Goal: Task Accomplishment & Management: Manage account settings

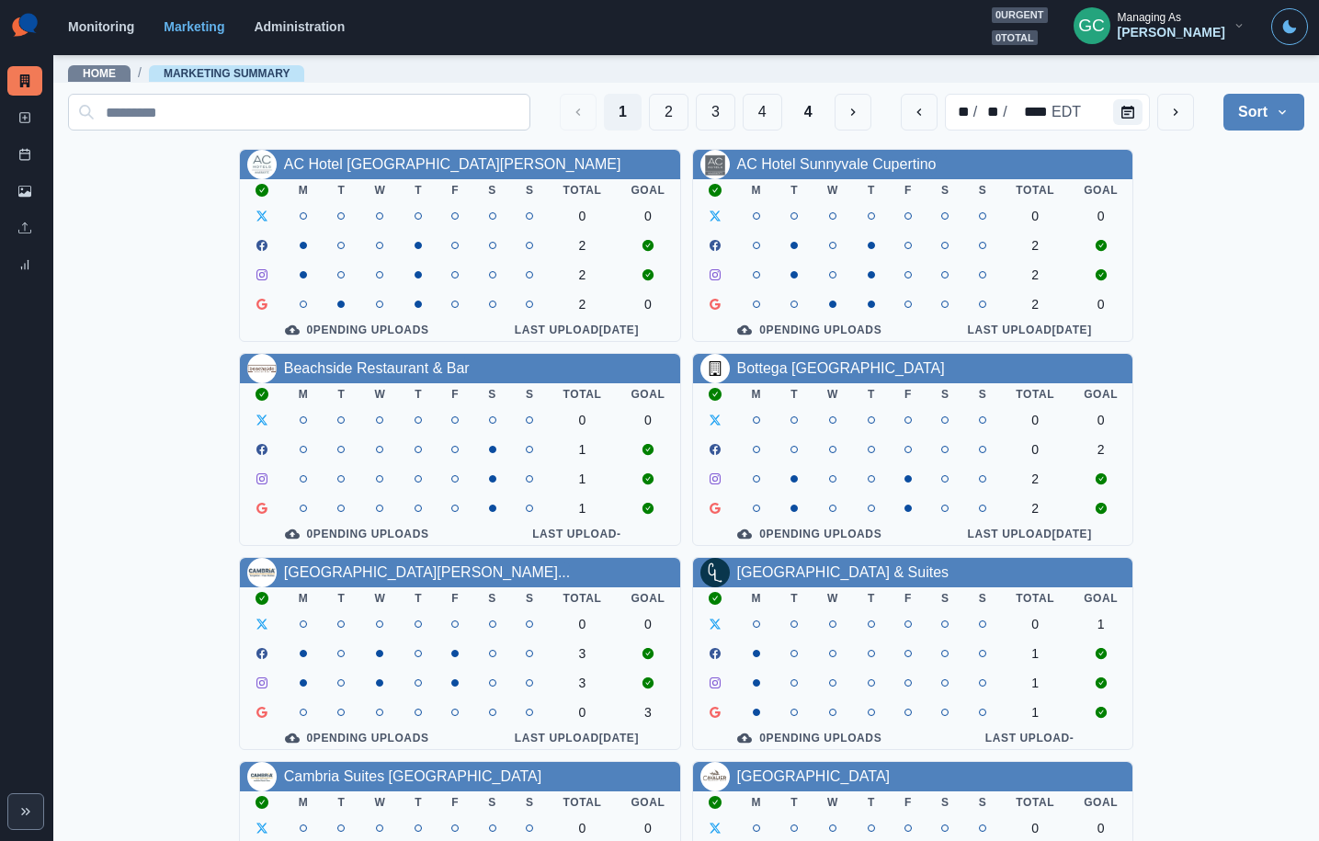
click at [285, 117] on input at bounding box center [299, 112] width 462 height 37
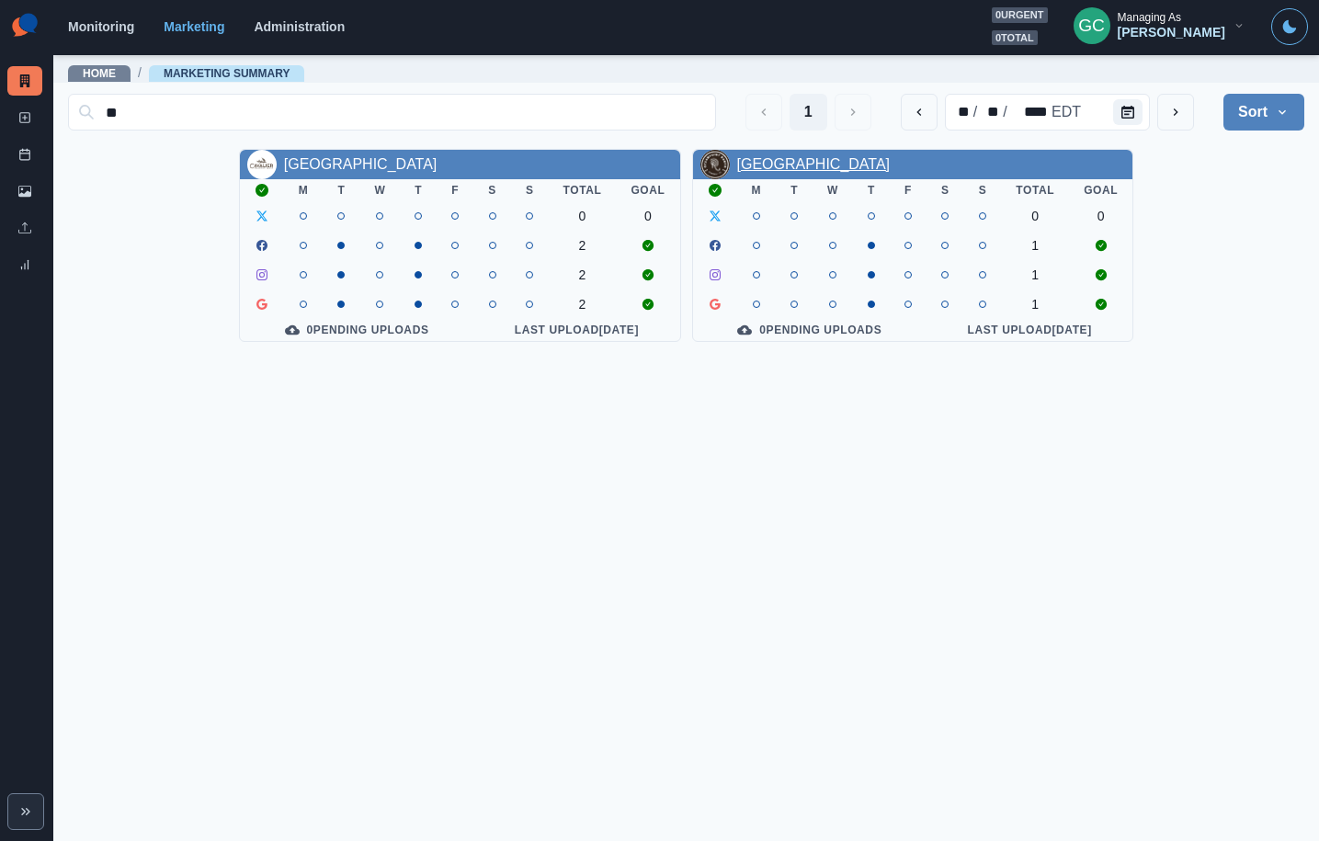
type input "**"
click at [799, 165] on link "Oceanpoint Ranch" at bounding box center [814, 164] width 154 height 16
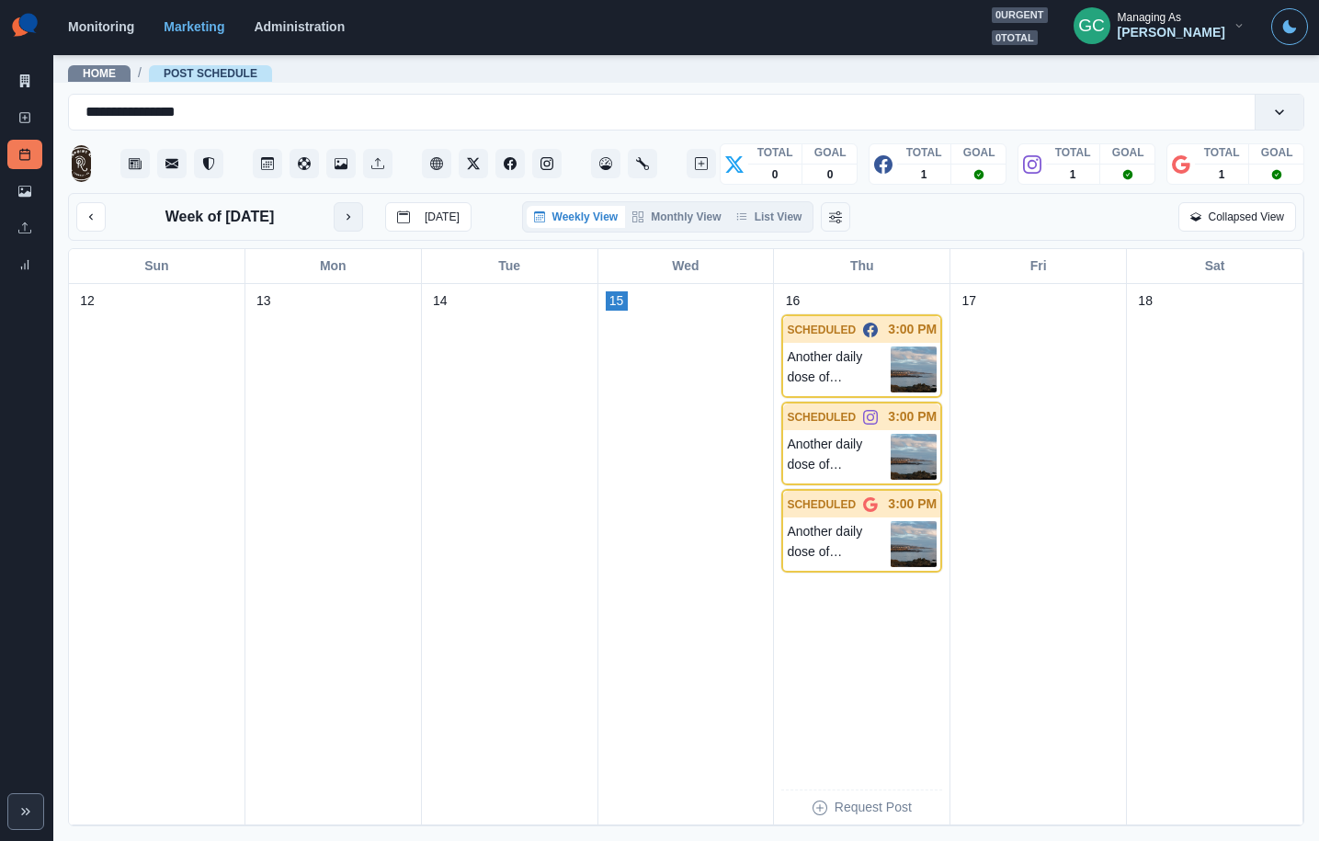
click at [341, 222] on button "next month" at bounding box center [348, 216] width 29 height 29
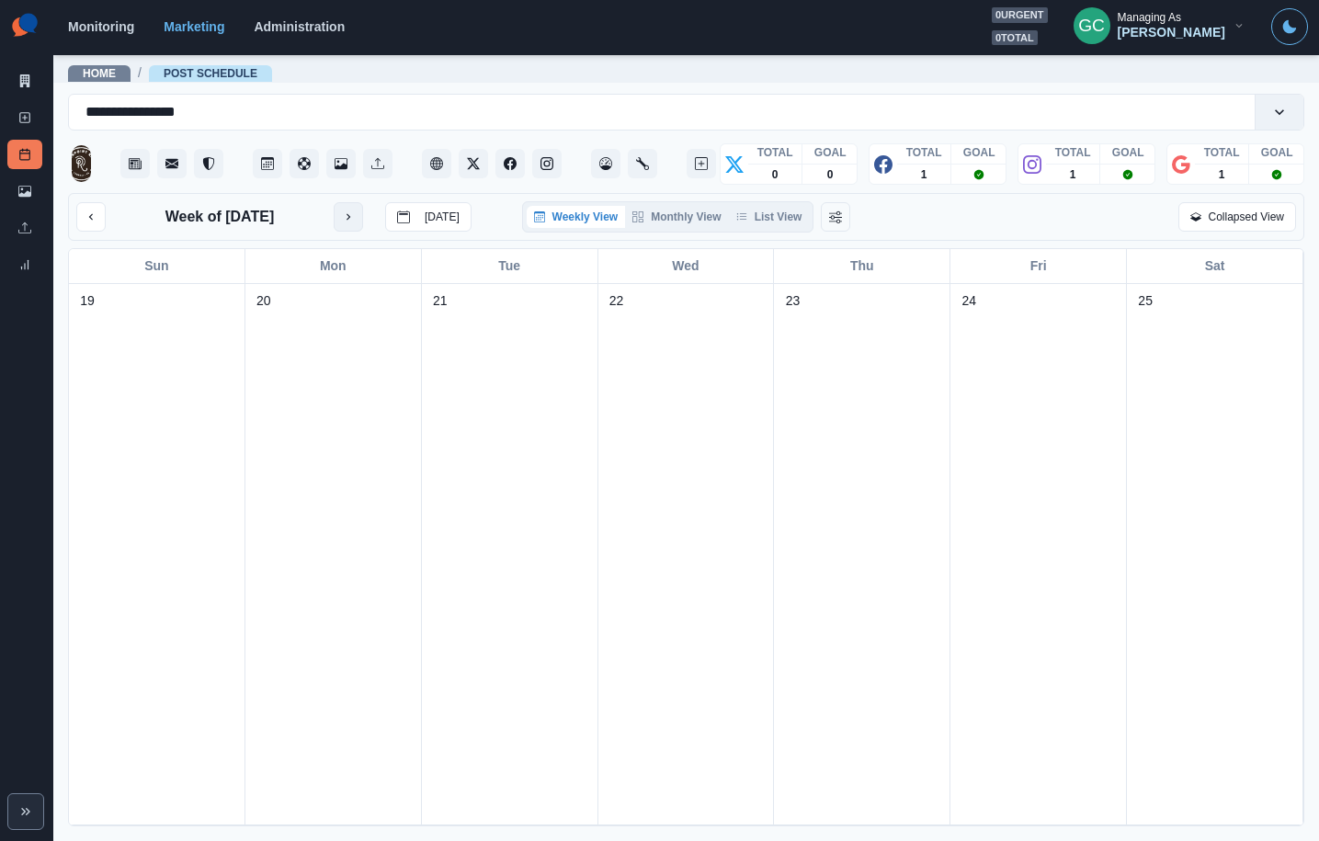
click at [341, 222] on button "next month" at bounding box center [348, 216] width 29 height 29
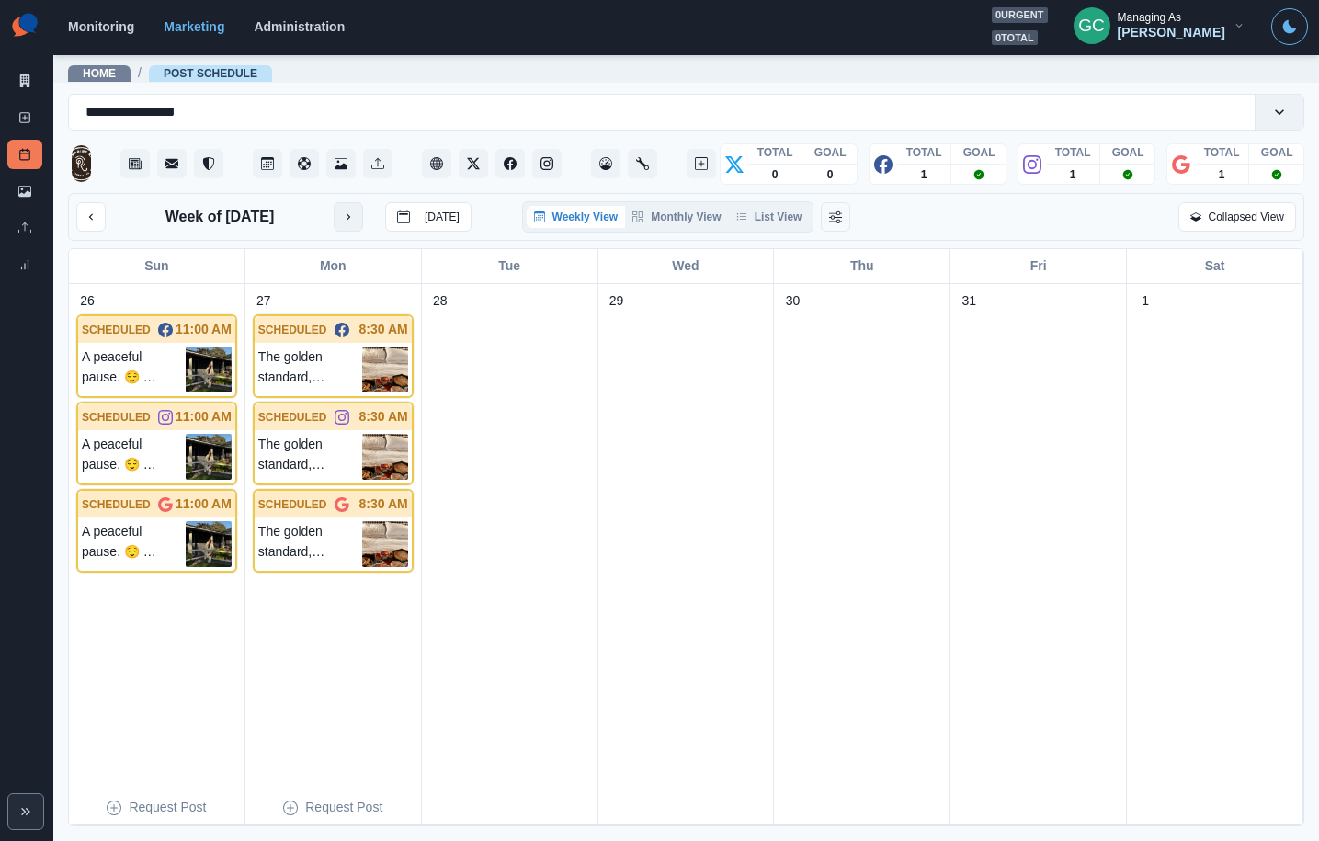
click at [341, 222] on button "next month" at bounding box center [348, 216] width 29 height 29
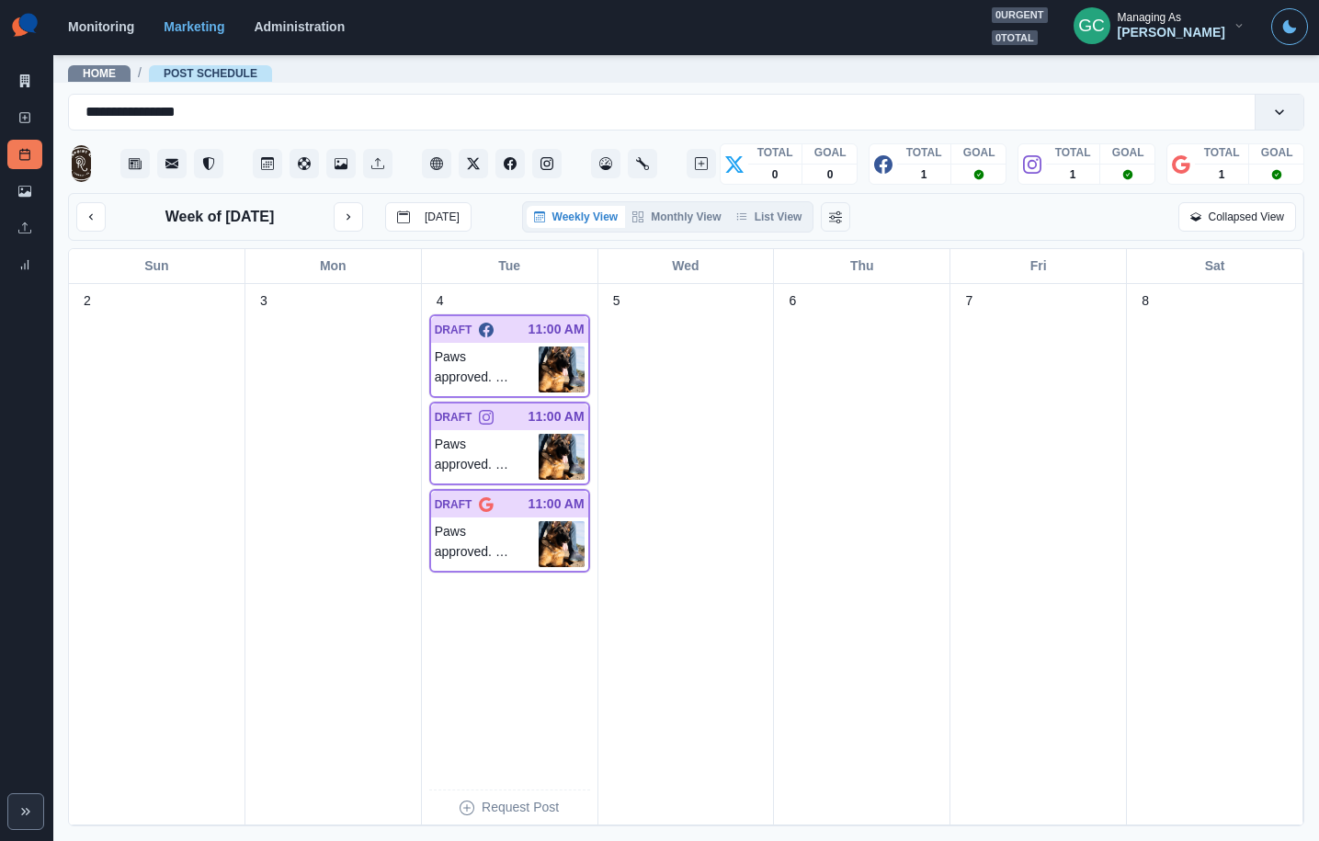
click at [341, 222] on div "Week of November 5, 2025 Today" at bounding box center [273, 216] width 395 height 29
click at [360, 224] on button "next month" at bounding box center [348, 216] width 29 height 29
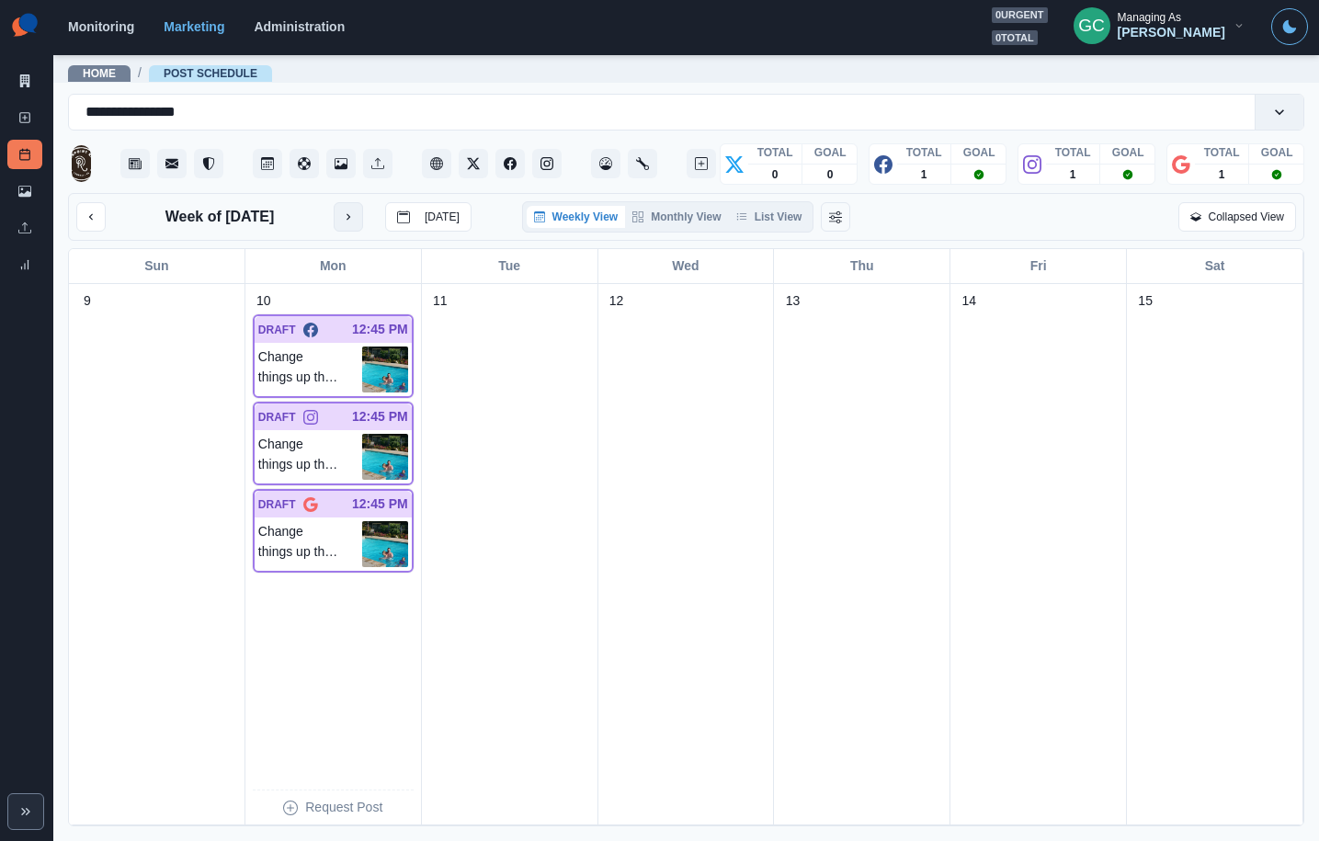
click at [355, 223] on icon "next month" at bounding box center [348, 217] width 13 height 13
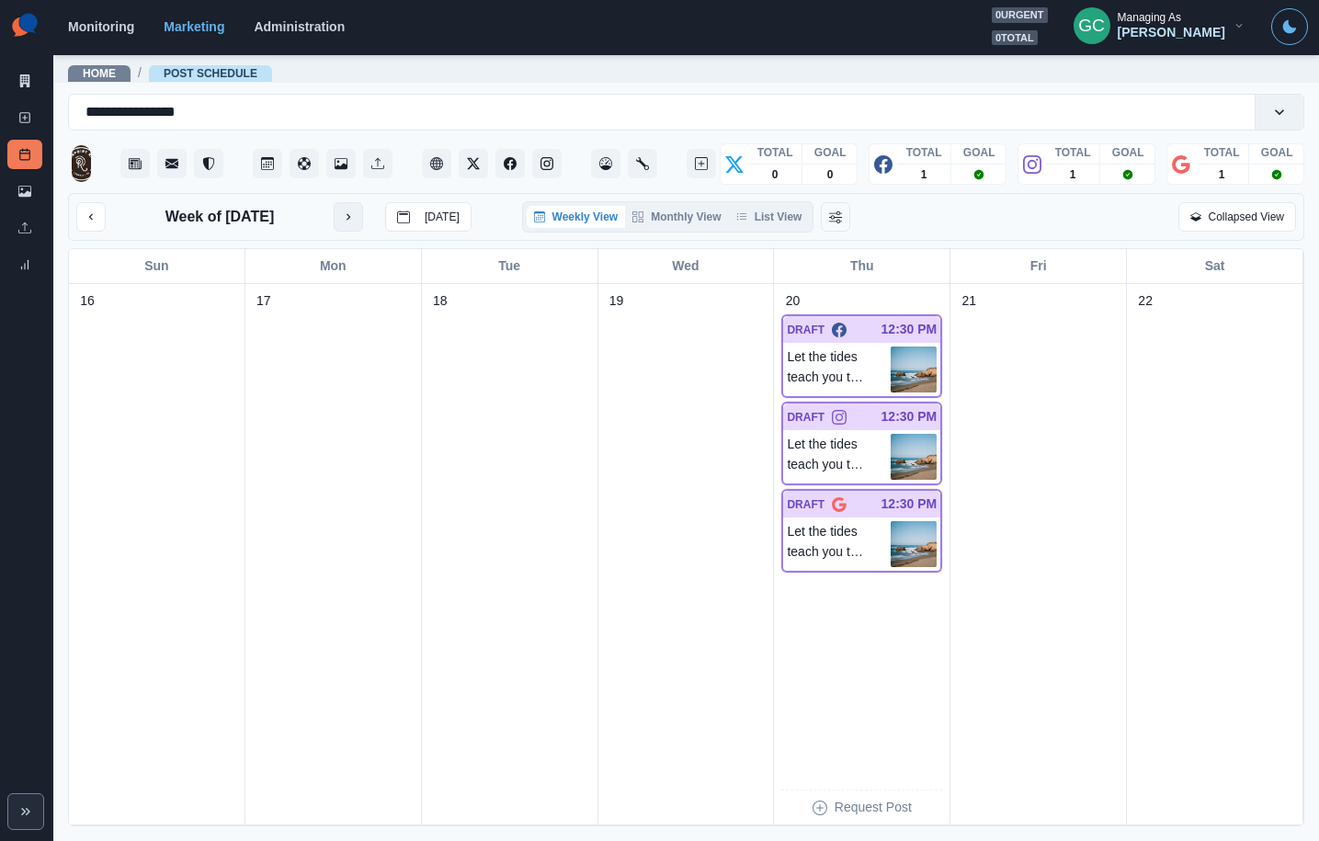
click at [355, 223] on icon "next month" at bounding box center [348, 217] width 13 height 13
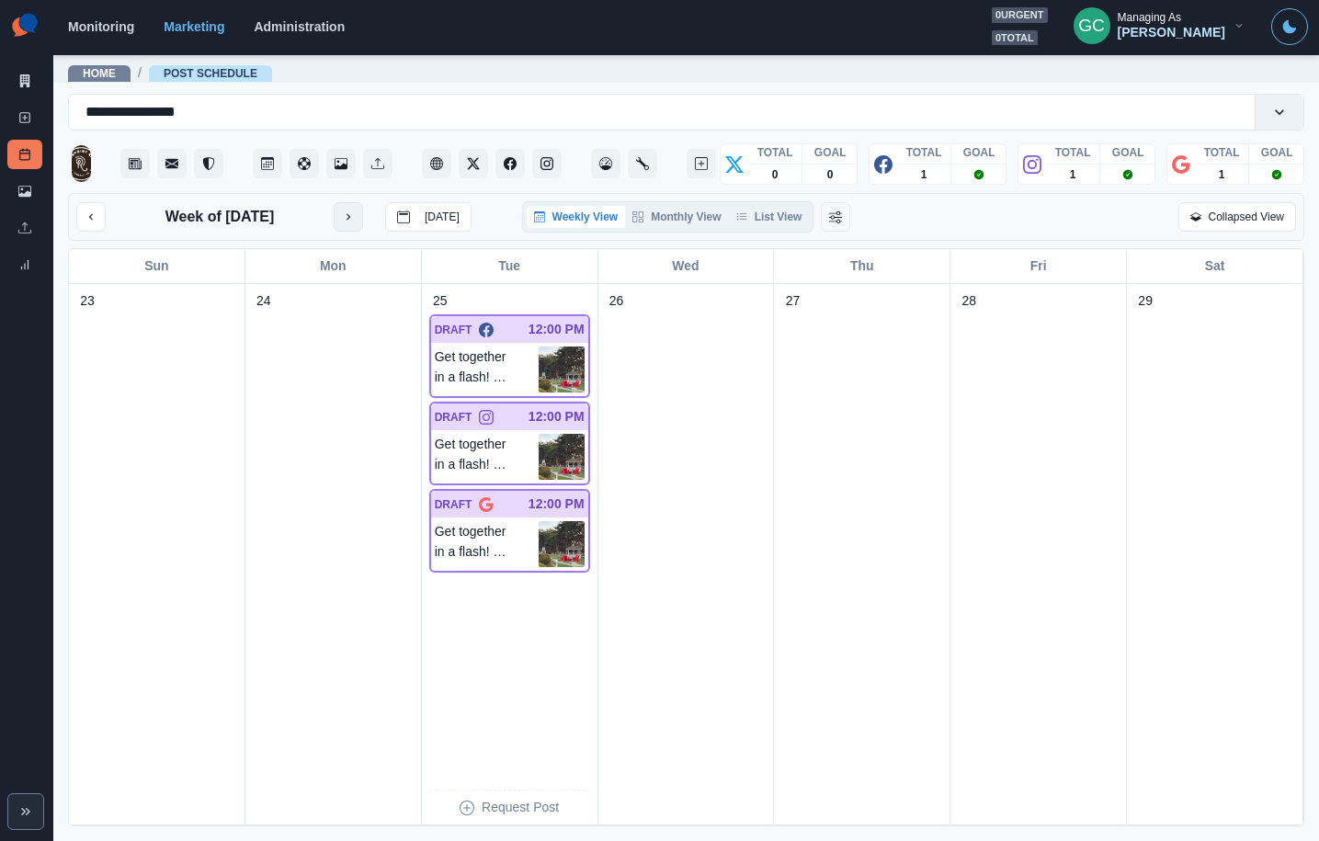
click at [355, 223] on icon "next month" at bounding box center [348, 217] width 13 height 13
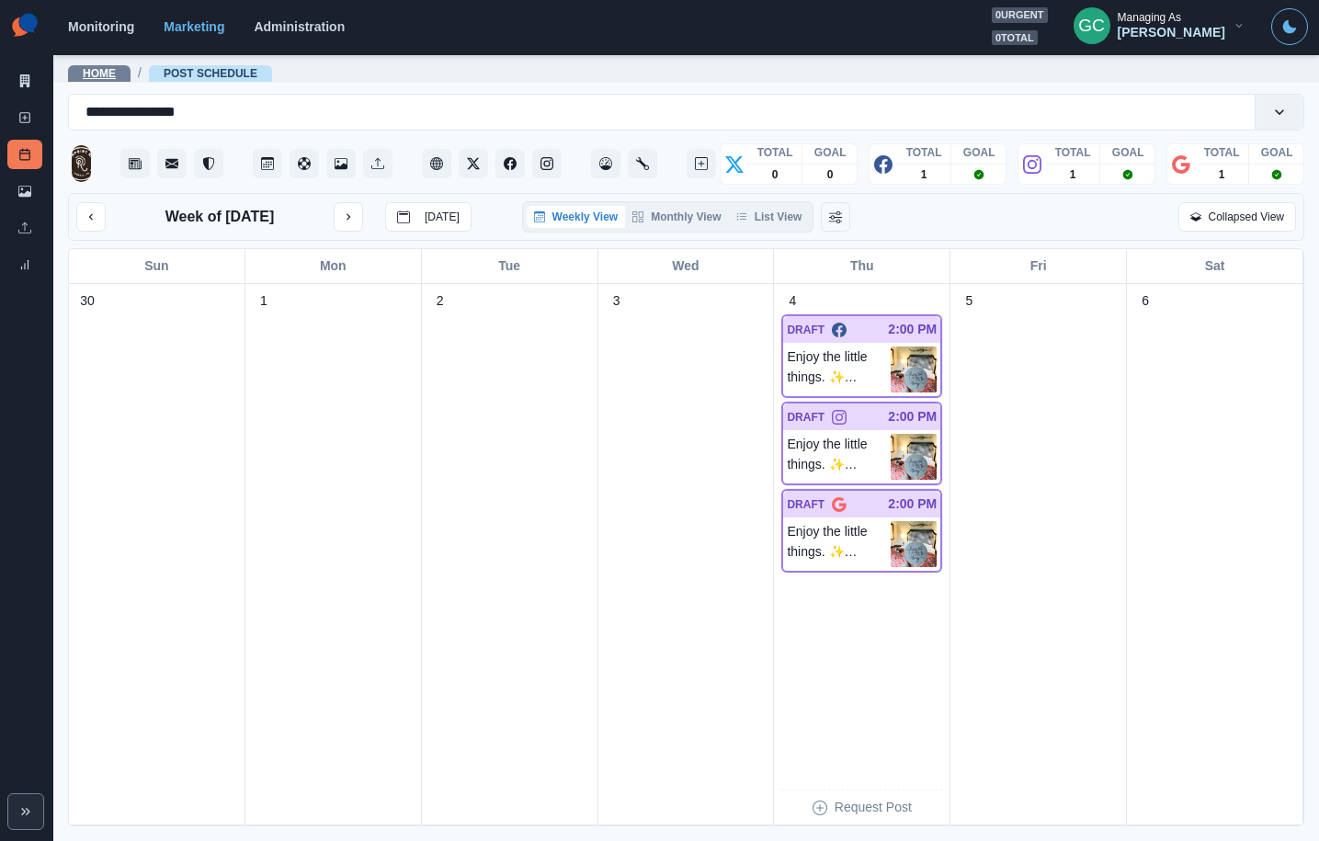
click at [85, 69] on link "Home" at bounding box center [99, 73] width 33 height 13
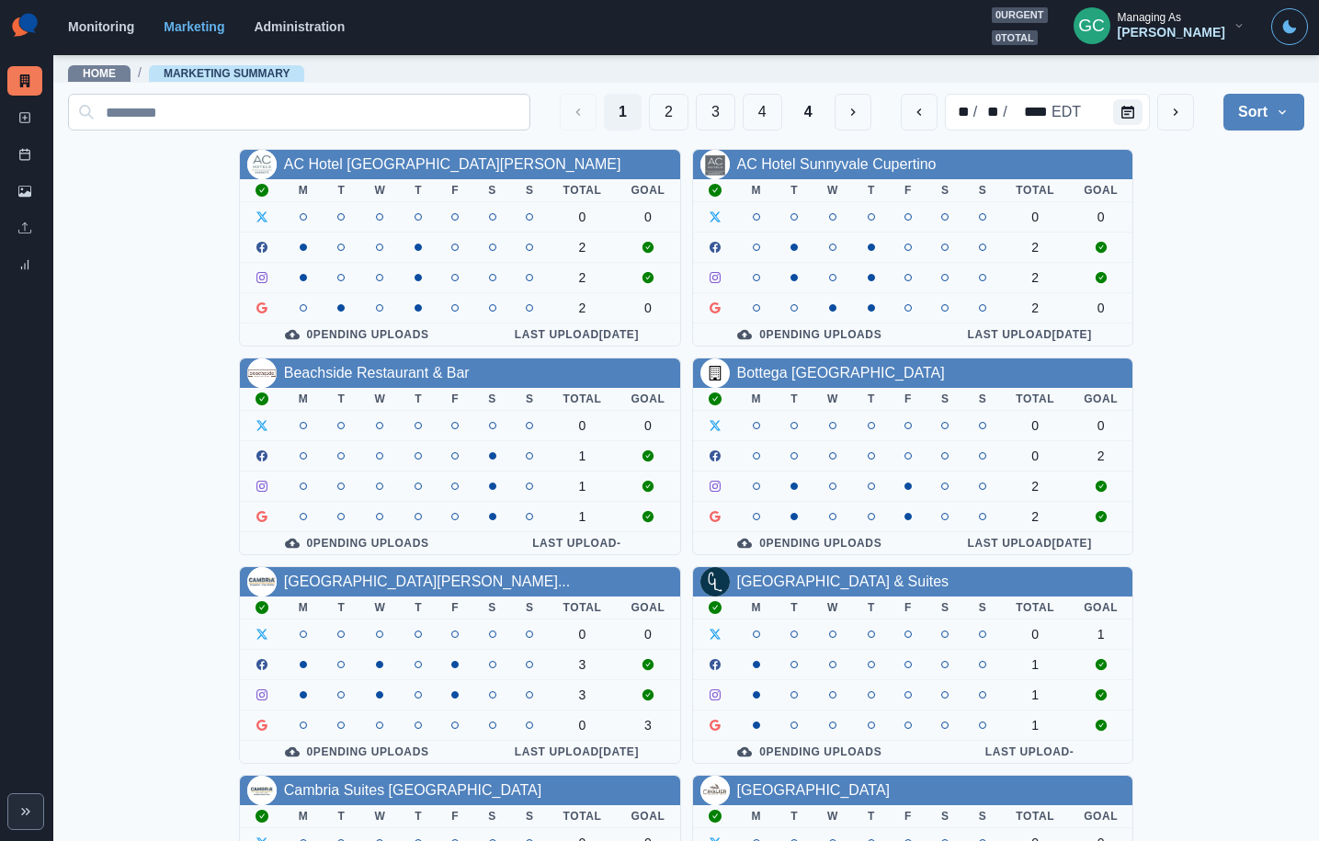
click at [331, 122] on input at bounding box center [299, 112] width 462 height 37
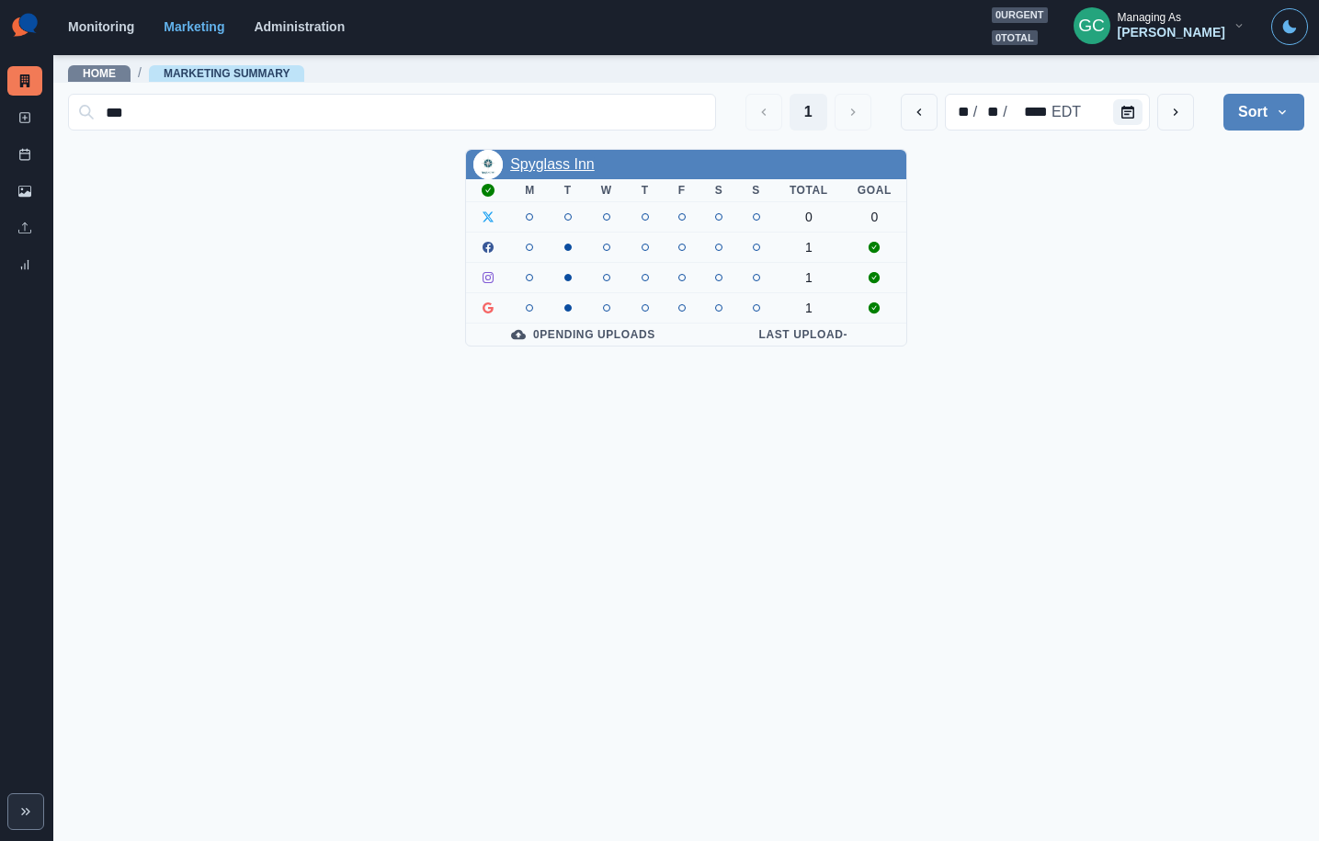
type input "***"
click at [555, 159] on link "Spyglass Inn" at bounding box center [552, 164] width 85 height 16
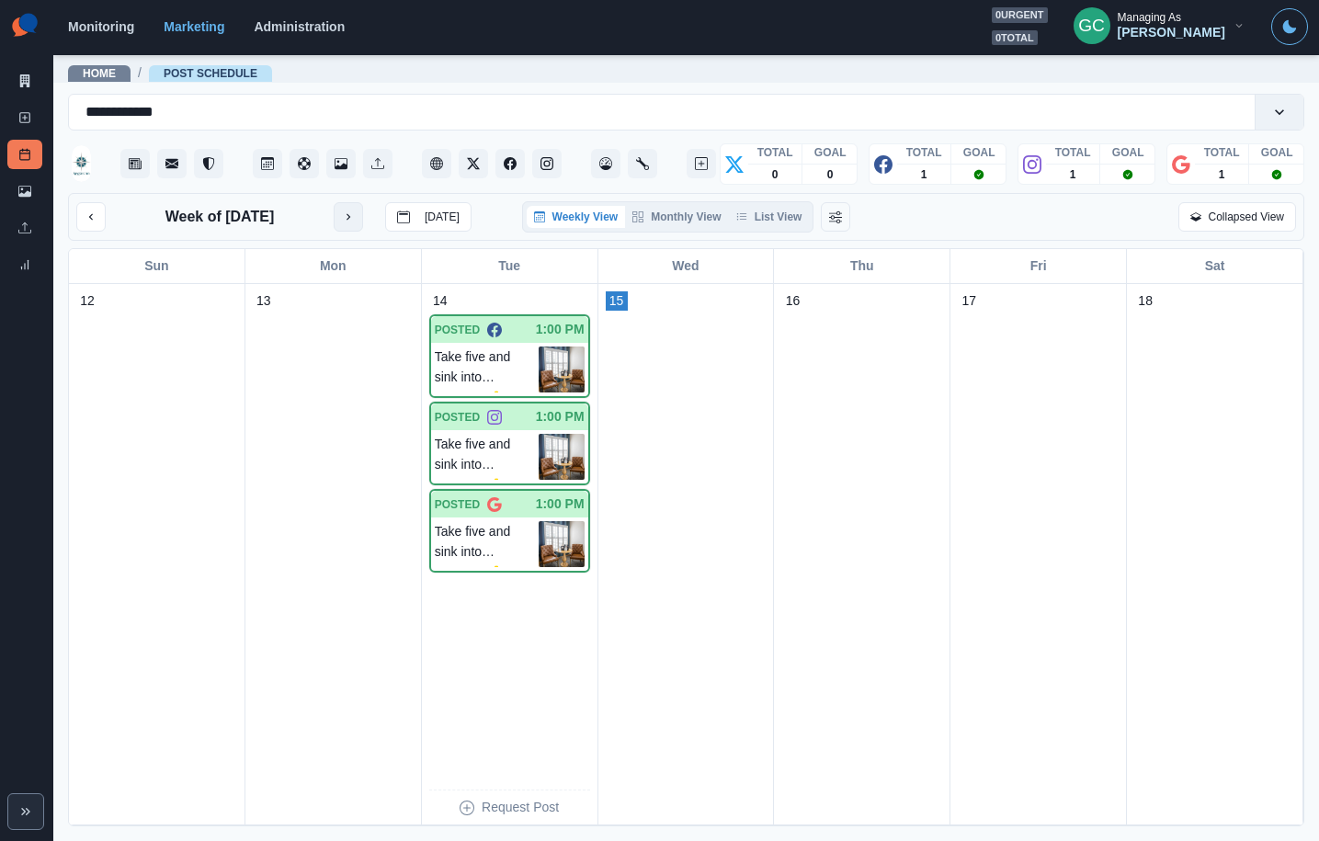
click at [352, 221] on icon "next month" at bounding box center [348, 217] width 13 height 13
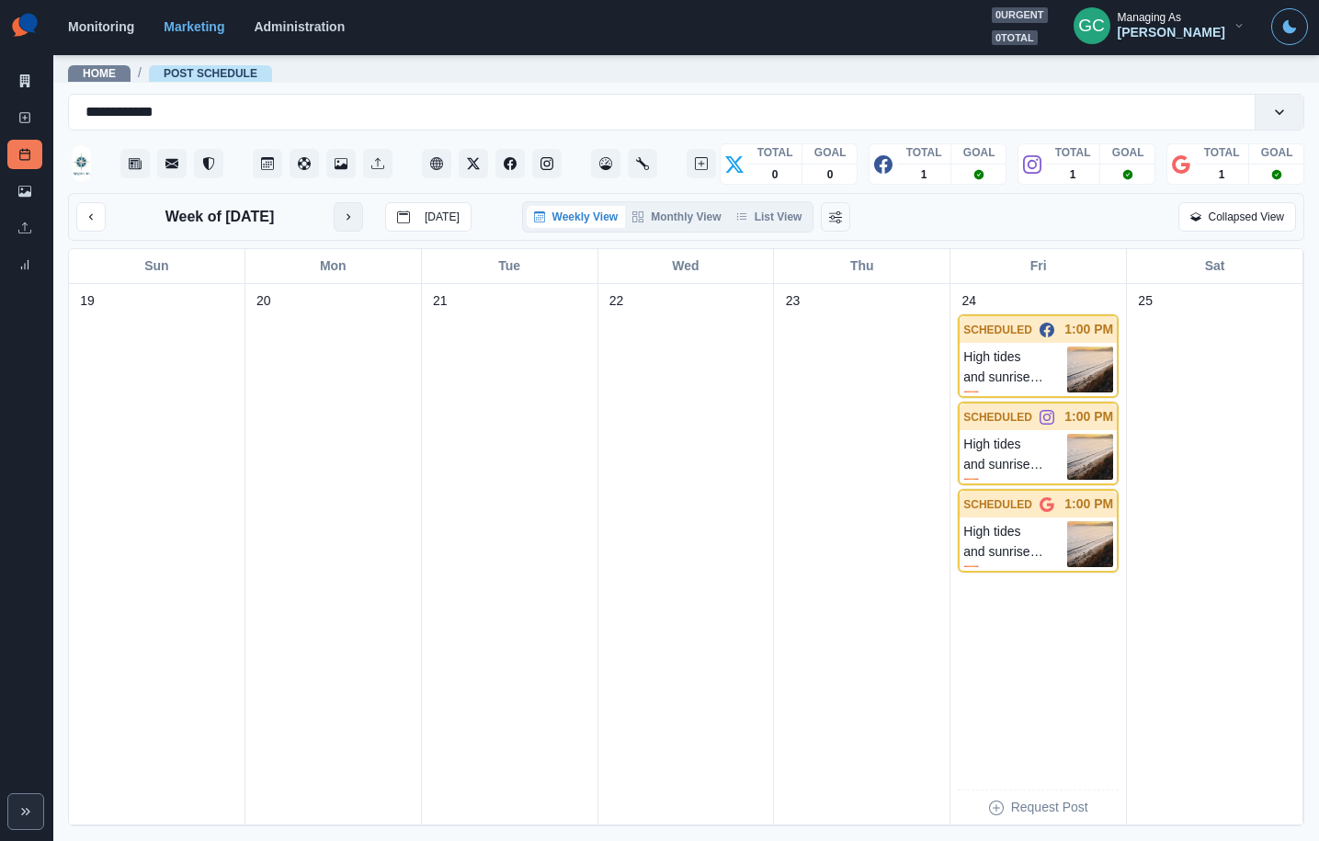
click at [352, 221] on icon "next month" at bounding box center [348, 217] width 13 height 13
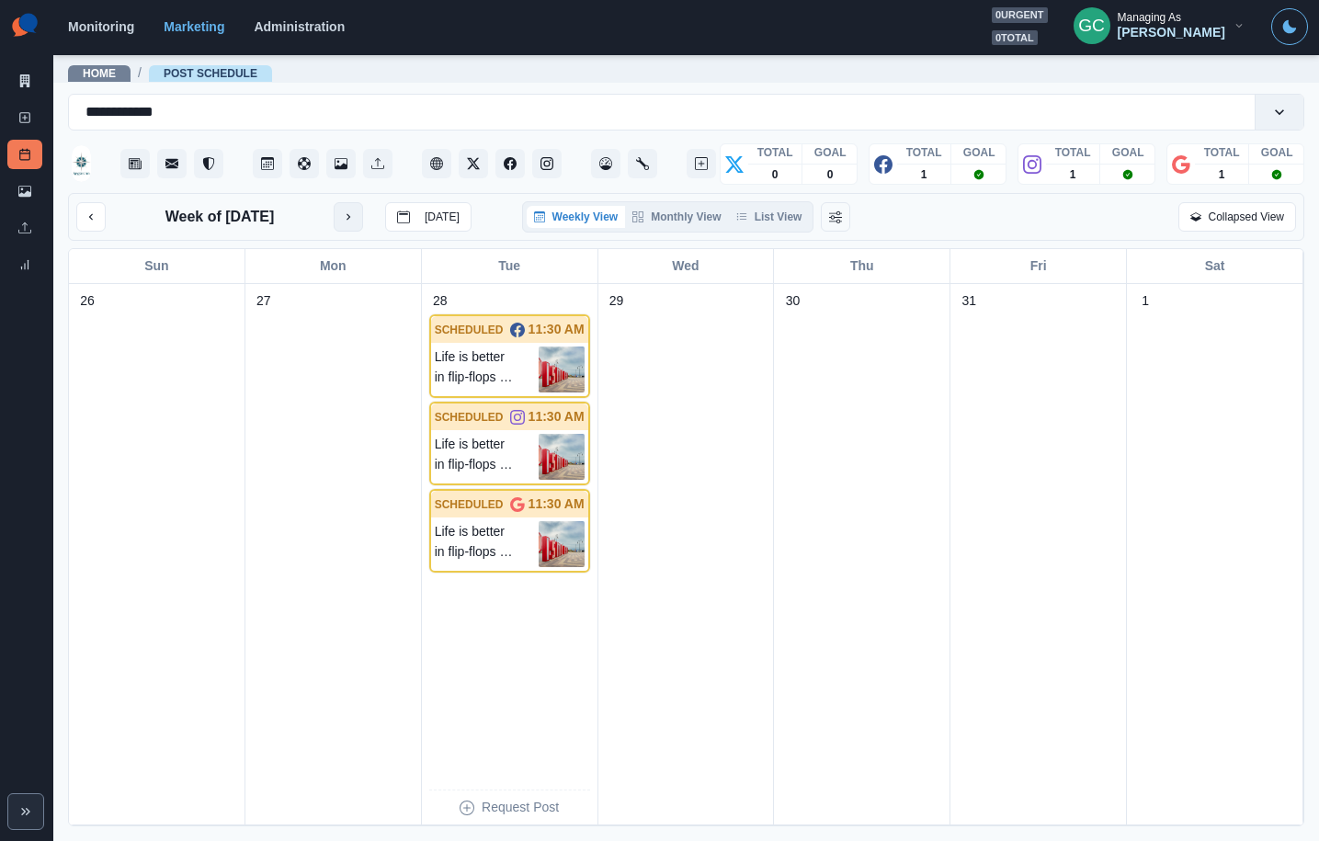
click at [352, 221] on icon "next month" at bounding box center [348, 217] width 13 height 13
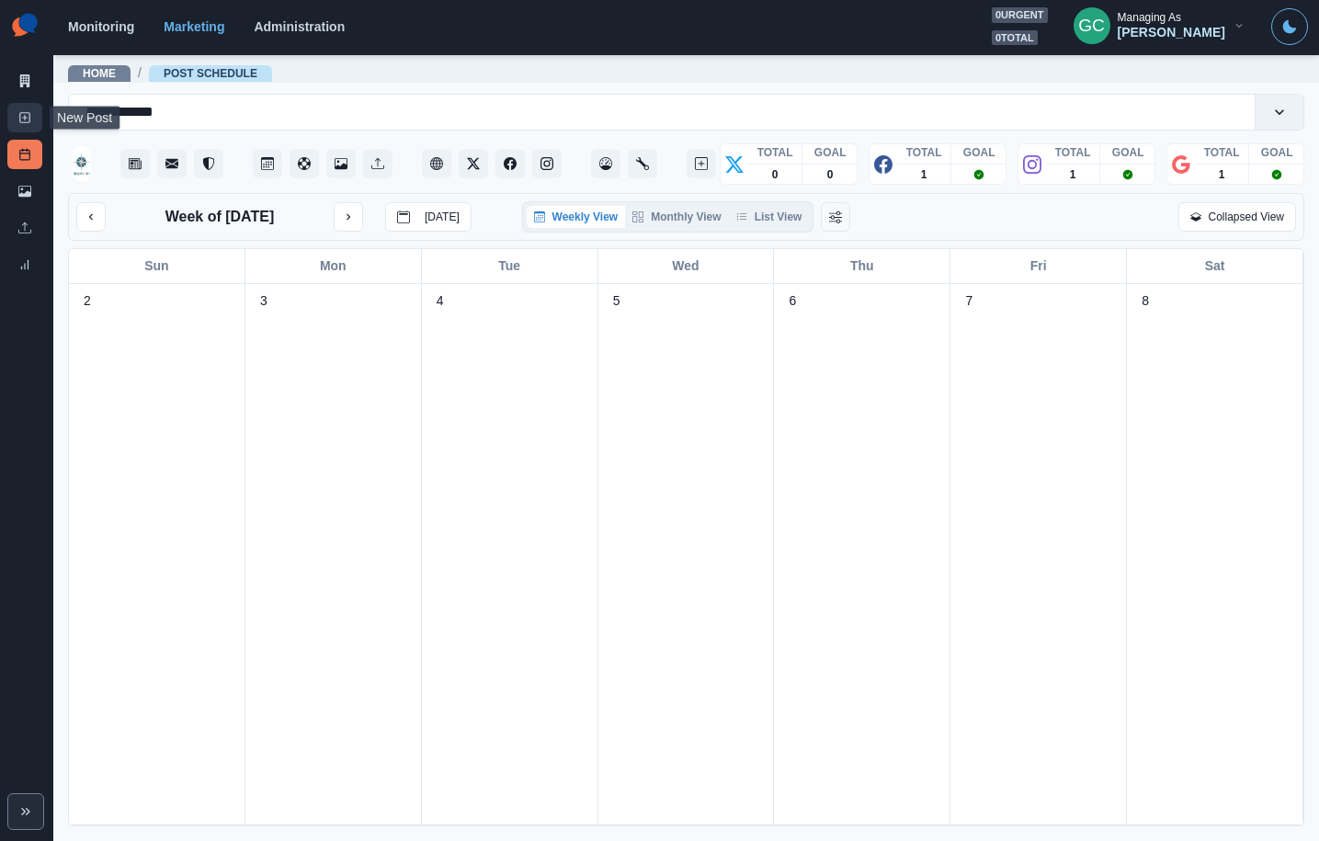
click at [35, 124] on link "New Post" at bounding box center [24, 117] width 35 height 29
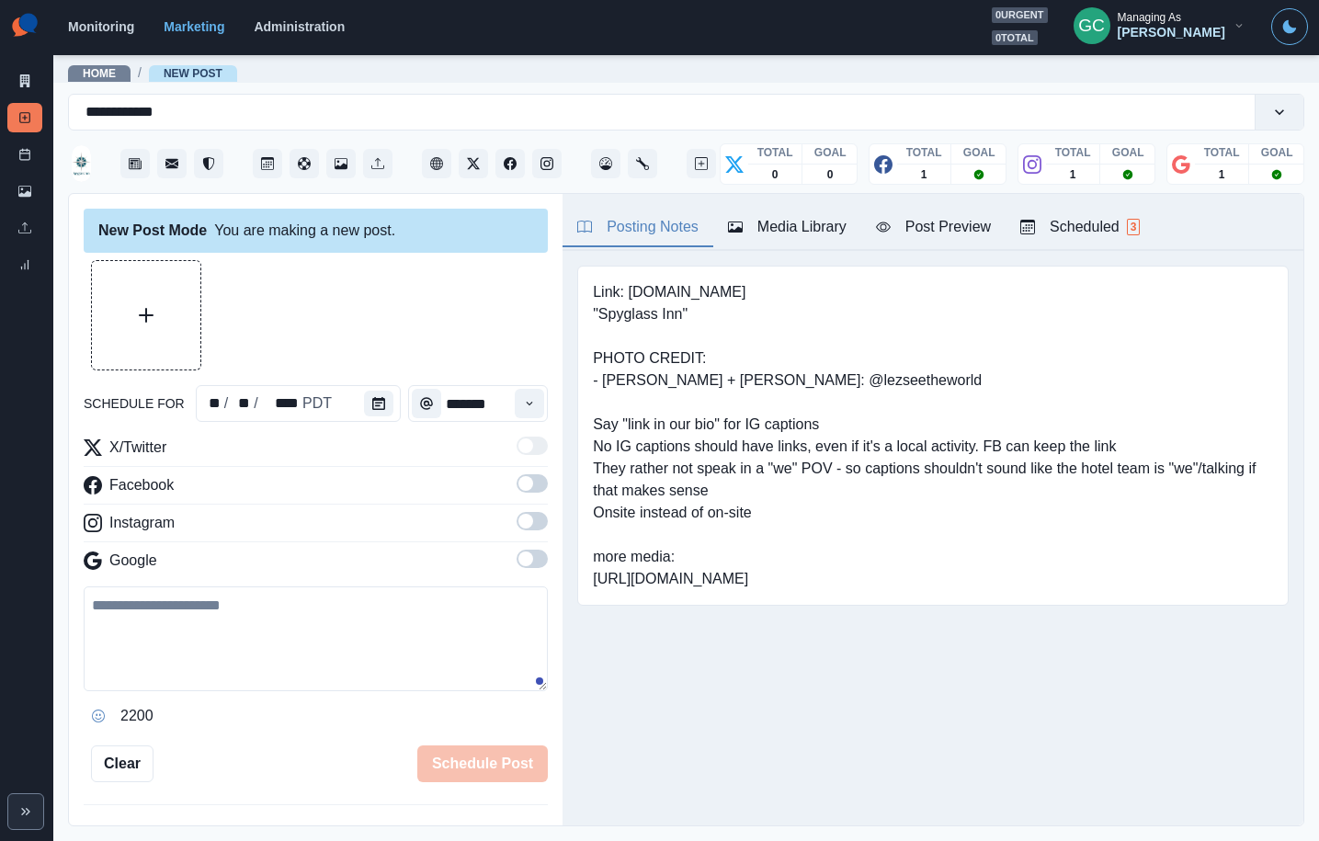
click at [1128, 225] on div "Scheduled 3" at bounding box center [1080, 227] width 120 height 22
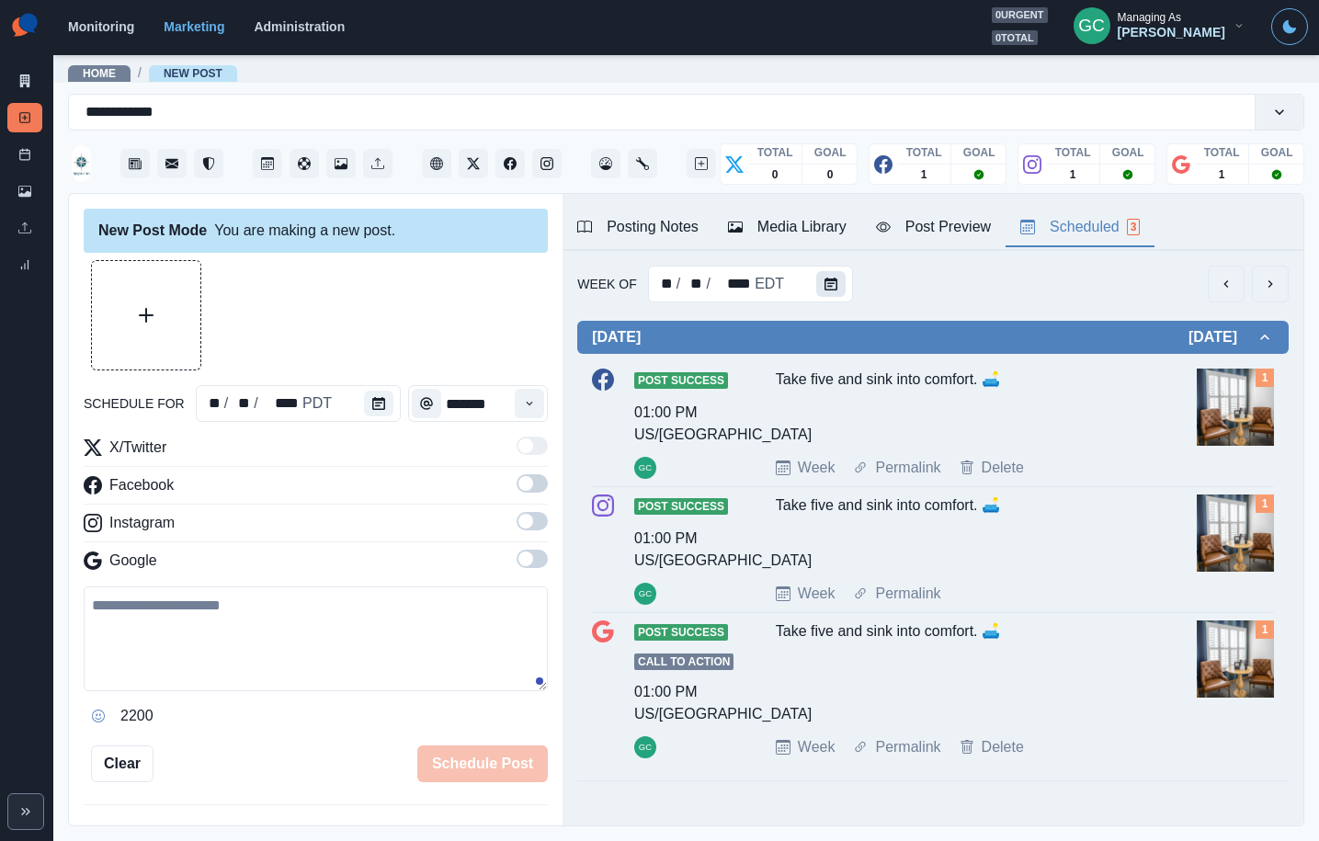
click at [826, 289] on icon "Calendar" at bounding box center [831, 284] width 13 height 13
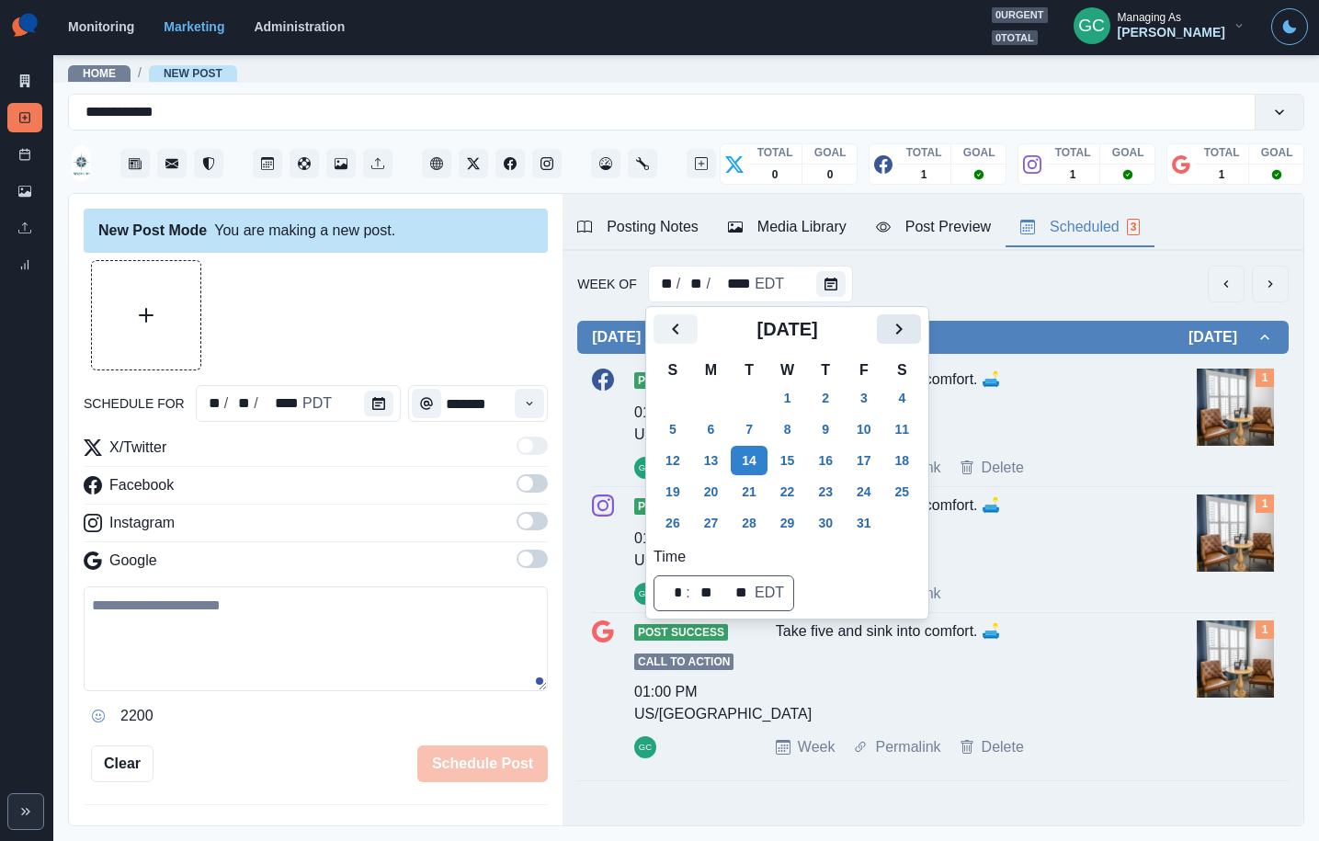
click at [910, 338] on icon "Next" at bounding box center [899, 329] width 22 height 22
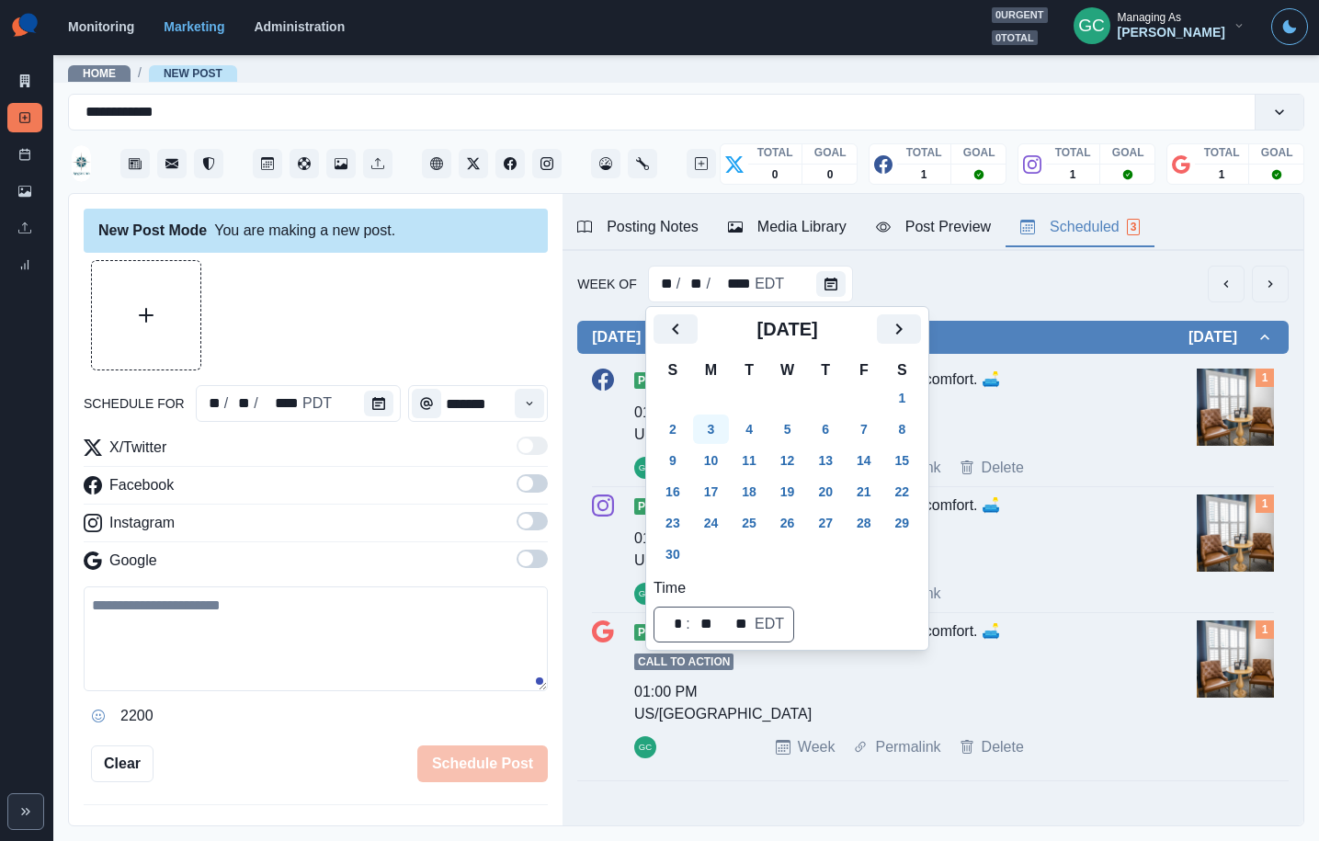
click at [702, 416] on button "3" at bounding box center [711, 429] width 37 height 29
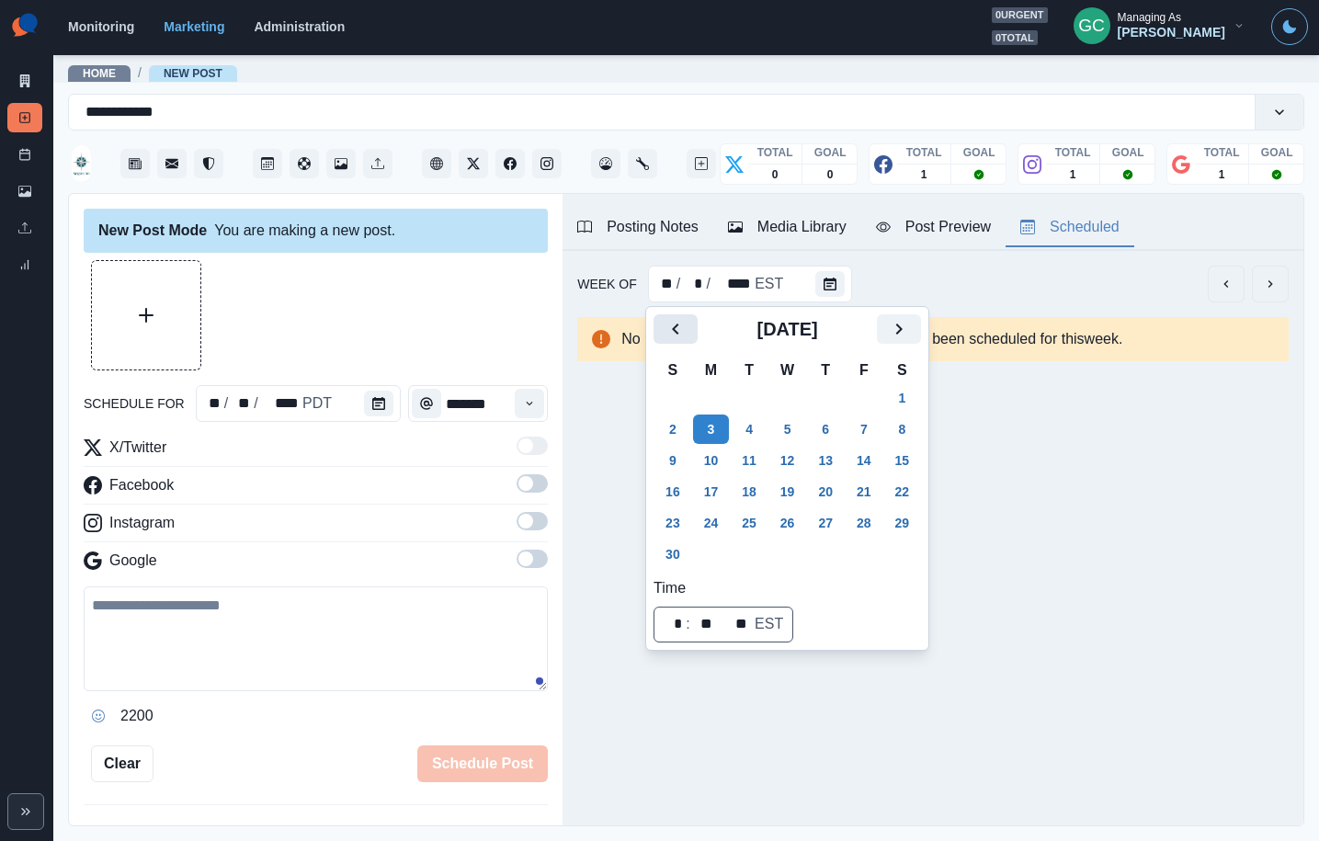
click at [689, 332] on button "Previous" at bounding box center [676, 328] width 44 height 29
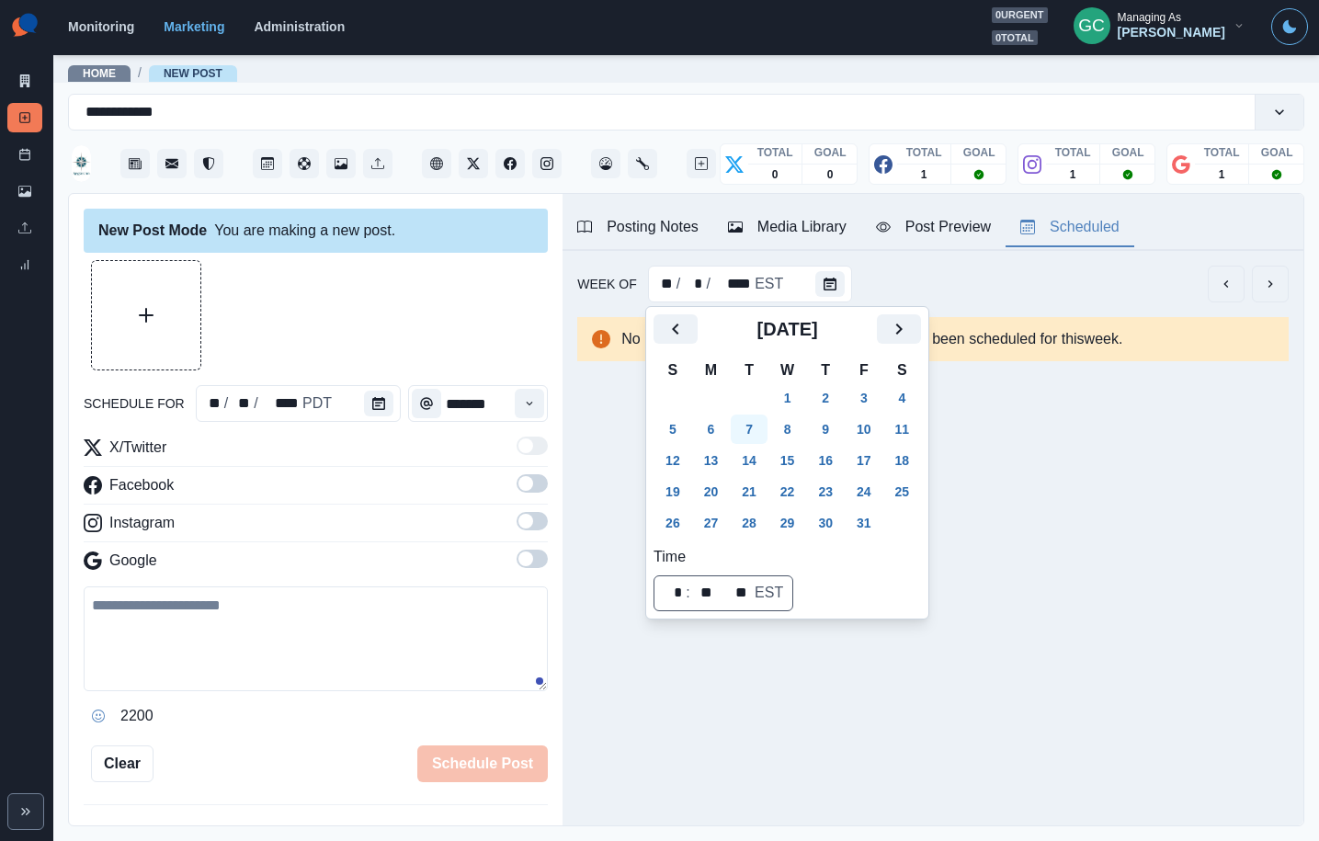
click at [758, 426] on button "7" at bounding box center [749, 429] width 37 height 29
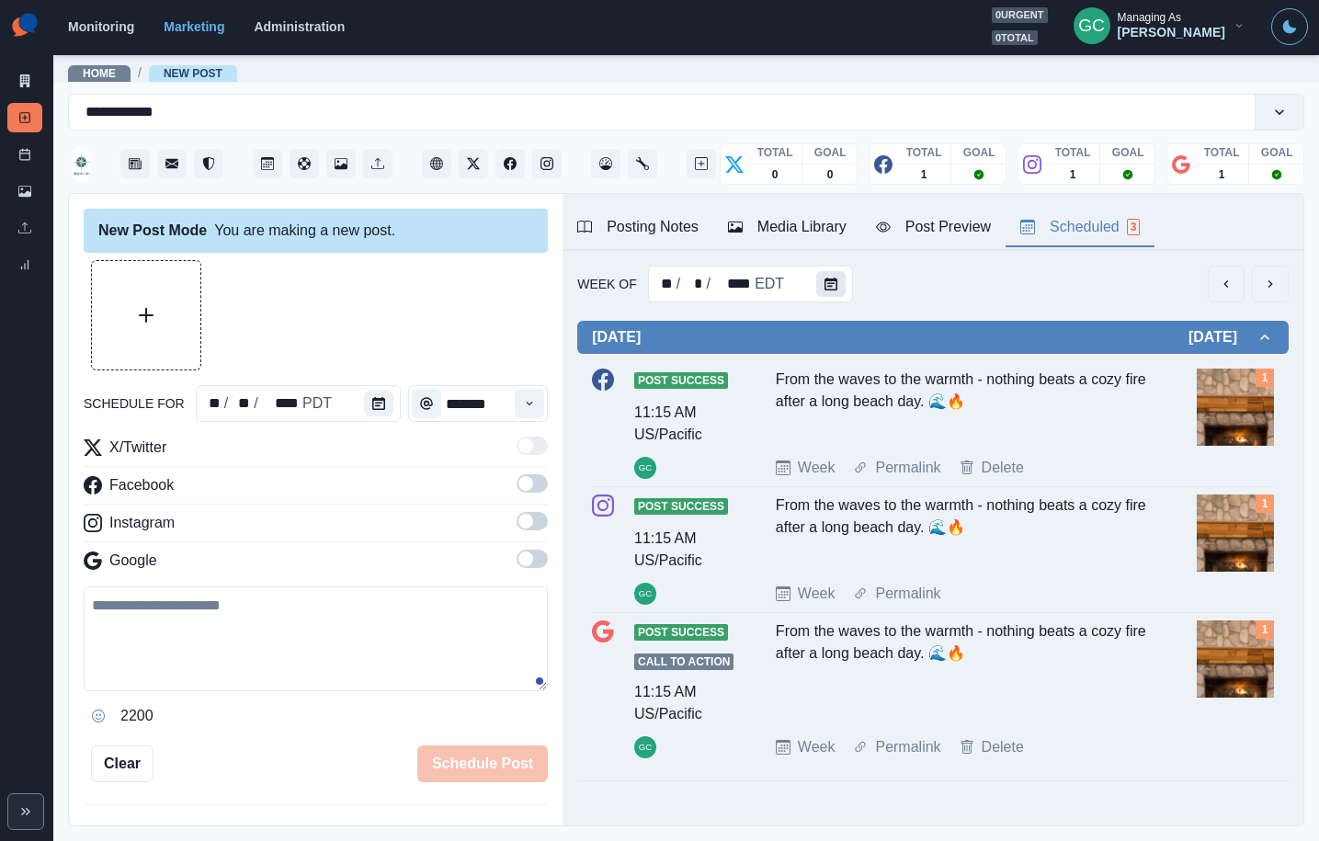
click at [826, 281] on icon "Calendar" at bounding box center [831, 284] width 13 height 13
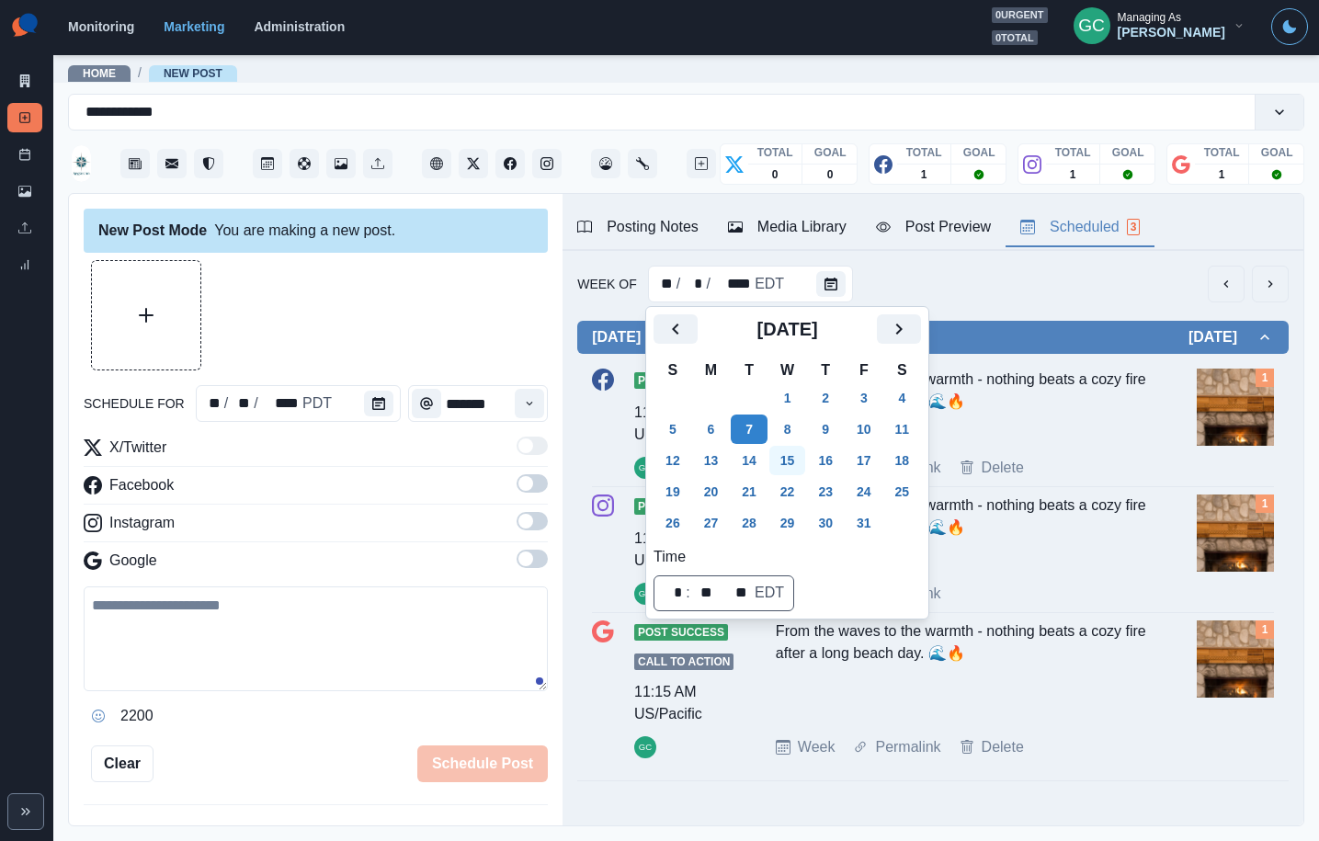
click at [795, 459] on button "15" at bounding box center [787, 460] width 37 height 29
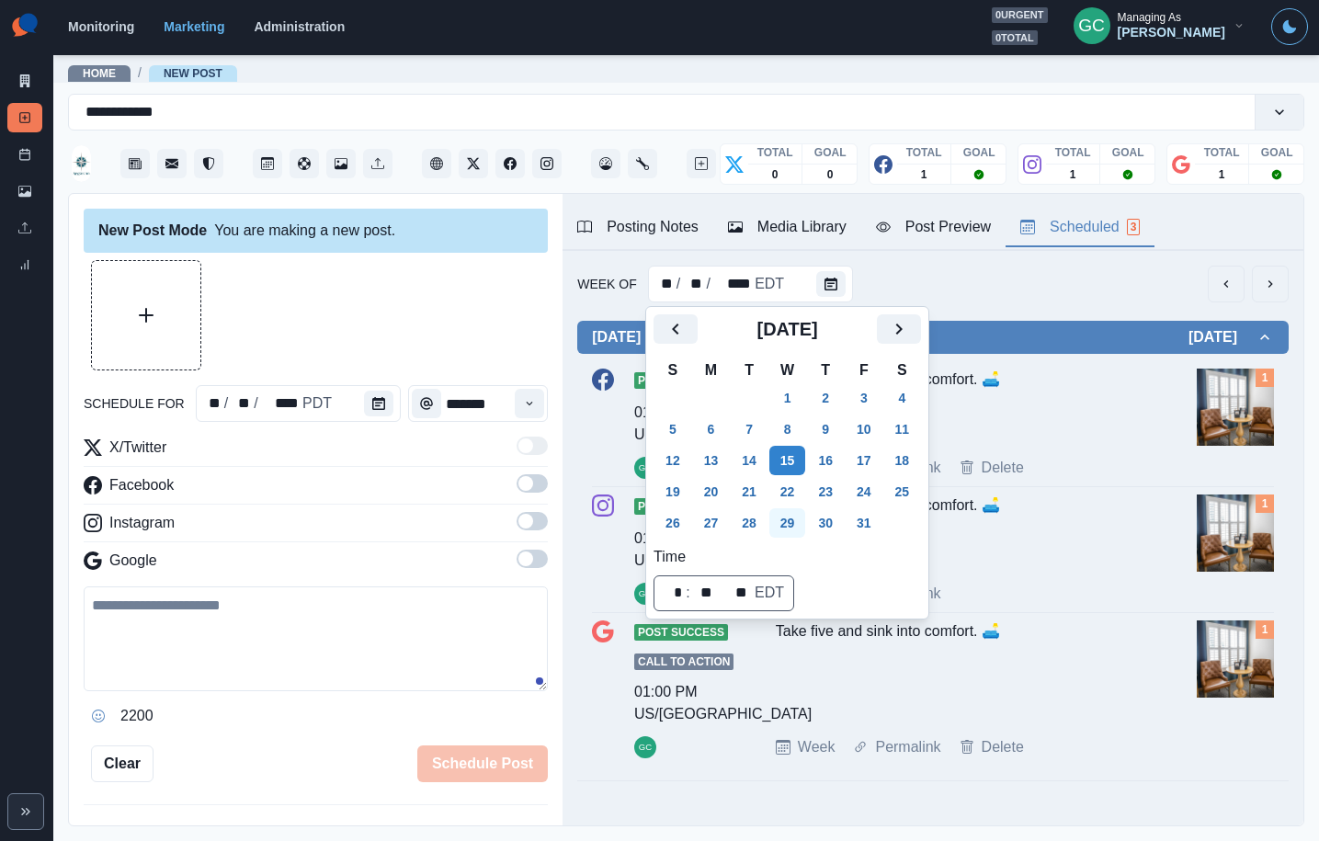
click at [796, 510] on button "29" at bounding box center [787, 522] width 37 height 29
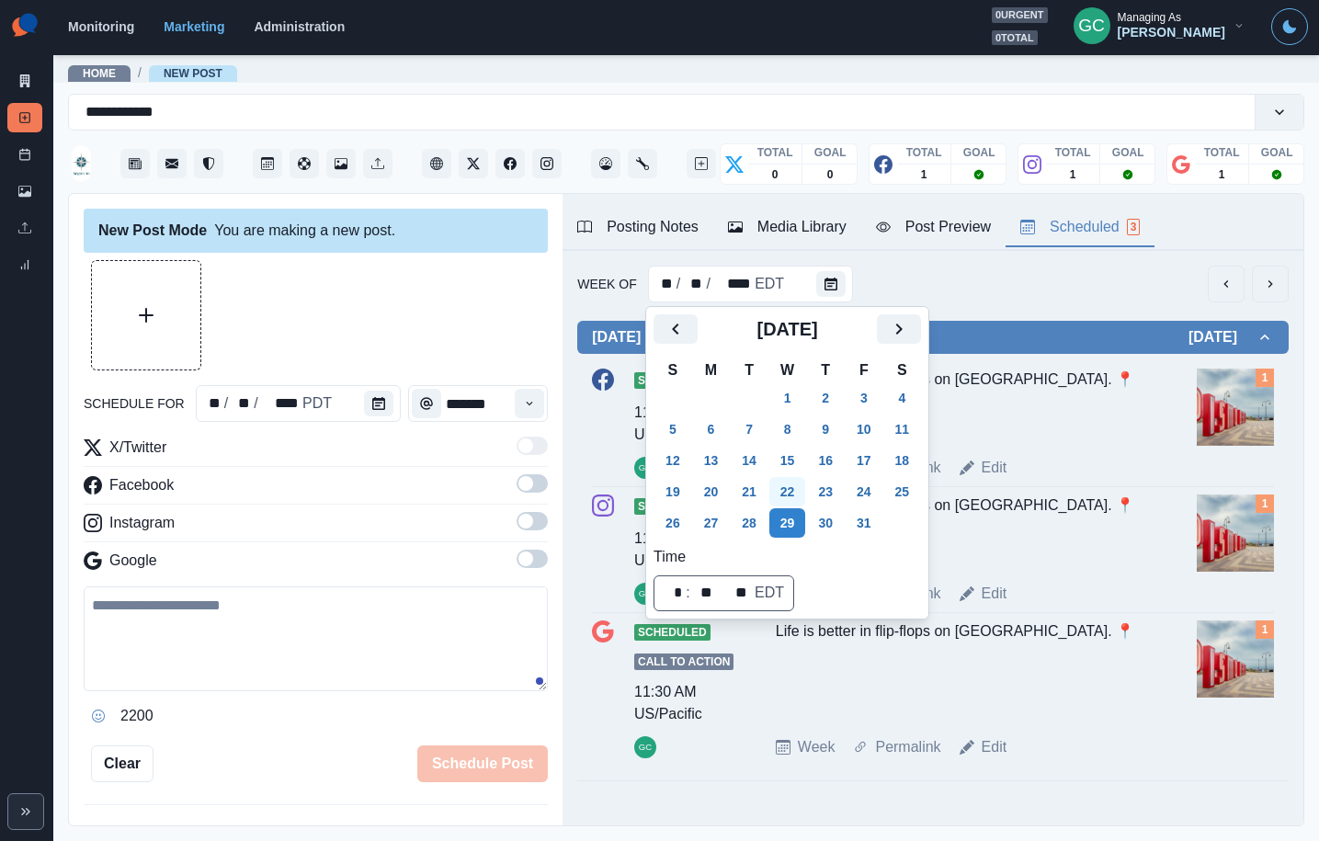
click at [798, 484] on button "22" at bounding box center [787, 491] width 37 height 29
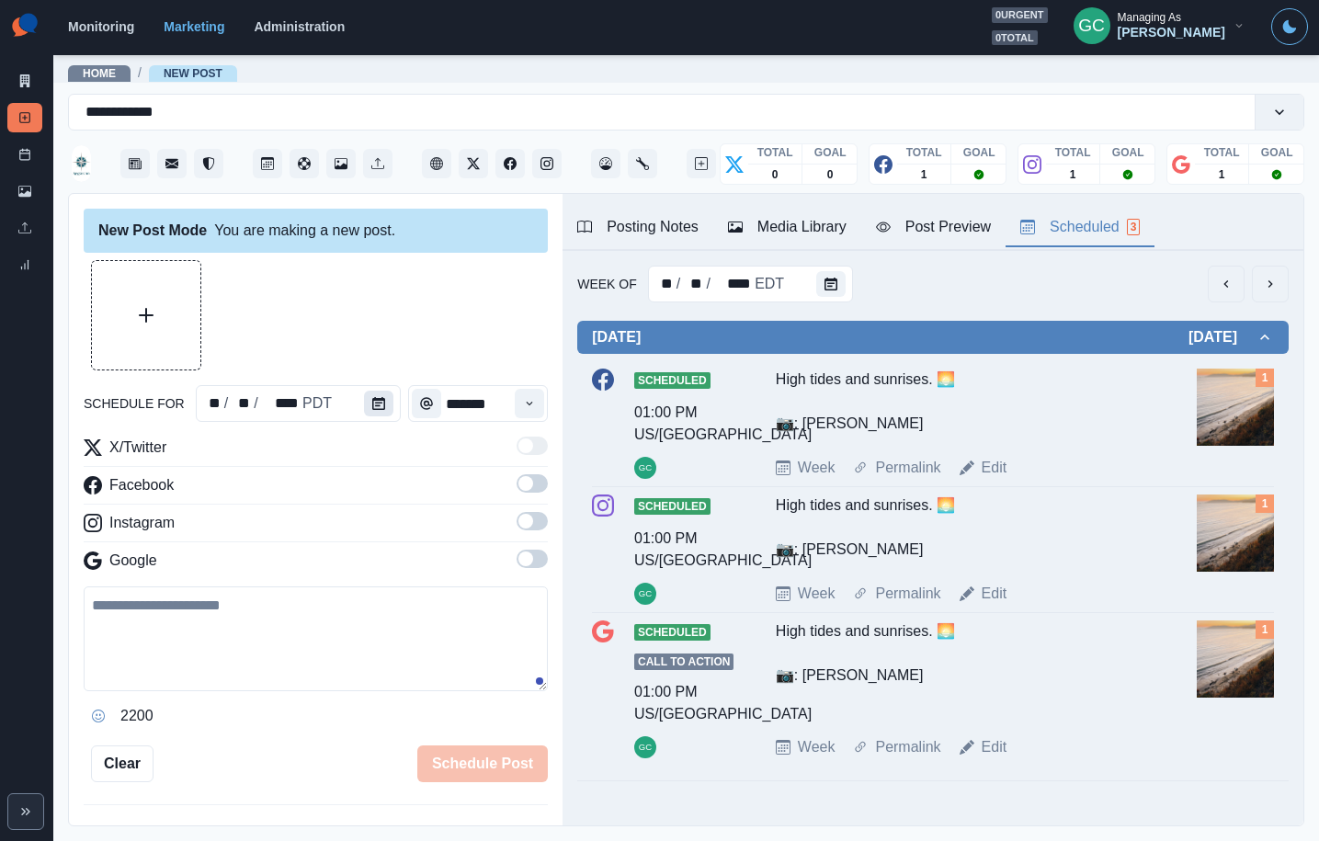
click at [373, 411] on button "Calendar" at bounding box center [378, 404] width 29 height 26
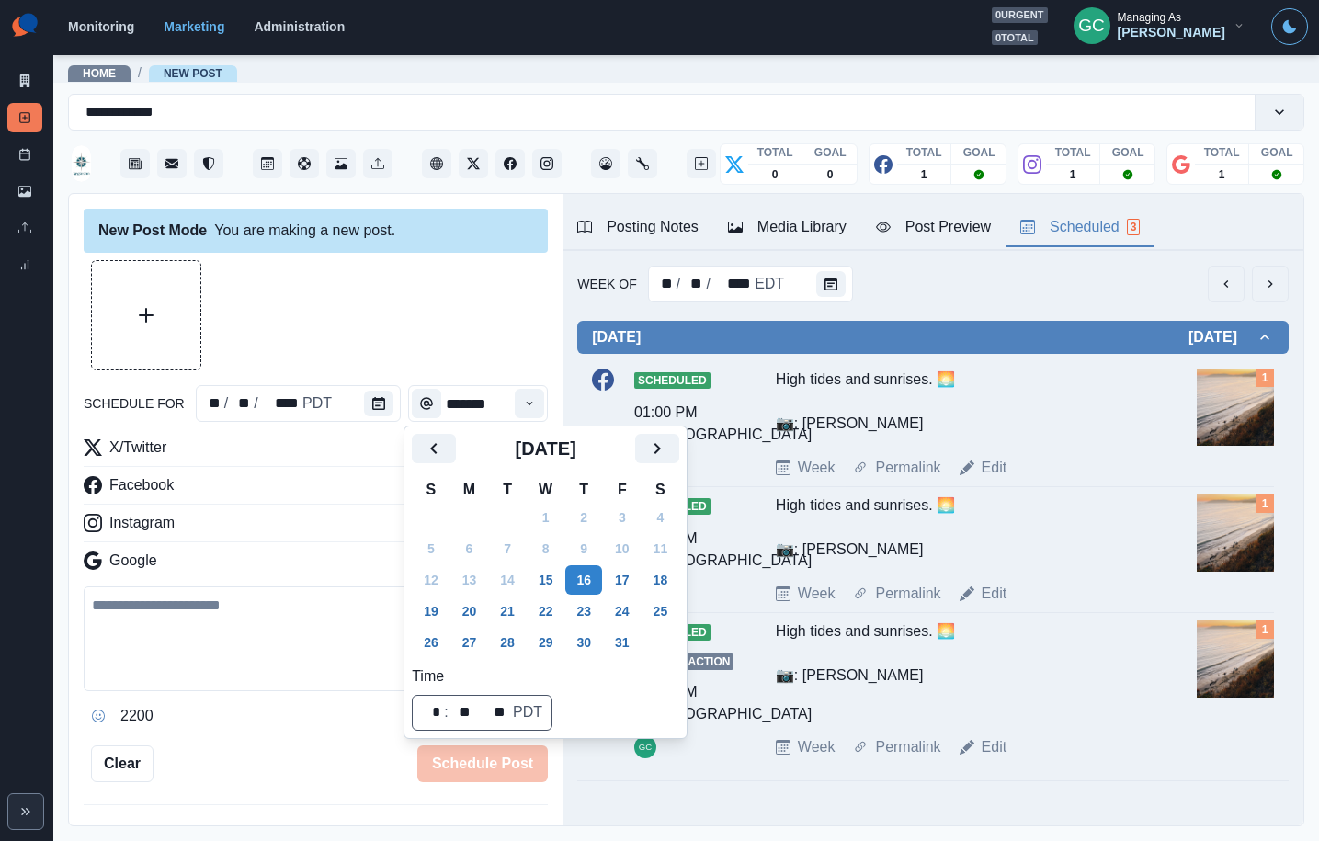
click at [668, 448] on icon "Next" at bounding box center [657, 449] width 22 height 22
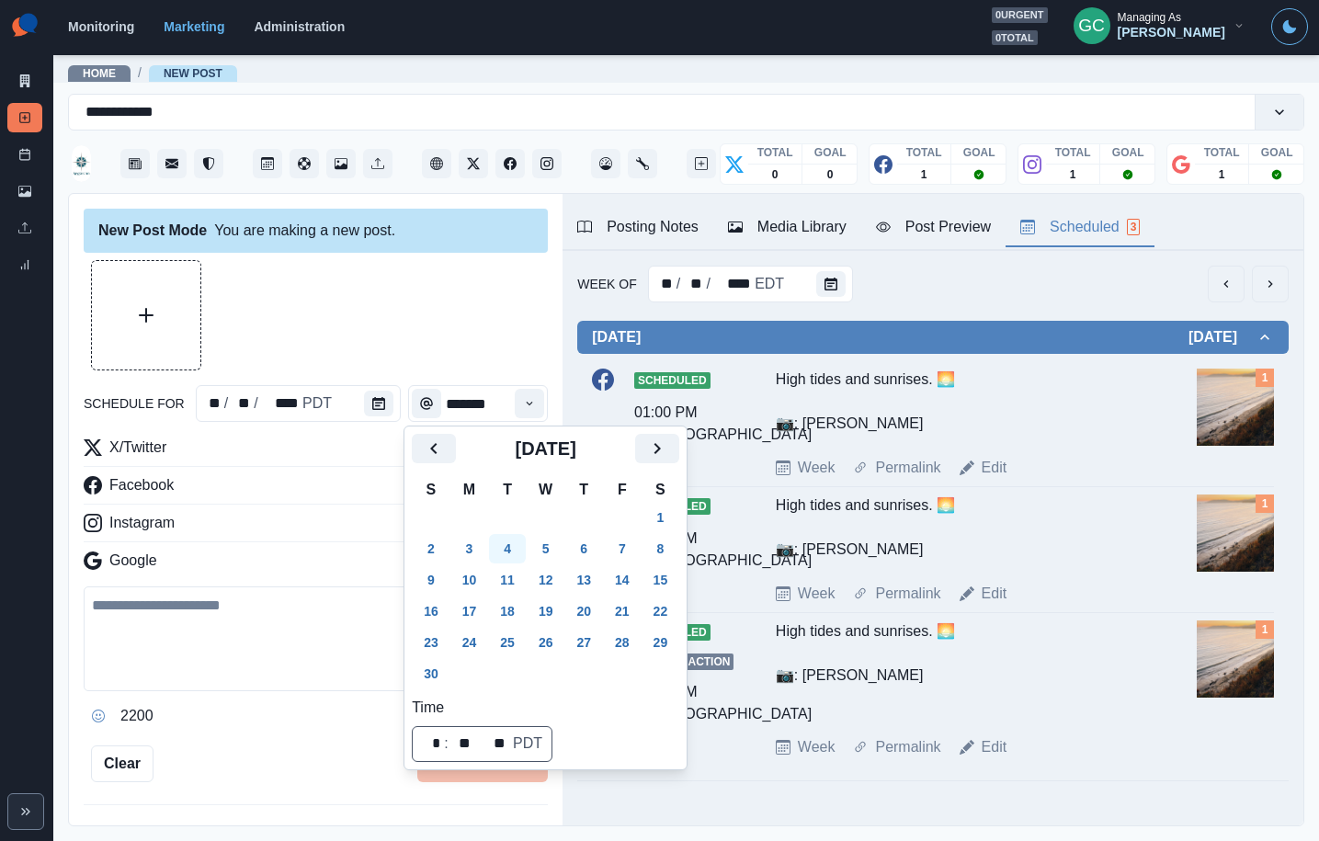
click at [525, 557] on button "4" at bounding box center [507, 548] width 37 height 29
click at [521, 409] on button "Time" at bounding box center [529, 403] width 29 height 29
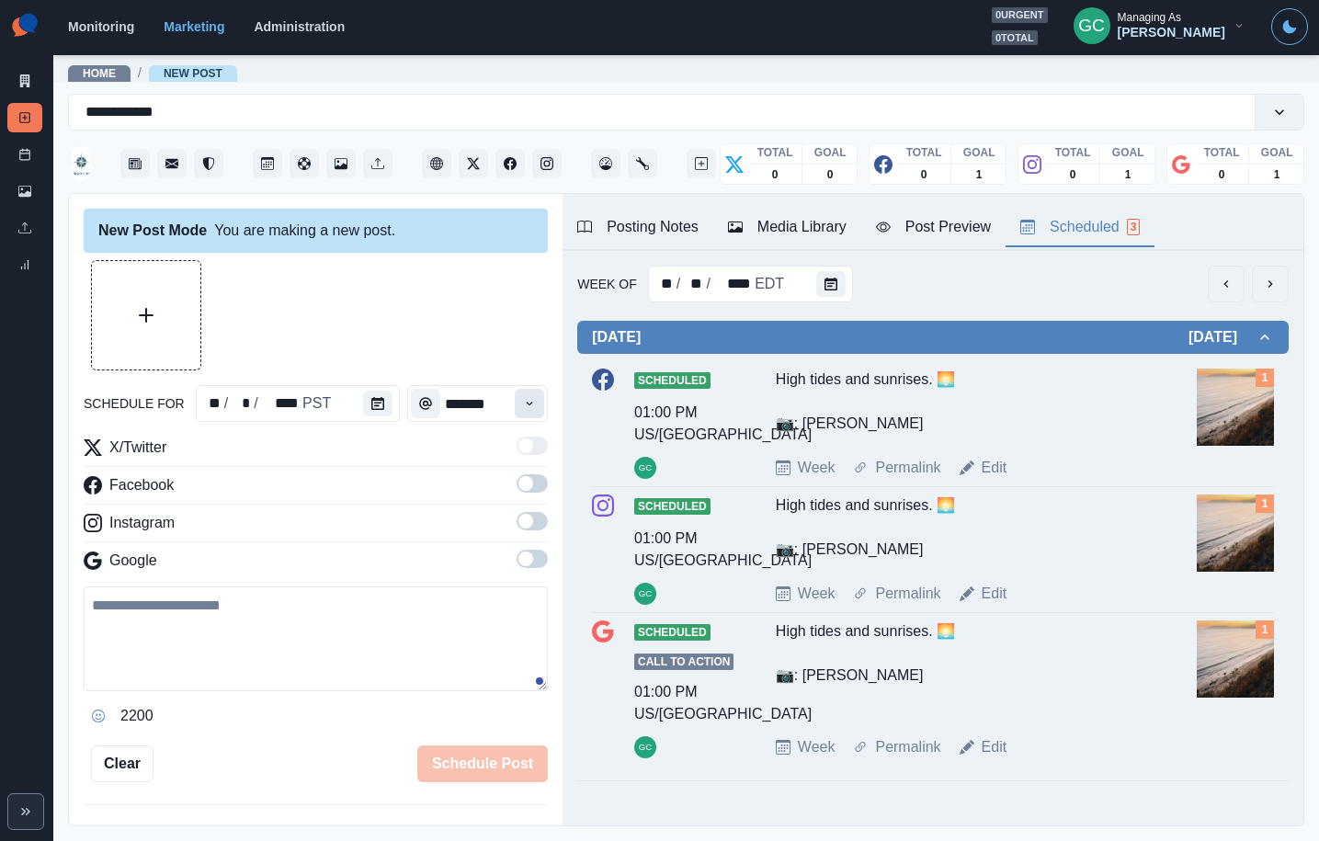
click at [525, 403] on icon "Time" at bounding box center [529, 403] width 13 height 13
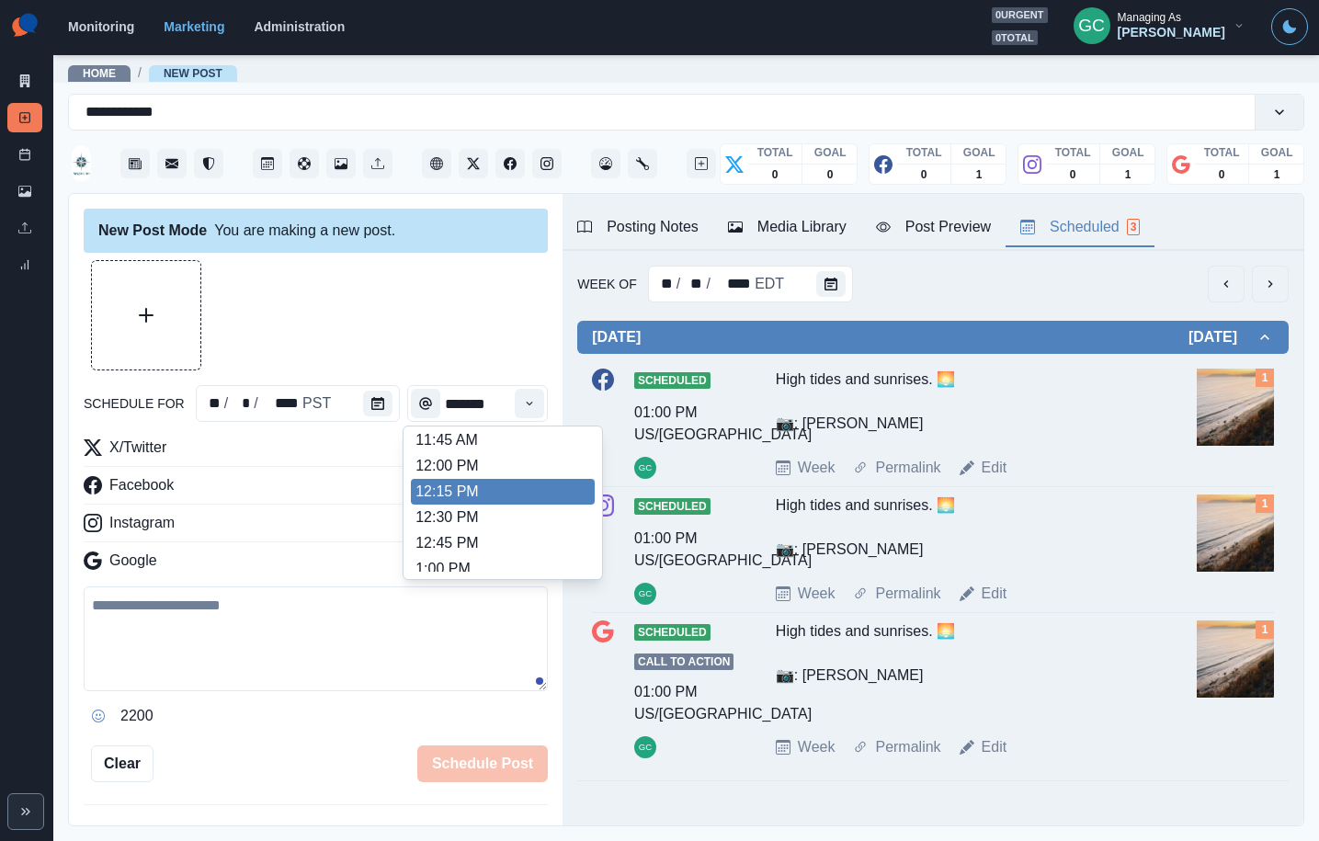
scroll to position [403, 0]
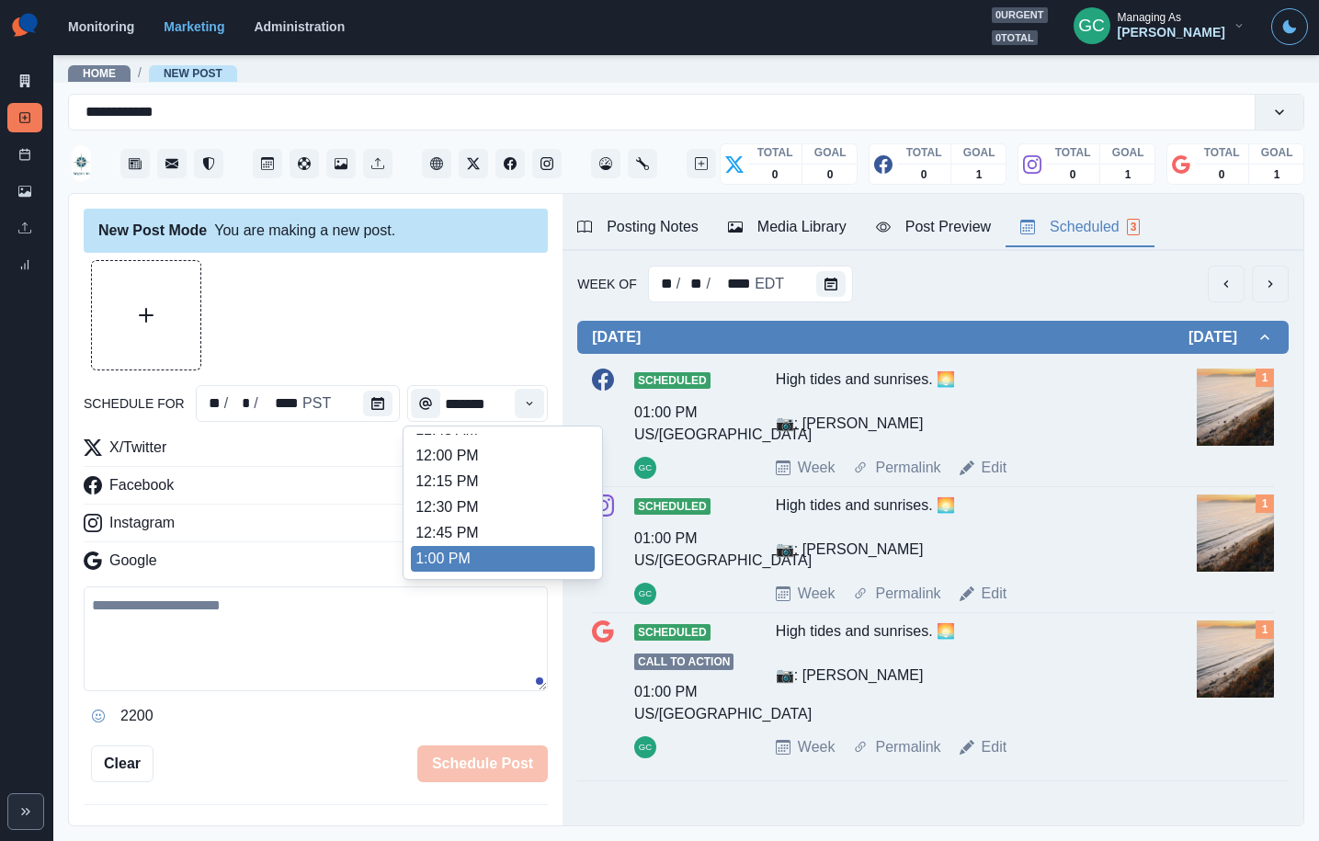
click at [506, 564] on li "1:00 PM" at bounding box center [503, 559] width 184 height 26
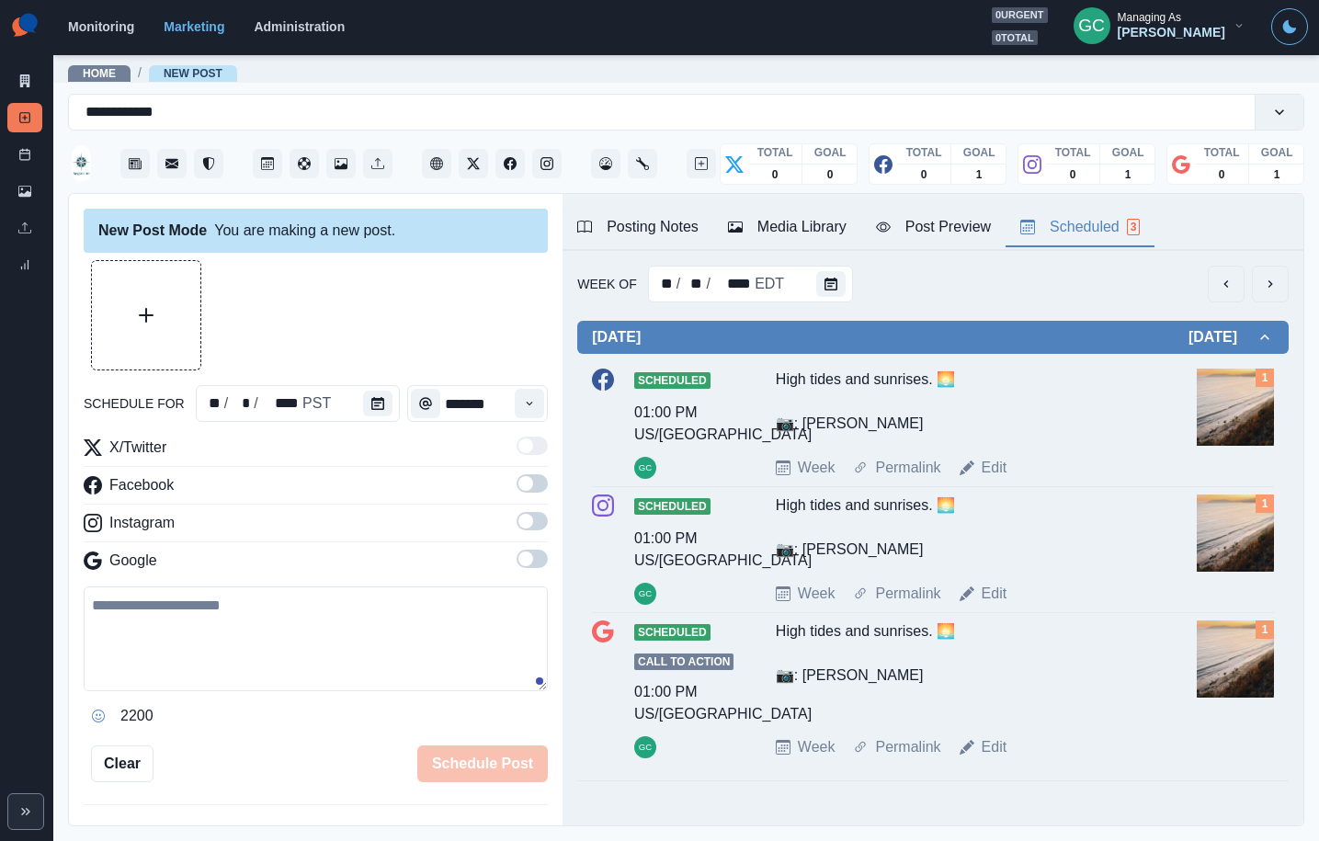
click at [552, 393] on div "New Post Mode You are making a new post. schedule for ** / * / **** PST *******…" at bounding box center [316, 510] width 494 height 633
click at [535, 405] on icon "Time" at bounding box center [529, 403] width 13 height 13
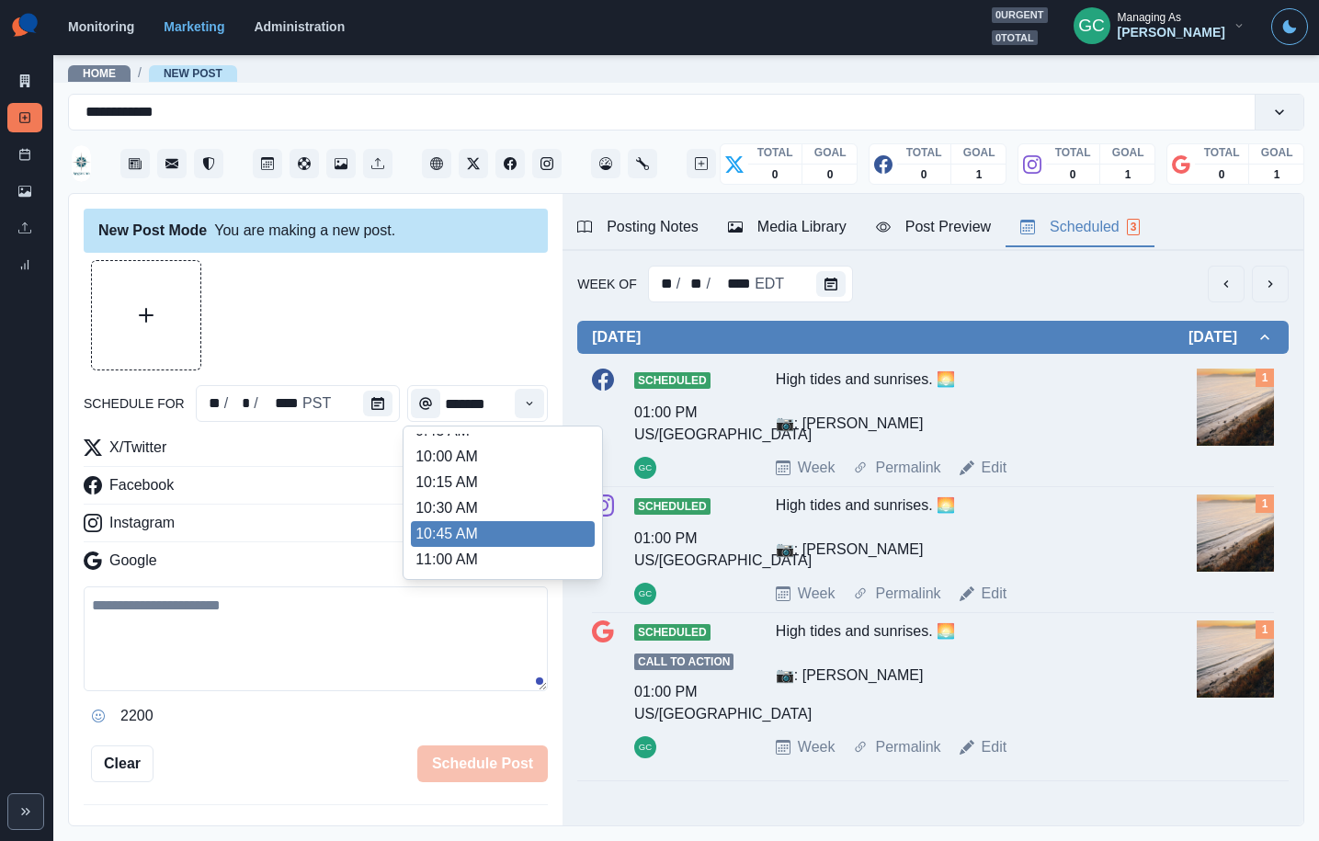
scroll to position [226, 0]
click at [484, 535] on li "11:00 AM" at bounding box center [503, 530] width 184 height 26
type input "********"
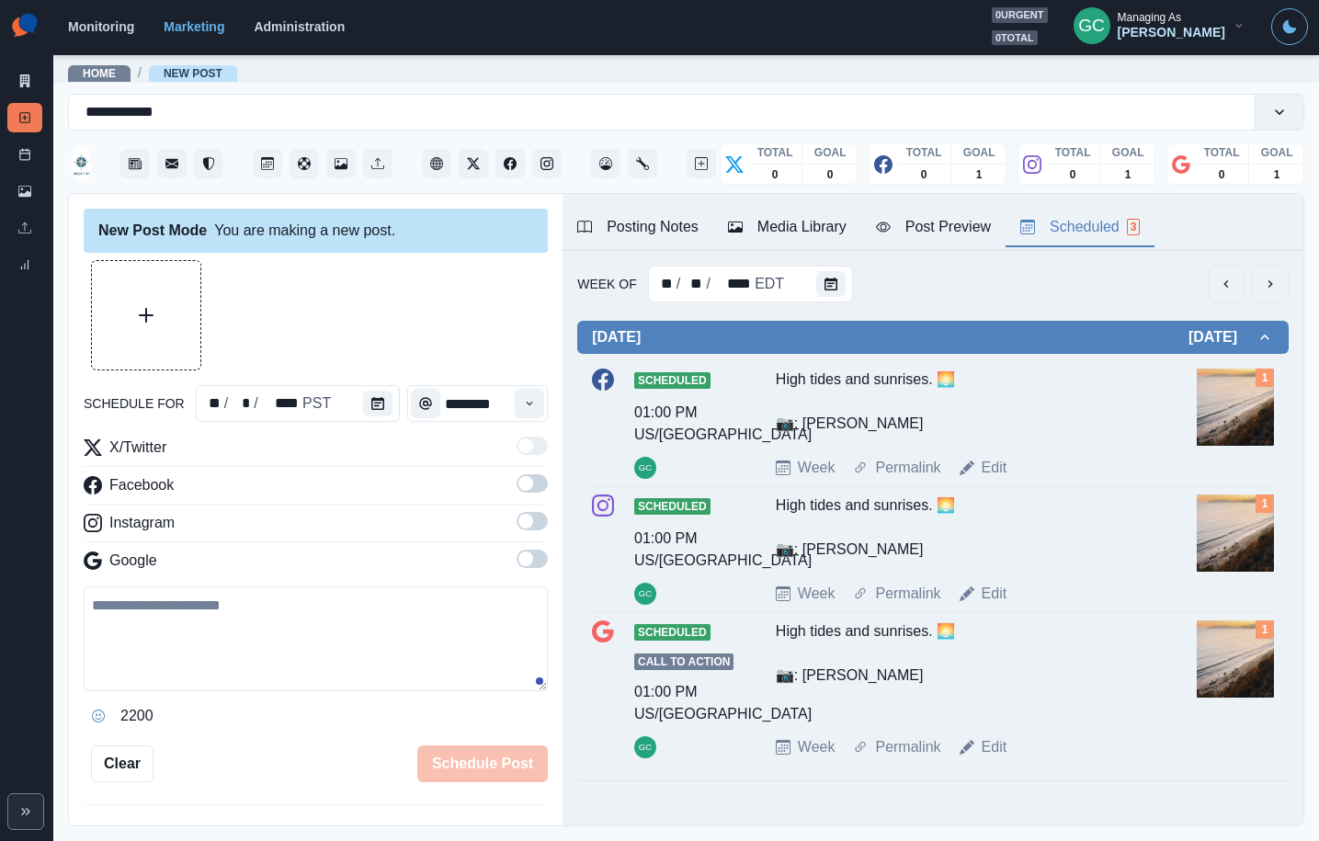
click at [630, 219] on div "Posting Notes" at bounding box center [637, 227] width 121 height 22
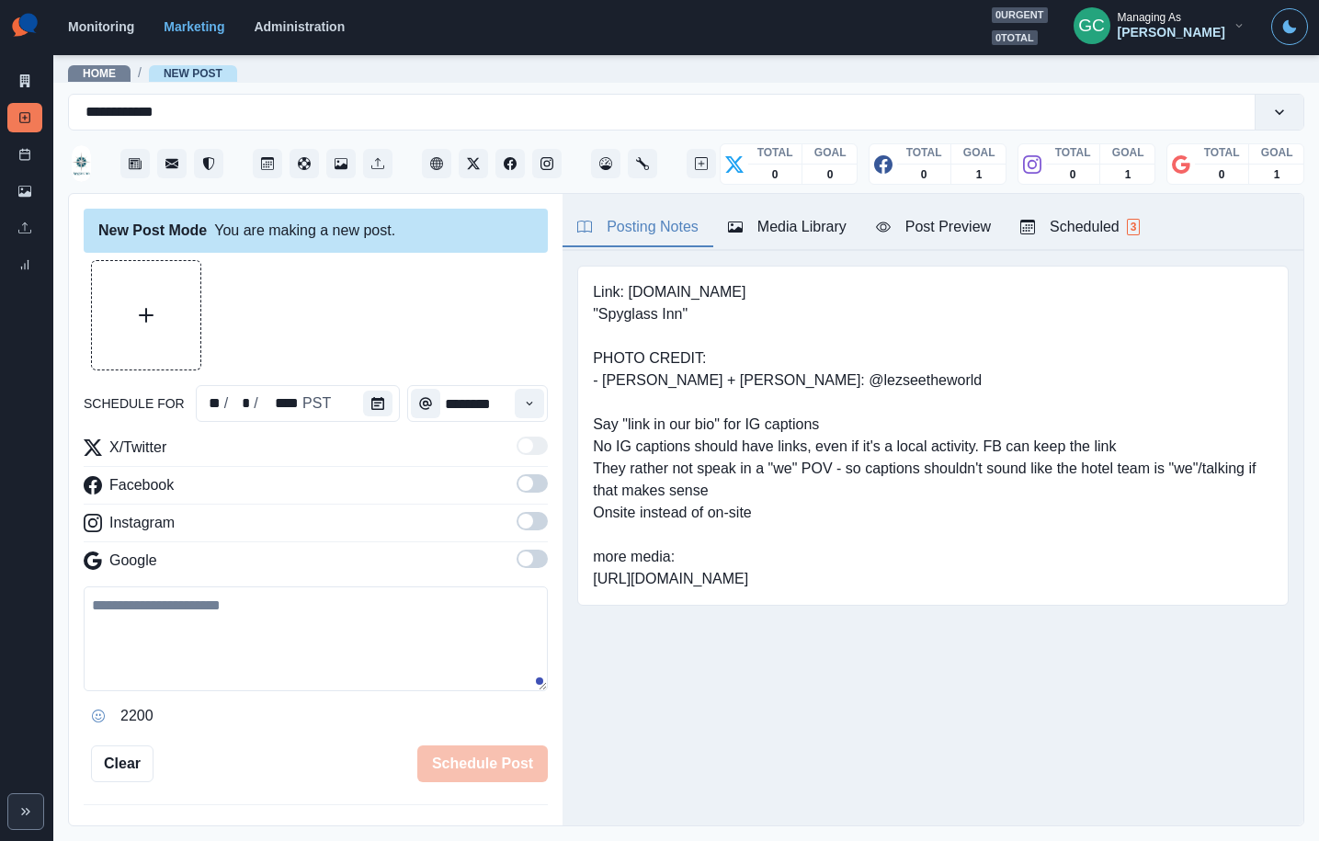
drag, startPoint x: 593, startPoint y: 581, endPoint x: 1019, endPoint y: 613, distance: 427.8
click at [1011, 606] on div "Link: www.spyglassinn.com "Spyglass Inn" PHOTO CREDIT: - Steph + Katie: @lezsee…" at bounding box center [933, 436] width 712 height 340
copy pre "https://www.dropbox.com/scl/fo/05l2cwp7fhy6q00n4lfy7/AO-Y9i8RQ6-k4sbIlKQiQrk?rl…"
click at [251, 652] on textarea at bounding box center [316, 638] width 464 height 105
paste textarea "**********"
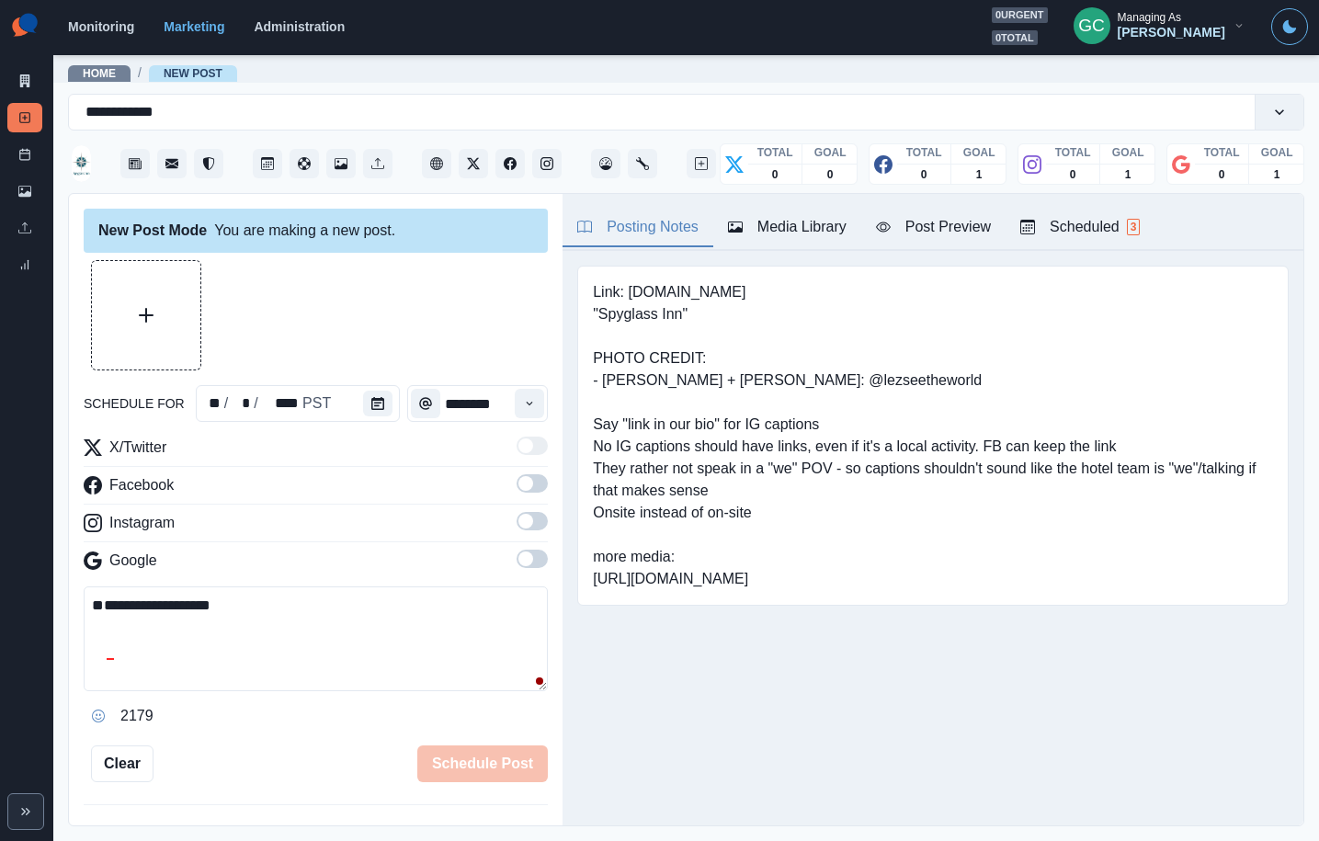
drag, startPoint x: 535, startPoint y: 552, endPoint x: 534, endPoint y: 526, distance: 26.7
click at [535, 551] on span at bounding box center [532, 559] width 31 height 18
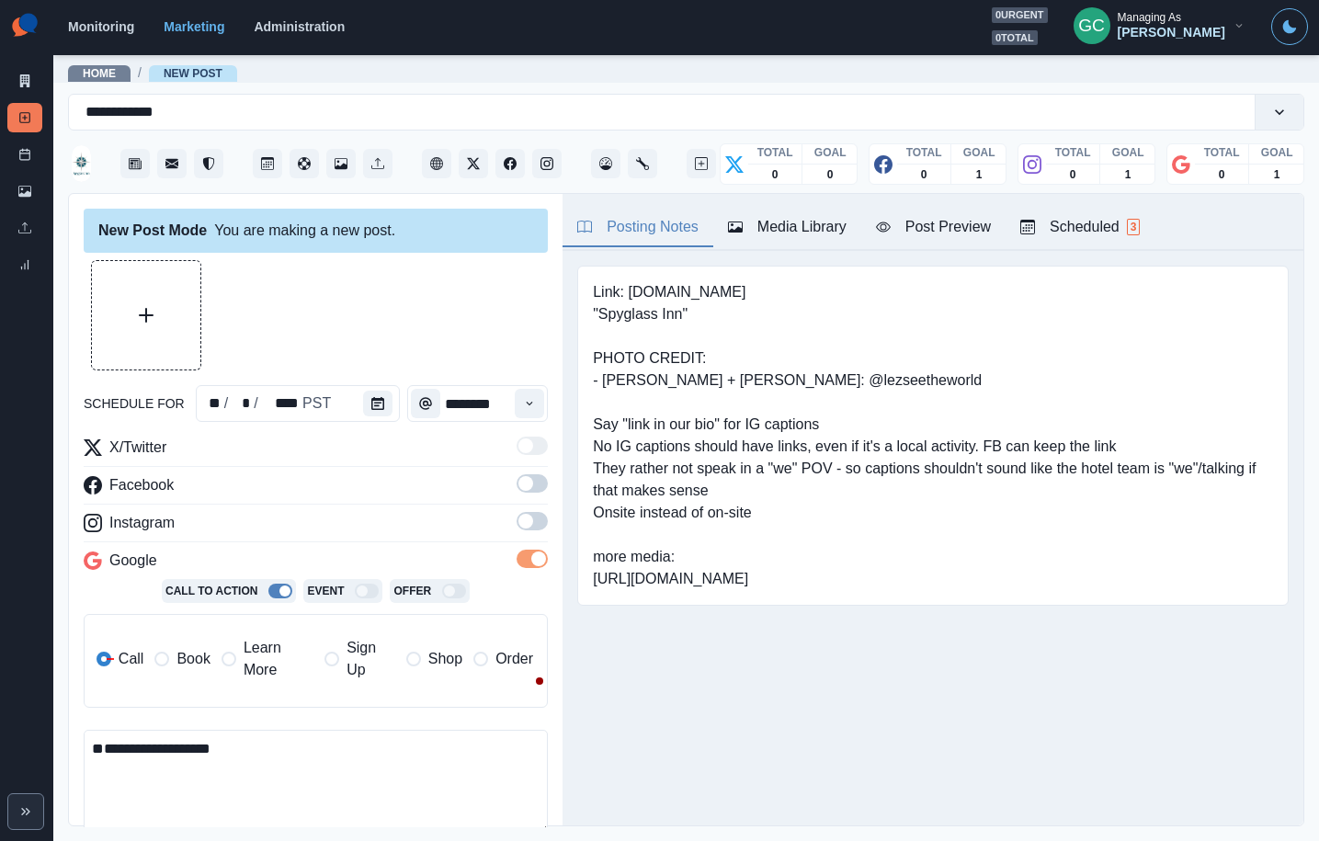
click at [533, 525] on span at bounding box center [532, 521] width 31 height 18
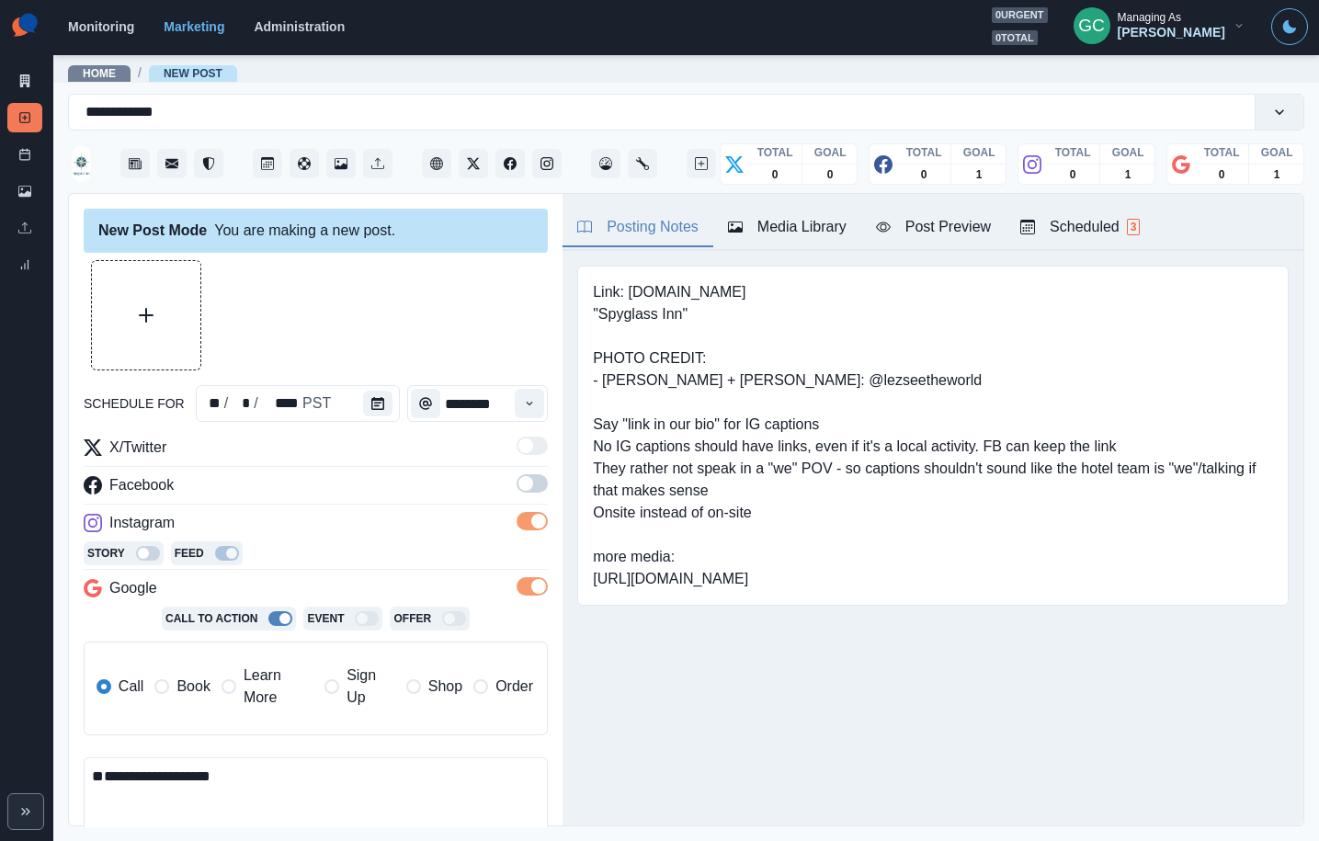
click at [529, 486] on span at bounding box center [525, 483] width 15 height 15
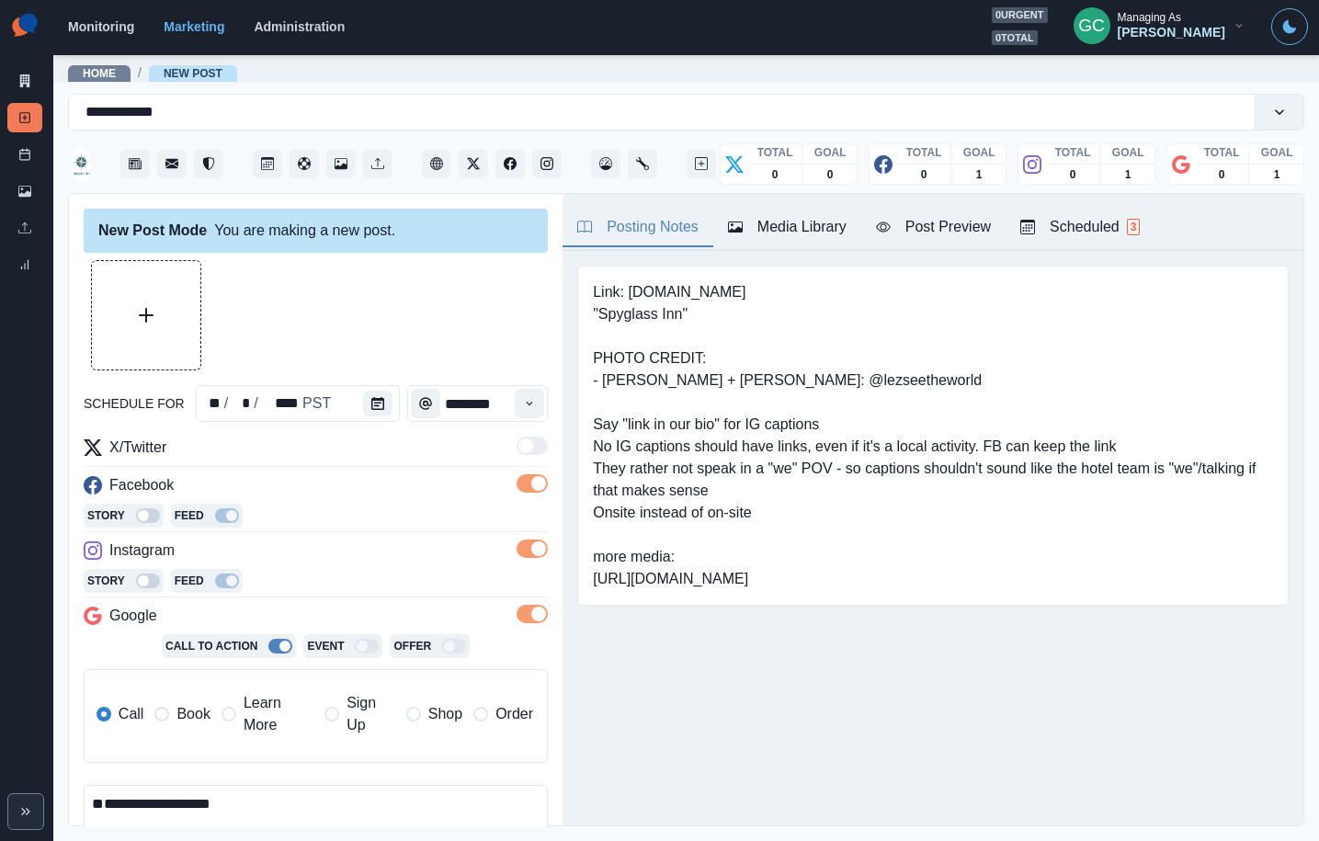
click at [245, 710] on span "Learn More" at bounding box center [279, 714] width 70 height 44
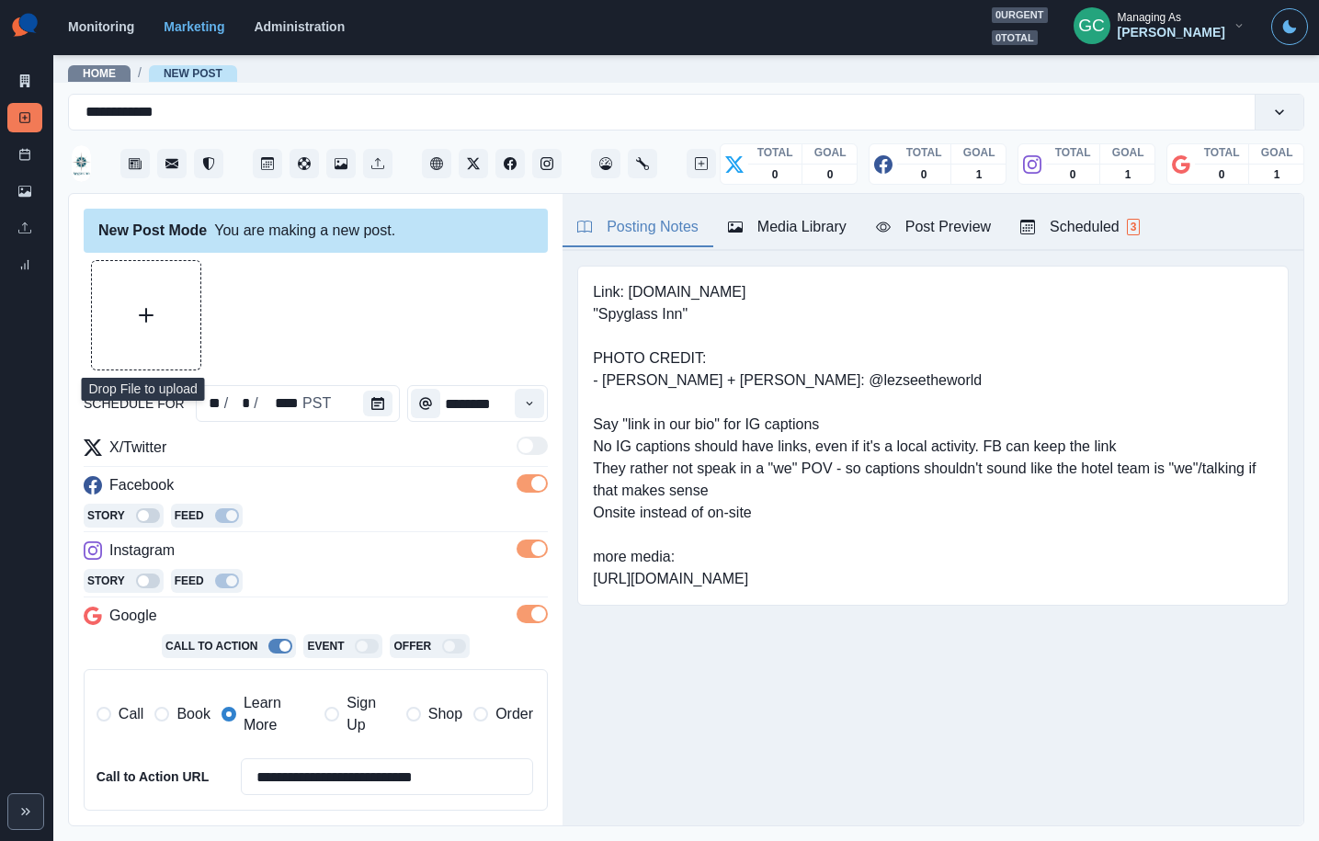
click at [145, 317] on icon "Upload Media" at bounding box center [146, 315] width 15 height 15
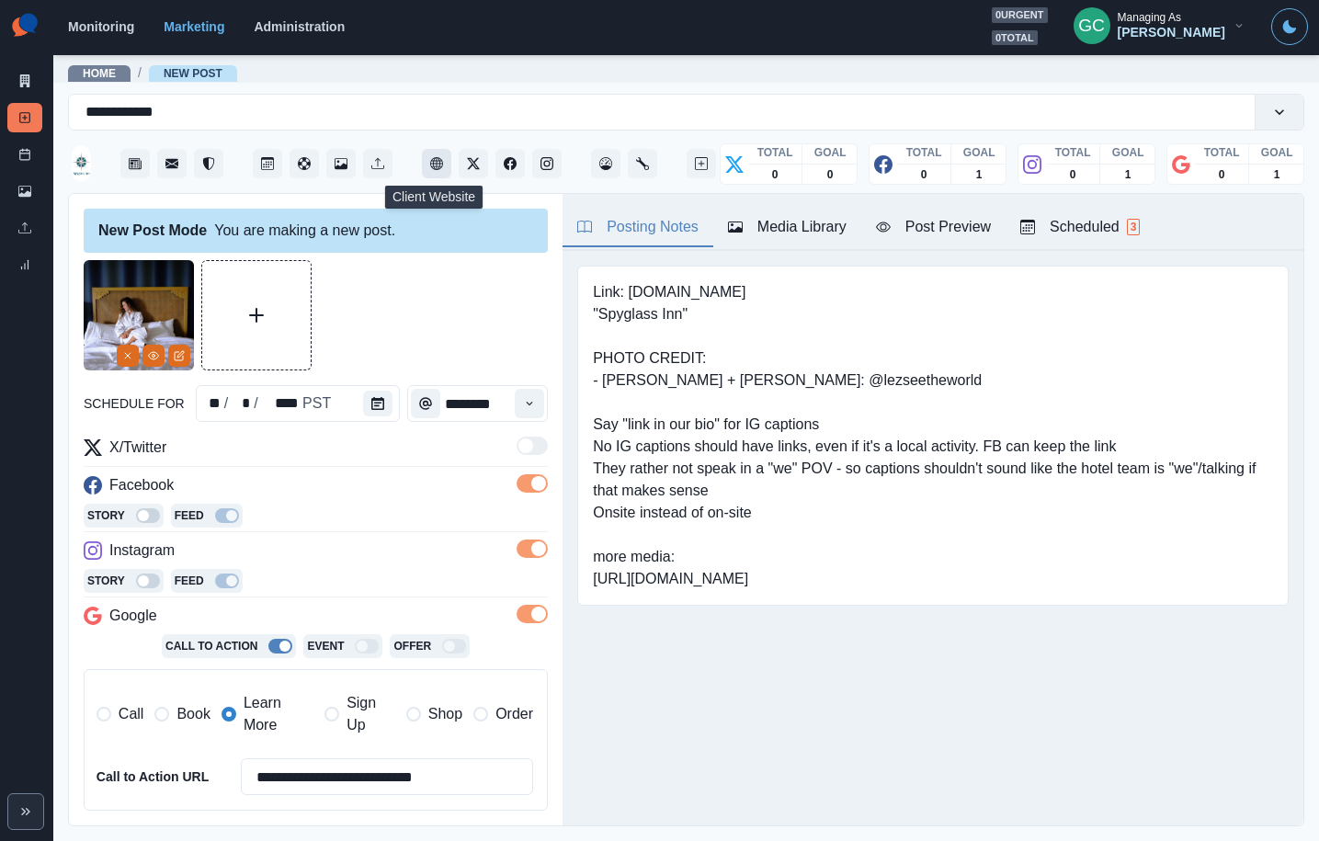
click at [436, 159] on icon "Client Website" at bounding box center [436, 163] width 13 height 13
click at [181, 352] on icon "Edit Media" at bounding box center [180, 354] width 6 height 6
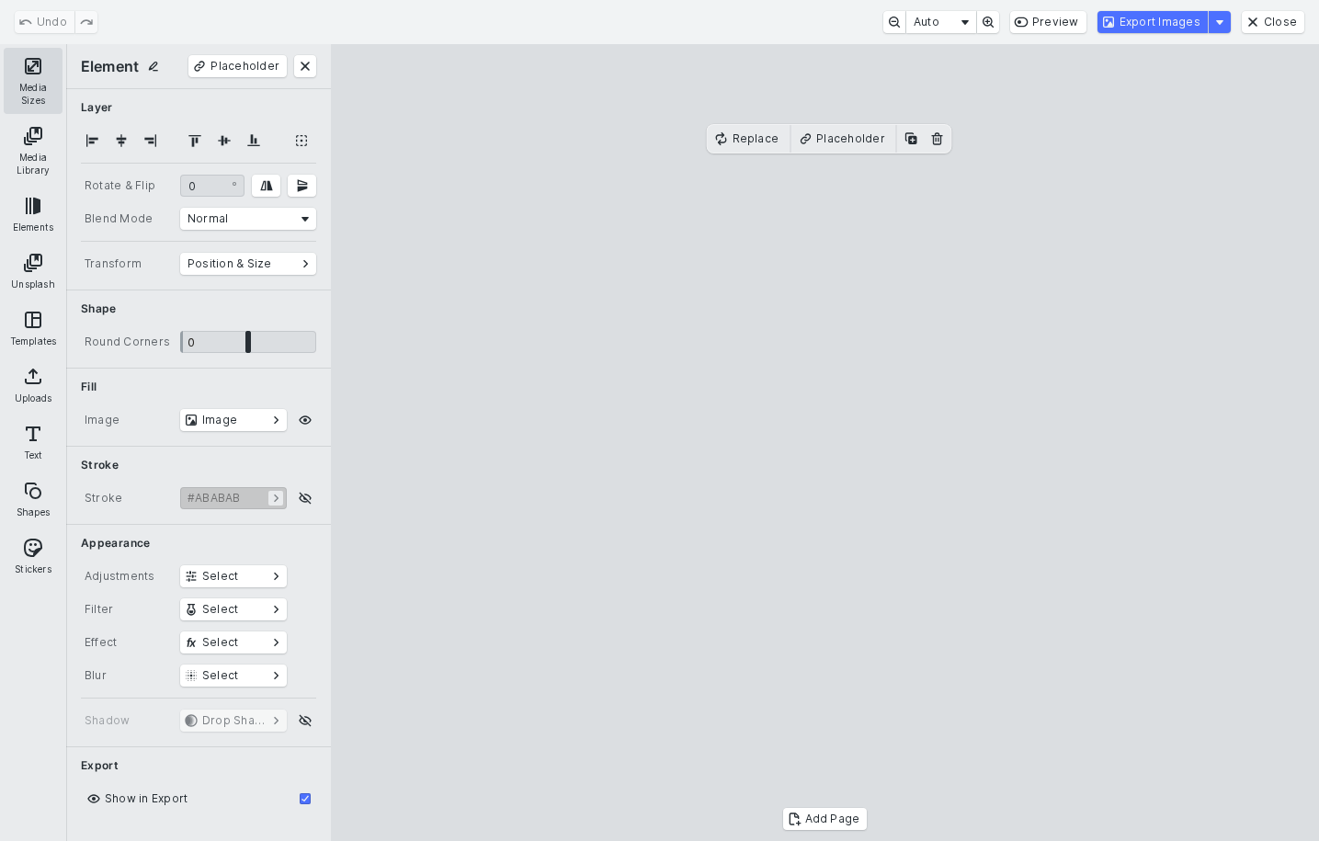
click at [55, 97] on button "Media Sizes" at bounding box center [33, 81] width 59 height 66
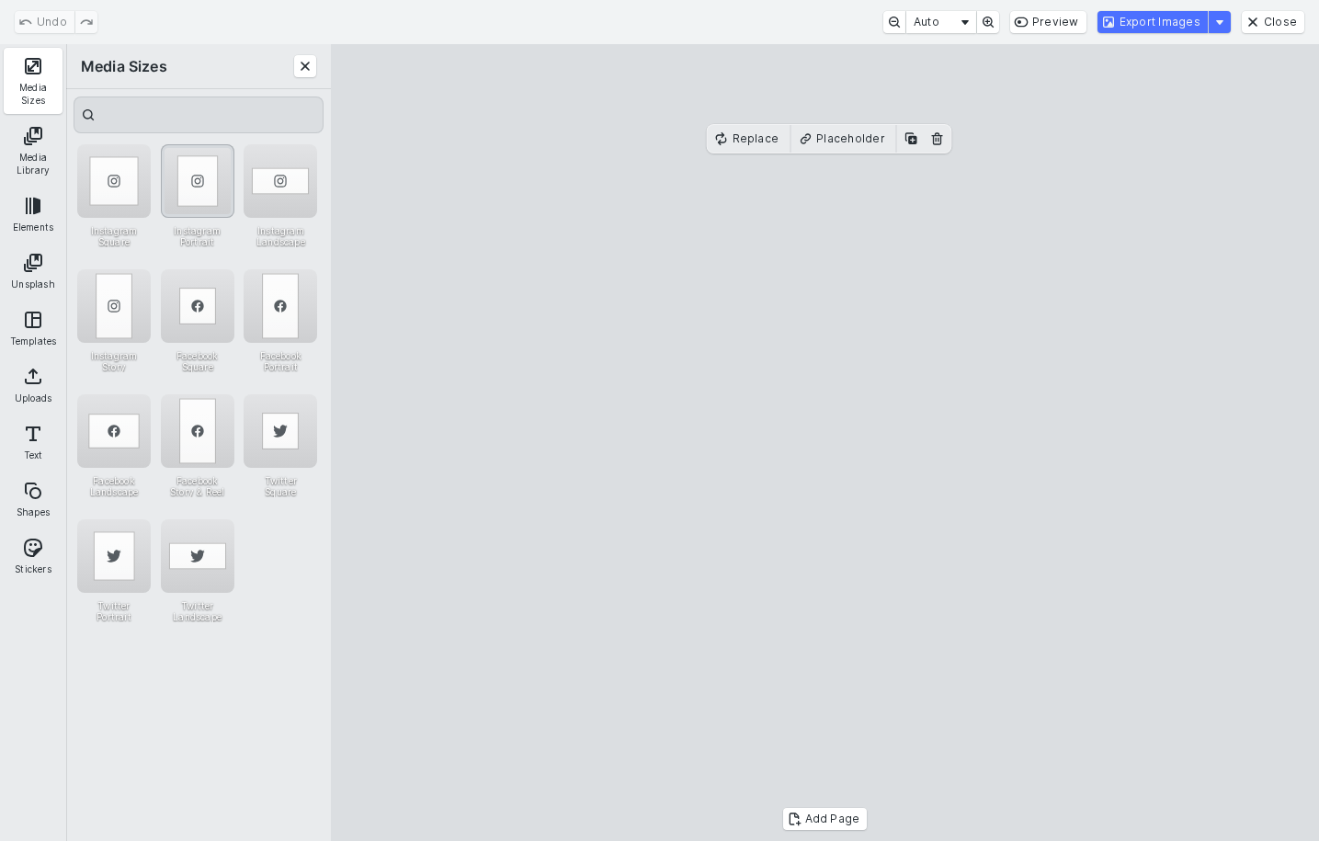
drag, startPoint x: 189, startPoint y: 183, endPoint x: 183, endPoint y: 195, distance: 13.6
click at [190, 183] on div "Instagram Portrait" at bounding box center [198, 181] width 74 height 74
click at [1180, 18] on button "Export Images" at bounding box center [1153, 22] width 110 height 22
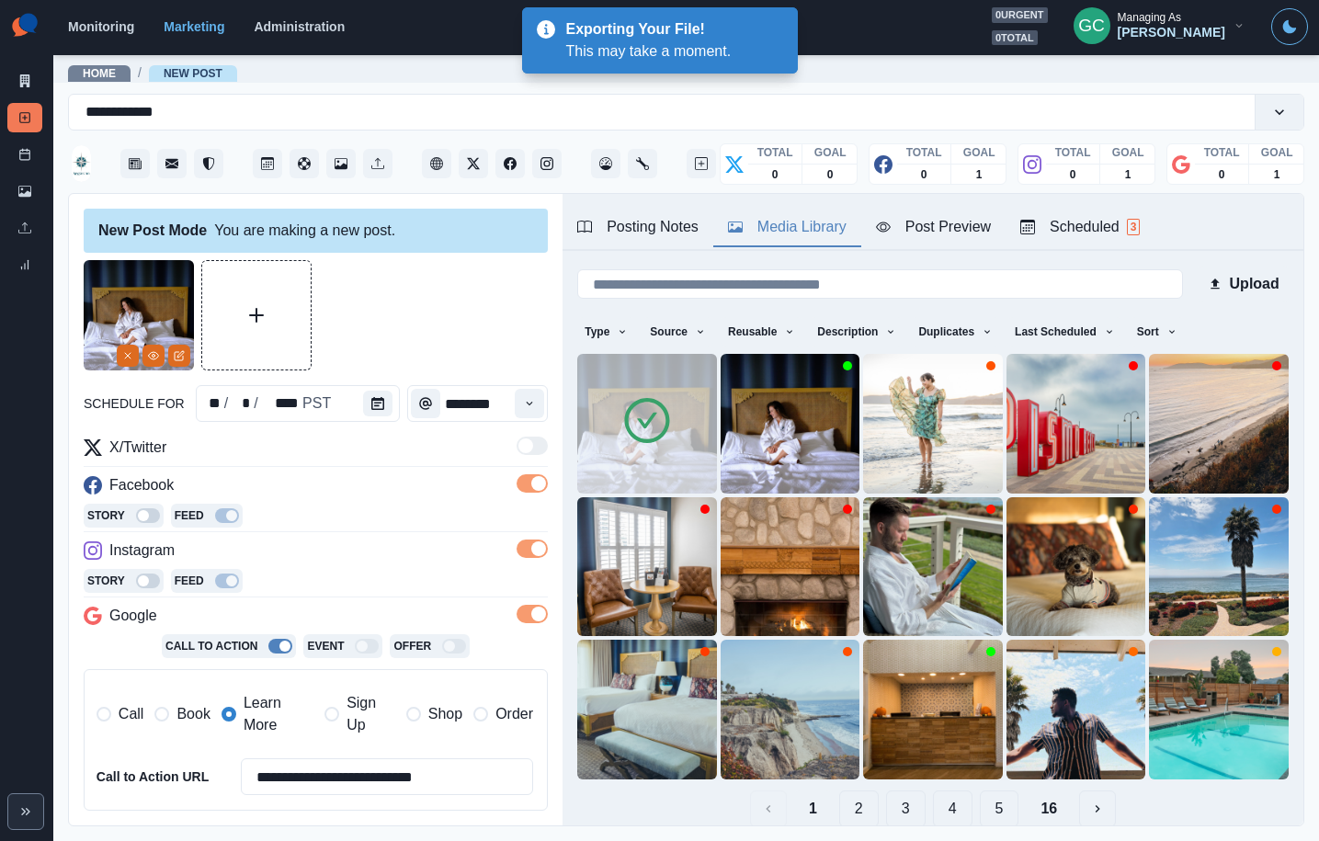
click at [822, 229] on div "Media Library" at bounding box center [787, 227] width 119 height 22
click at [792, 467] on icon "Delete Media" at bounding box center [789, 471] width 11 height 11
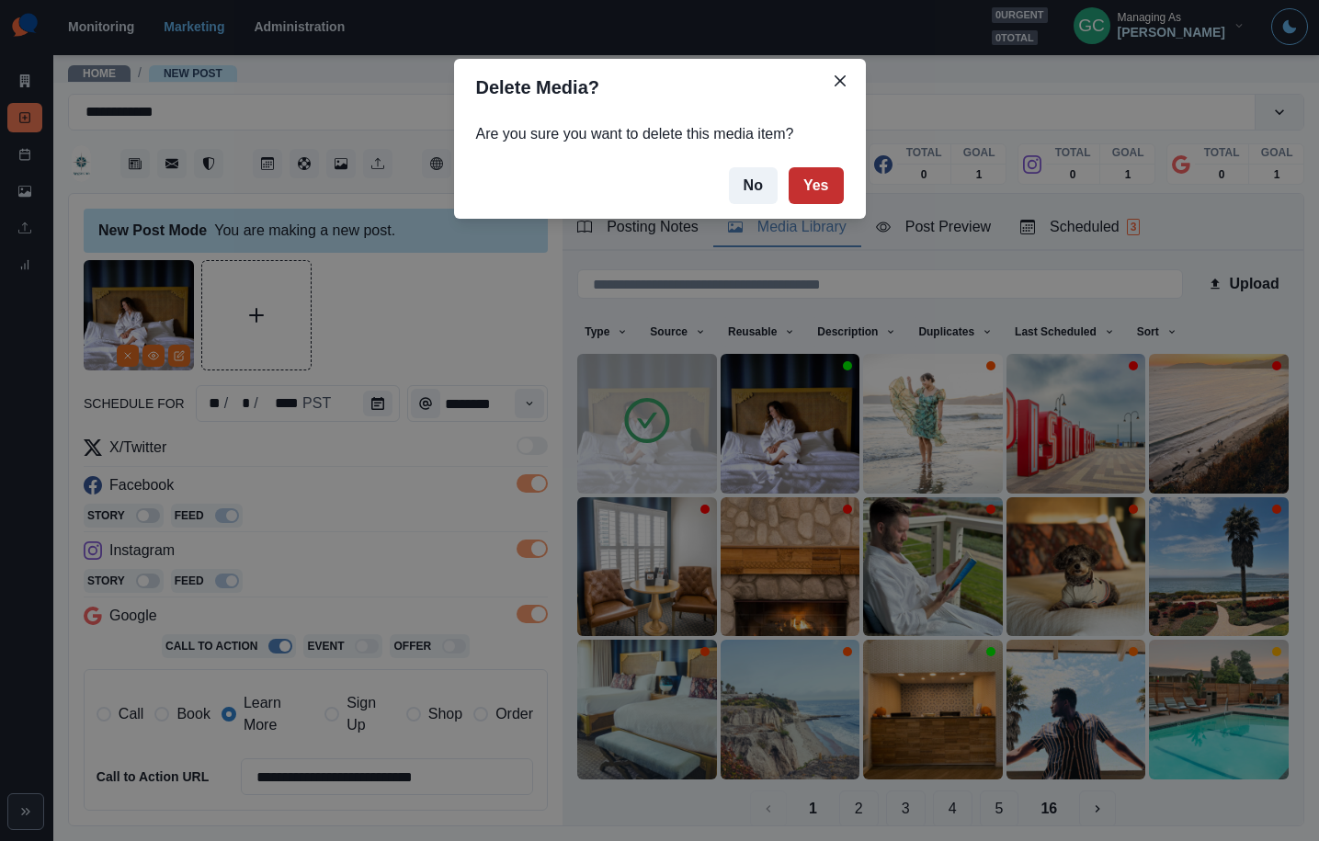
click at [821, 186] on button "Yes" at bounding box center [816, 185] width 55 height 37
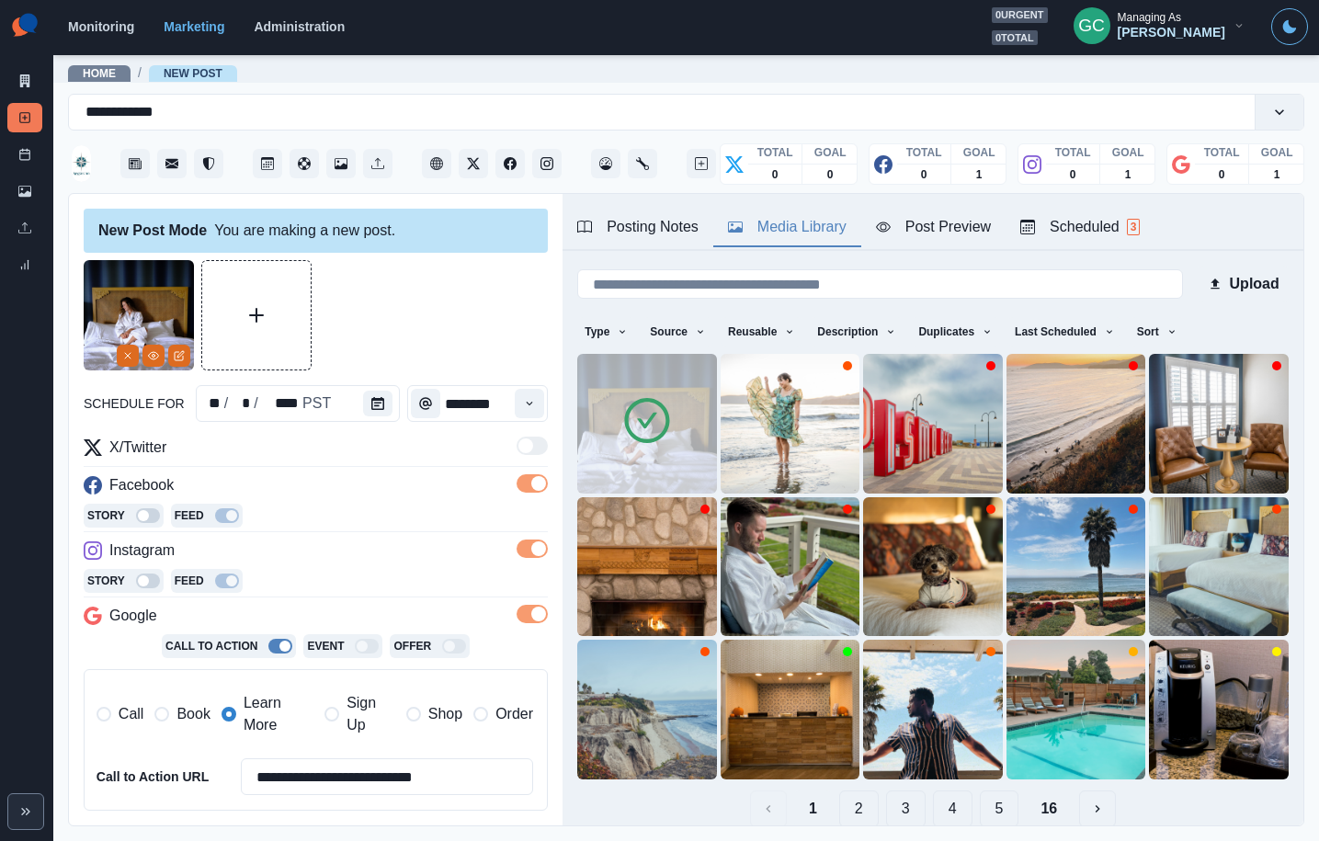
click at [854, 810] on button "2" at bounding box center [859, 809] width 40 height 37
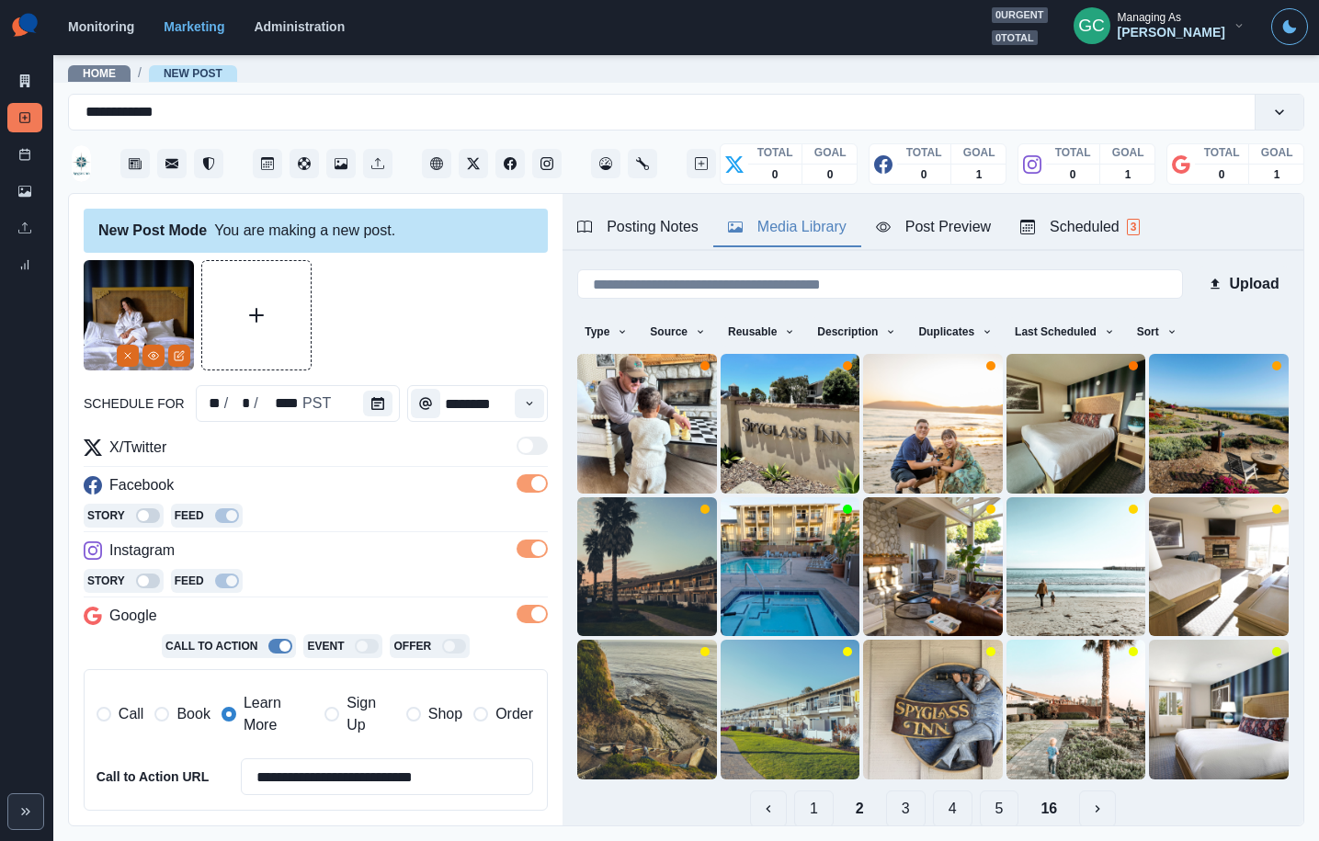
click at [652, 232] on div "Posting Notes" at bounding box center [637, 227] width 121 height 22
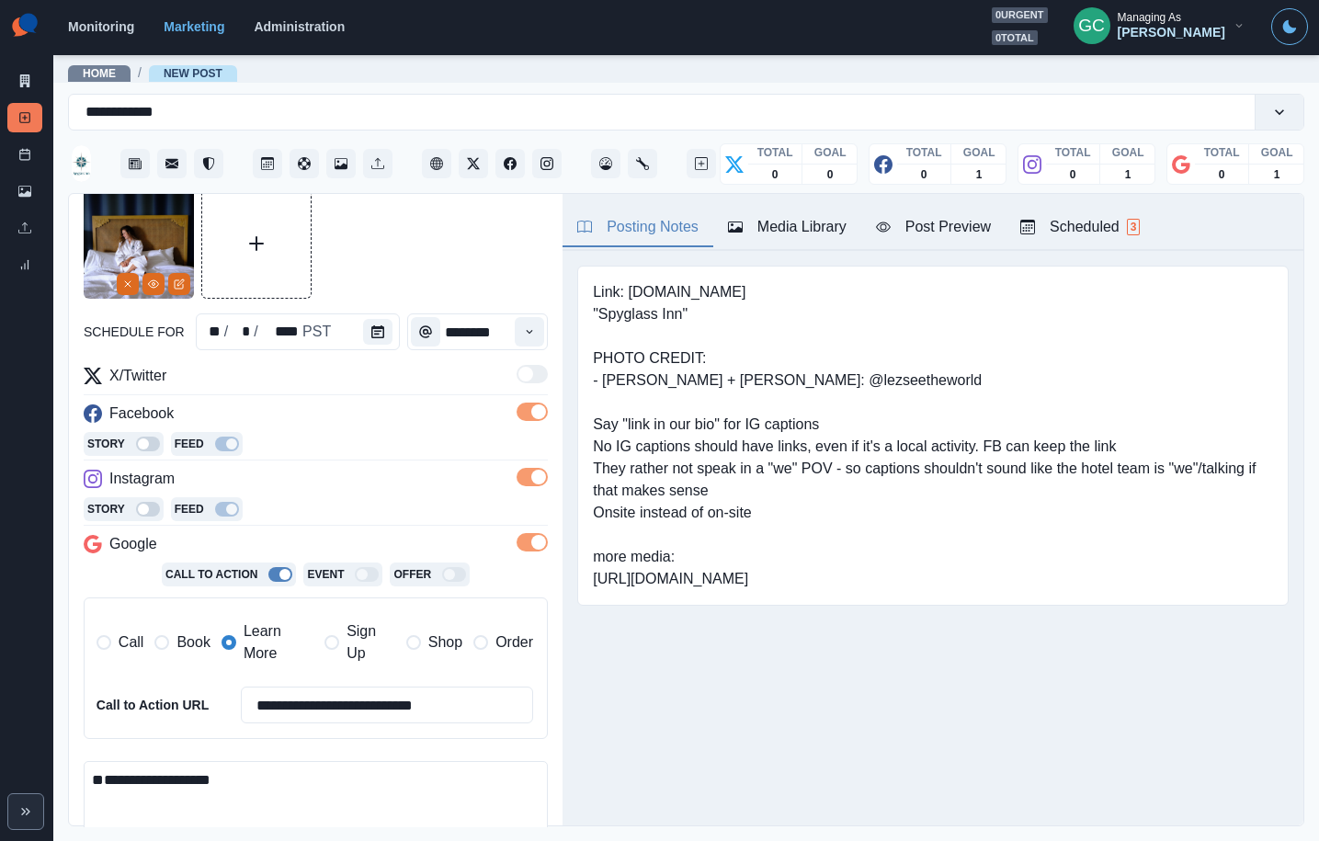
scroll to position [169, 0]
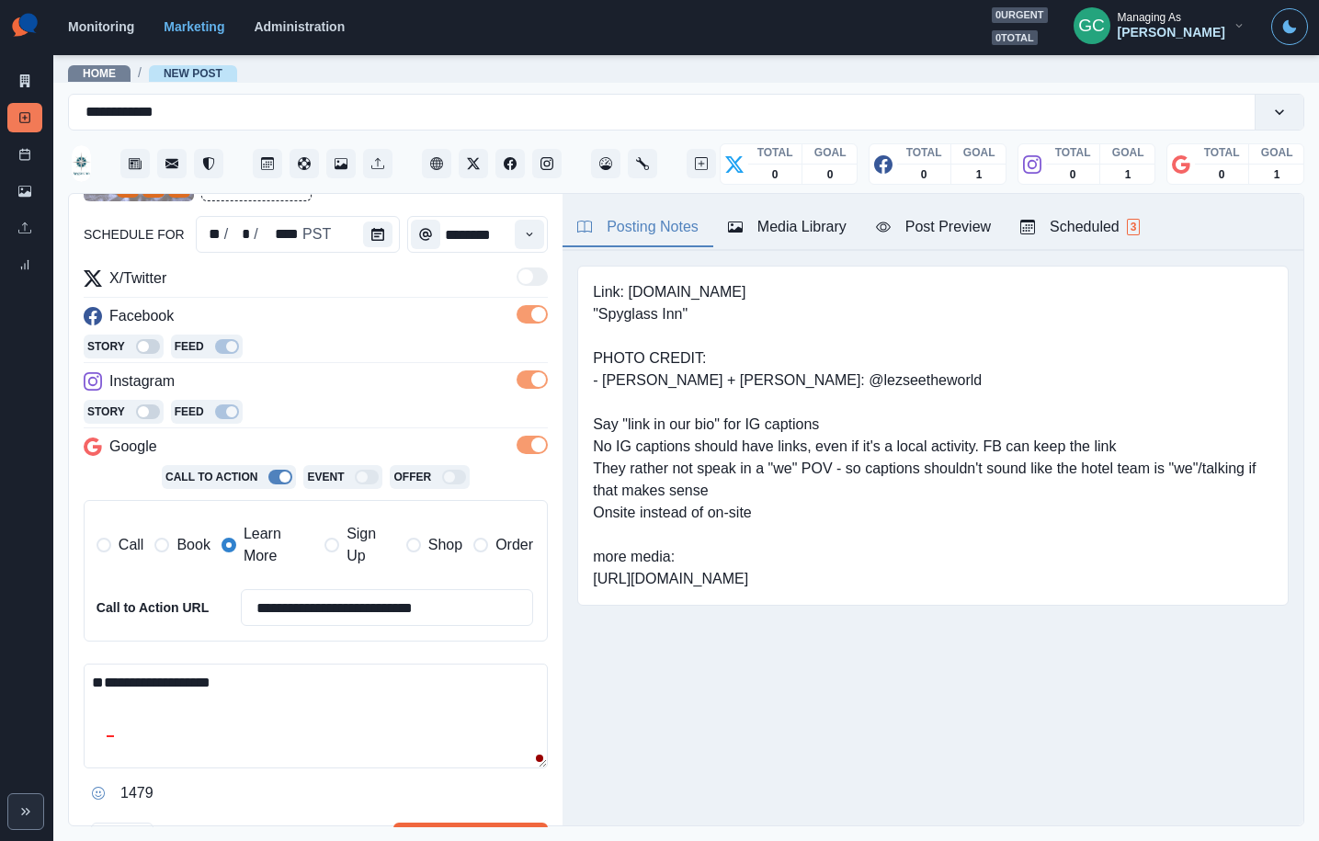
click at [209, 676] on textarea "**********" at bounding box center [316, 716] width 464 height 105
paste textarea "**********"
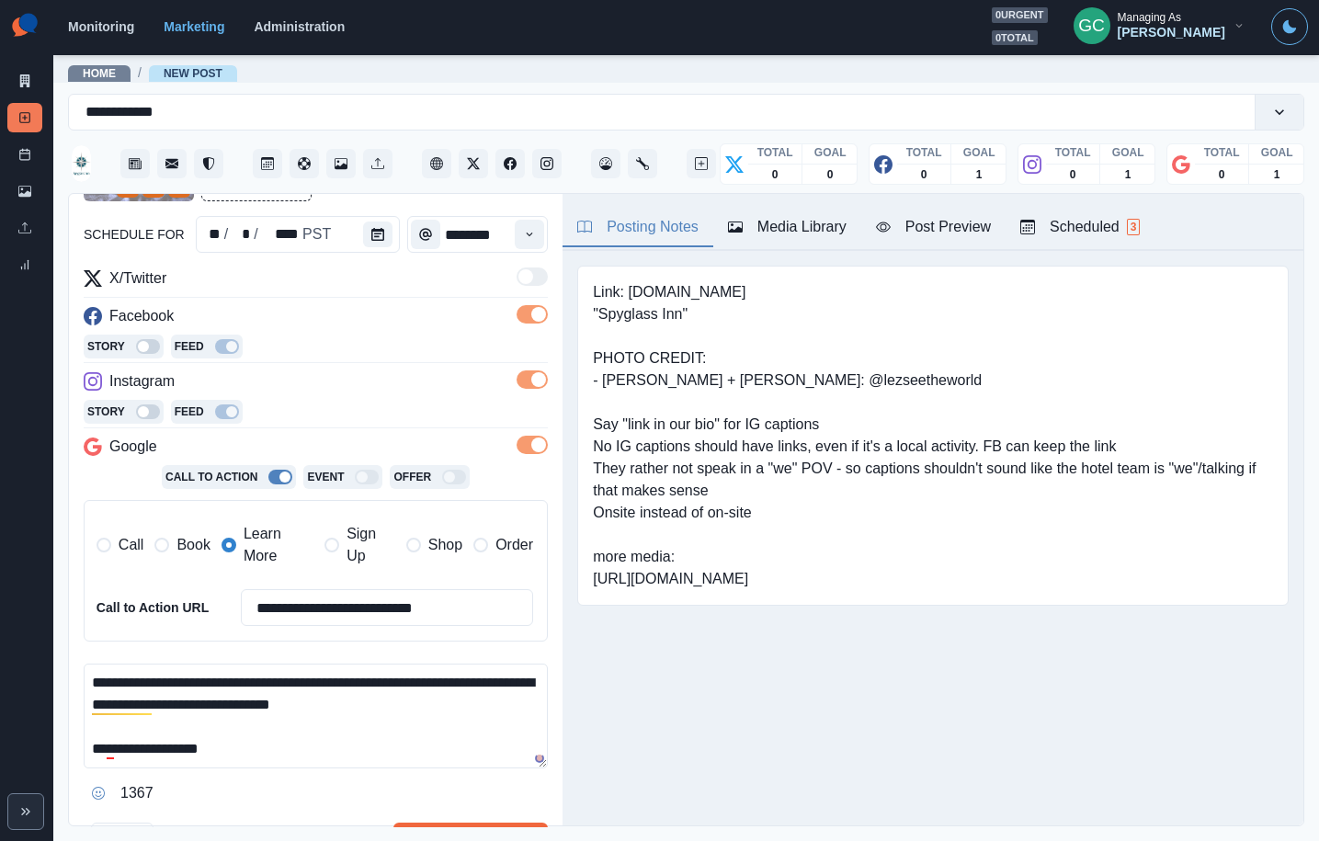
click at [194, 552] on span "Book" at bounding box center [192, 545] width 33 height 22
drag, startPoint x: 630, startPoint y: 292, endPoint x: 955, endPoint y: 291, distance: 325.4
click at [943, 292] on pre "Link: www.spyglassinn.com "Spyglass Inn" PHOTO CREDIT: - Steph + Katie: @lezsee…" at bounding box center [933, 435] width 680 height 309
copy pre "www.spyglassinn.com"
click at [430, 694] on textarea "**********" at bounding box center [316, 716] width 464 height 105
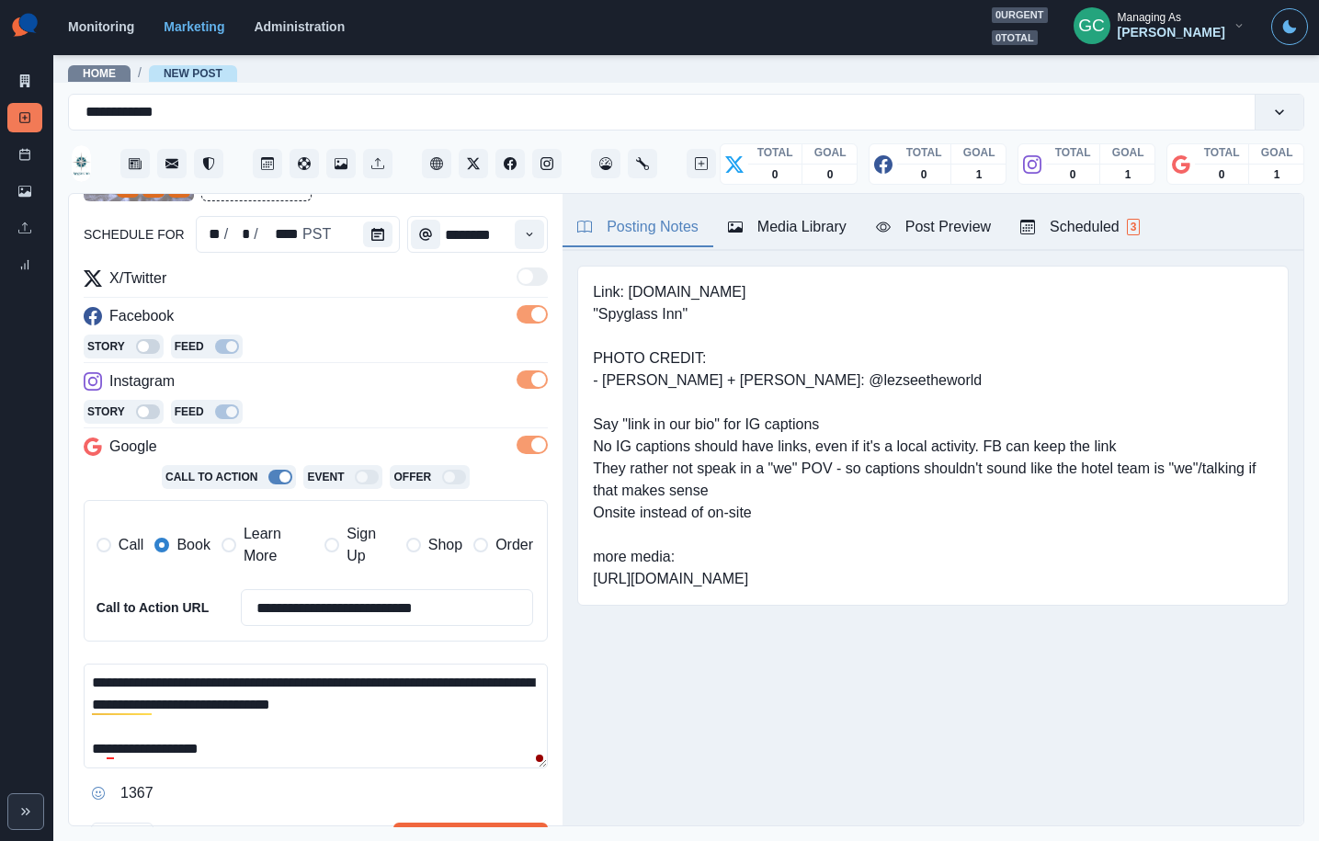
paste textarea "**********"
click at [445, 683] on textarea "**********" at bounding box center [316, 716] width 464 height 105
click at [473, 825] on button "Schedule Multiple" at bounding box center [470, 841] width 154 height 37
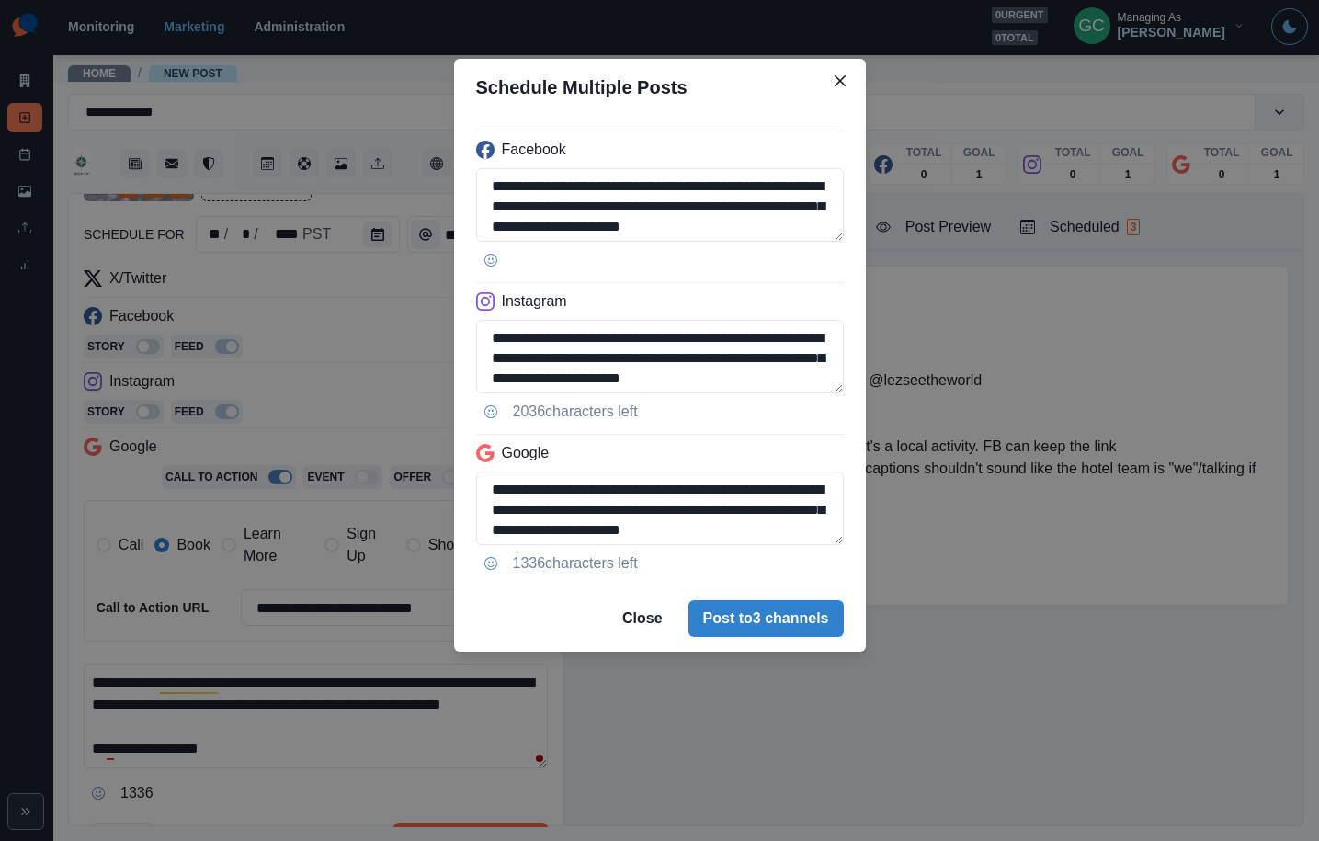
drag, startPoint x: 460, startPoint y: 734, endPoint x: 537, endPoint y: 704, distance: 82.6
click at [461, 734] on div "**********" at bounding box center [659, 420] width 1319 height 841
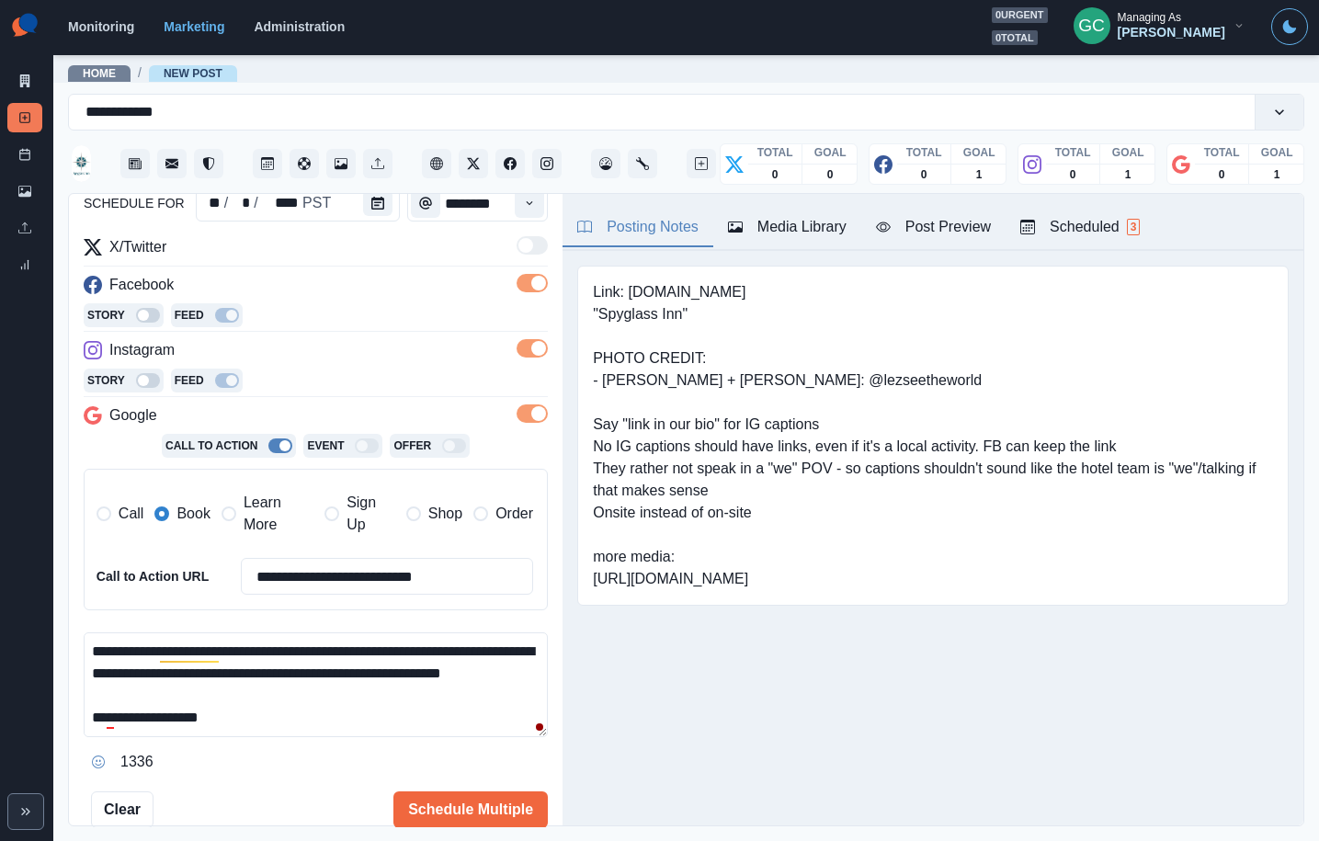
scroll to position [0, 0]
click at [89, 678] on textarea "**********" at bounding box center [316, 684] width 464 height 105
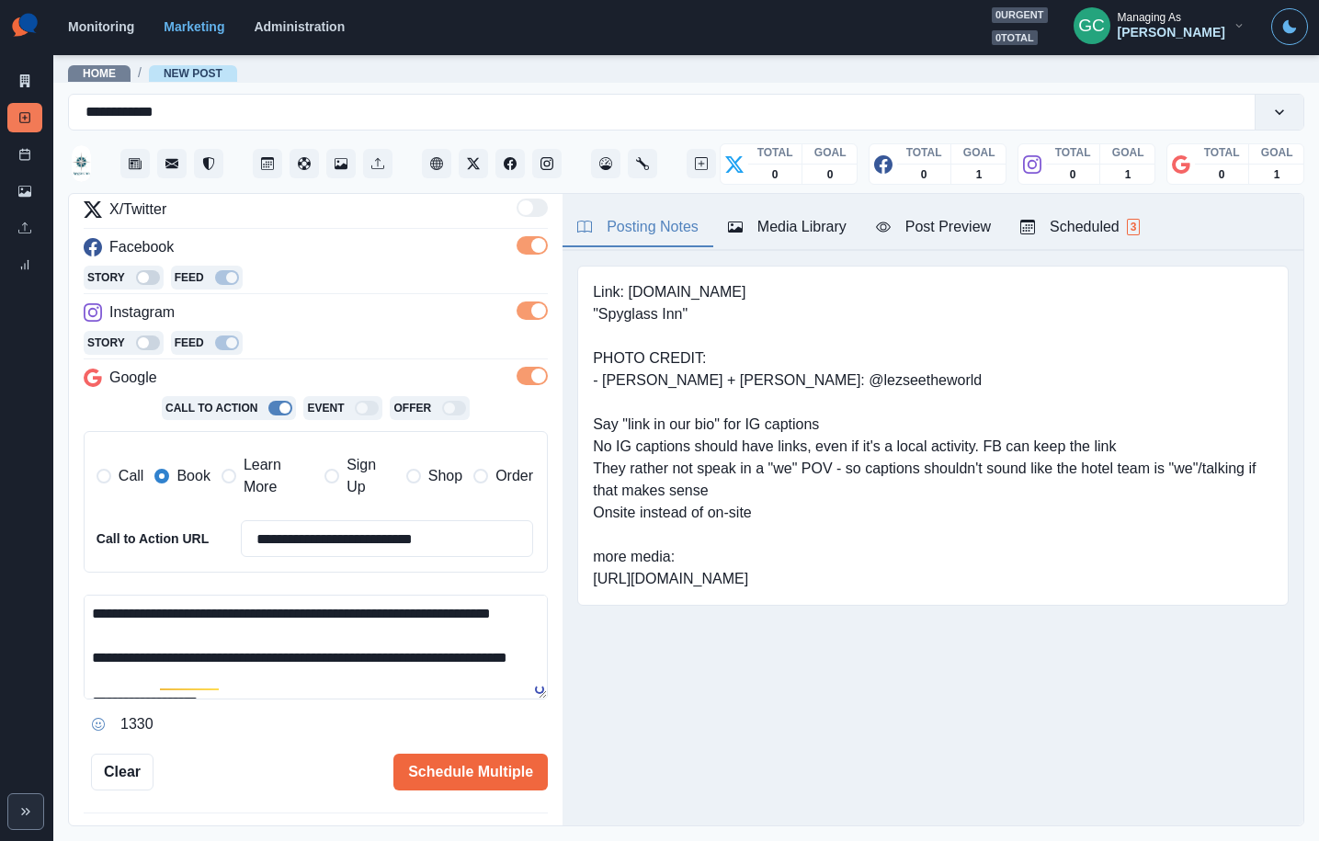
scroll to position [279, 0]
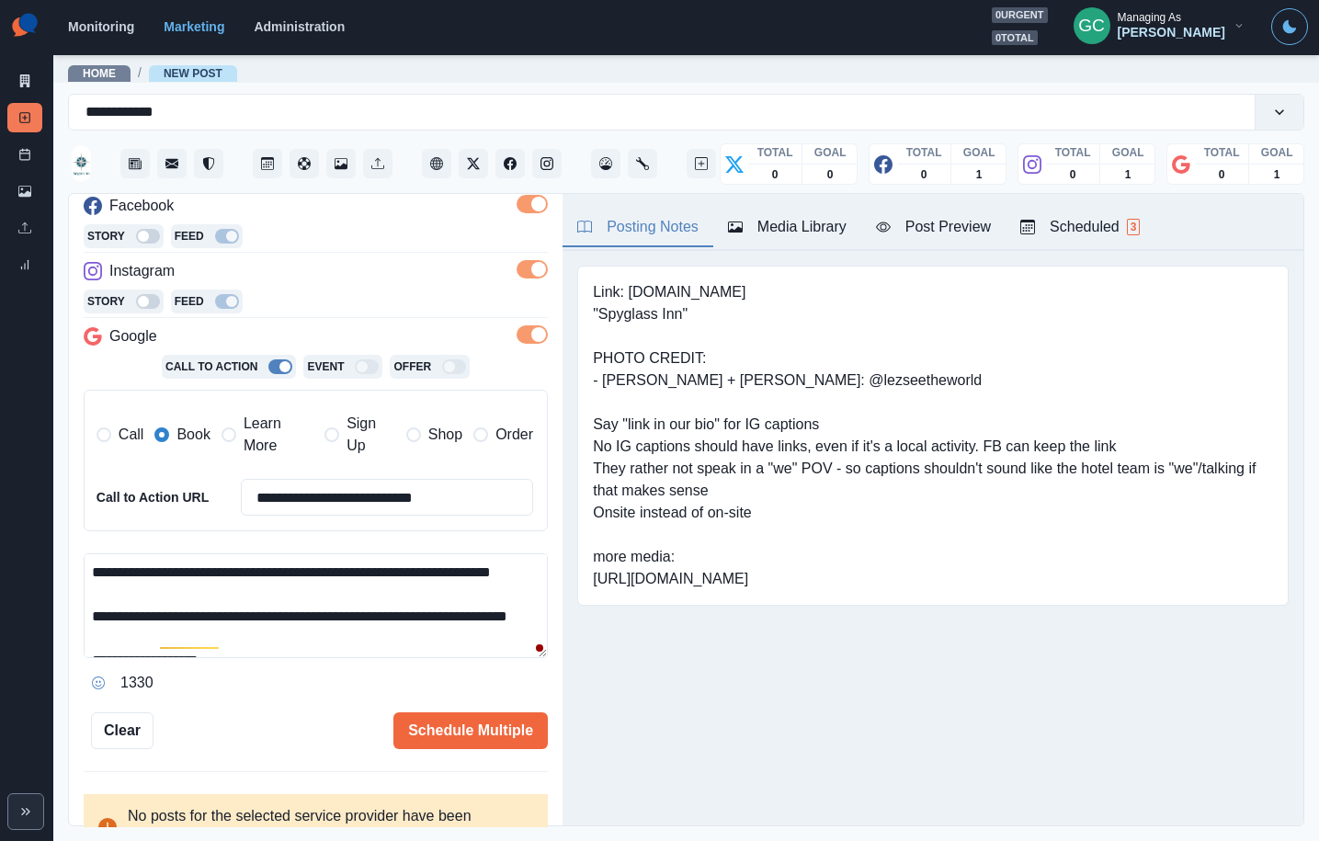
click at [100, 596] on textarea "**********" at bounding box center [316, 605] width 464 height 105
click at [87, 599] on textarea "**********" at bounding box center [316, 605] width 464 height 105
drag, startPoint x: 105, startPoint y: 596, endPoint x: 74, endPoint y: 600, distance: 31.6
click at [74, 600] on div "**********" at bounding box center [316, 510] width 494 height 633
paste textarea "**"
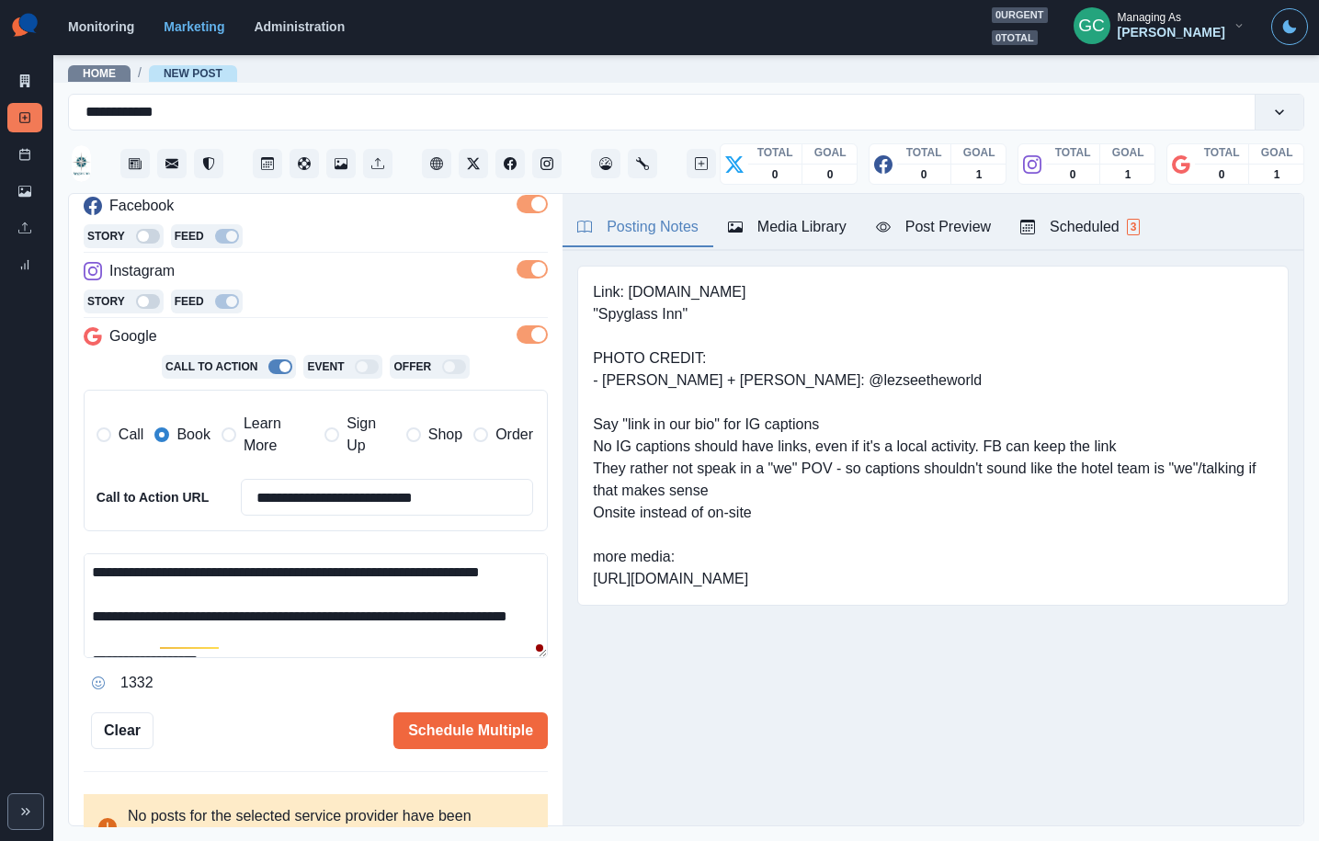
paste textarea "**"
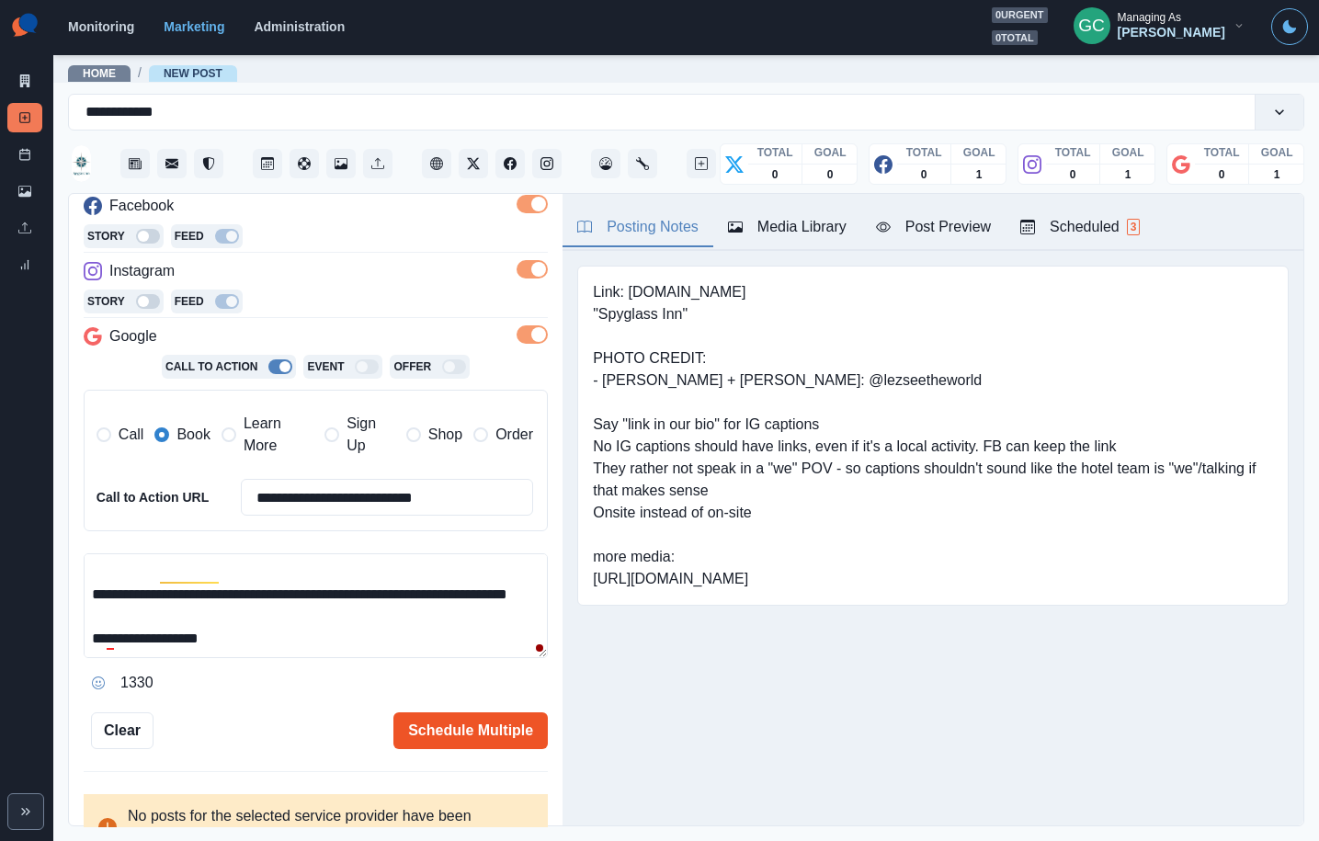
type textarea "**********"
click at [445, 727] on button "Schedule Multiple" at bounding box center [470, 730] width 154 height 37
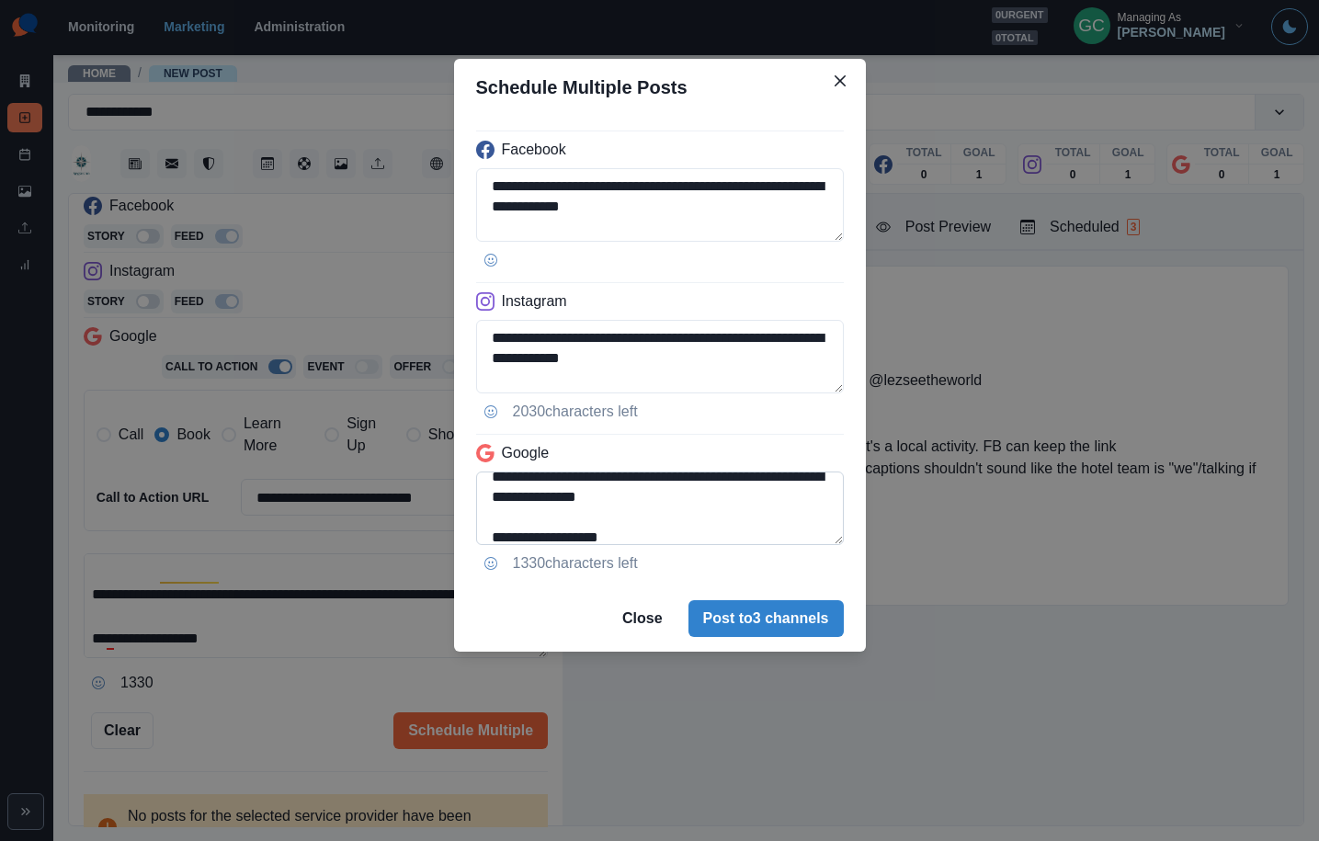
scroll to position [73, 0]
drag, startPoint x: 521, startPoint y: 502, endPoint x: 746, endPoint y: 501, distance: 225.2
click at [743, 501] on textarea "**********" at bounding box center [660, 509] width 368 height 74
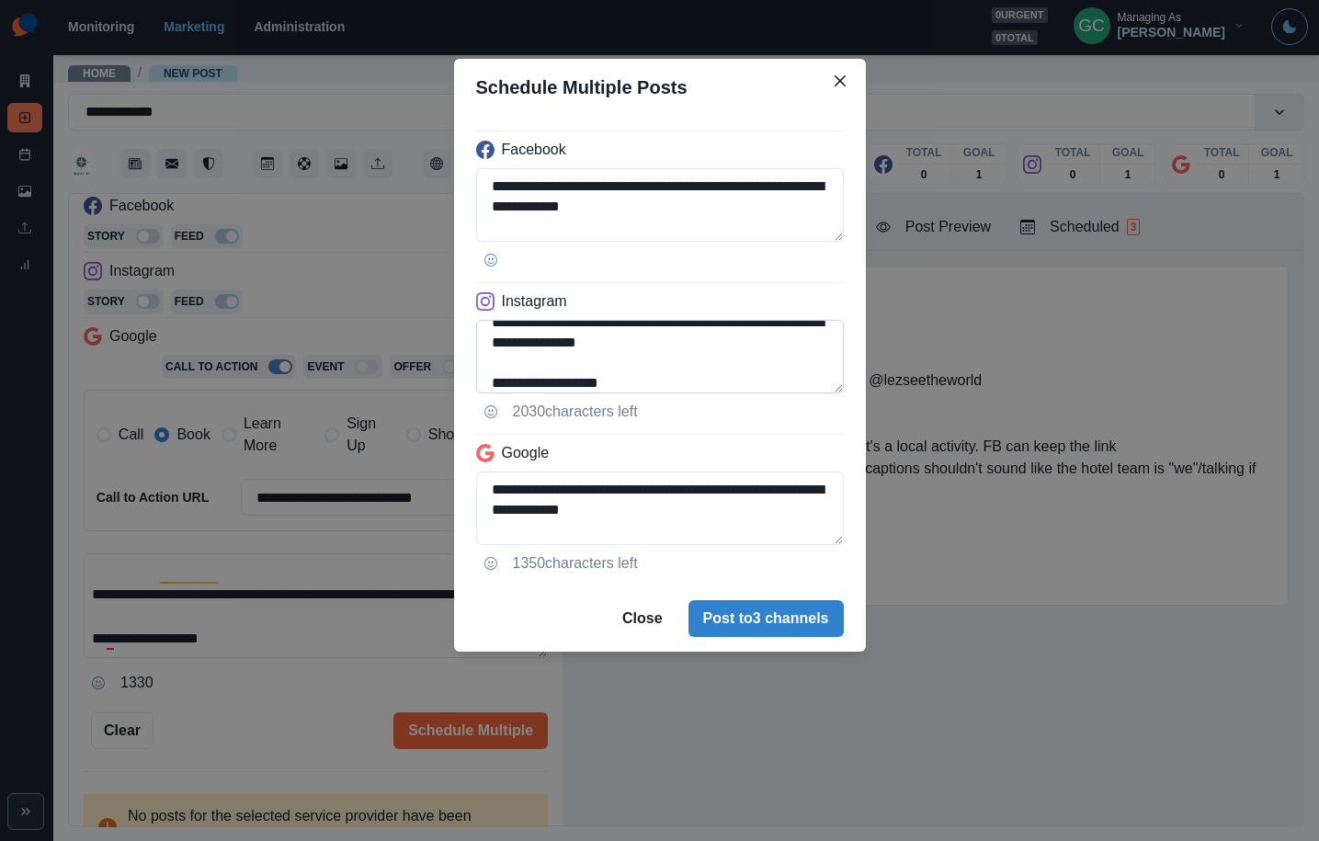
scroll to position [85, 0]
type textarea "**********"
drag, startPoint x: 532, startPoint y: 338, endPoint x: 723, endPoint y: 341, distance: 191.2
click at [723, 341] on textarea "**********" at bounding box center [660, 357] width 368 height 74
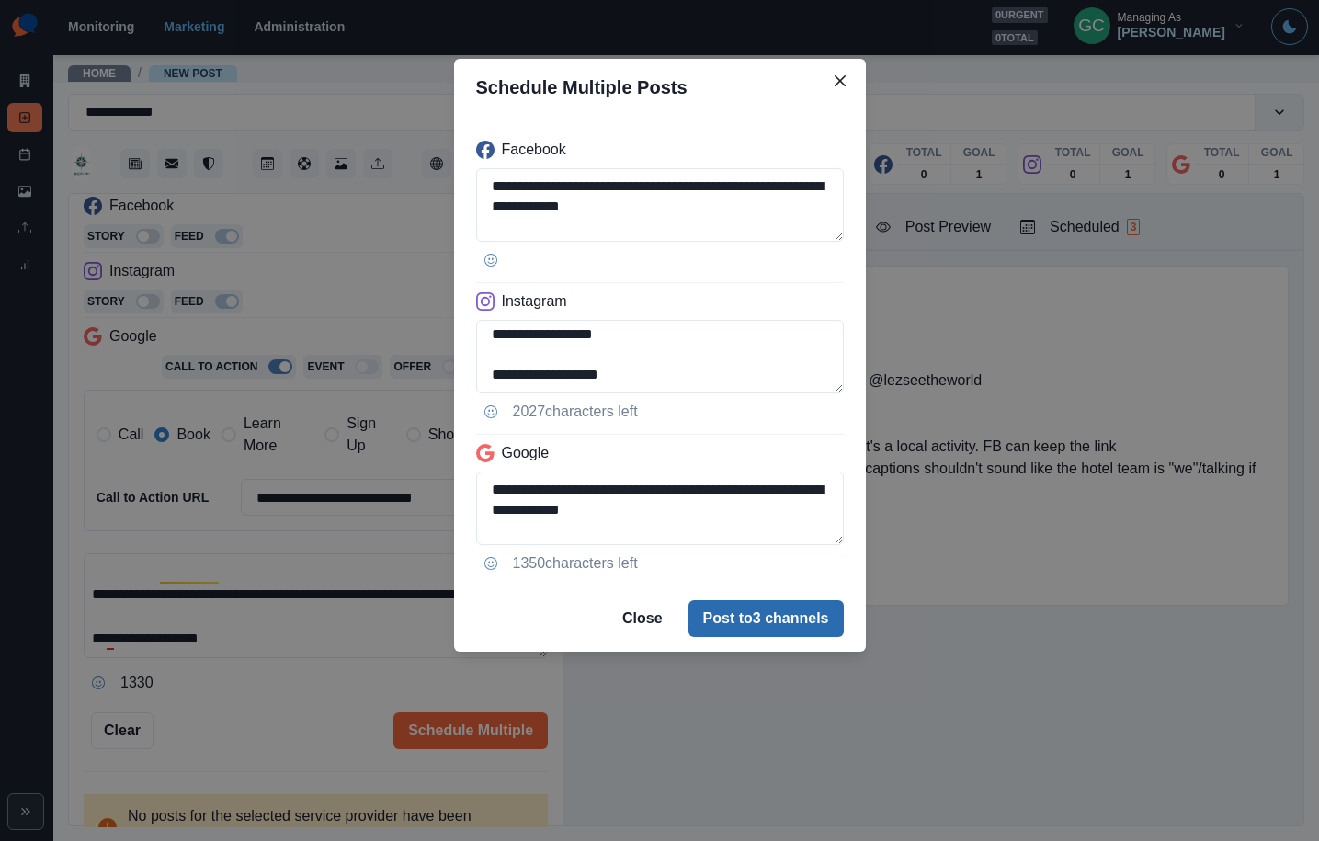
type textarea "**********"
drag, startPoint x: 715, startPoint y: 615, endPoint x: 757, endPoint y: 614, distance: 41.4
click at [715, 615] on button "Post to 3 channels" at bounding box center [766, 618] width 155 height 37
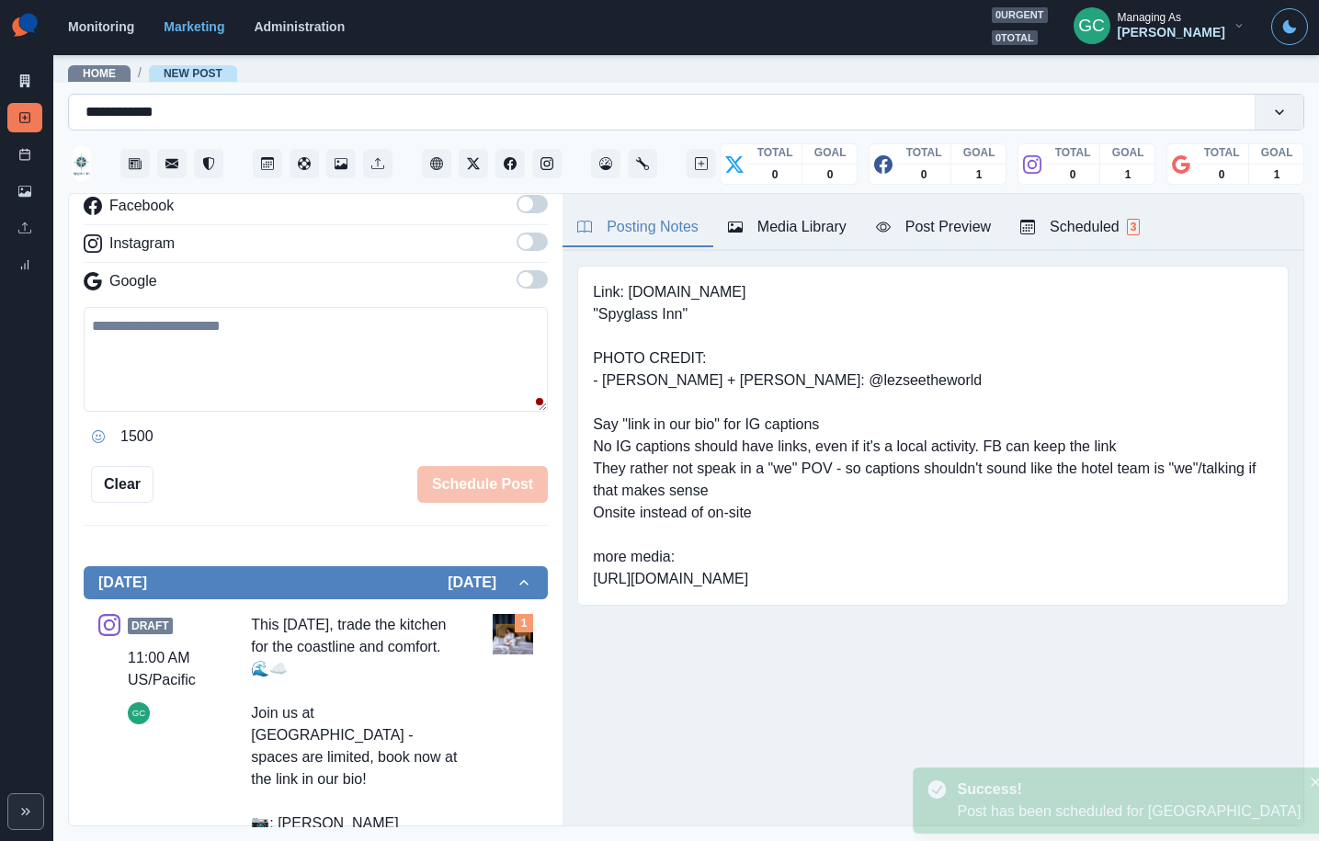
scroll to position [0, 0]
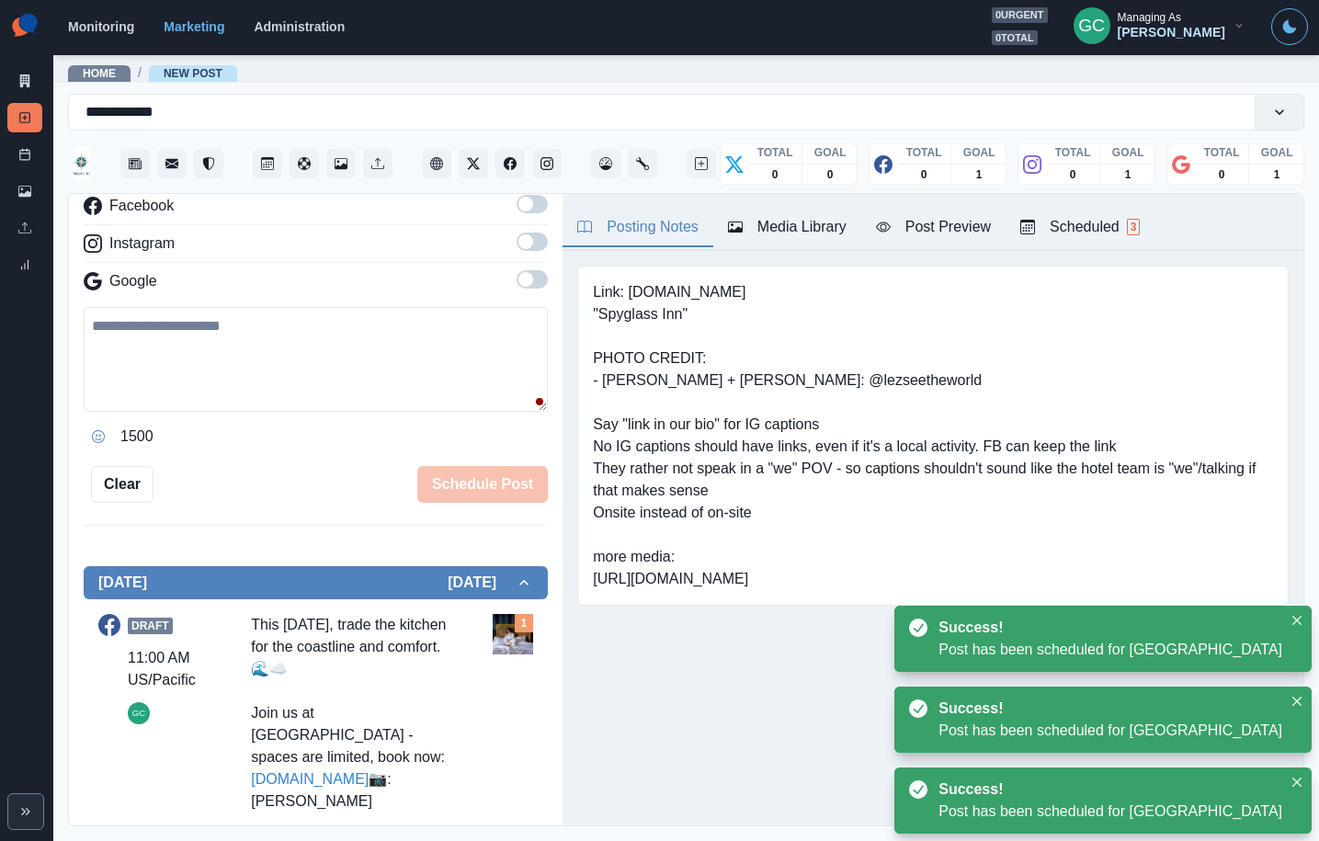
click at [1092, 243] on button "Scheduled 3" at bounding box center [1080, 228] width 149 height 39
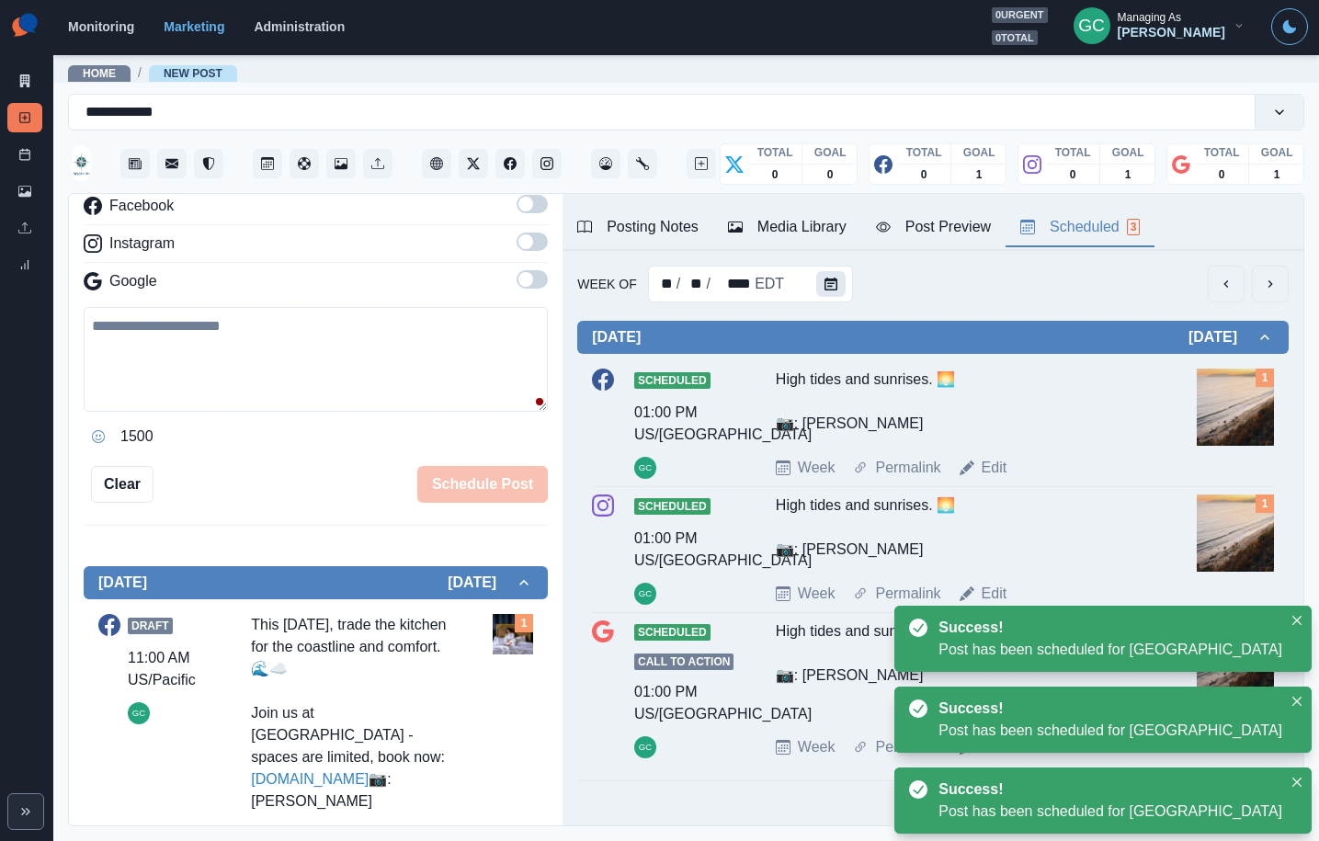
click at [825, 295] on button "Calendar" at bounding box center [830, 284] width 29 height 26
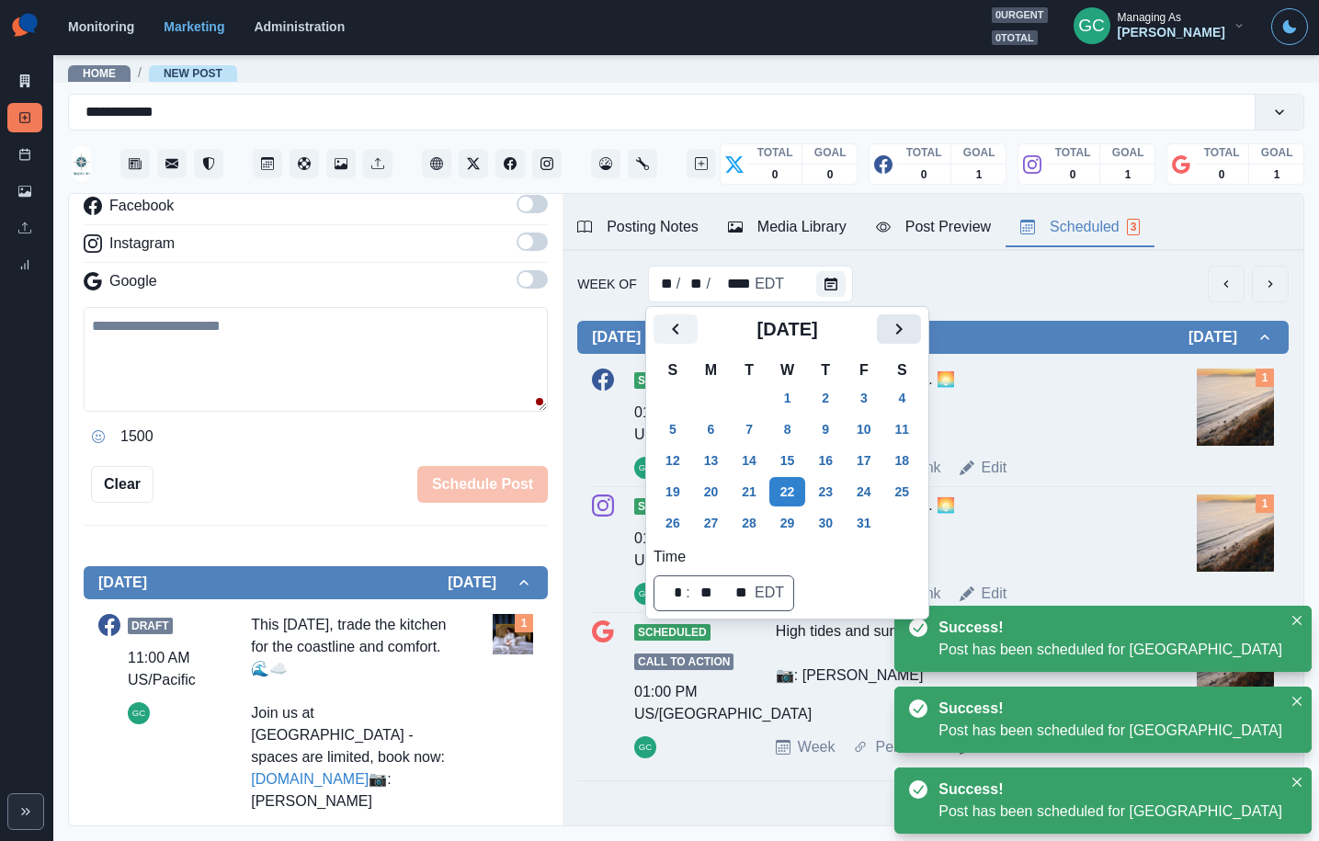
click at [921, 331] on button "Next" at bounding box center [899, 328] width 44 height 29
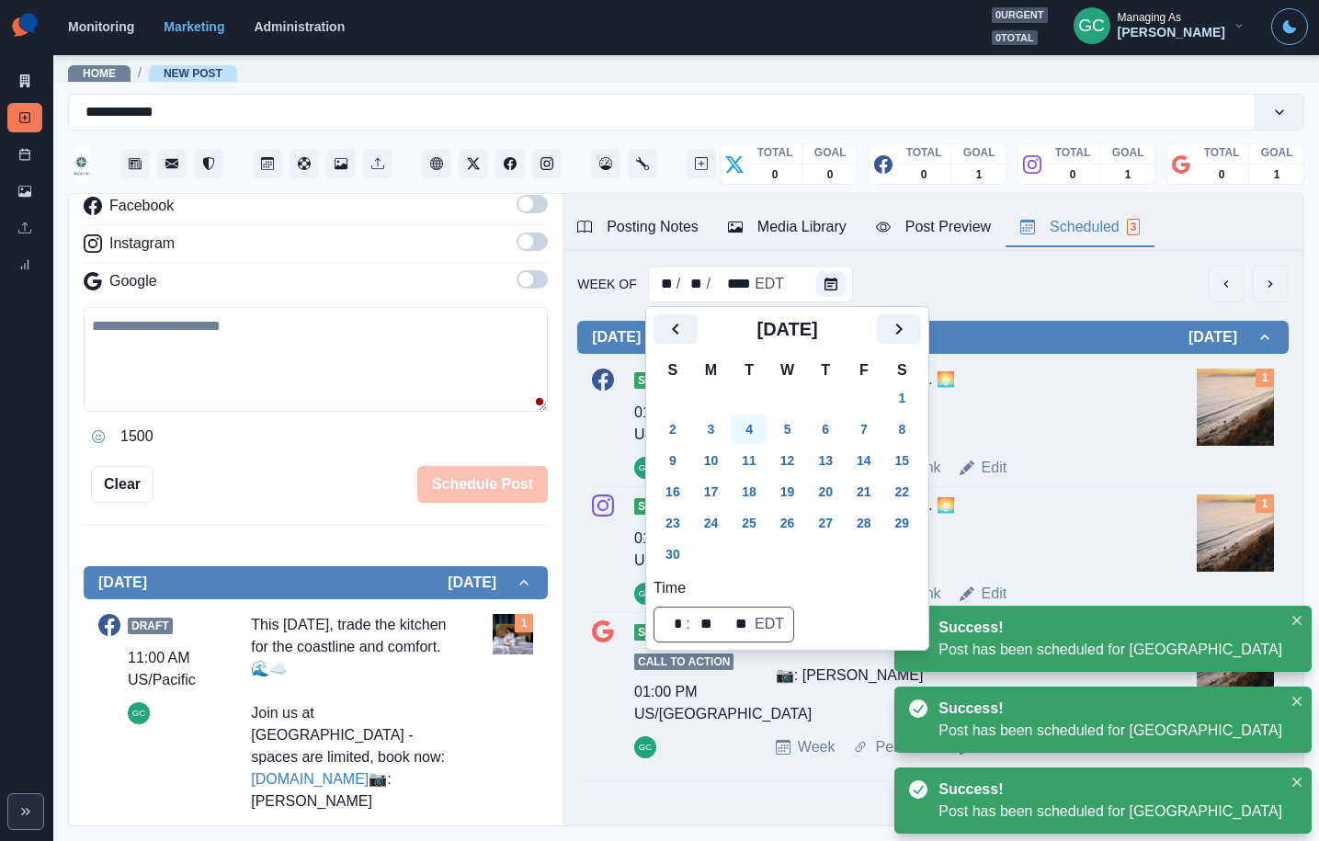
click at [768, 438] on button "4" at bounding box center [749, 429] width 37 height 29
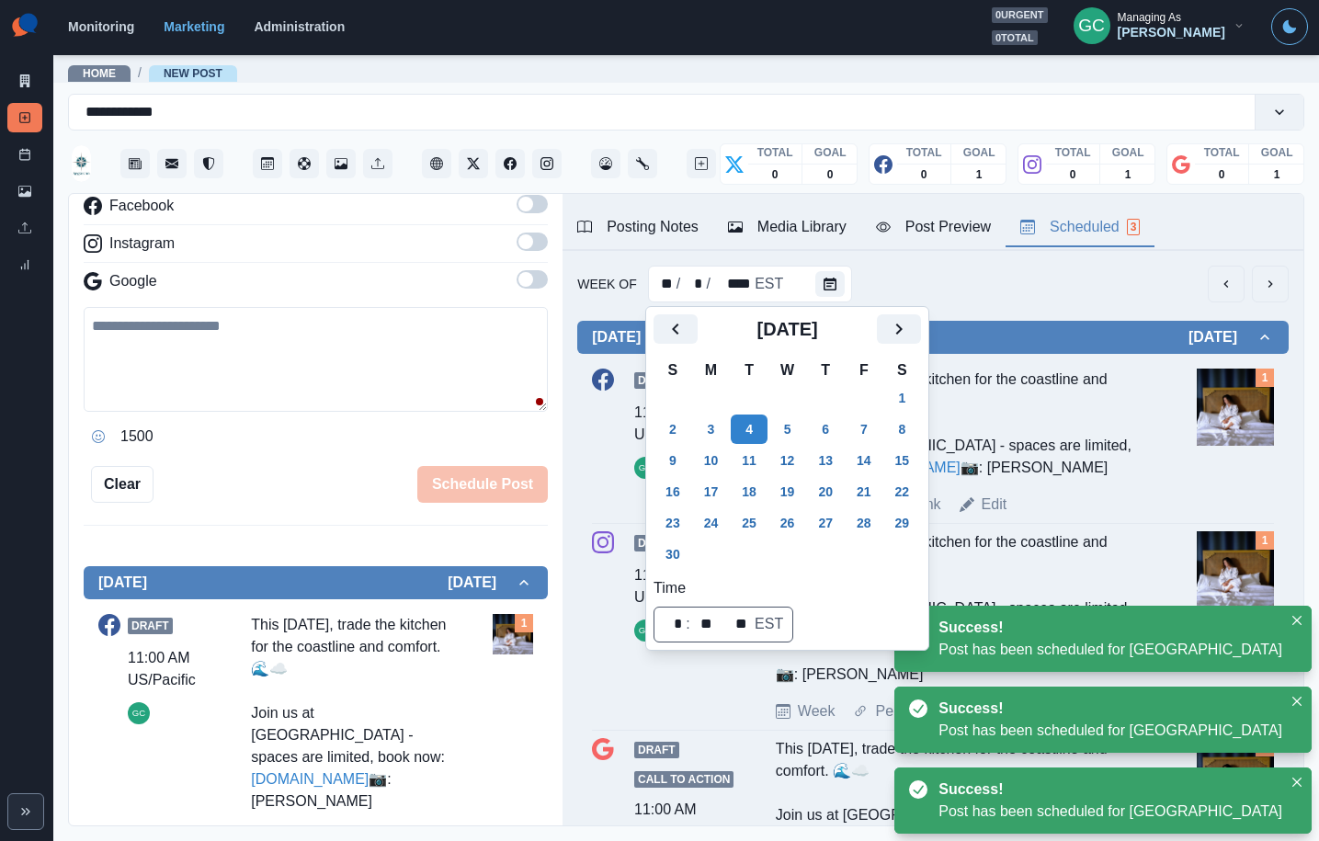
click at [1261, 397] on img at bounding box center [1235, 407] width 77 height 77
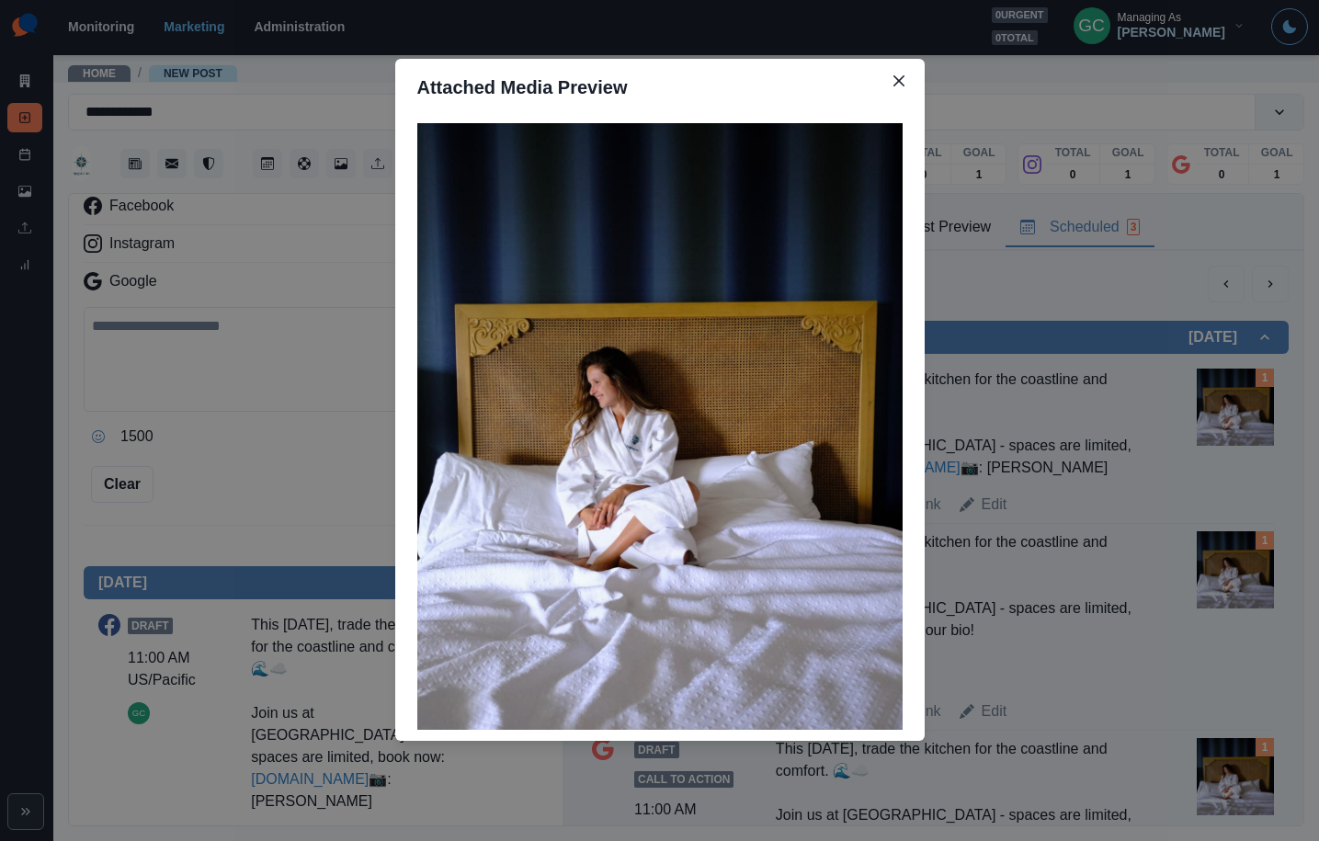
click at [199, 444] on div "Attached Media Preview" at bounding box center [659, 420] width 1319 height 841
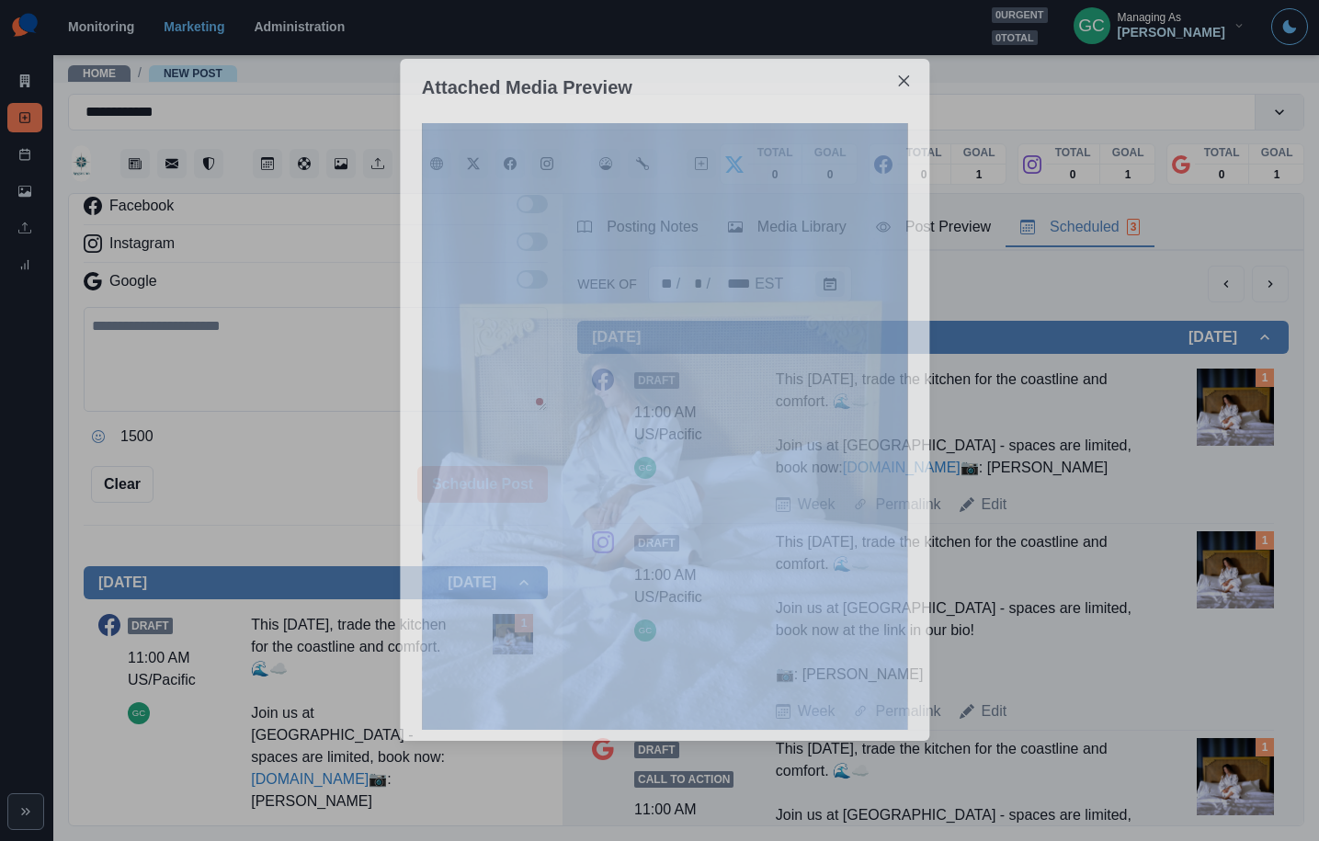
click at [199, 444] on div "Attached Media Preview" at bounding box center [659, 420] width 1319 height 841
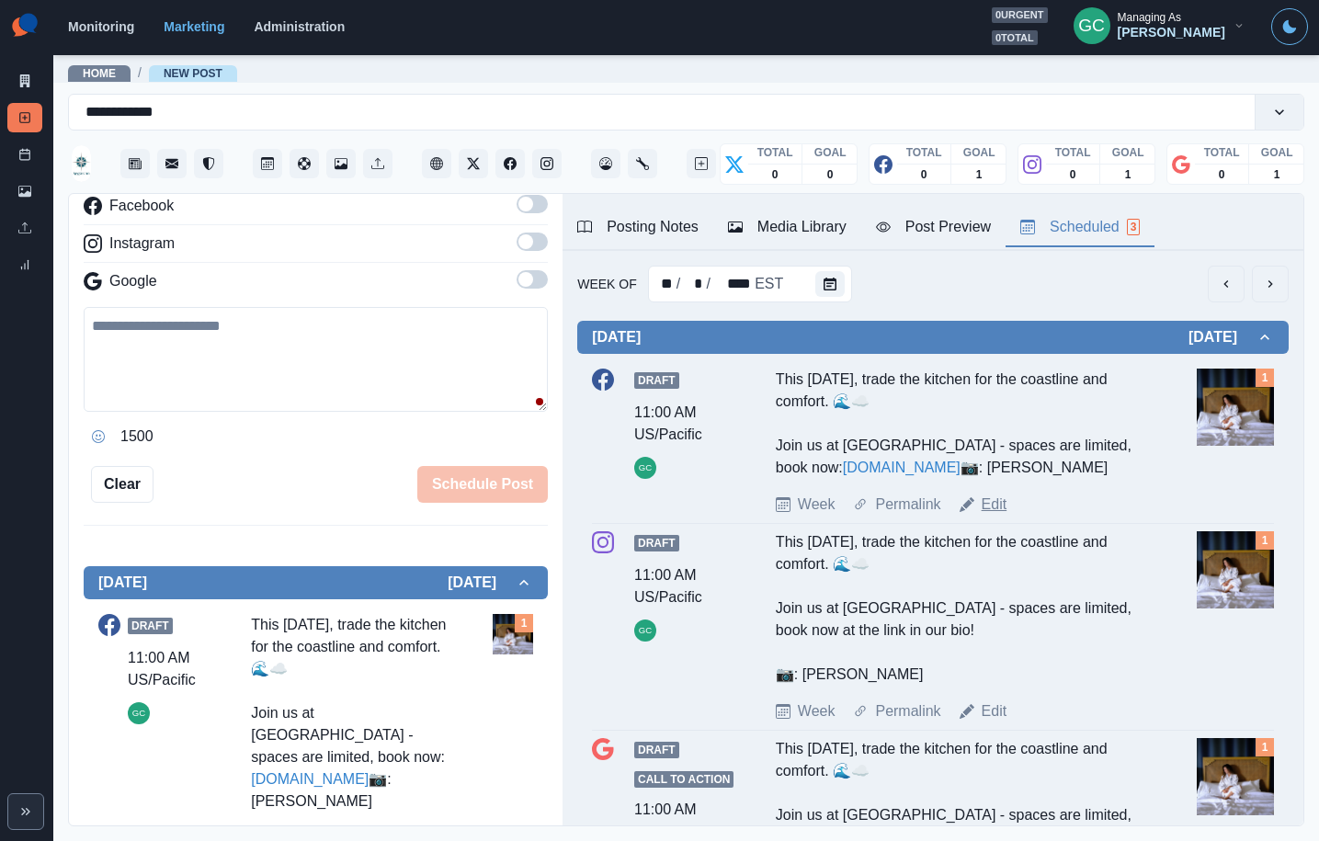
click at [1008, 524] on div "Draft 11:00 AM US/Pacific GC This Thanksgiving, trade the kitchen for the coast…" at bounding box center [933, 442] width 682 height 163
click at [1000, 516] on link "Edit" at bounding box center [995, 505] width 26 height 22
type textarea "**********"
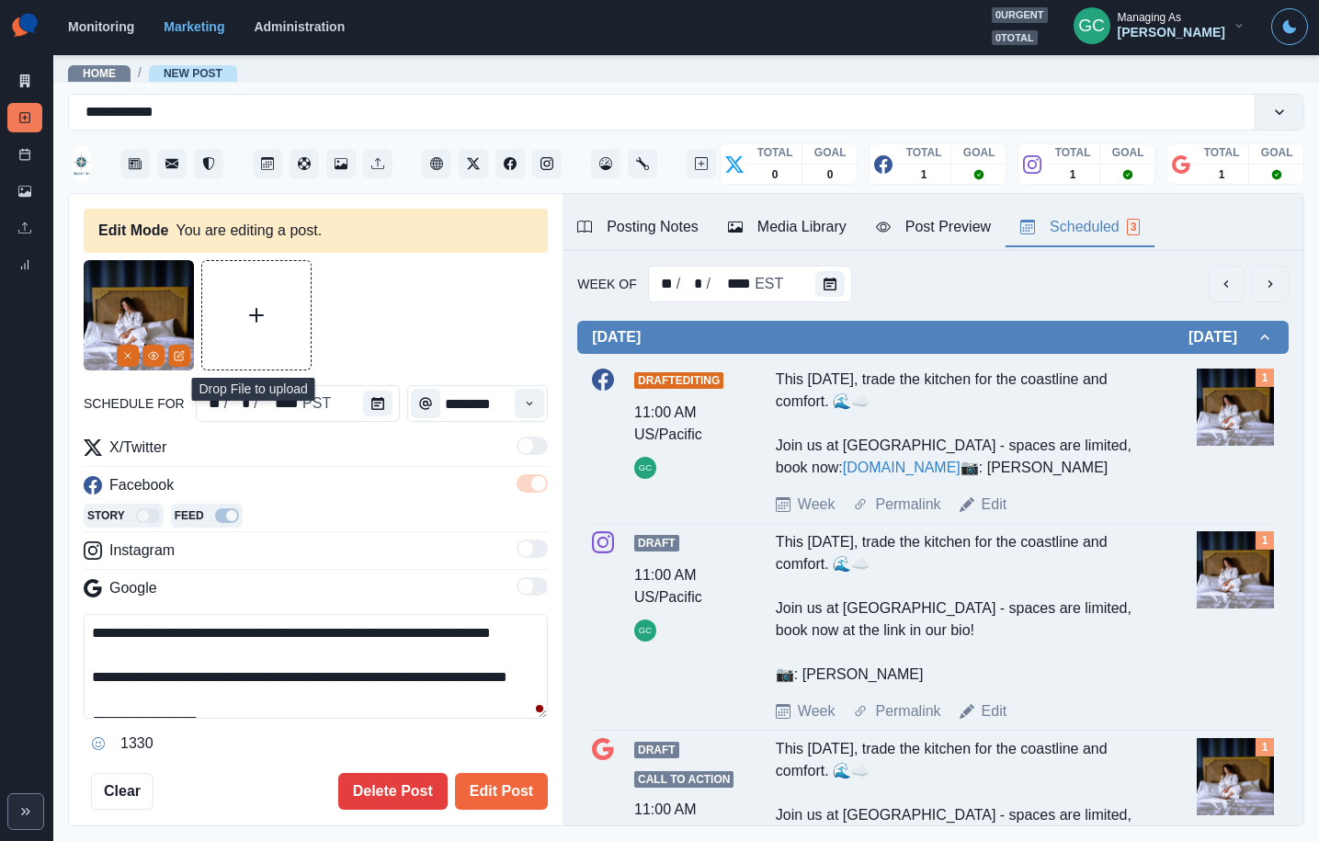
click at [260, 336] on button "Upload Media" at bounding box center [256, 315] width 108 height 108
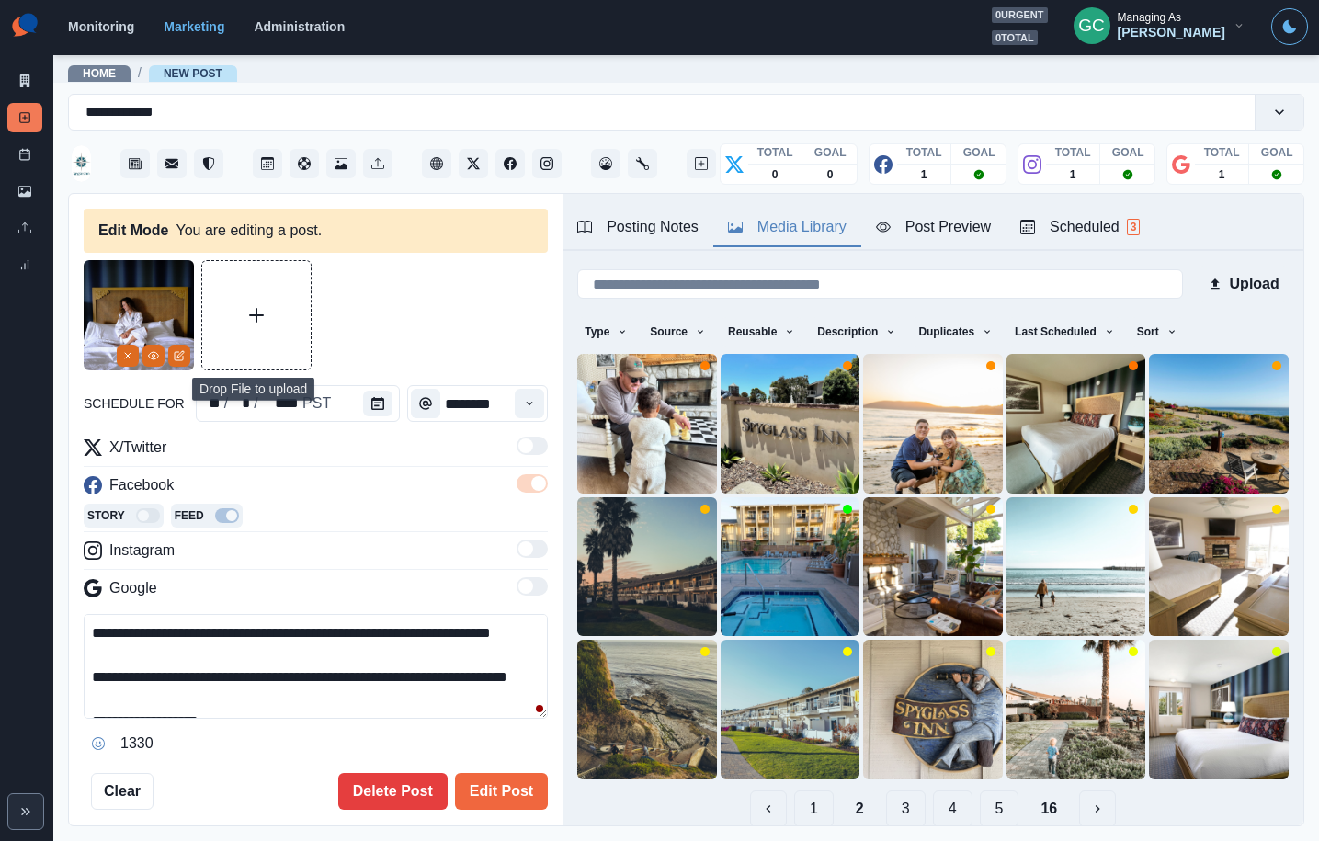
click at [798, 223] on div "Media Library" at bounding box center [787, 227] width 119 height 22
drag, startPoint x: 1178, startPoint y: 326, endPoint x: 1142, endPoint y: 375, distance: 60.5
click at [1178, 326] on icon "button" at bounding box center [1172, 331] width 11 height 11
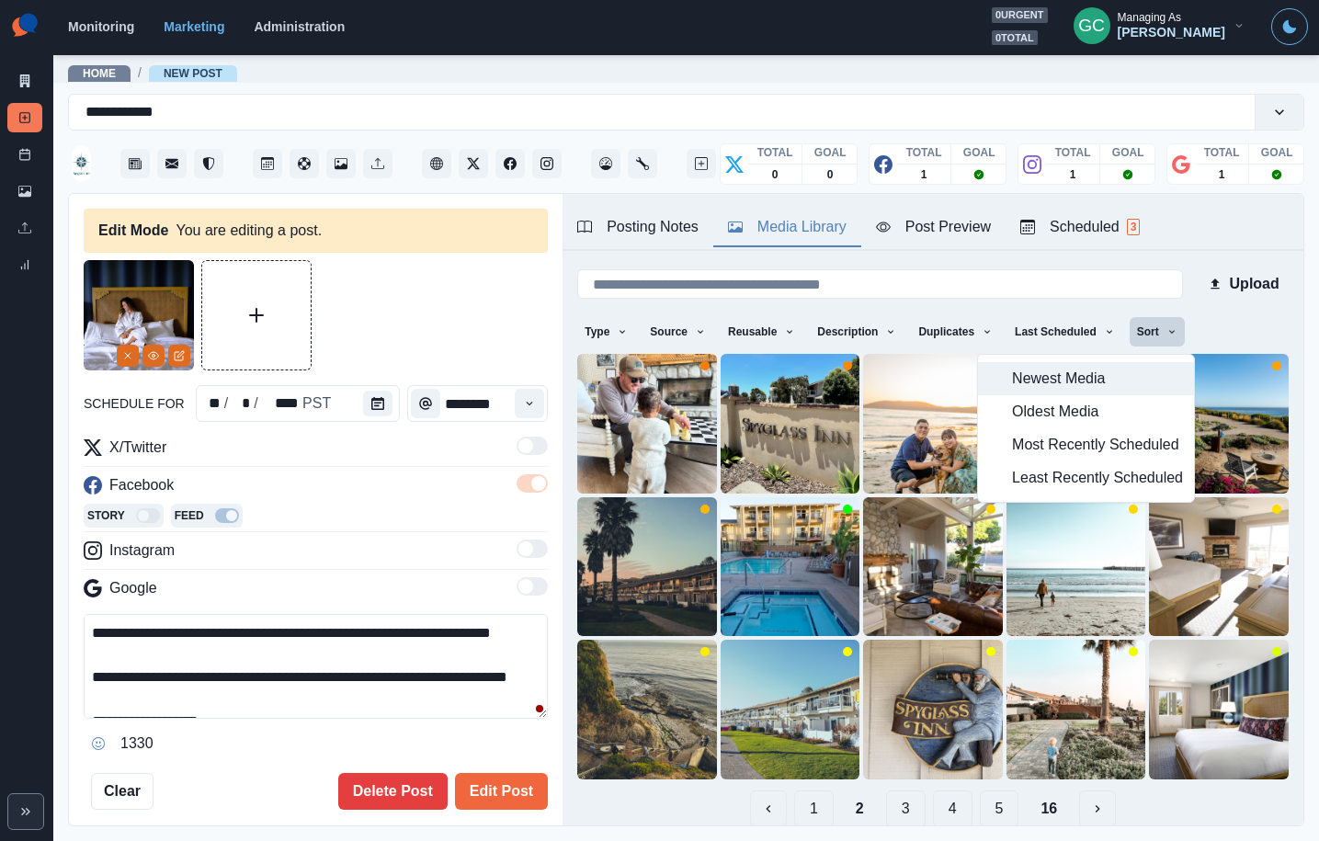
click at [1140, 377] on span "Newest Media" at bounding box center [1097, 379] width 171 height 22
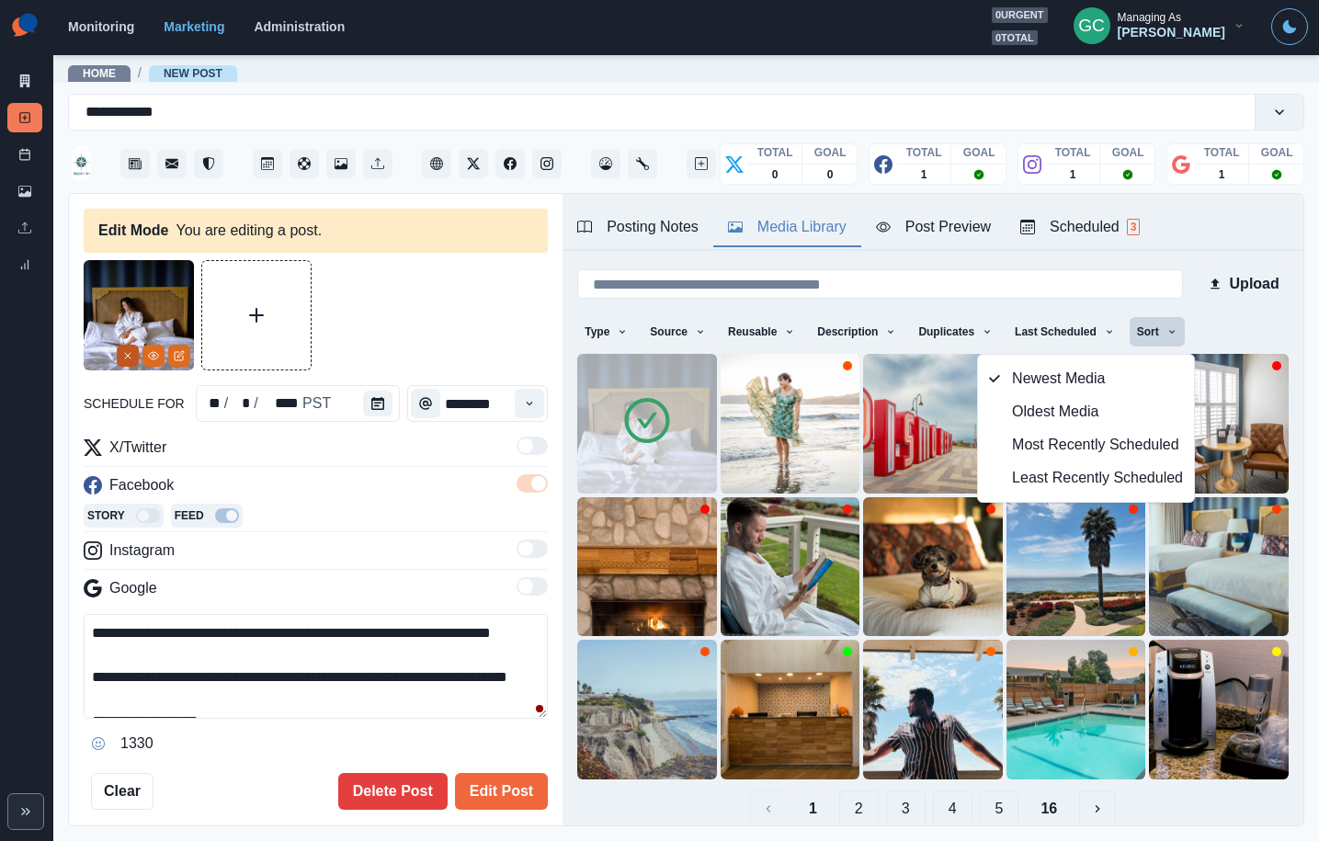
click at [118, 356] on button "Remove" at bounding box center [128, 356] width 22 height 22
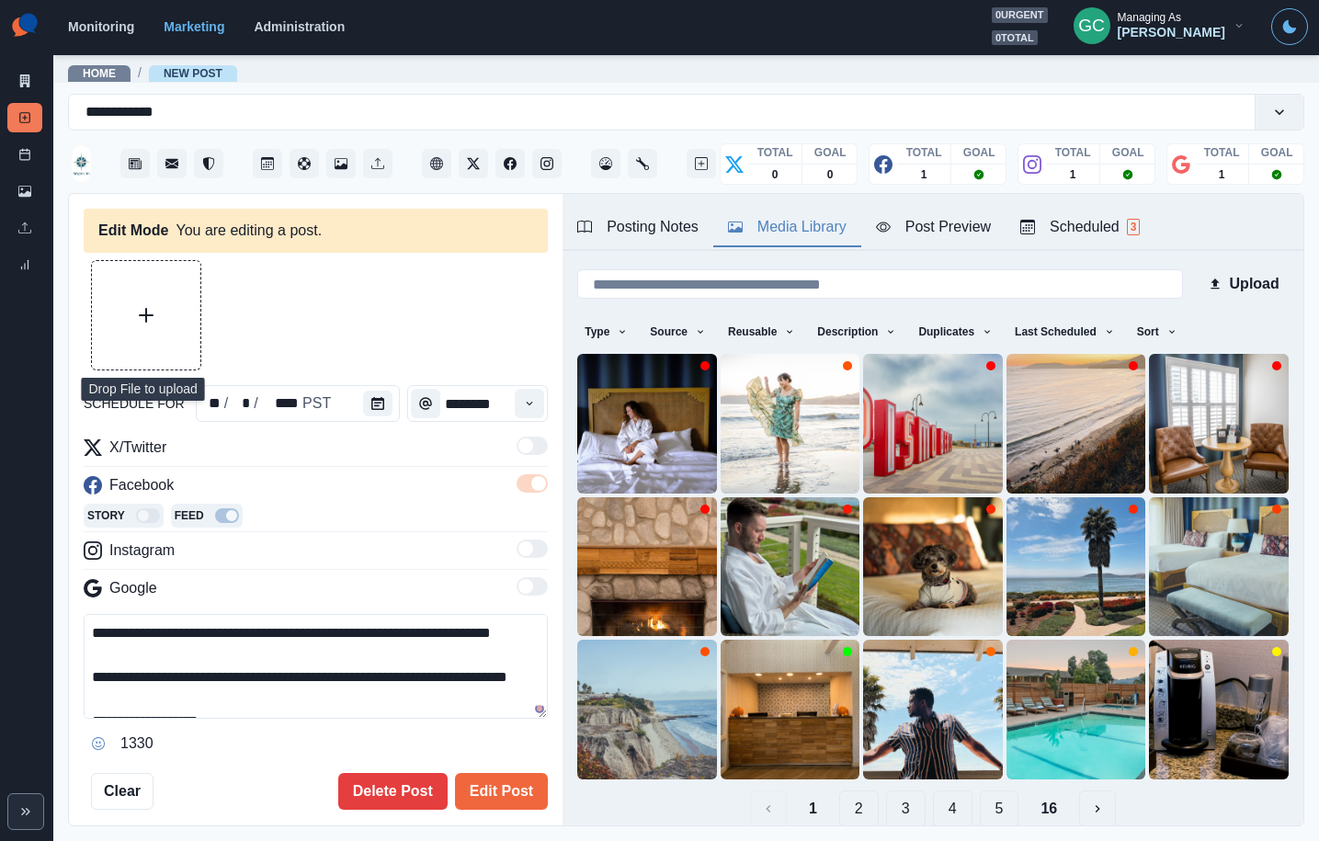
click at [136, 322] on button "Upload Media" at bounding box center [146, 315] width 108 height 108
click at [643, 473] on icon "Delete Media" at bounding box center [646, 471] width 6 height 9
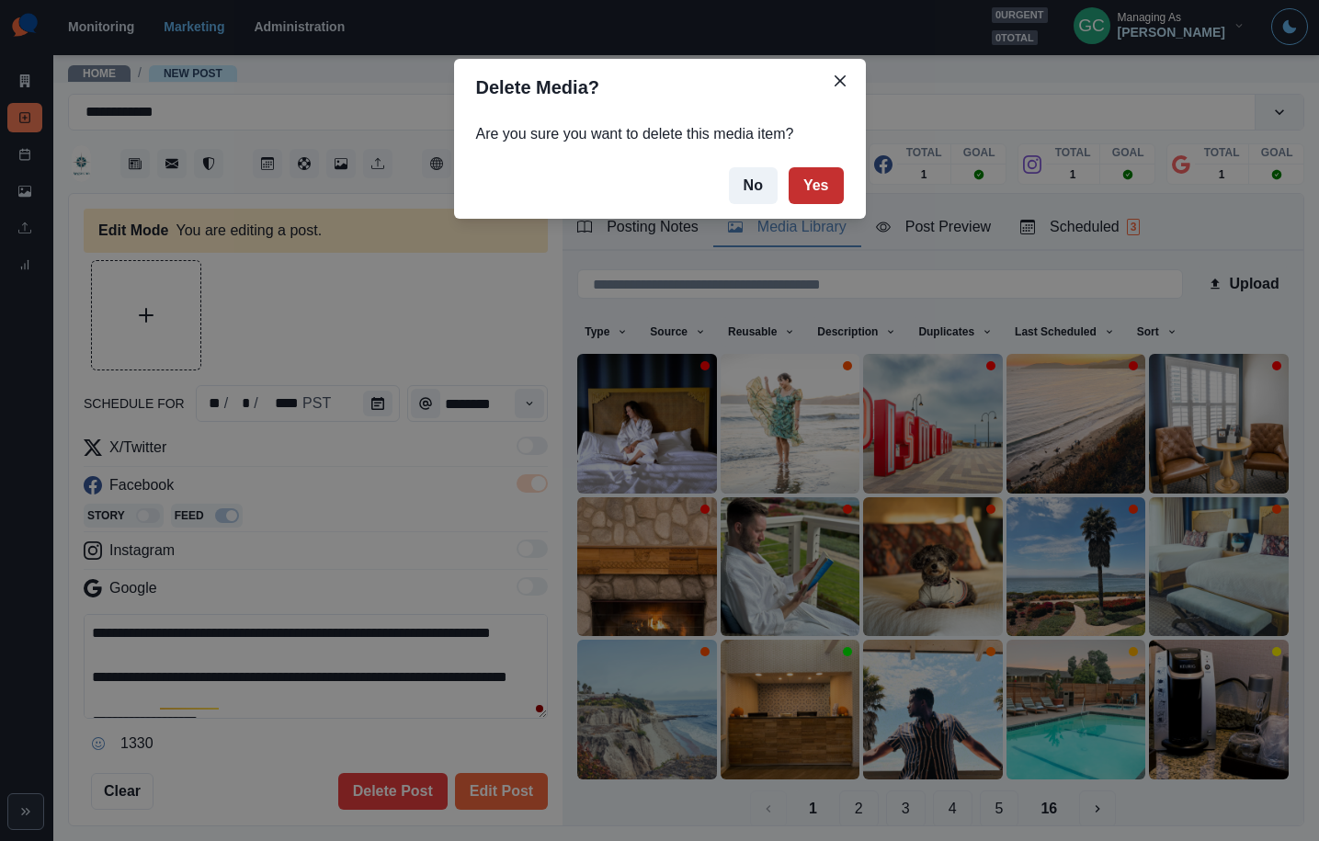
click at [805, 187] on button "Yes" at bounding box center [816, 185] width 55 height 37
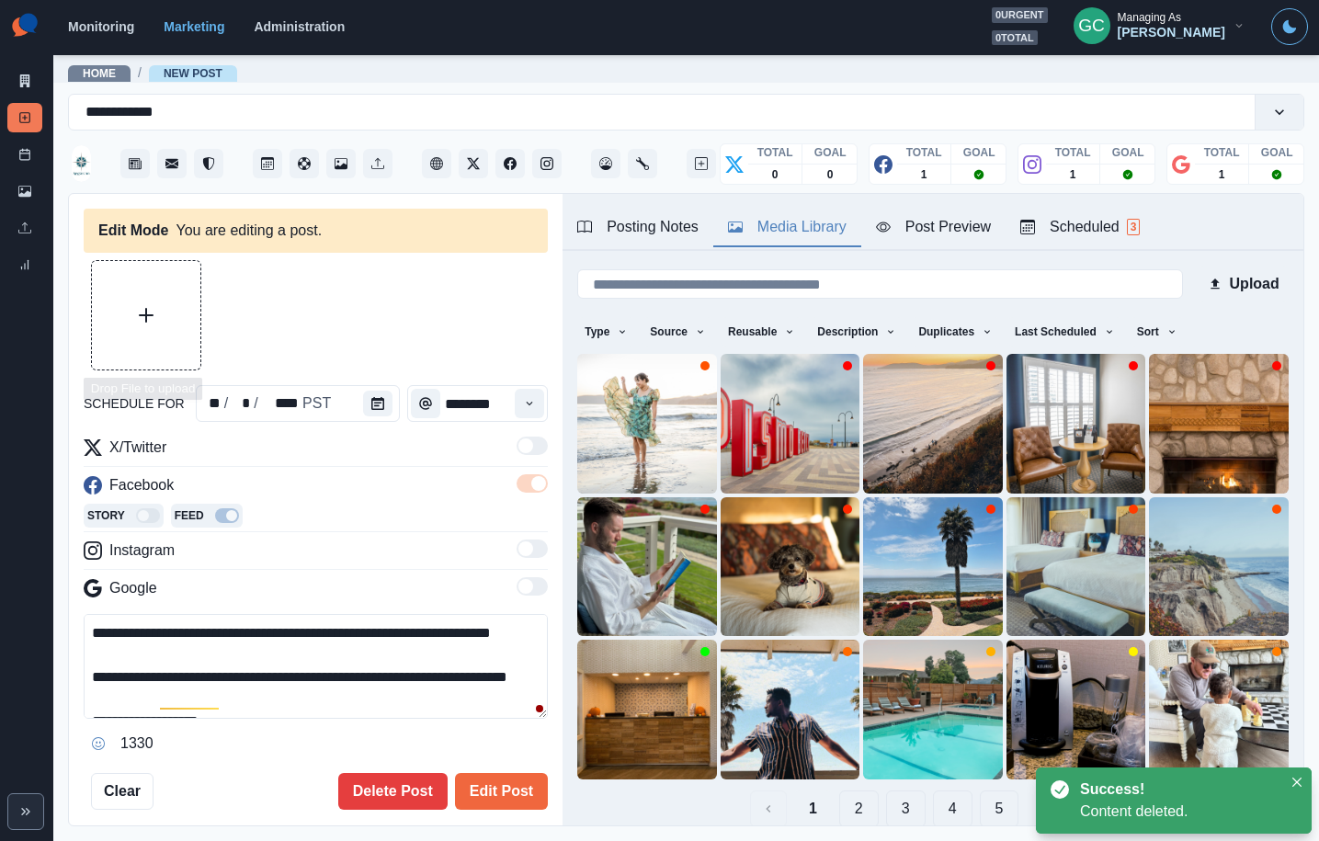
click at [184, 326] on button "Upload Media" at bounding box center [146, 315] width 108 height 108
drag, startPoint x: 1164, startPoint y: 339, endPoint x: 1159, endPoint y: 351, distance: 12.8
click at [1164, 339] on button "Sort" at bounding box center [1157, 331] width 55 height 29
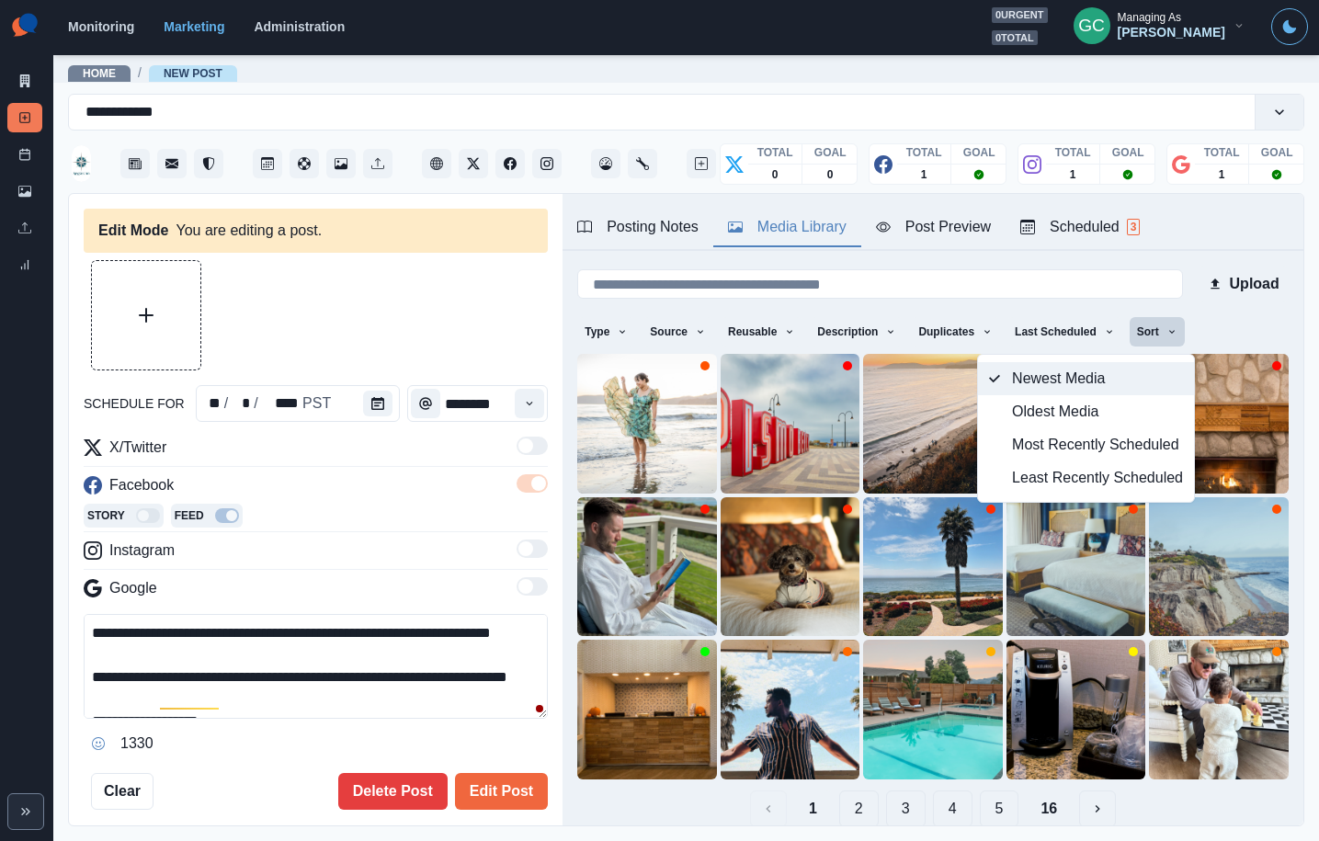
click at [1154, 372] on span "Newest Media" at bounding box center [1097, 379] width 171 height 22
click at [1114, 419] on span "Oldest Media" at bounding box center [1097, 412] width 171 height 22
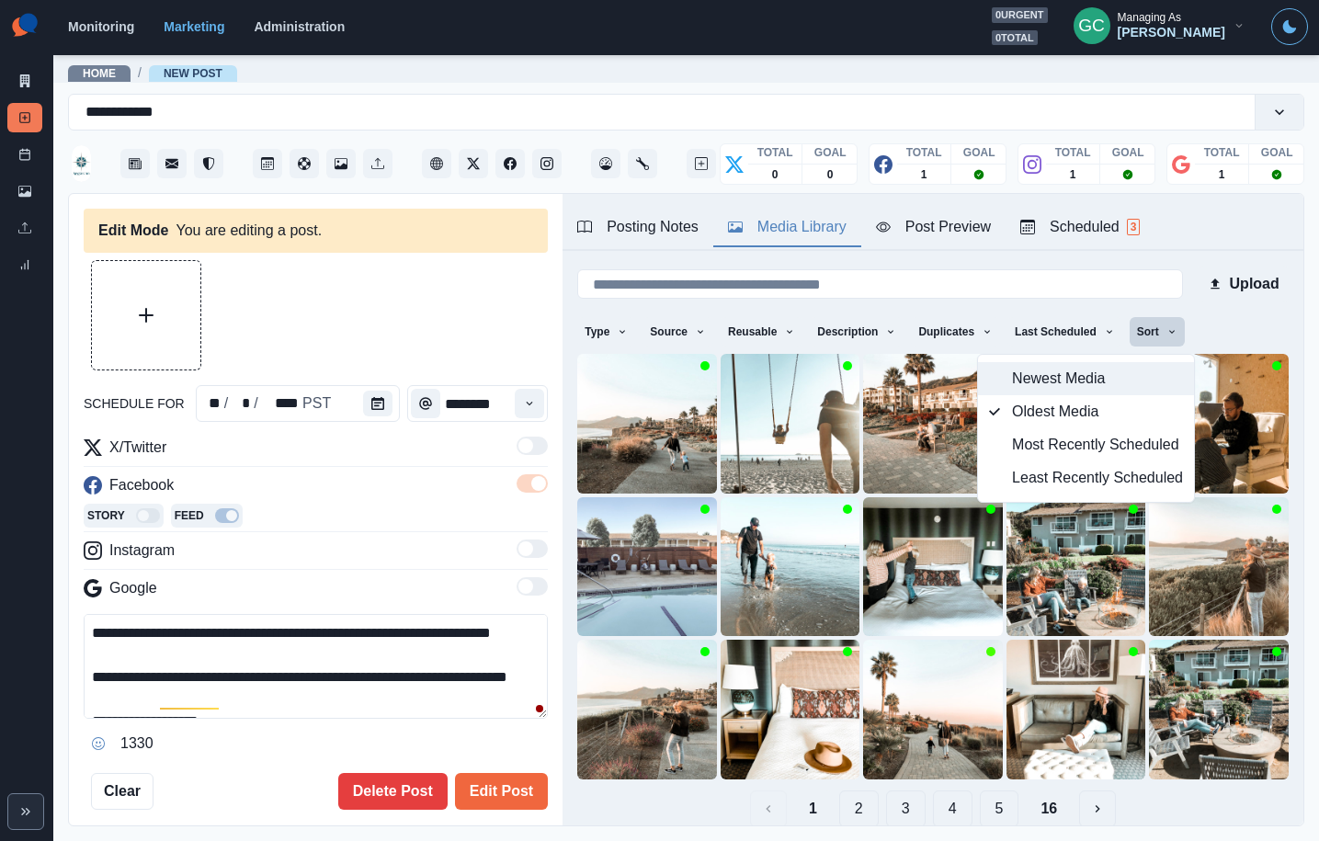
click at [1111, 375] on span "Newest Media" at bounding box center [1097, 379] width 171 height 22
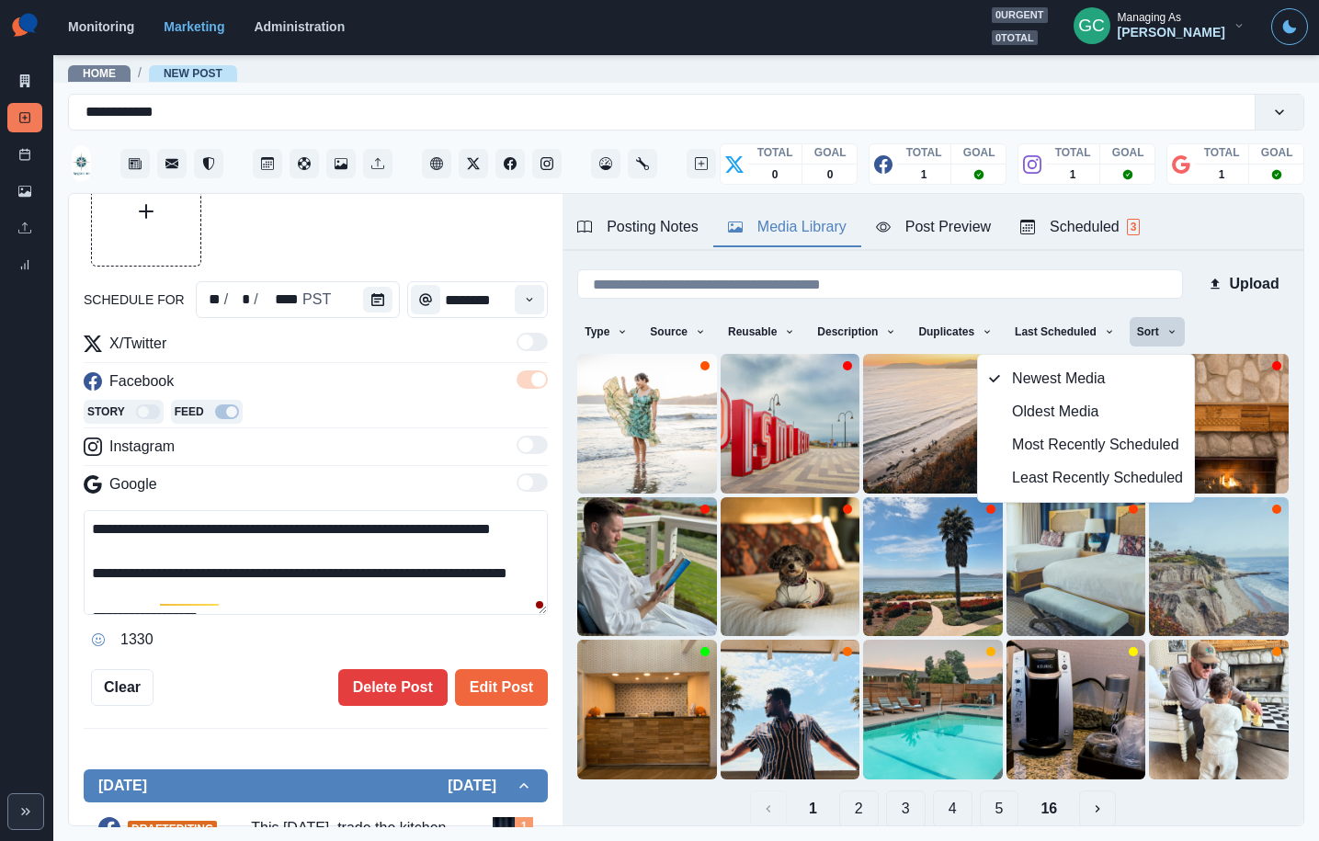
scroll to position [109, 0]
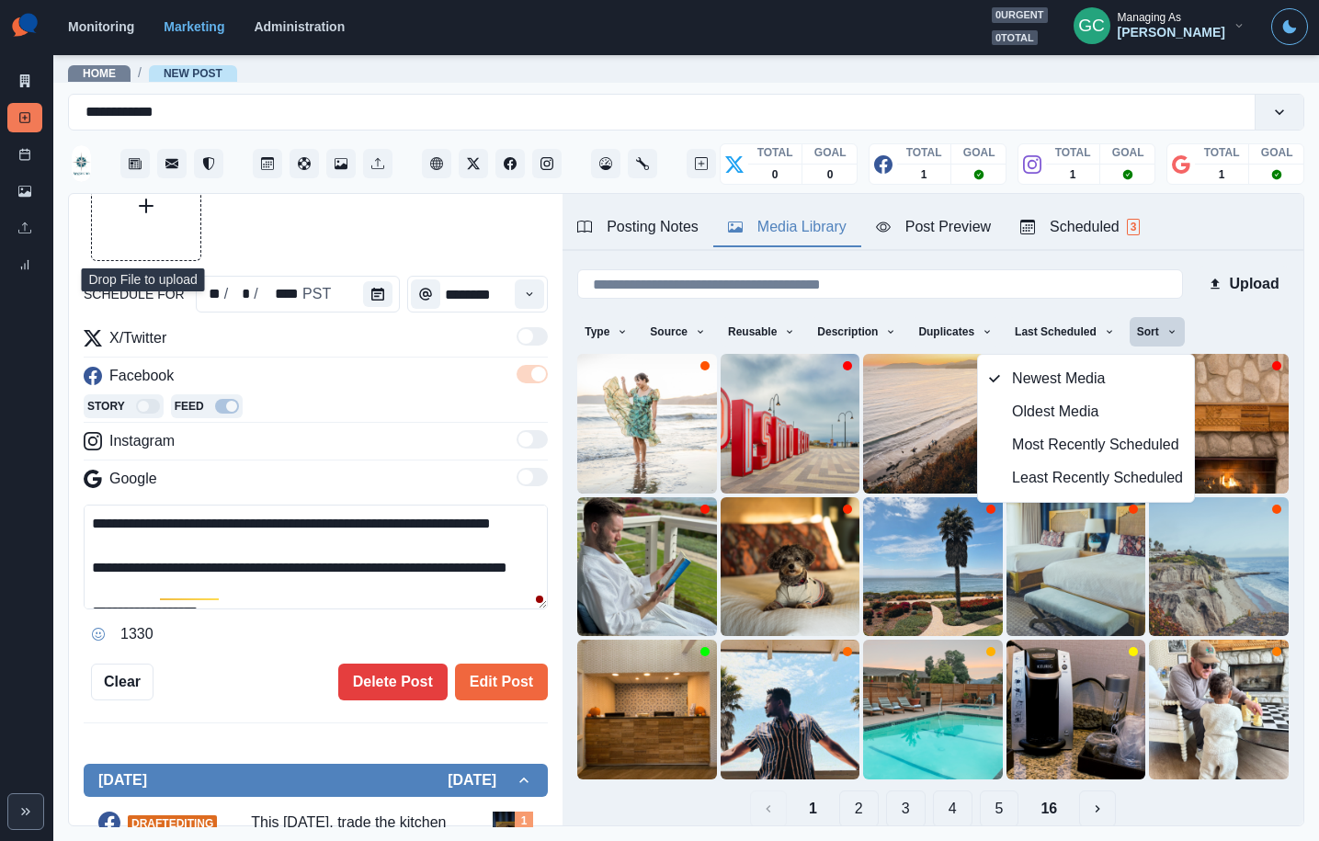
click at [160, 227] on button "Upload Media" at bounding box center [146, 206] width 108 height 108
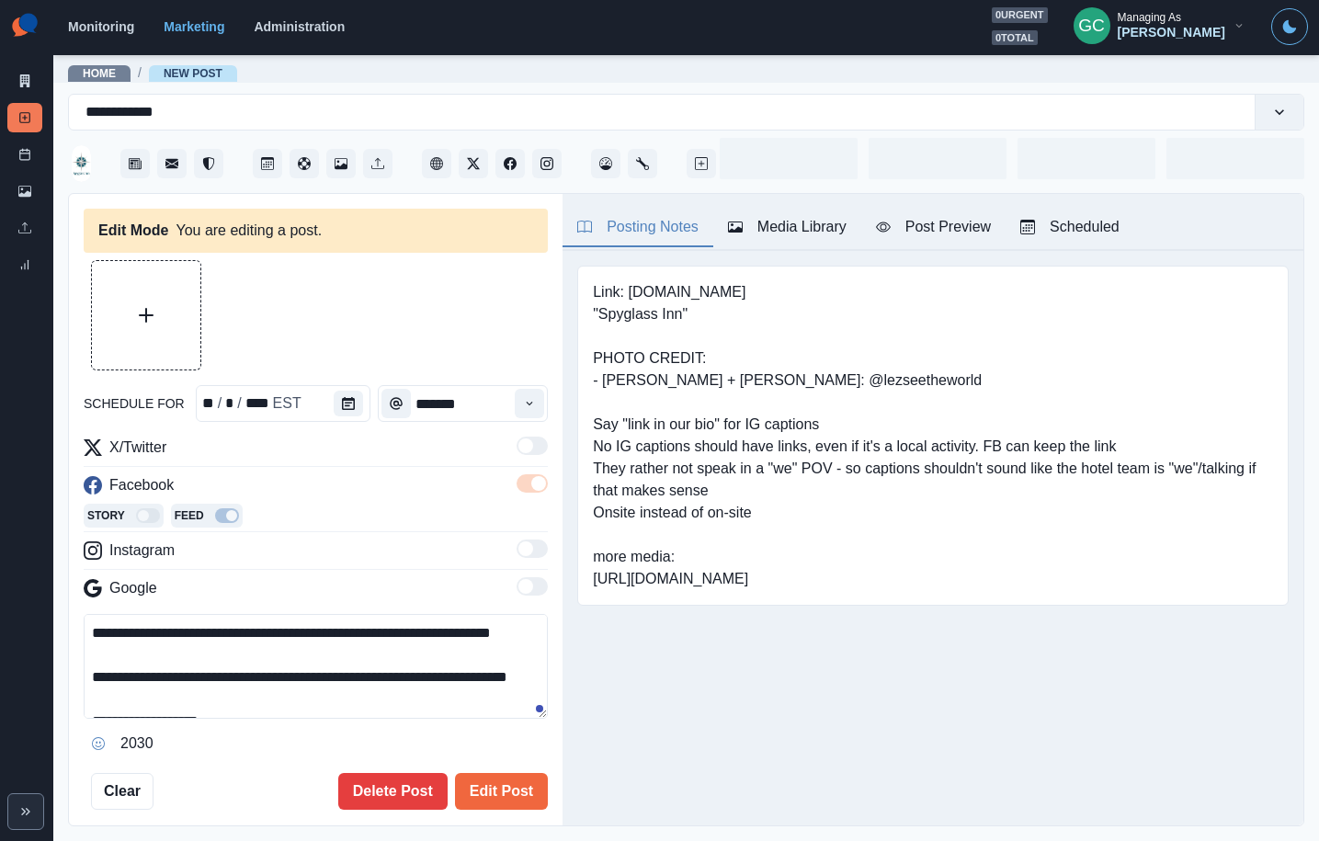
type input "********"
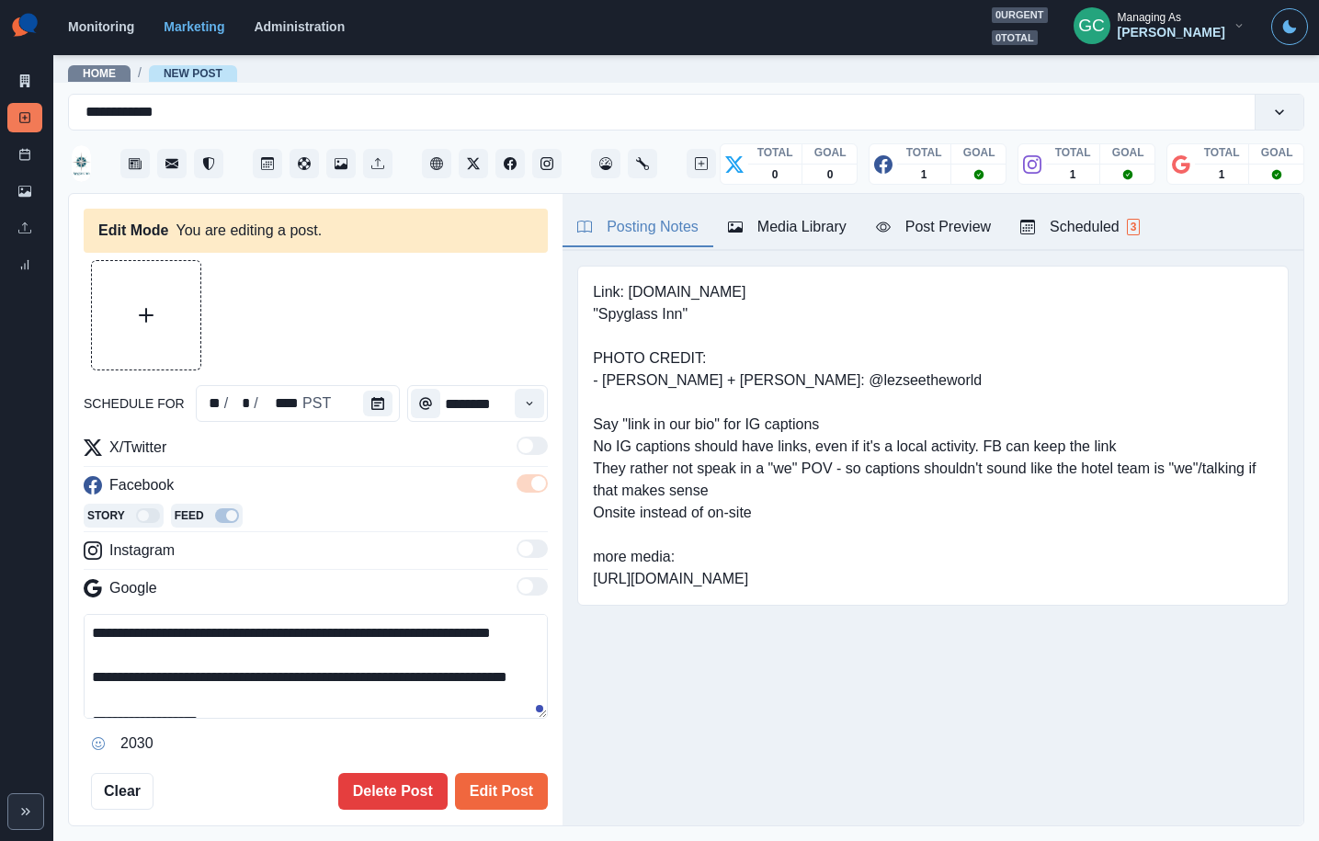
click at [1140, 216] on div "Scheduled 3" at bounding box center [1080, 227] width 120 height 22
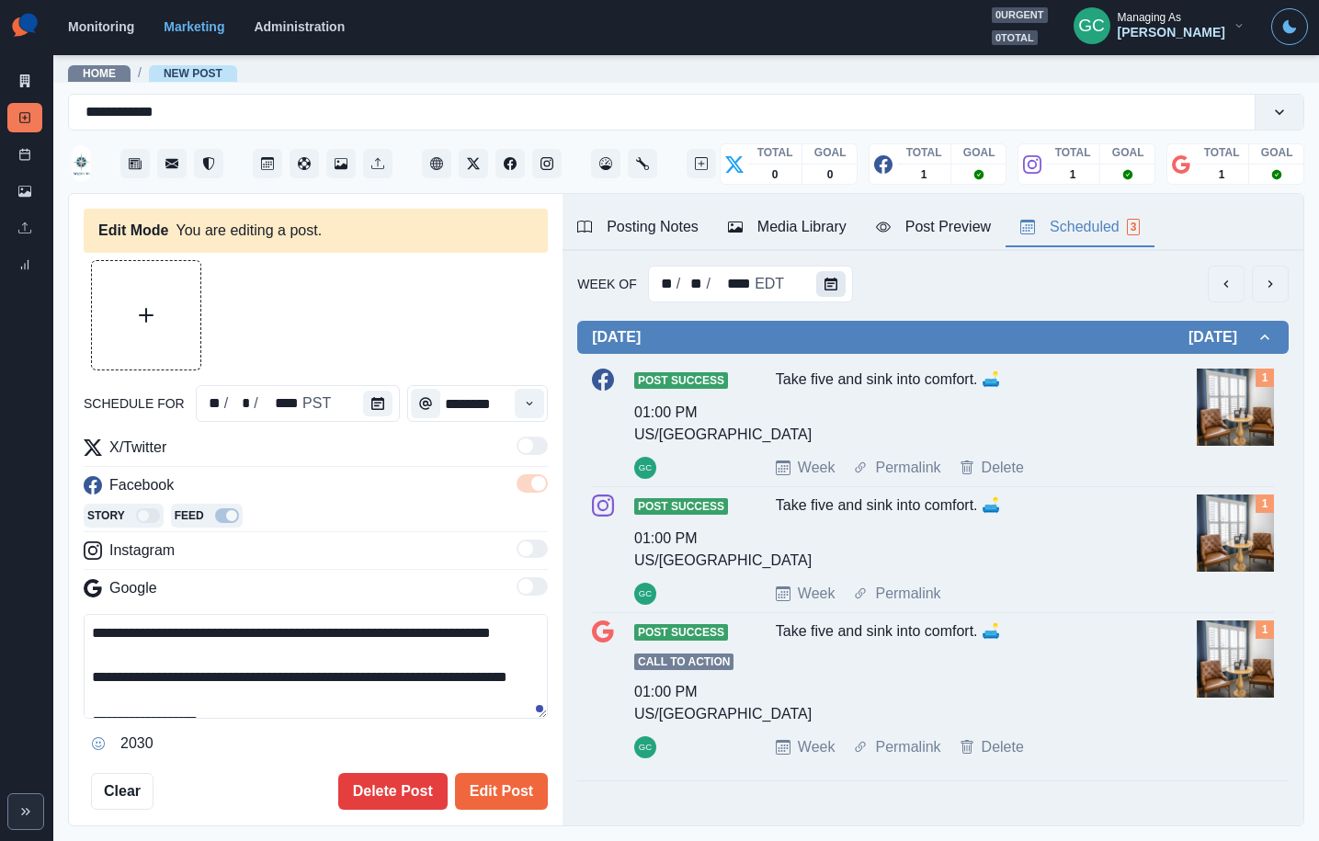
click at [816, 277] on button "Calendar" at bounding box center [830, 284] width 29 height 26
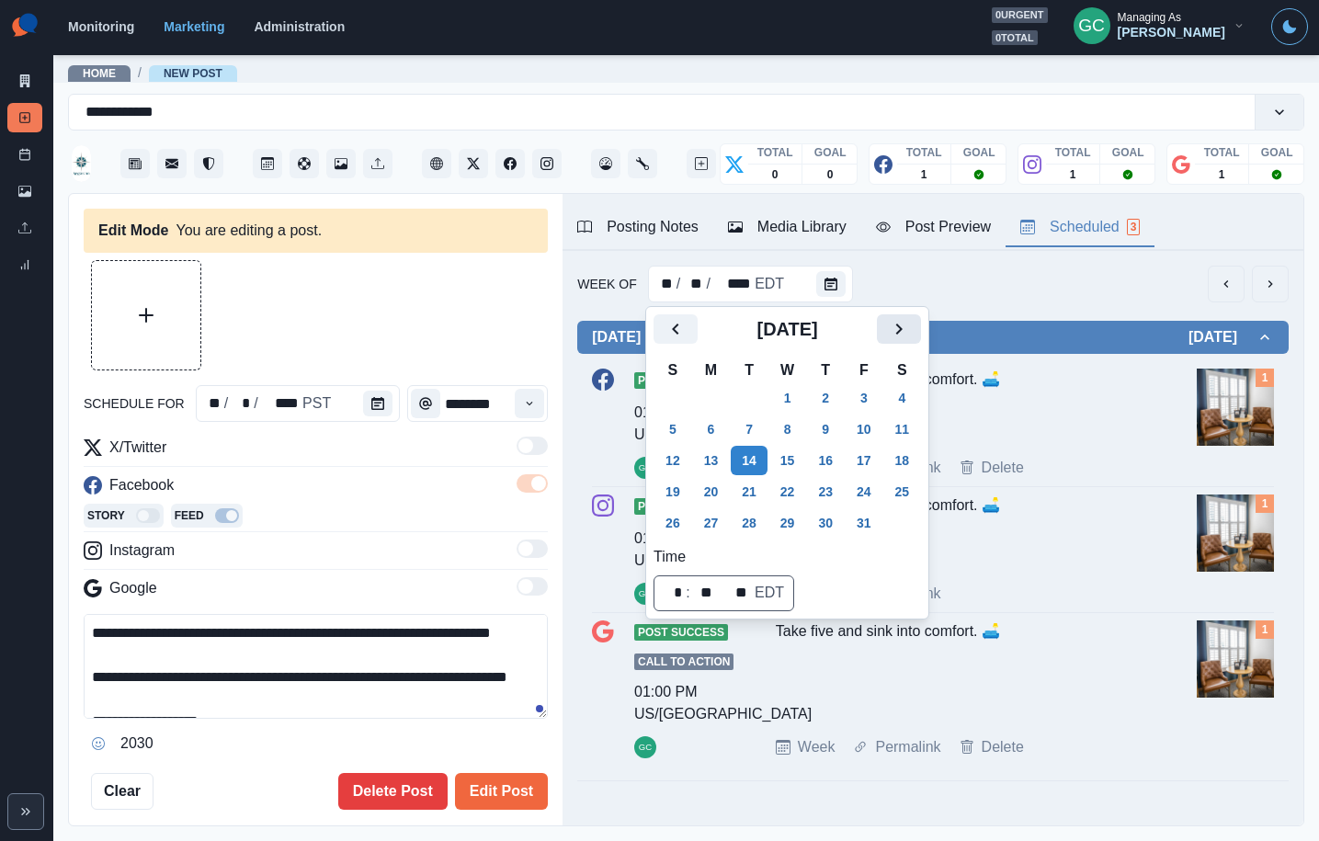
click at [910, 326] on icon "Next" at bounding box center [899, 329] width 22 height 22
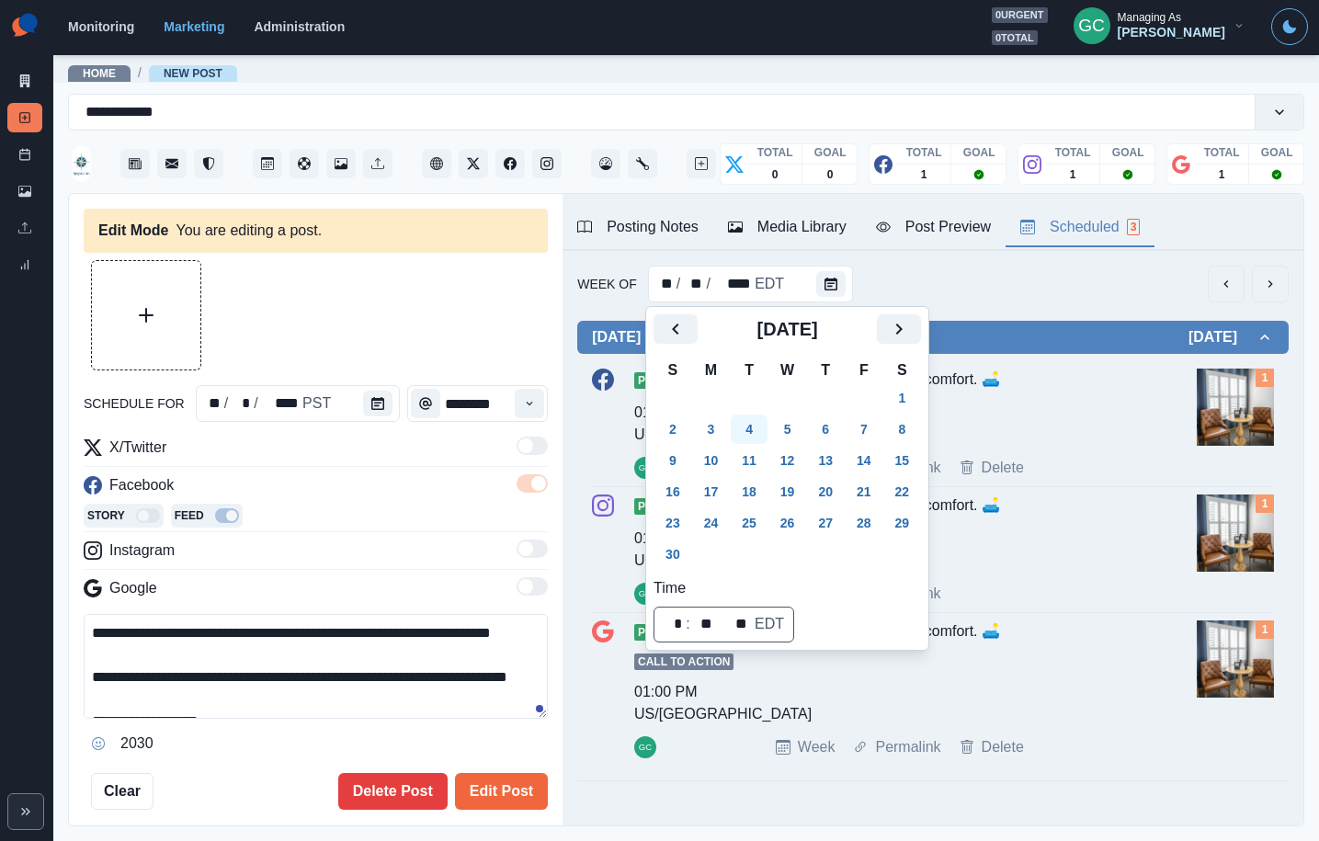
click at [763, 423] on button "4" at bounding box center [749, 429] width 37 height 29
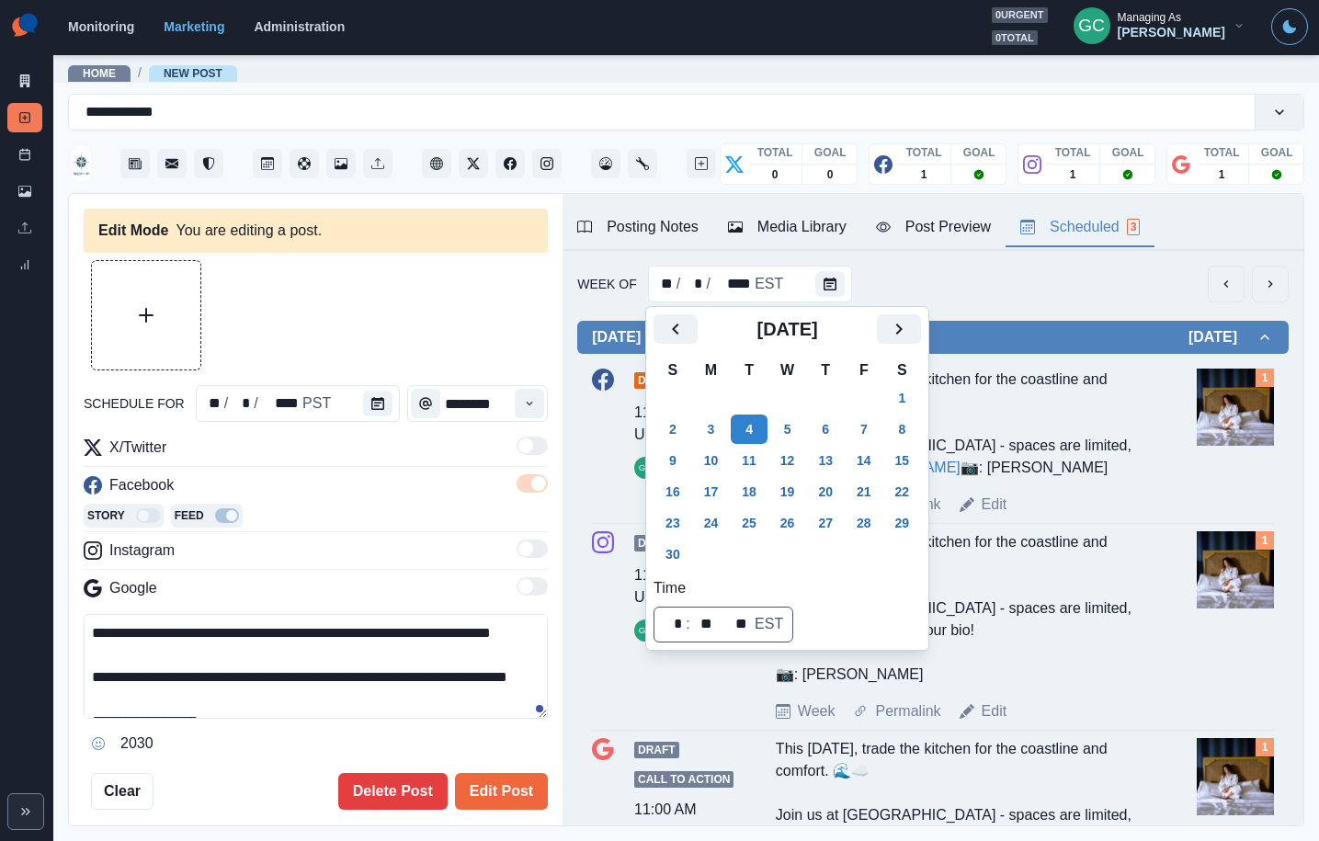
click at [756, 233] on div "Media Library" at bounding box center [787, 227] width 119 height 22
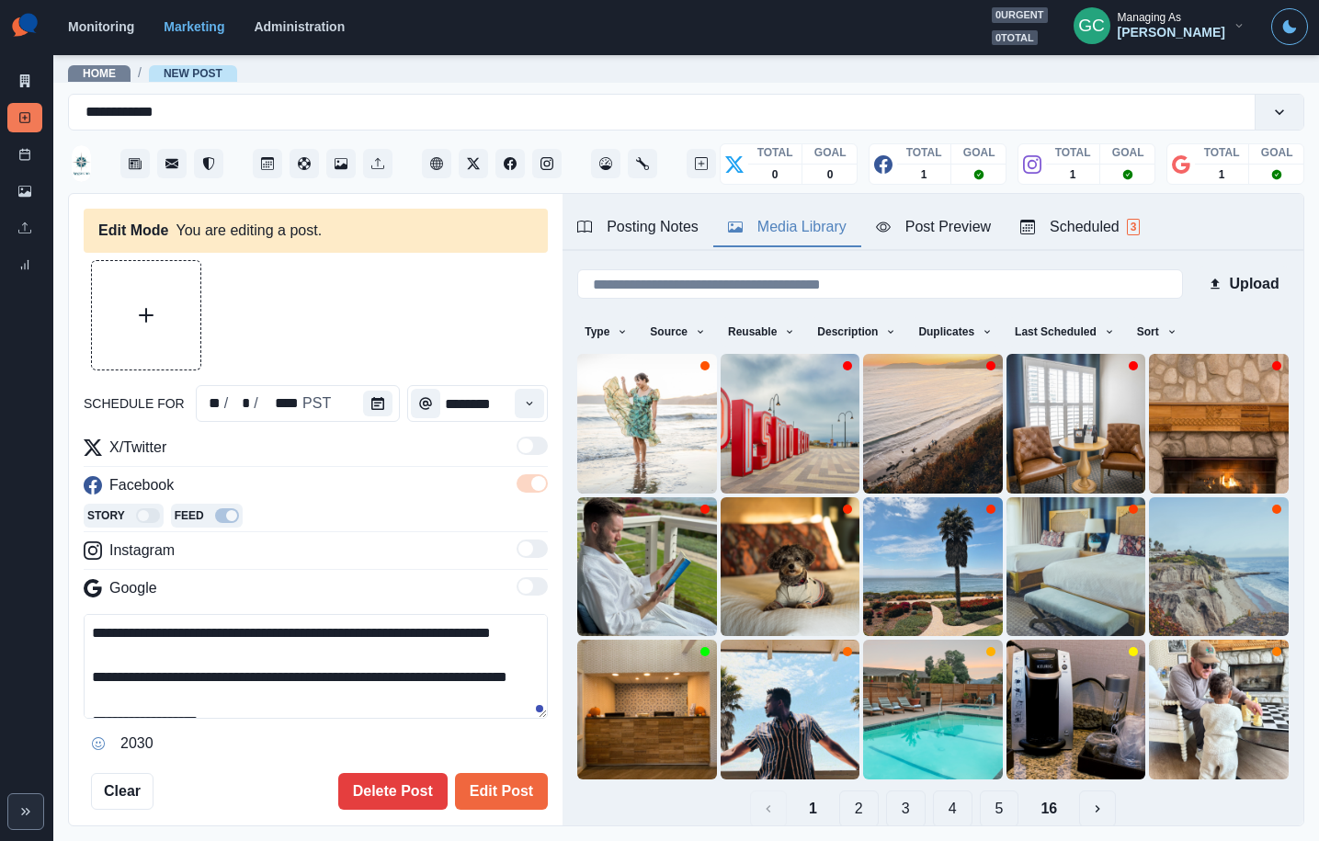
click at [158, 327] on button "Upload Media" at bounding box center [146, 315] width 108 height 108
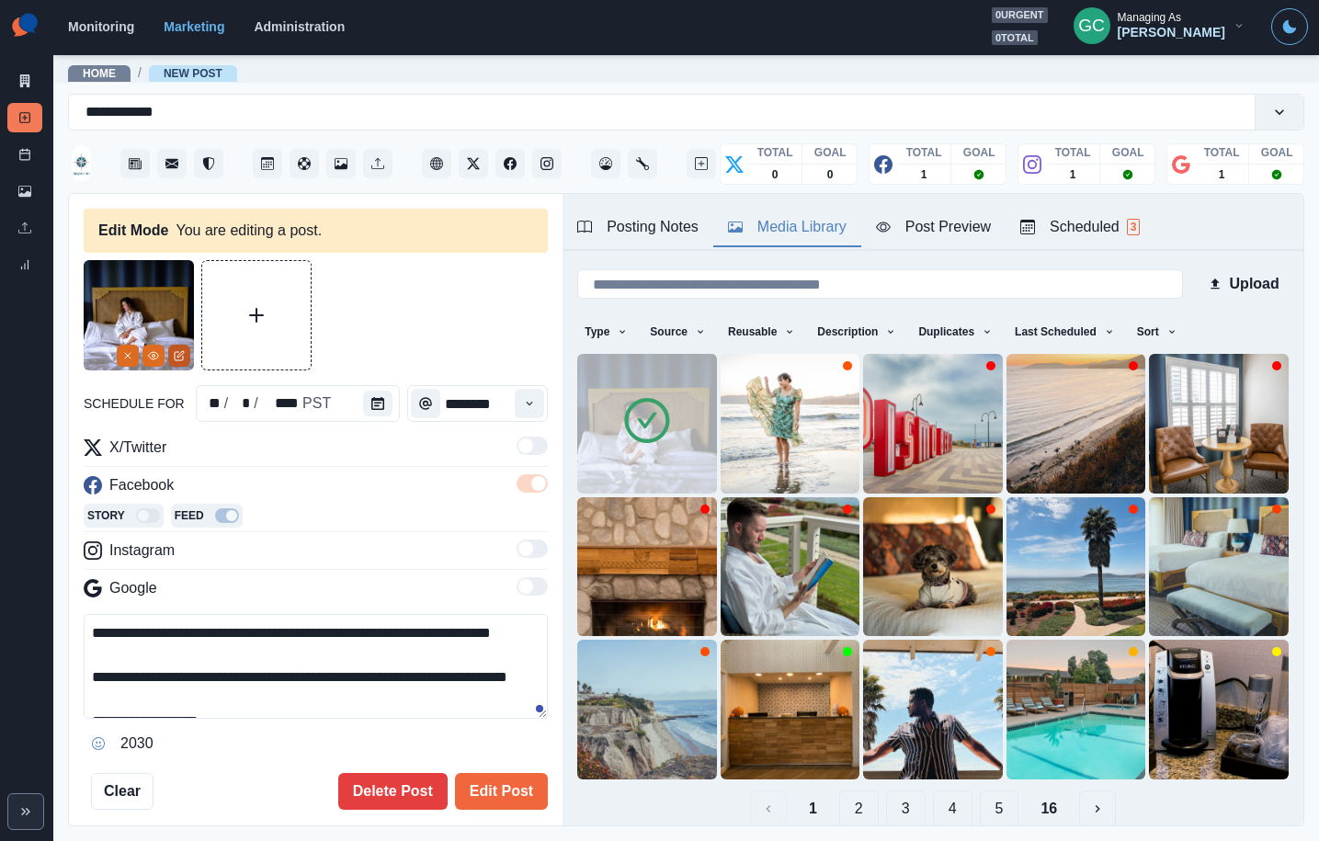
click at [186, 361] on button "Edit Media" at bounding box center [179, 356] width 22 height 22
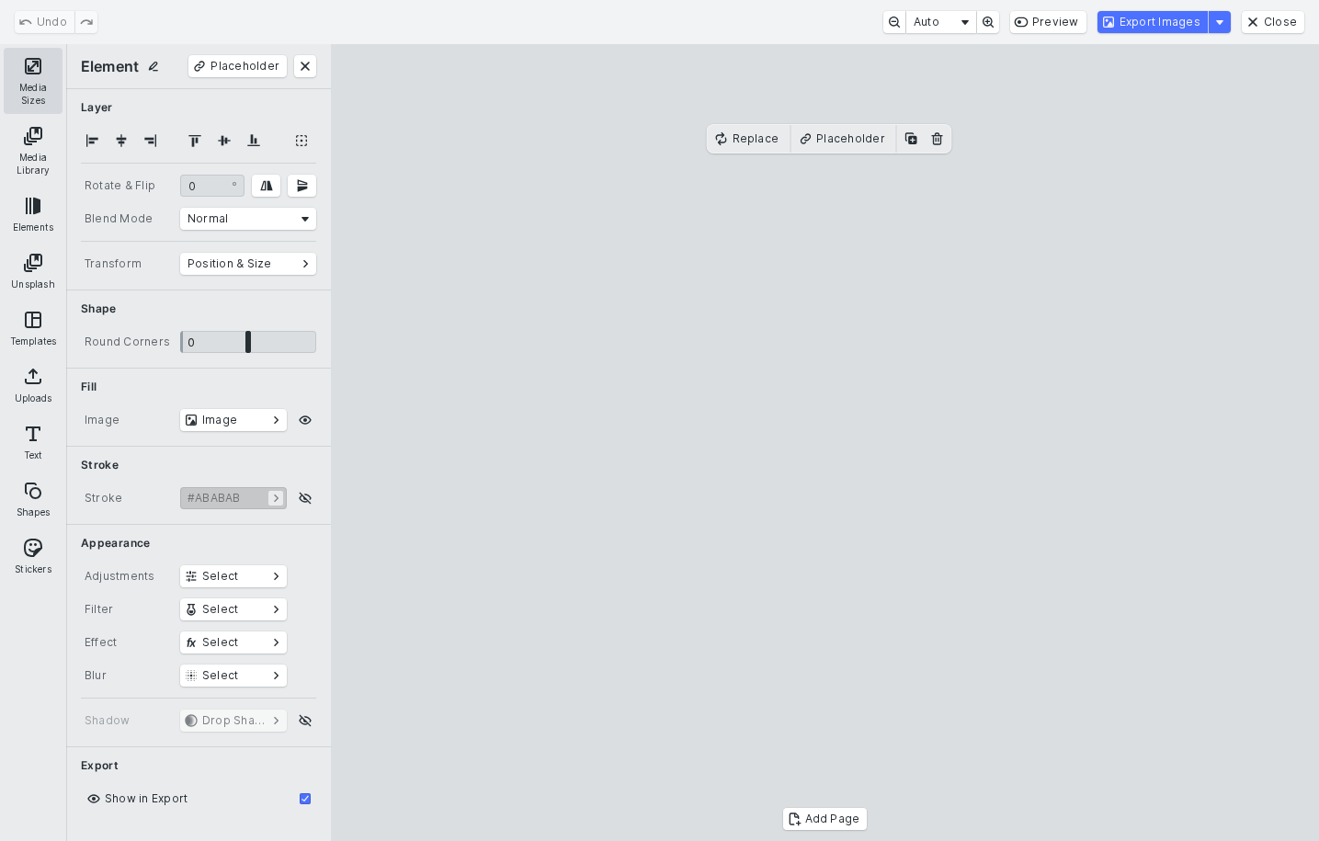
click at [29, 73] on button "Media Sizes" at bounding box center [33, 81] width 59 height 66
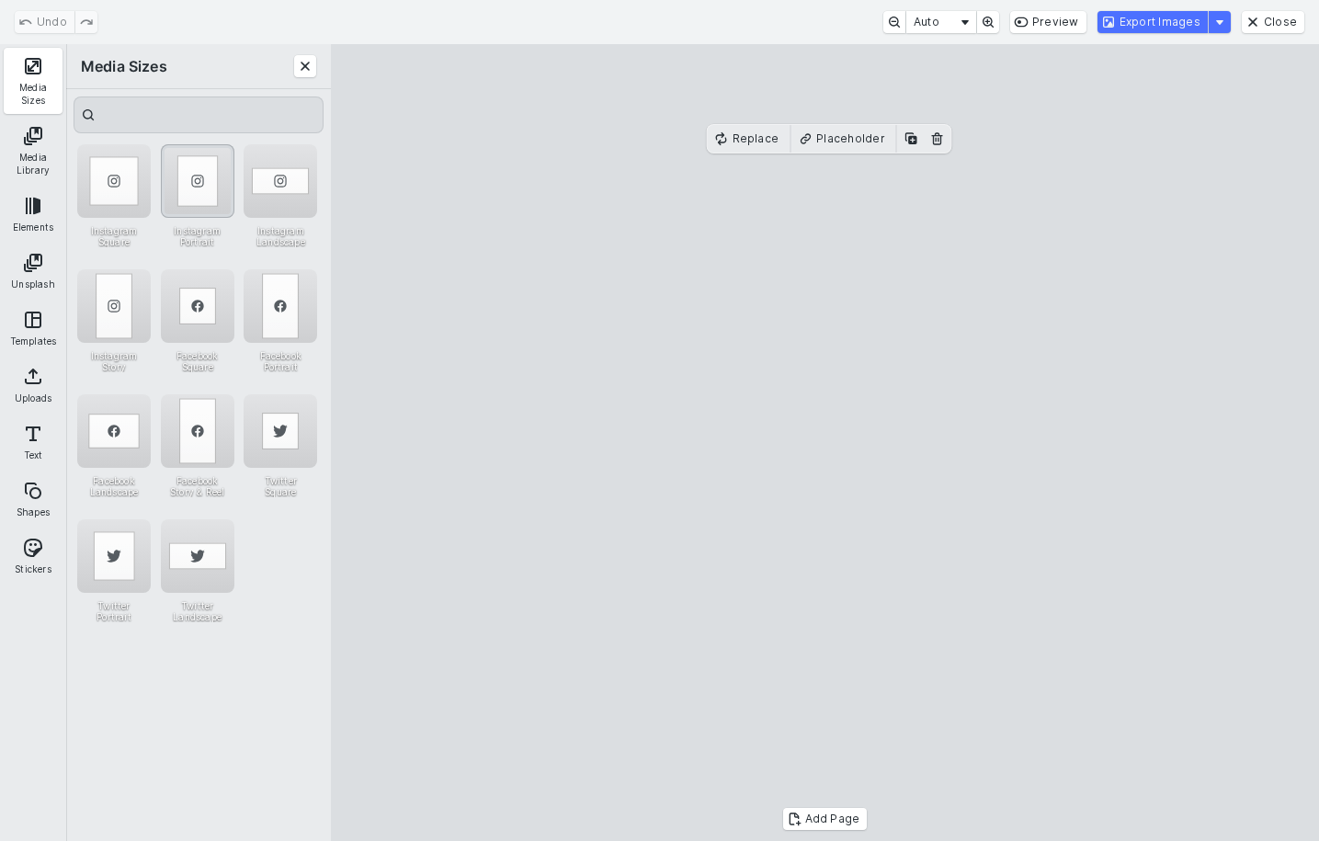
click at [205, 185] on div "Instagram Portrait" at bounding box center [198, 181] width 74 height 74
drag, startPoint x: 734, startPoint y: 239, endPoint x: 734, endPoint y: 257, distance: 18.4
click at [826, 443] on cesdk-canvas "Editor canvas" at bounding box center [826, 443] width 0 height 0
drag, startPoint x: 825, startPoint y: 187, endPoint x: 826, endPoint y: 152, distance: 34.9
click at [826, 443] on cesdk-canvas "Editor canvas" at bounding box center [826, 443] width 0 height 0
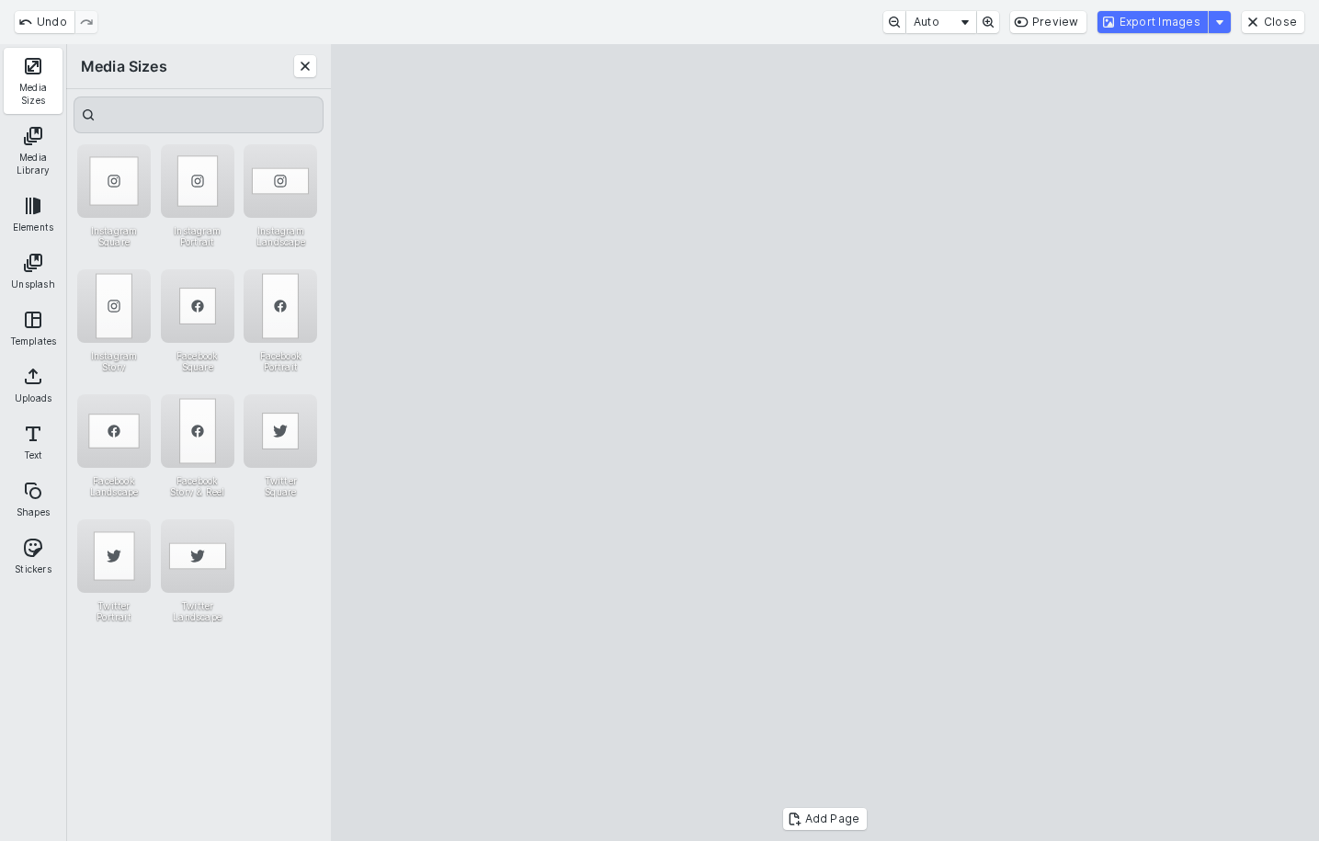
click at [826, 443] on cesdk-canvas "Editor canvas" at bounding box center [826, 443] width 0 height 0
click at [1162, 17] on button "Export Images" at bounding box center [1153, 22] width 110 height 22
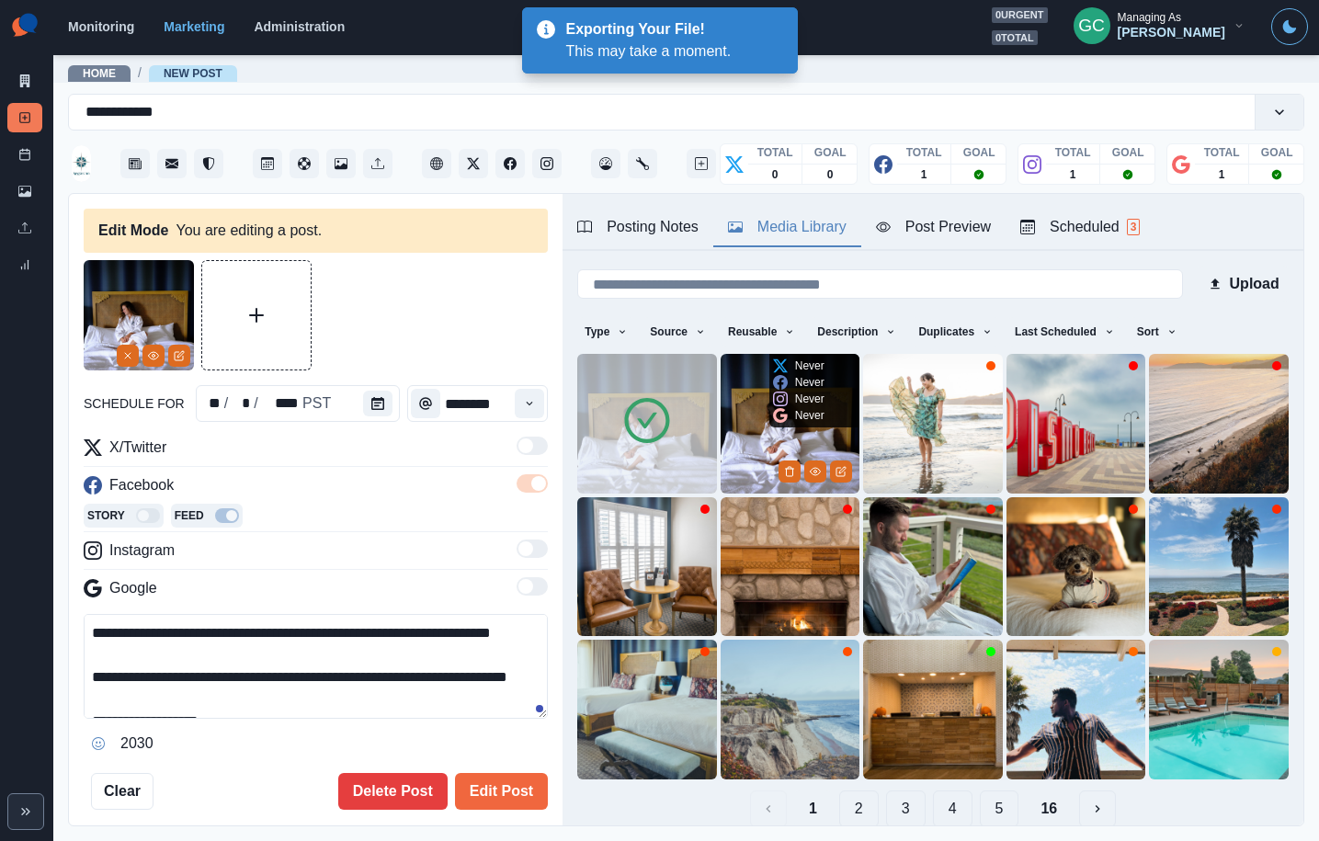
click at [789, 472] on icon "Delete Media" at bounding box center [789, 471] width 11 height 11
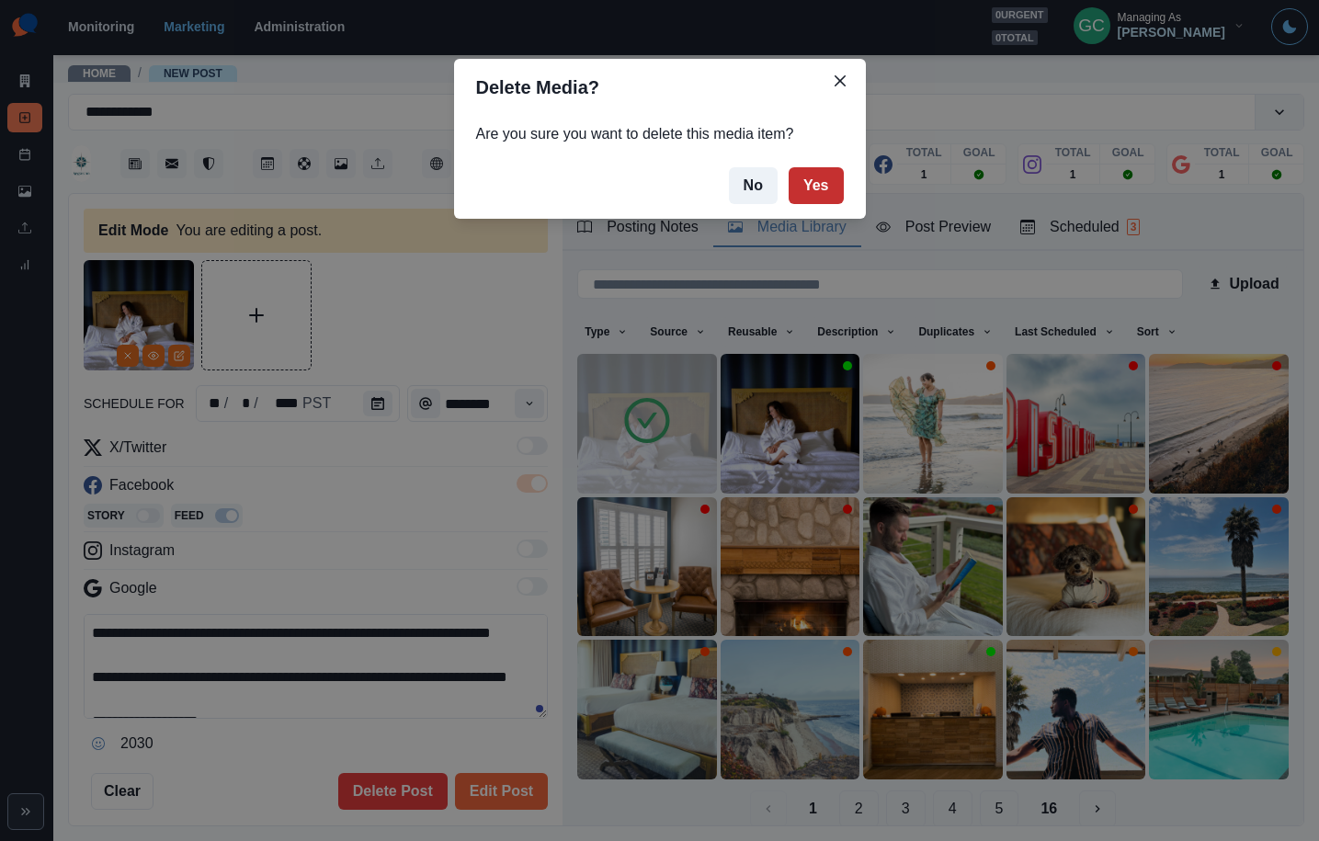
click at [814, 197] on button "Yes" at bounding box center [816, 185] width 55 height 37
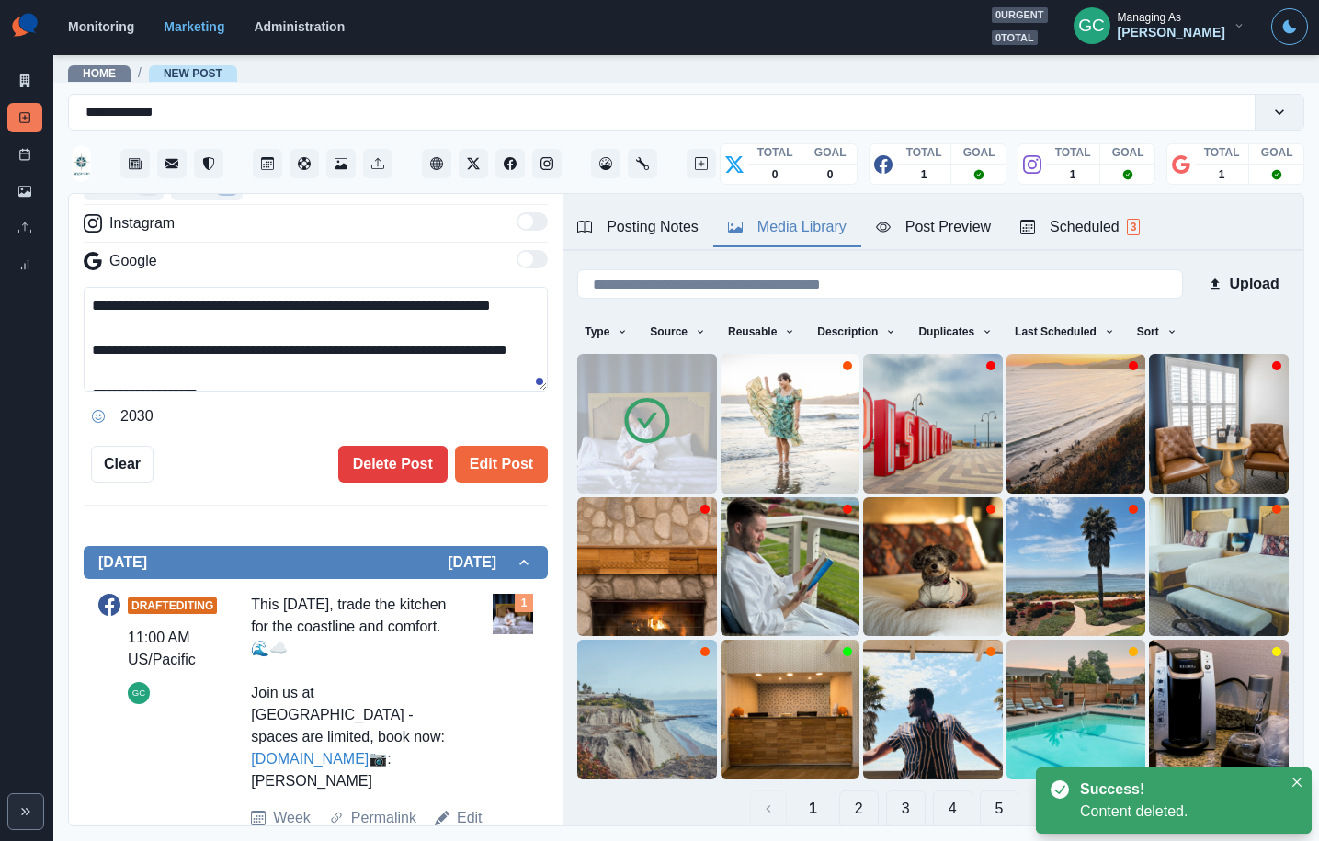
scroll to position [66, 0]
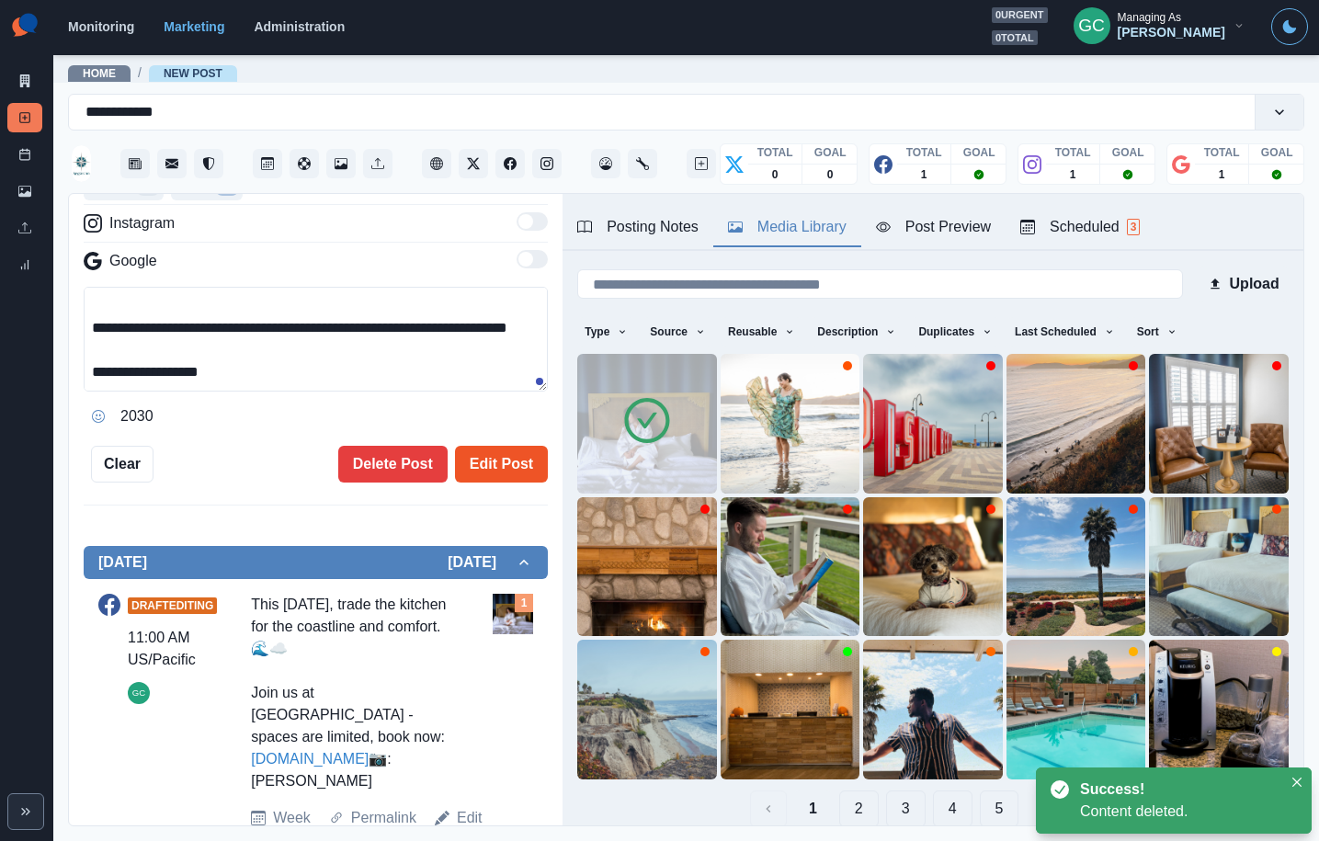
drag, startPoint x: 495, startPoint y: 473, endPoint x: 504, endPoint y: 471, distance: 9.4
click at [495, 473] on button "Edit Post" at bounding box center [501, 464] width 93 height 37
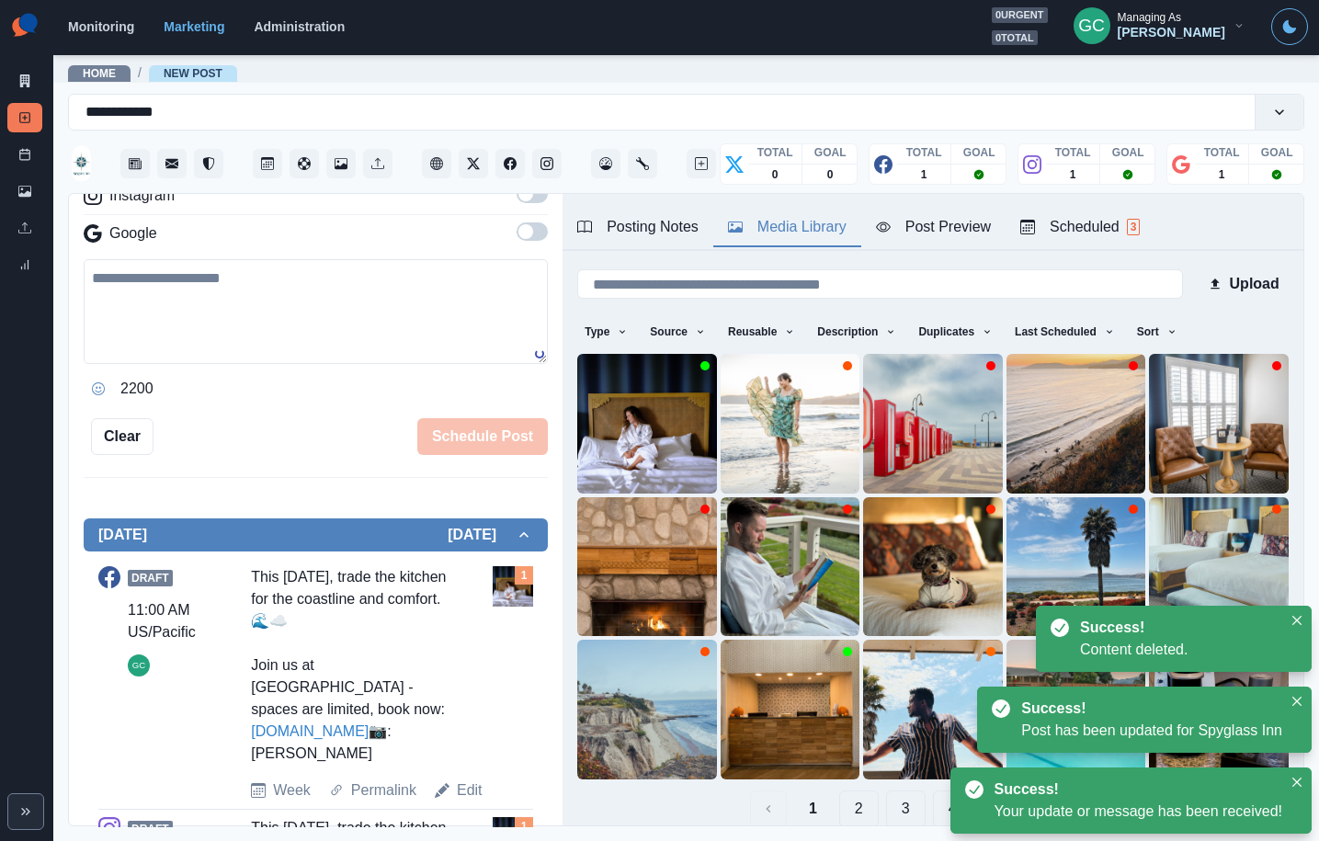
drag, startPoint x: 1083, startPoint y: 214, endPoint x: 1011, endPoint y: 277, distance: 95.1
click at [1083, 215] on button "Scheduled 3" at bounding box center [1080, 228] width 149 height 39
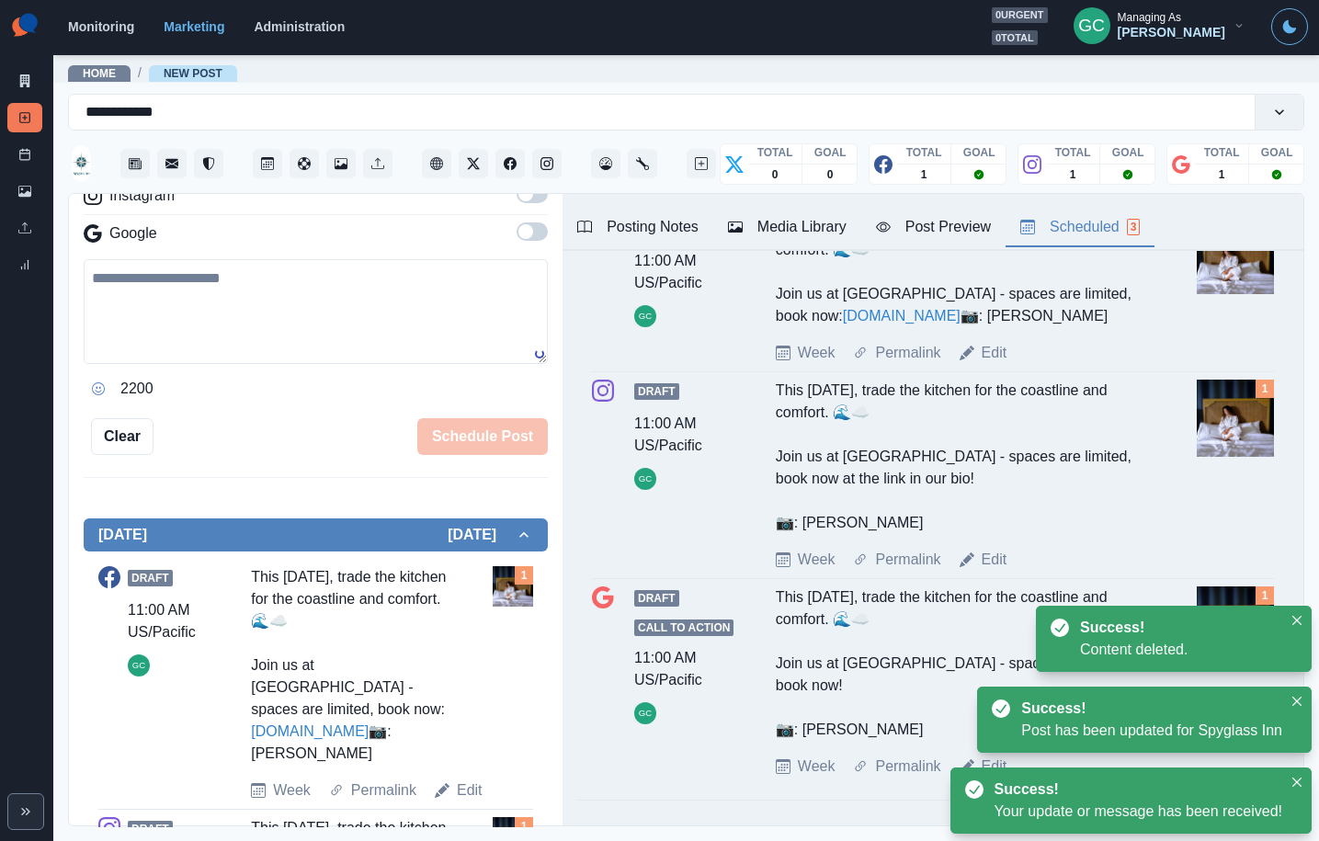
scroll to position [208, 0]
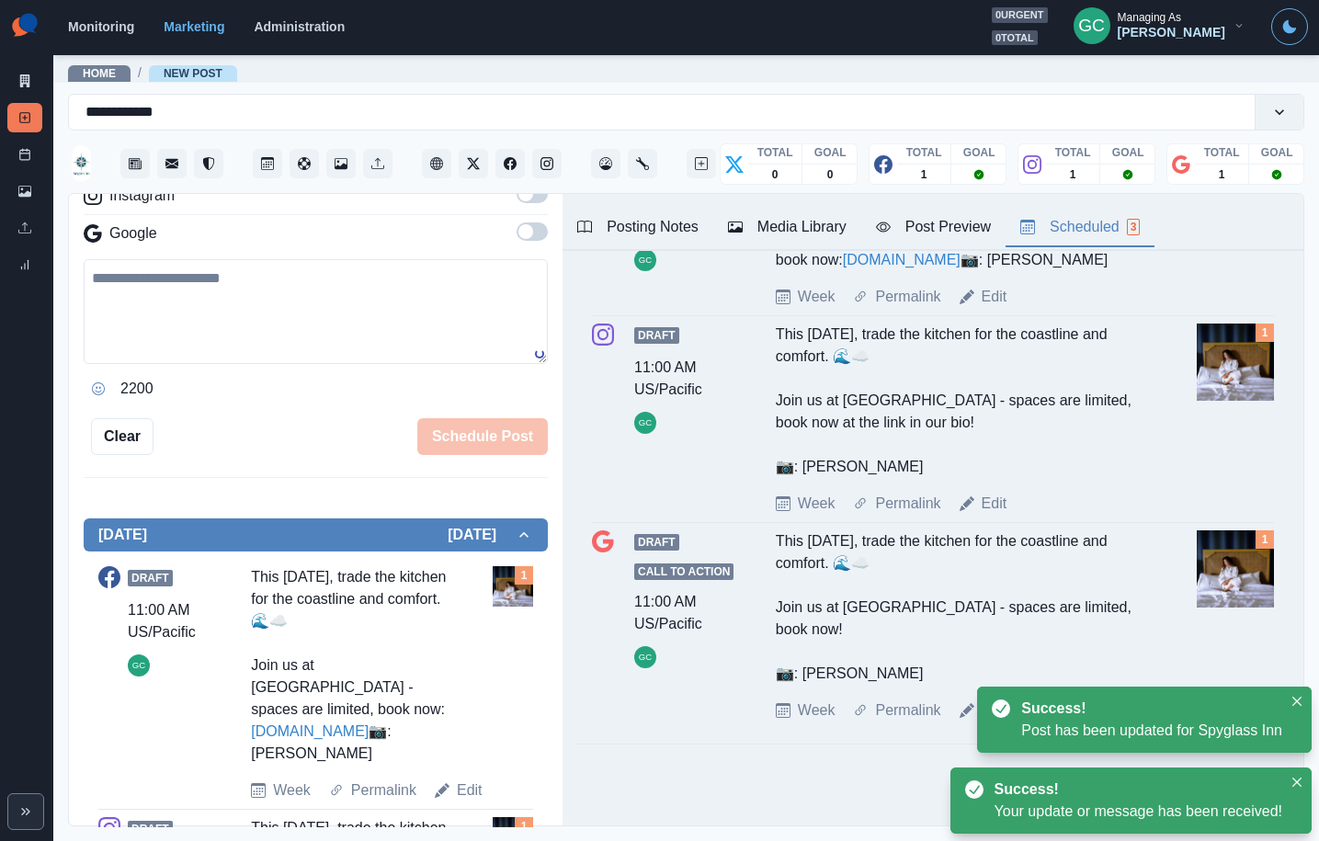
click at [1007, 515] on div "Week Permalink Edit" at bounding box center [983, 504] width 414 height 22
click at [1003, 515] on link "Edit" at bounding box center [995, 504] width 26 height 22
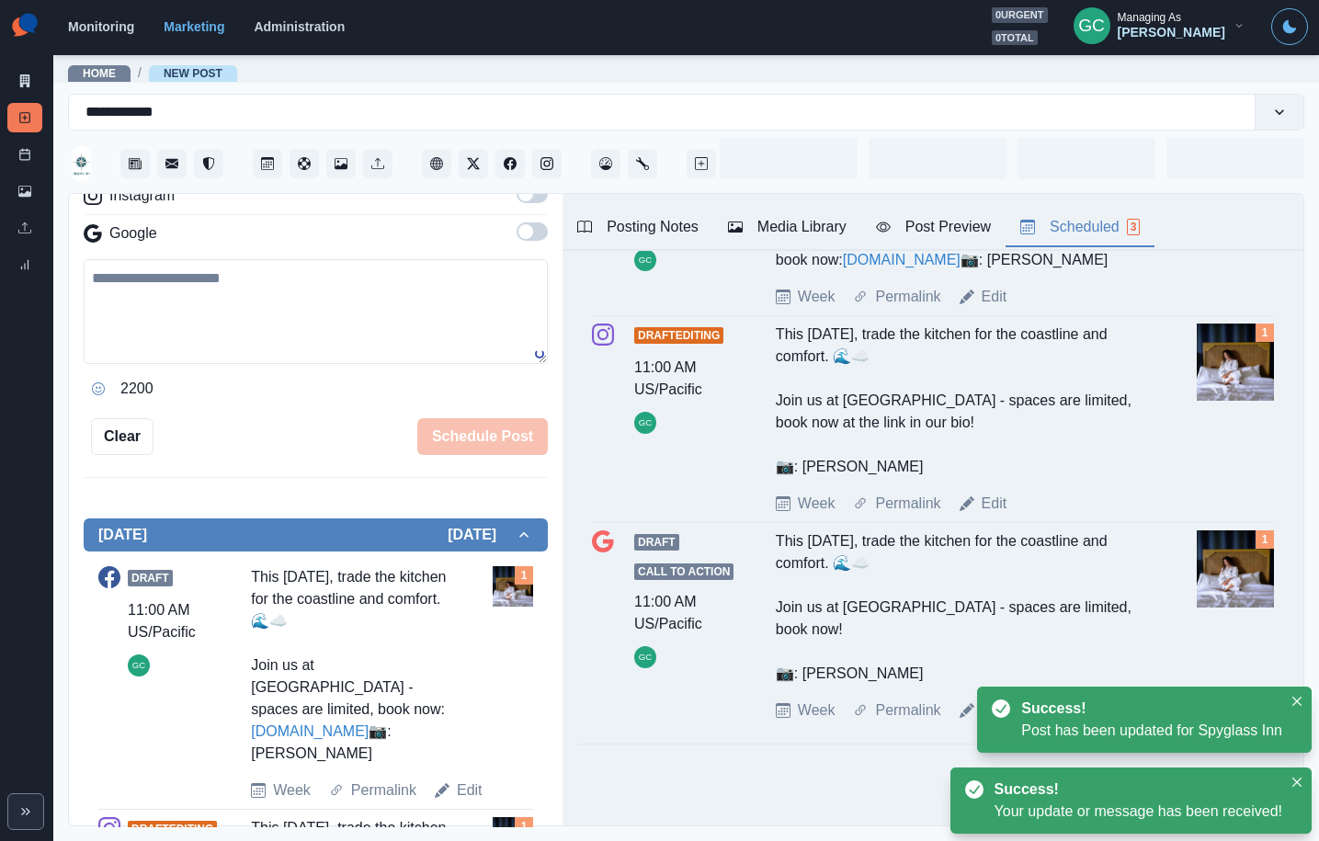
type textarea "**********"
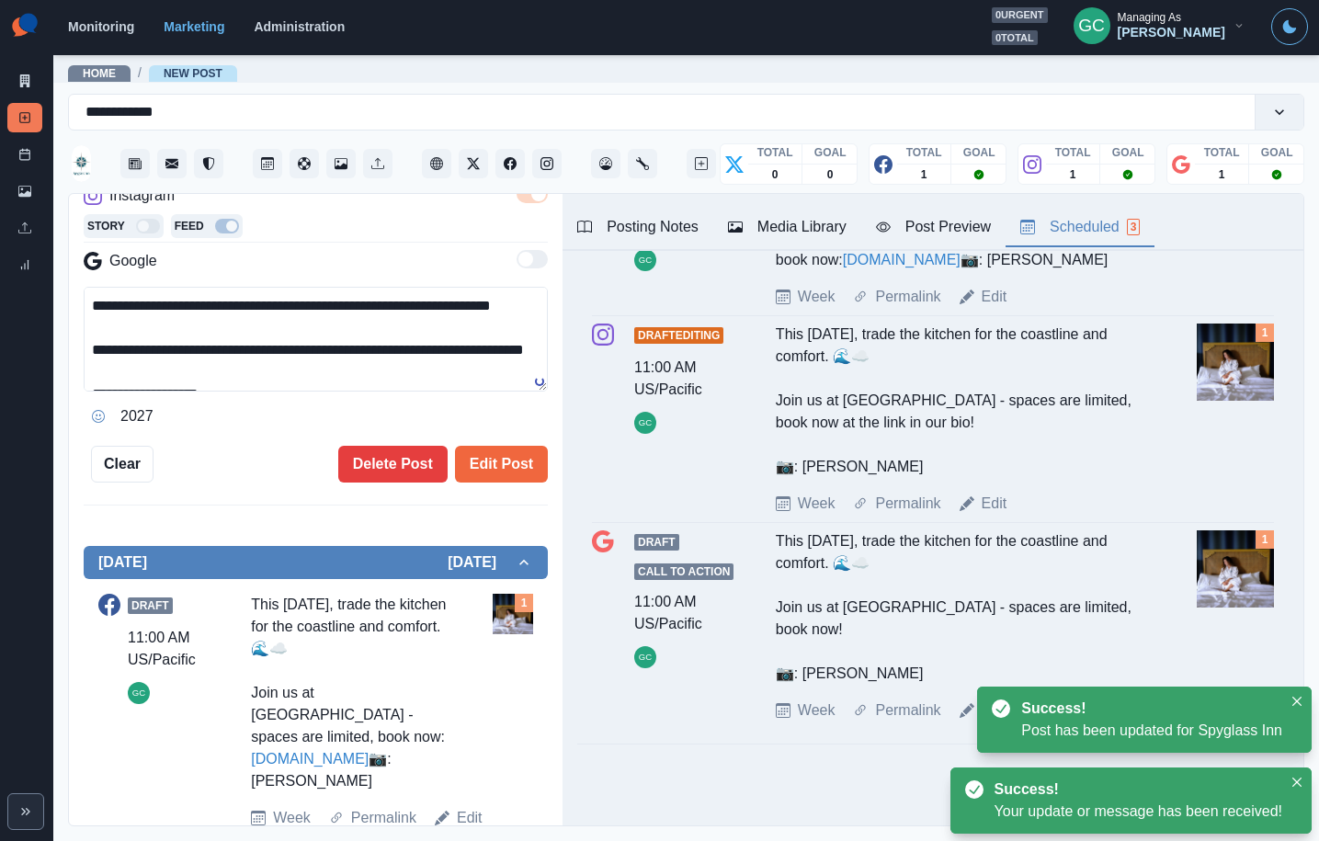
click at [766, 225] on div "Media Library" at bounding box center [787, 227] width 119 height 22
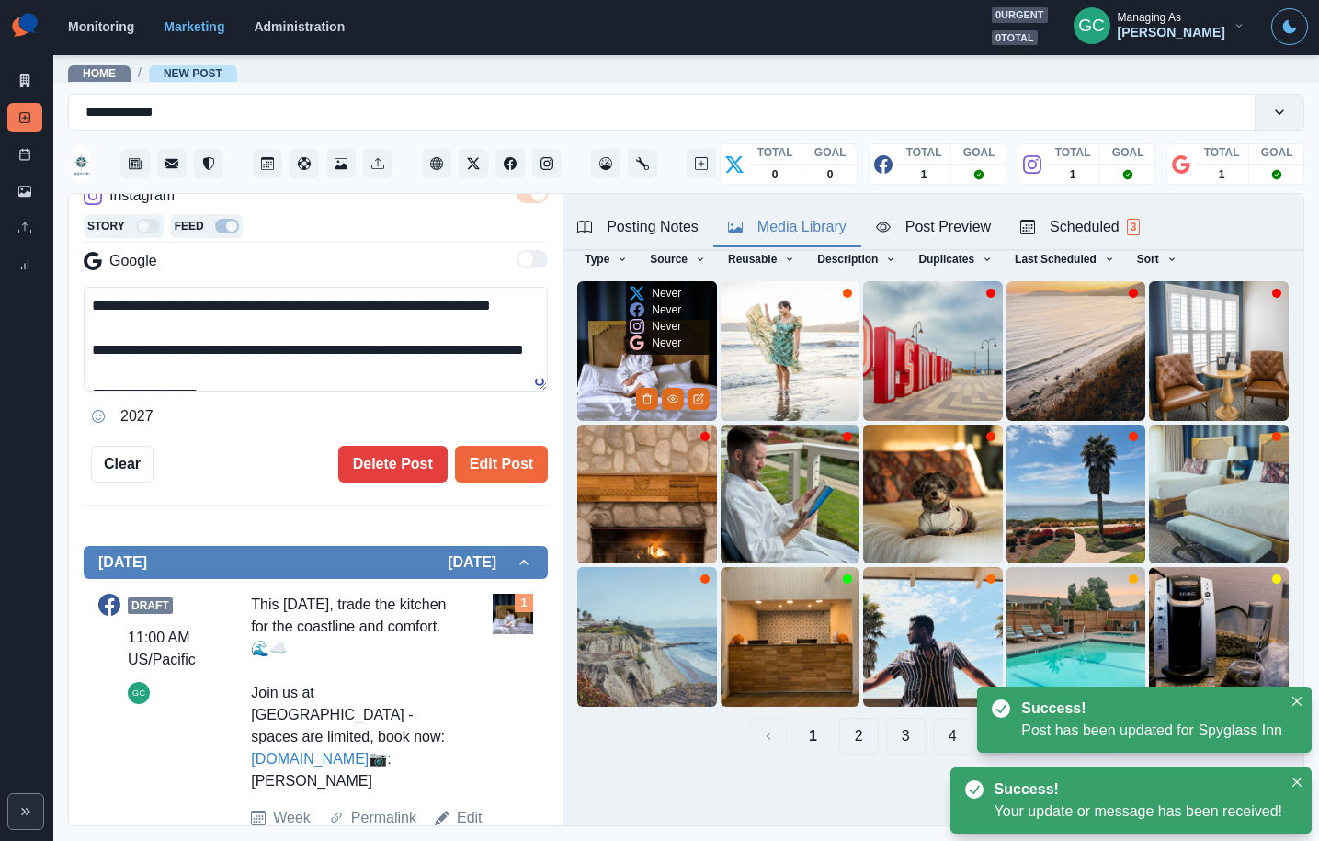
click at [609, 344] on img at bounding box center [647, 351] width 140 height 140
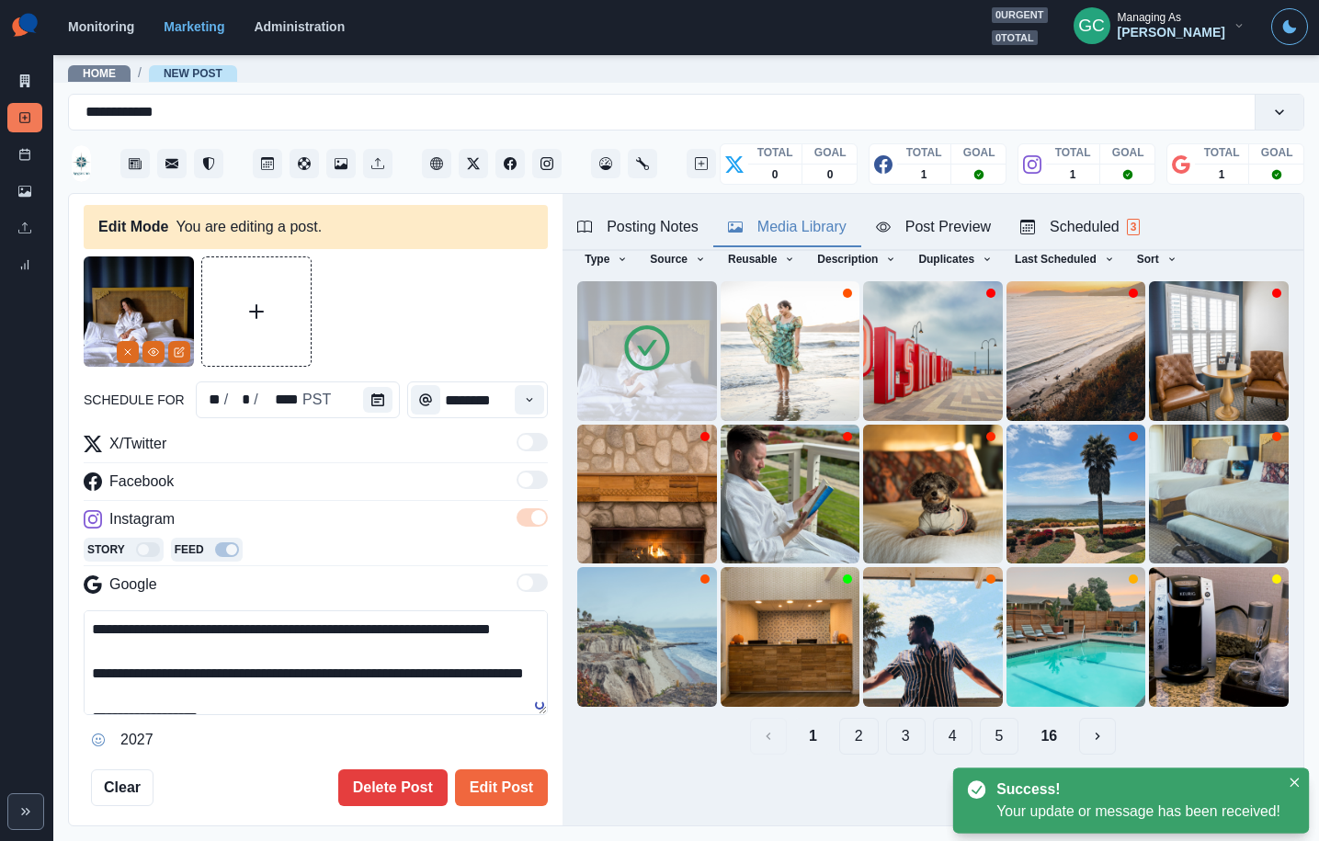
scroll to position [0, 0]
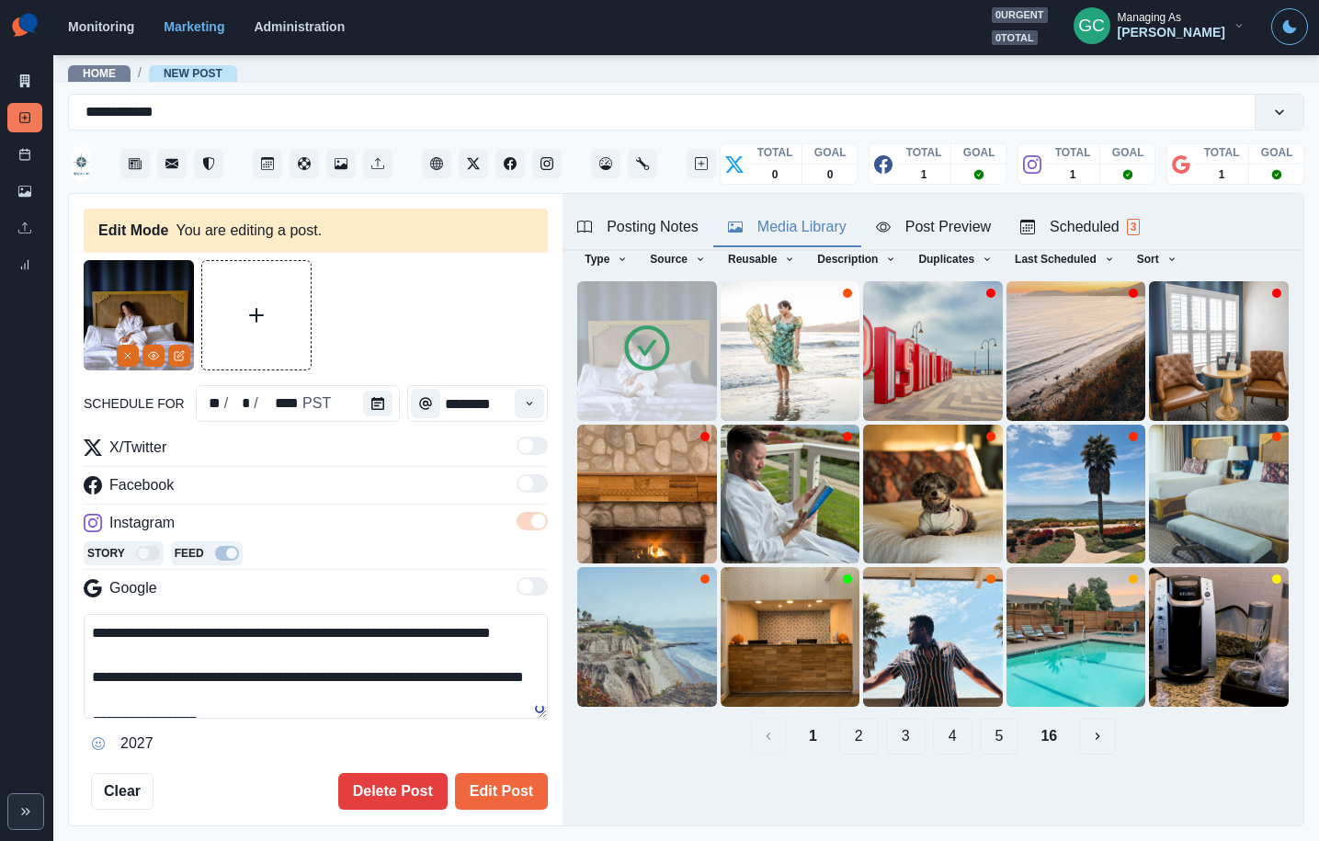
drag, startPoint x: 513, startPoint y: 787, endPoint x: 625, endPoint y: 747, distance: 118.9
click at [513, 788] on button "Edit Post" at bounding box center [501, 791] width 93 height 37
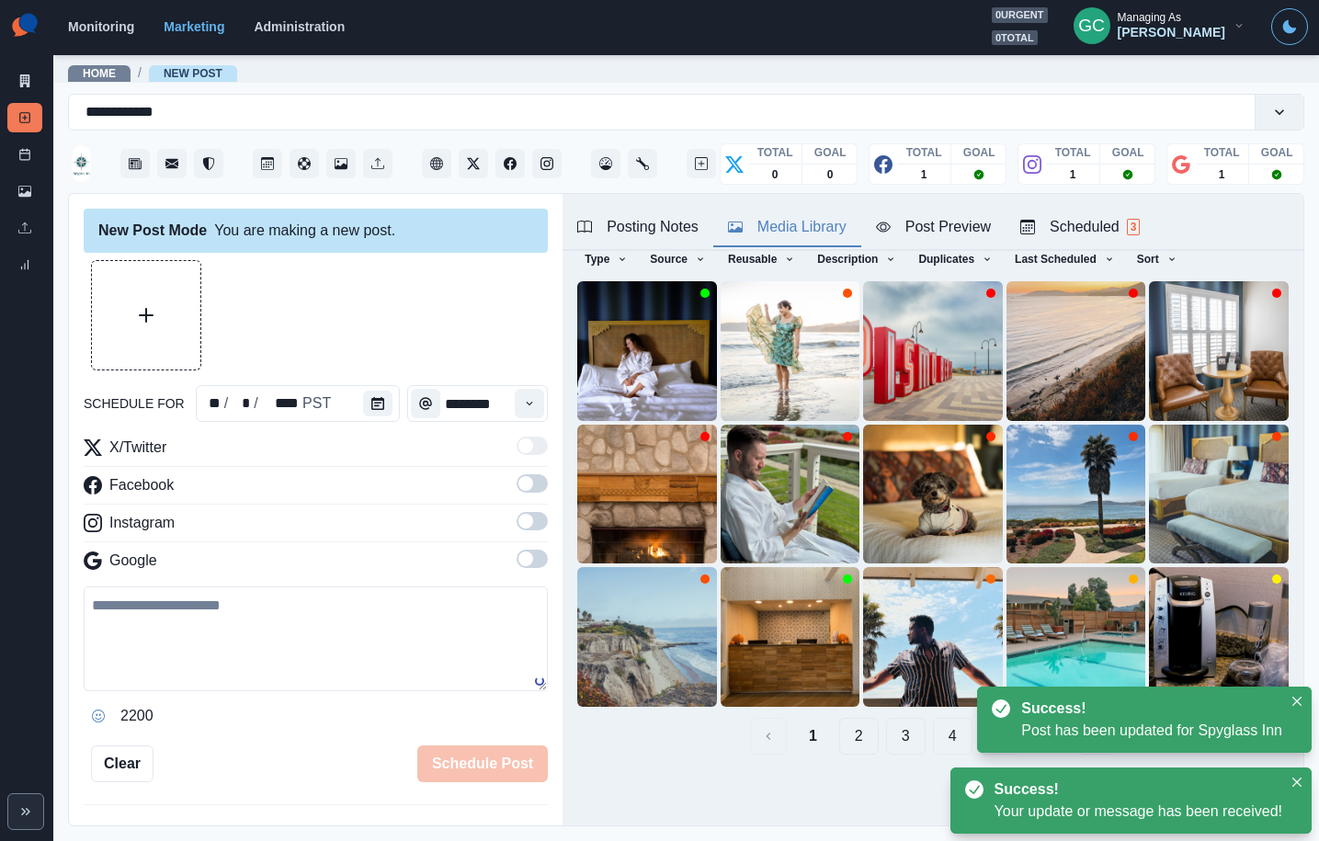
click at [1123, 218] on div "Scheduled 3" at bounding box center [1080, 227] width 120 height 22
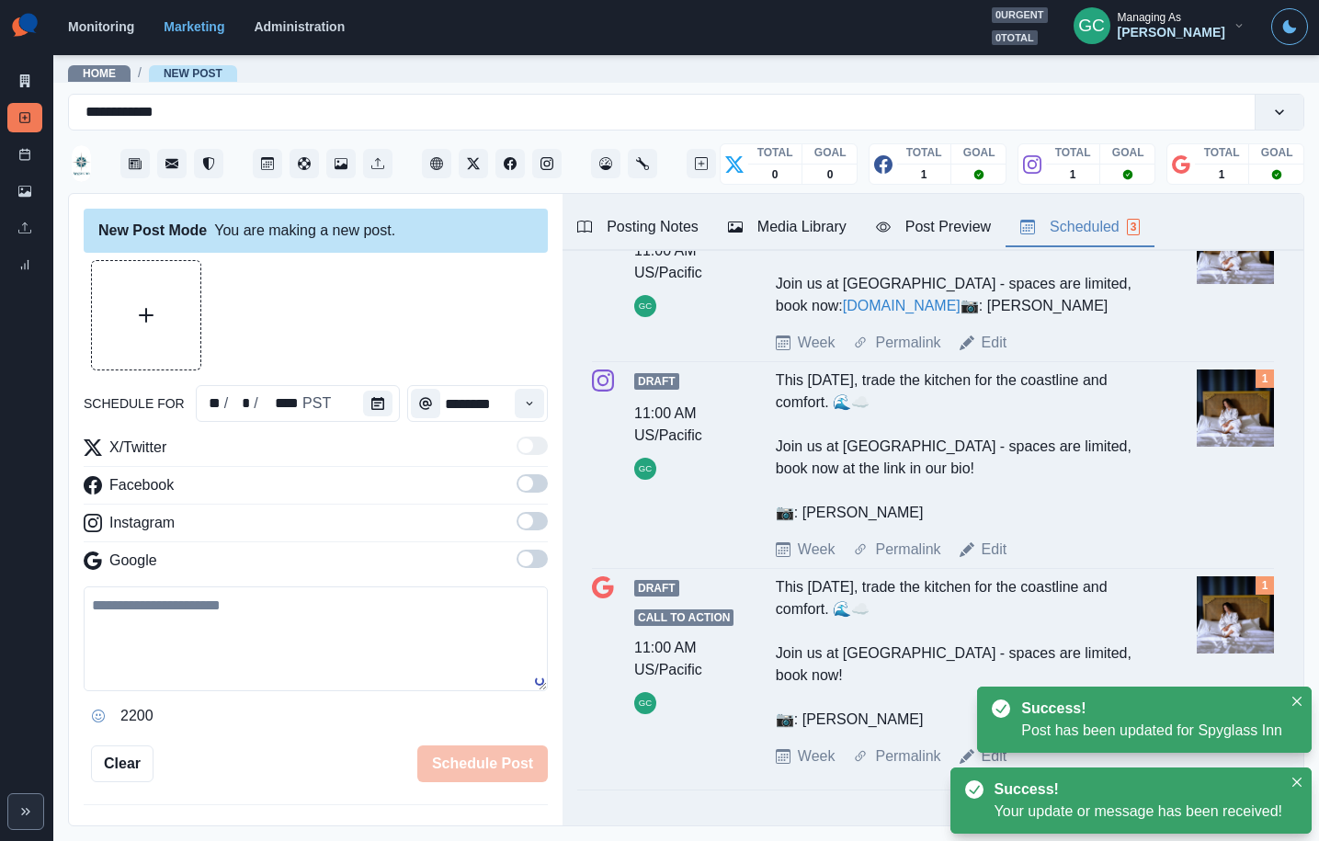
scroll to position [239, 0]
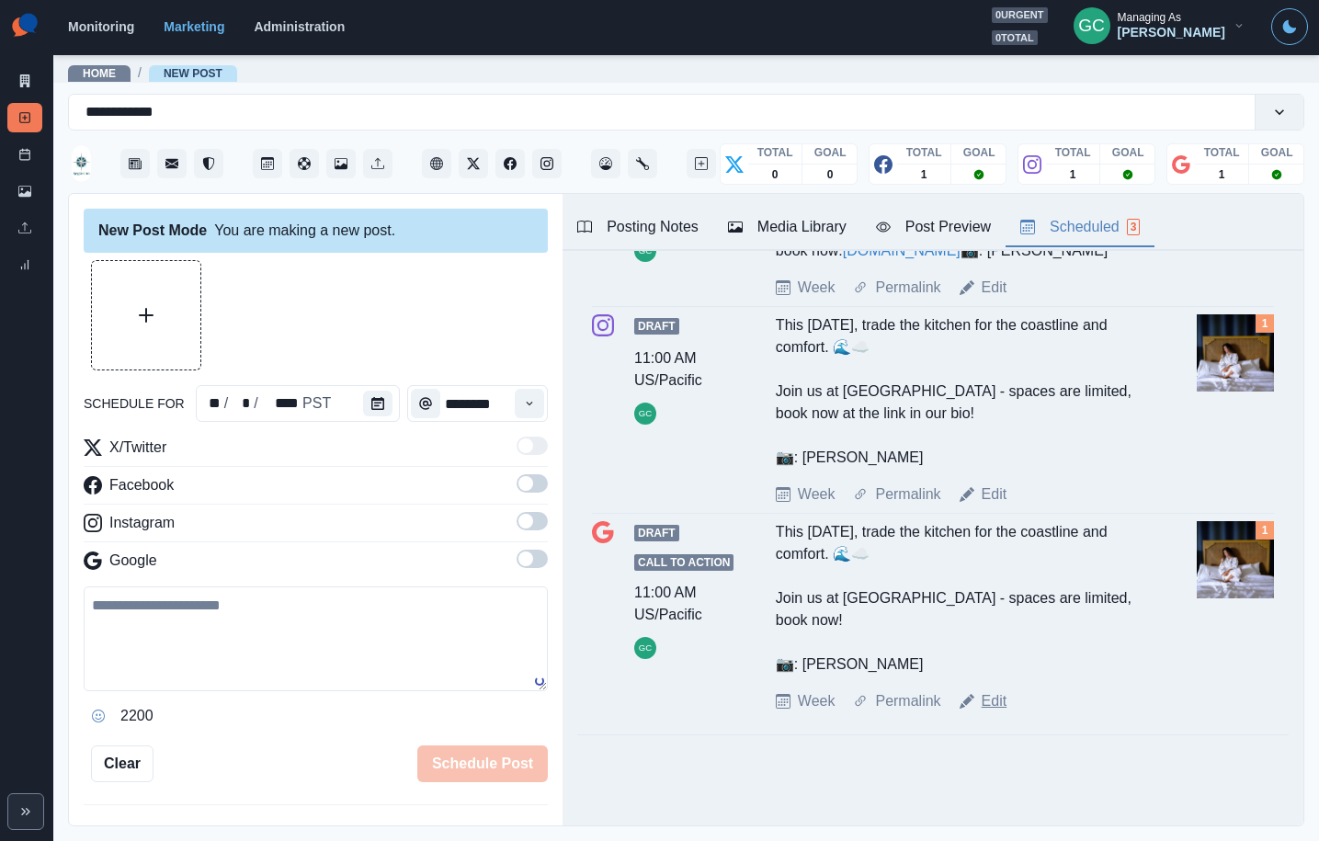
click at [995, 700] on link "Edit" at bounding box center [995, 701] width 26 height 22
type textarea "**********"
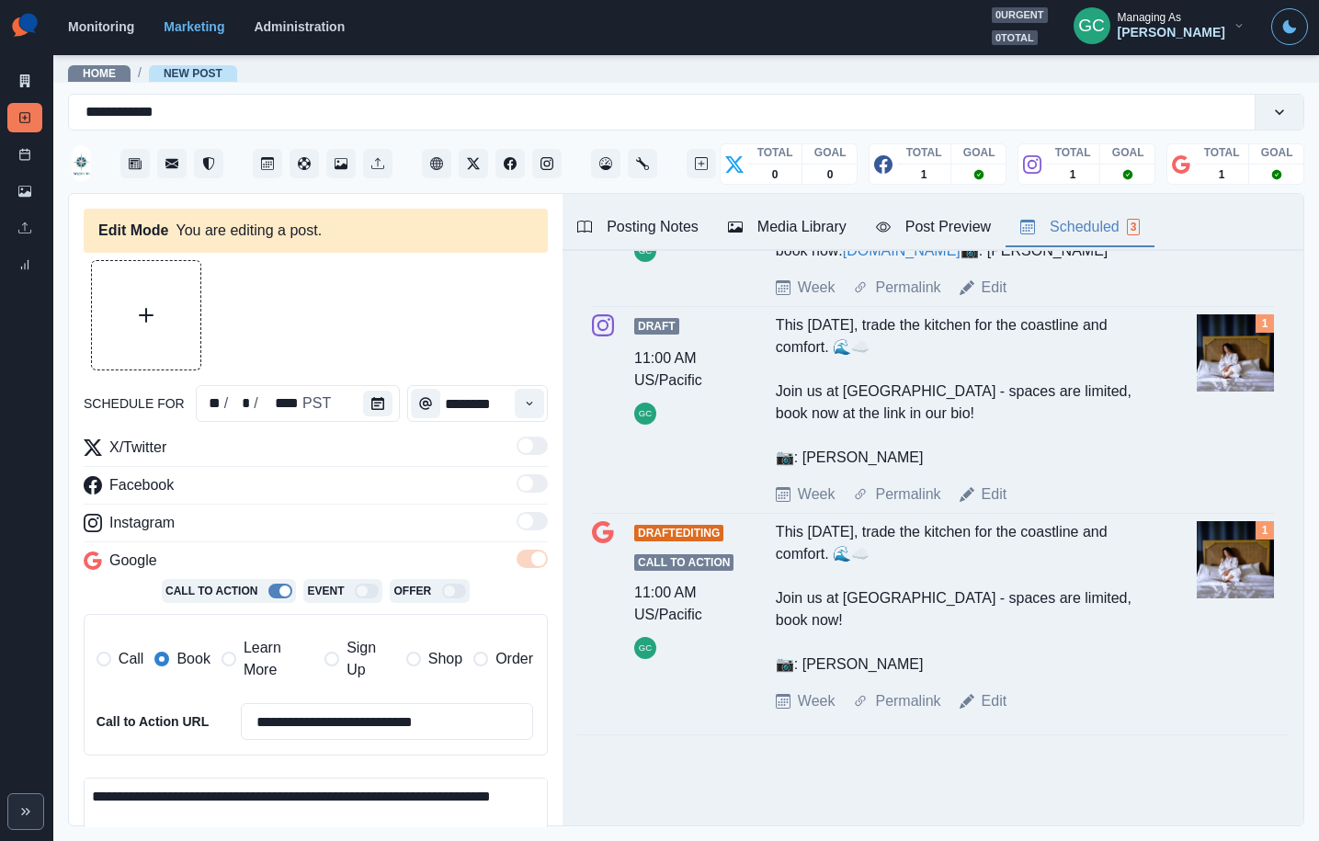
click at [747, 221] on div "Media Library" at bounding box center [787, 227] width 119 height 22
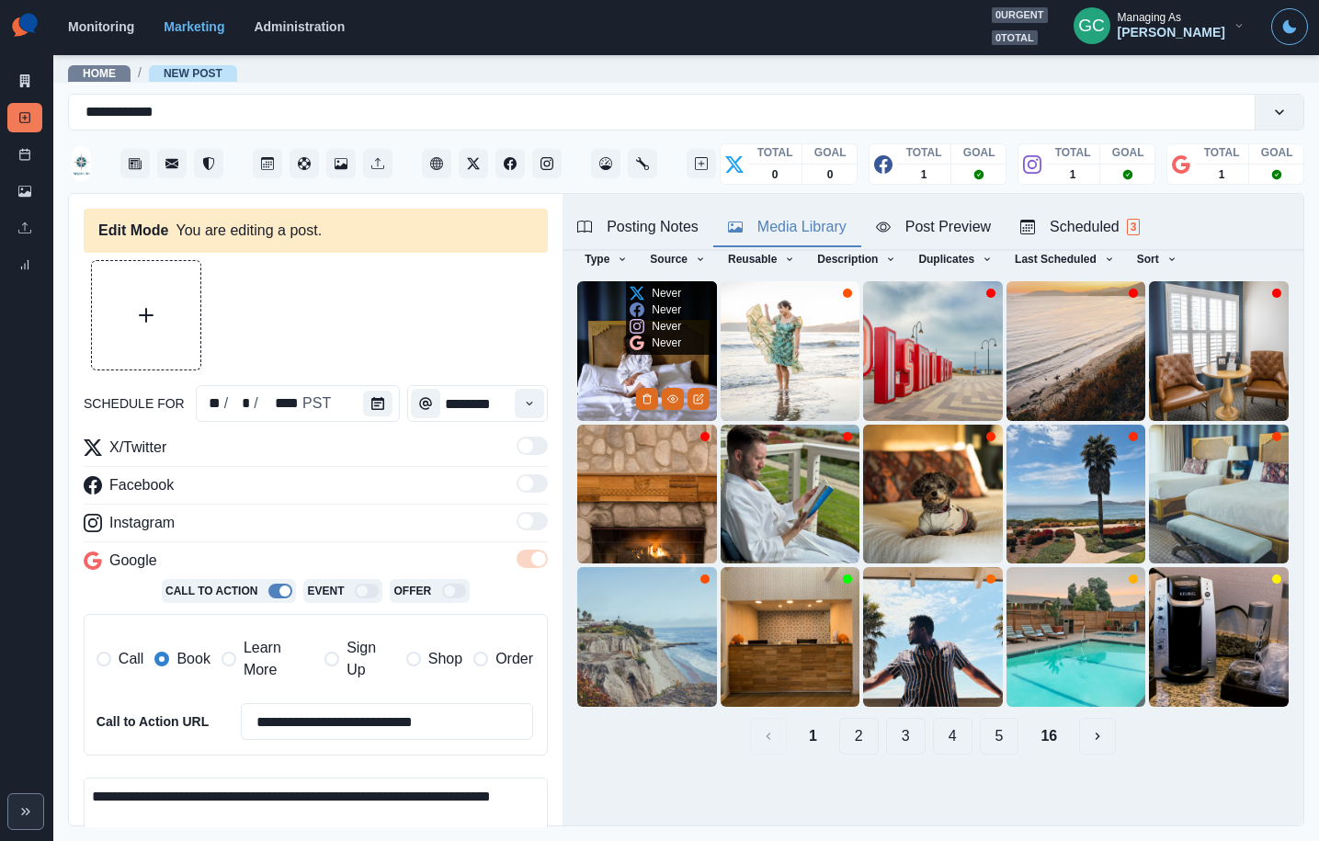
click at [617, 336] on img at bounding box center [647, 351] width 140 height 140
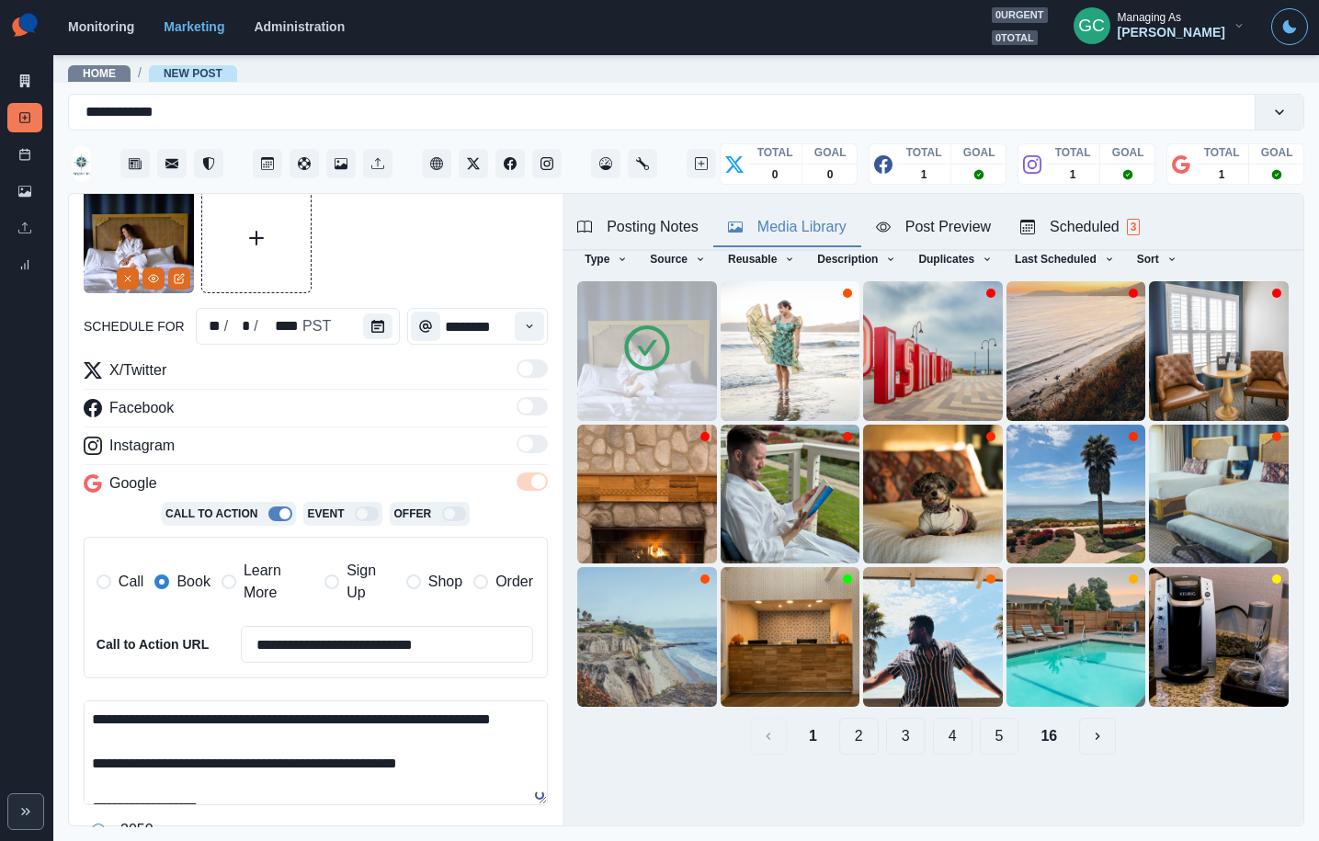
scroll to position [138, 0]
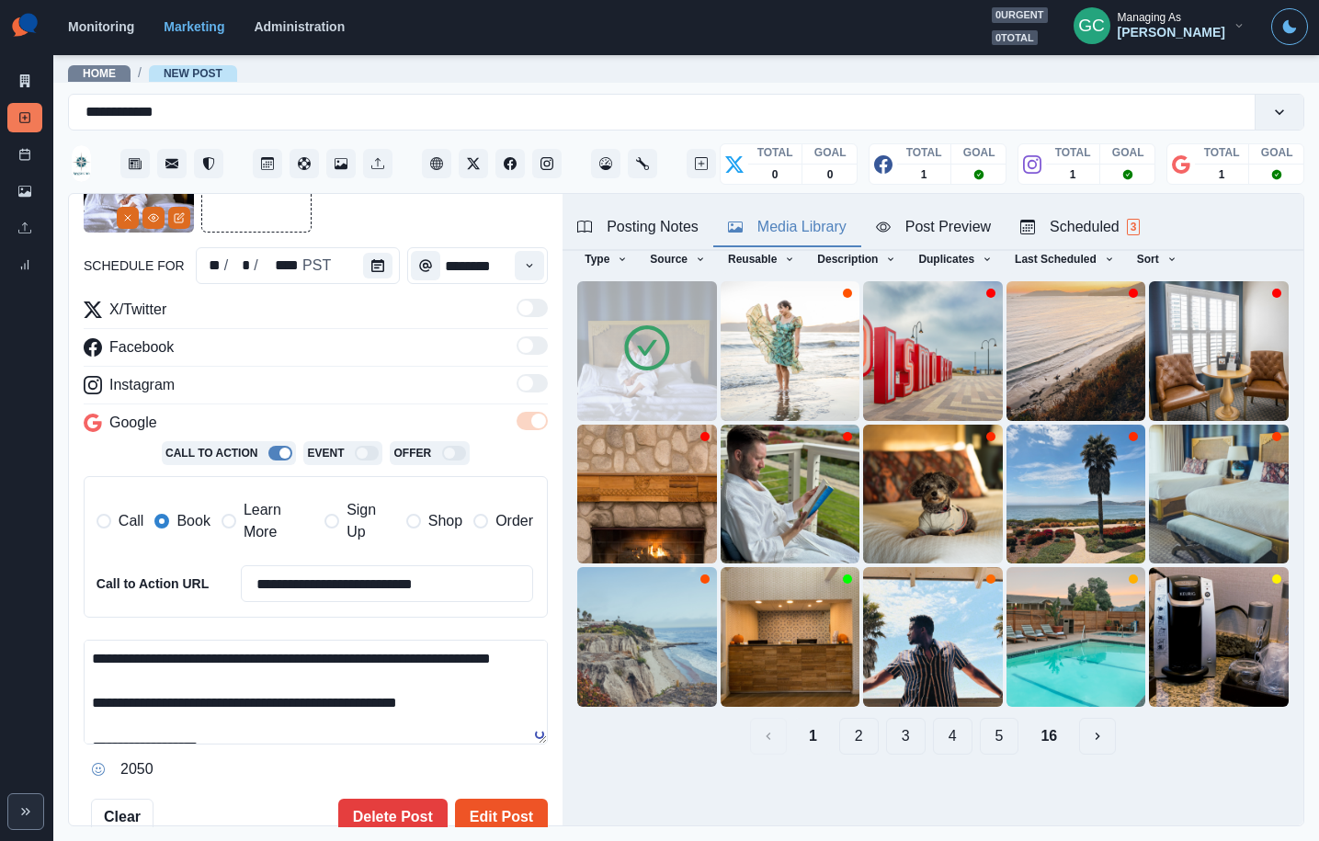
click at [508, 814] on button "Edit Post" at bounding box center [501, 817] width 93 height 37
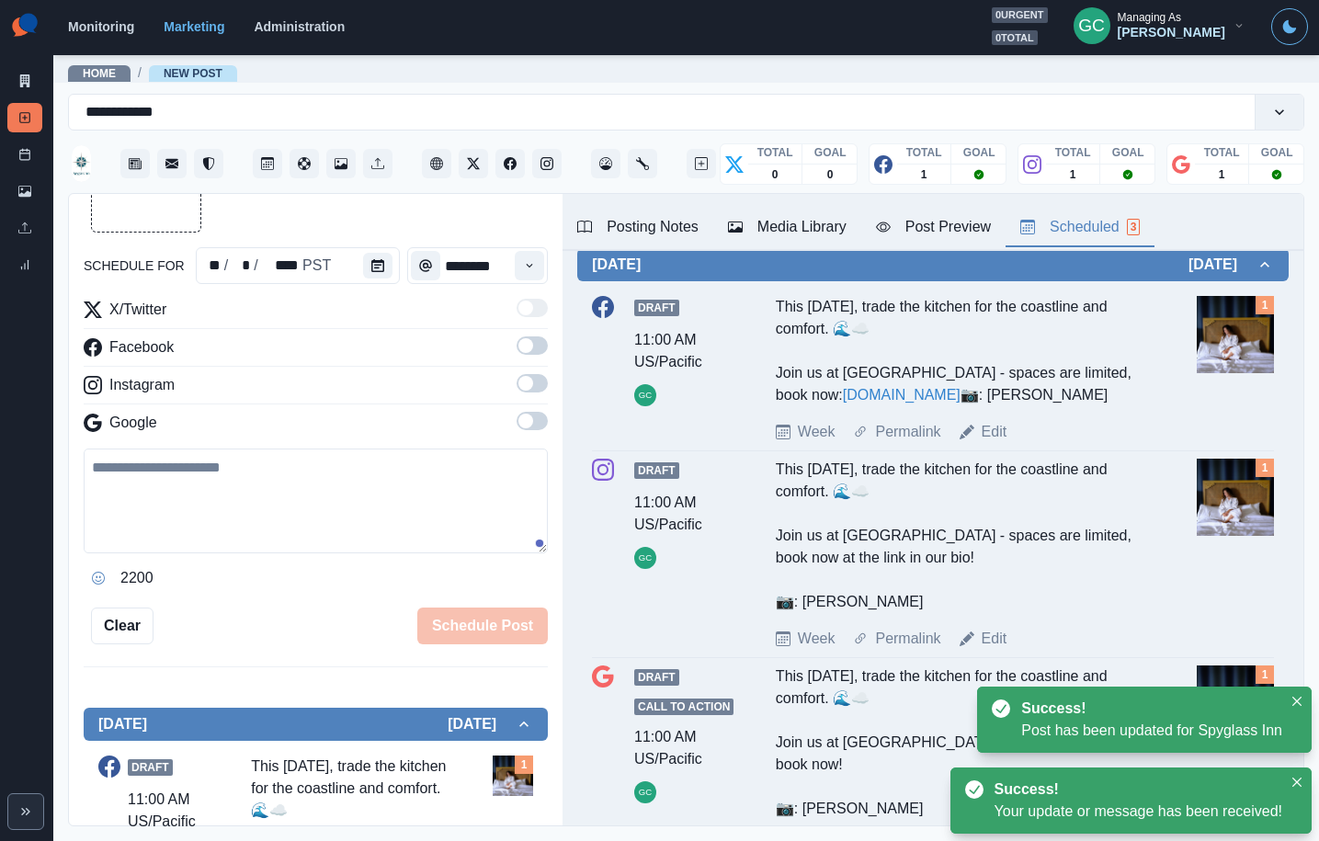
click at [1115, 222] on div "Scheduled 3" at bounding box center [1080, 227] width 120 height 22
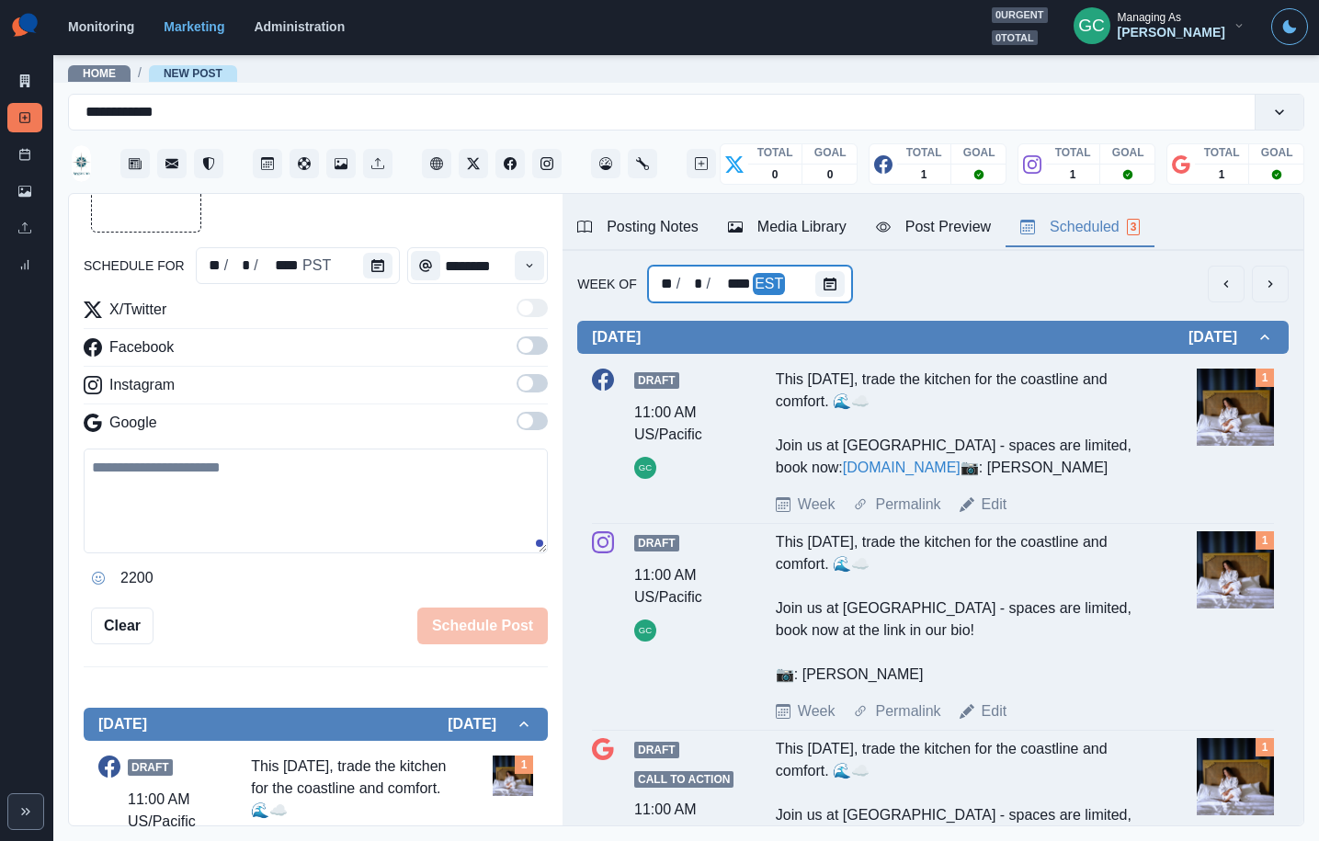
click at [807, 276] on div "** / * / **** EST" at bounding box center [750, 284] width 205 height 37
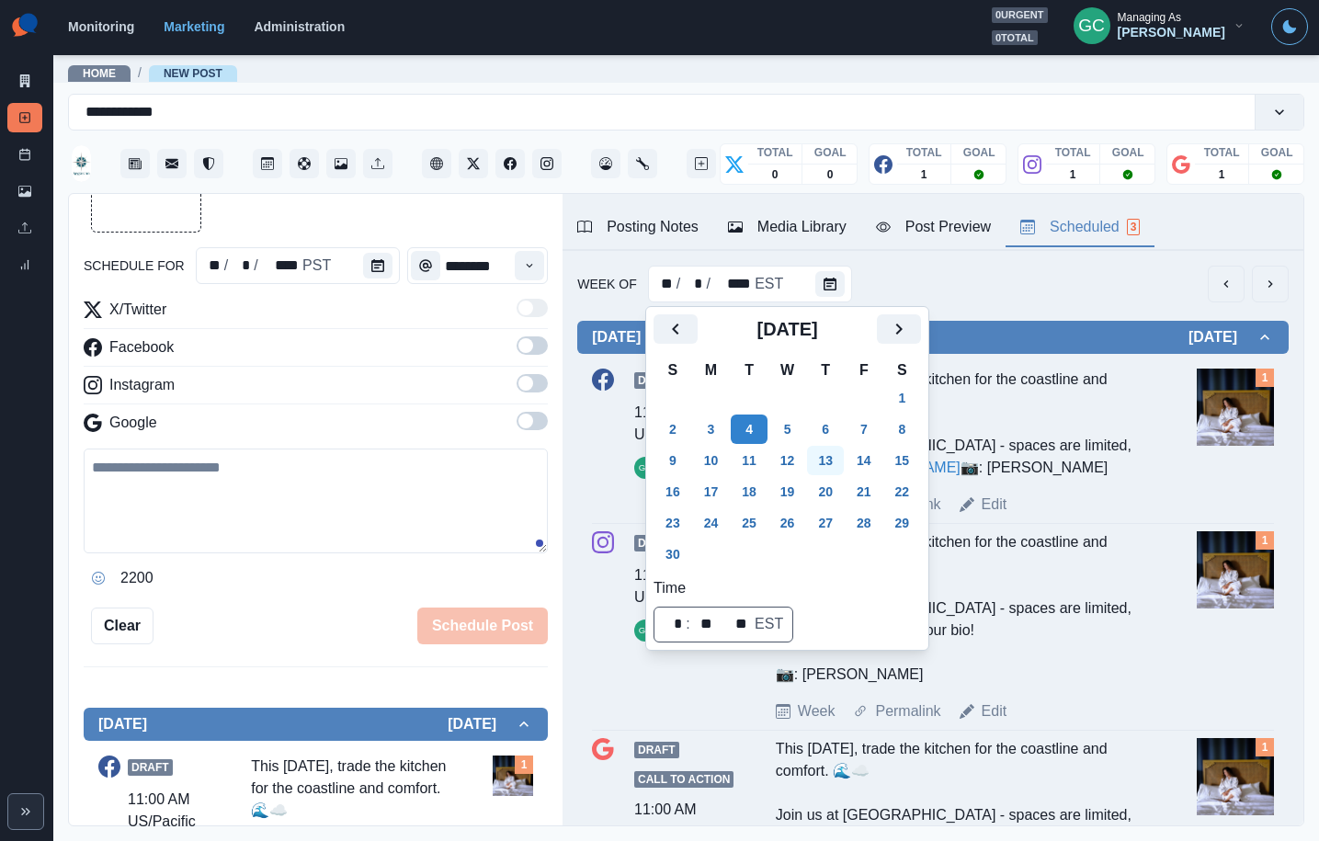
click at [839, 461] on button "13" at bounding box center [825, 460] width 37 height 29
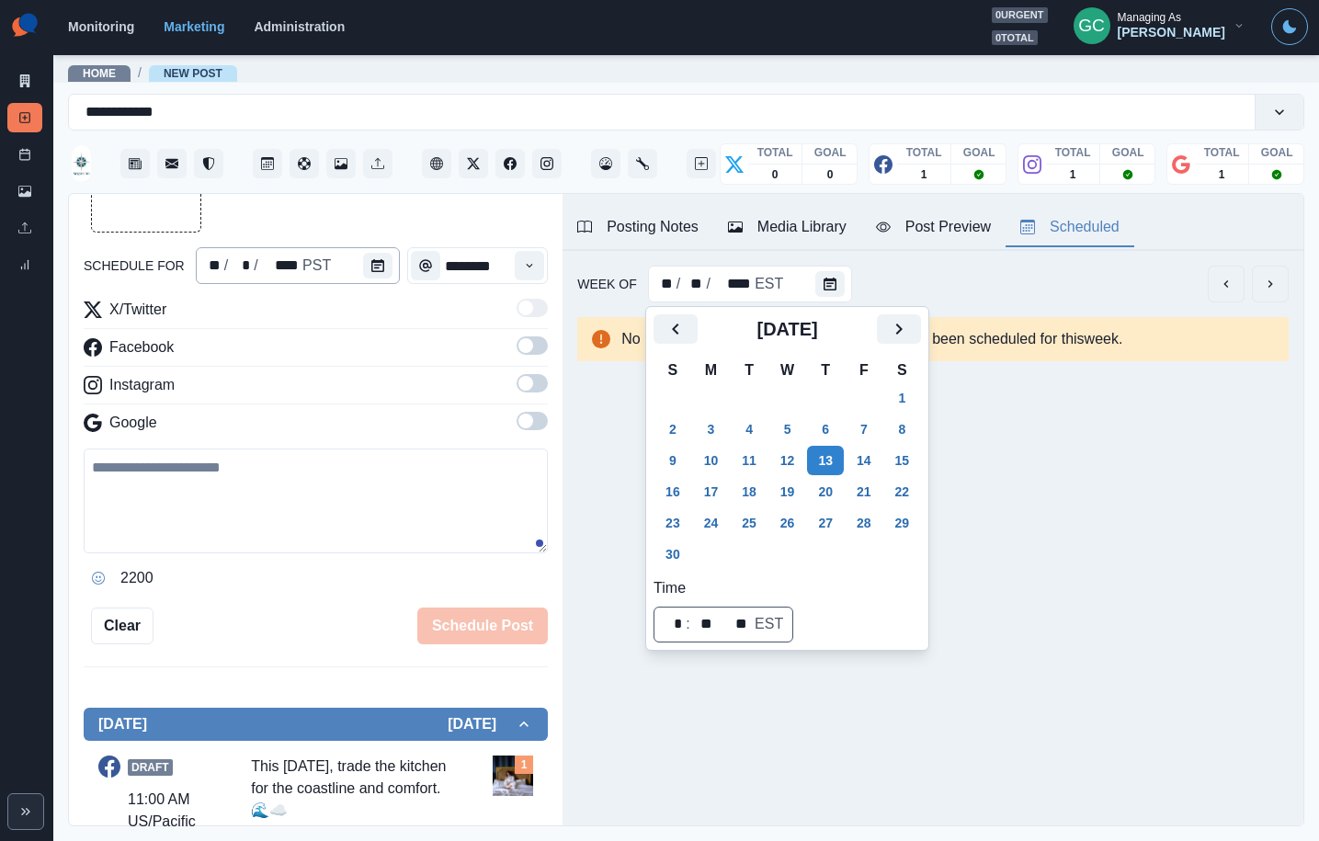
click at [357, 273] on div "** / * / **** PST" at bounding box center [298, 265] width 205 height 37
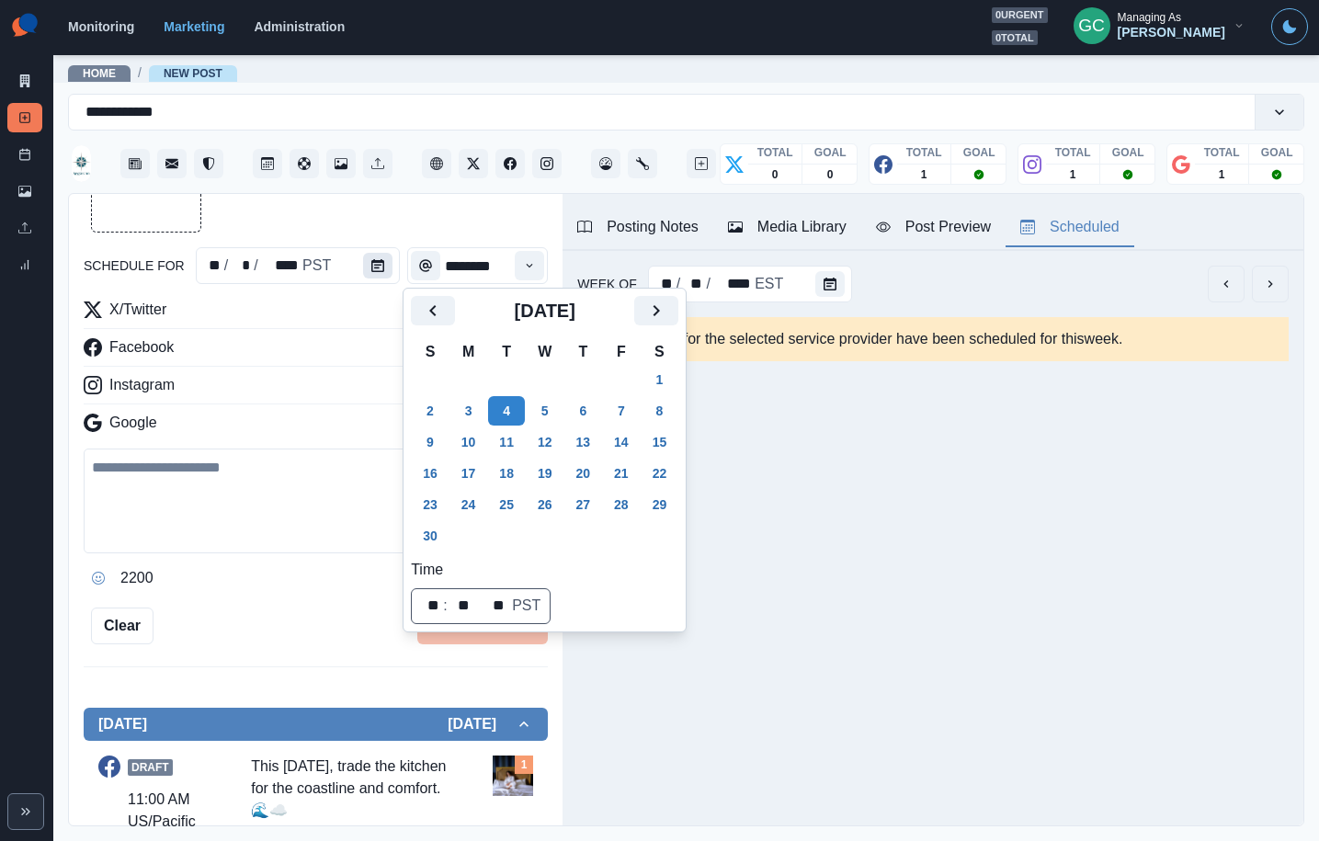
click at [379, 261] on icon "Calendar" at bounding box center [377, 265] width 13 height 13
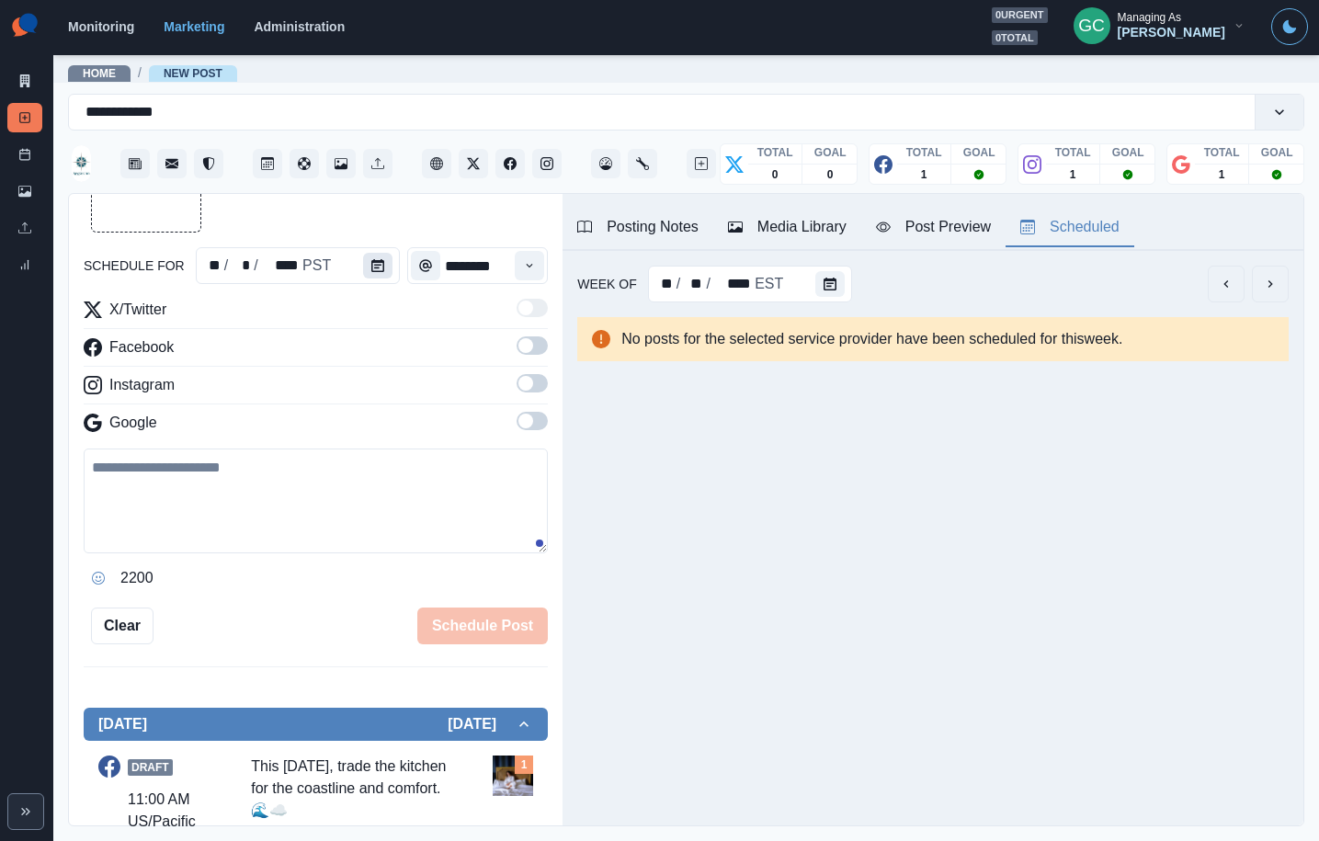
click at [375, 268] on icon "Calendar" at bounding box center [377, 265] width 13 height 13
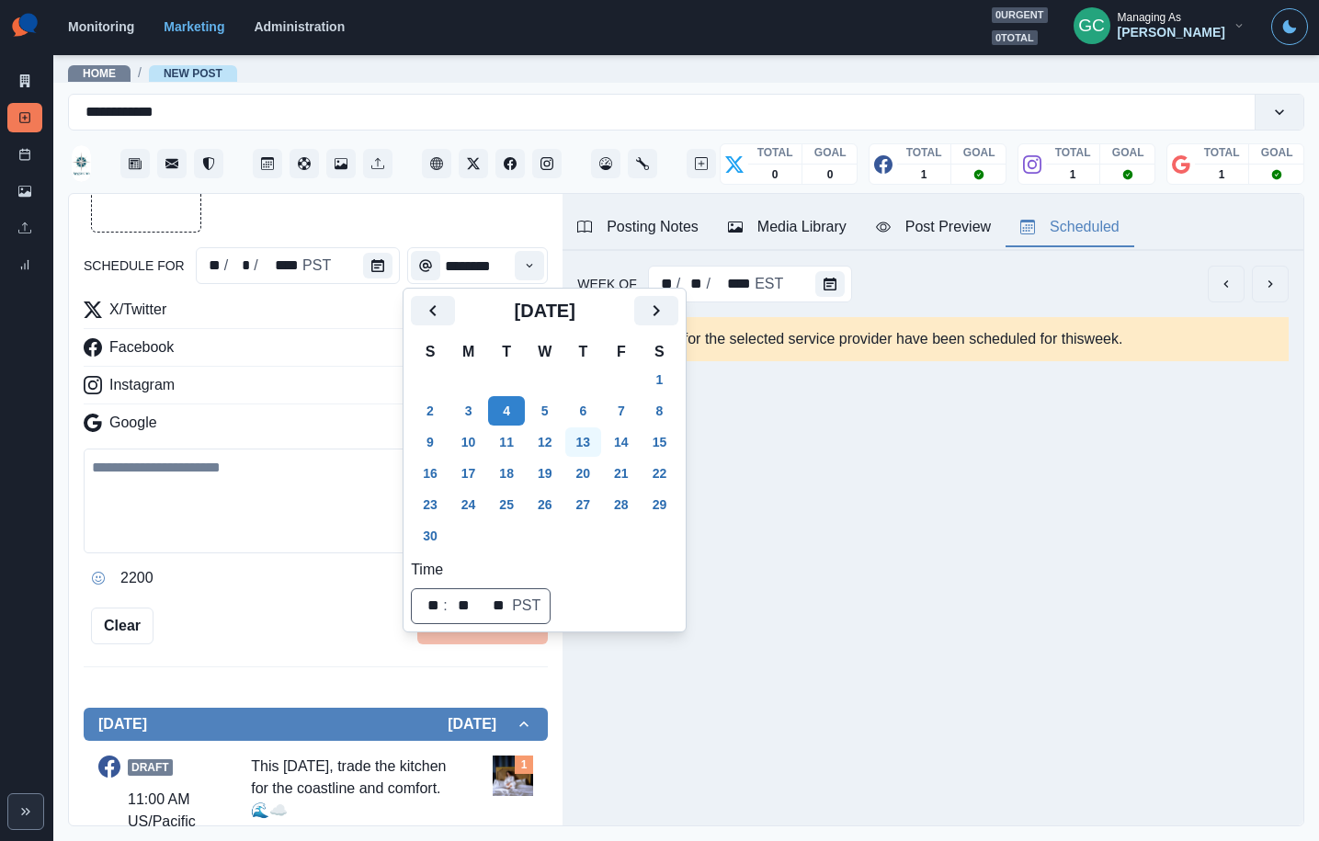
click at [595, 438] on button "13" at bounding box center [583, 441] width 37 height 29
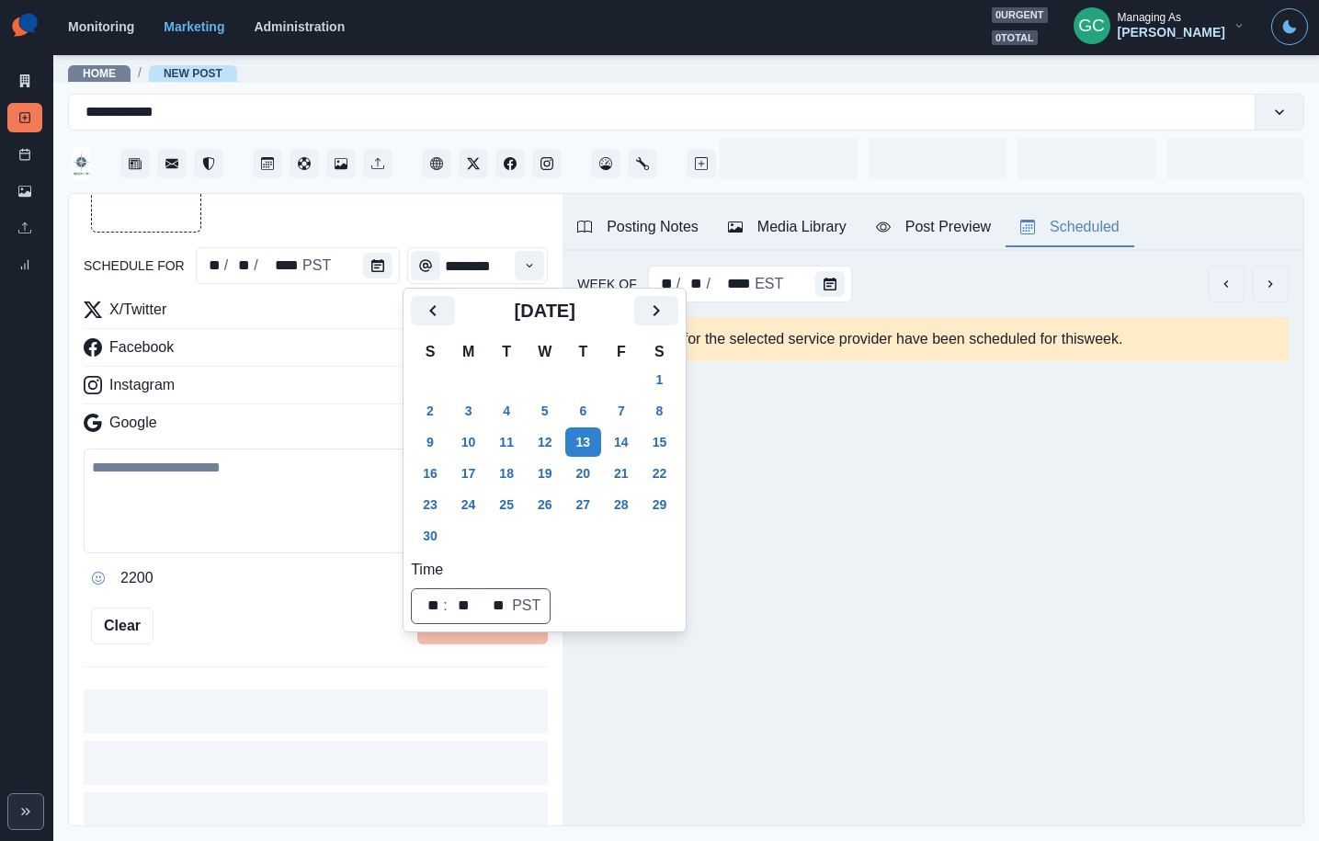
scroll to position [80, 0]
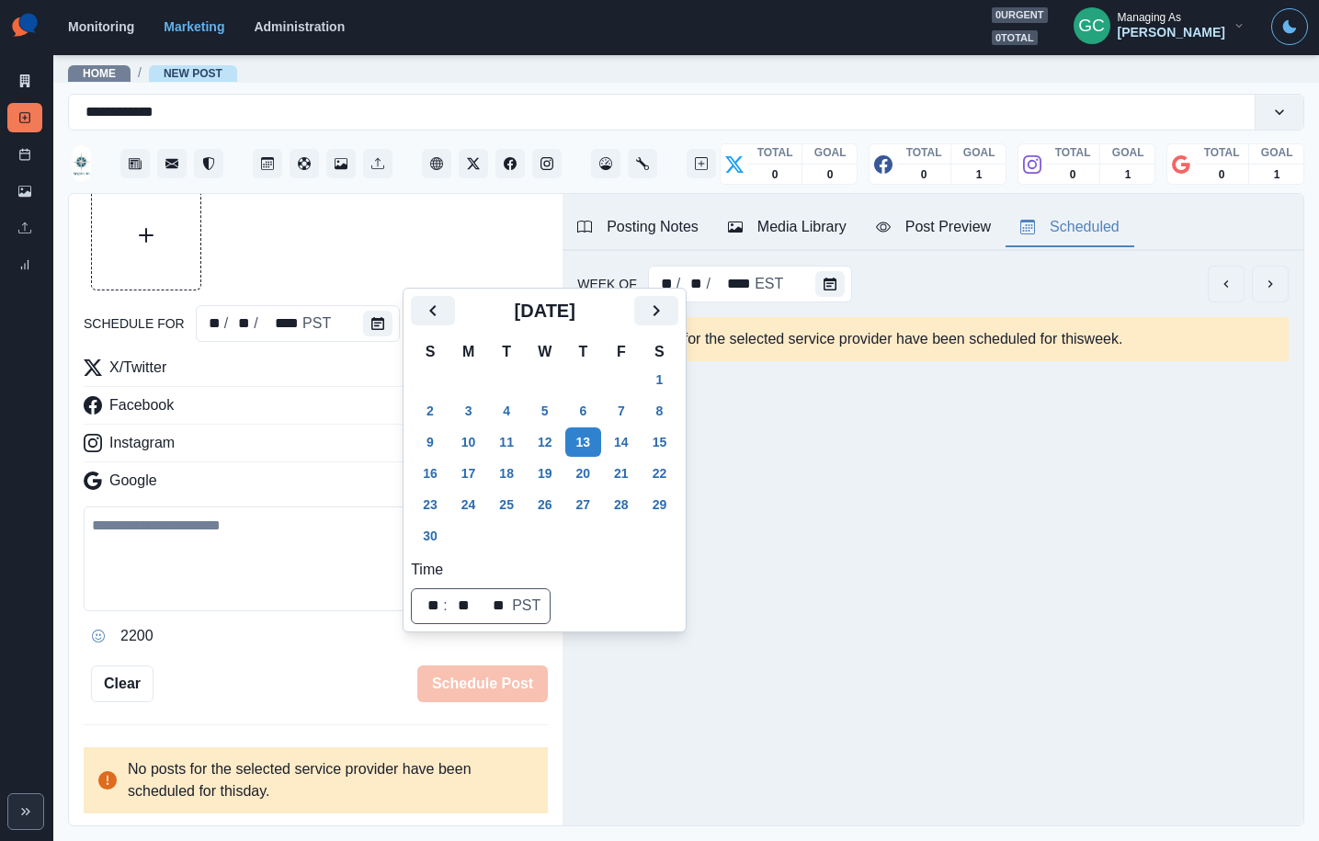
click at [528, 269] on div at bounding box center [316, 235] width 464 height 110
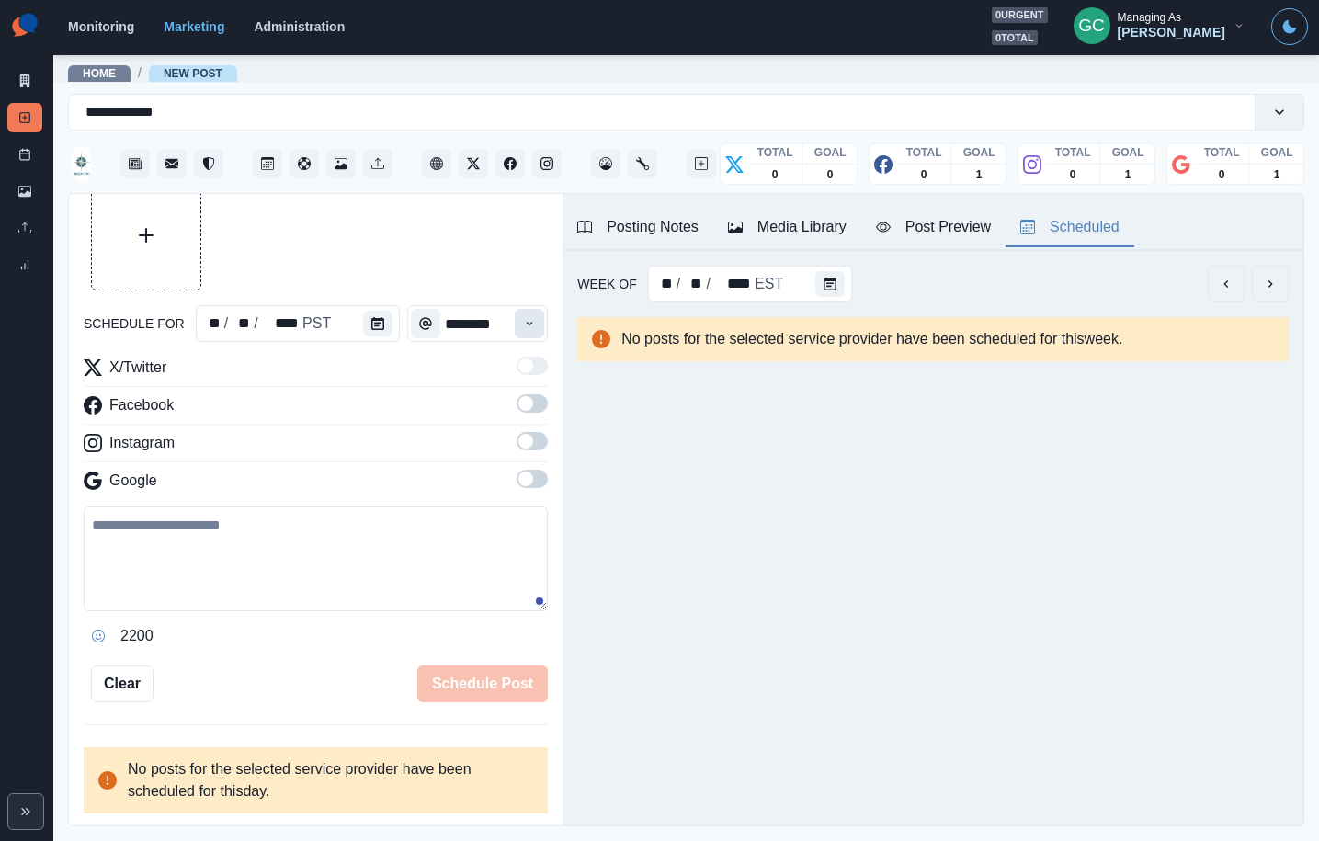
click at [530, 323] on icon "Time" at bounding box center [530, 324] width 6 height 4
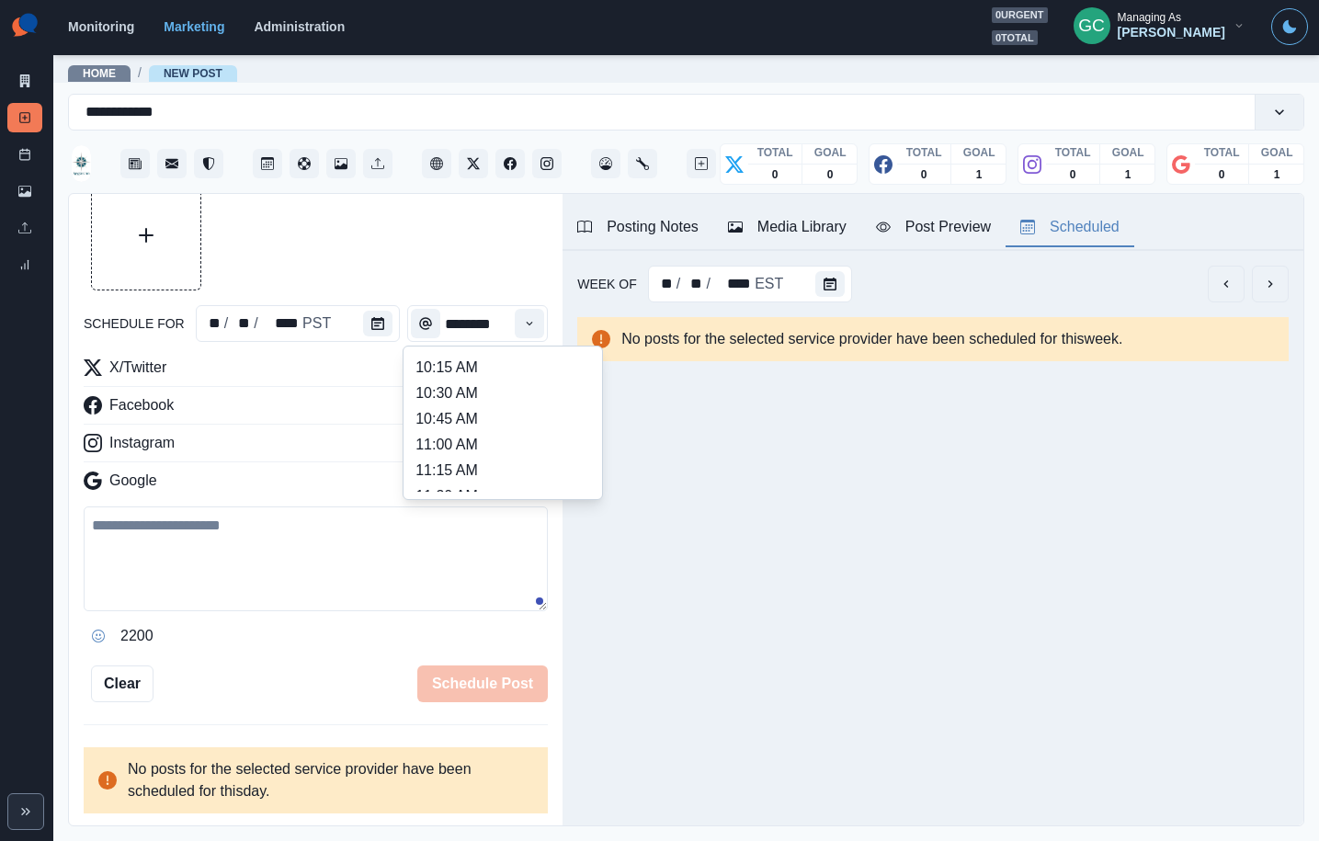
scroll to position [362, 0]
click at [528, 431] on li "12:15 PM" at bounding box center [503, 442] width 184 height 26
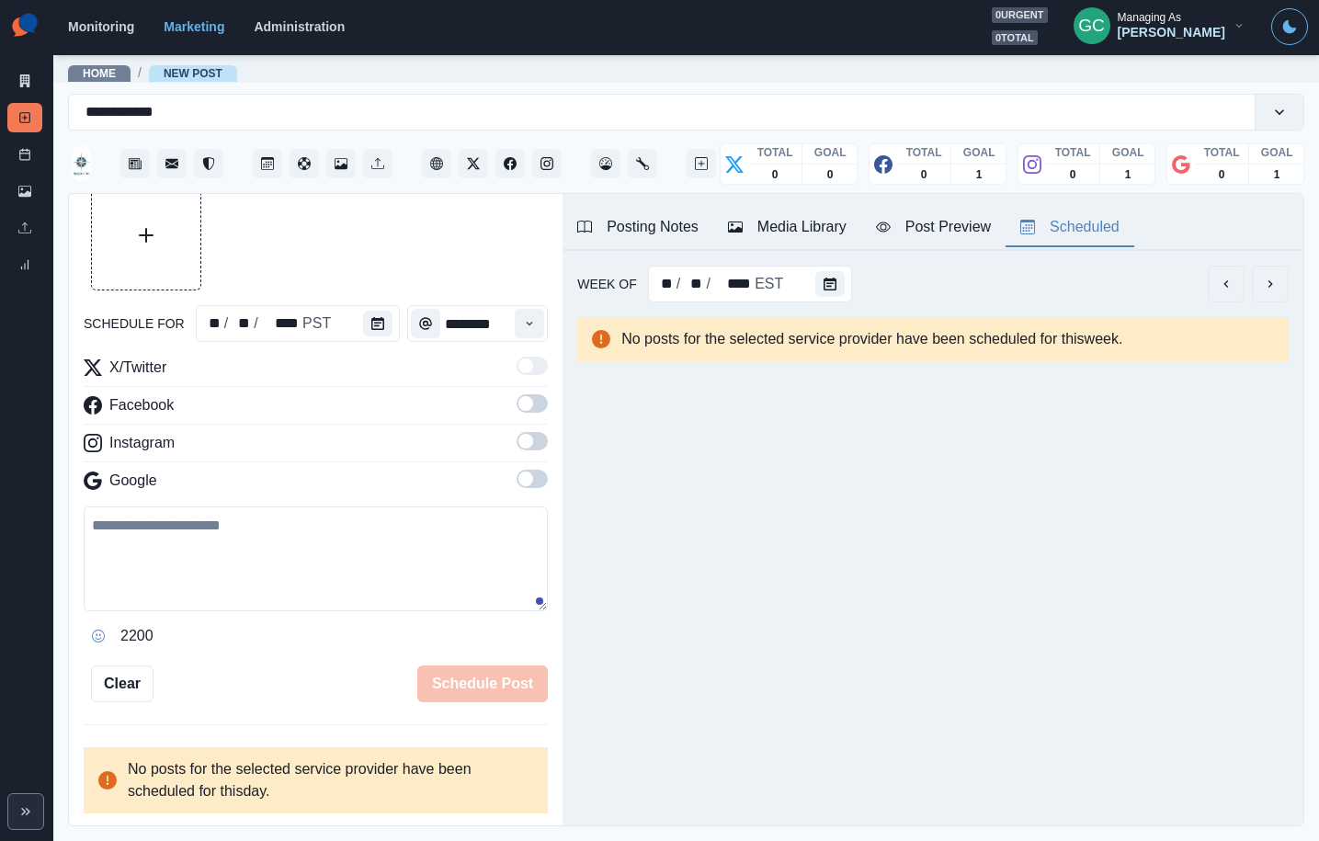
type input "********"
drag, startPoint x: 545, startPoint y: 477, endPoint x: 530, endPoint y: 441, distance: 38.8
click at [545, 477] on span at bounding box center [532, 479] width 31 height 18
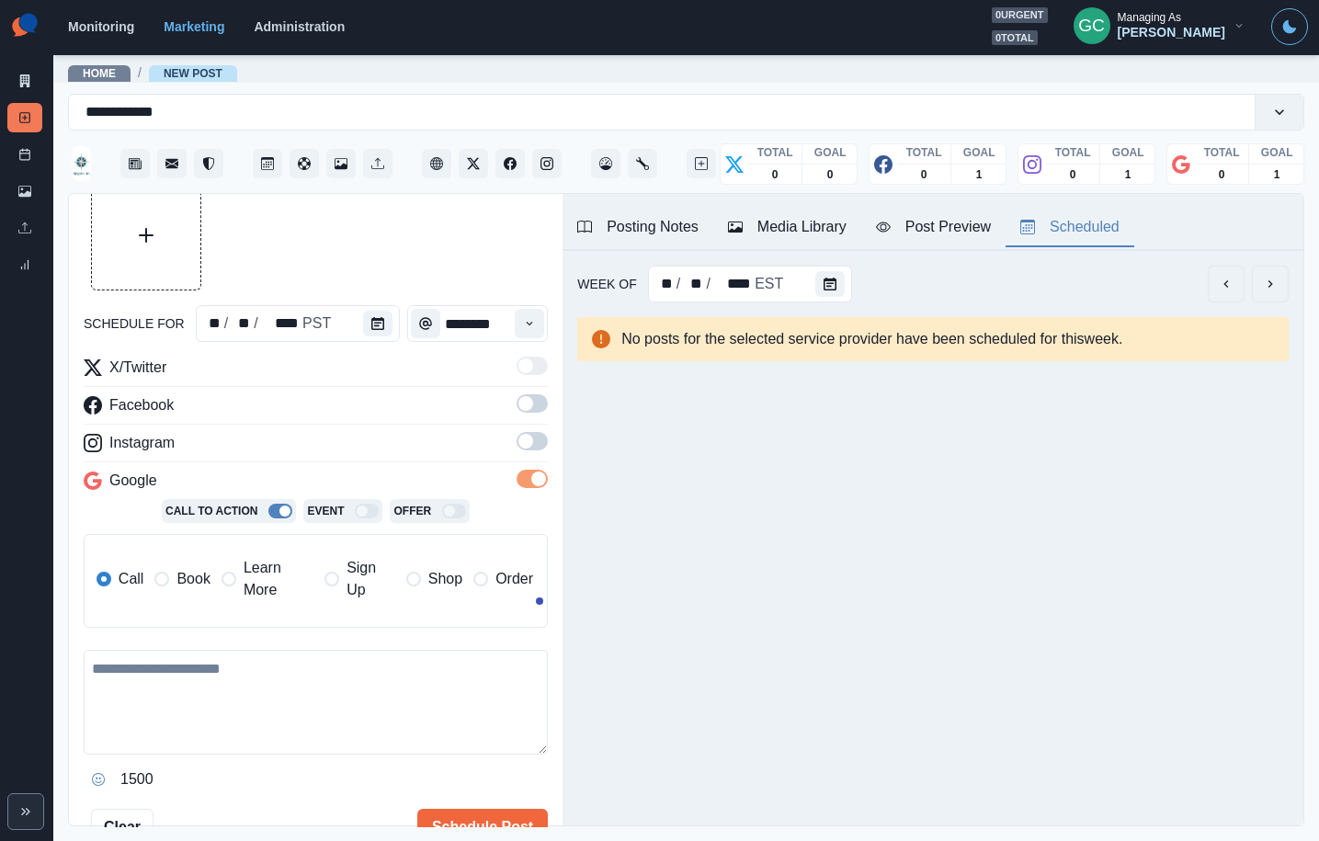
click at [530, 441] on span at bounding box center [525, 441] width 15 height 15
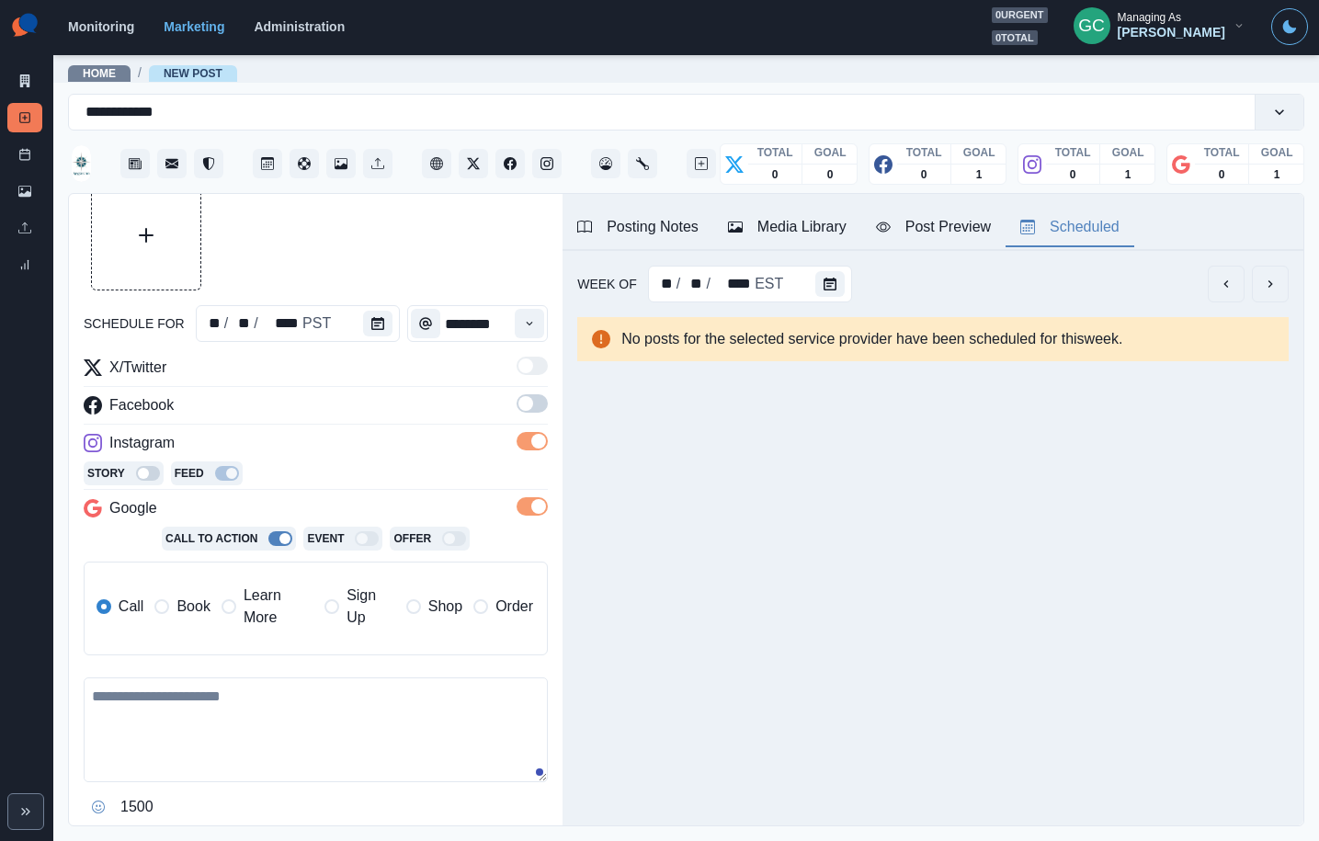
drag, startPoint x: 540, startPoint y: 406, endPoint x: 462, endPoint y: 452, distance: 89.9
click at [540, 405] on span at bounding box center [532, 403] width 31 height 18
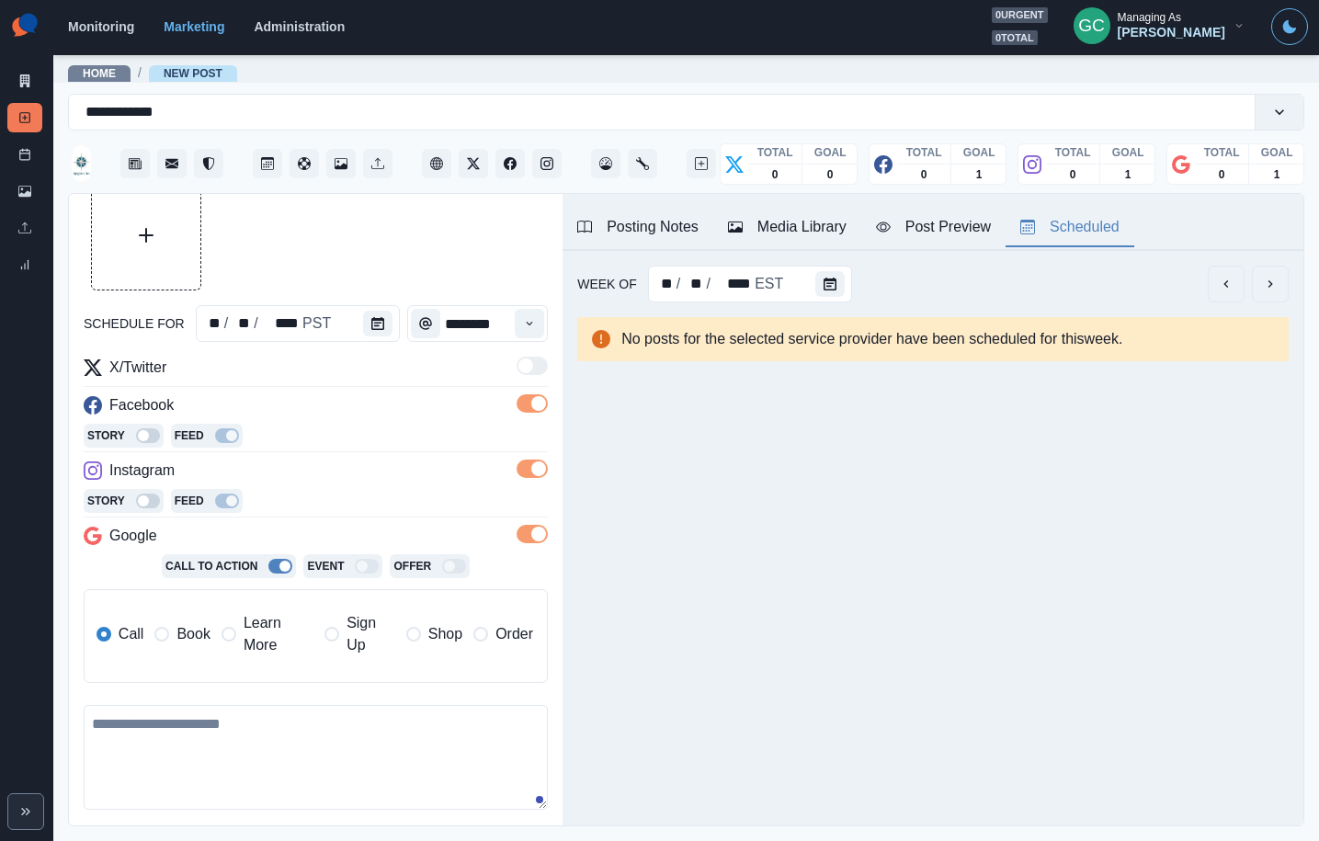
drag, startPoint x: 247, startPoint y: 632, endPoint x: 258, endPoint y: 624, distance: 13.8
click at [247, 632] on span "Learn More" at bounding box center [279, 634] width 70 height 44
click at [433, 410] on div "Facebook" at bounding box center [316, 408] width 464 height 29
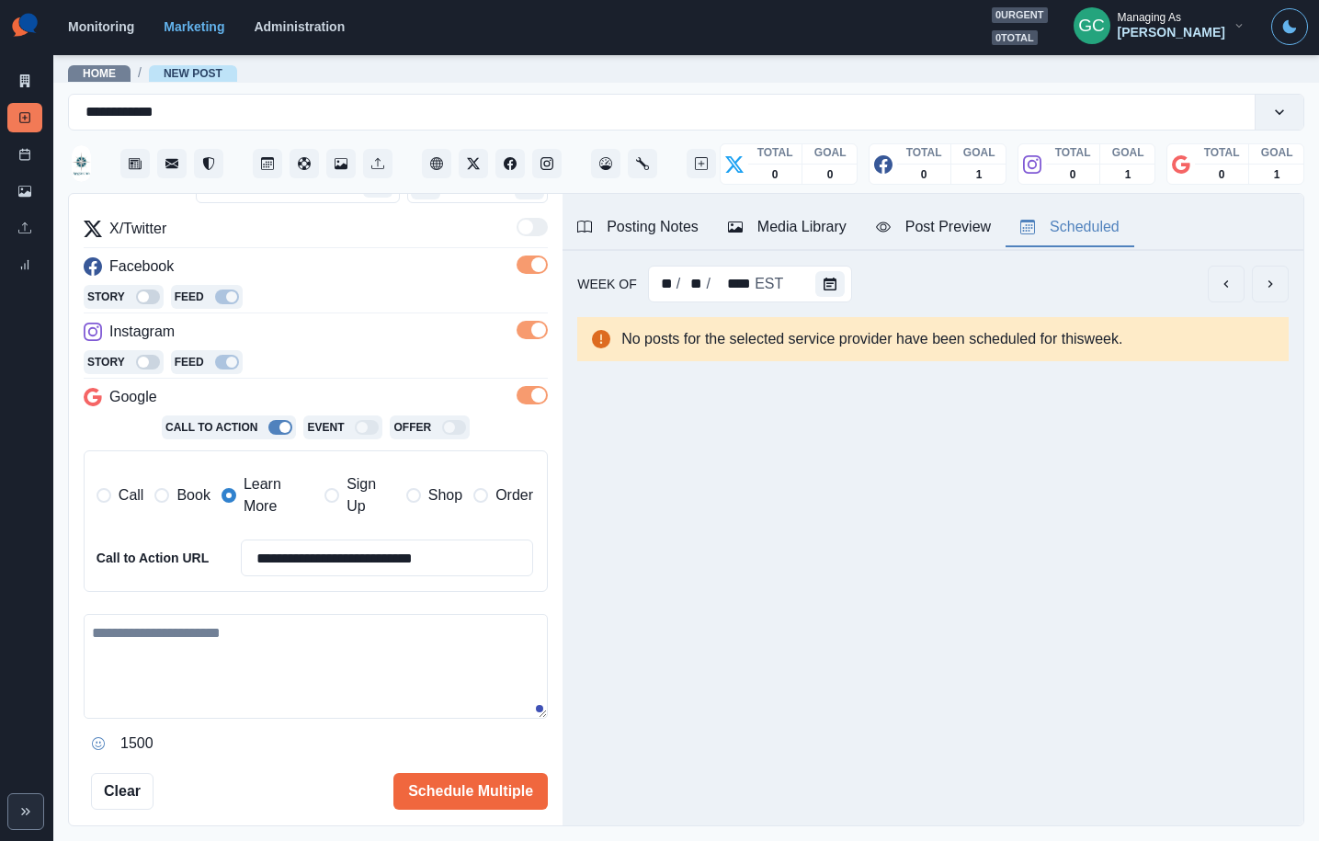
click at [277, 655] on textarea at bounding box center [316, 666] width 464 height 105
paste textarea "**********"
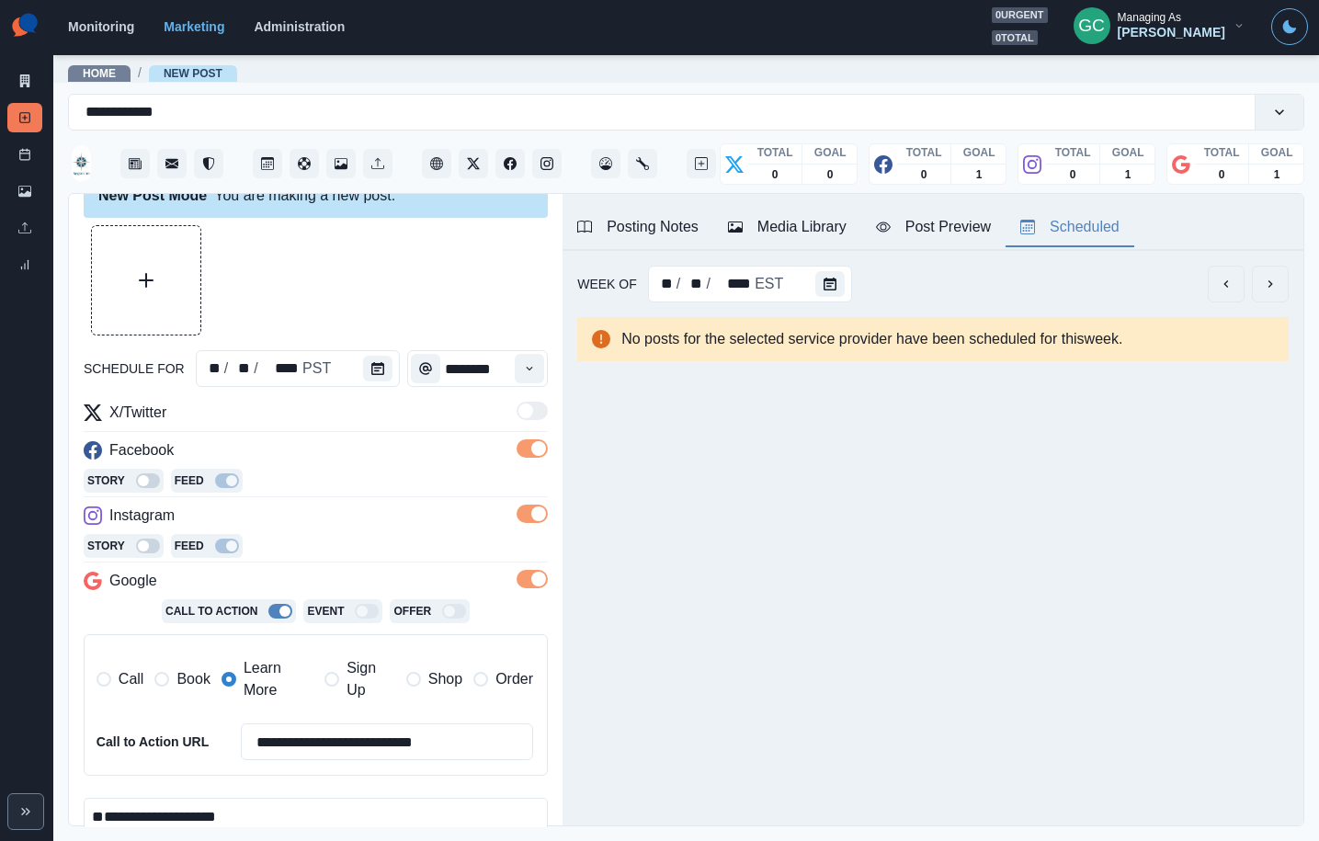
scroll to position [0, 0]
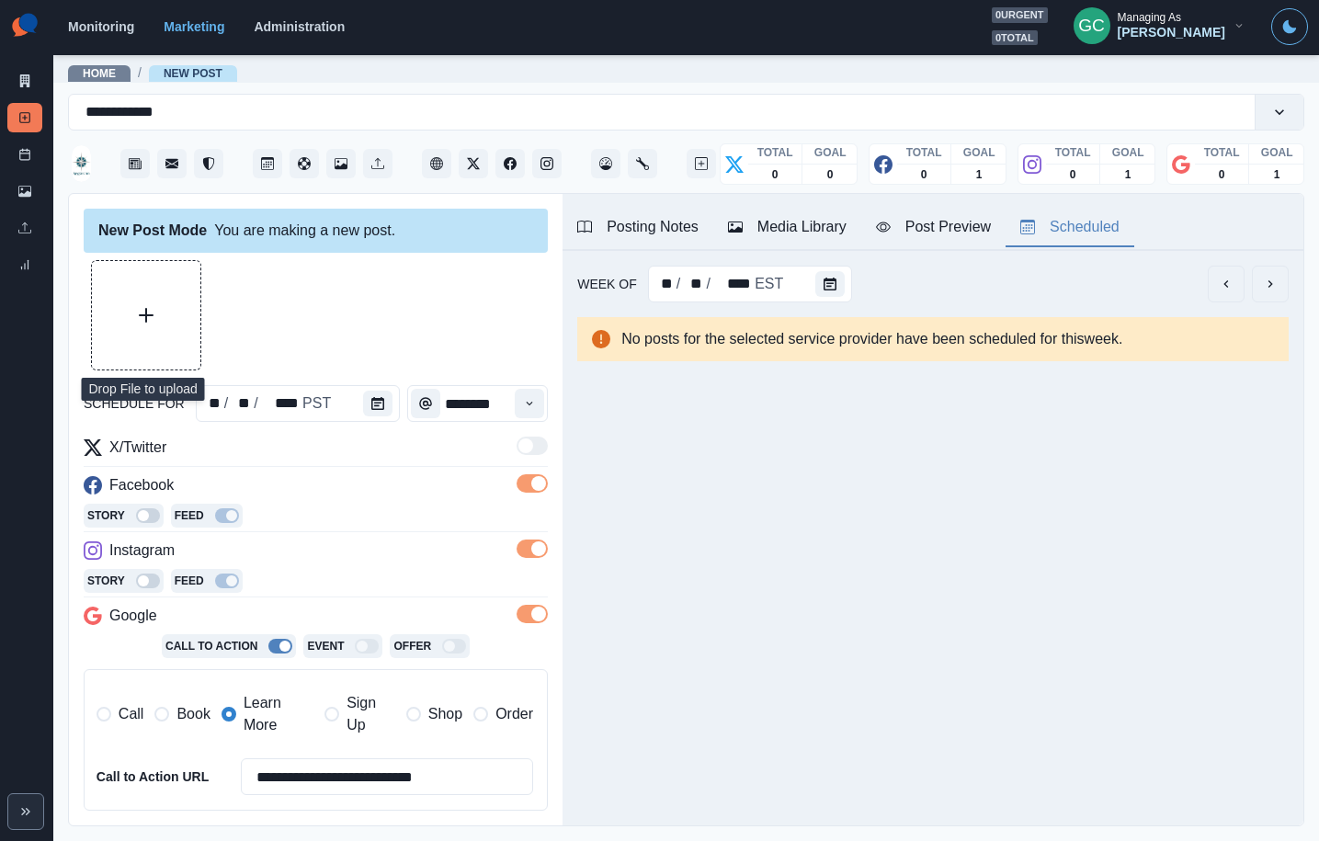
click at [149, 346] on button "Upload Media" at bounding box center [146, 315] width 108 height 108
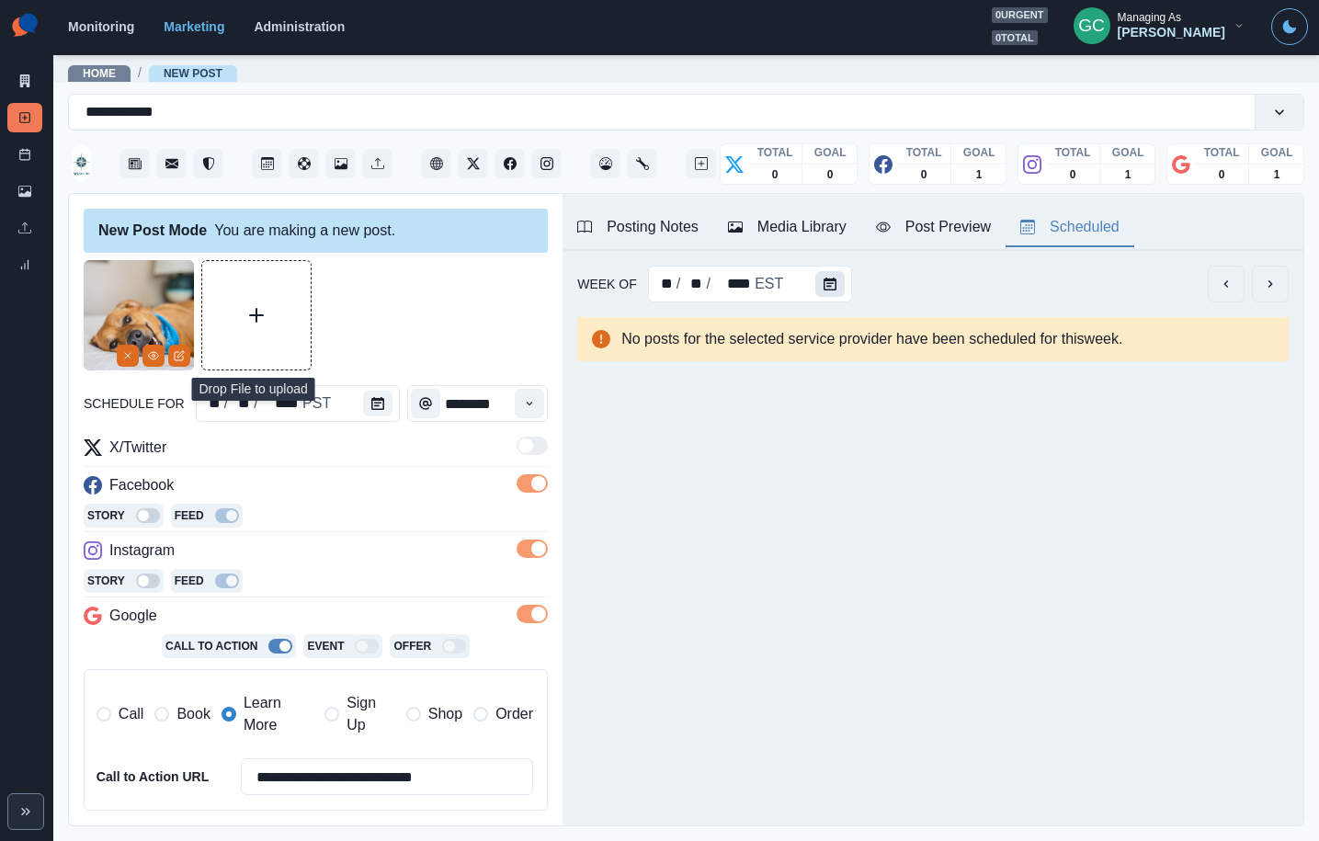
click at [839, 290] on button "Calendar" at bounding box center [829, 284] width 29 height 26
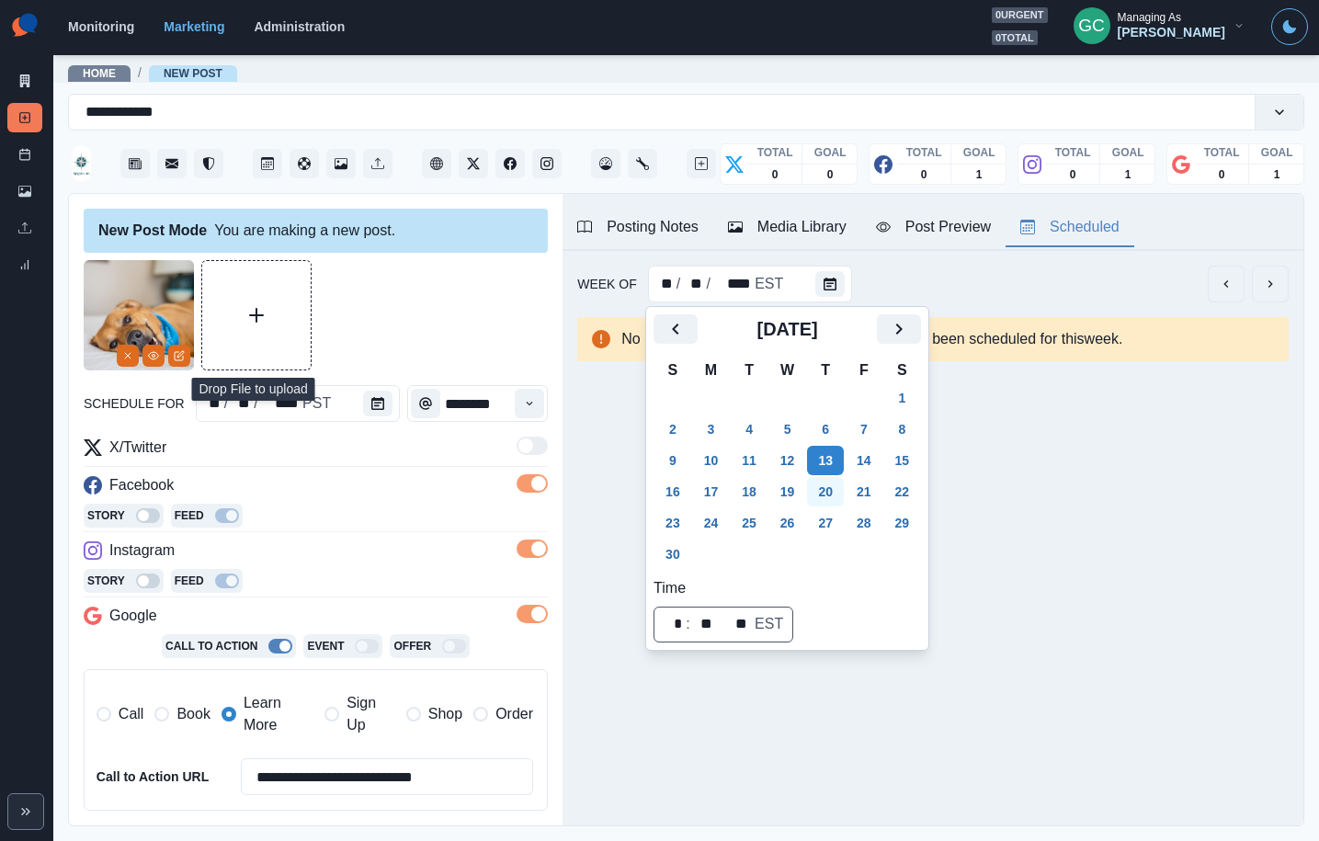
click at [840, 493] on button "20" at bounding box center [825, 491] width 37 height 29
click at [368, 427] on div "**********" at bounding box center [316, 644] width 464 height 769
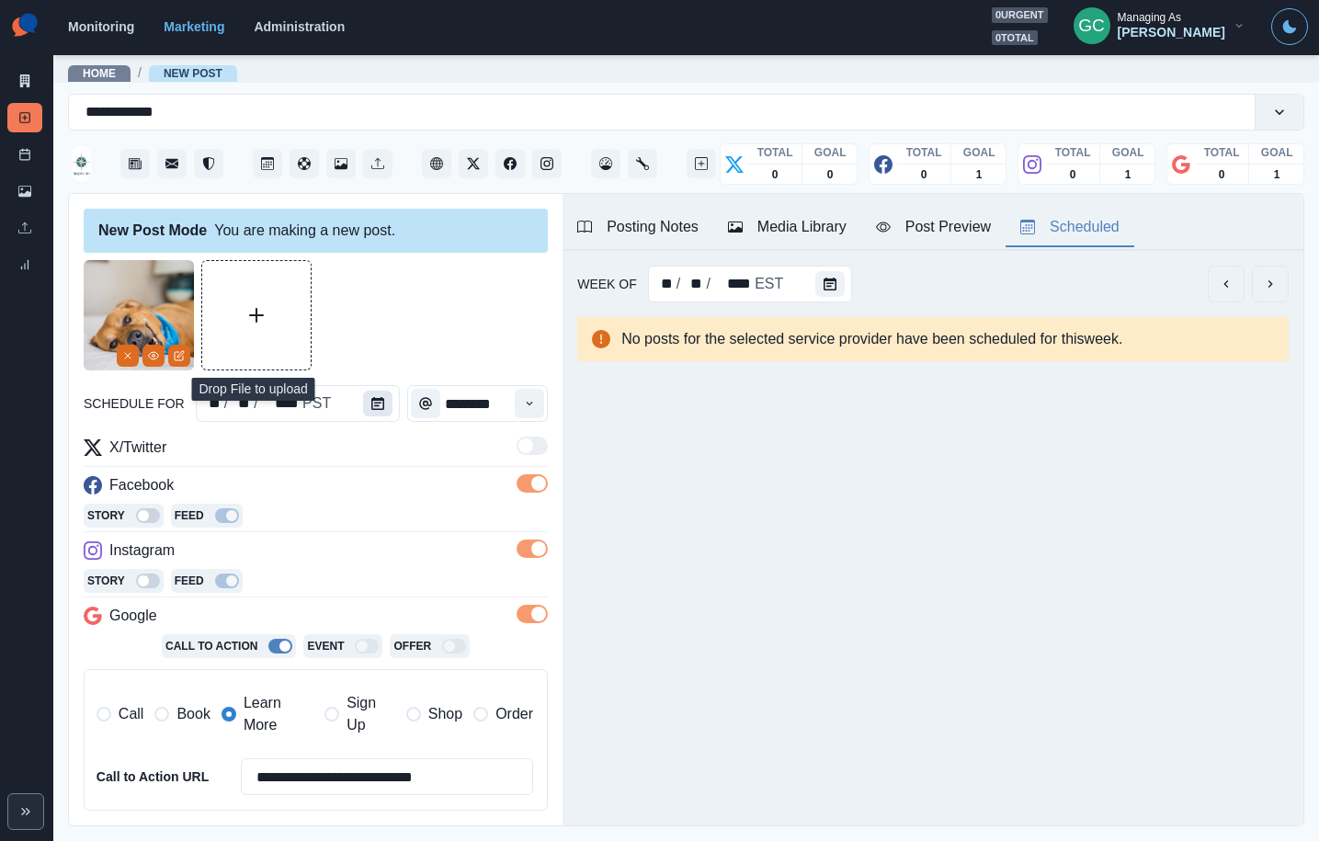
click at [372, 404] on icon "Calendar" at bounding box center [377, 403] width 13 height 13
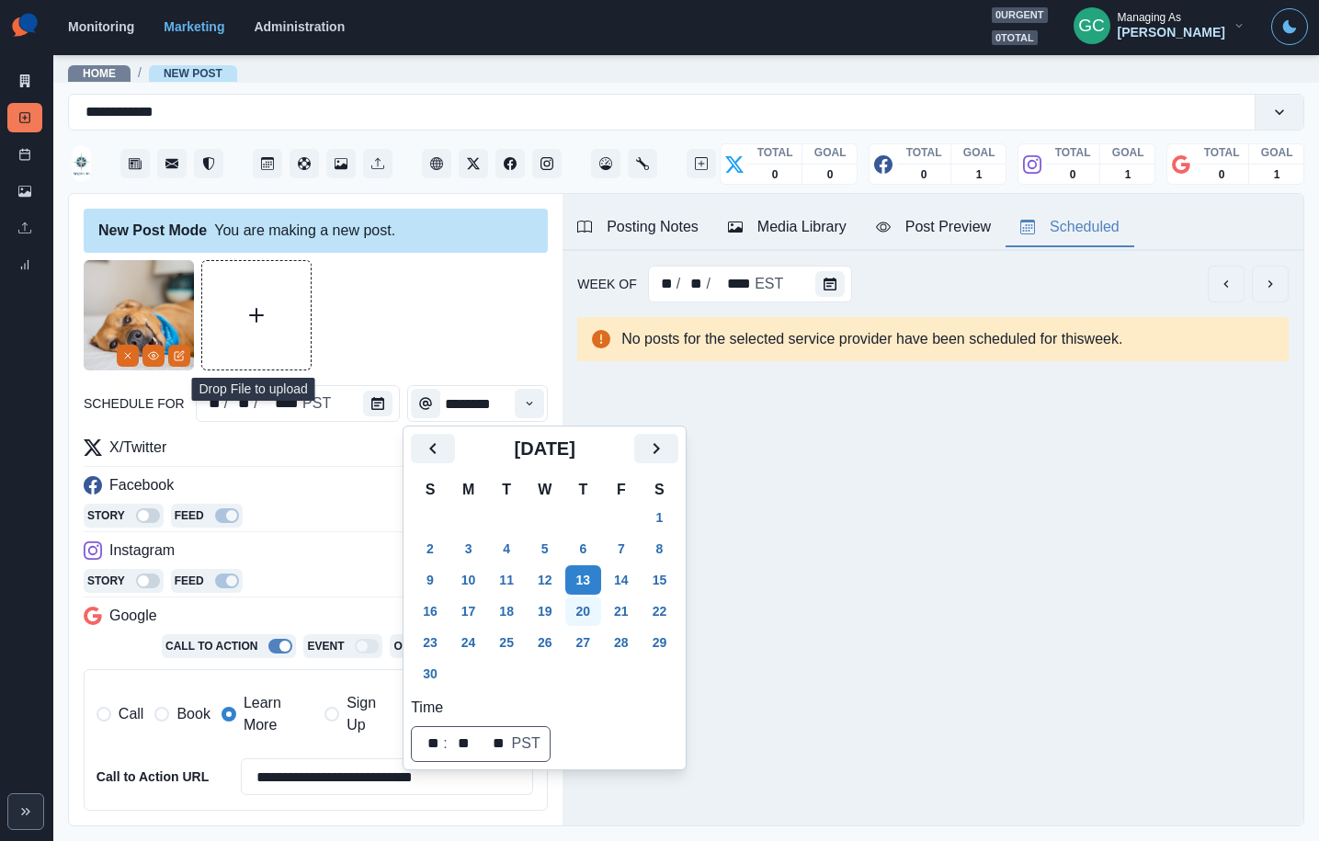
click at [602, 606] on button "20" at bounding box center [583, 611] width 37 height 29
click at [337, 525] on div "Story Feed" at bounding box center [316, 518] width 464 height 28
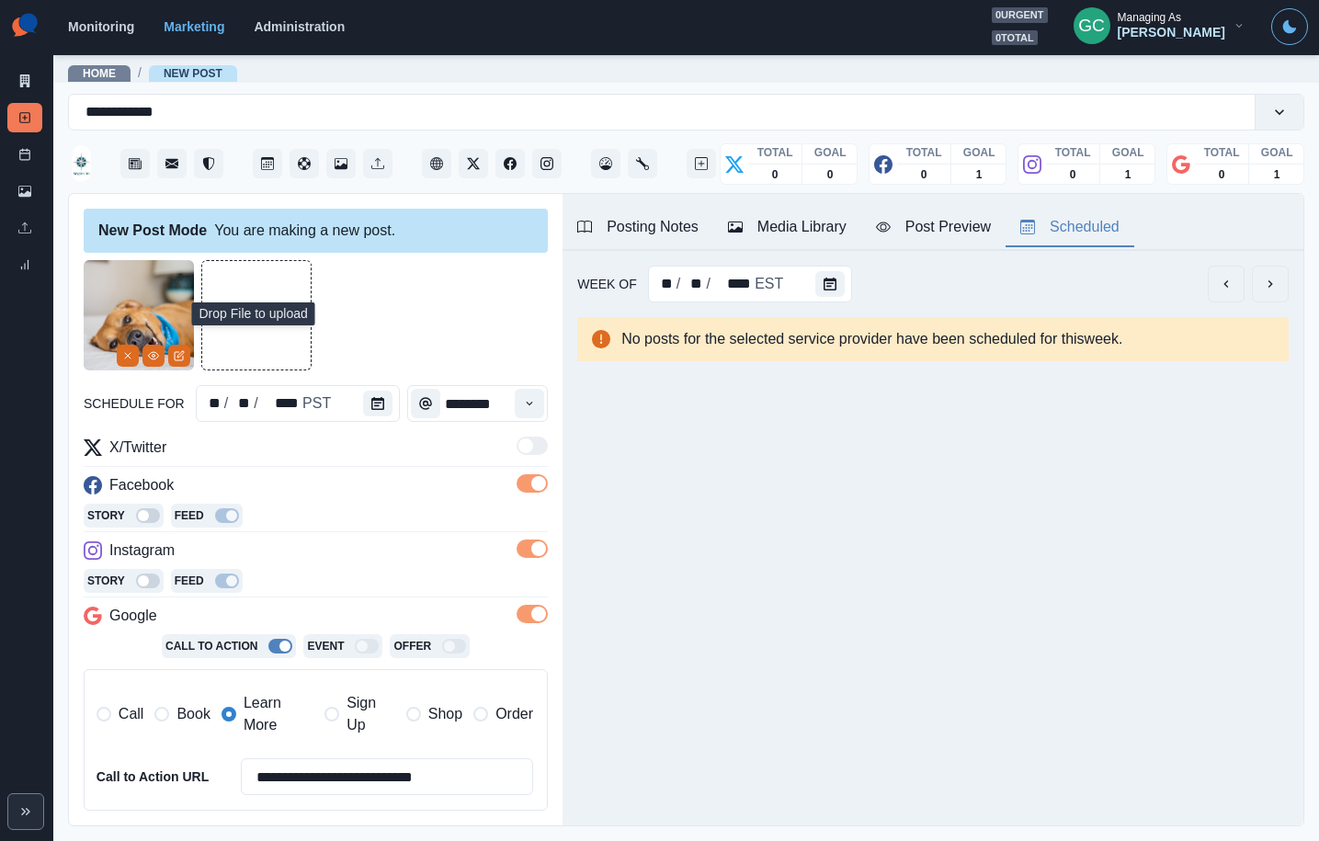
scroll to position [142, 0]
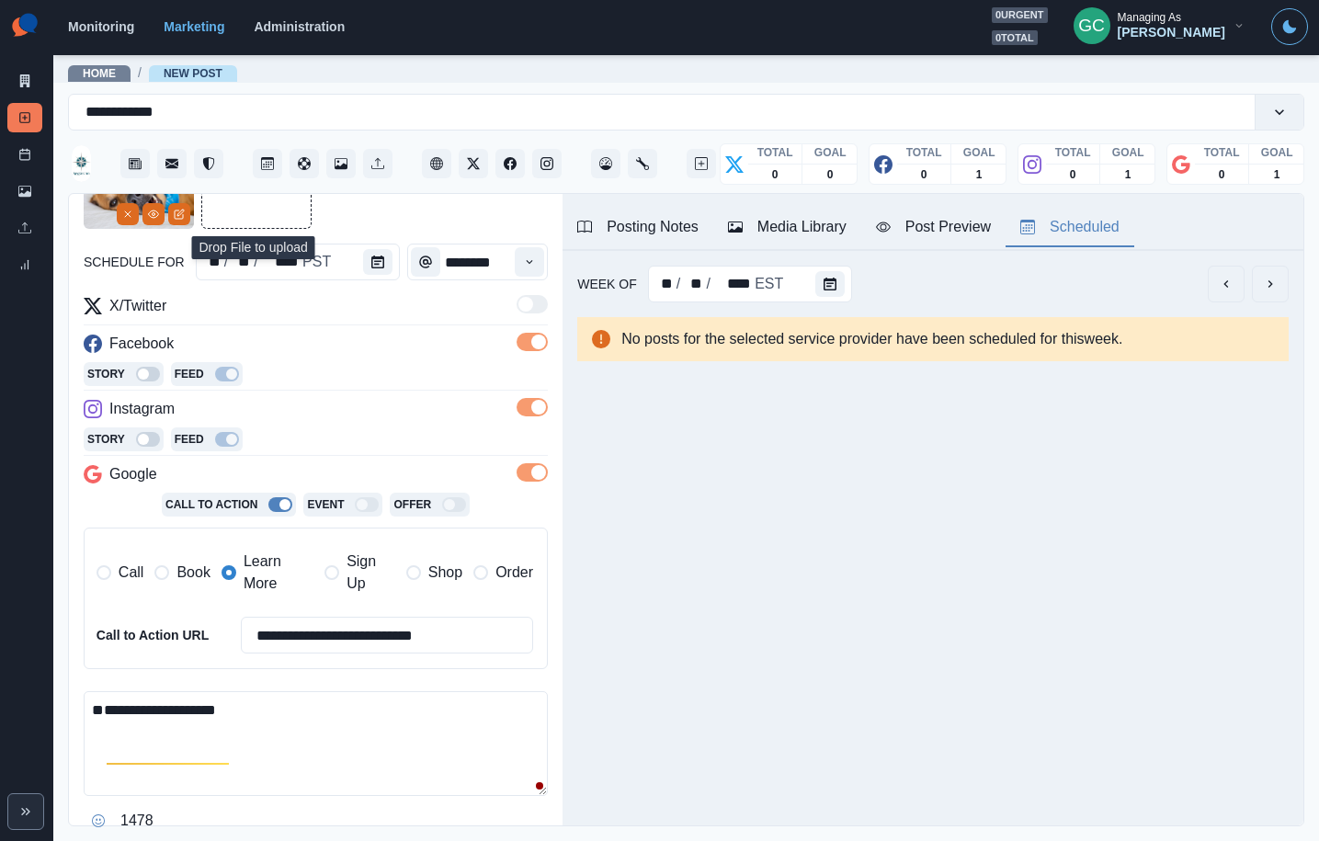
click at [178, 711] on textarea "**********" at bounding box center [316, 743] width 464 height 105
paste textarea "**********"
type textarea "**********"
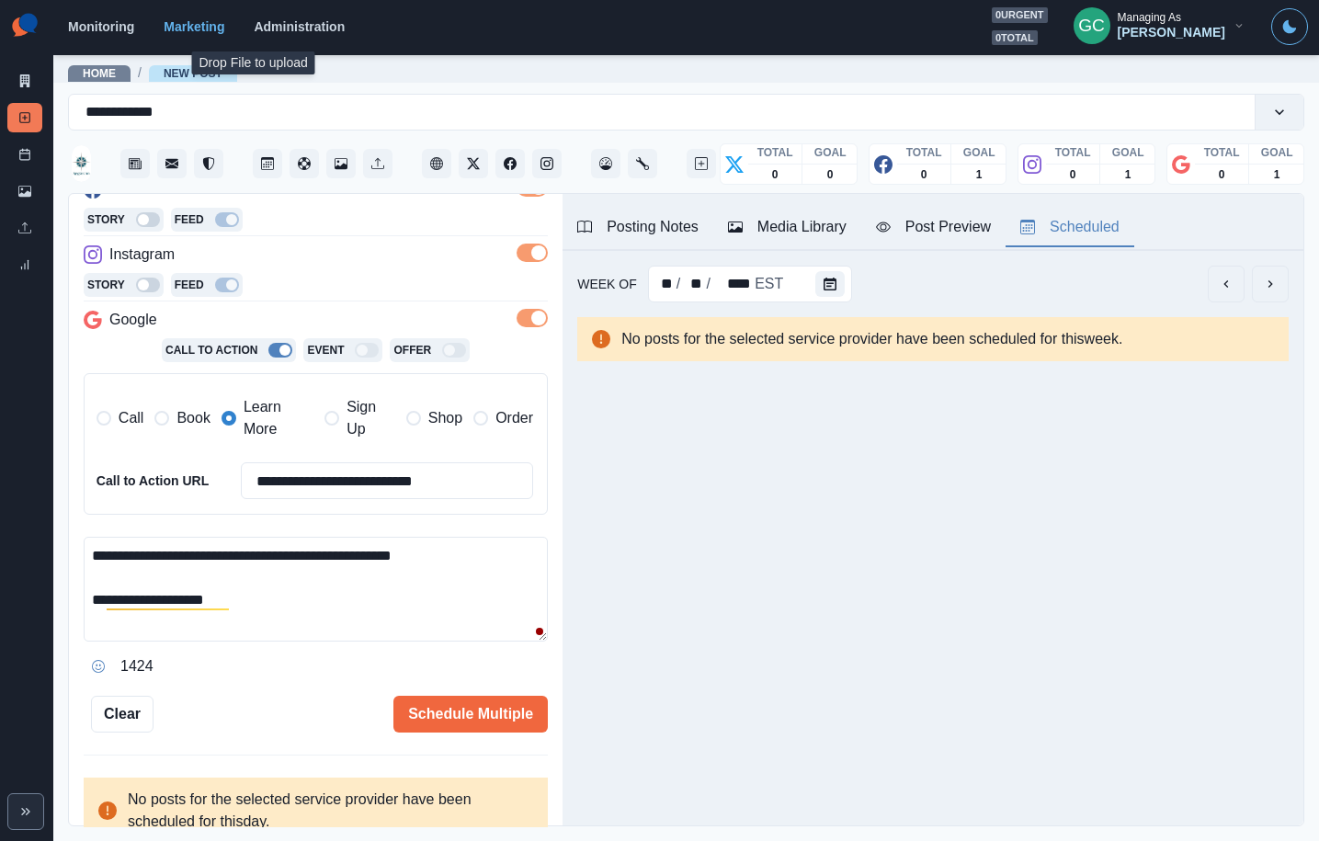
scroll to position [326, 0]
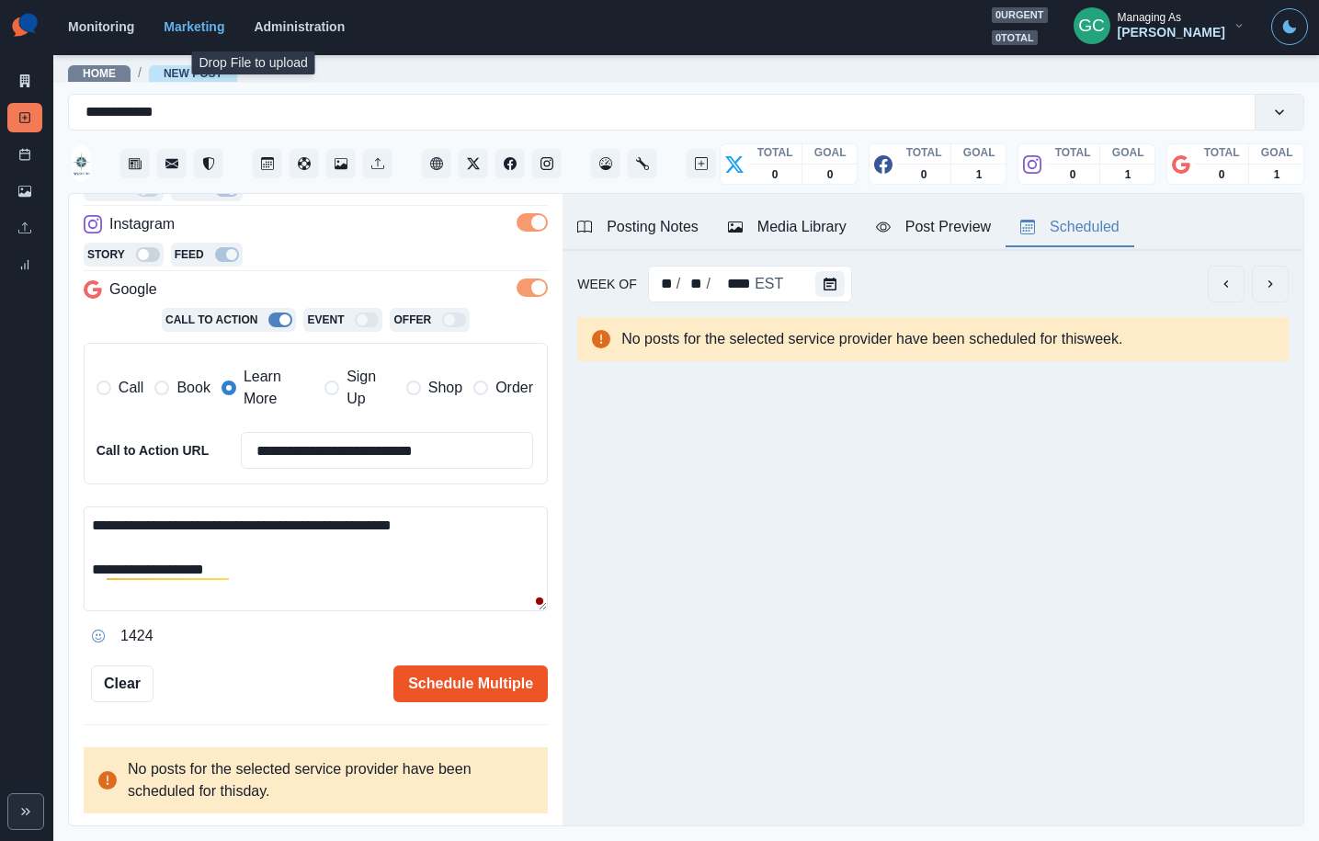
click at [509, 684] on button "Schedule Multiple" at bounding box center [470, 684] width 154 height 37
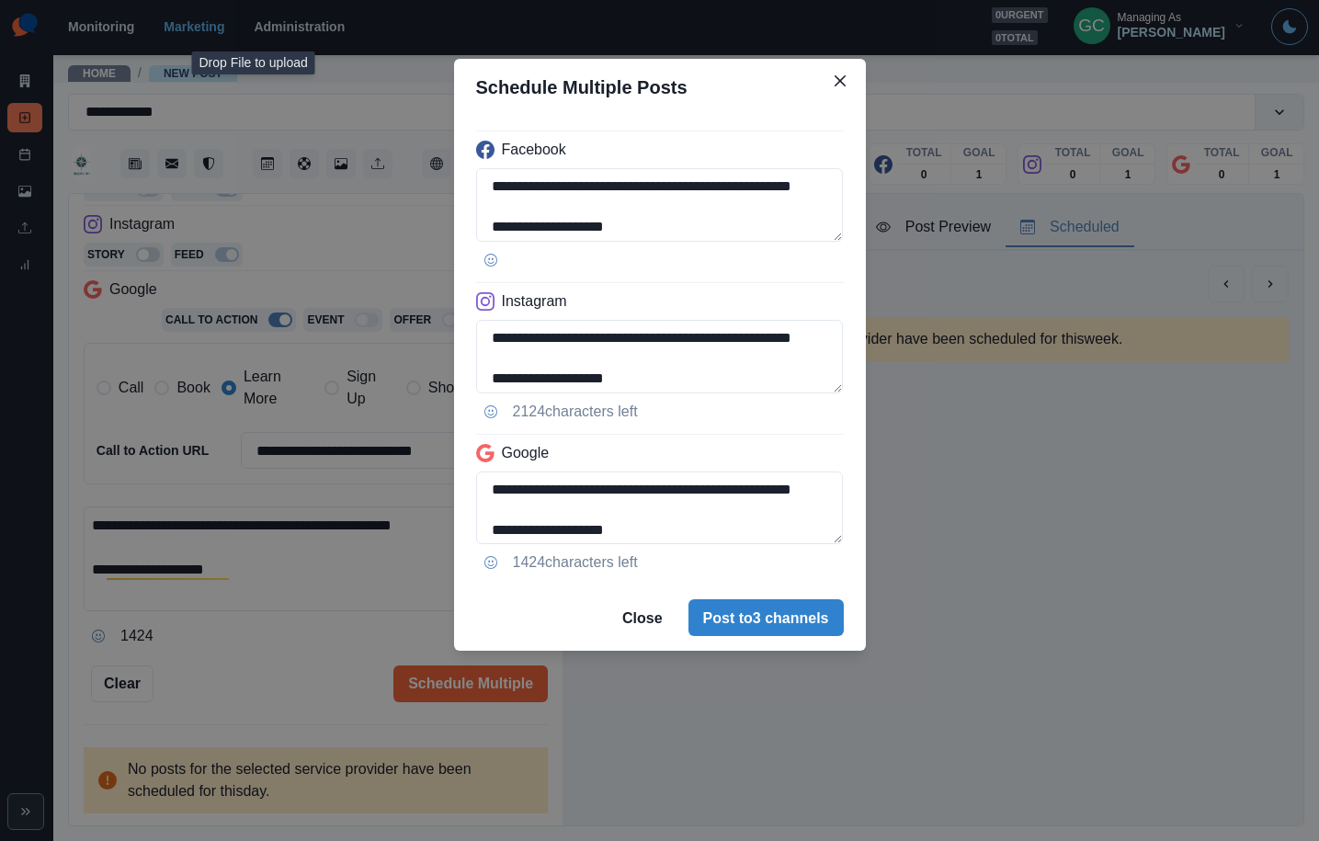
drag, startPoint x: 786, startPoint y: 617, endPoint x: 757, endPoint y: 639, distance: 36.8
click at [786, 617] on button "Post to 3 channels" at bounding box center [766, 617] width 155 height 37
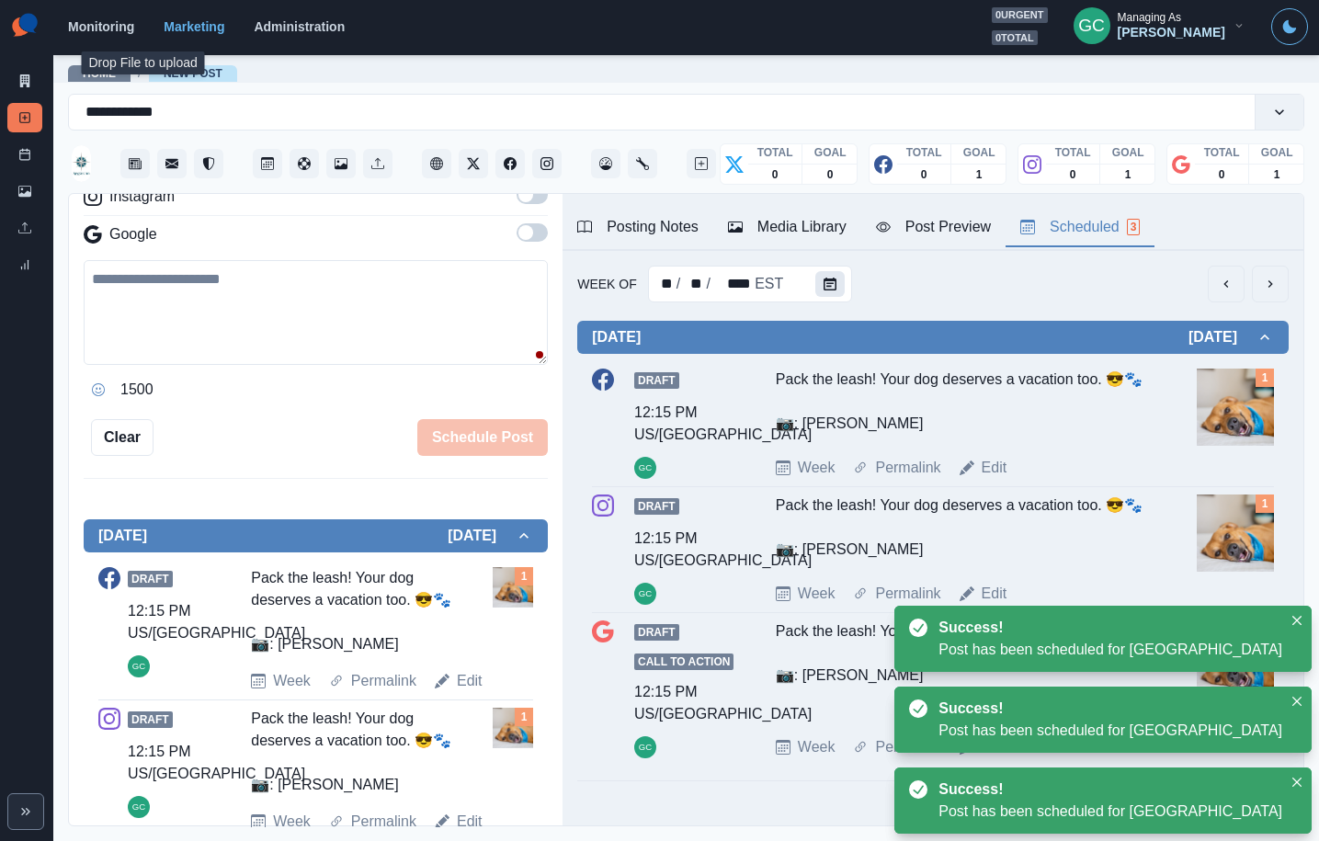
click at [826, 283] on icon "Calendar" at bounding box center [830, 284] width 13 height 13
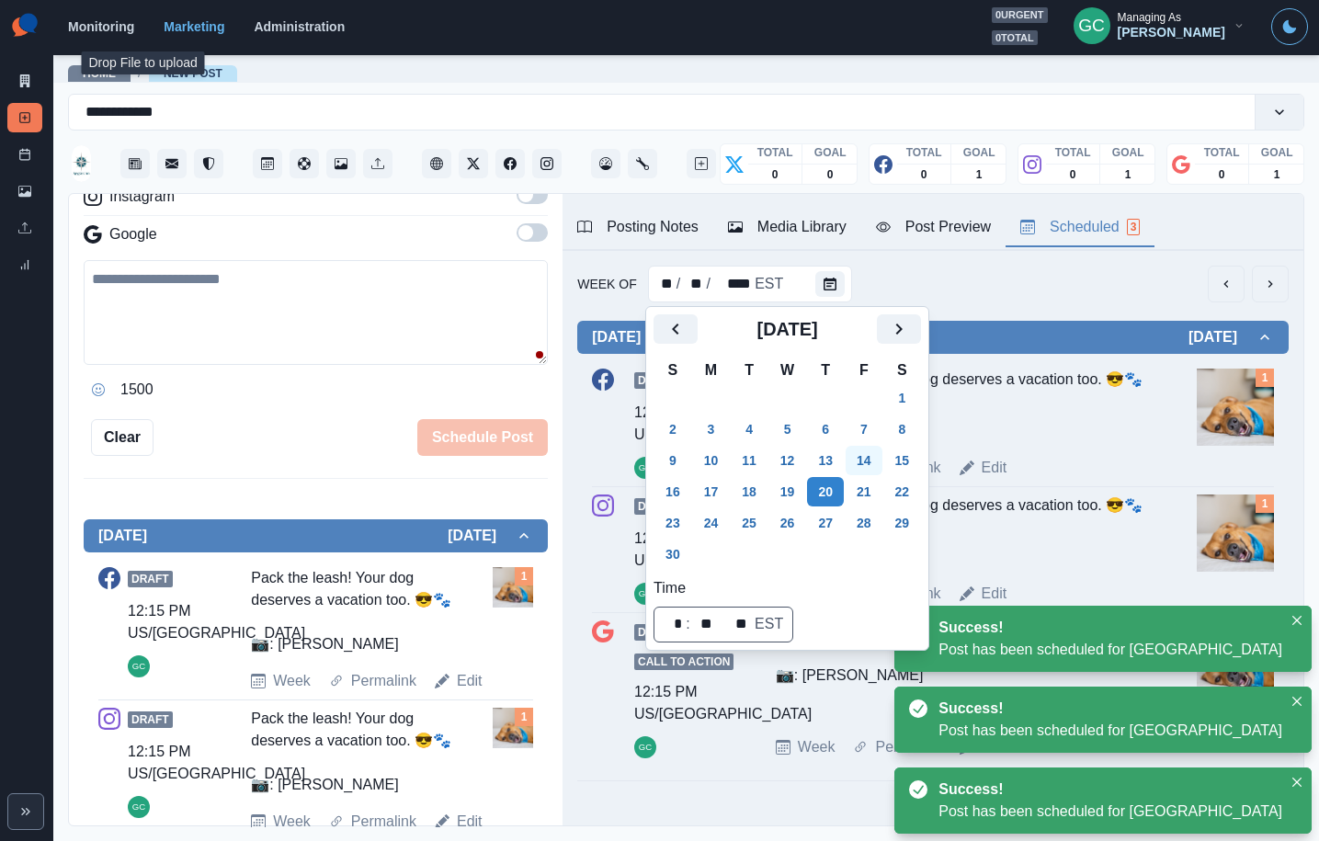
click at [881, 458] on button "14" at bounding box center [864, 460] width 37 height 29
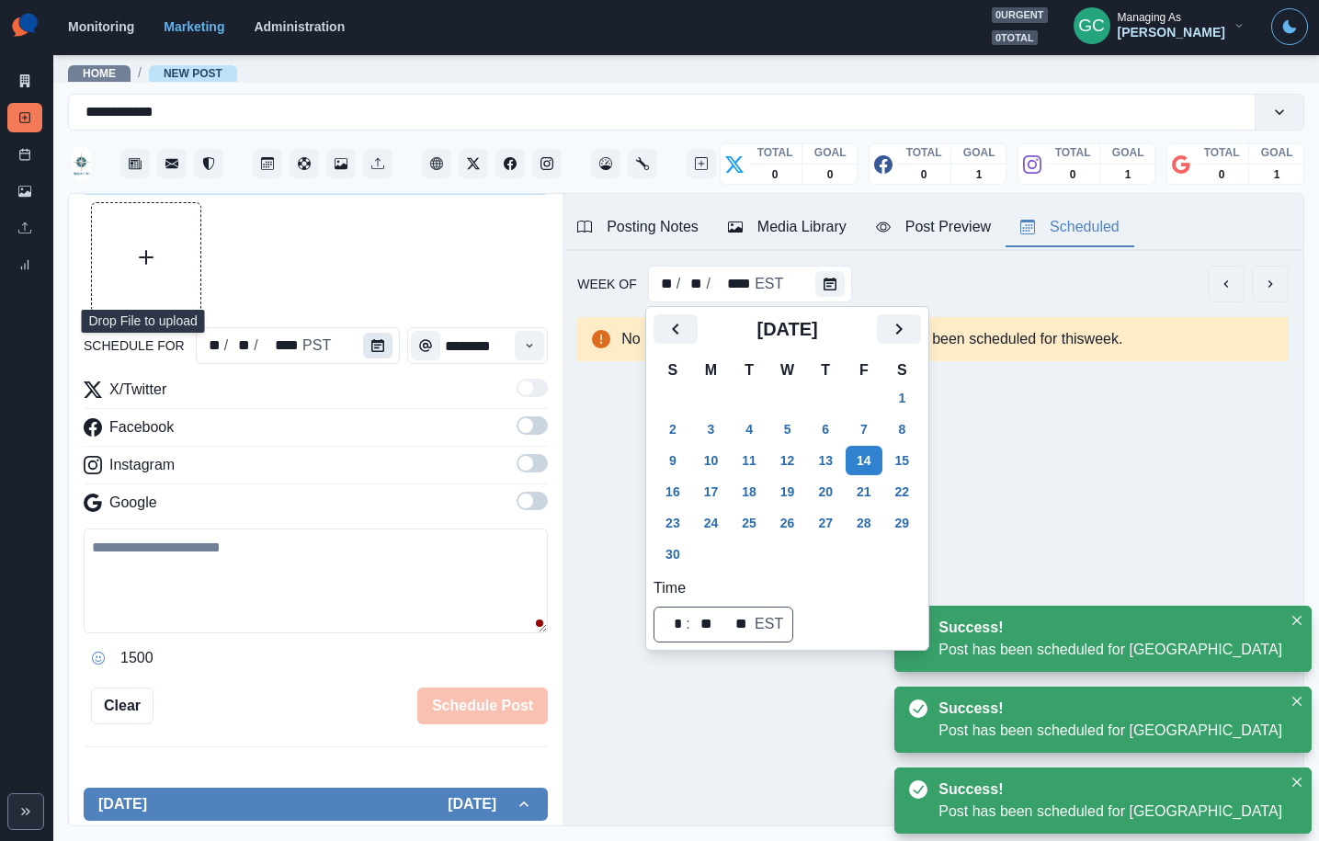
scroll to position [24, 0]
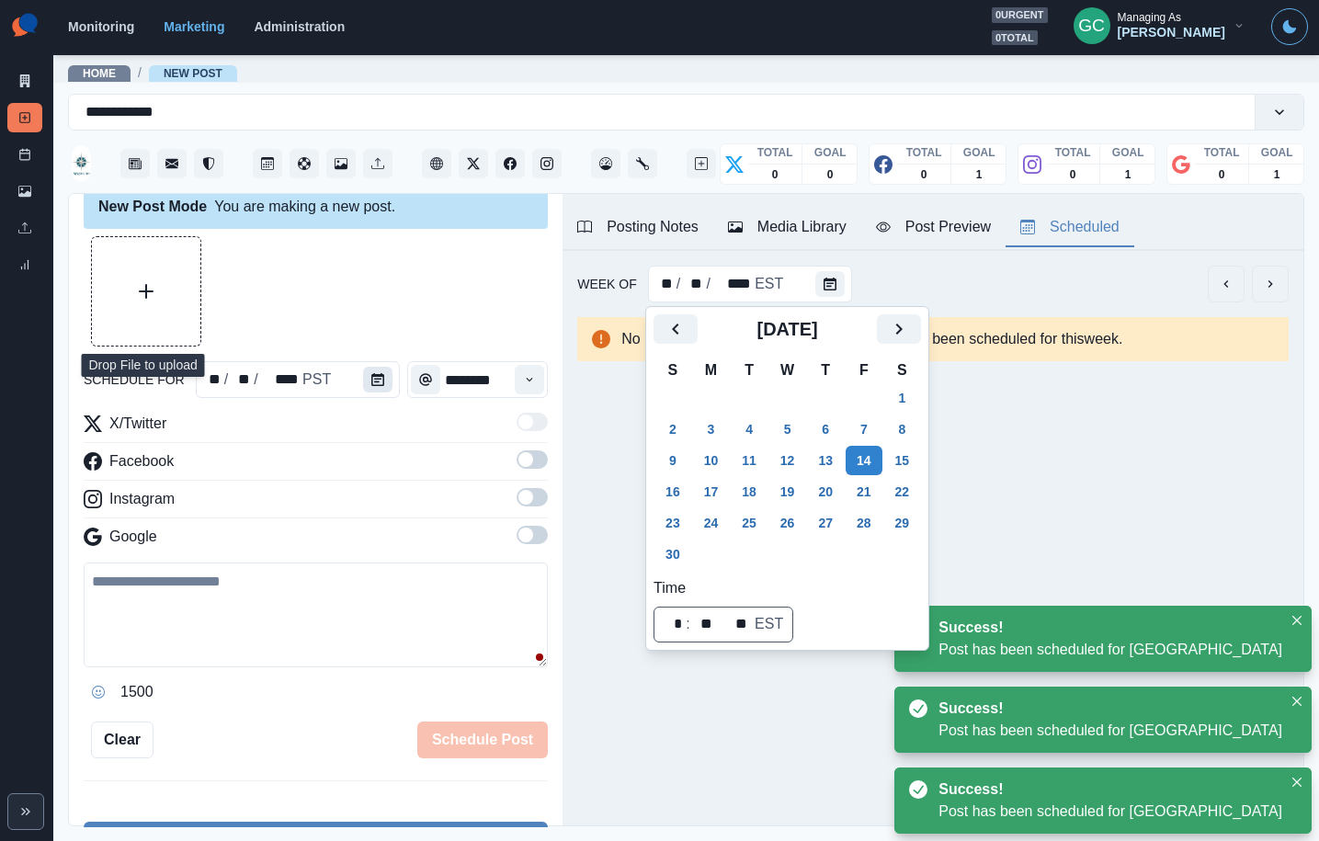
click at [371, 381] on icon "Calendar" at bounding box center [377, 379] width 13 height 13
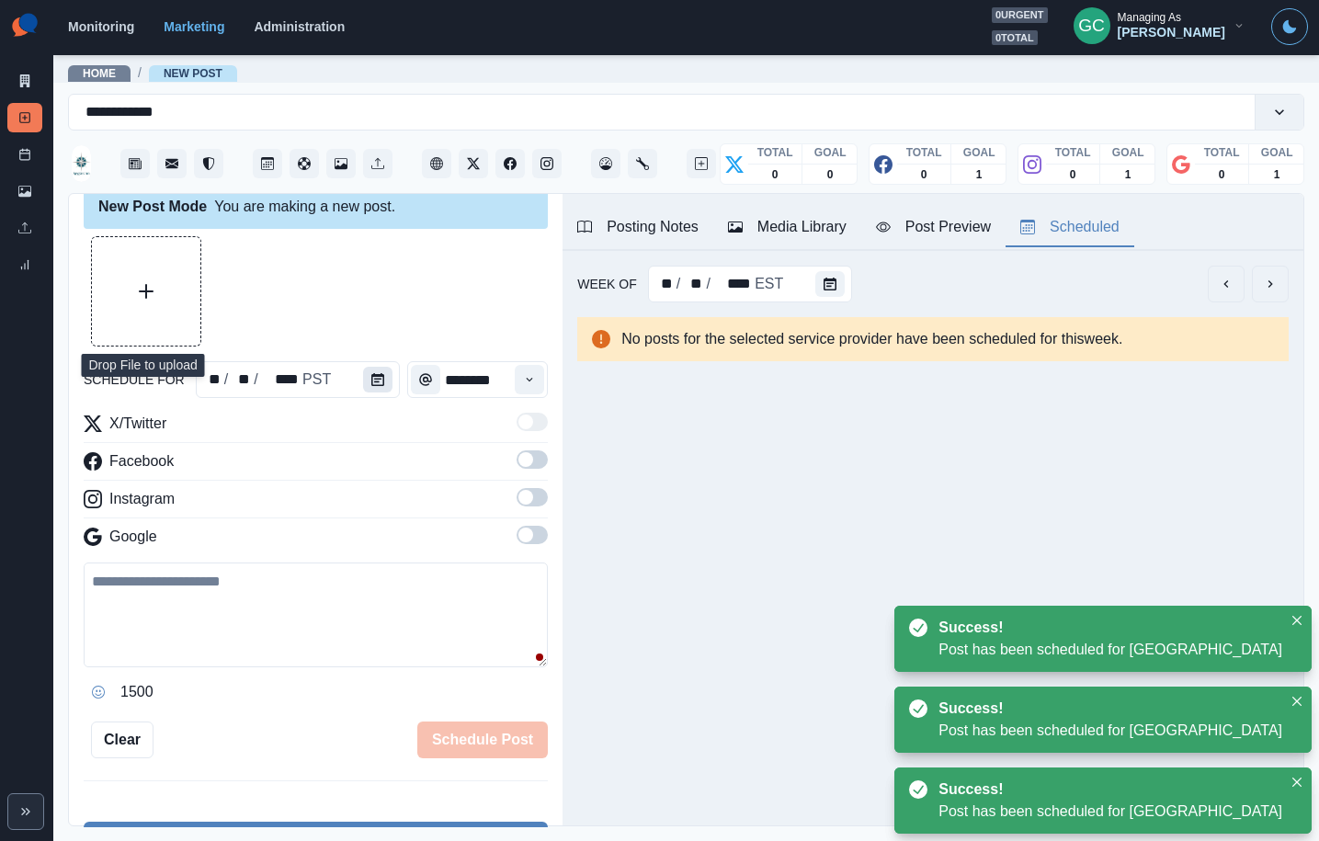
click at [371, 382] on icon "Calendar" at bounding box center [377, 379] width 13 height 13
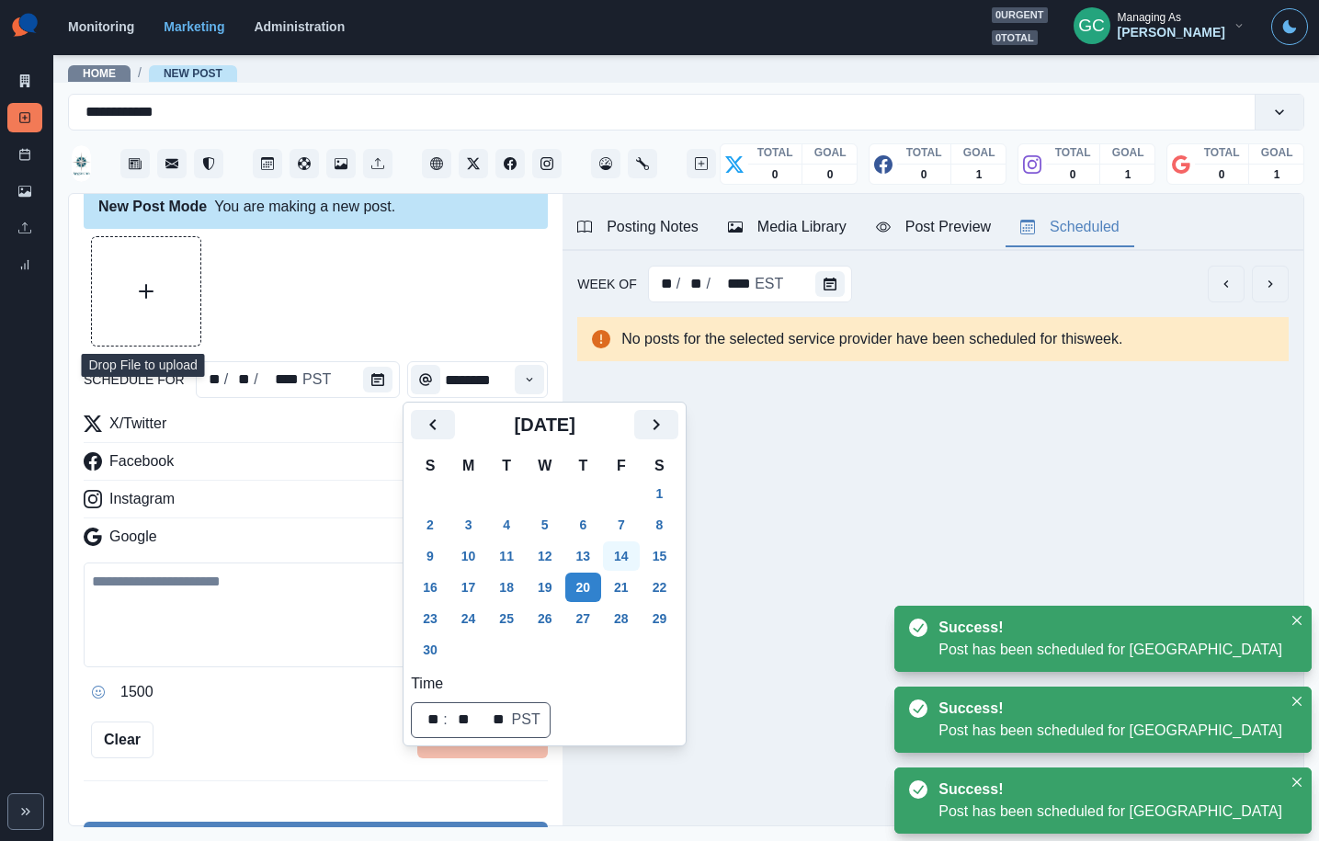
click at [621, 554] on button "14" at bounding box center [621, 555] width 37 height 29
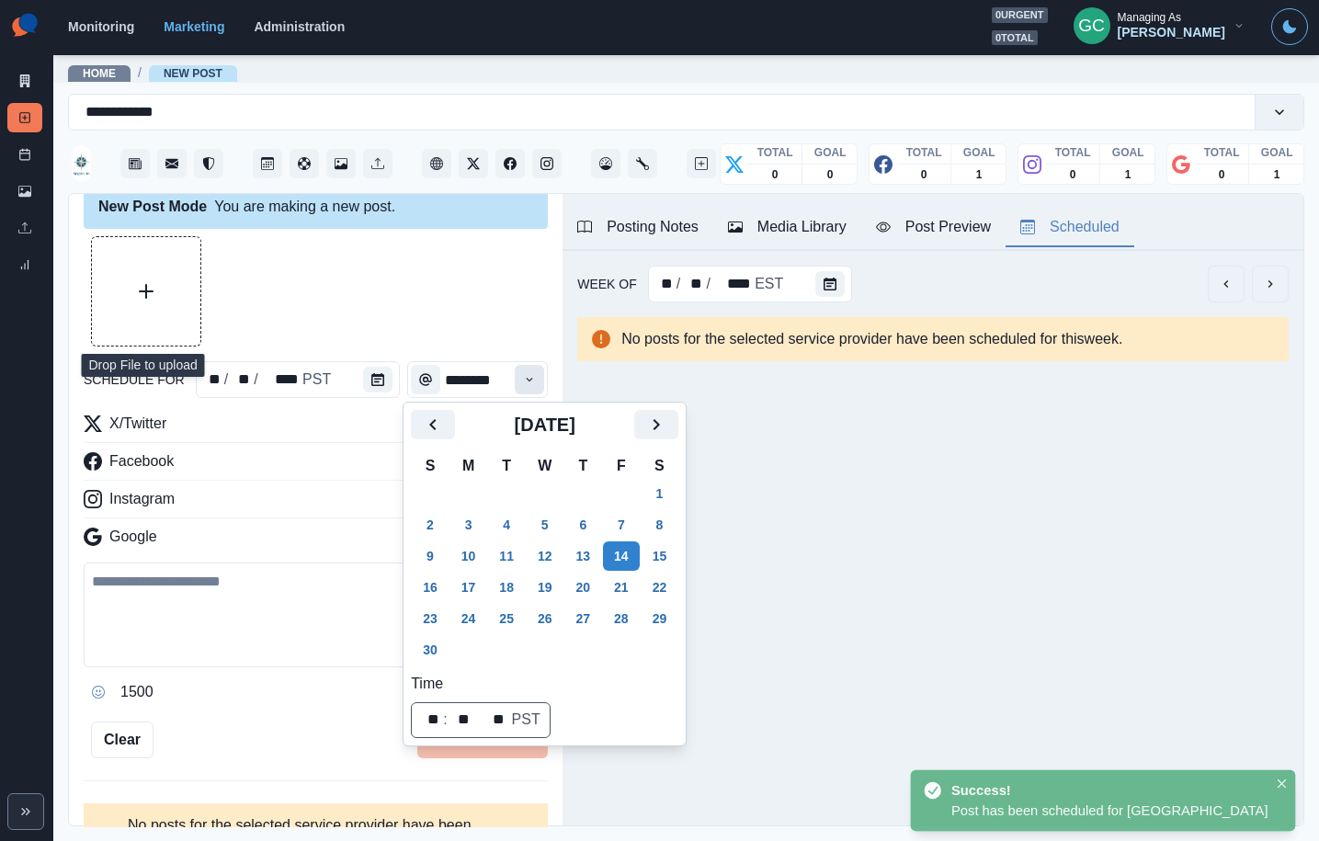
click at [528, 385] on icon "Time" at bounding box center [529, 379] width 13 height 13
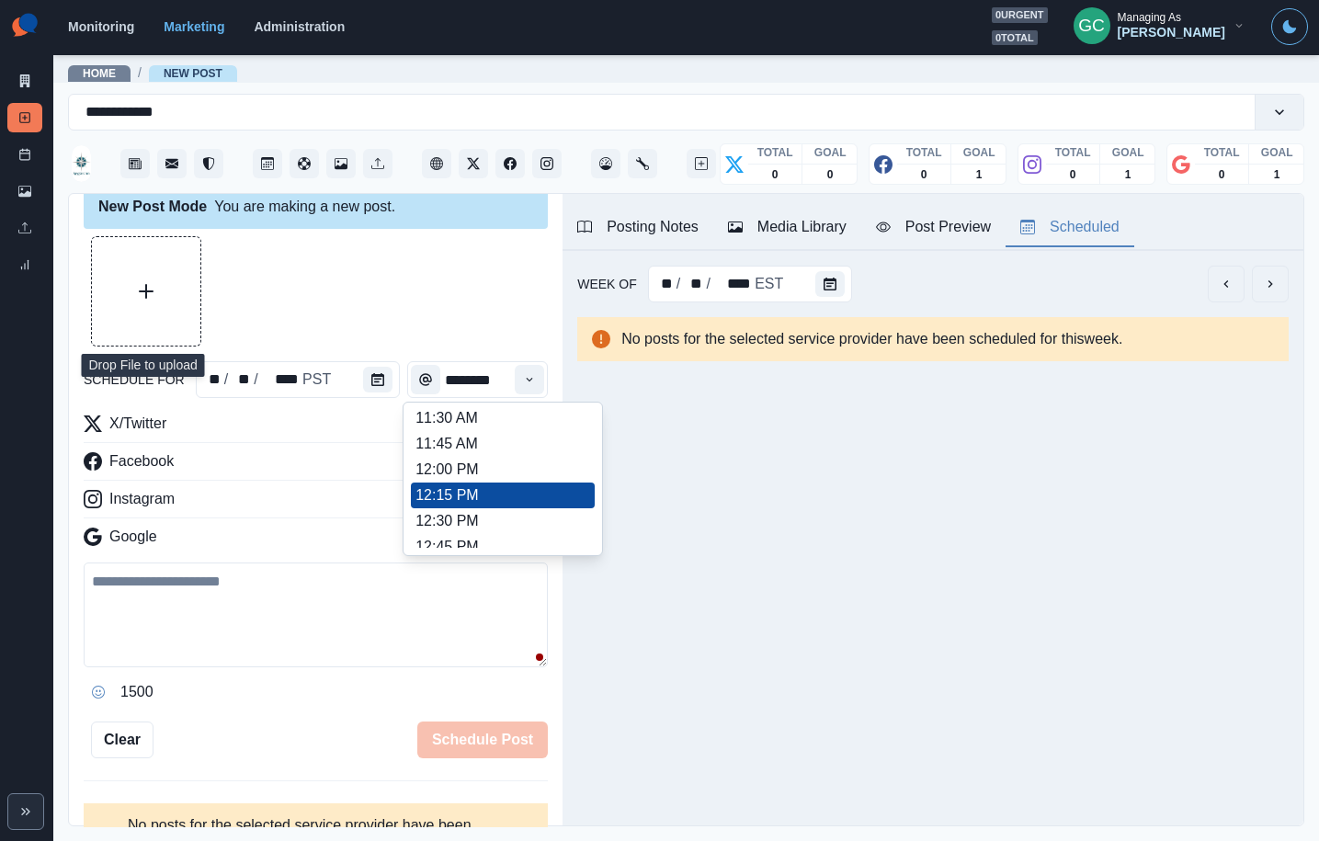
scroll to position [403, 0]
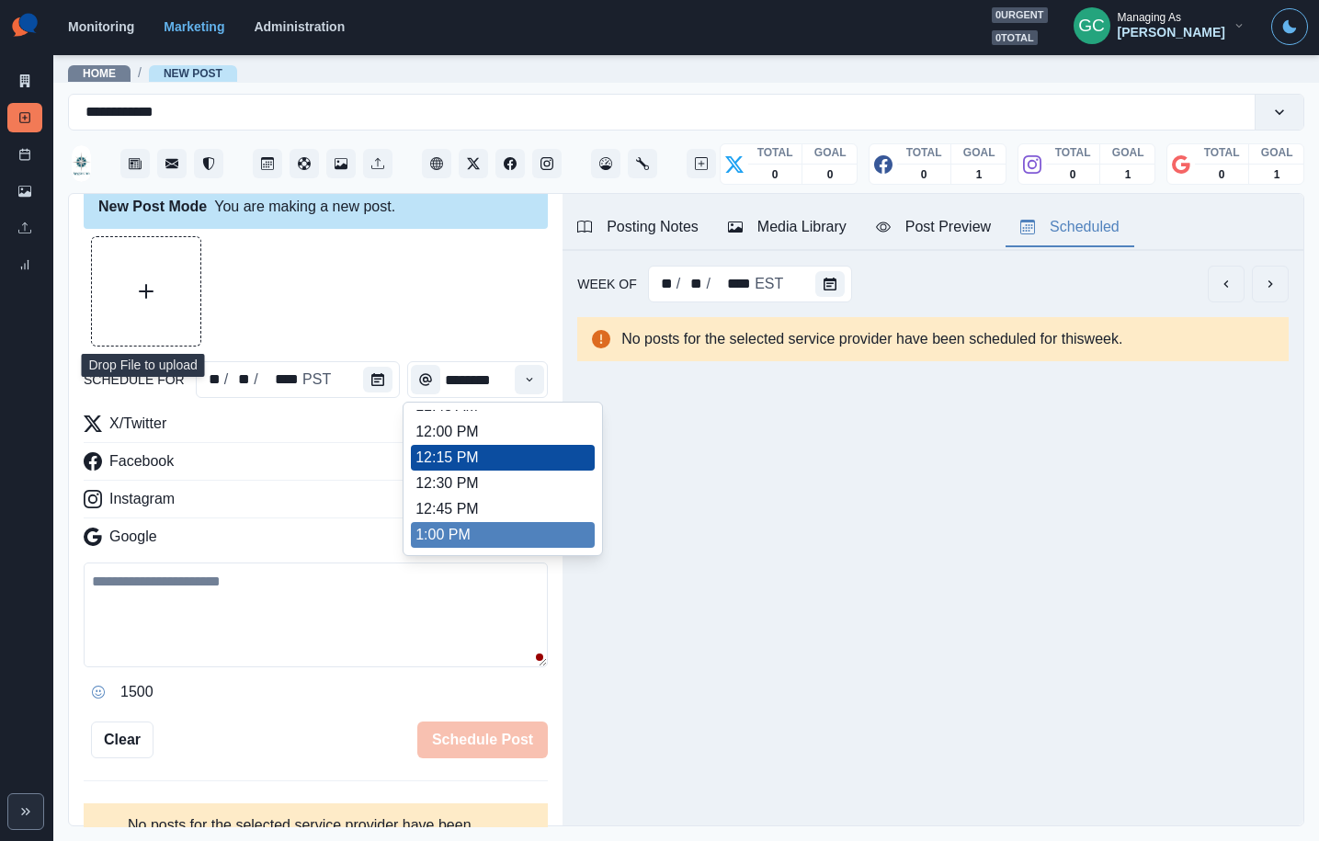
click at [482, 521] on ul "8:00 AM 8:15 AM 8:30 AM 8:45 AM 9:00 AM 9:15 AM 9:30 AM 9:45 AM 10:00 AM 10:15 …" at bounding box center [503, 479] width 184 height 138
type input "********"
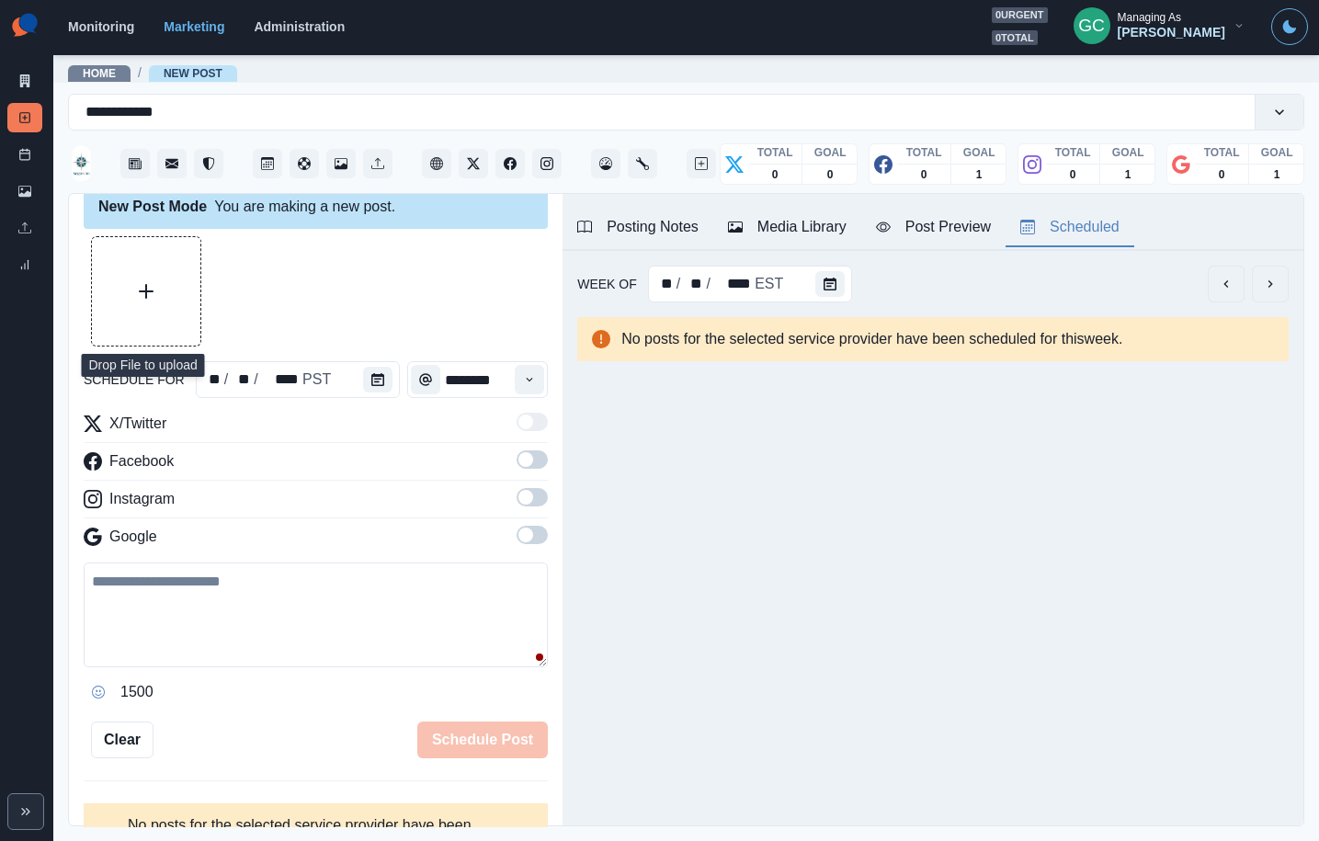
click at [537, 535] on span at bounding box center [532, 535] width 31 height 18
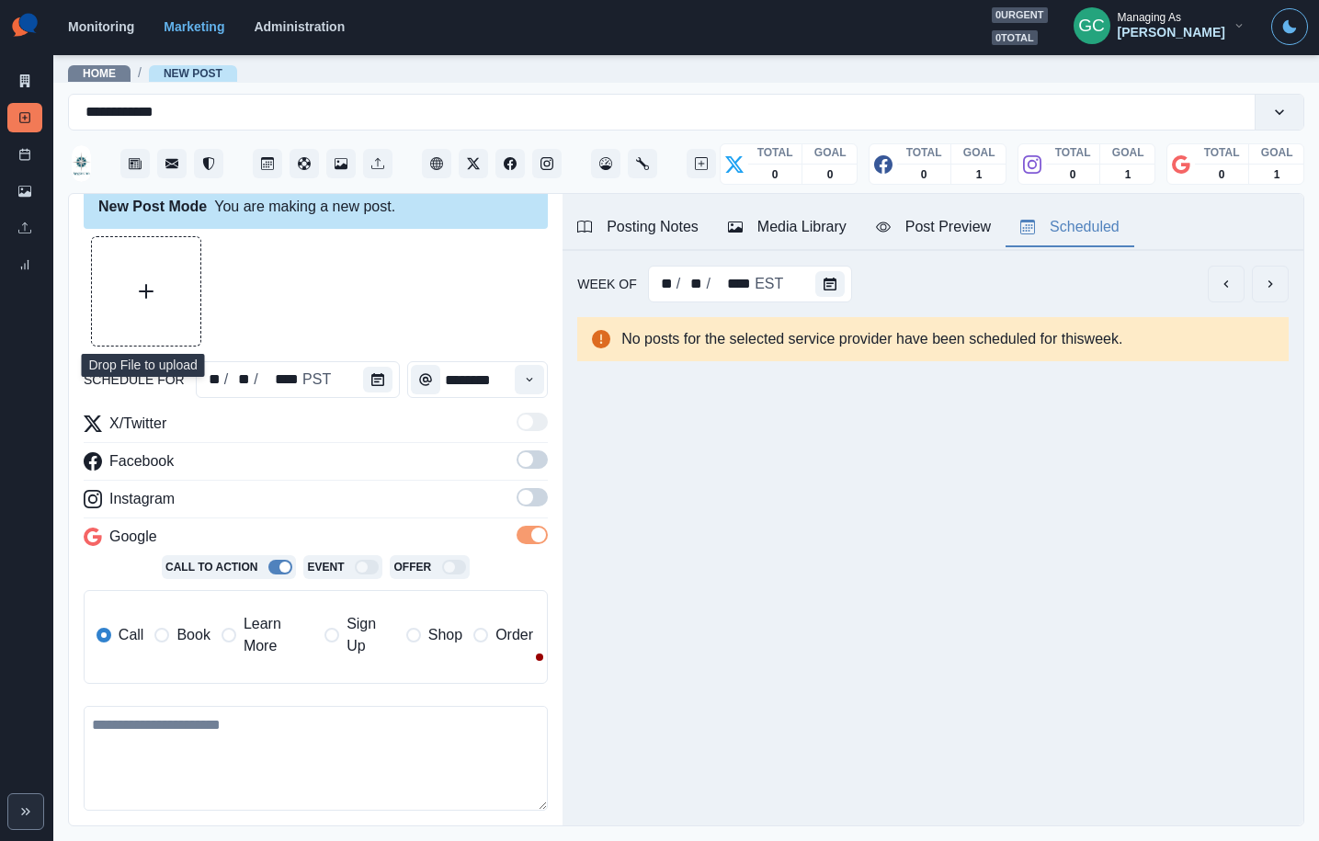
drag, startPoint x: 533, startPoint y: 495, endPoint x: 529, endPoint y: 466, distance: 28.9
click at [533, 495] on span at bounding box center [532, 497] width 31 height 18
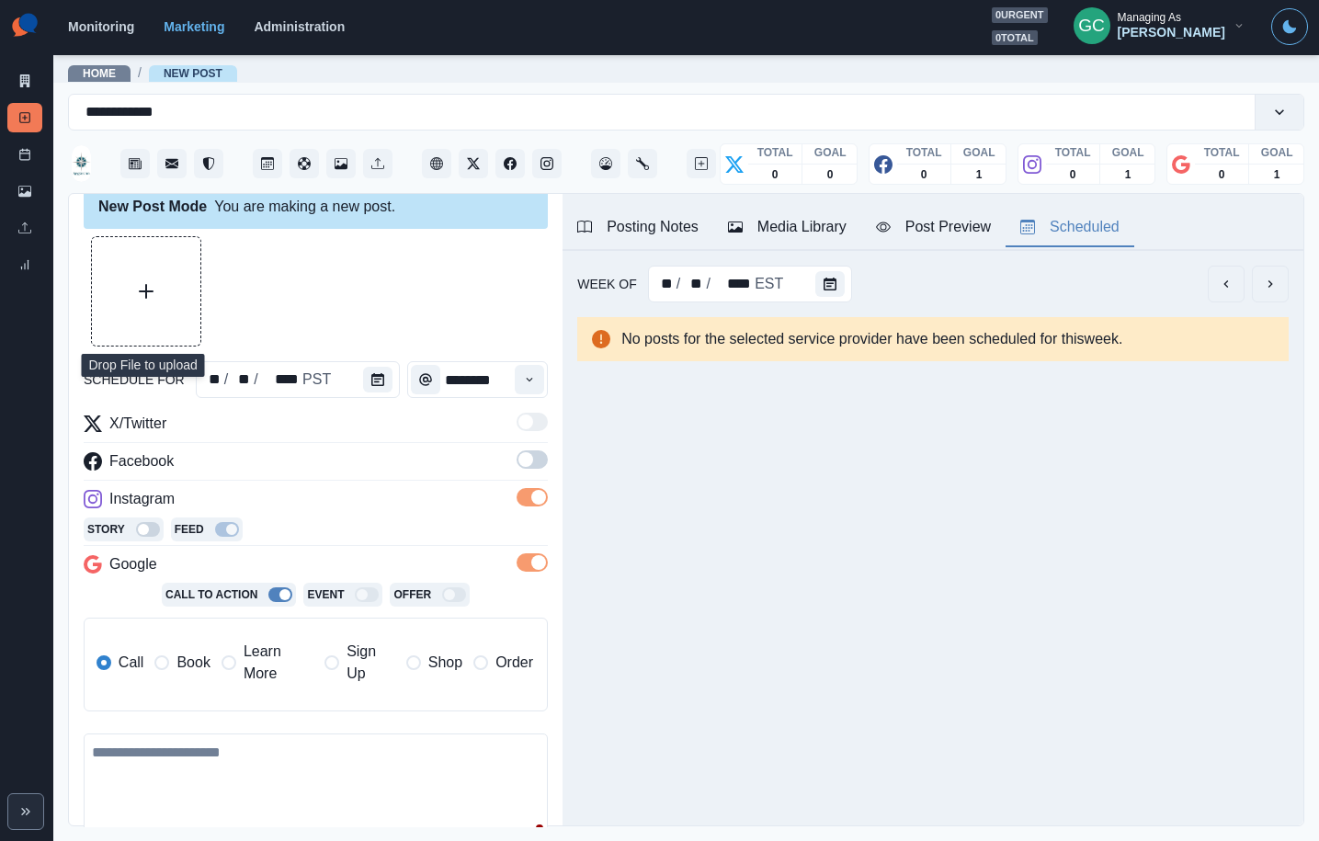
click at [529, 466] on span at bounding box center [525, 459] width 15 height 15
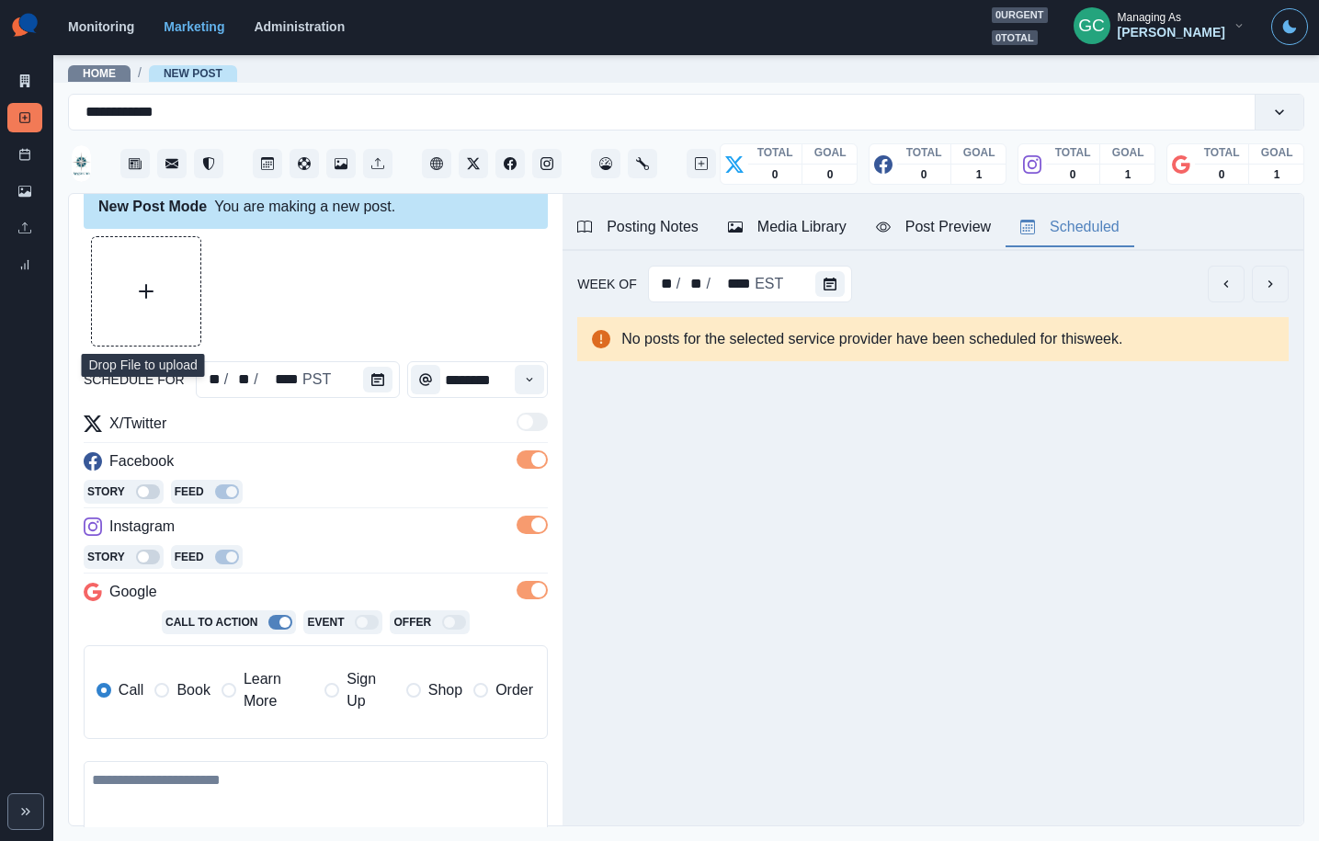
click at [261, 690] on span "Learn More" at bounding box center [279, 690] width 70 height 44
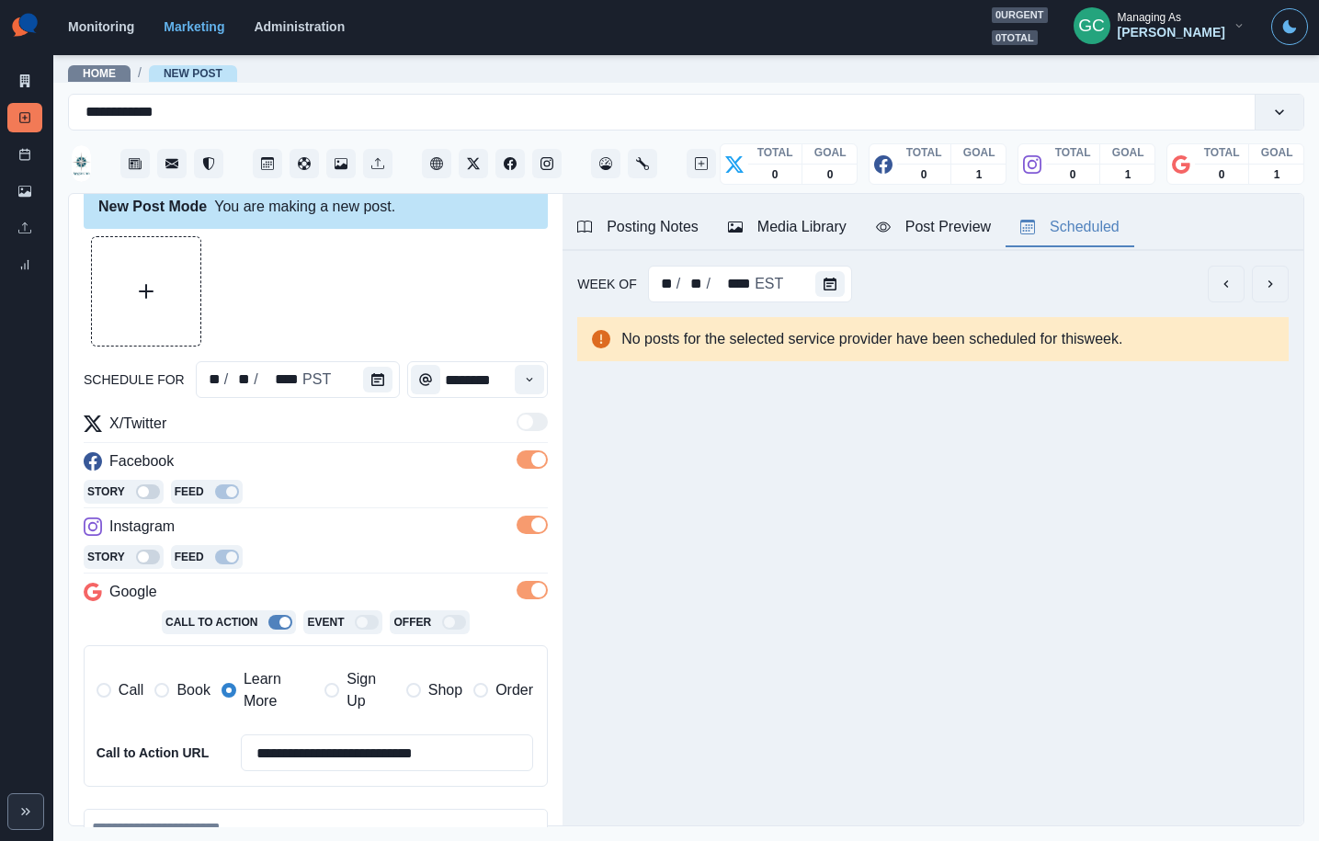
click at [153, 291] on icon "Upload Media" at bounding box center [146, 291] width 15 height 15
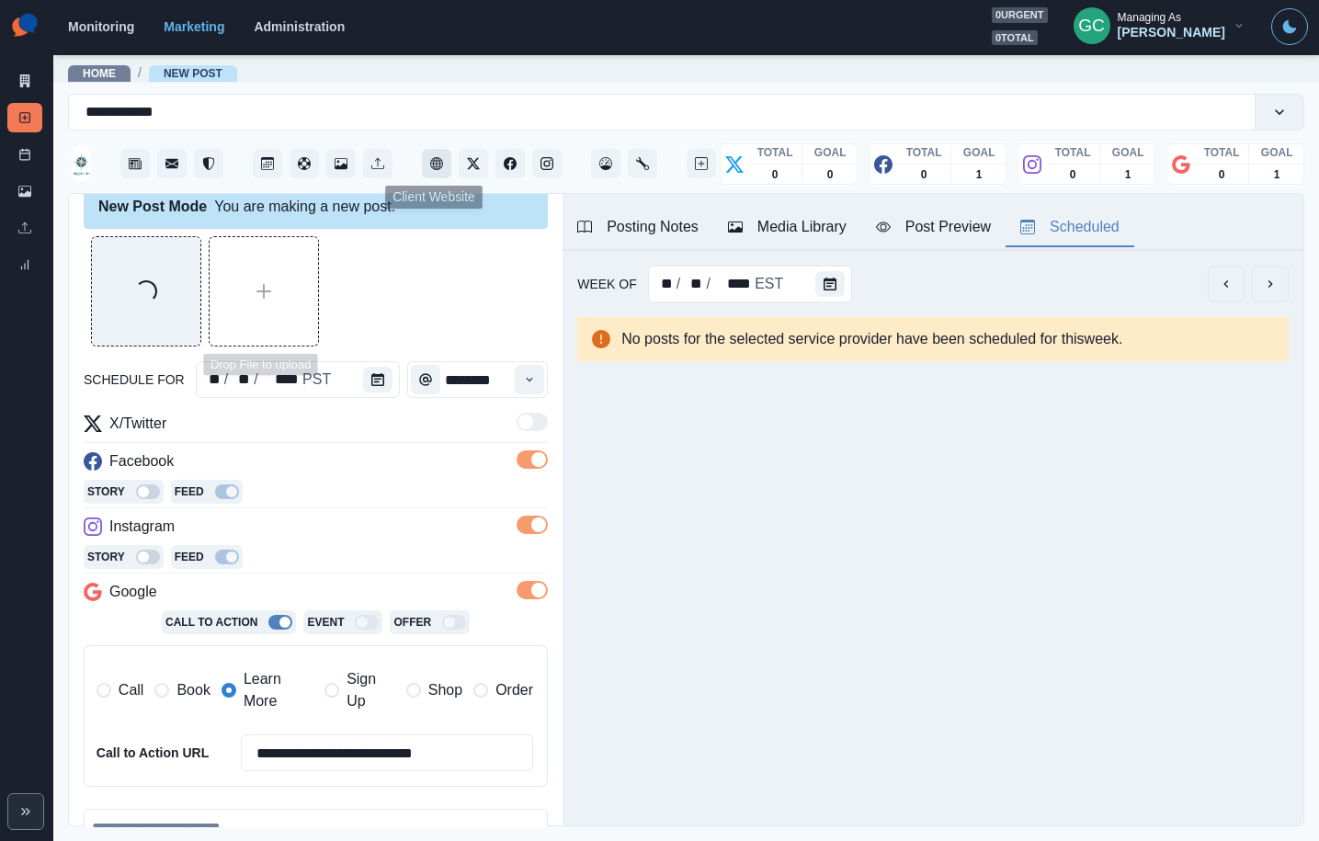
click at [437, 167] on icon "Client Website" at bounding box center [436, 163] width 13 height 13
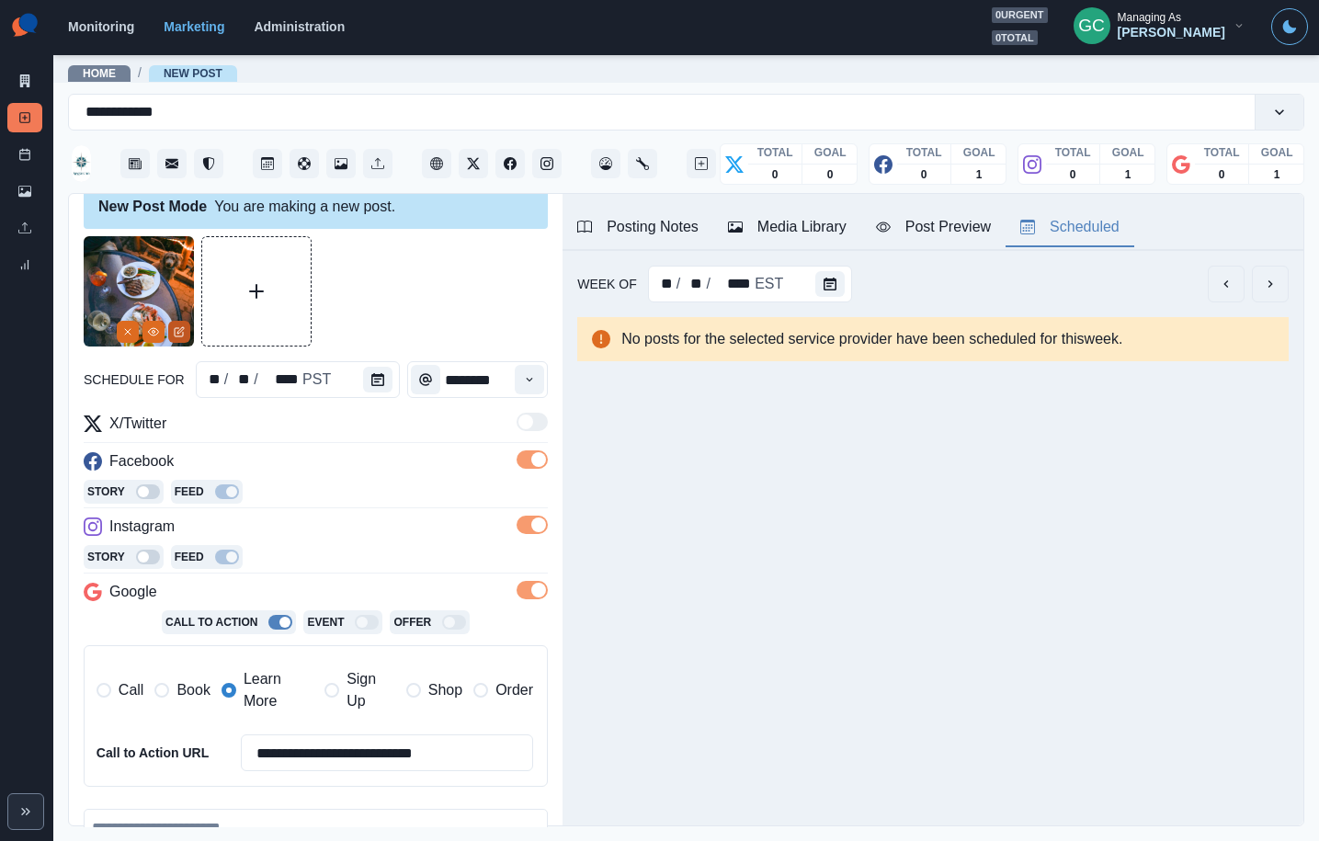
click at [174, 336] on icon "Edit Media" at bounding box center [179, 331] width 11 height 11
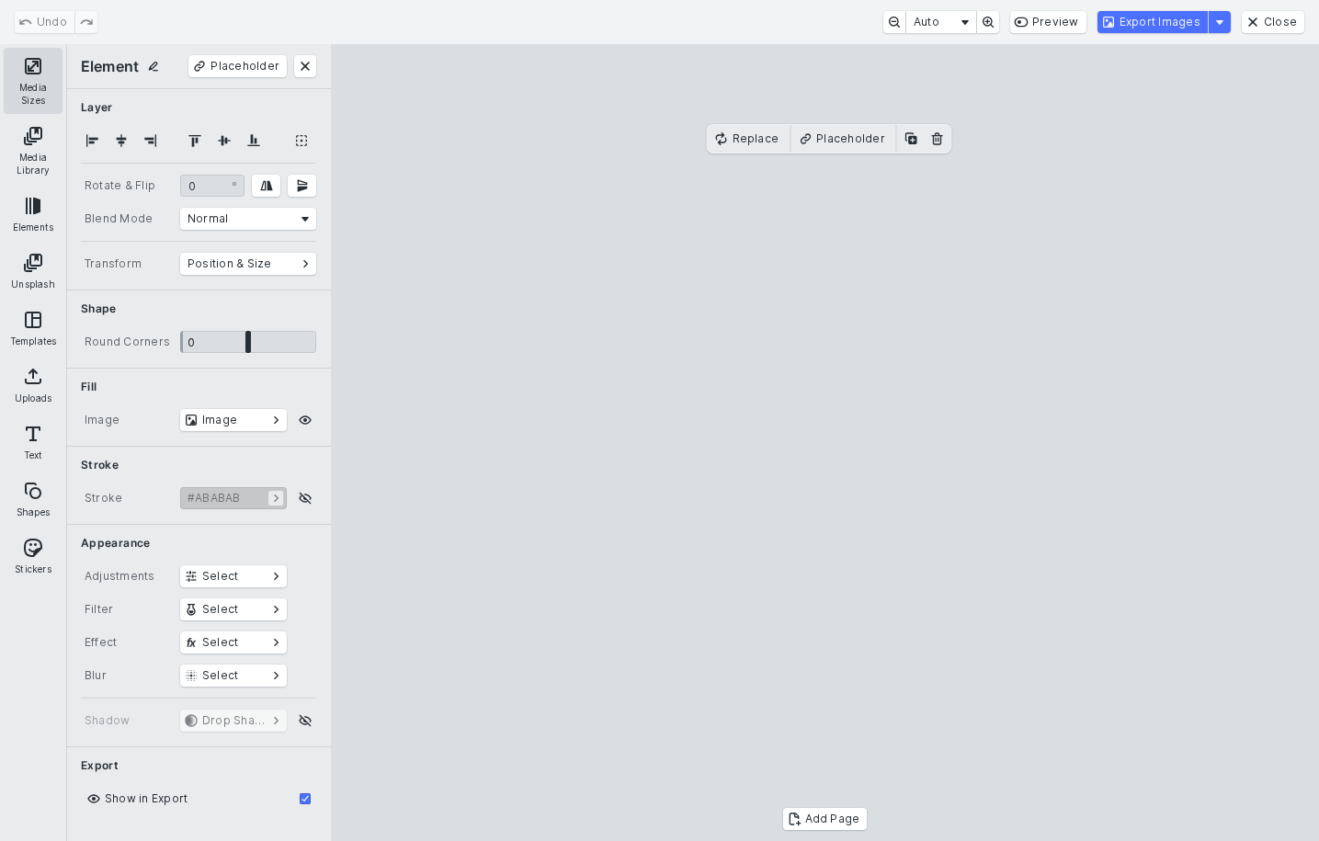
click at [45, 87] on button "Media Sizes" at bounding box center [33, 81] width 59 height 66
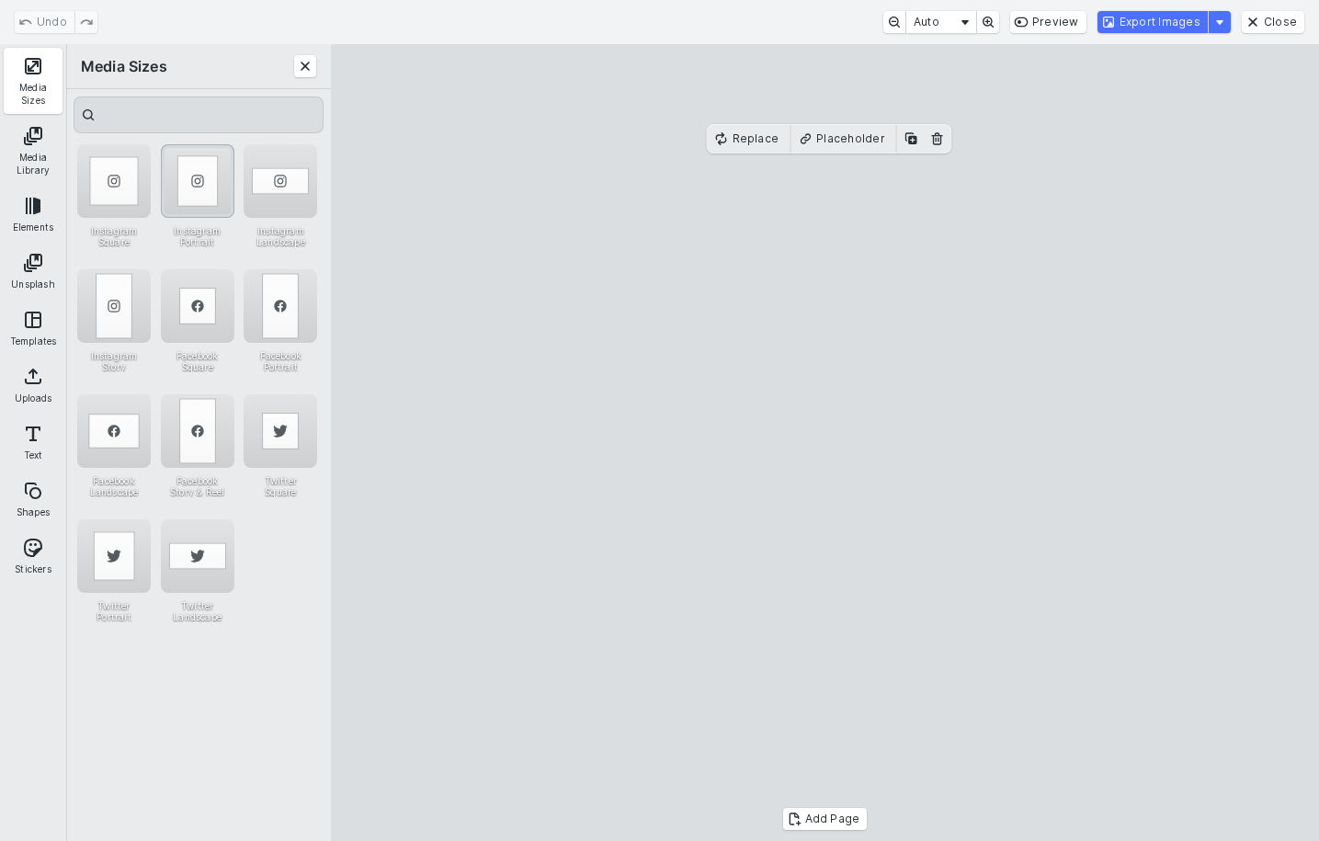
click at [211, 192] on div "Instagram Portrait" at bounding box center [198, 181] width 74 height 74
click at [1152, 17] on button "Export Images" at bounding box center [1153, 22] width 110 height 22
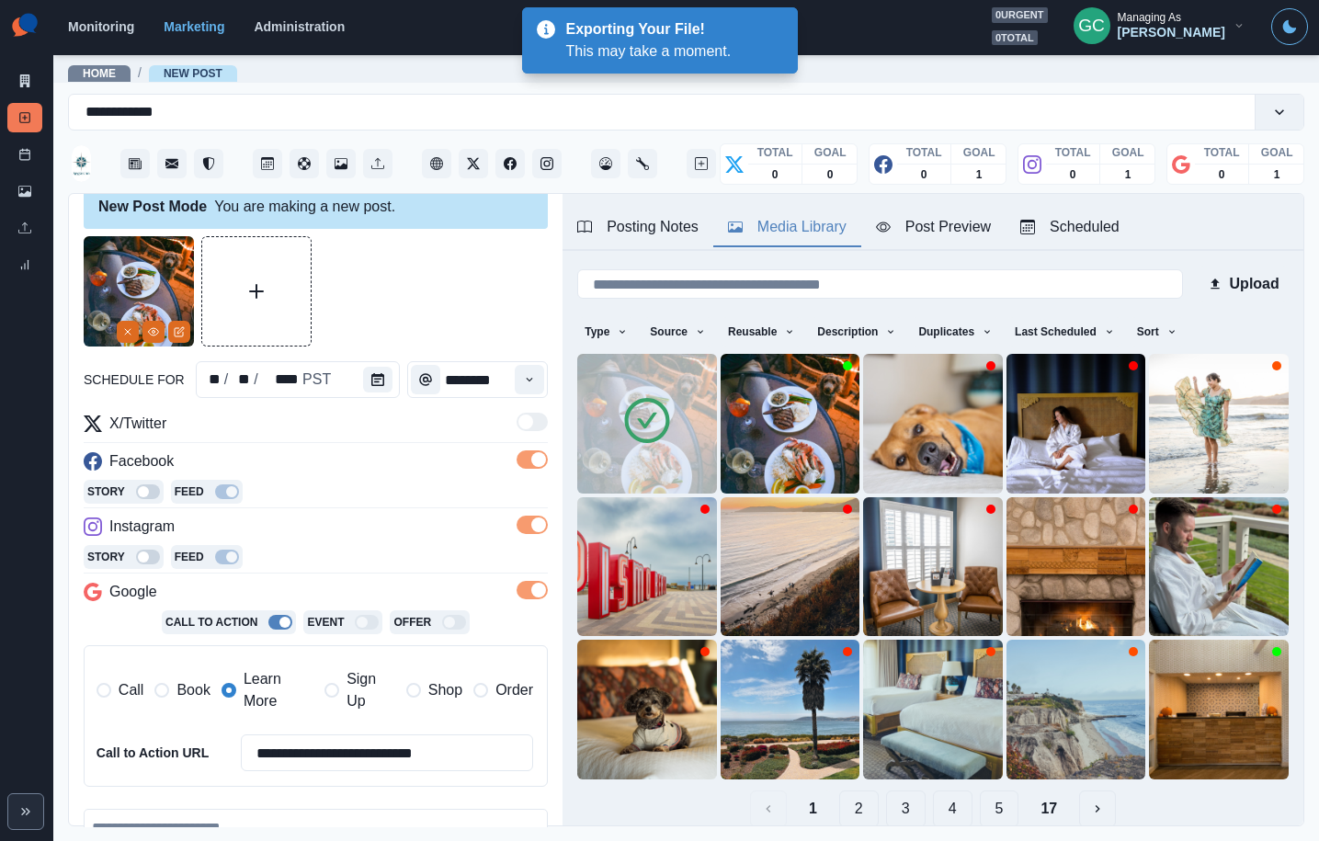
click at [769, 235] on div "Media Library" at bounding box center [787, 227] width 119 height 22
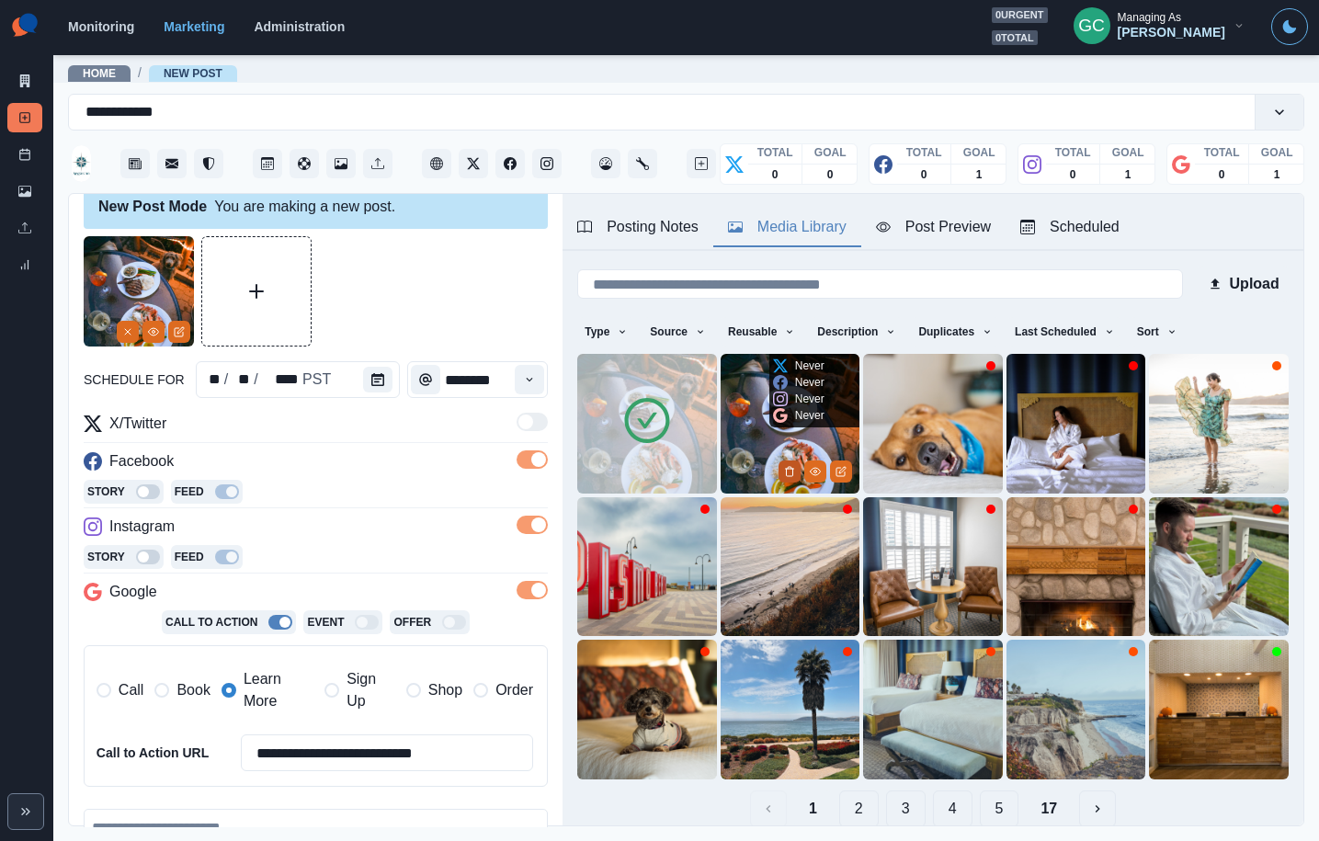
click at [784, 473] on icon "Delete Media" at bounding box center [789, 471] width 11 height 11
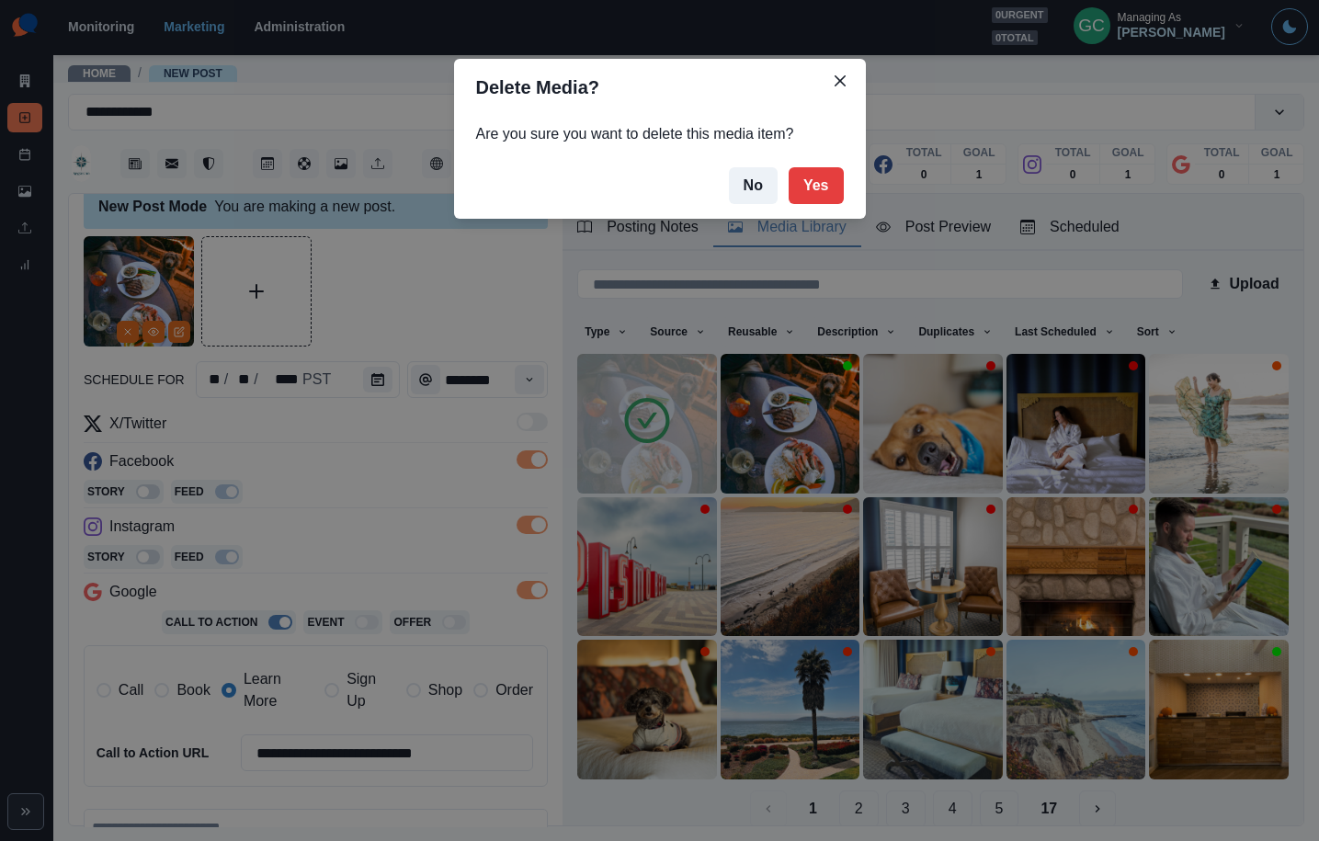
click at [156, 340] on div "Delete Media? Are you sure you want to delete this media item? No Yes" at bounding box center [659, 420] width 1319 height 841
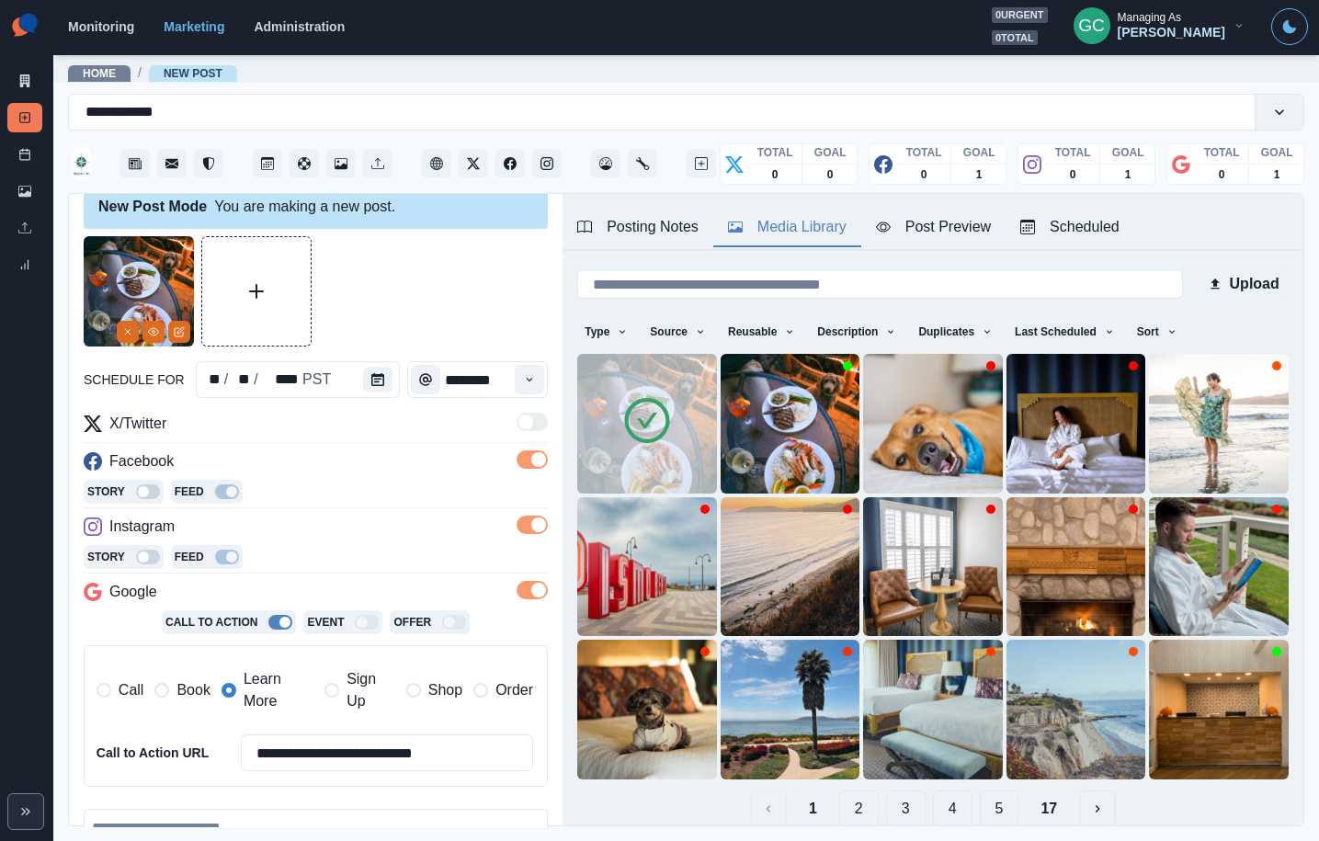
click at [154, 332] on icon "View Media" at bounding box center [153, 331] width 11 height 11
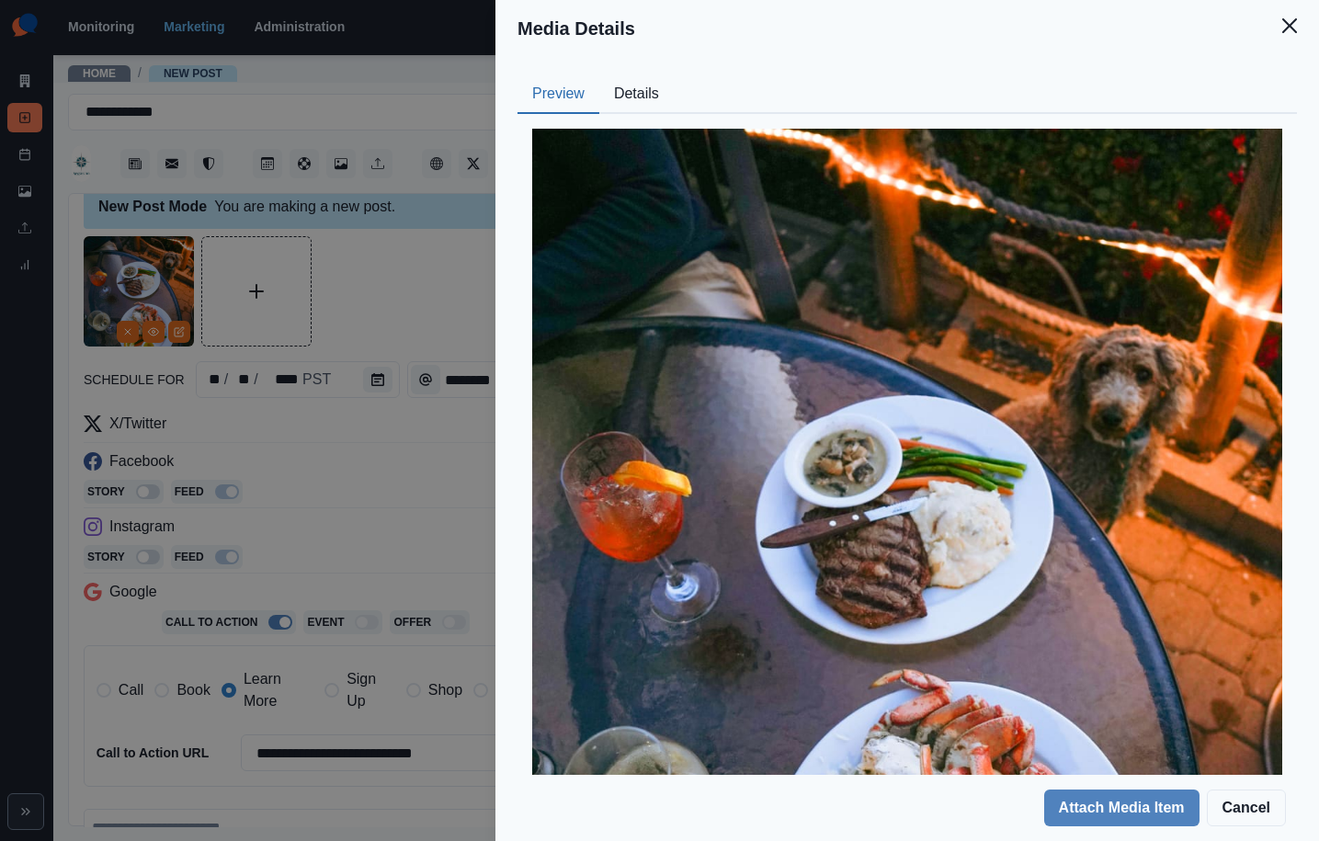
click at [620, 102] on button "Details" at bounding box center [636, 94] width 74 height 39
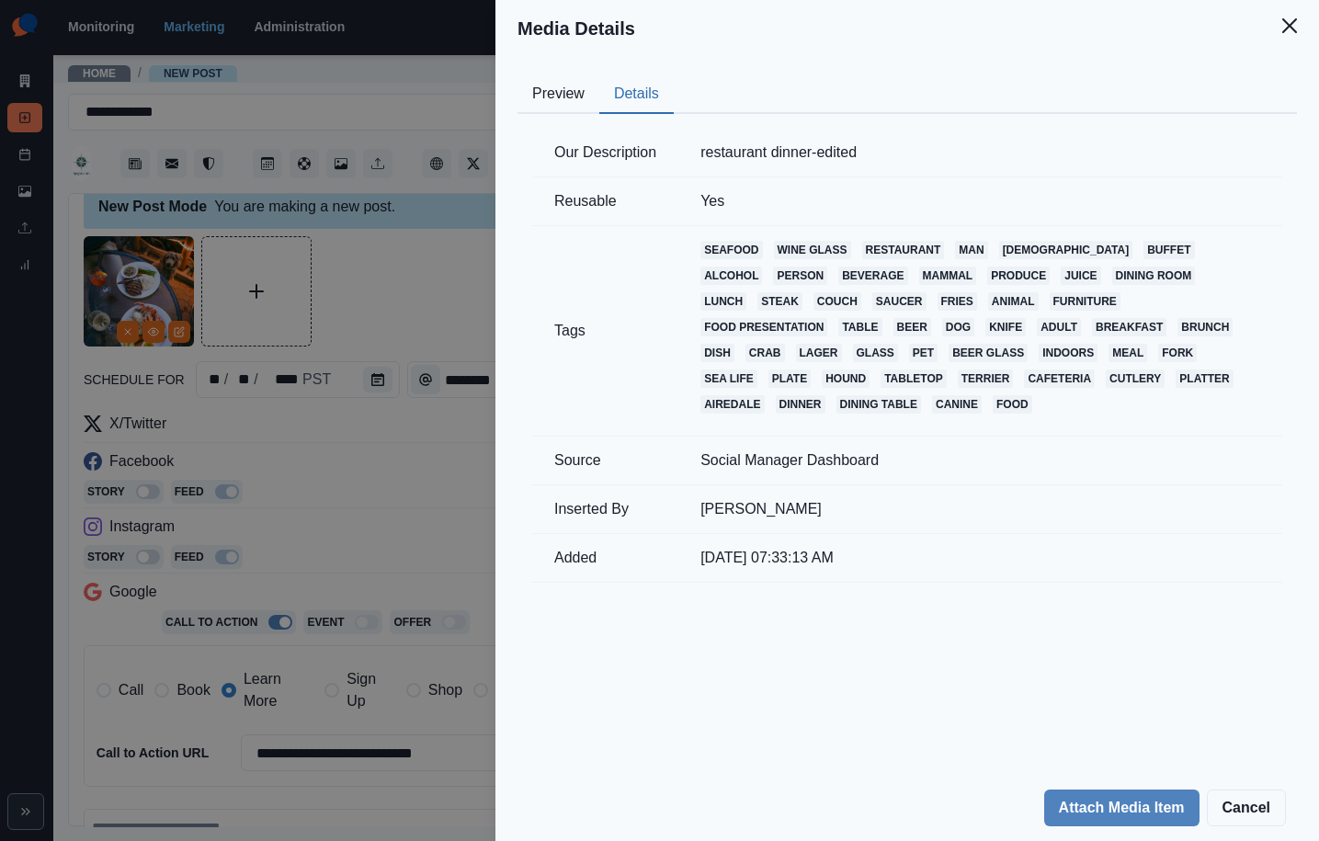
click at [337, 241] on div "Media Details Preview Details Our Description restaurant dinner-edited Reusable…" at bounding box center [659, 420] width 1319 height 841
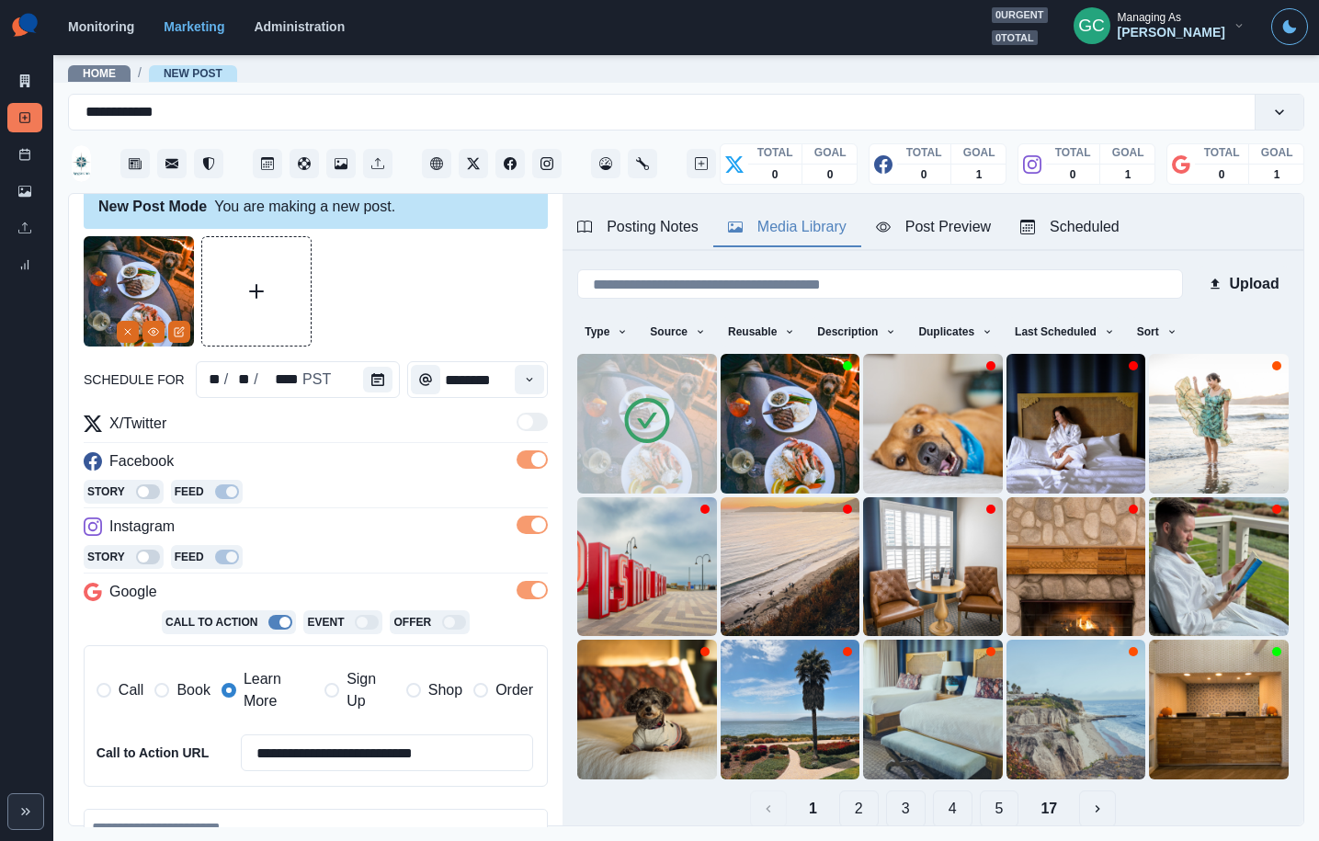
click at [650, 476] on img at bounding box center [647, 424] width 140 height 140
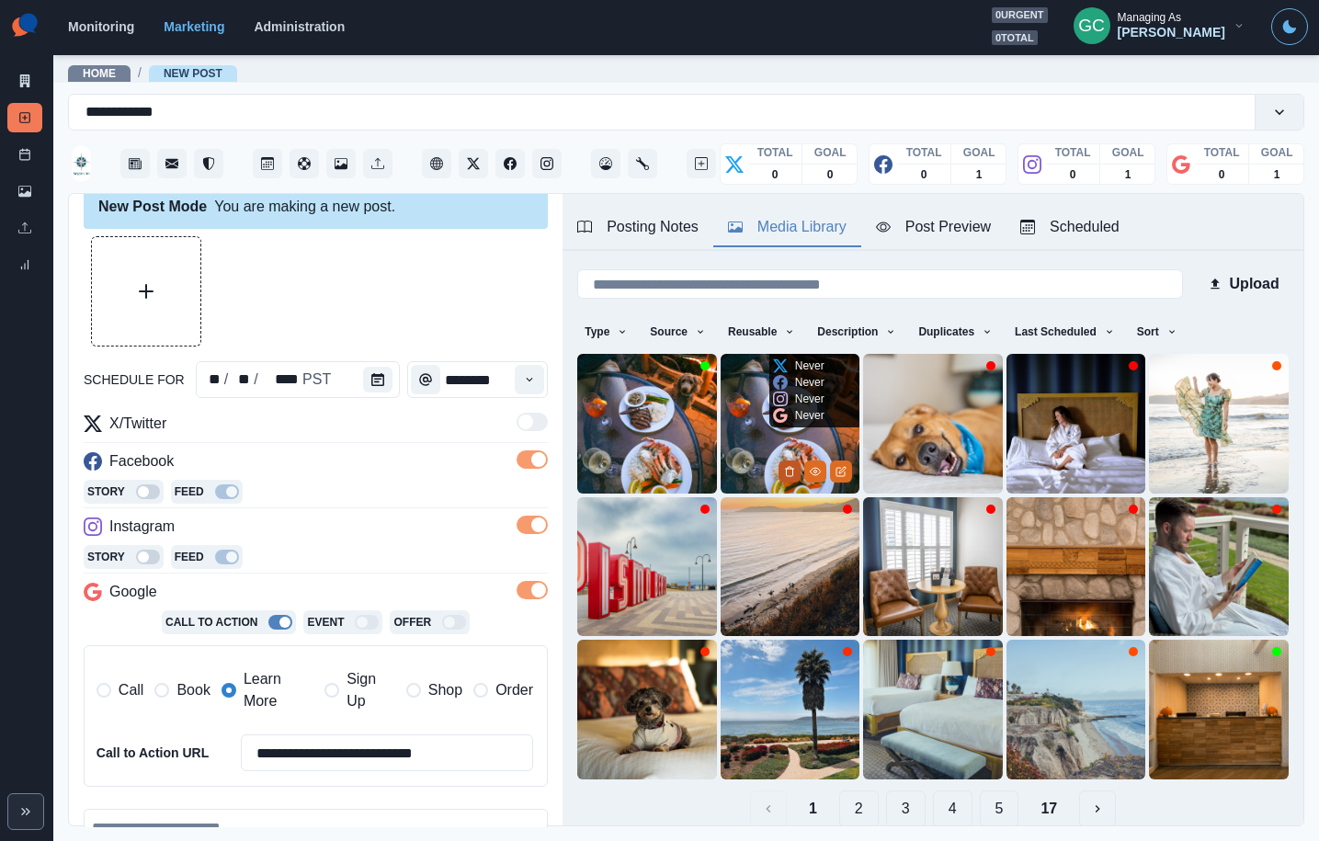
click at [792, 471] on icon "Delete Media" at bounding box center [790, 471] width 6 height 9
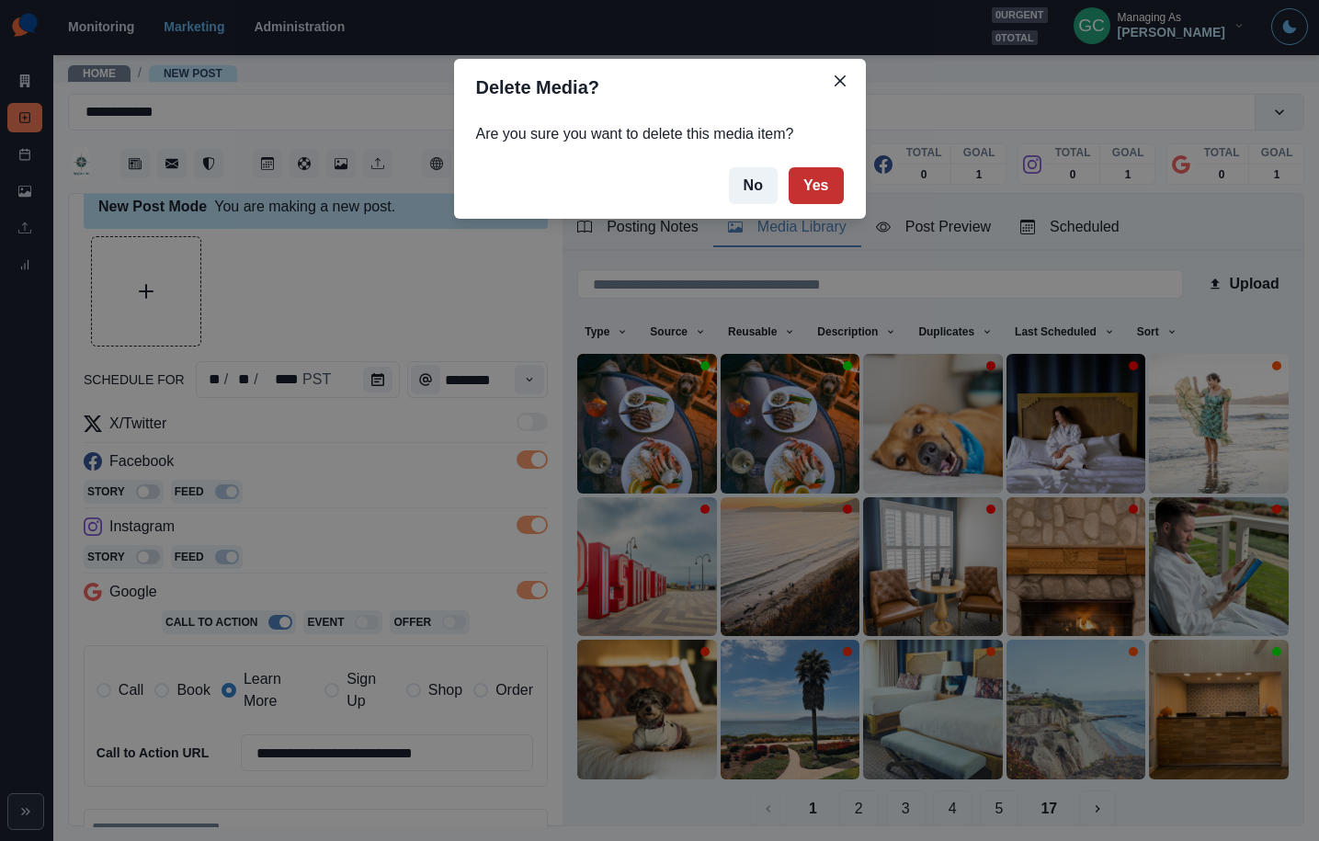
click at [816, 196] on button "Yes" at bounding box center [816, 185] width 55 height 37
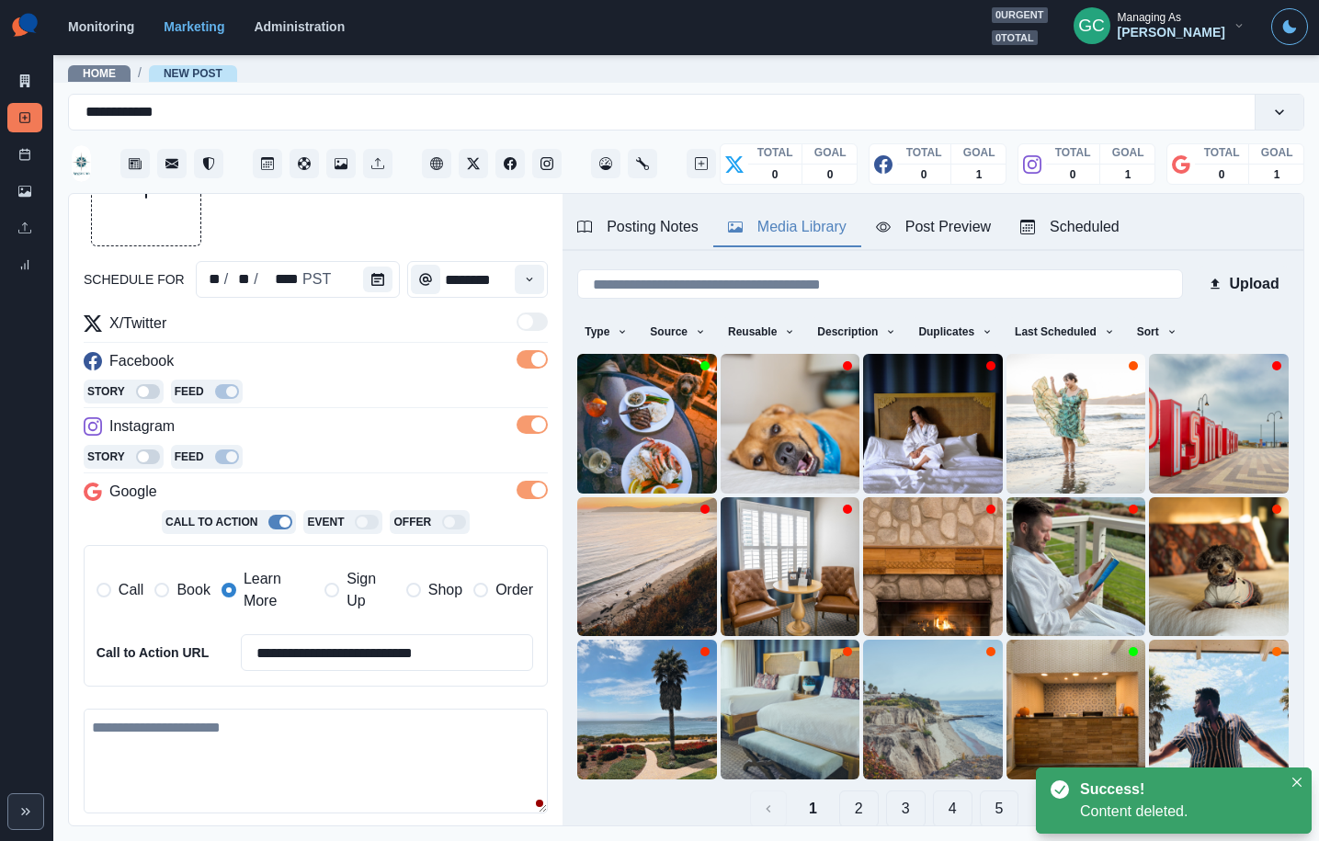
scroll to position [226, 0]
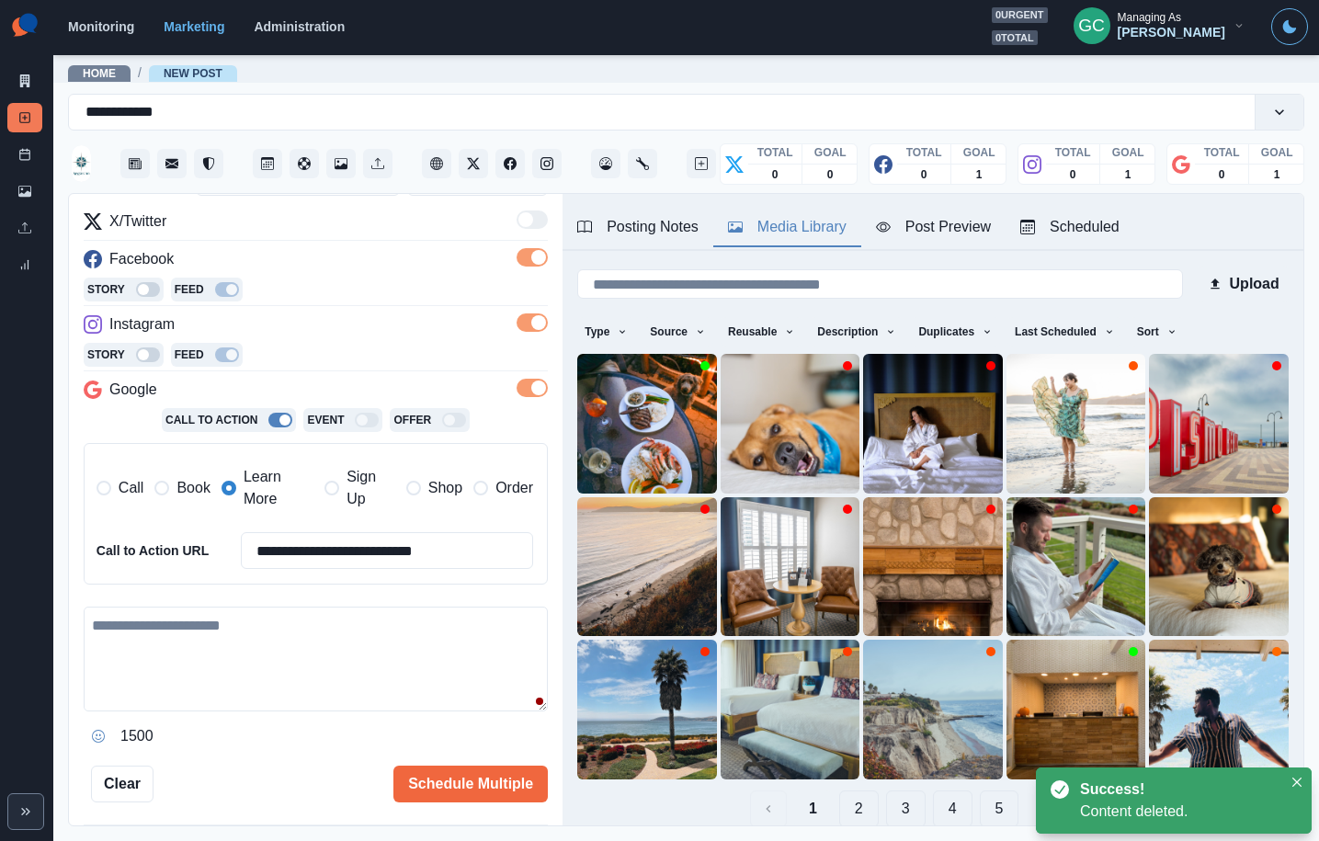
click at [258, 656] on textarea at bounding box center [316, 659] width 464 height 105
paste textarea "**********"
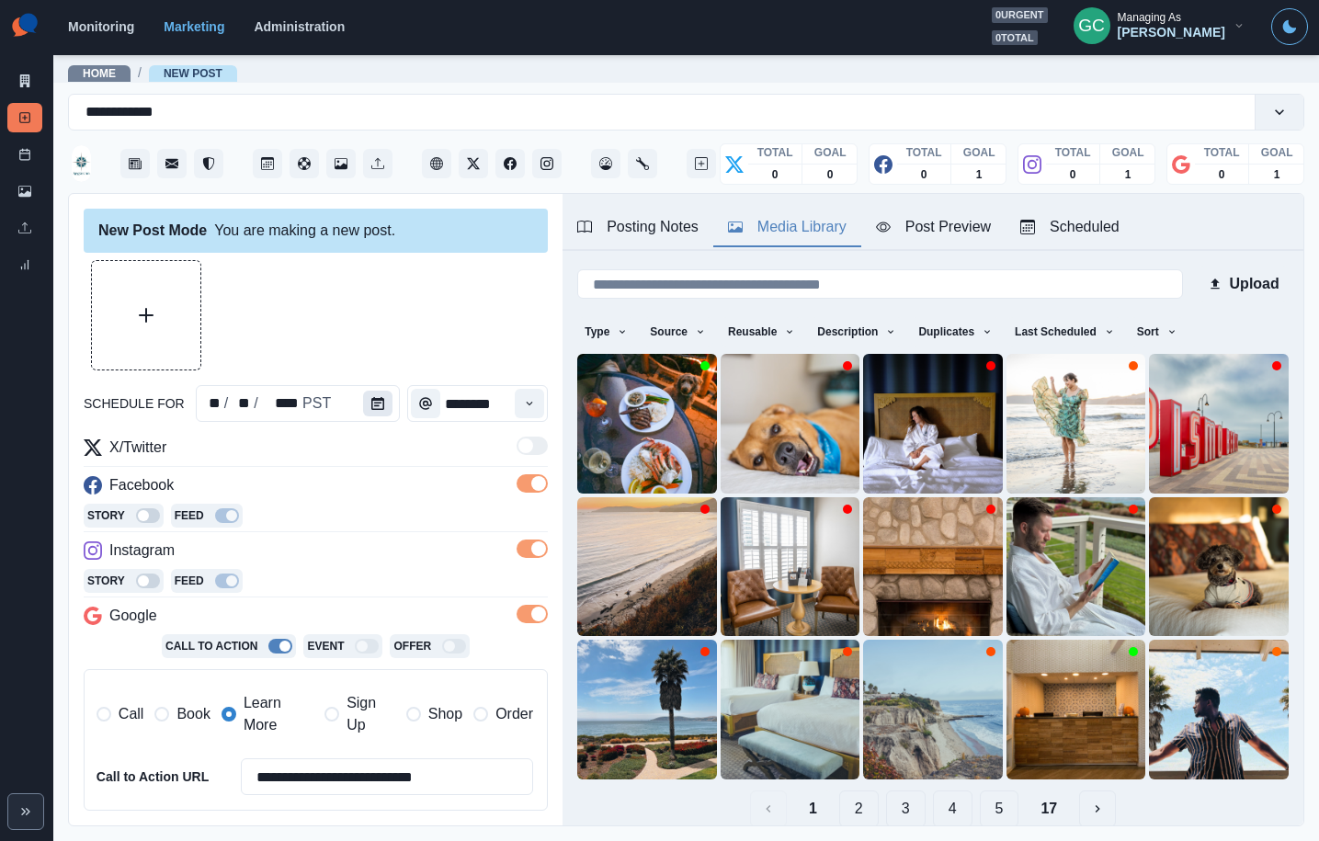
scroll to position [1, 0]
click at [380, 392] on button "Calendar" at bounding box center [377, 403] width 29 height 26
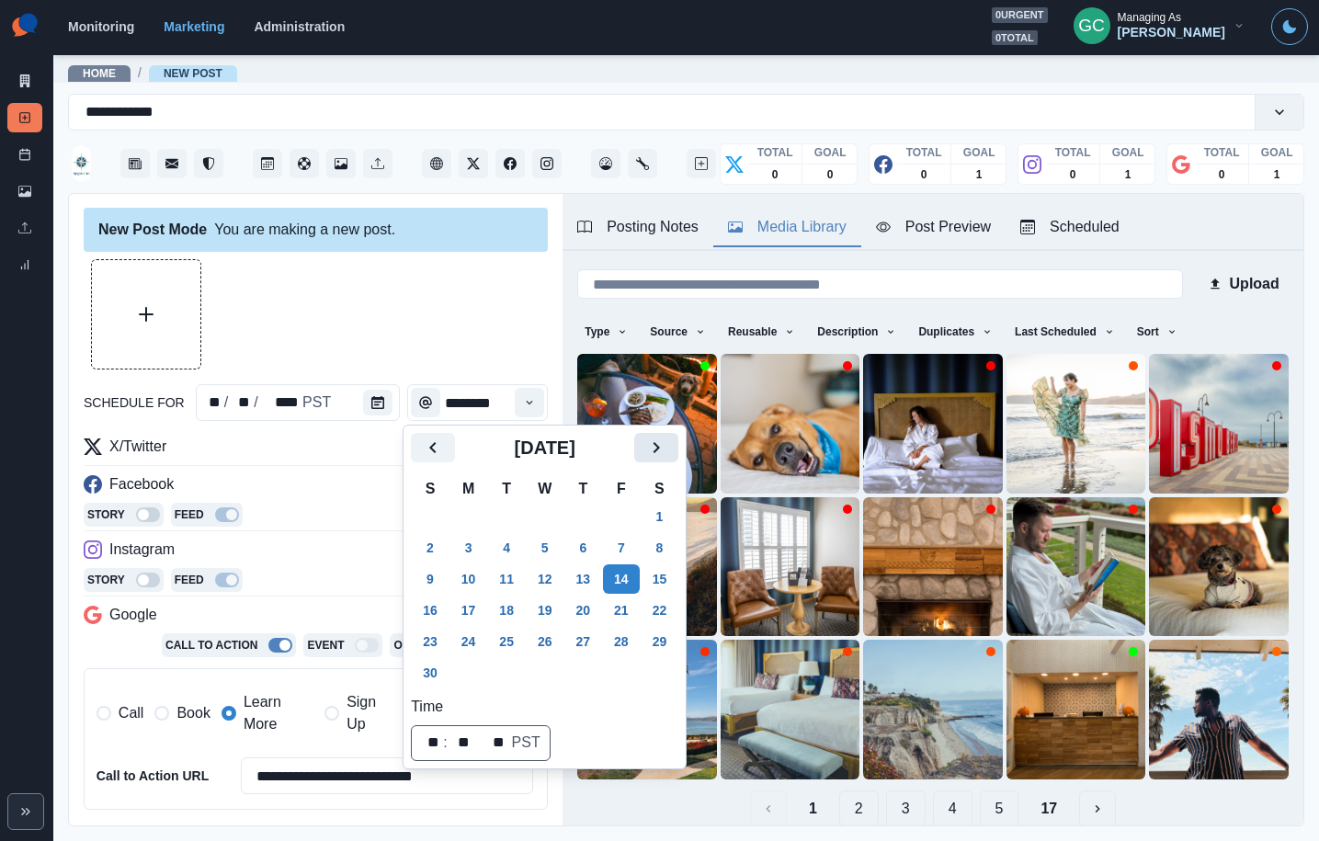
click at [667, 445] on icon "Next" at bounding box center [656, 448] width 22 height 22
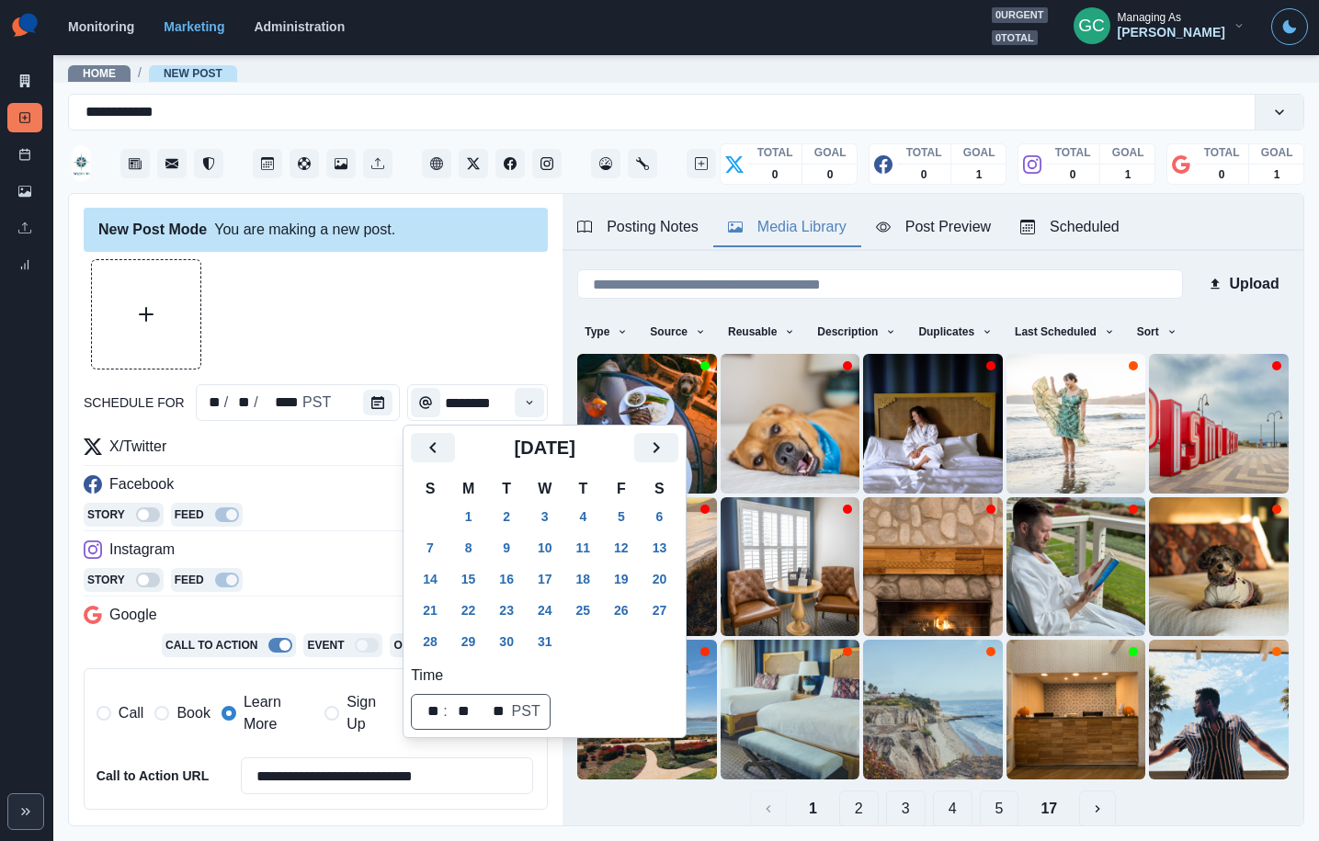
click at [458, 451] on h2 "December 2025" at bounding box center [544, 448] width 179 height 22
click at [432, 451] on icon "Previous" at bounding box center [433, 448] width 22 height 22
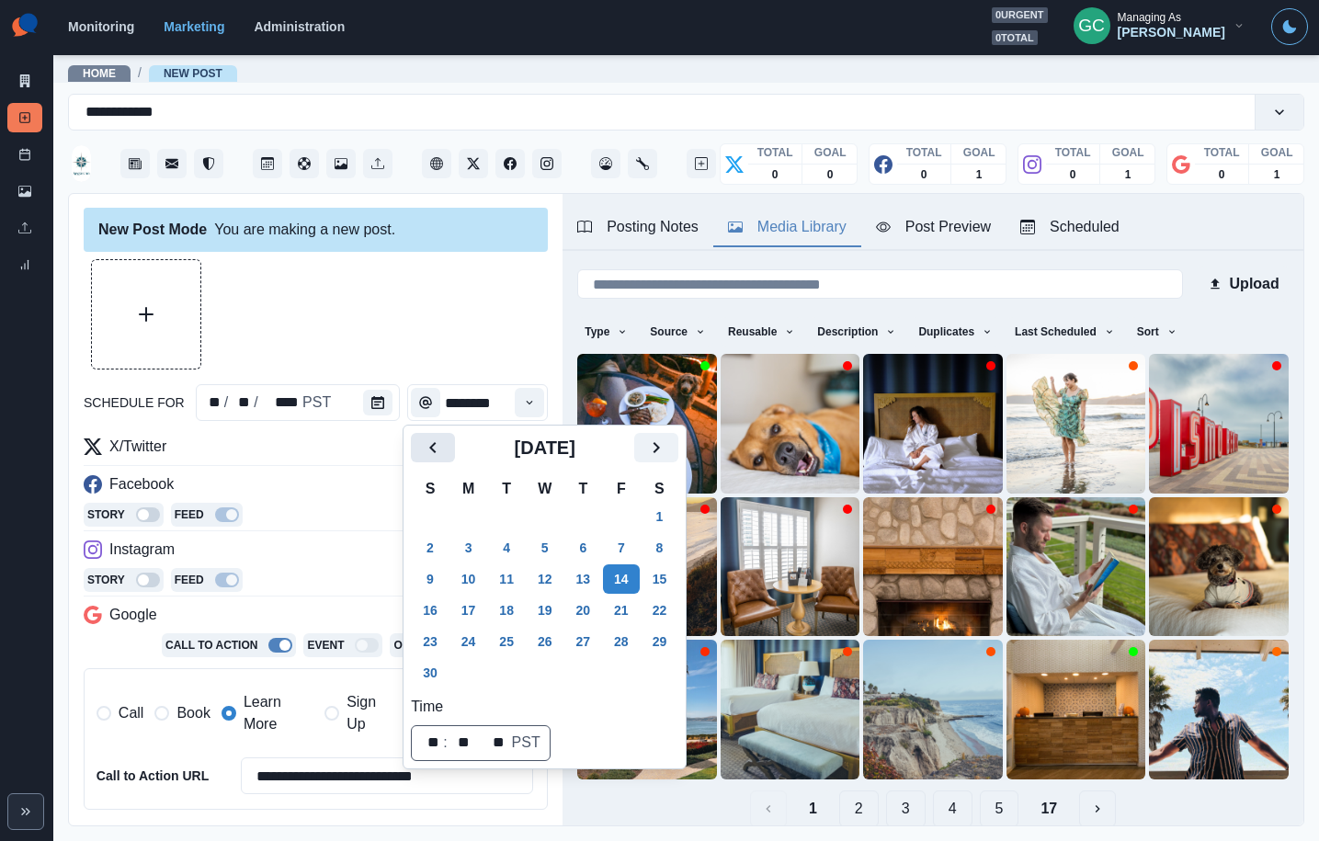
click at [430, 451] on icon "Previous" at bounding box center [433, 448] width 22 height 22
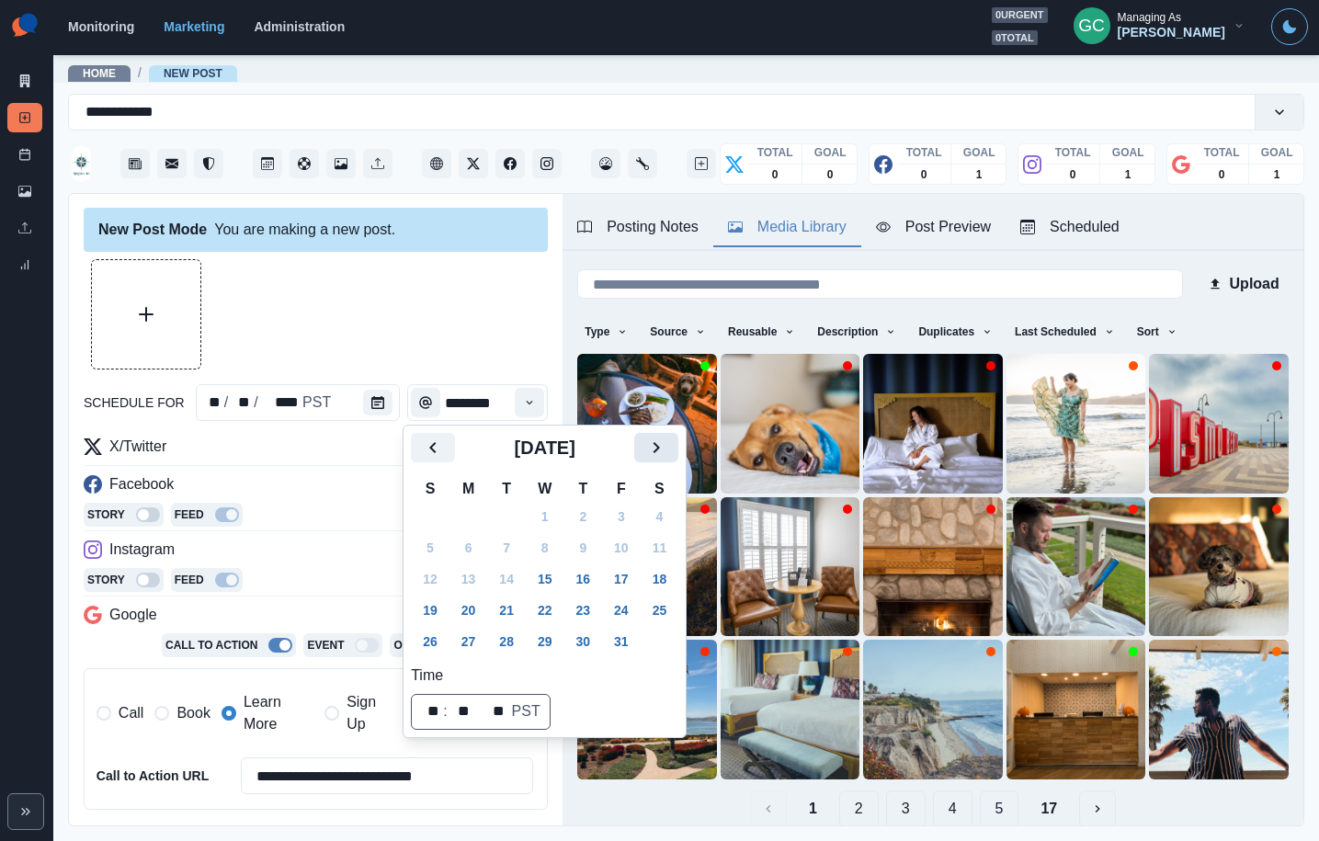
click at [667, 440] on icon "Next" at bounding box center [656, 448] width 22 height 22
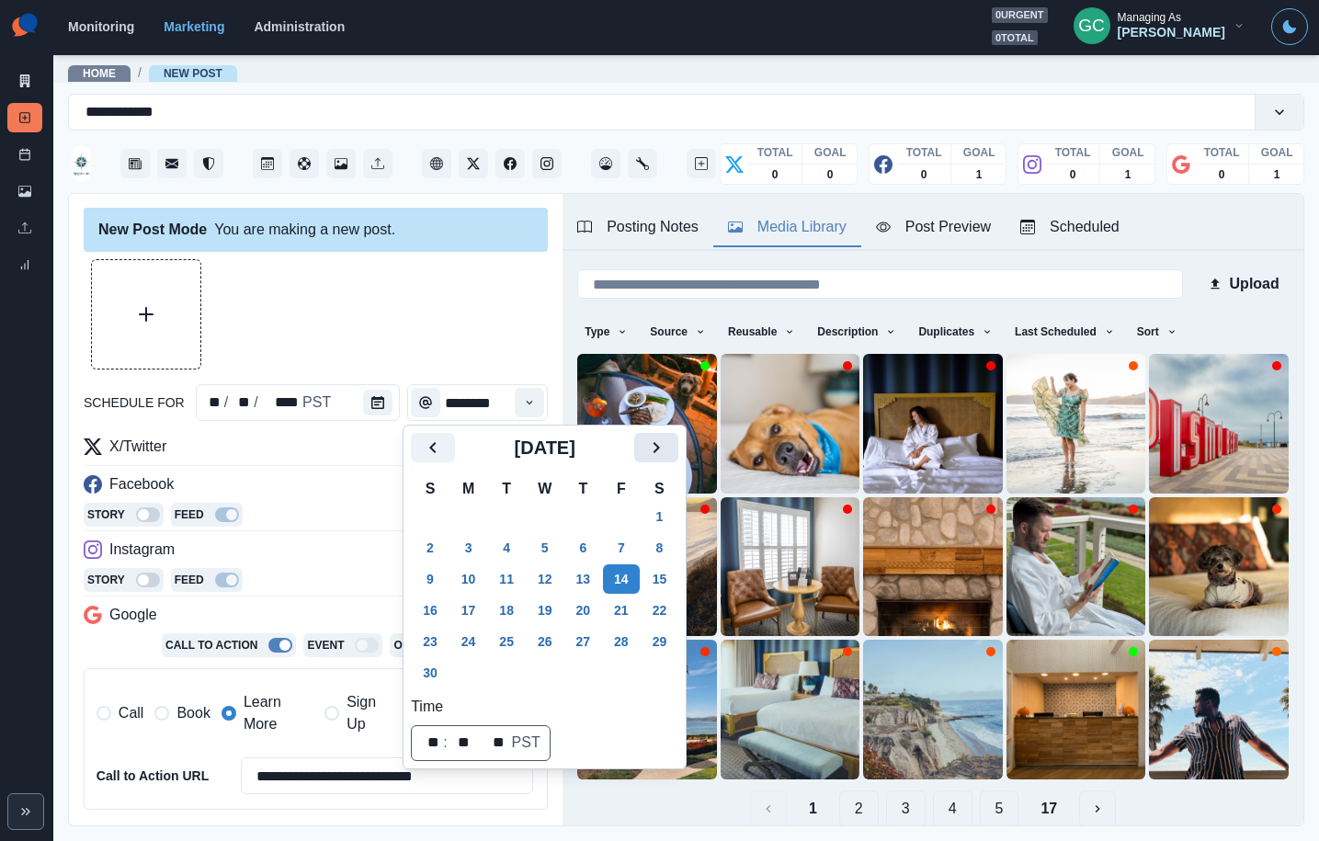
click at [663, 453] on icon "Next" at bounding box center [656, 448] width 22 height 22
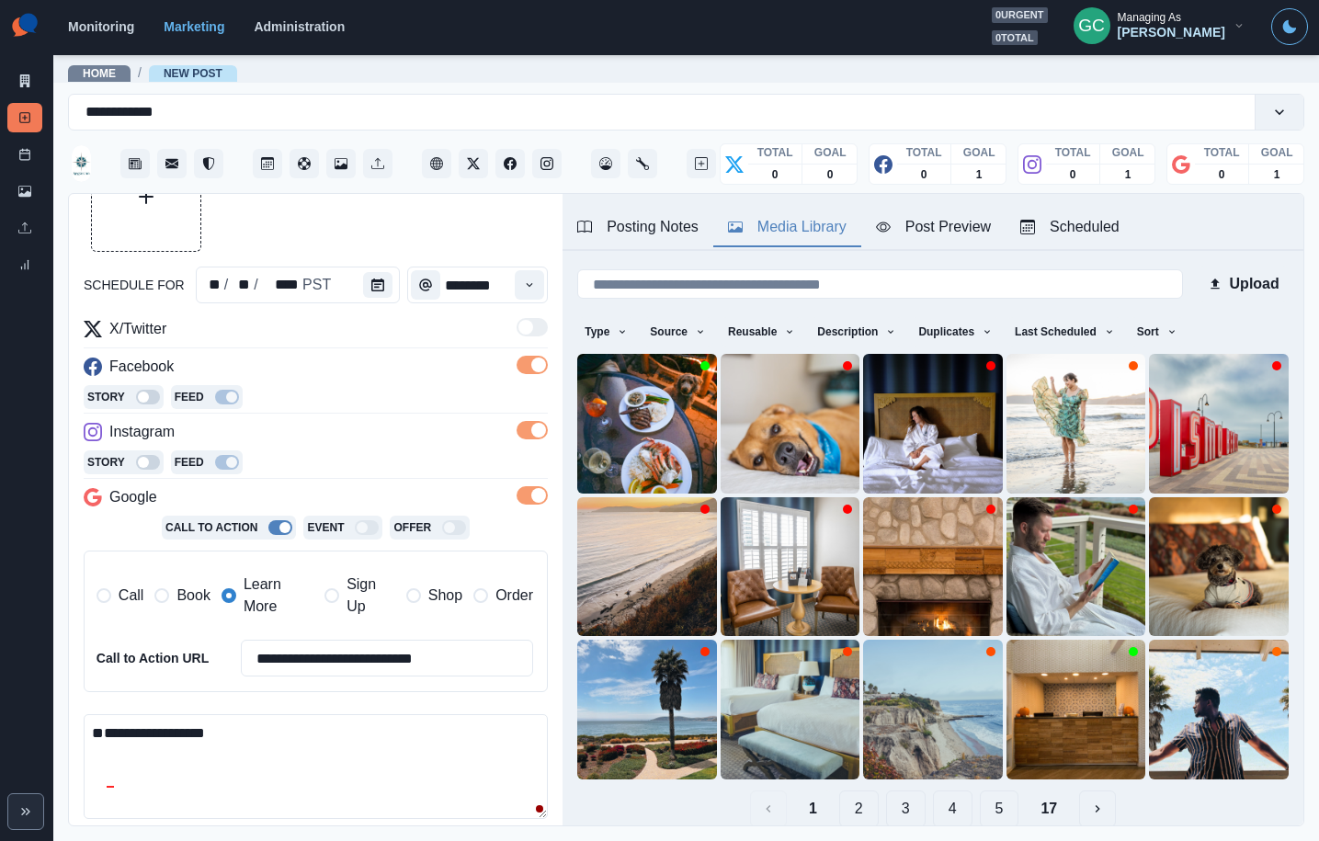
scroll to position [313, 0]
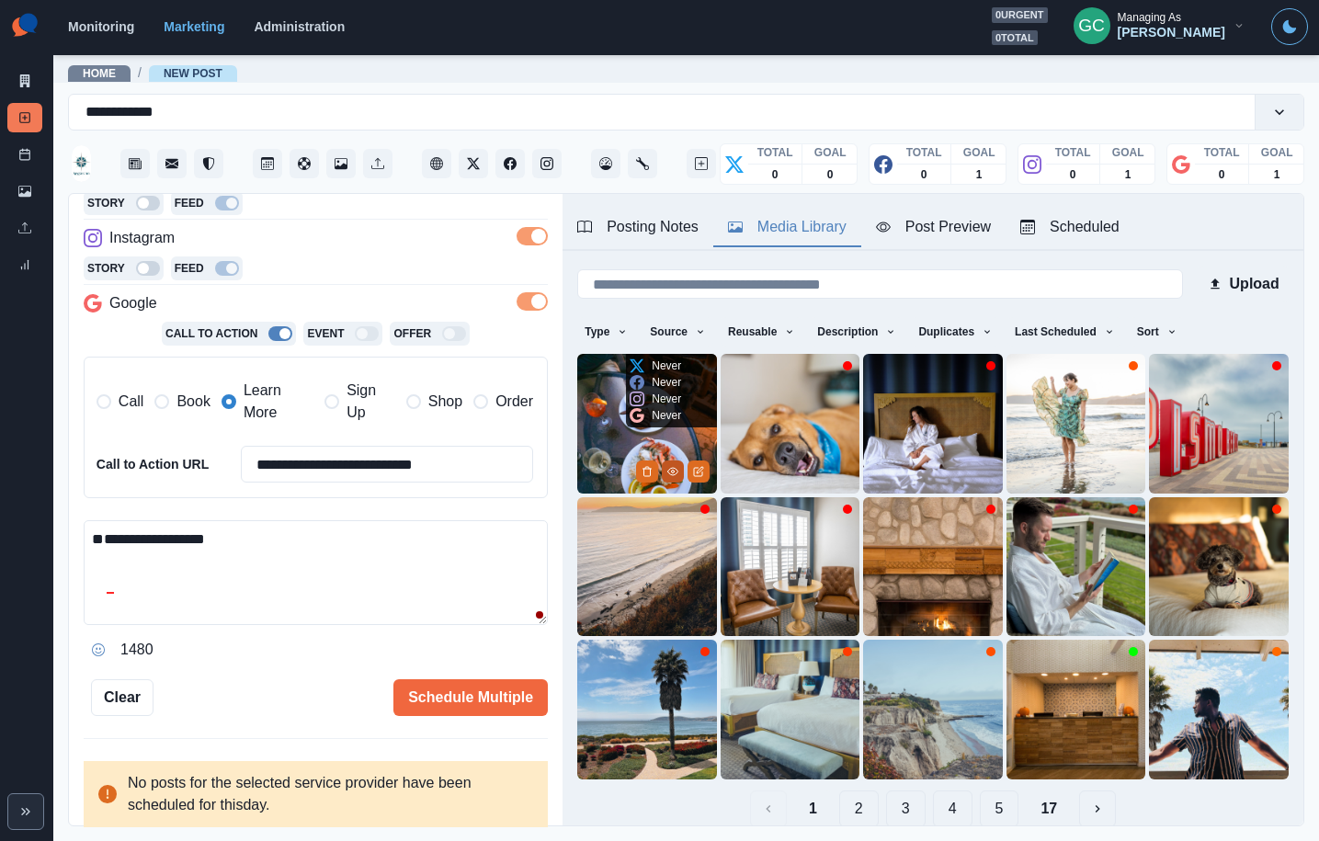
click at [670, 470] on icon "View Media" at bounding box center [672, 471] width 11 height 11
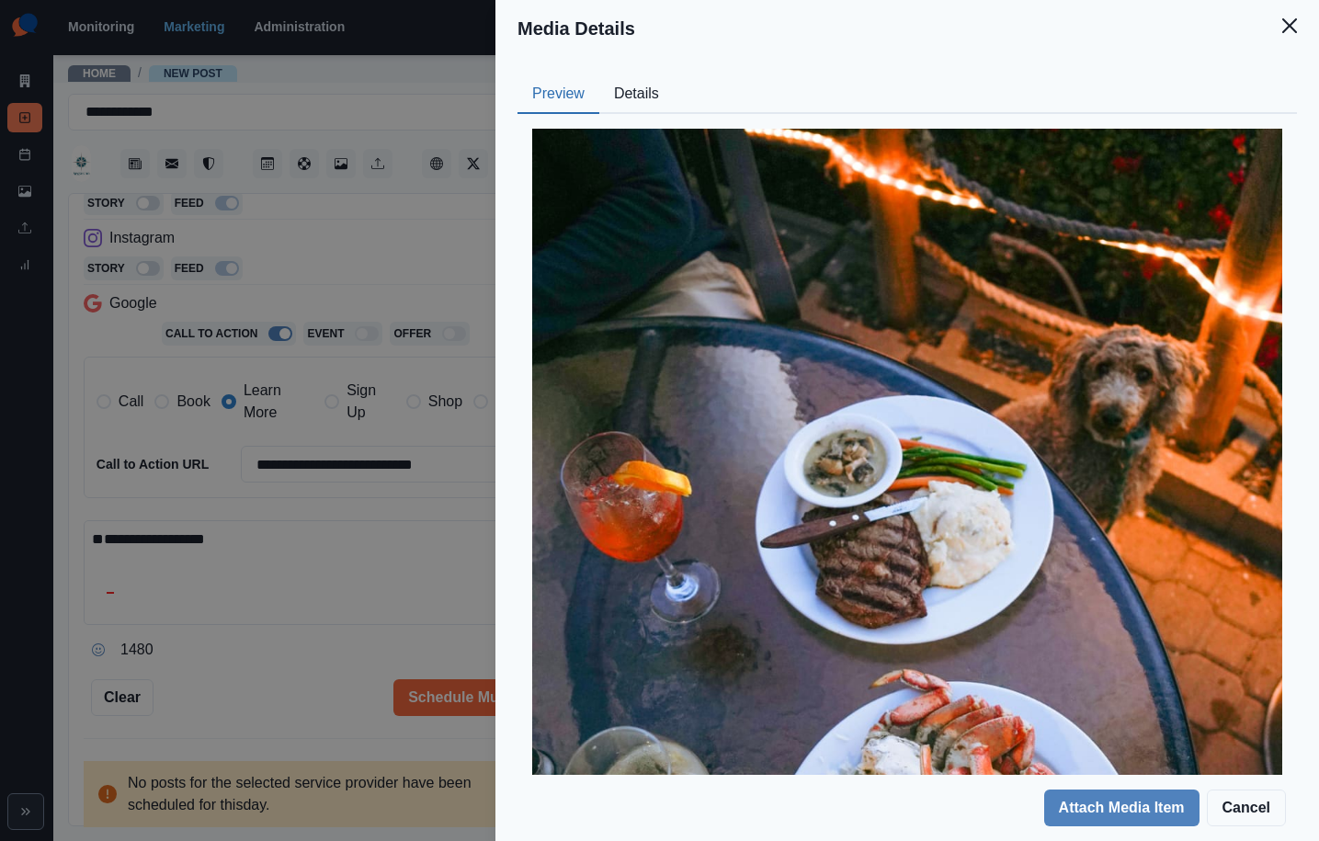
click at [636, 93] on button "Details" at bounding box center [636, 94] width 74 height 39
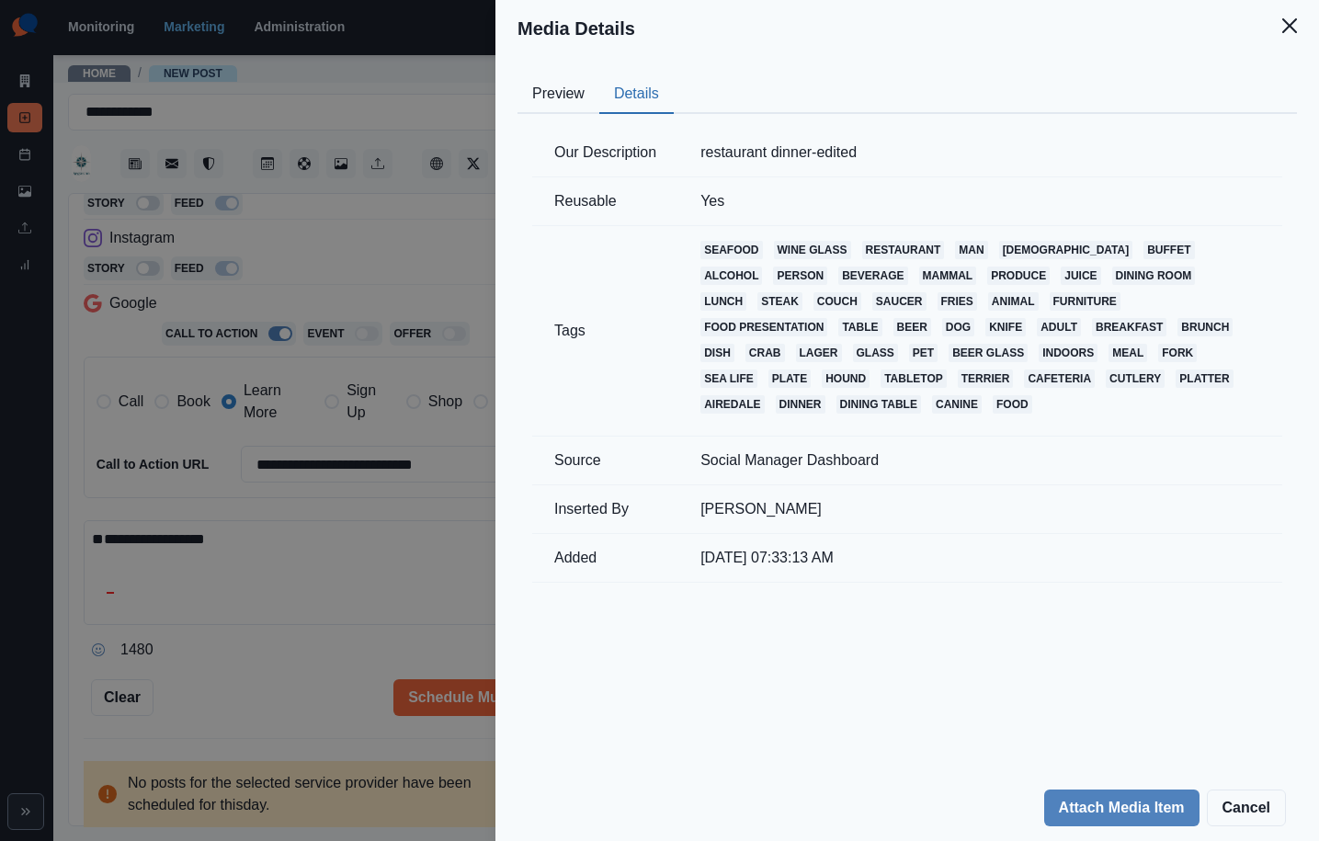
drag, startPoint x: 278, startPoint y: 292, endPoint x: 633, endPoint y: 475, distance: 400.0
click at [278, 292] on div "Media Details Preview Details Our Description restaurant dinner-edited Reusable…" at bounding box center [659, 420] width 1319 height 841
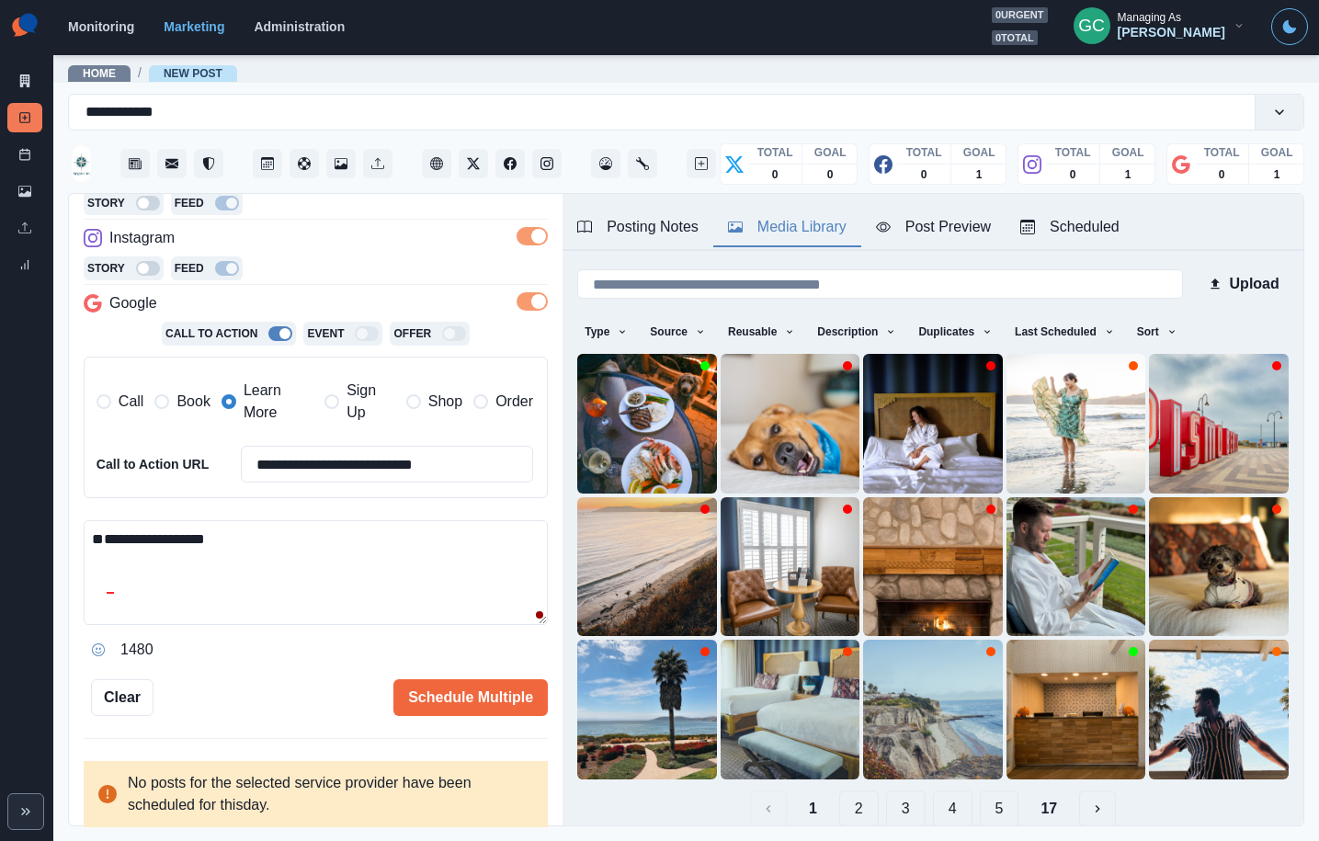
click at [586, 438] on img at bounding box center [647, 424] width 140 height 140
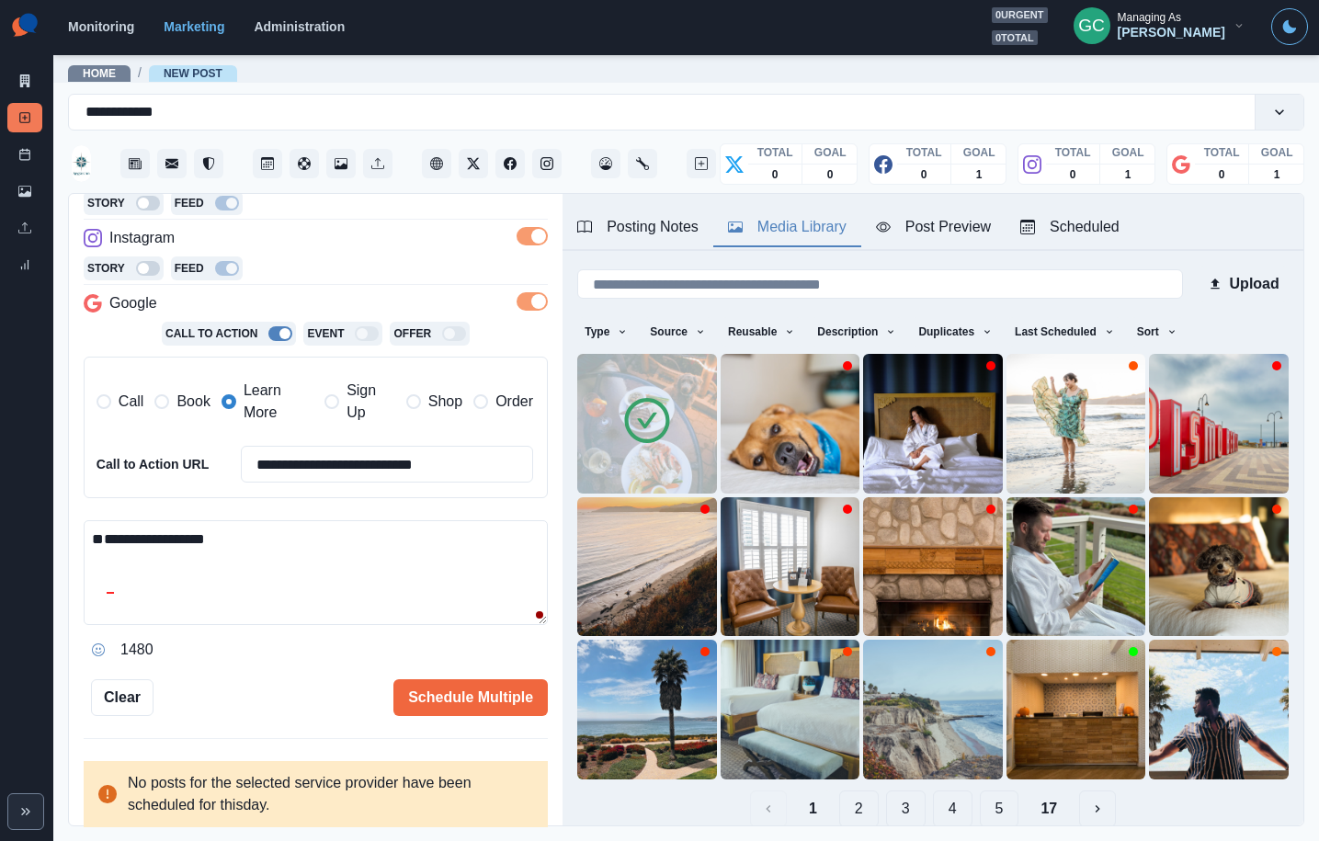
drag, startPoint x: 133, startPoint y: 527, endPoint x: 143, endPoint y: 532, distance: 11.5
click at [134, 528] on textarea "**********" at bounding box center [316, 572] width 464 height 105
paste textarea "**********"
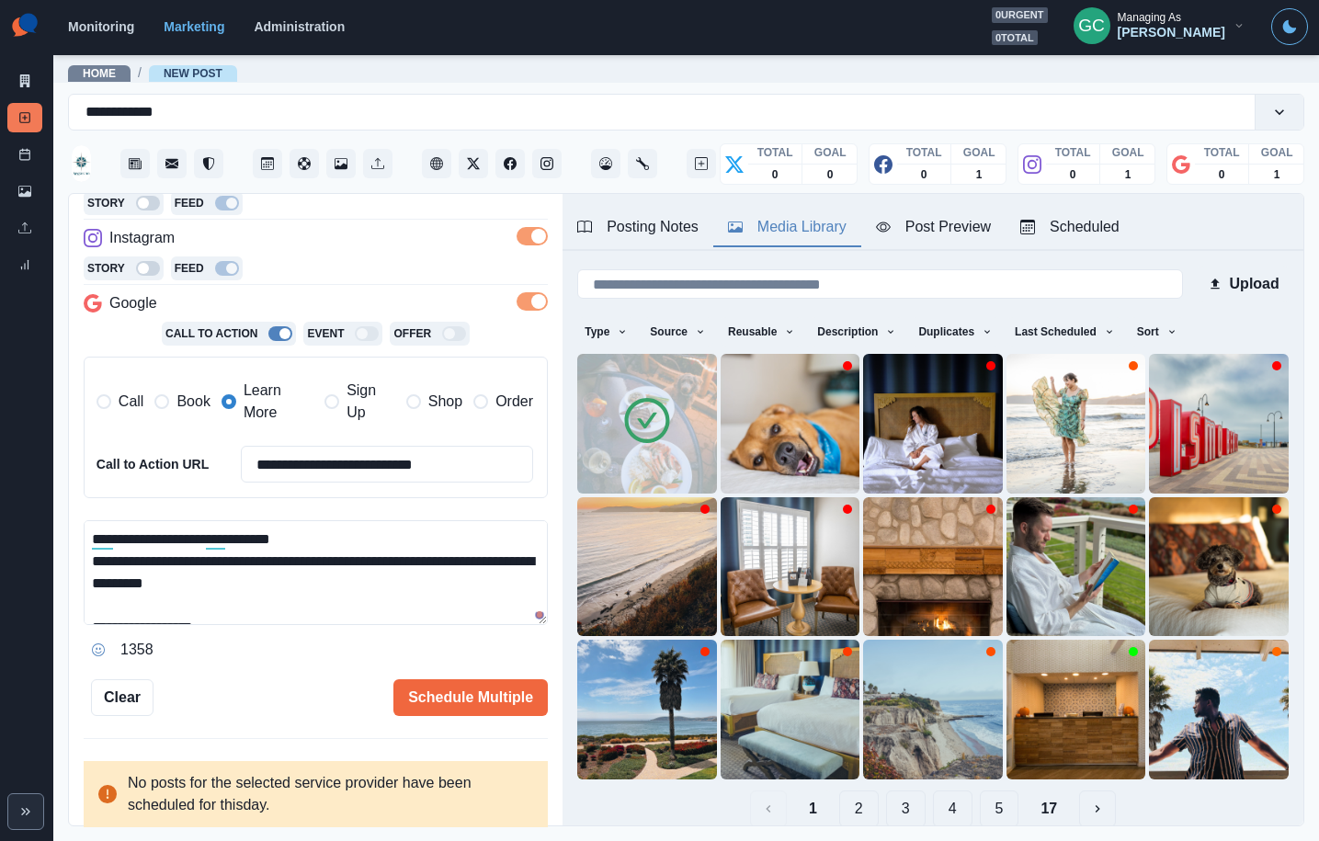
click at [409, 540] on textarea "**********" at bounding box center [316, 572] width 464 height 105
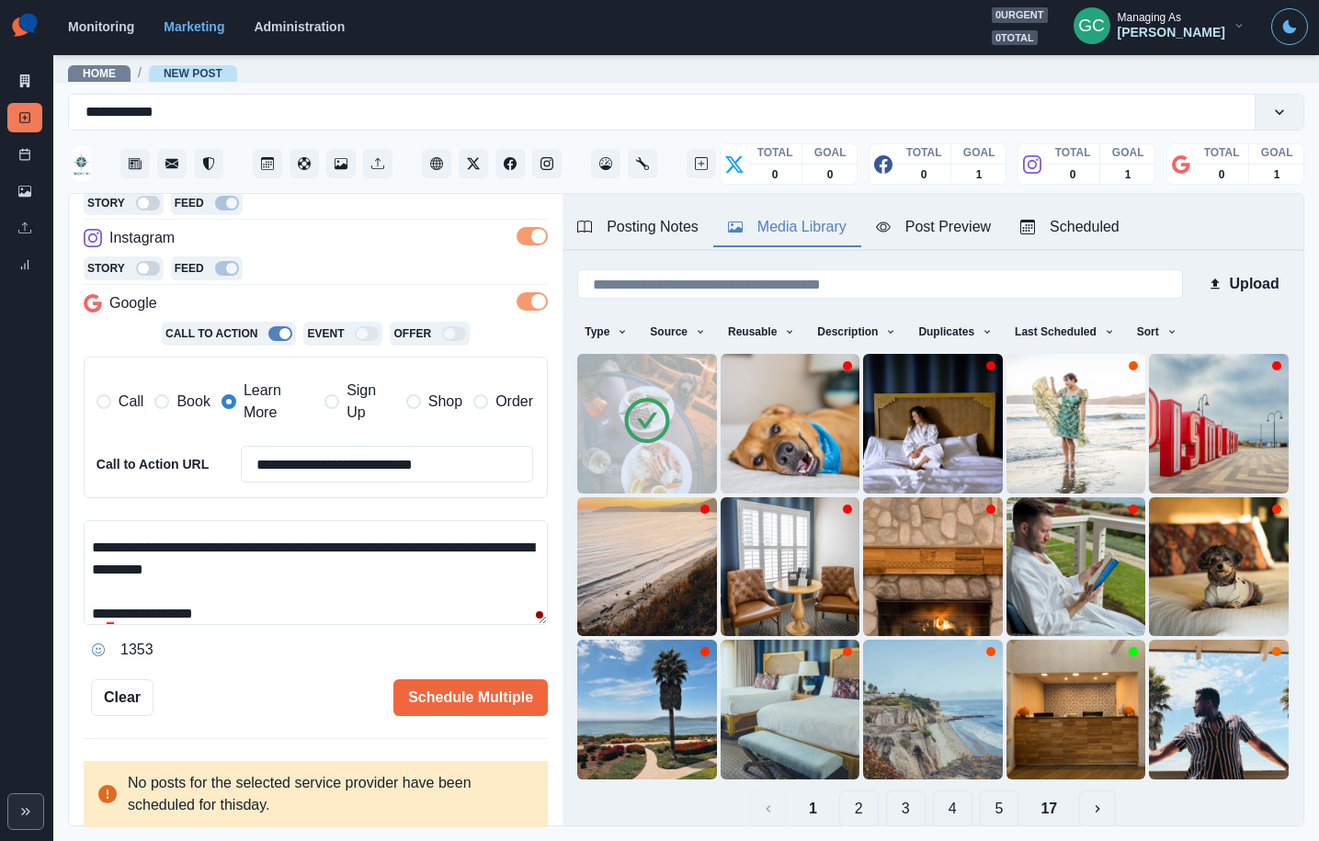
scroll to position [43, 0]
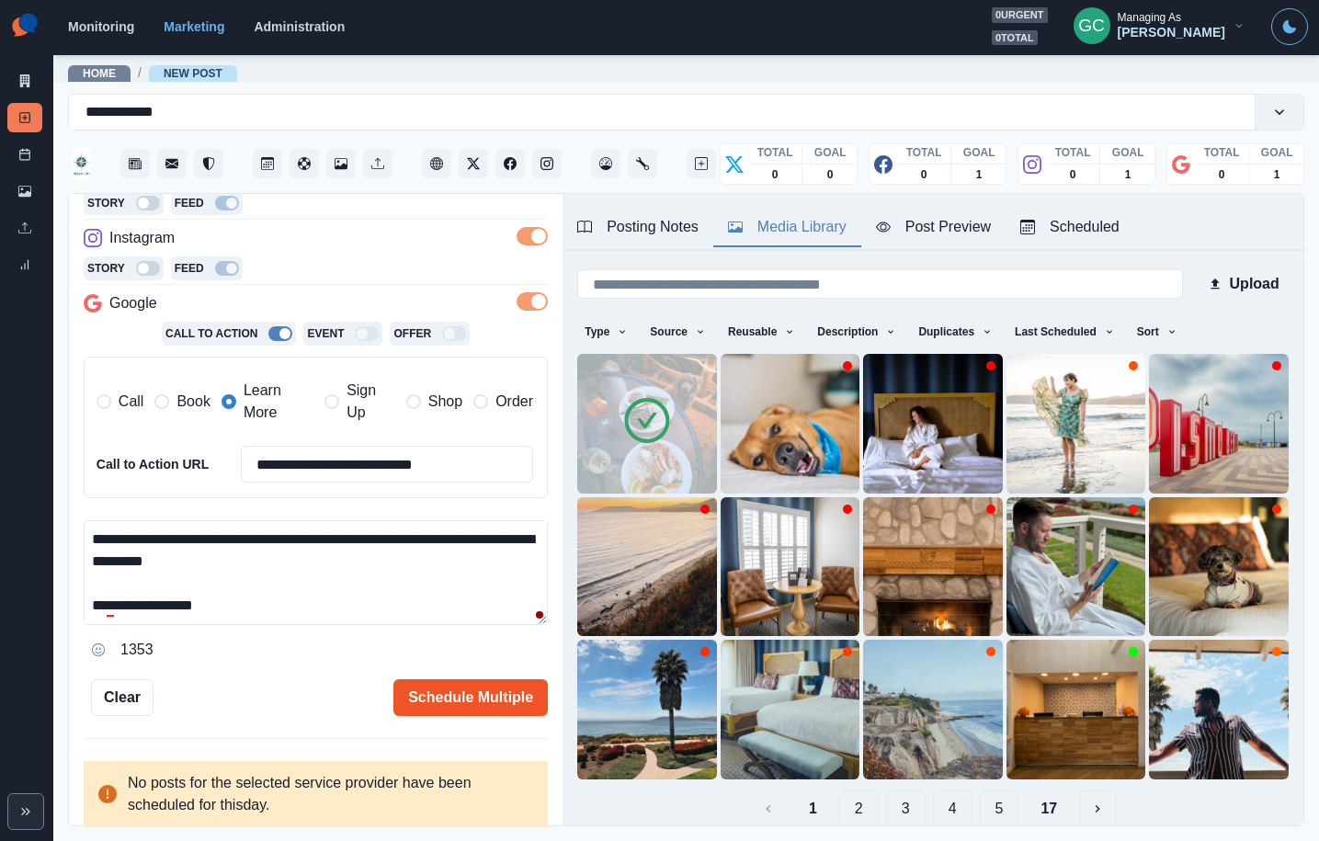
type textarea "**********"
click at [446, 685] on button "Schedule Multiple" at bounding box center [470, 697] width 154 height 37
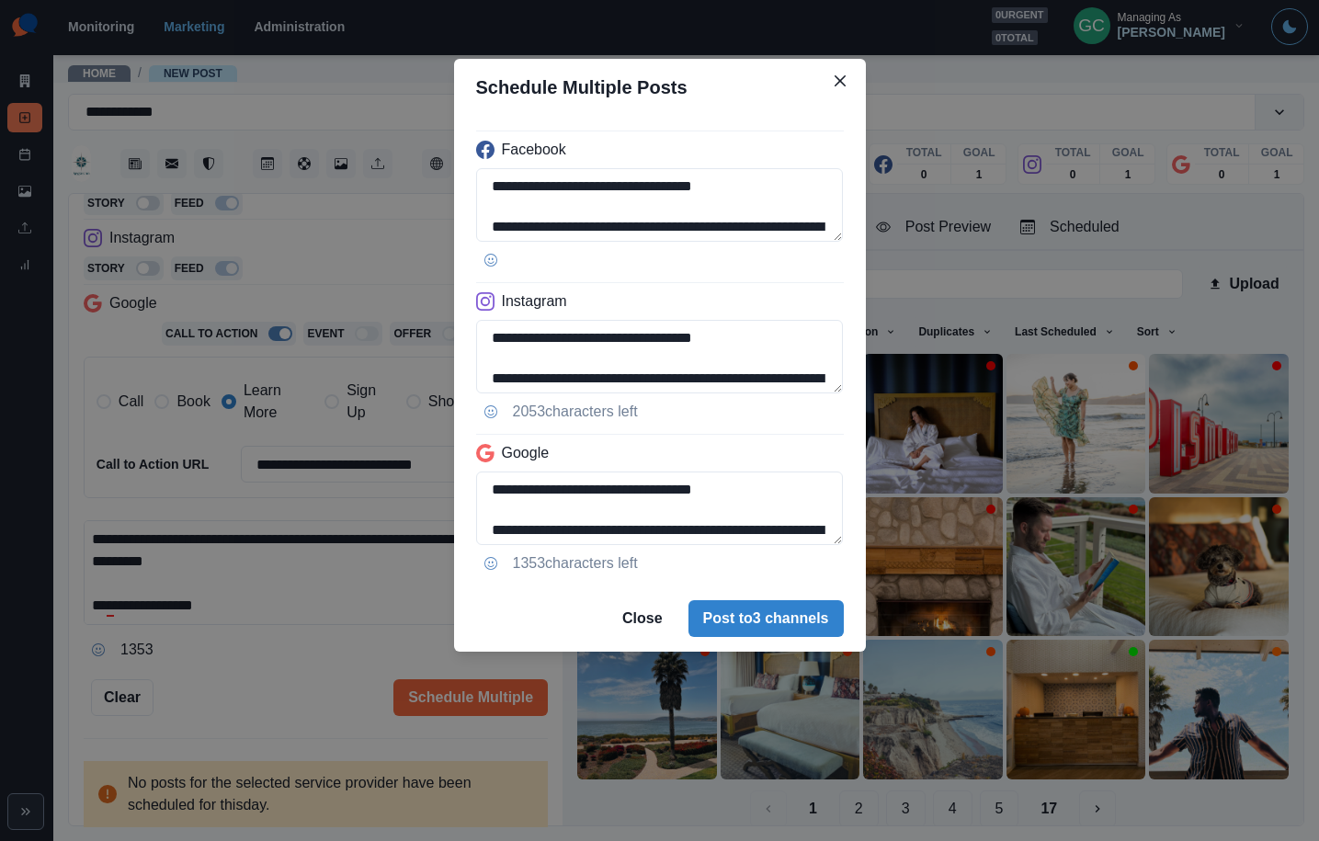
click at [255, 282] on div "**********" at bounding box center [659, 420] width 1319 height 841
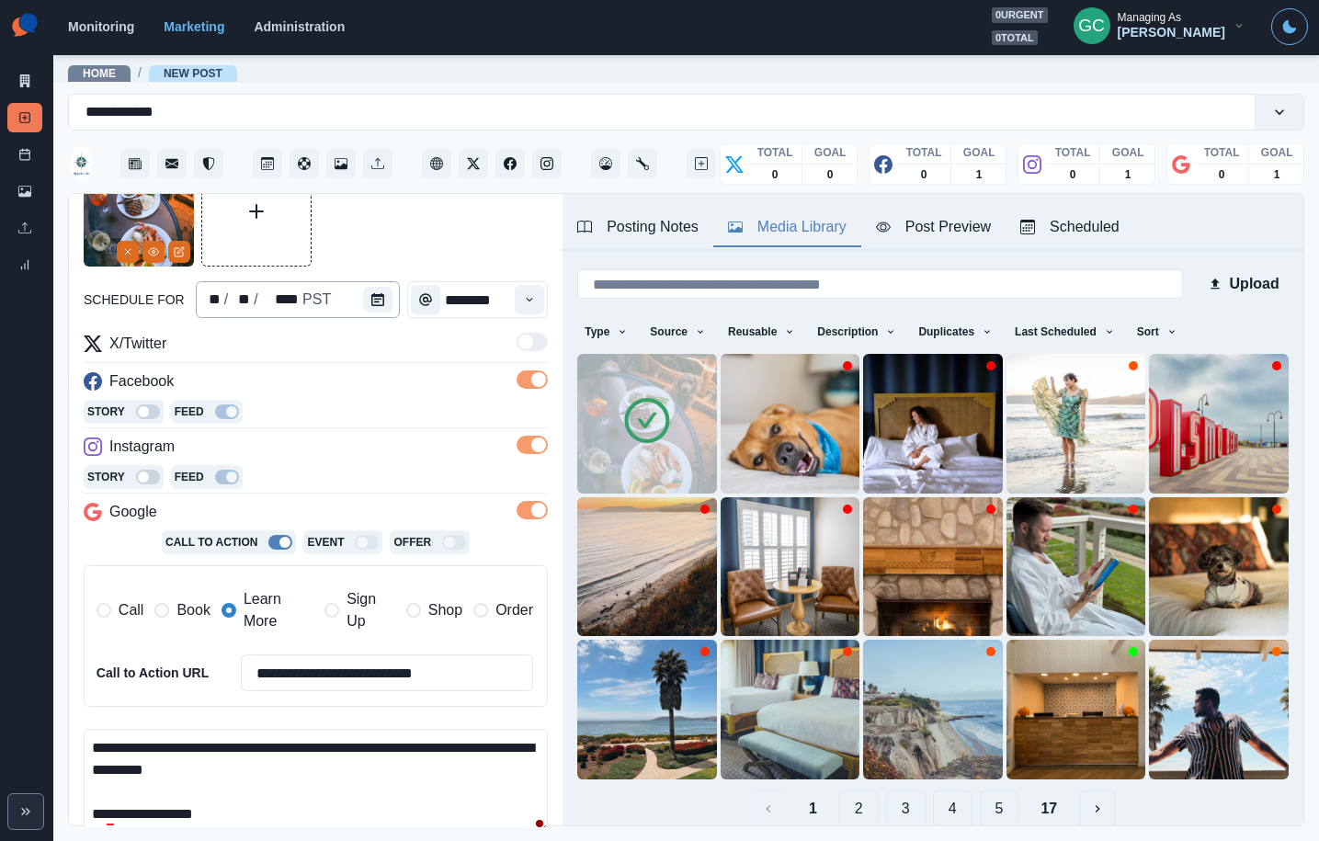
scroll to position [0, 0]
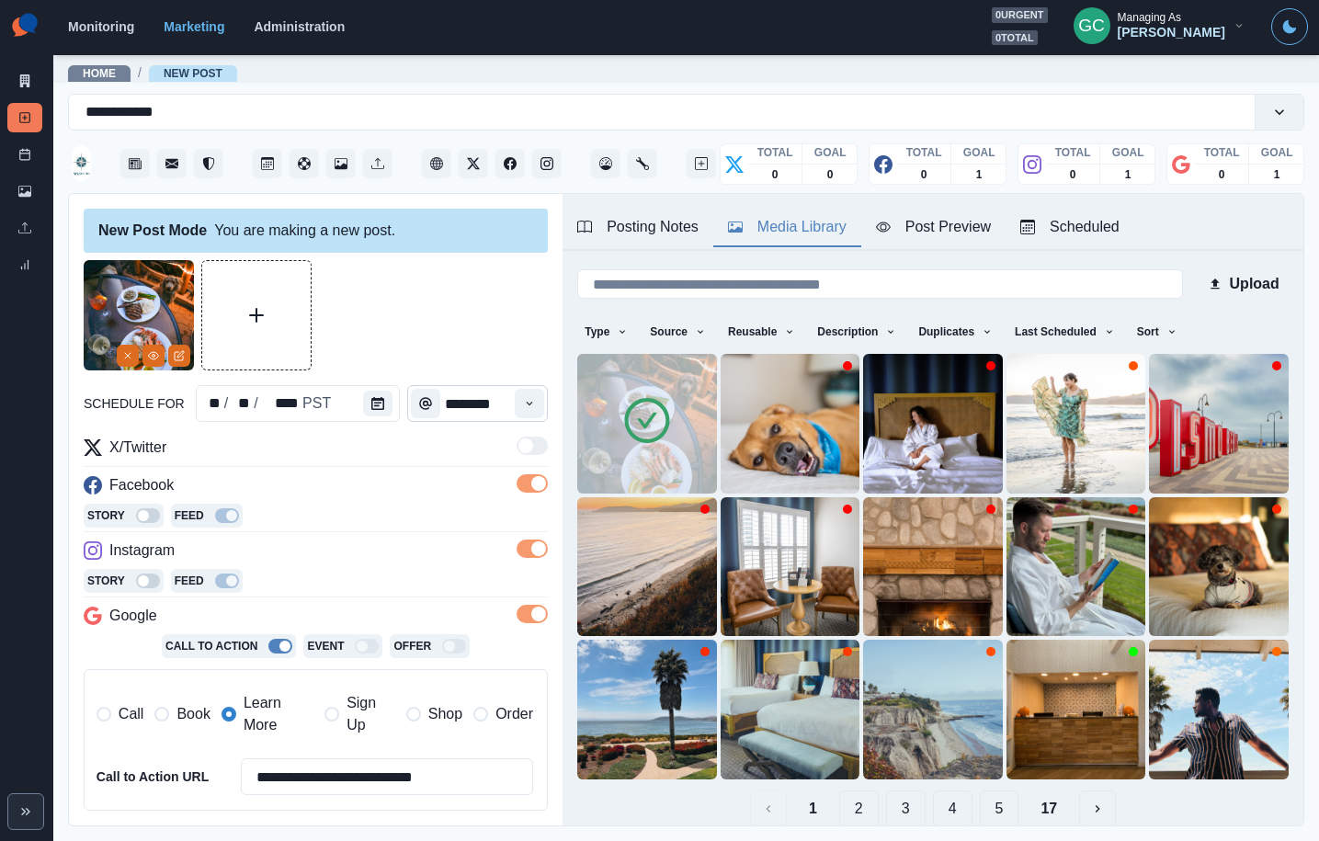
click at [364, 404] on button "Calendar" at bounding box center [377, 404] width 29 height 26
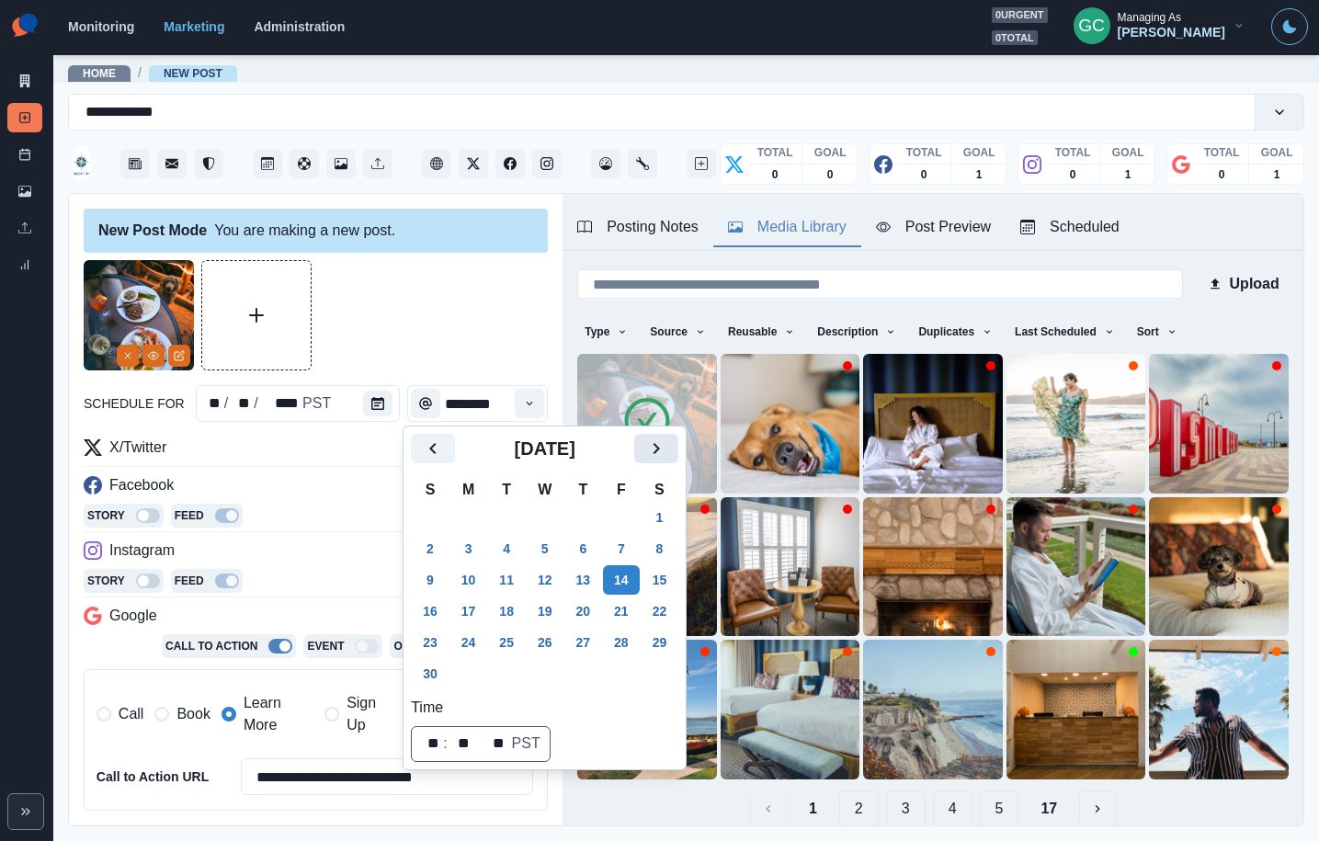
click at [667, 450] on icon "Next" at bounding box center [656, 449] width 22 height 22
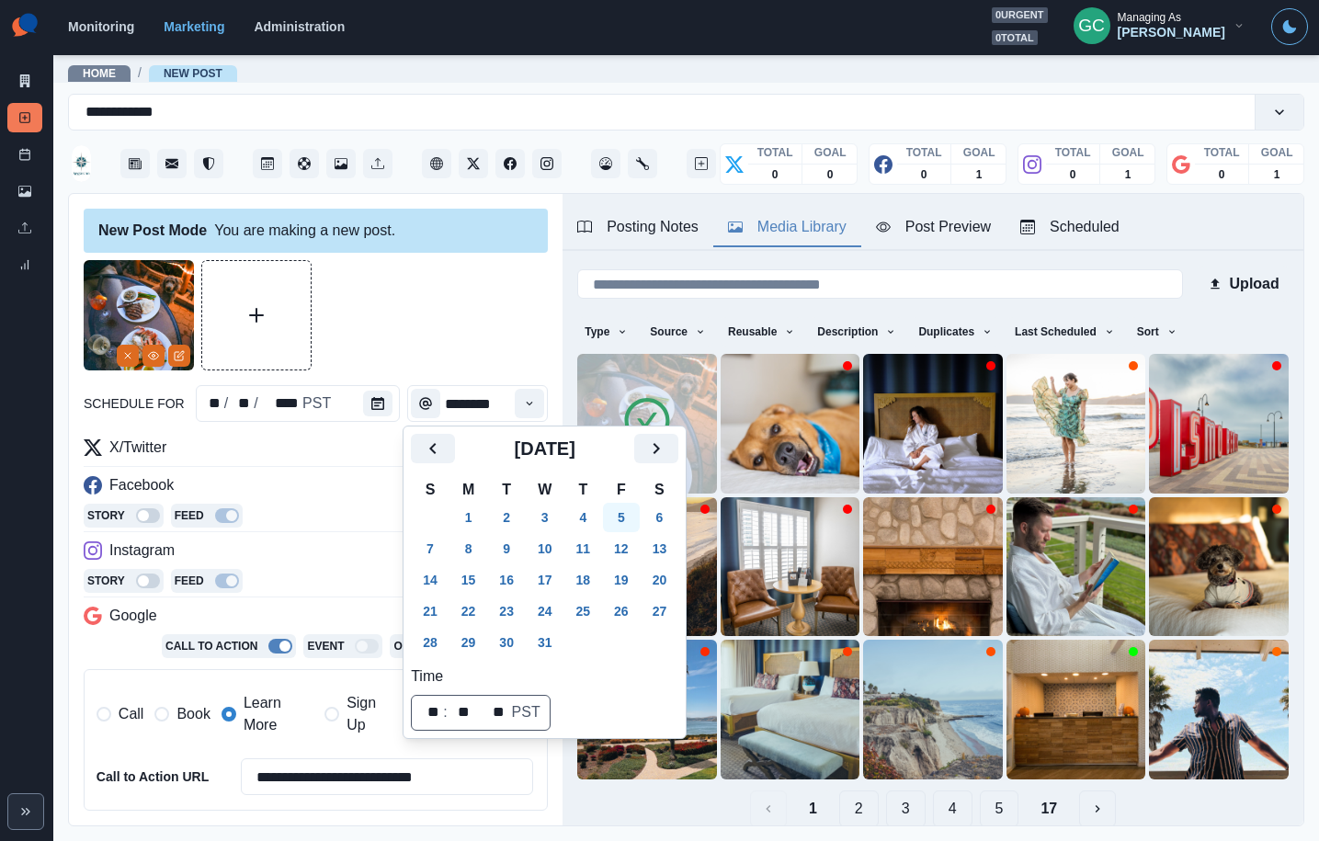
click at [640, 522] on button "5" at bounding box center [621, 517] width 37 height 29
click at [377, 518] on div "Story Feed" at bounding box center [316, 518] width 464 height 28
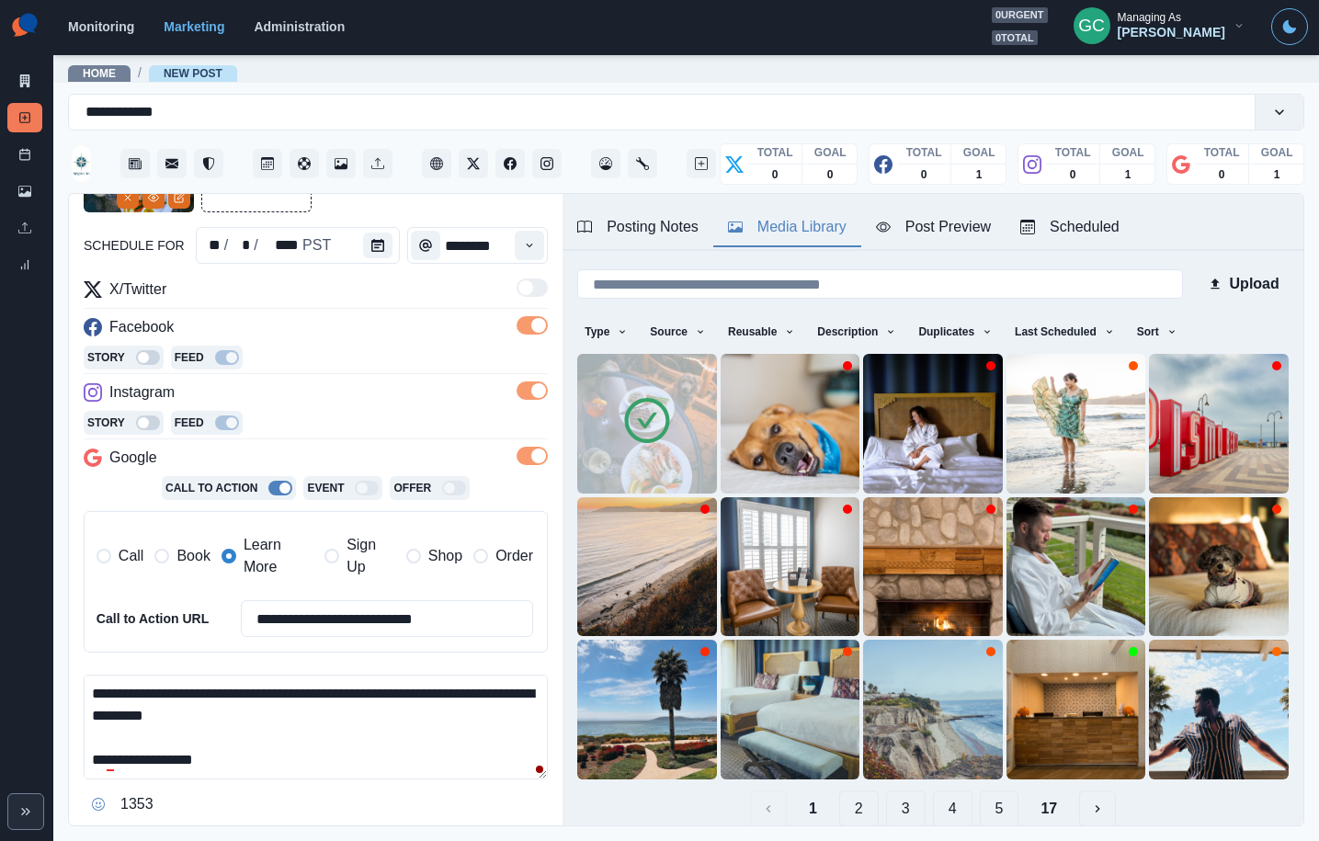
scroll to position [319, 0]
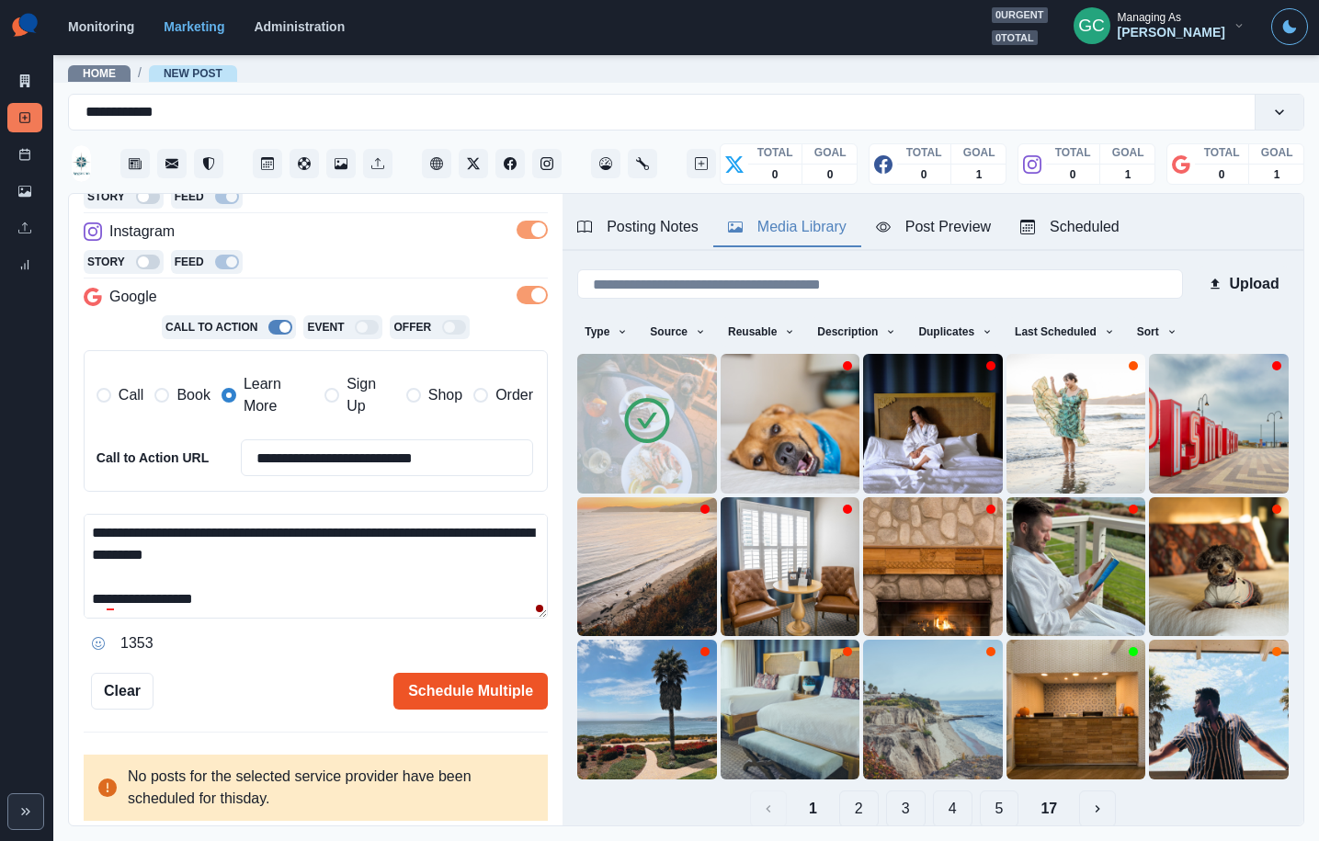
click at [487, 692] on button "Schedule Multiple" at bounding box center [470, 691] width 154 height 37
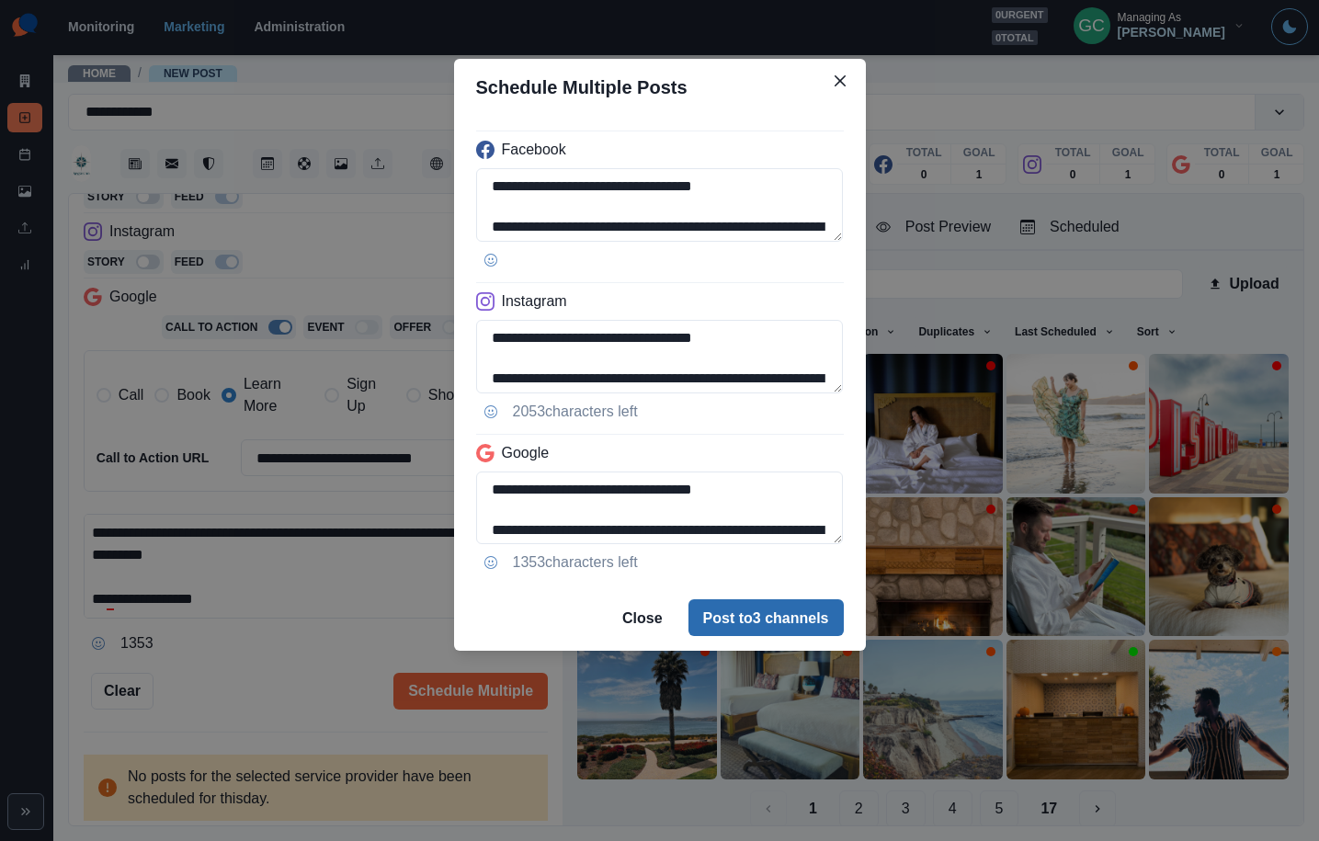
click at [774, 620] on button "Post to 3 channels" at bounding box center [766, 617] width 155 height 37
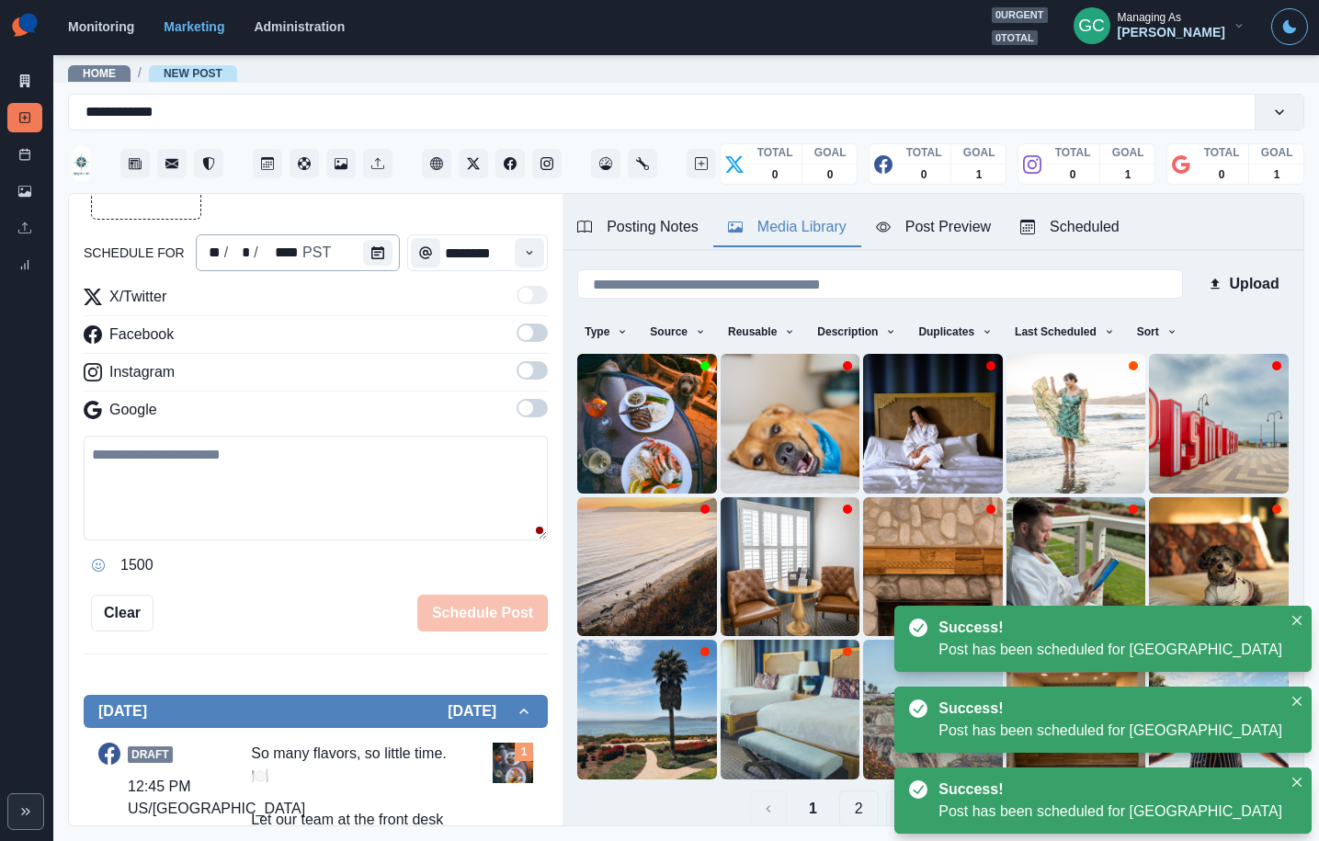
scroll to position [0, 0]
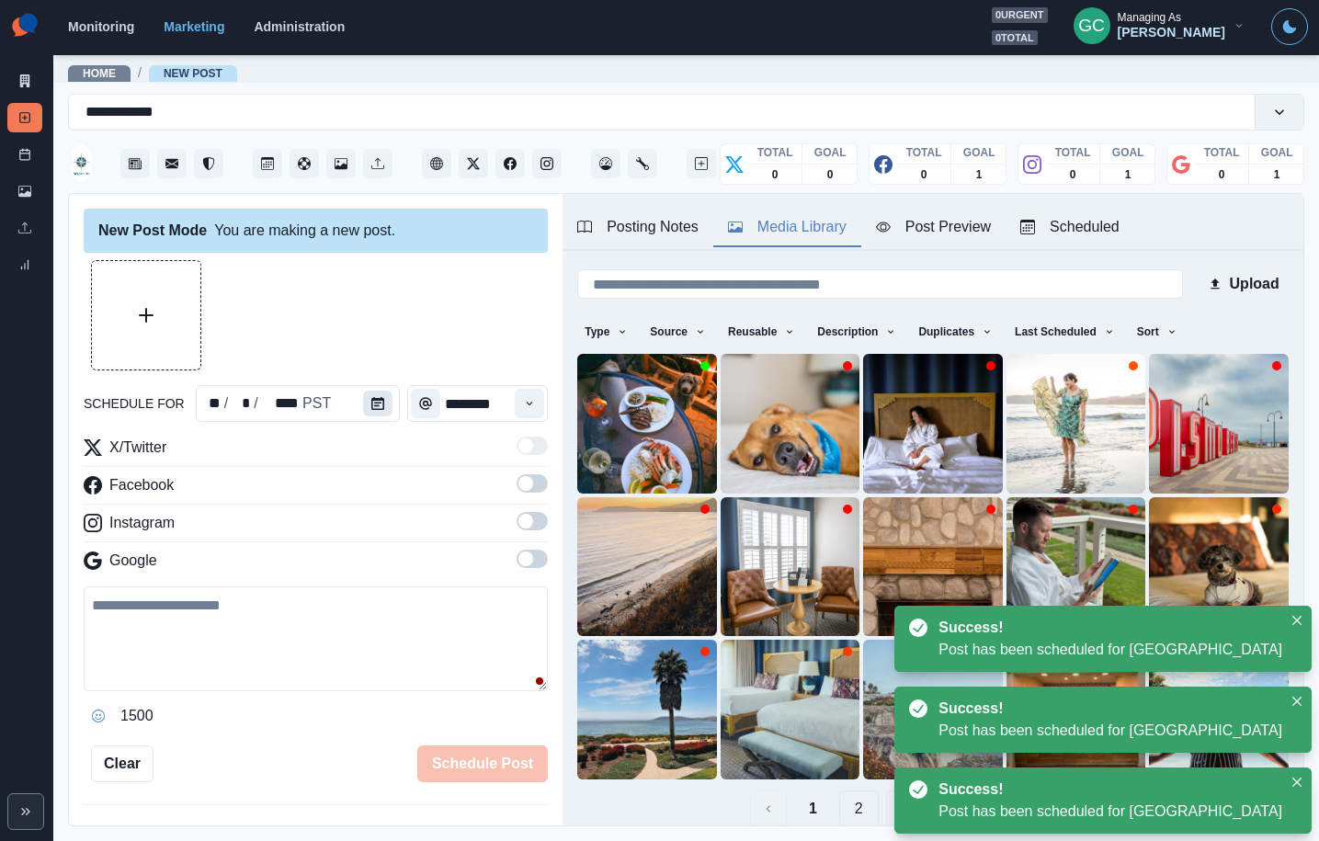
click at [363, 395] on button "Calendar" at bounding box center [377, 404] width 29 height 26
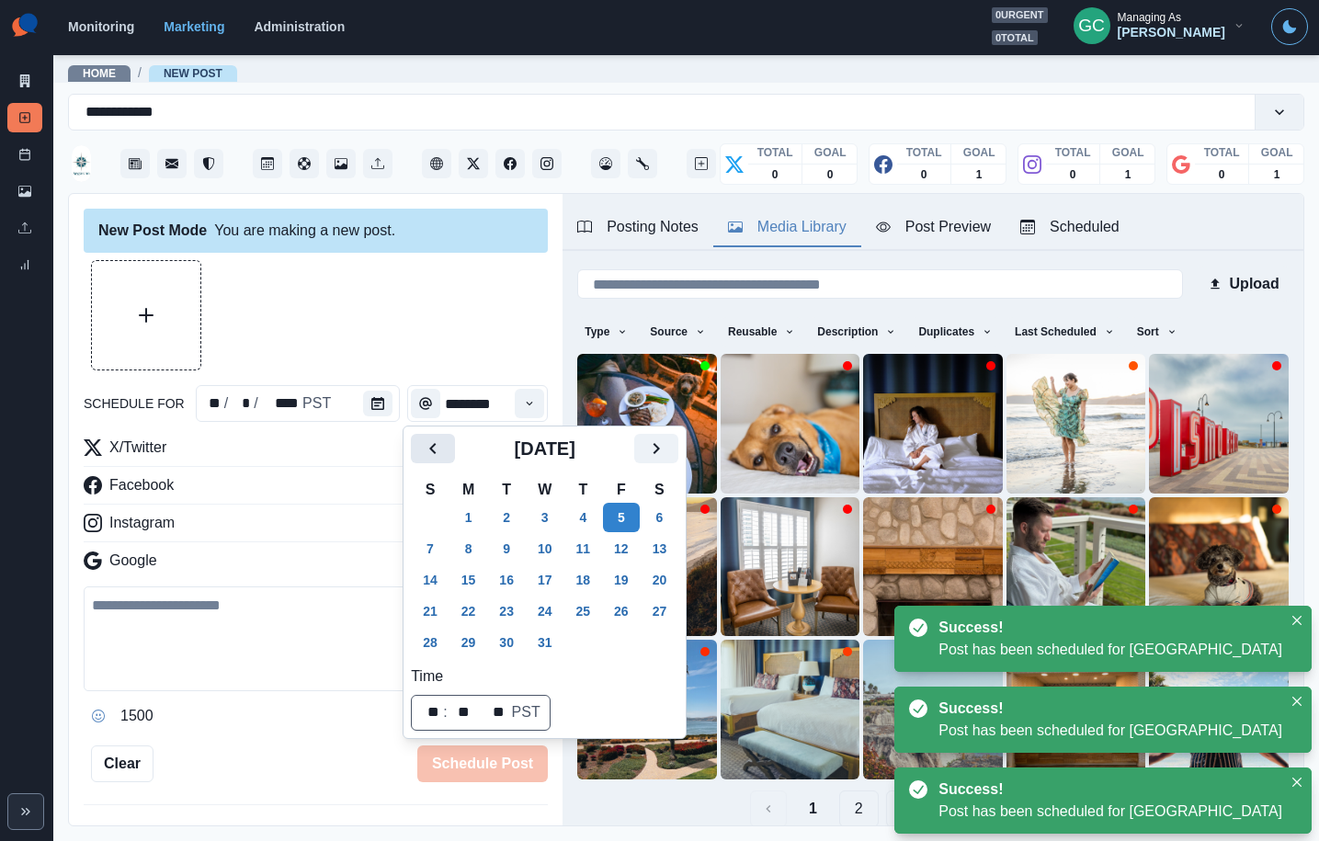
click at [427, 443] on icon "Previous" at bounding box center [433, 449] width 22 height 22
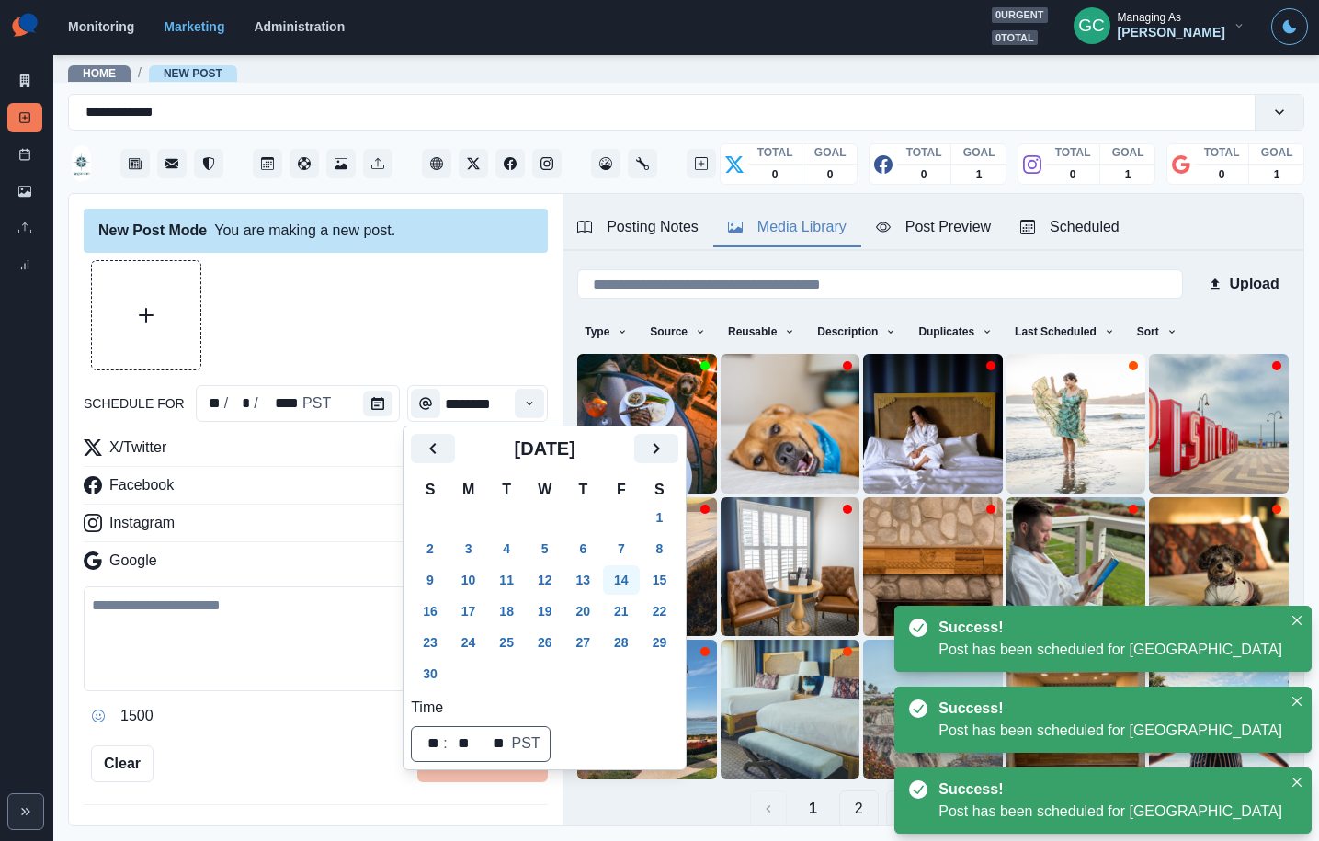
click at [640, 584] on button "14" at bounding box center [621, 579] width 37 height 29
click at [535, 410] on button "Time" at bounding box center [529, 403] width 29 height 29
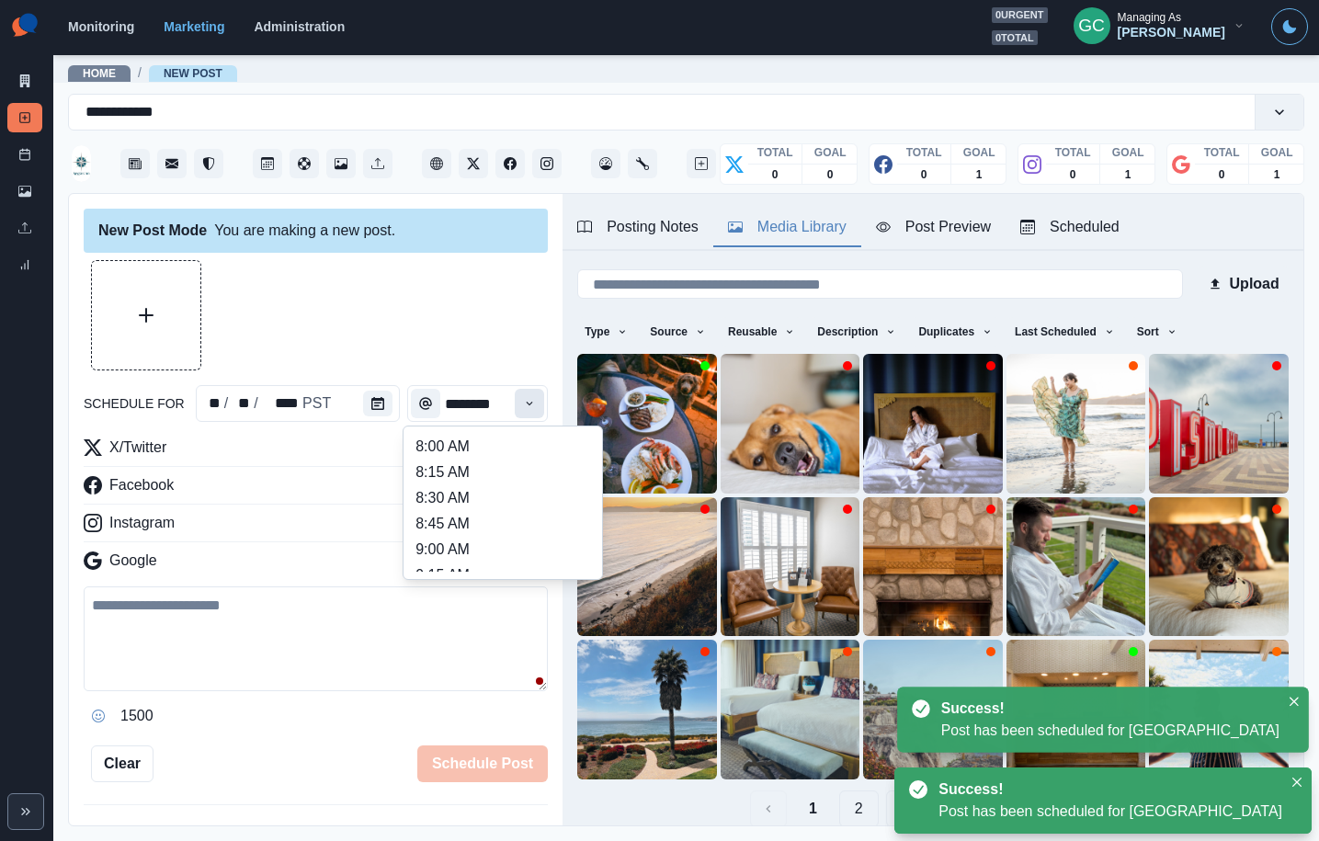
click at [533, 404] on icon "Time" at bounding box center [529, 403] width 13 height 13
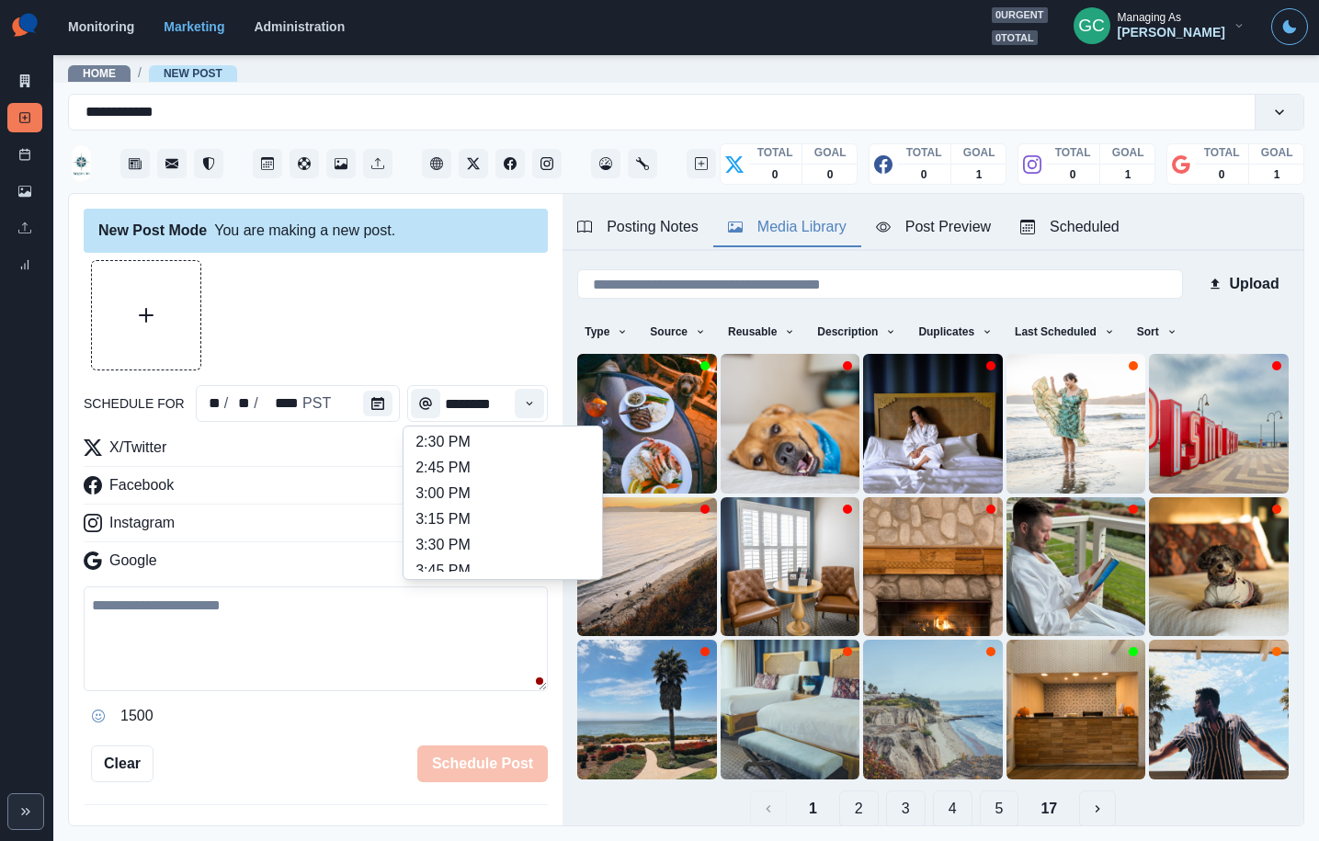
scroll to position [718, 0]
click at [453, 547] on li "4:00 PM" at bounding box center [503, 553] width 184 height 26
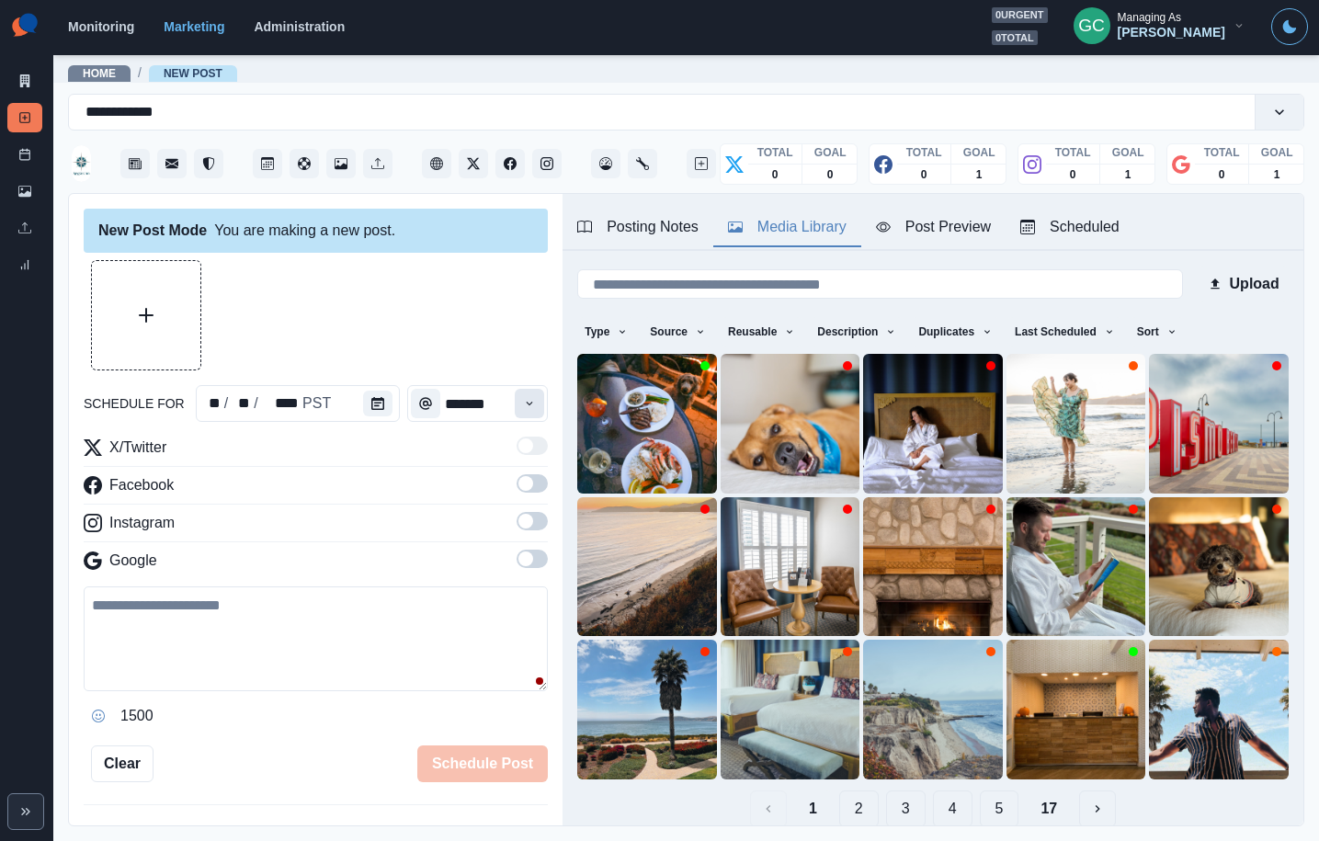
click at [529, 396] on button "Time" at bounding box center [529, 403] width 29 height 29
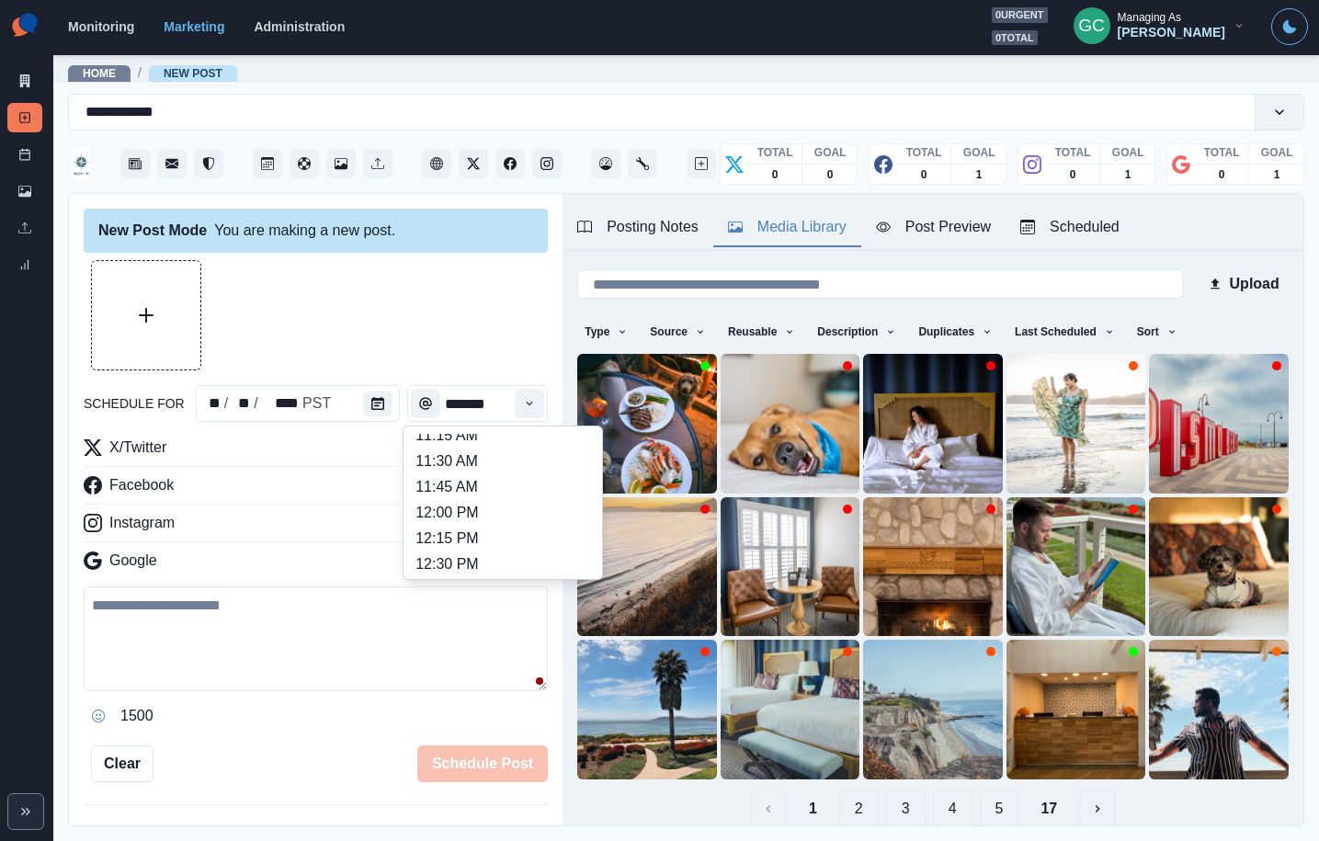
scroll to position [403, 0]
click at [474, 511] on li "12:30 PM" at bounding box center [503, 508] width 184 height 26
type input "********"
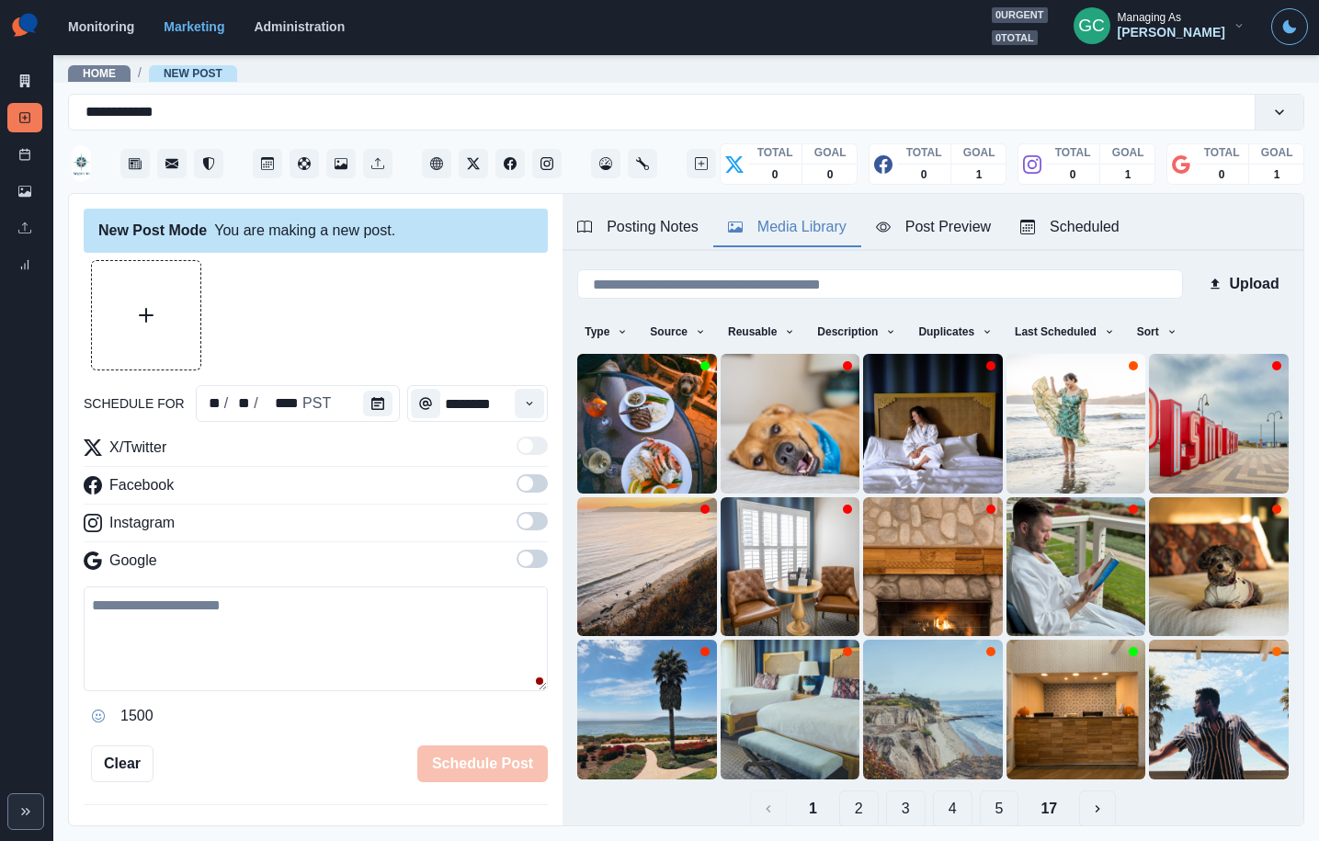
drag, startPoint x: 531, startPoint y: 556, endPoint x: 541, endPoint y: 522, distance: 35.2
click at [531, 556] on span at bounding box center [525, 559] width 15 height 15
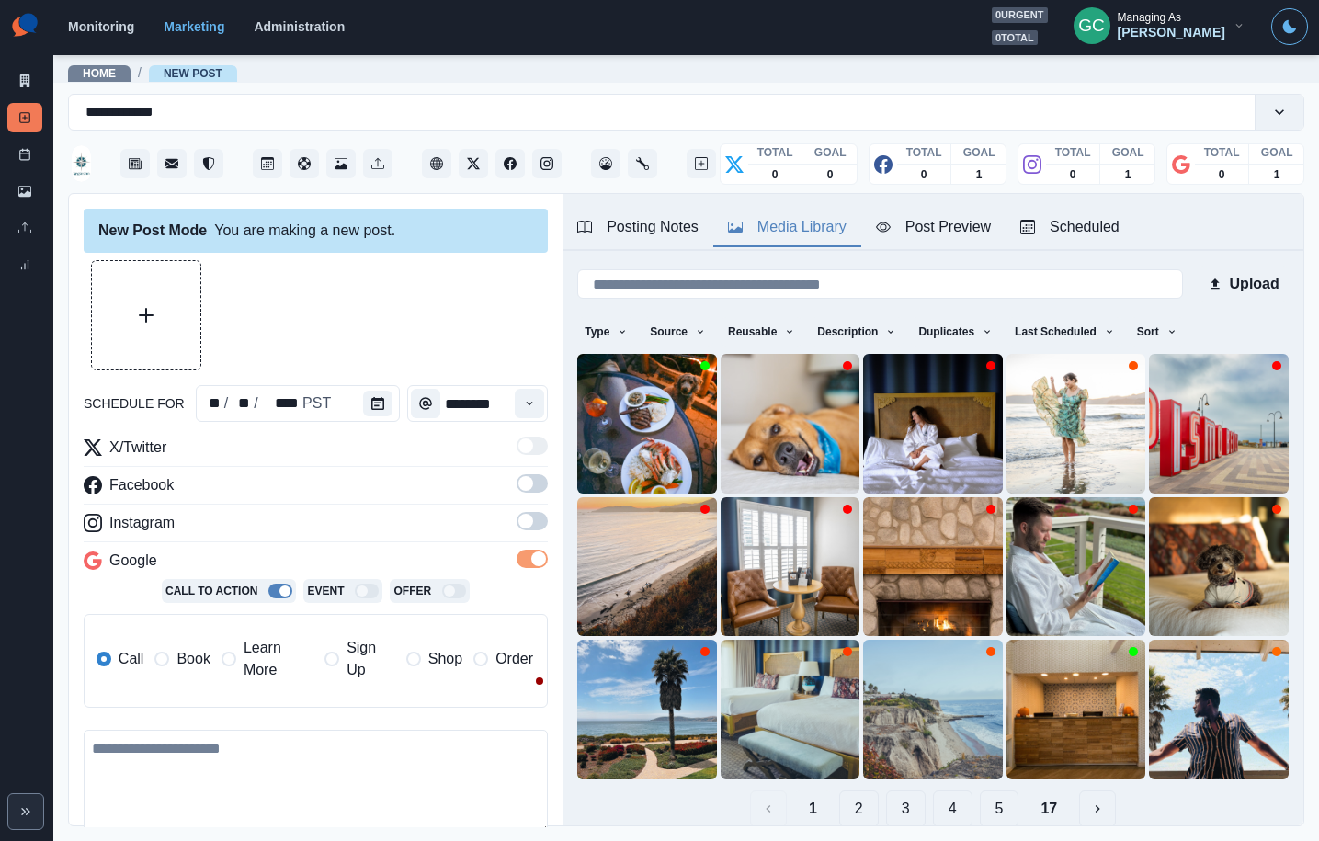
click at [541, 522] on span at bounding box center [532, 521] width 31 height 18
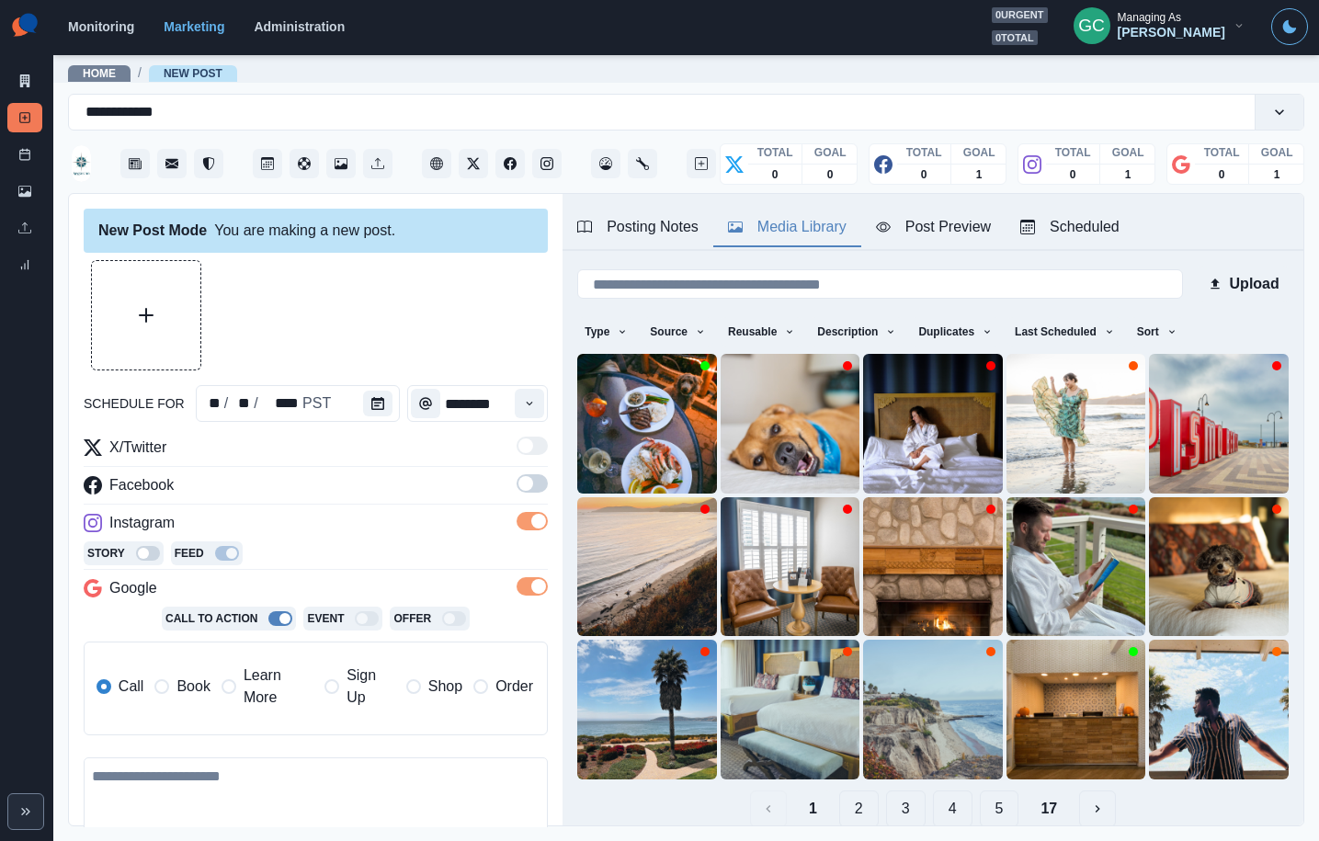
drag, startPoint x: 532, startPoint y: 485, endPoint x: 425, endPoint y: 513, distance: 111.0
click at [532, 485] on span at bounding box center [532, 483] width 31 height 18
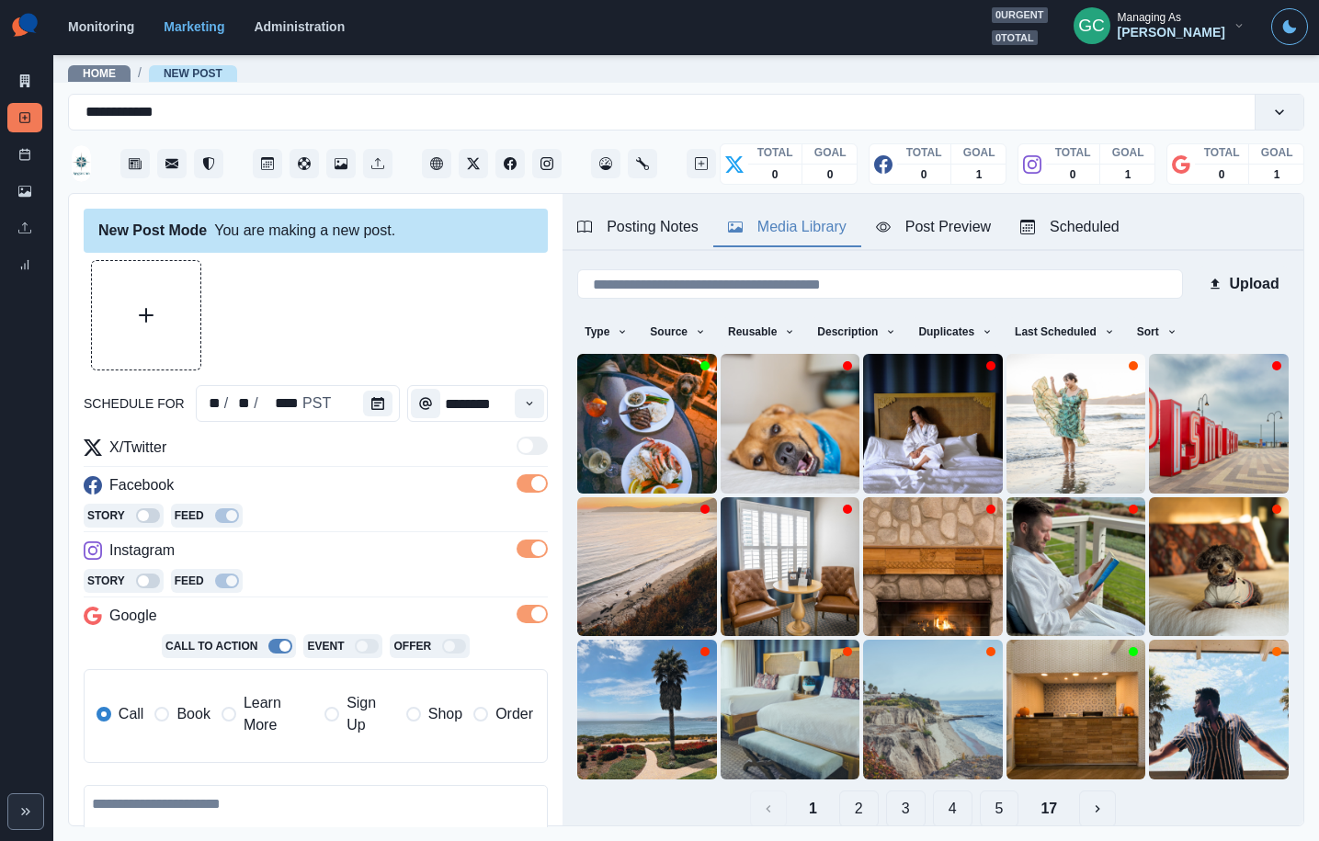
click at [279, 717] on span "Learn More" at bounding box center [279, 714] width 70 height 44
click at [325, 510] on div "Story Feed" at bounding box center [316, 518] width 464 height 28
click at [1086, 218] on div "Scheduled" at bounding box center [1069, 227] width 99 height 22
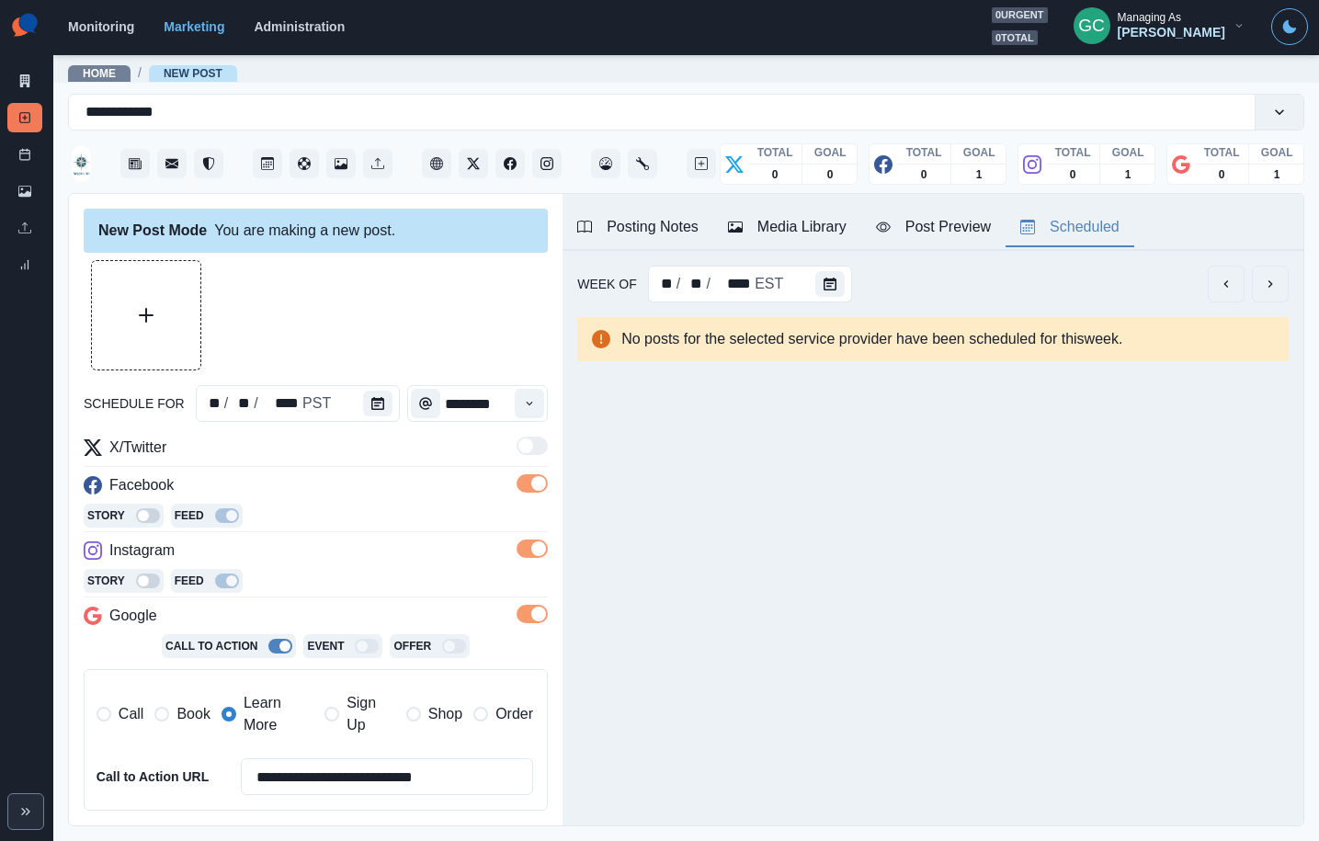
click at [838, 233] on div "Media Library" at bounding box center [787, 227] width 119 height 22
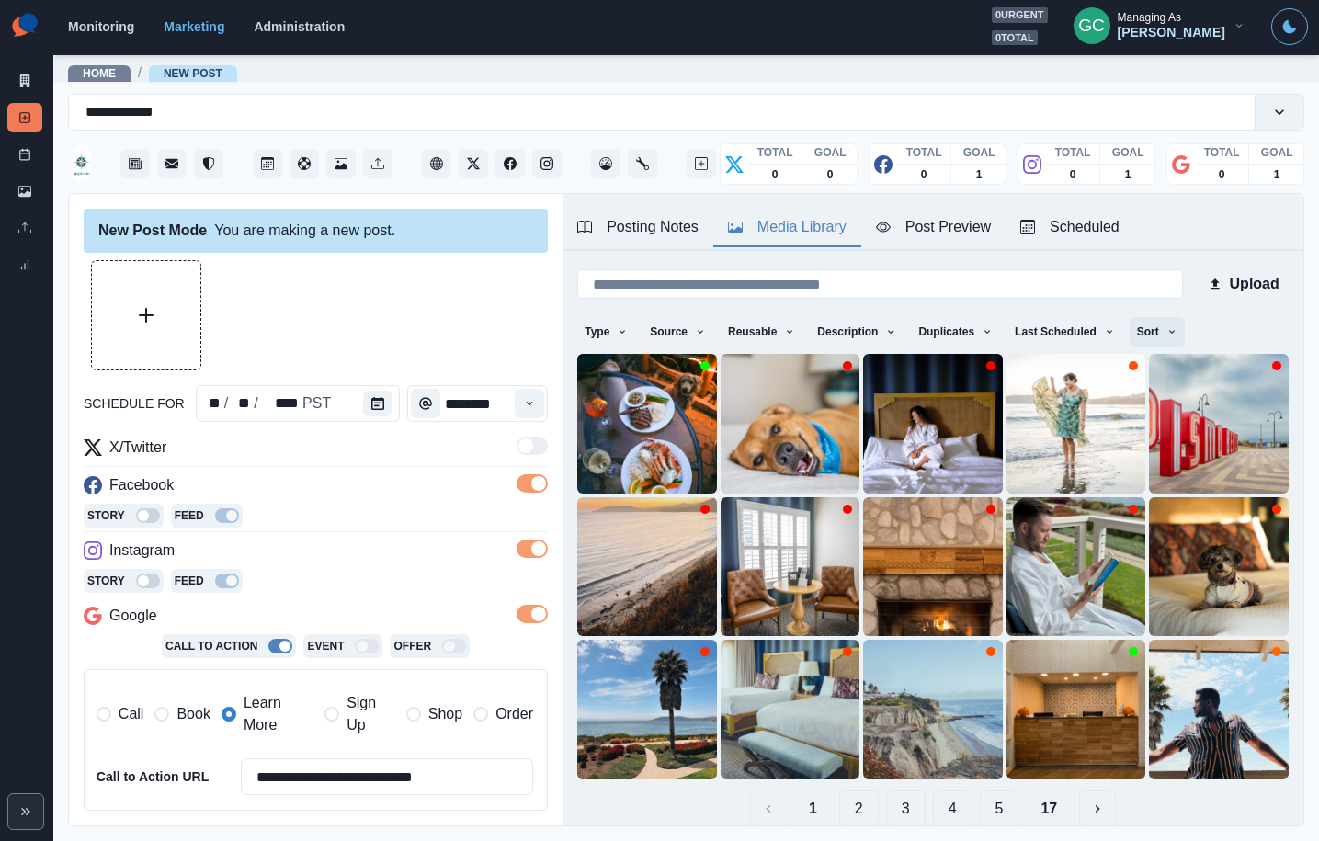
click at [1166, 336] on button "Sort" at bounding box center [1157, 331] width 55 height 29
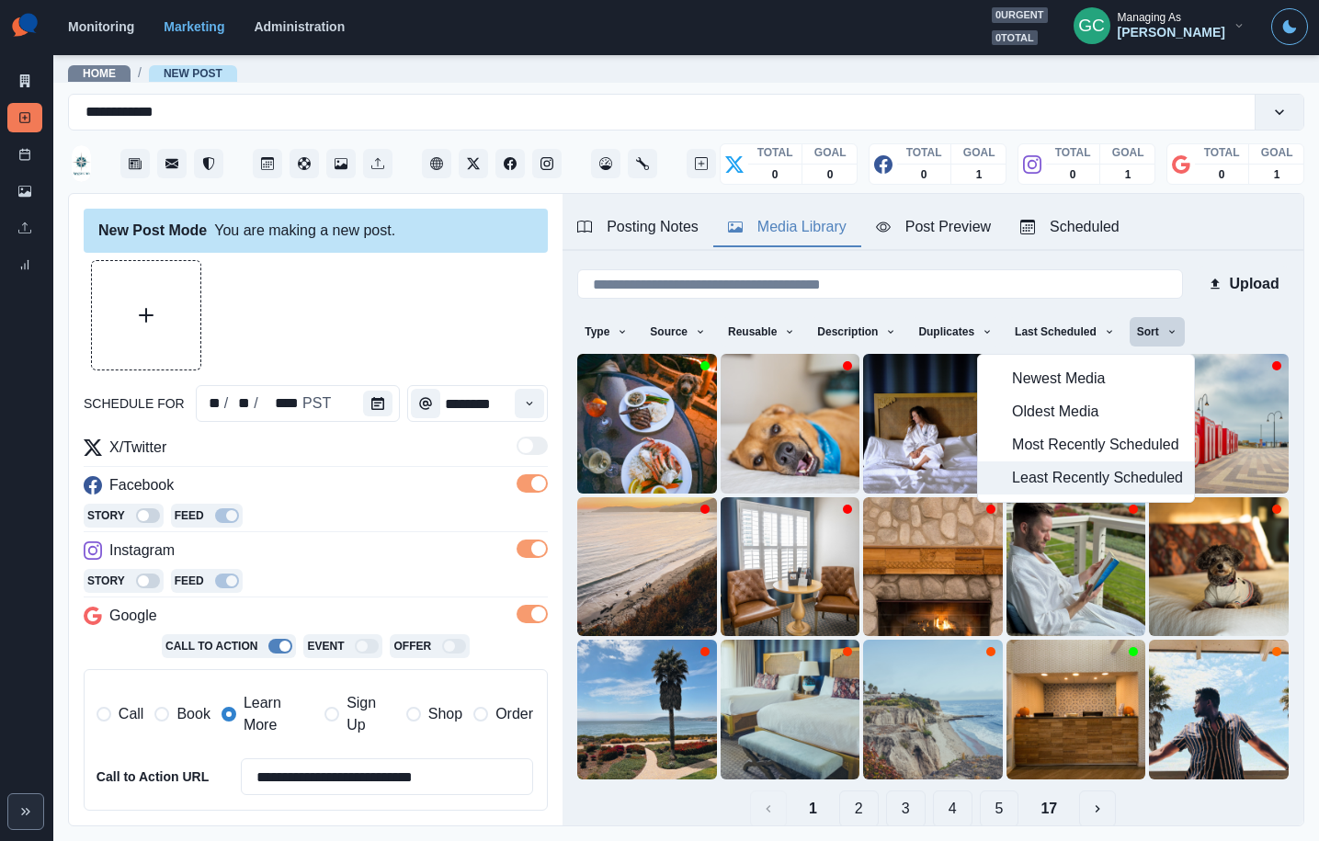
click at [1154, 473] on span "Least Recently Scheduled" at bounding box center [1097, 478] width 171 height 22
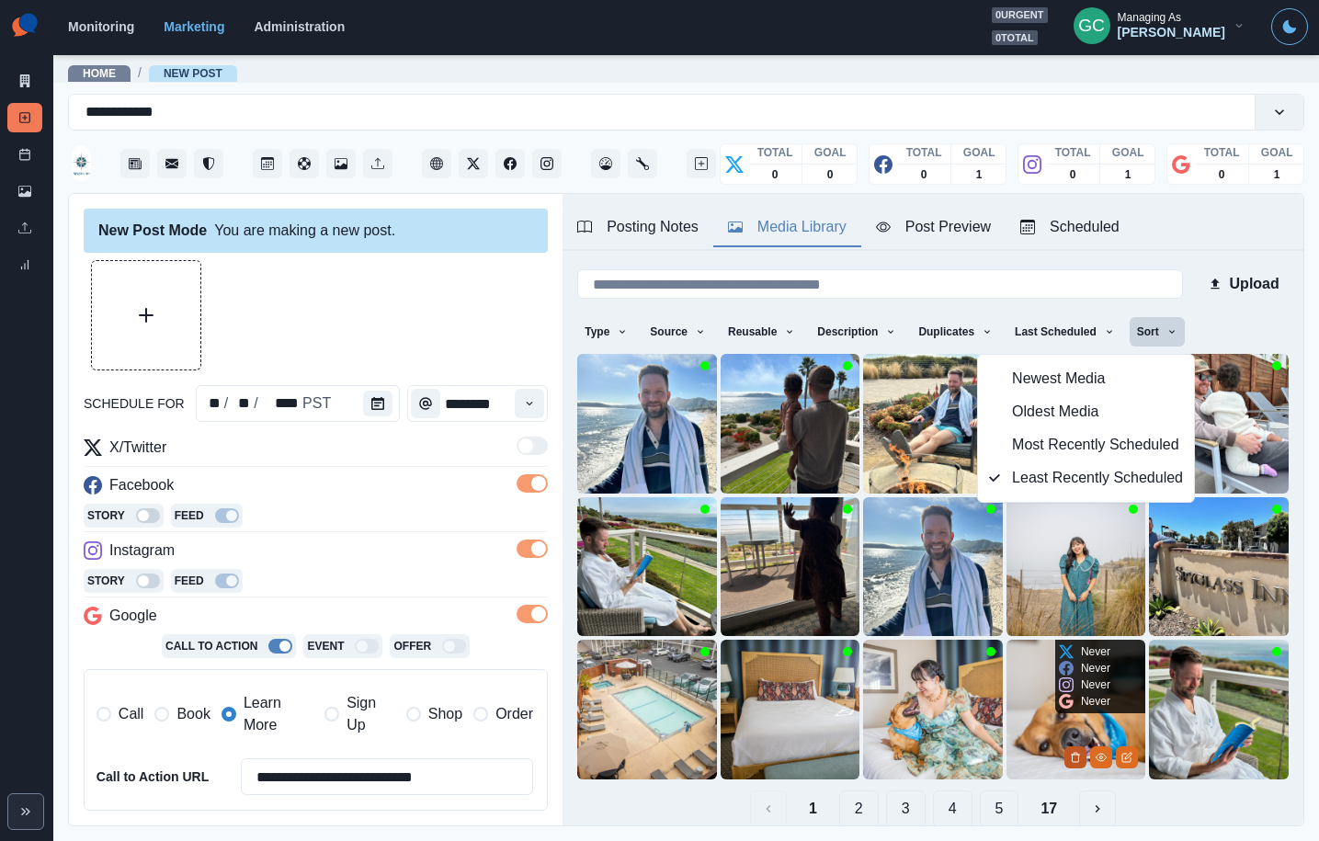
click at [1080, 760] on icon "Delete Media" at bounding box center [1075, 757] width 11 height 11
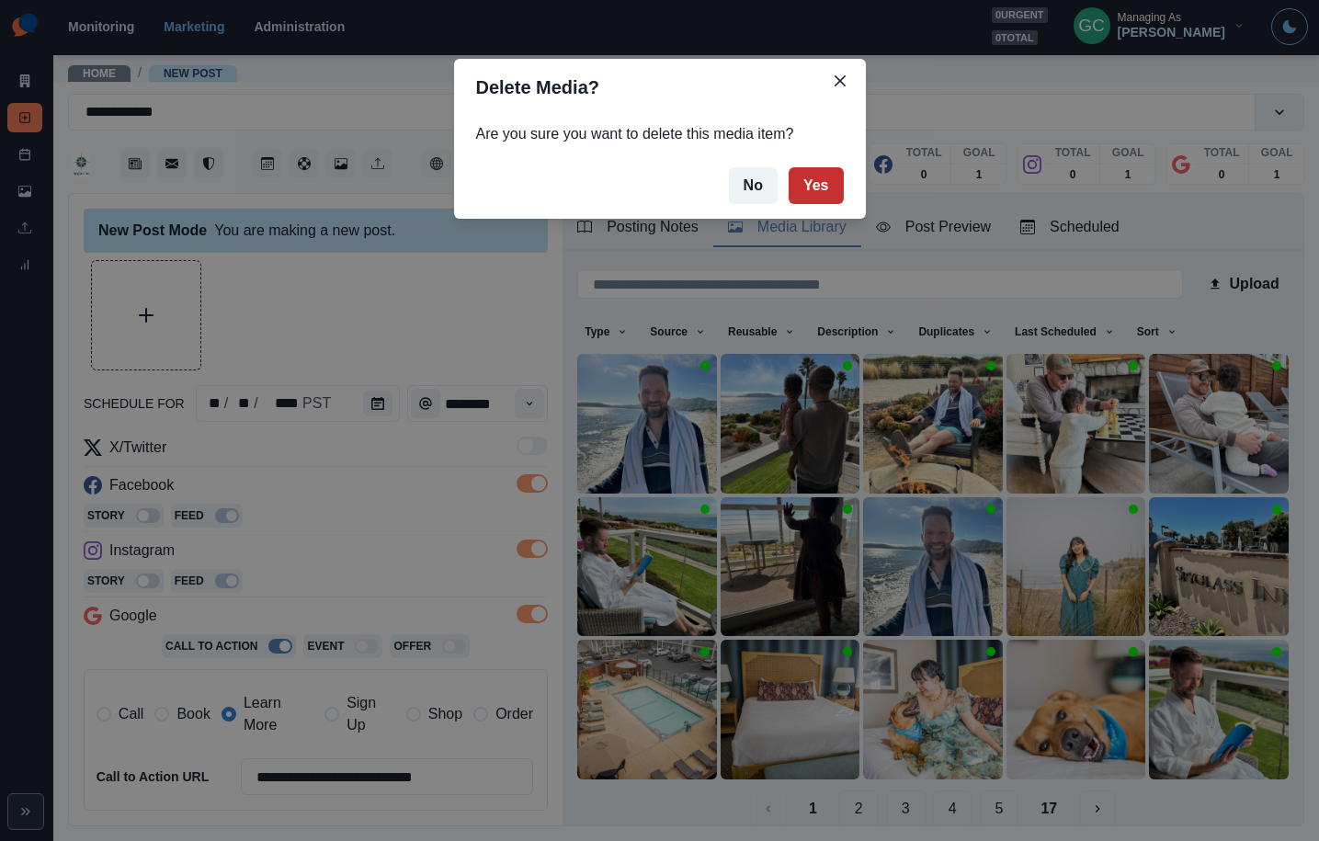
click at [802, 188] on button "Yes" at bounding box center [816, 185] width 55 height 37
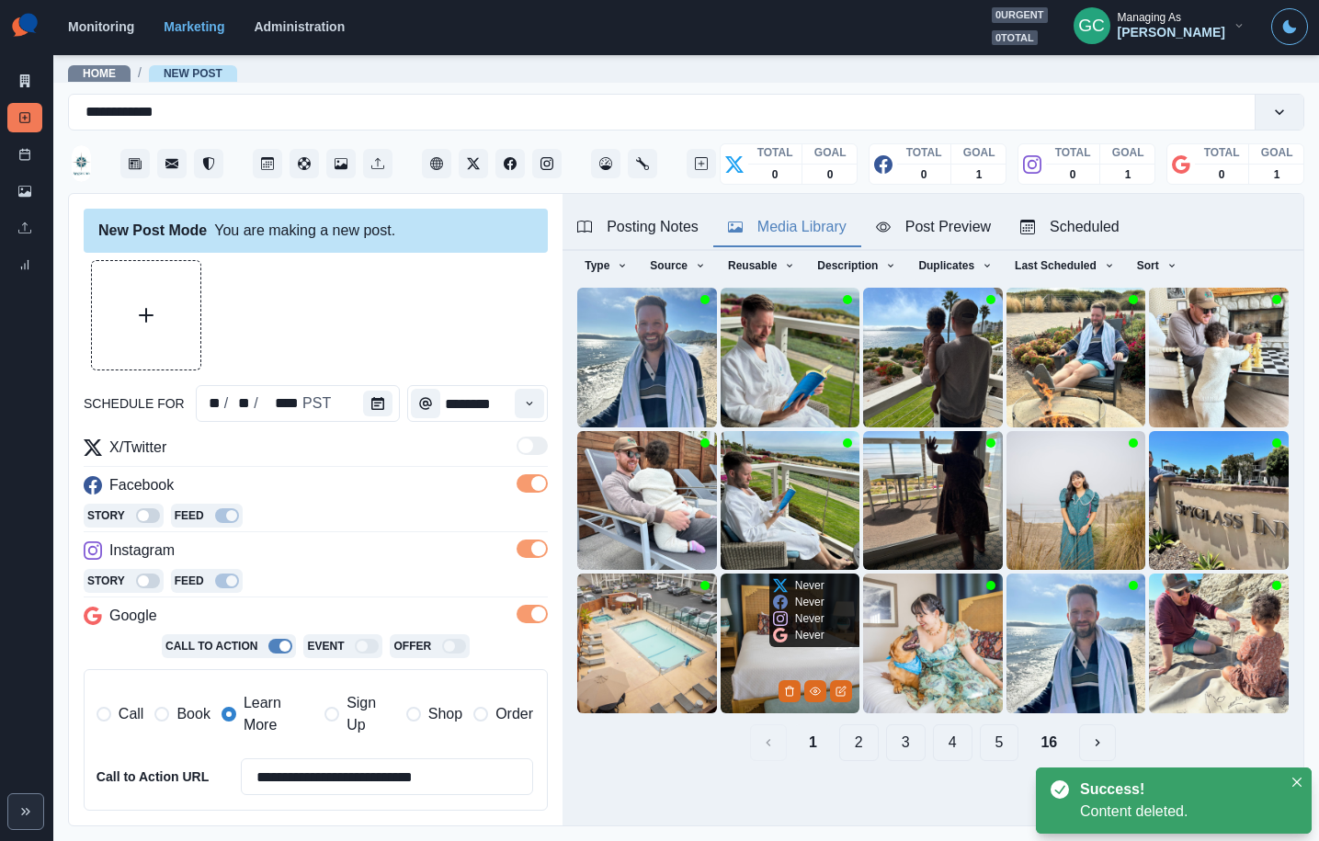
scroll to position [73, 0]
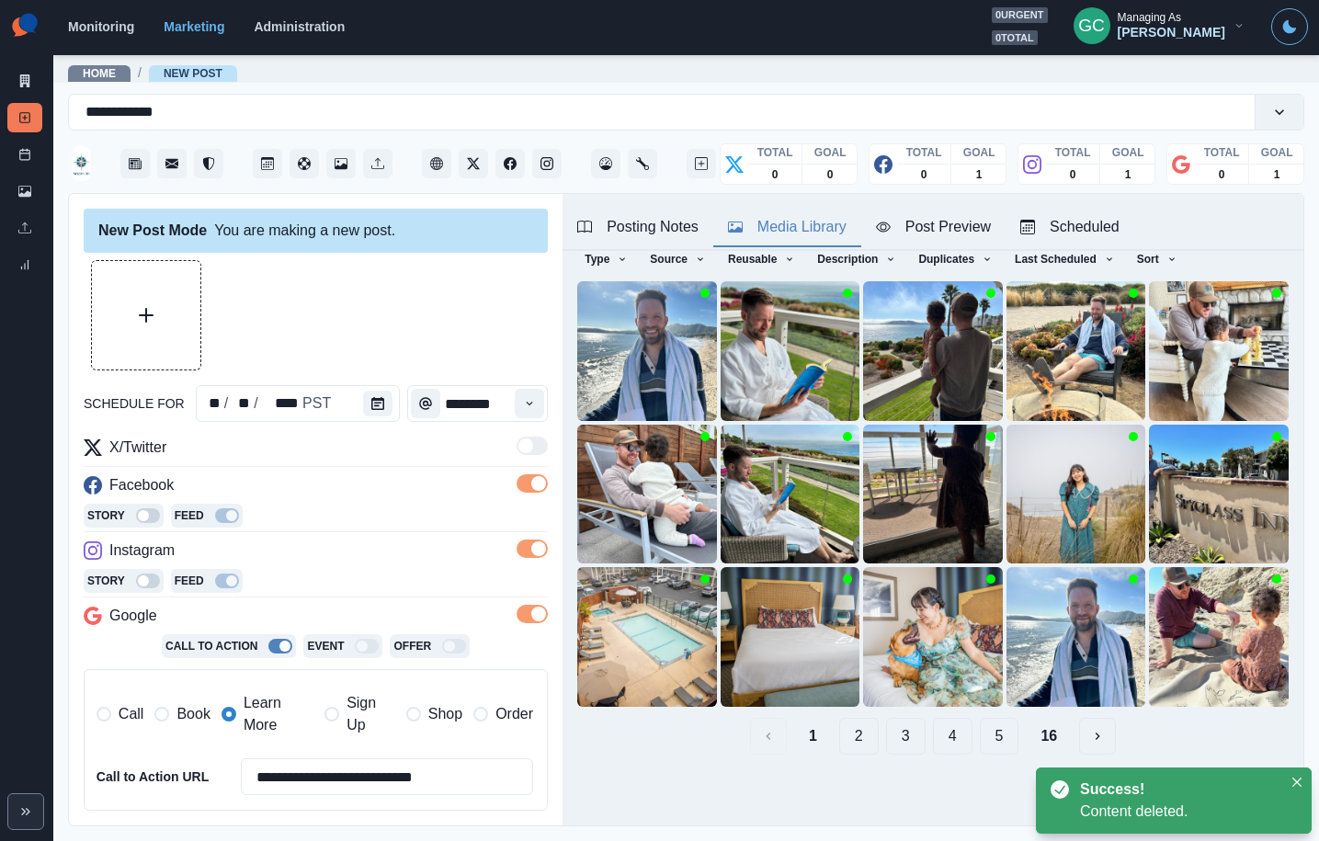
click at [860, 738] on button "2" at bounding box center [859, 736] width 40 height 37
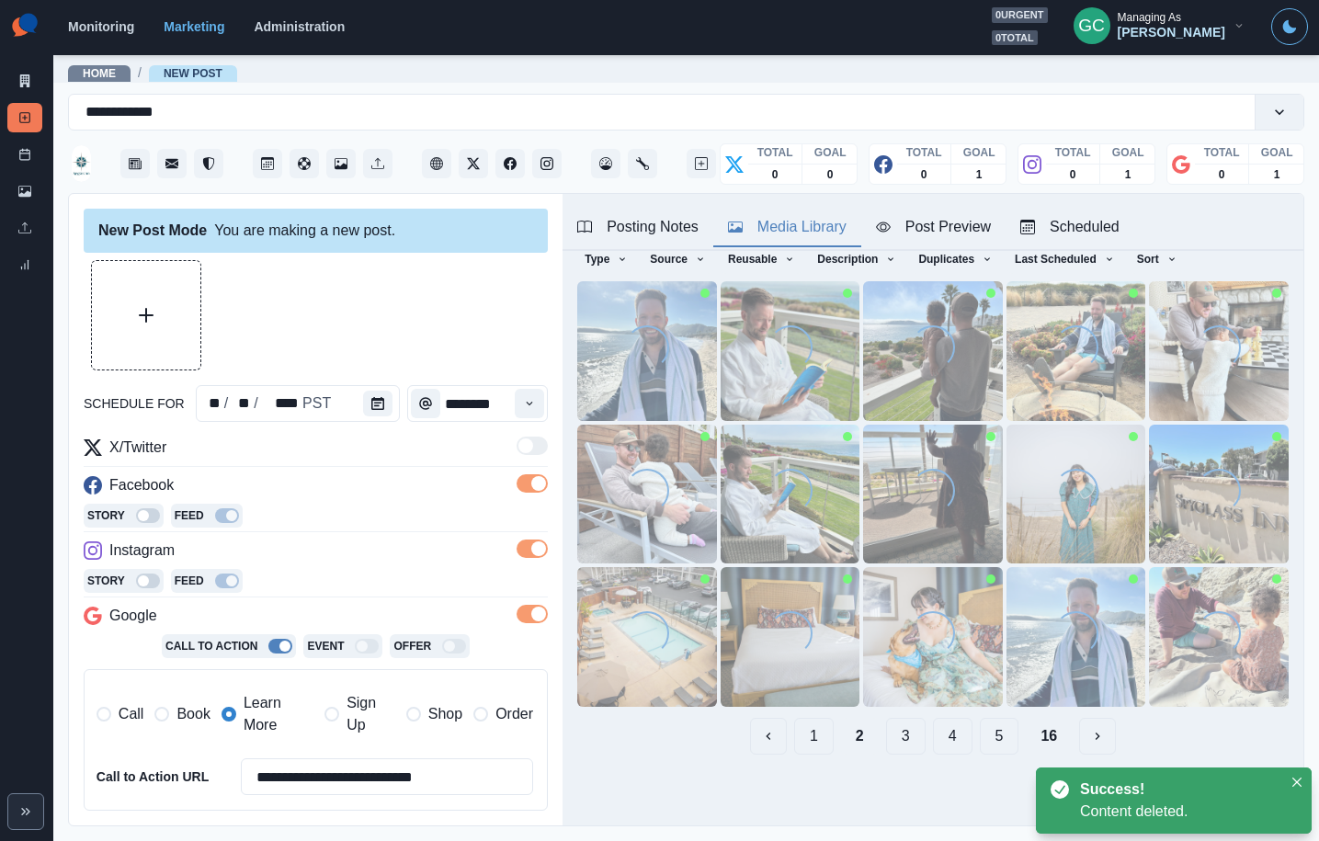
scroll to position [0, 0]
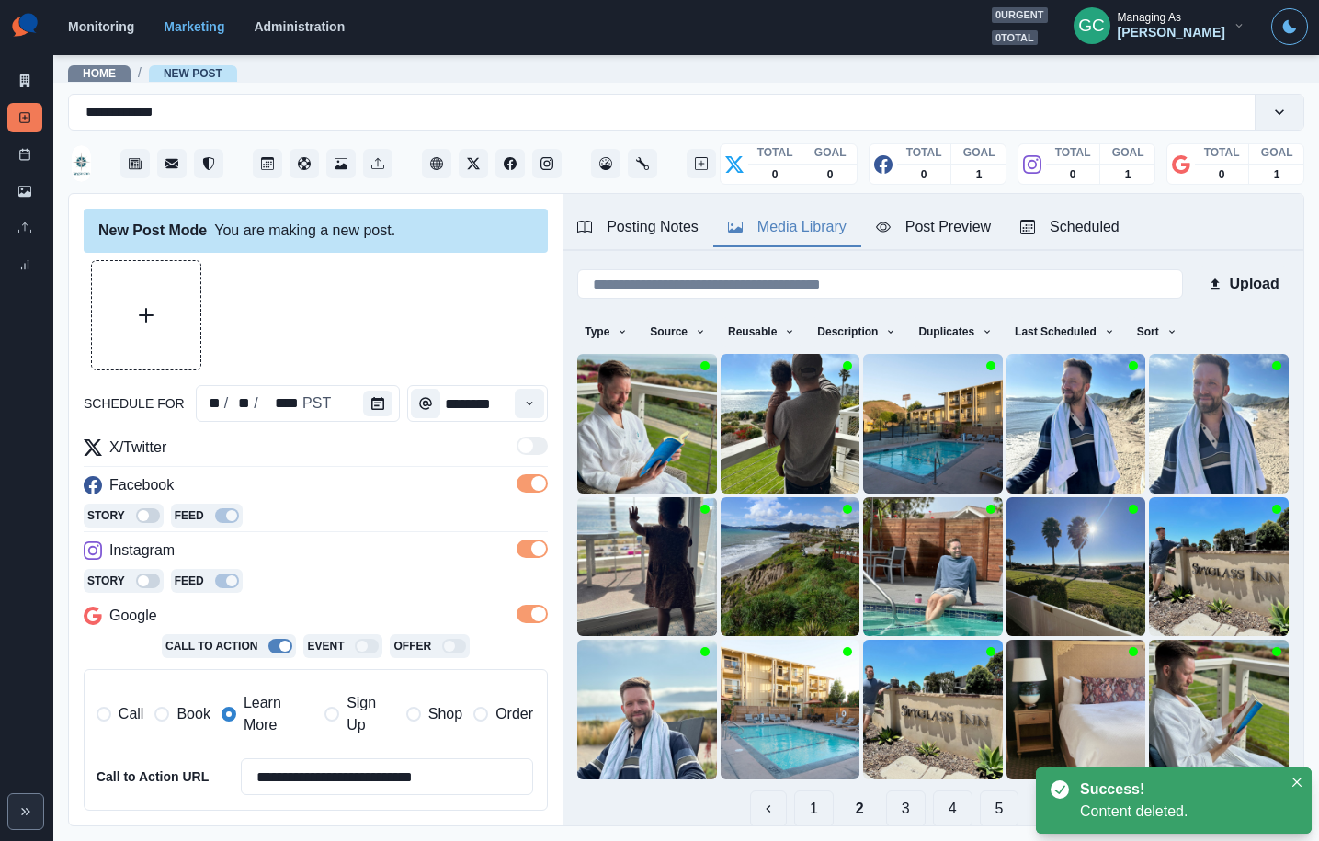
click at [646, 233] on div "Posting Notes" at bounding box center [637, 227] width 121 height 22
click at [784, 234] on div "Media Library" at bounding box center [787, 227] width 119 height 22
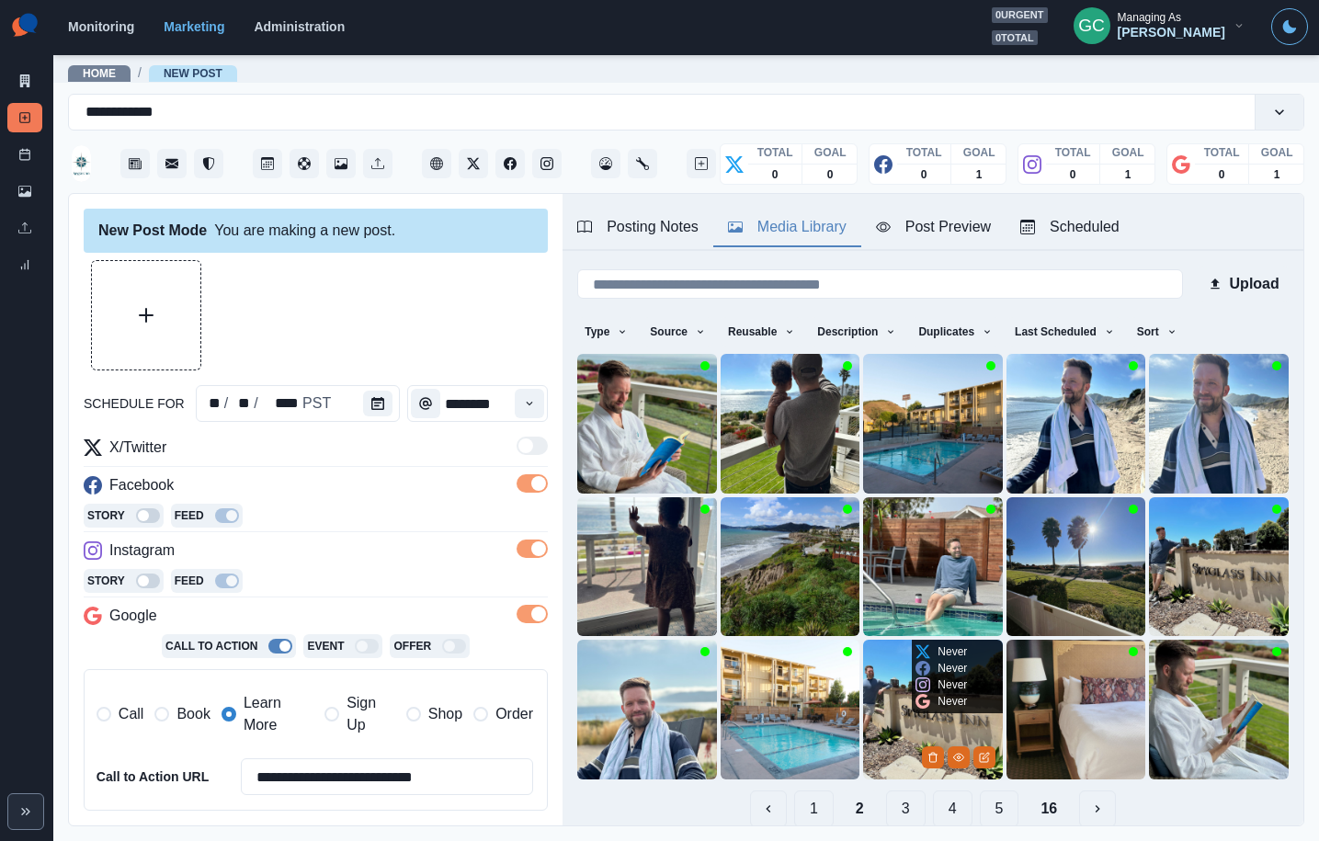
scroll to position [73, 0]
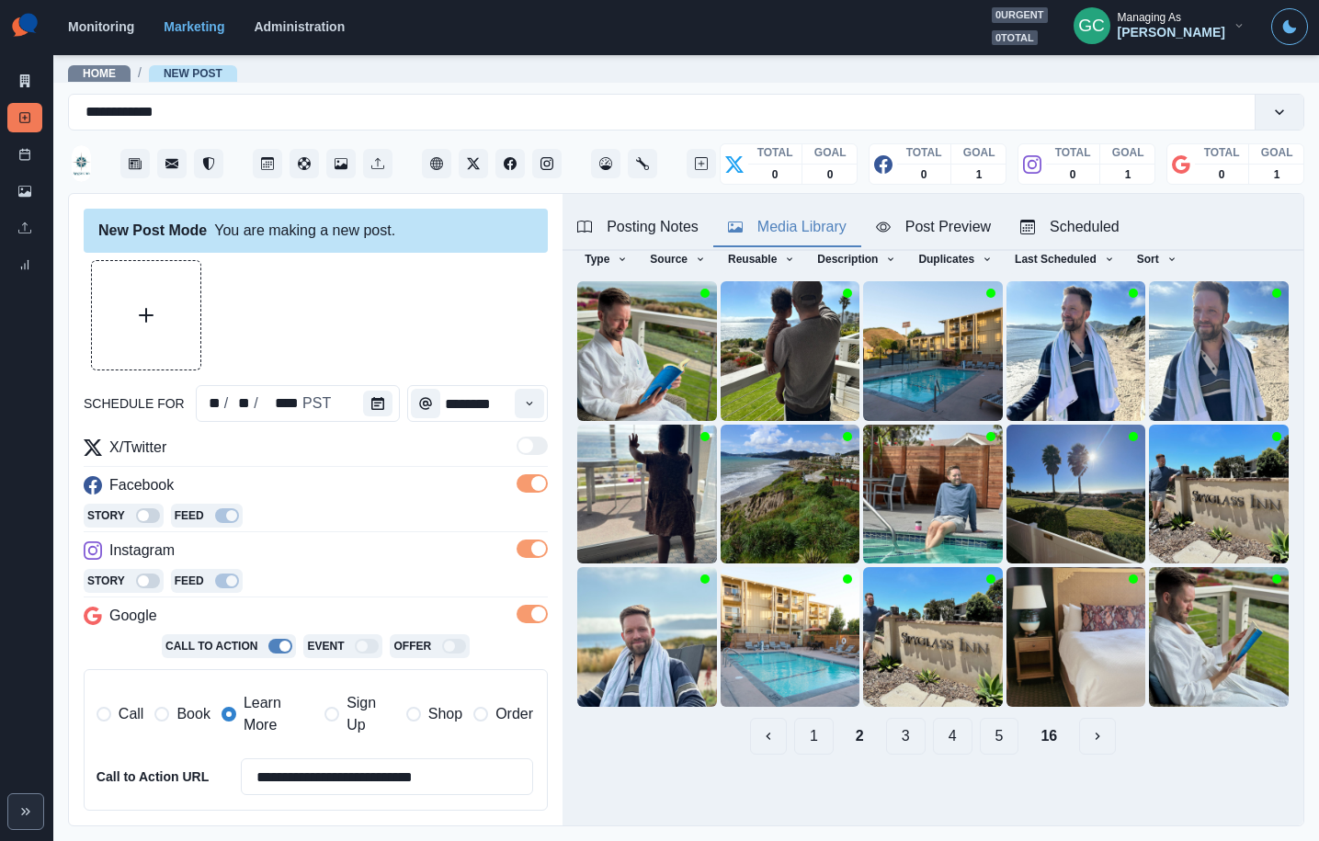
click at [907, 745] on button "3" at bounding box center [906, 736] width 40 height 37
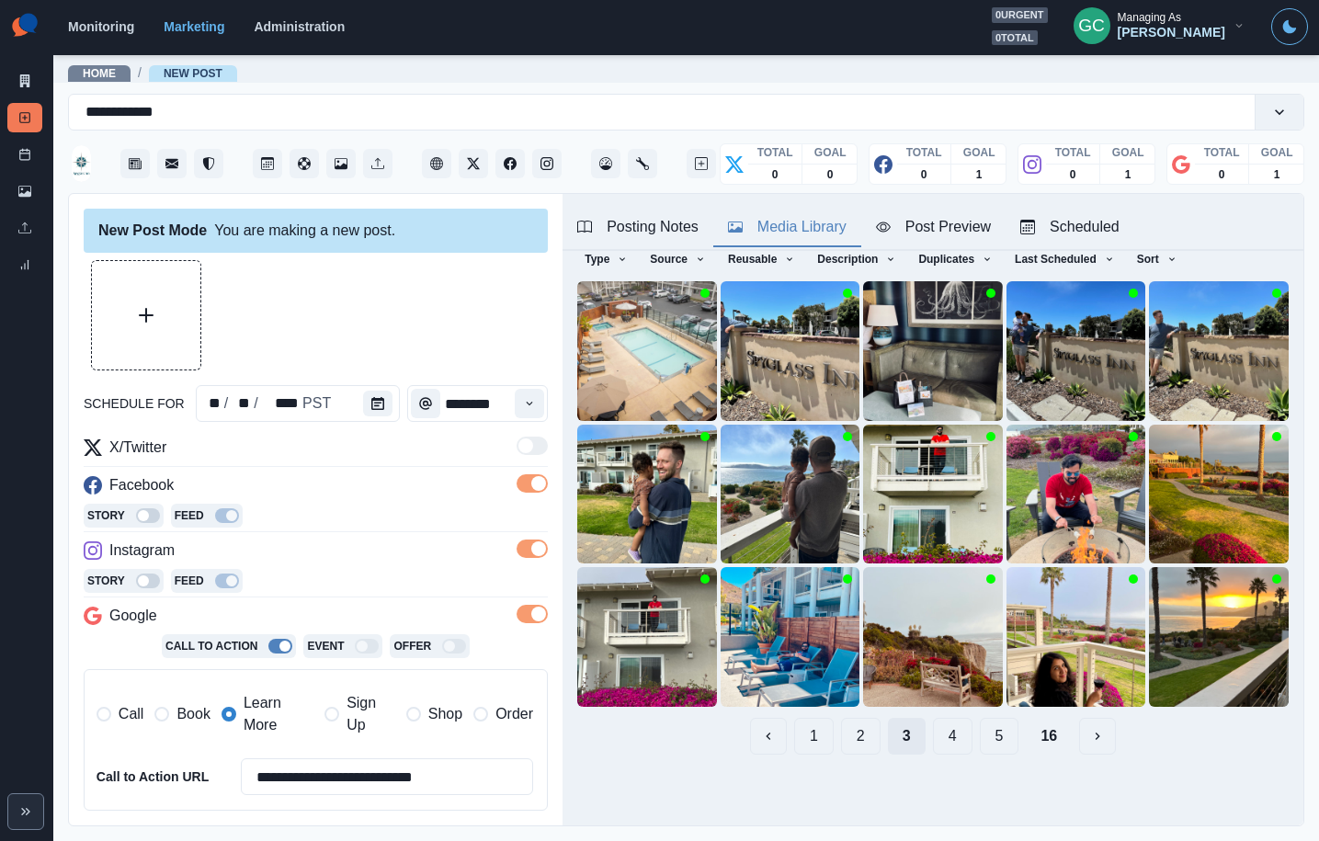
scroll to position [0, 0]
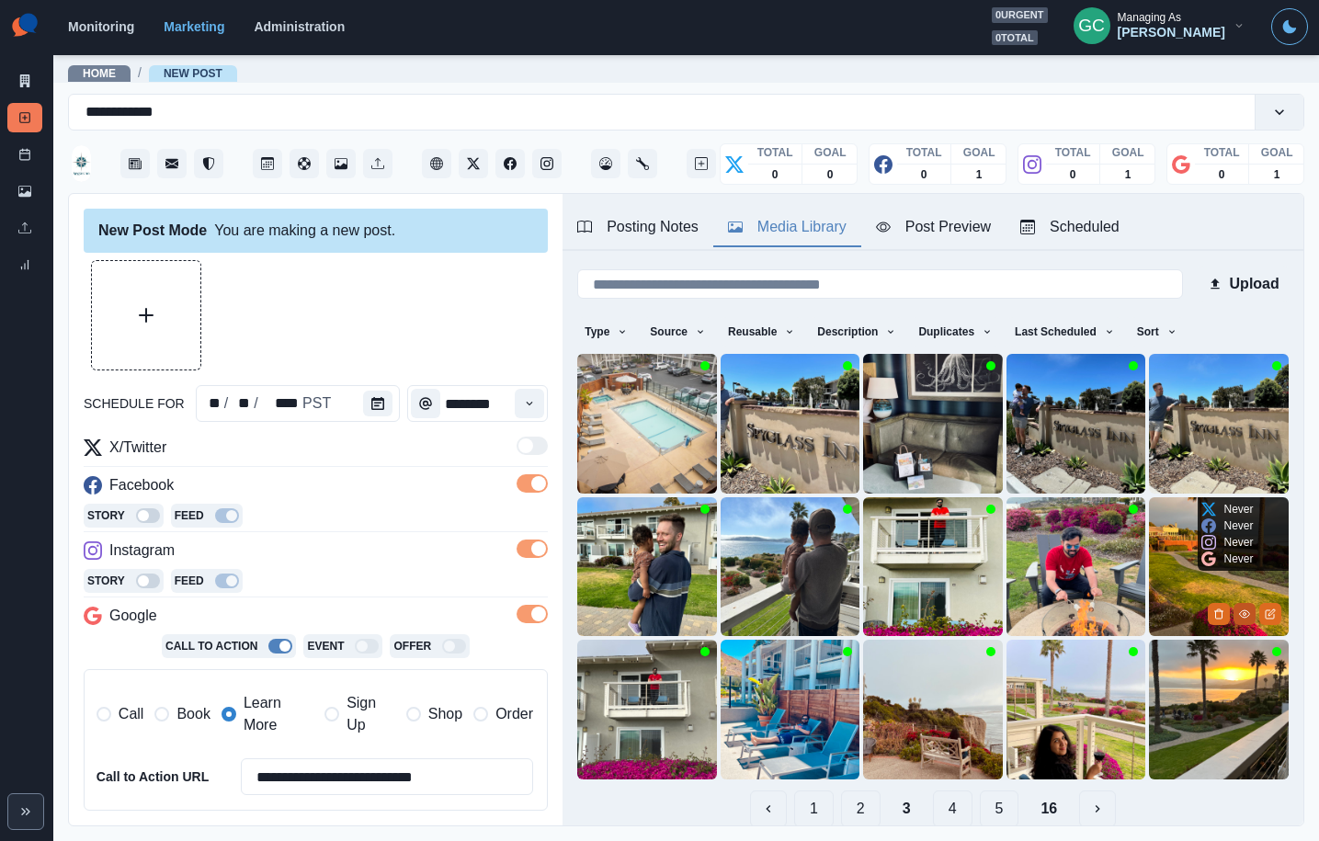
click at [1241, 611] on icon "View Media" at bounding box center [1244, 613] width 10 height 7
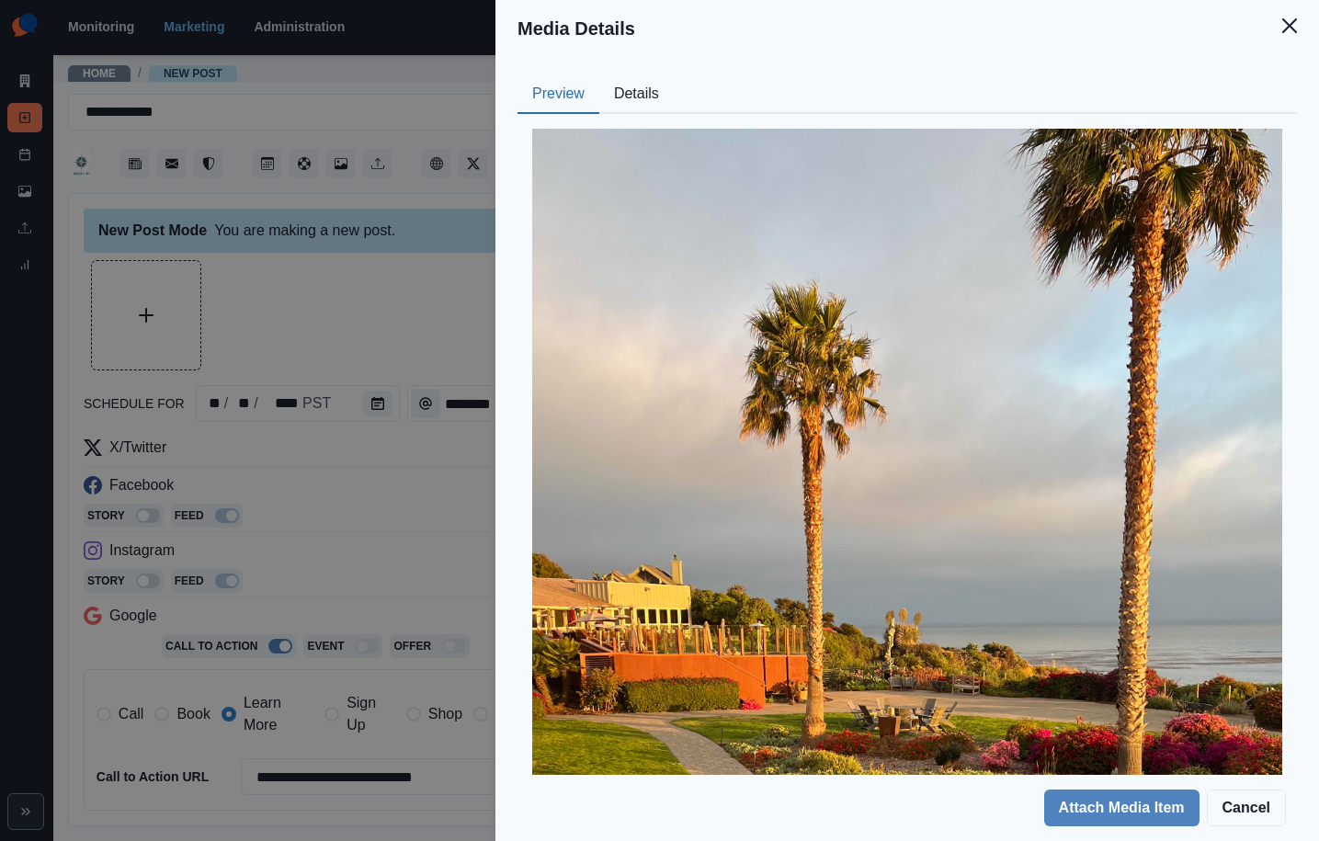
click at [617, 76] on button "Details" at bounding box center [636, 94] width 74 height 39
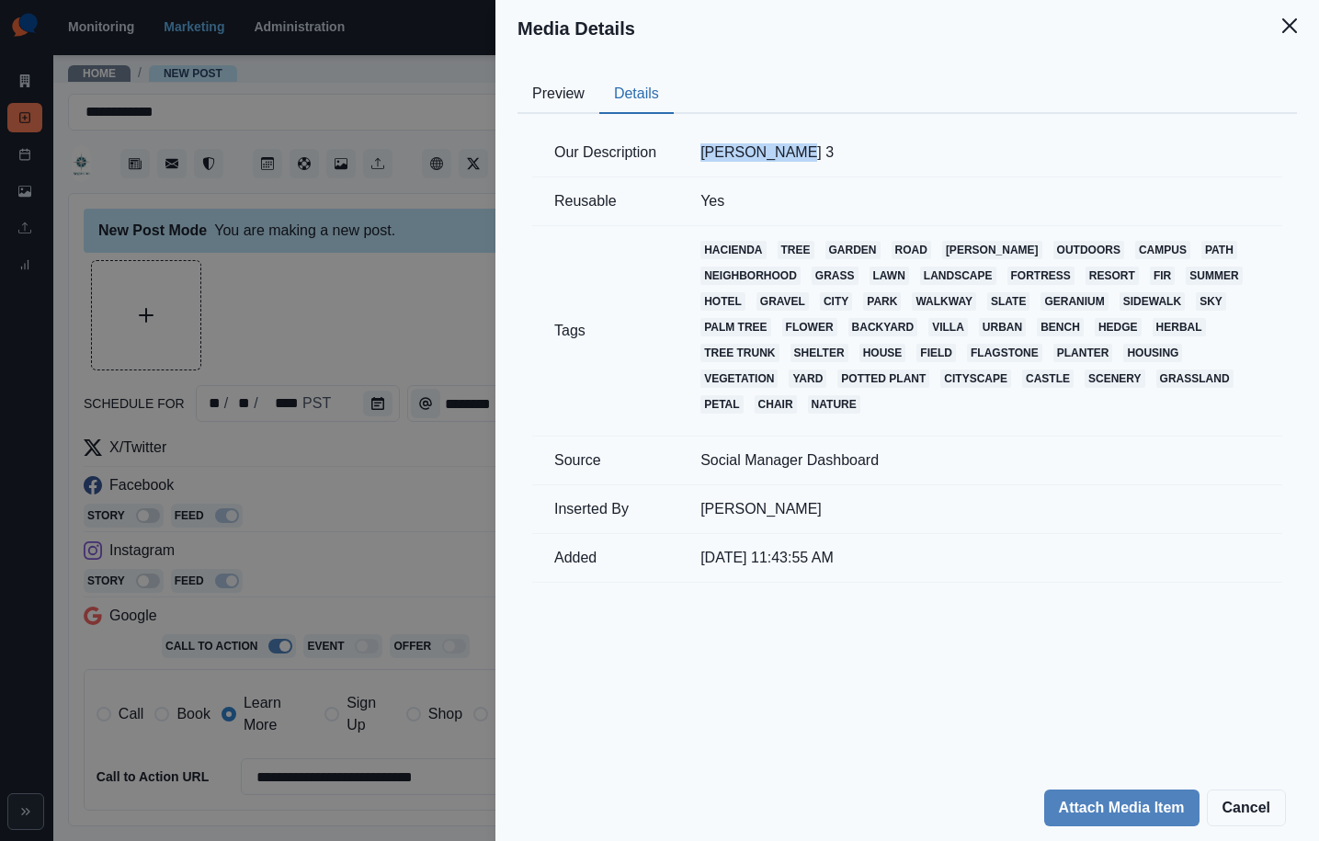
drag, startPoint x: 700, startPoint y: 151, endPoint x: 790, endPoint y: 150, distance: 90.1
click at [790, 150] on td "Ronil Sawant 3" at bounding box center [980, 153] width 604 height 49
copy td "Ronil Sawant"
click at [285, 316] on div "Media Details Preview Details Our Description Ronil Sawant 3 Reusable Yes Tags …" at bounding box center [659, 420] width 1319 height 841
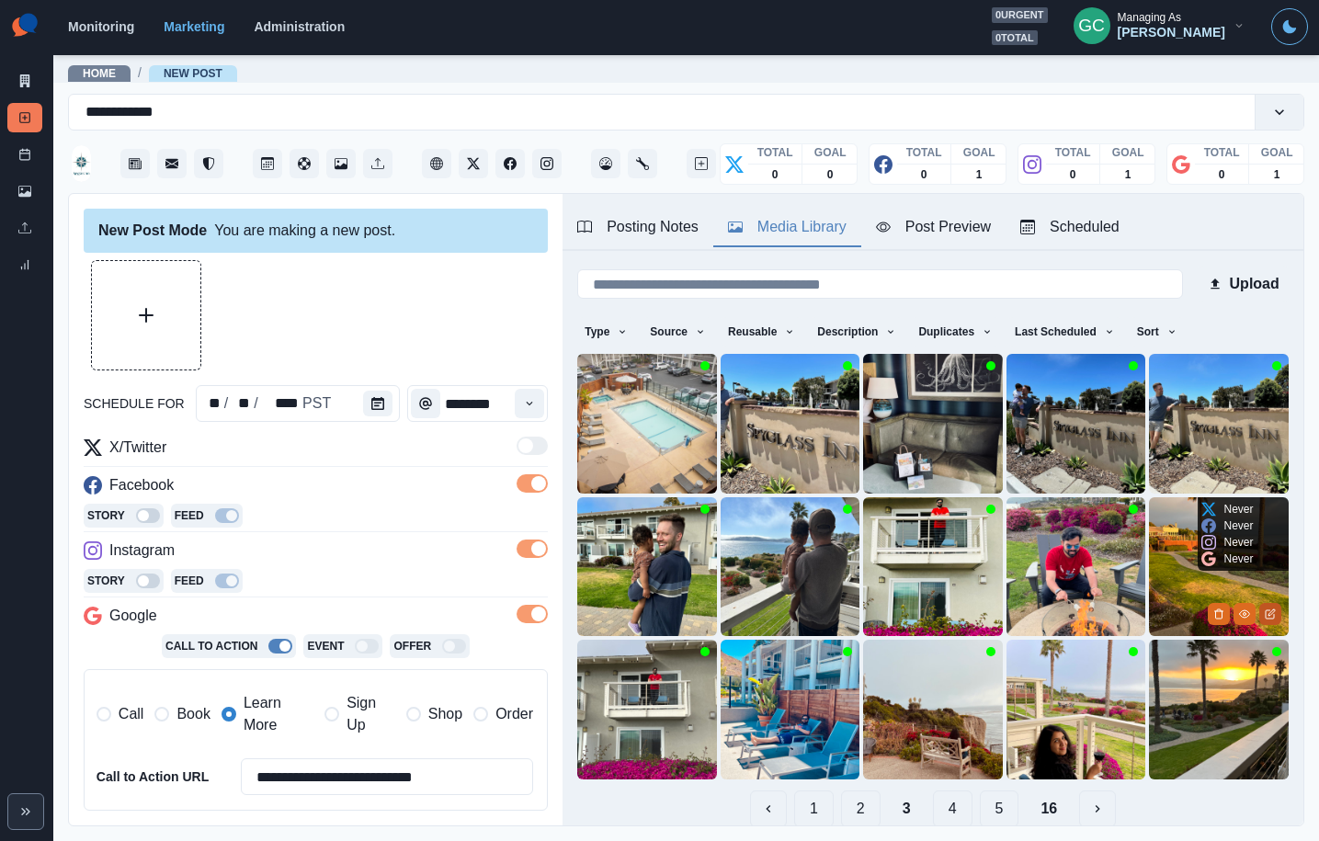
click at [1272, 614] on icon "Edit Media" at bounding box center [1270, 614] width 11 height 11
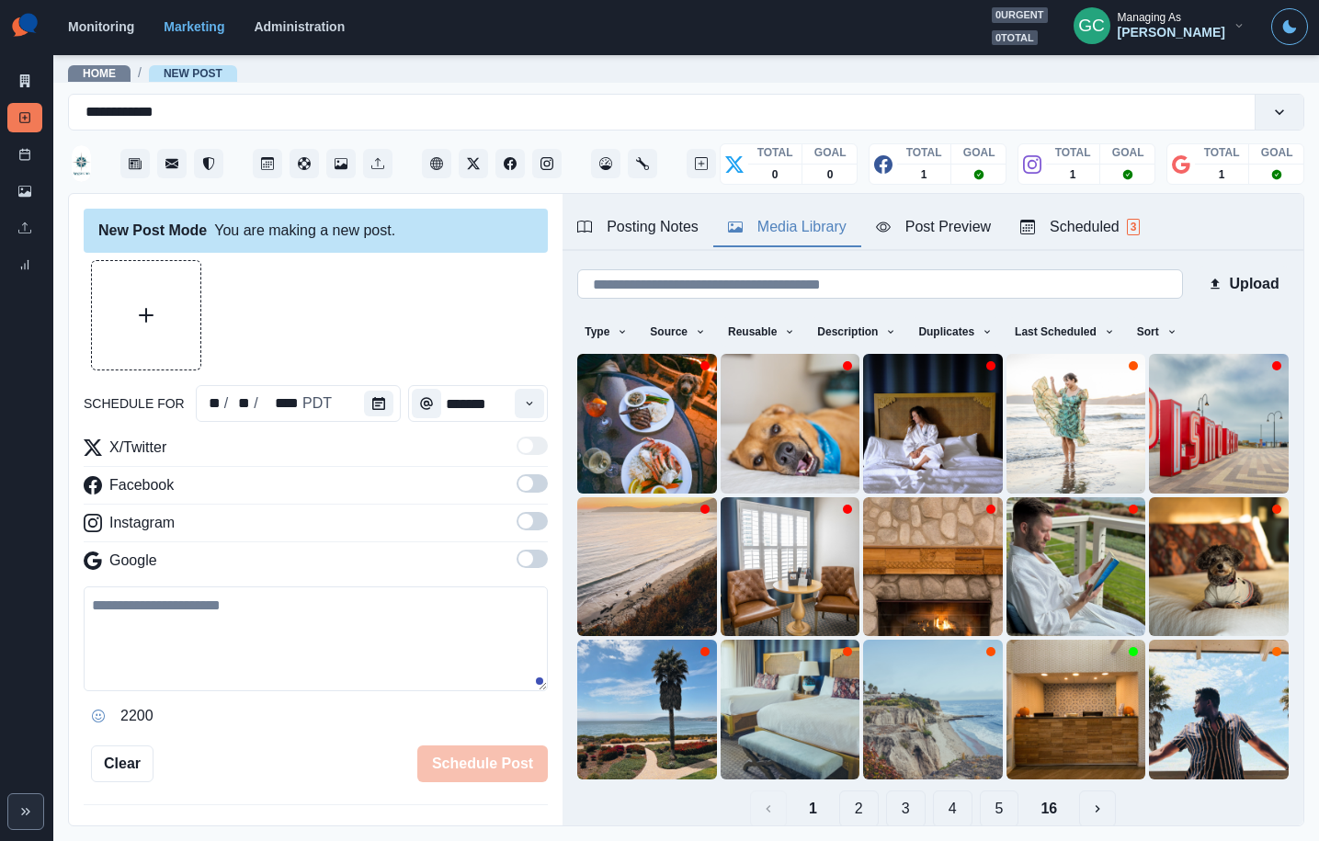
drag, startPoint x: 850, startPoint y: 228, endPoint x: 837, endPoint y: 271, distance: 45.1
click at [850, 229] on button "Media Library" at bounding box center [787, 228] width 148 height 39
click at [1178, 330] on icon "button" at bounding box center [1172, 331] width 11 height 11
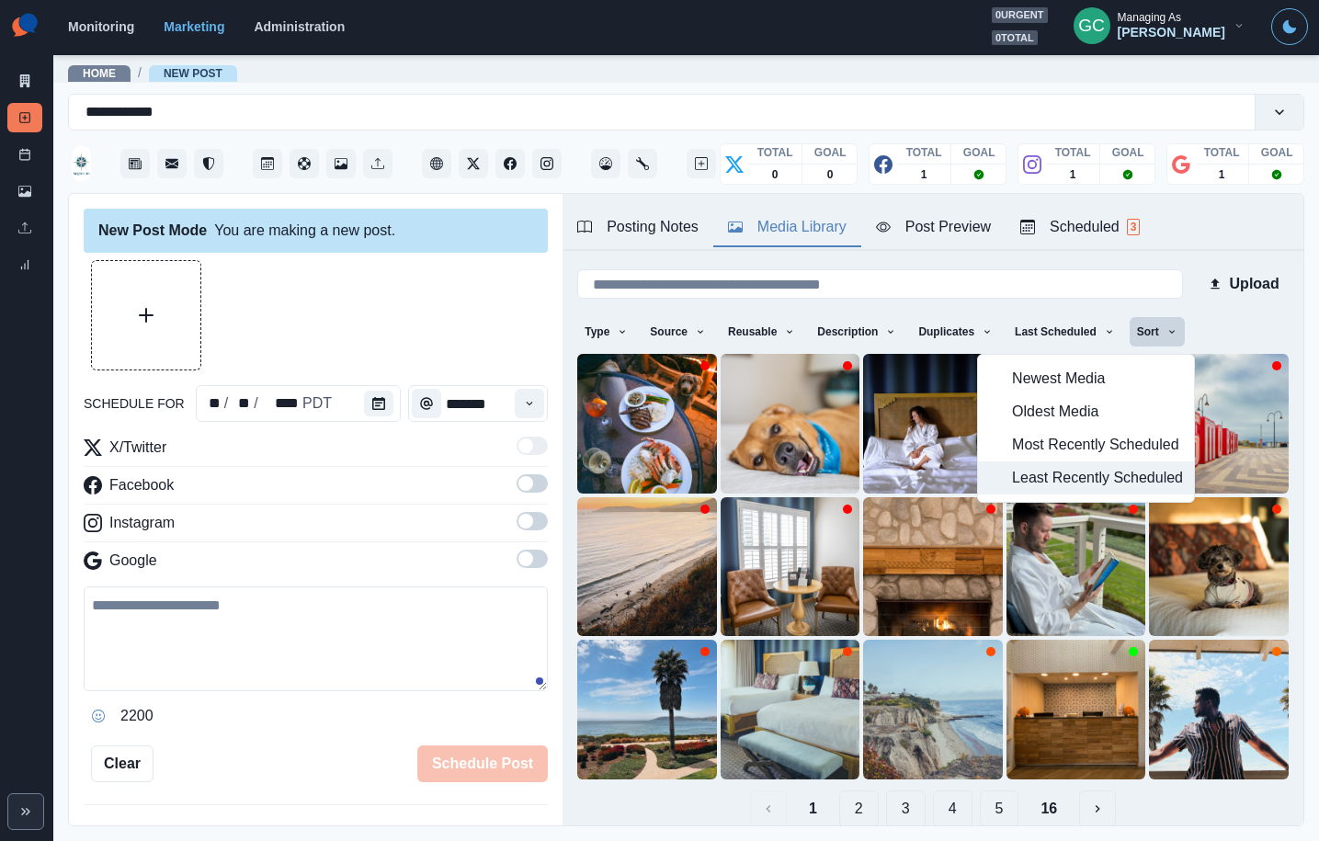
click at [1130, 473] on span "Least Recently Scheduled" at bounding box center [1097, 478] width 171 height 22
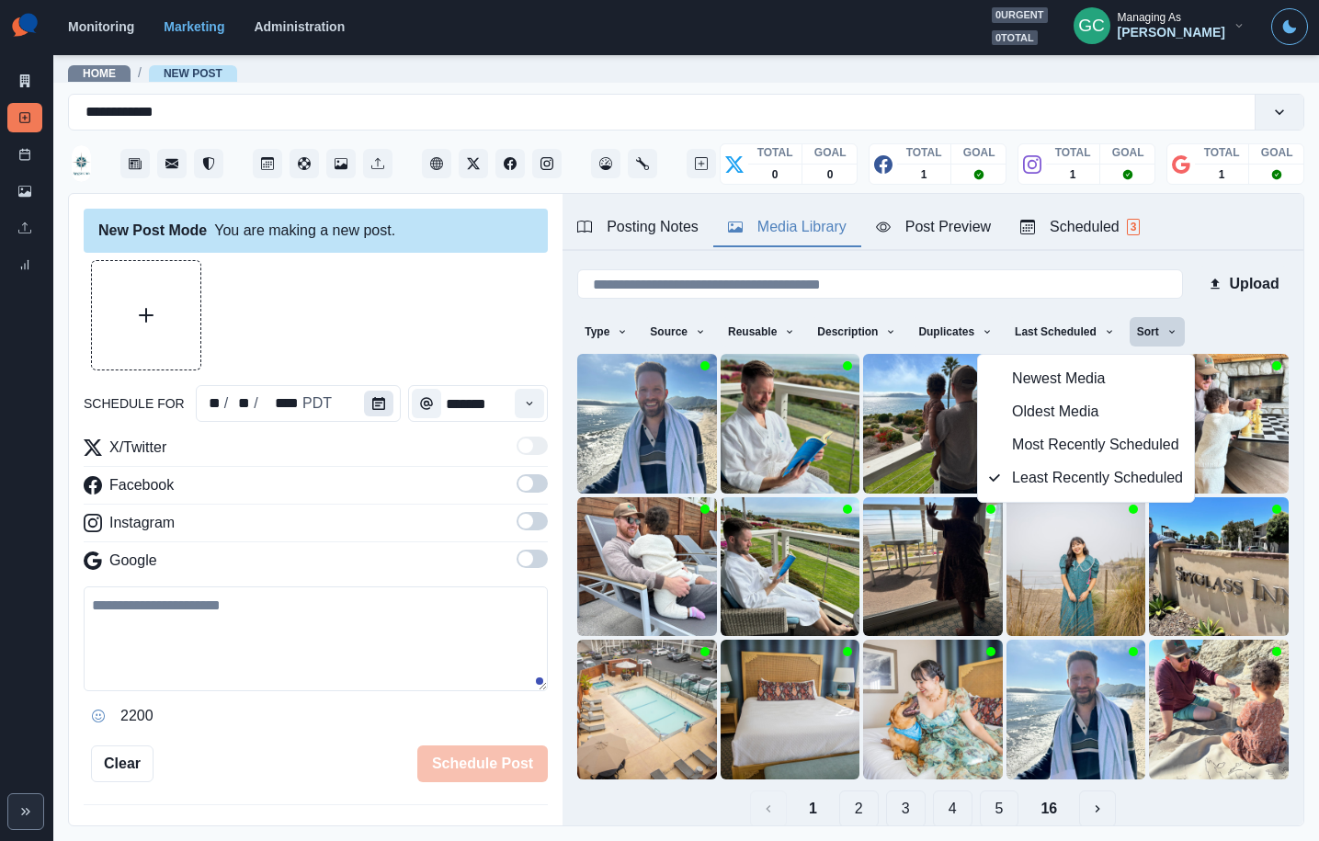
click at [380, 411] on button "Calendar" at bounding box center [378, 404] width 29 height 26
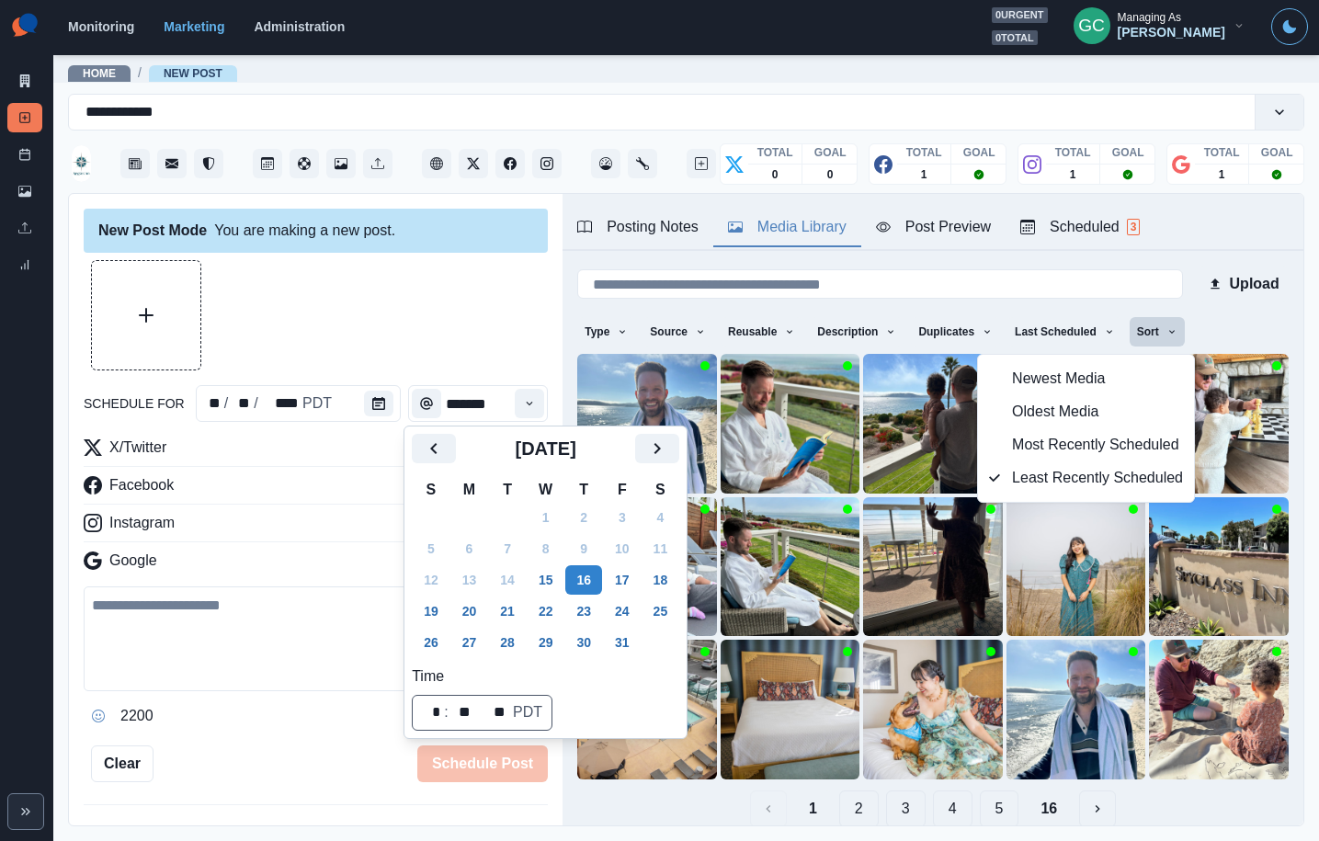
click at [666, 437] on button "Next" at bounding box center [657, 448] width 44 height 29
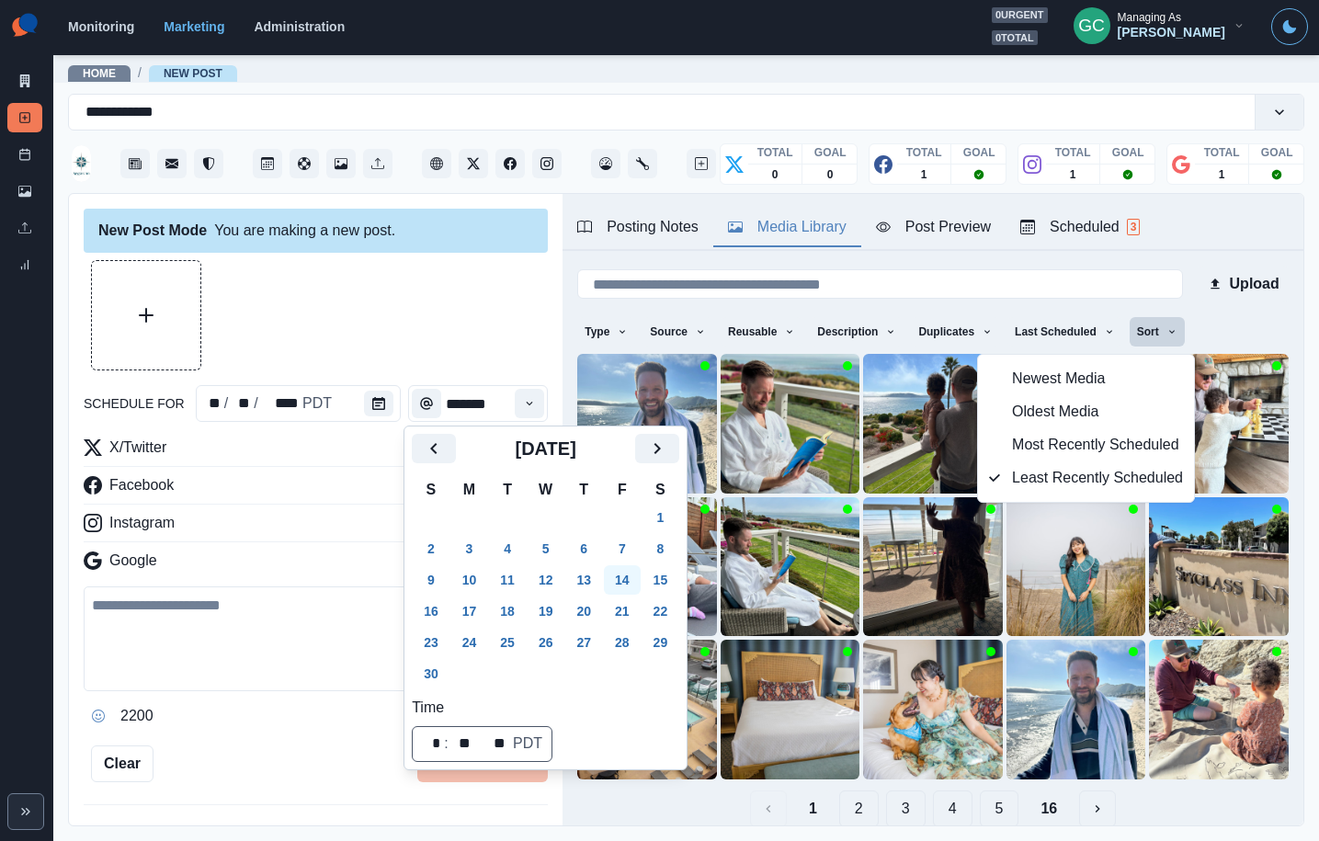
click at [641, 577] on button "14" at bounding box center [622, 579] width 37 height 29
click at [531, 406] on icon "Time" at bounding box center [529, 403] width 13 height 13
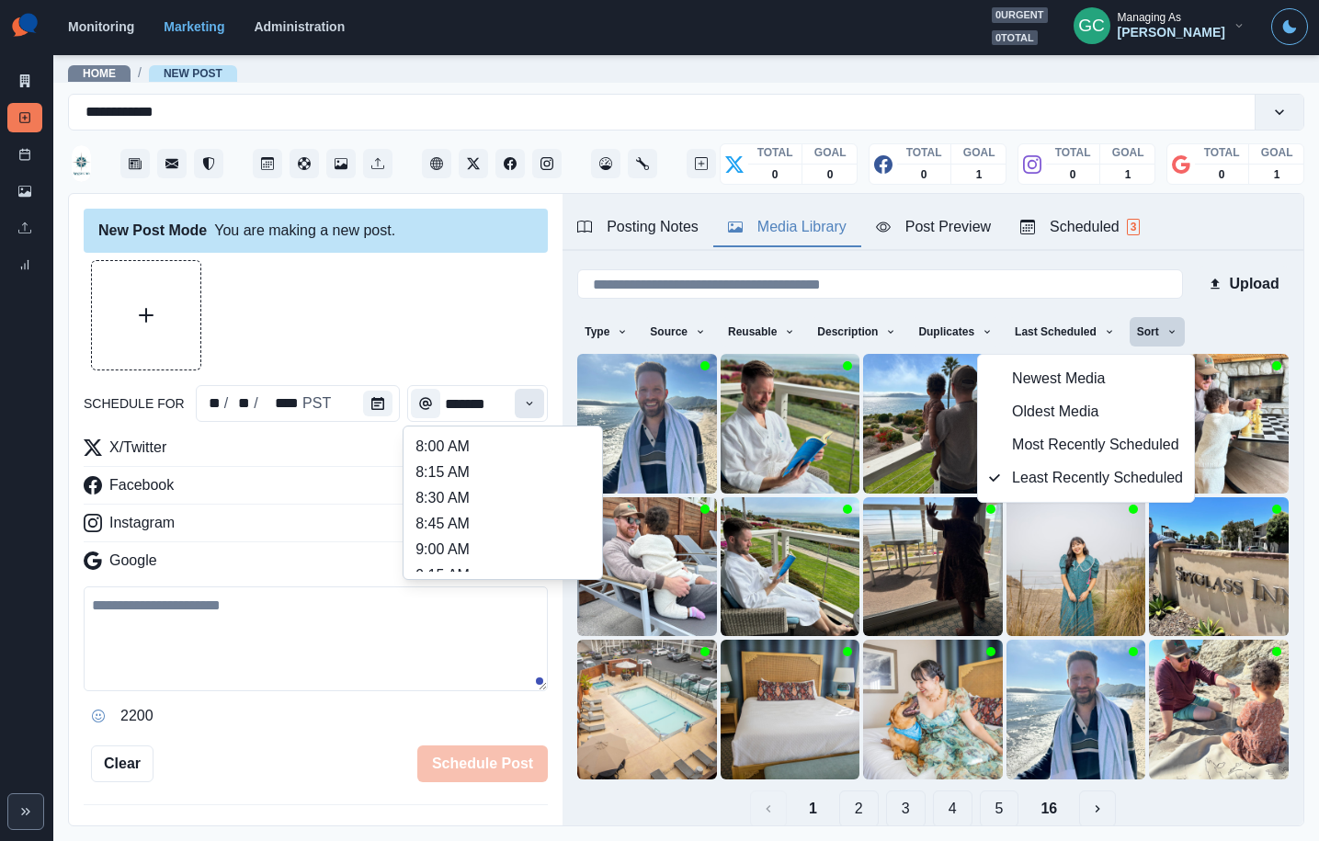
click at [531, 406] on icon "Time" at bounding box center [529, 403] width 13 height 13
click at [467, 518] on li "11:30 AM" at bounding box center [503, 531] width 184 height 26
type input "********"
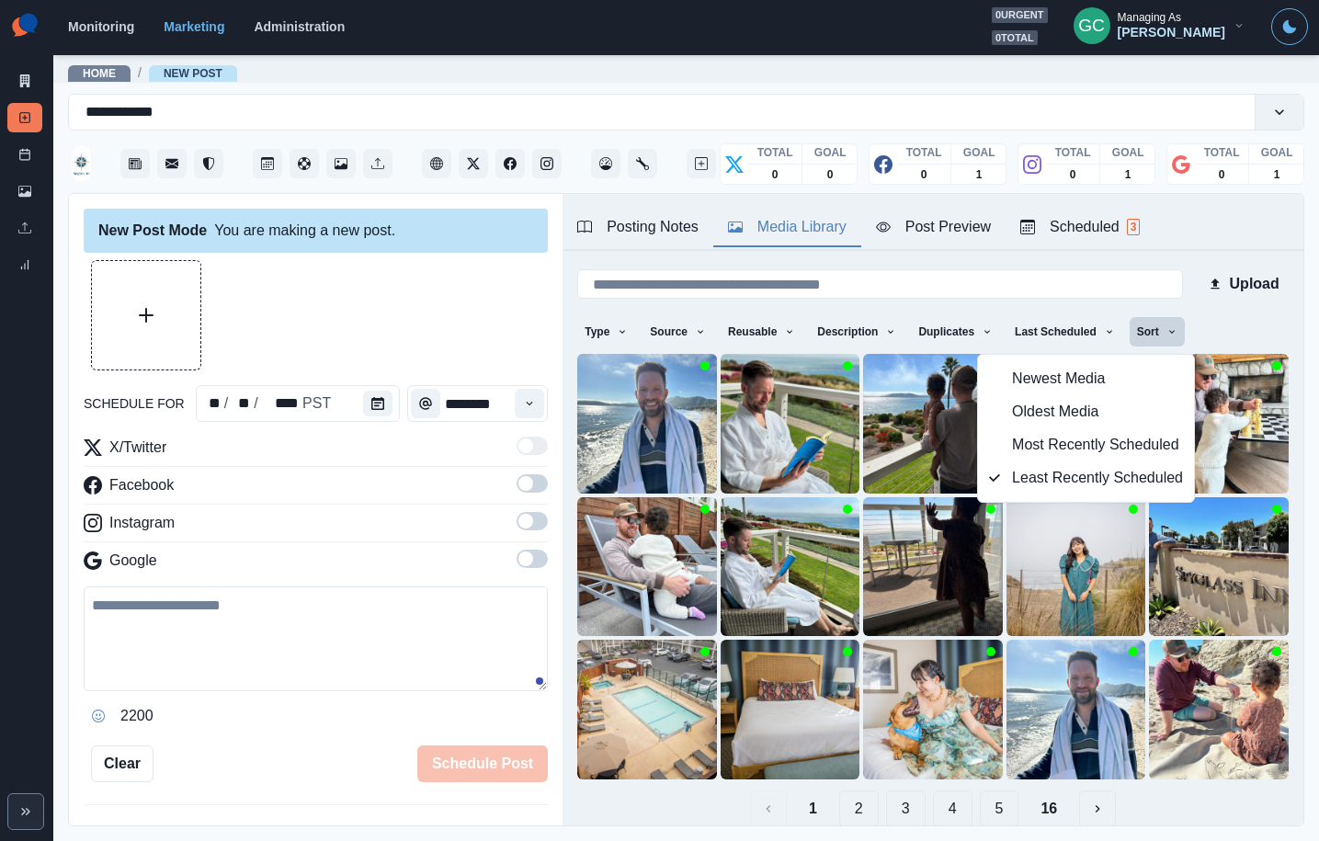
drag, startPoint x: 536, startPoint y: 555, endPoint x: 538, endPoint y: 532, distance: 23.1
click at [537, 552] on span at bounding box center [532, 559] width 31 height 18
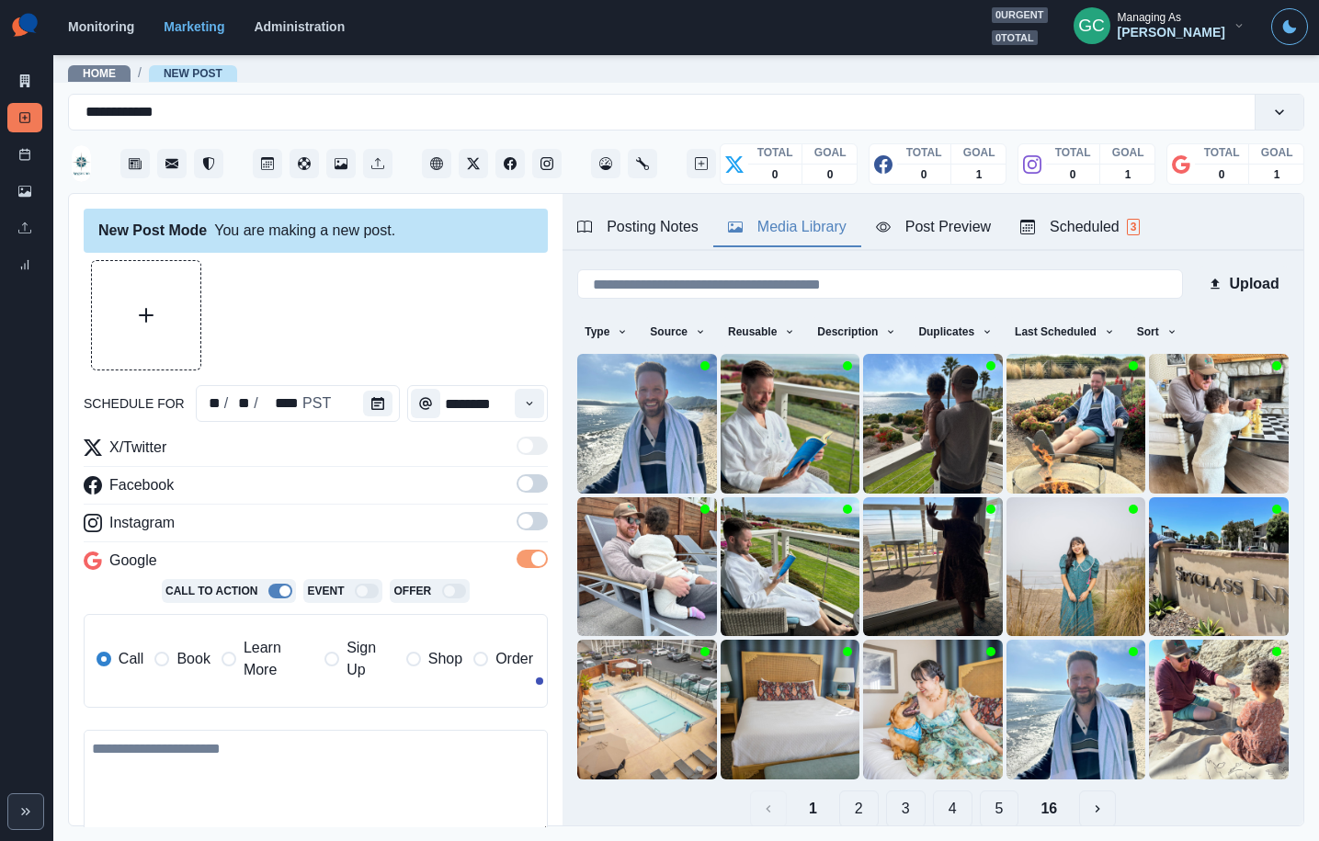
drag, startPoint x: 538, startPoint y: 532, endPoint x: 534, endPoint y: 492, distance: 40.6
click at [538, 528] on label at bounding box center [532, 526] width 31 height 29
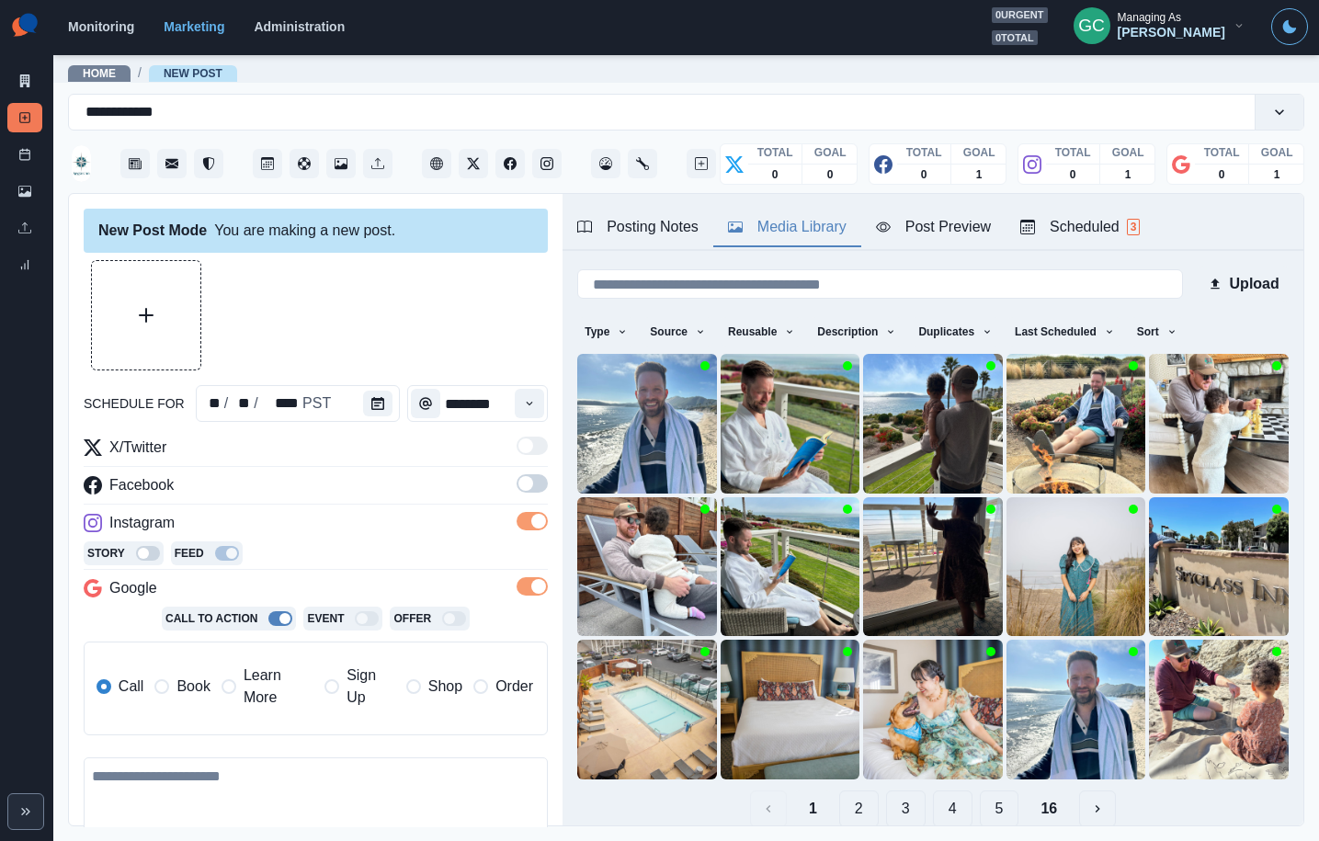
click at [534, 492] on span at bounding box center [532, 483] width 31 height 18
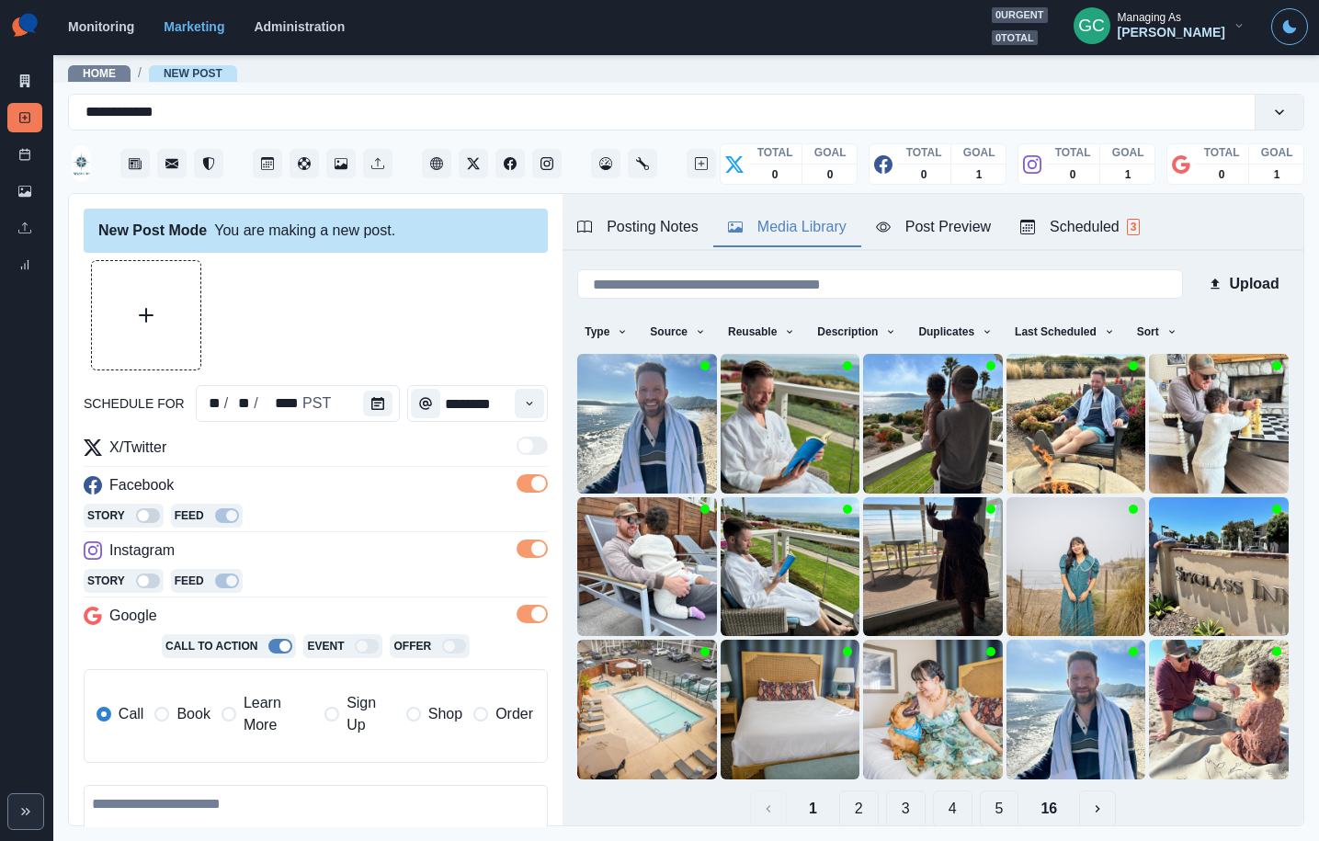
drag, startPoint x: 250, startPoint y: 713, endPoint x: 808, endPoint y: 339, distance: 671.8
click at [250, 713] on span "Learn More" at bounding box center [279, 714] width 70 height 44
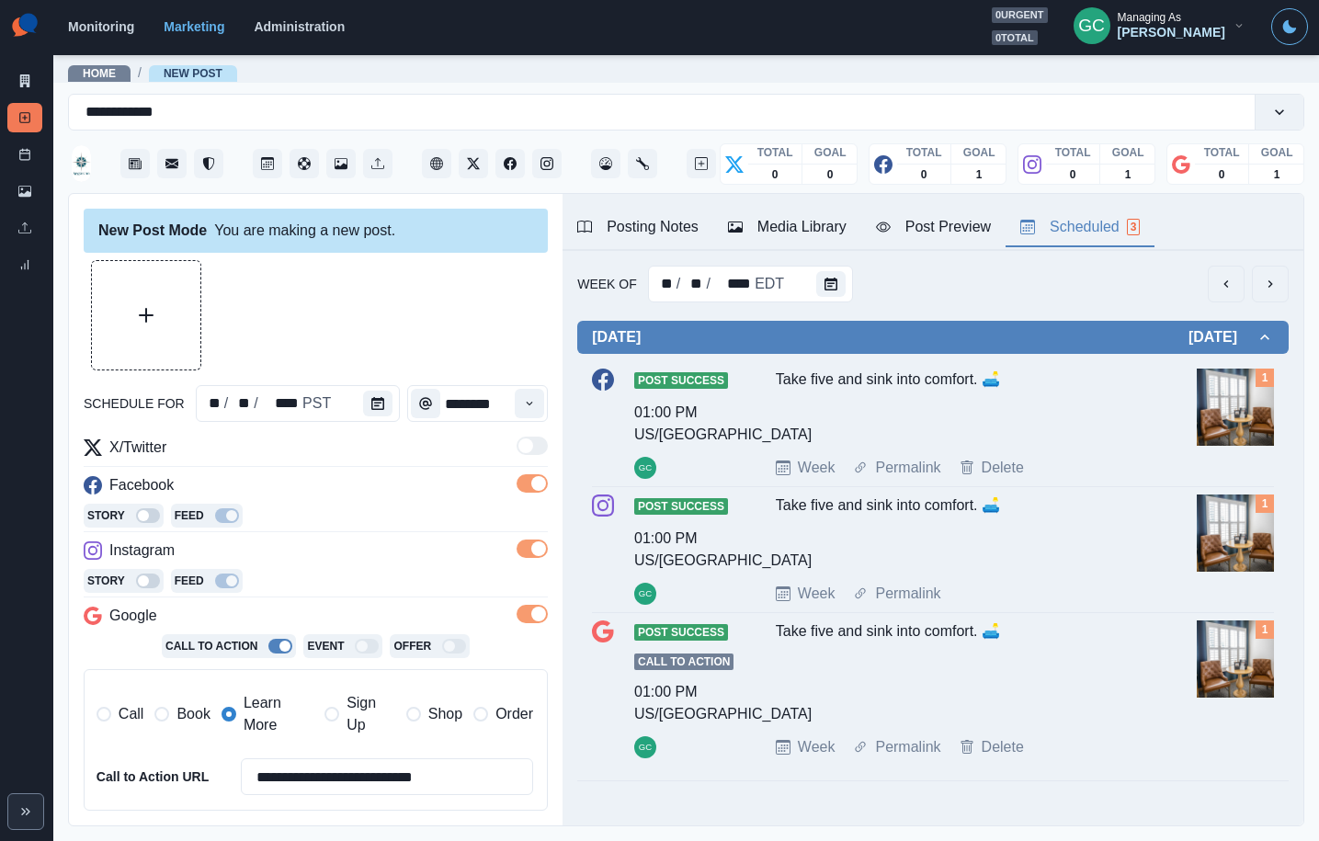
click at [1134, 223] on span "3" at bounding box center [1134, 227] width 14 height 17
drag, startPoint x: 809, startPoint y: 265, endPoint x: 855, endPoint y: 318, distance: 70.4
click at [809, 266] on div "Week Of ** / ** / **** EDT Tuesday October 14, 2025 Post Success 01:00 PM US/Pa…" at bounding box center [933, 533] width 741 height 564
click at [823, 290] on button "Calendar" at bounding box center [830, 284] width 29 height 26
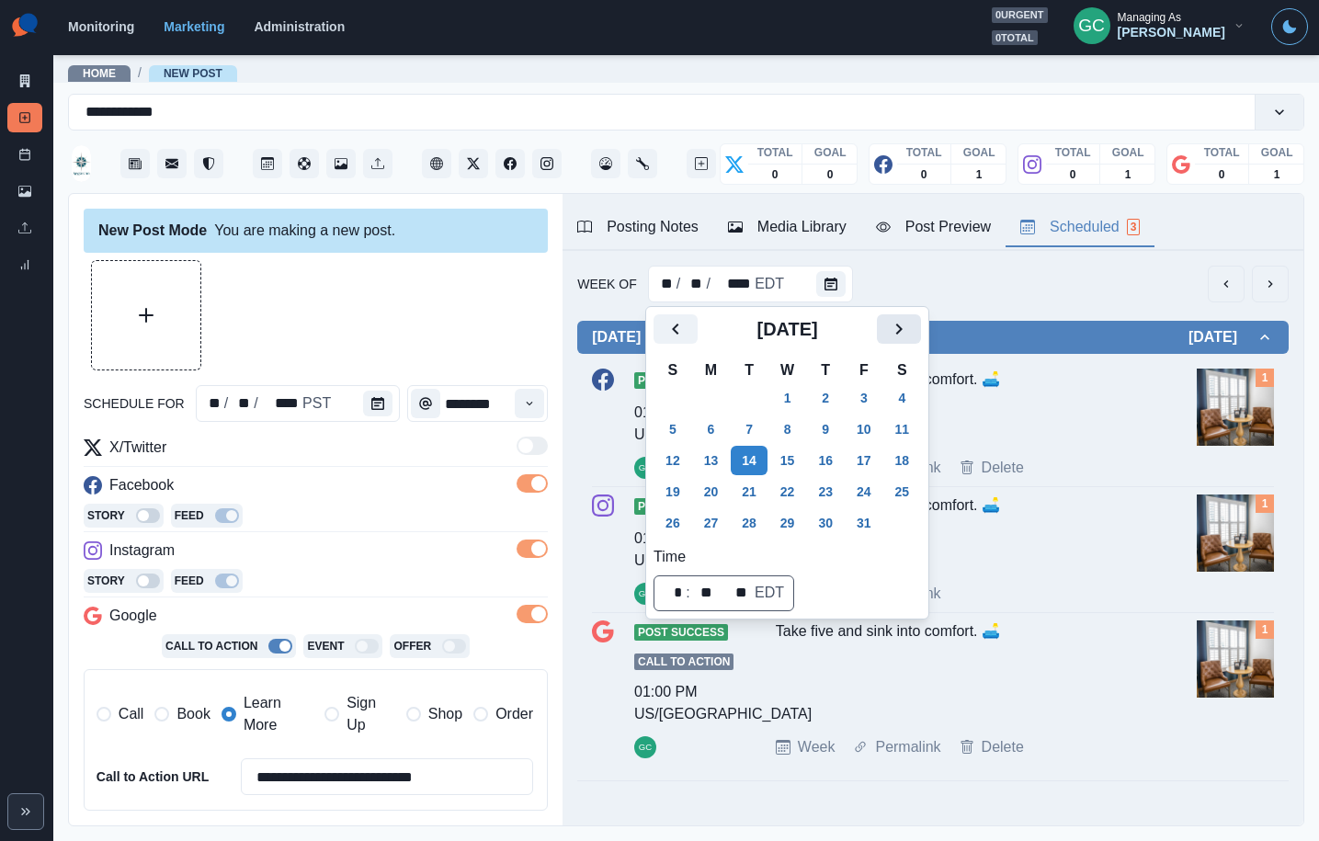
click at [903, 324] on icon "Next" at bounding box center [899, 329] width 6 height 11
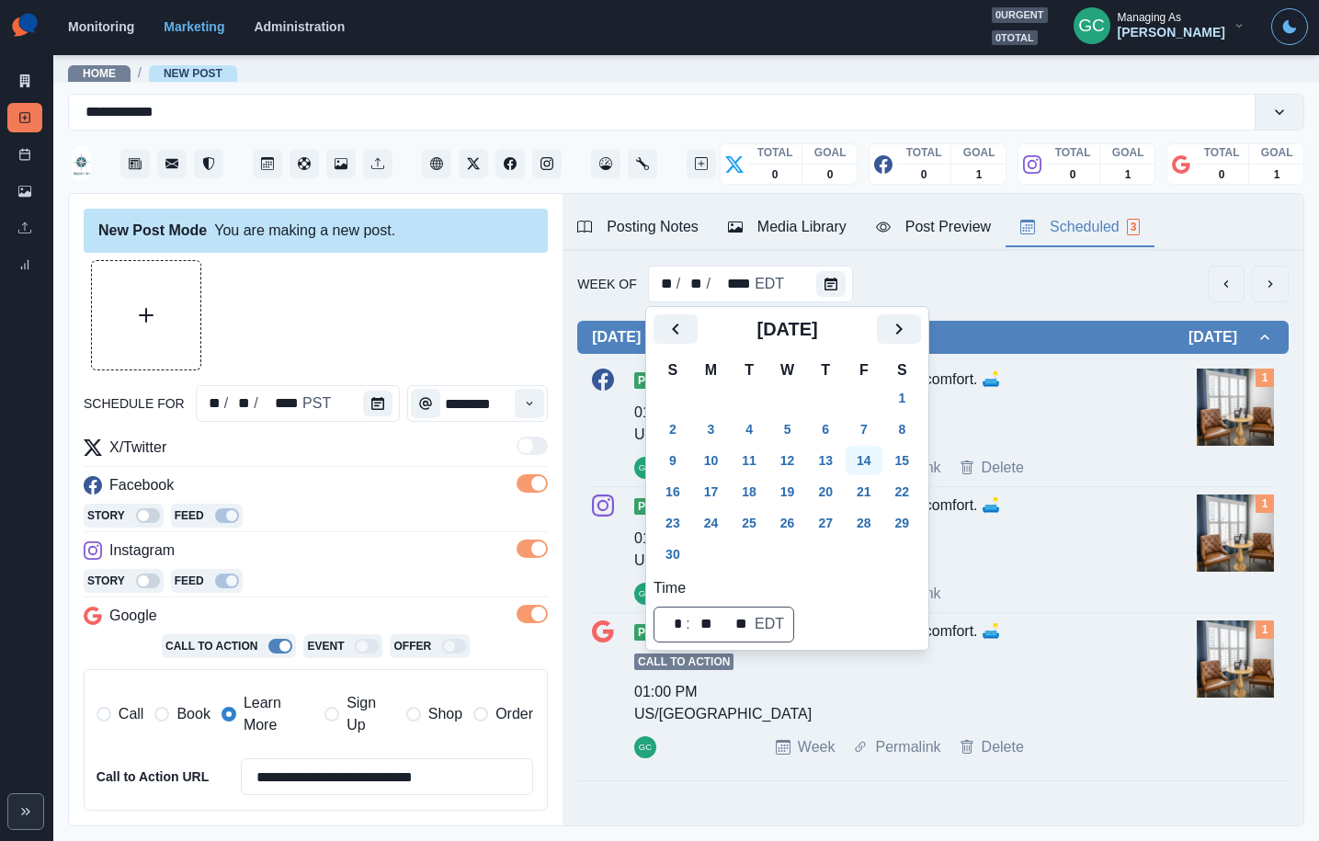
click at [878, 461] on button "14" at bounding box center [864, 460] width 37 height 29
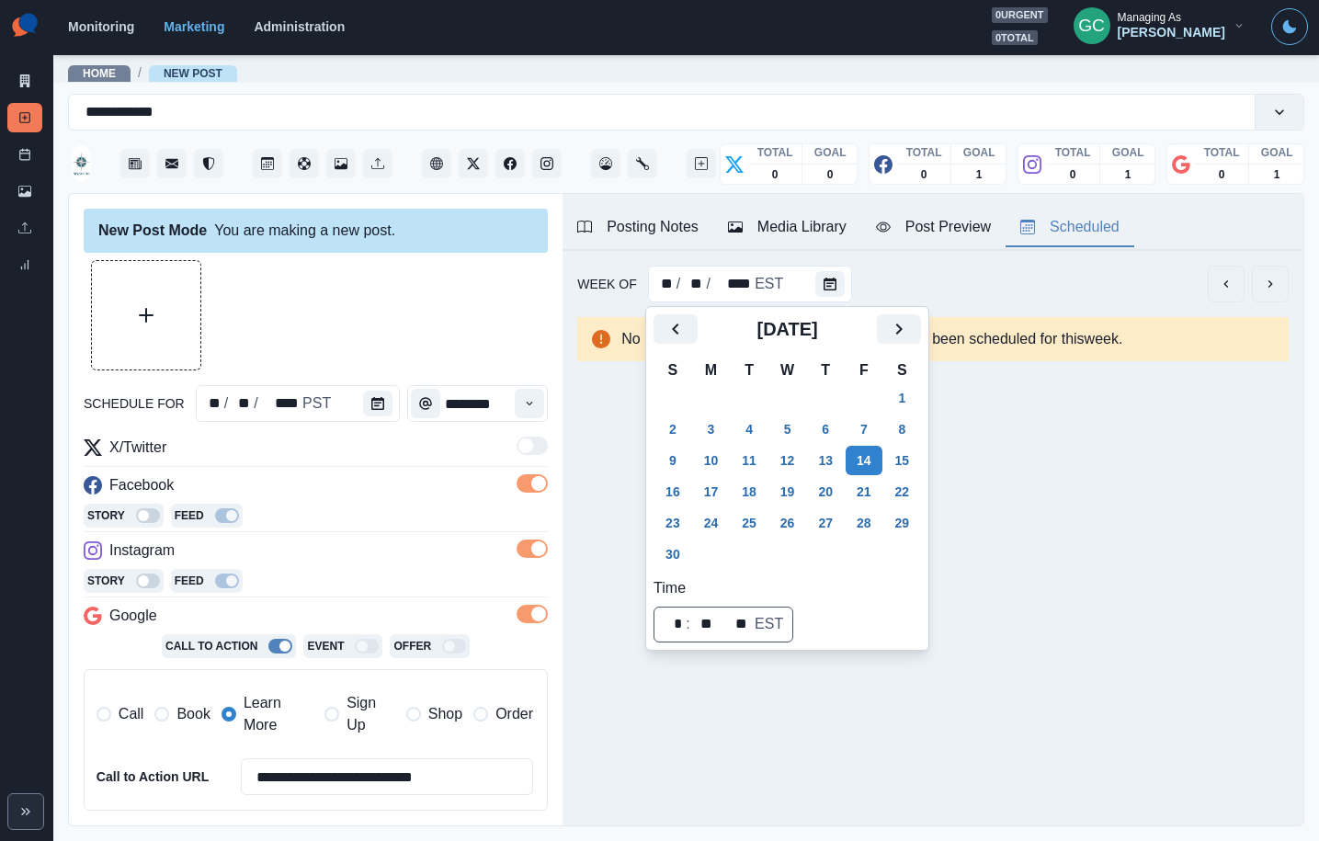
click at [810, 243] on button "Media Library" at bounding box center [787, 228] width 148 height 39
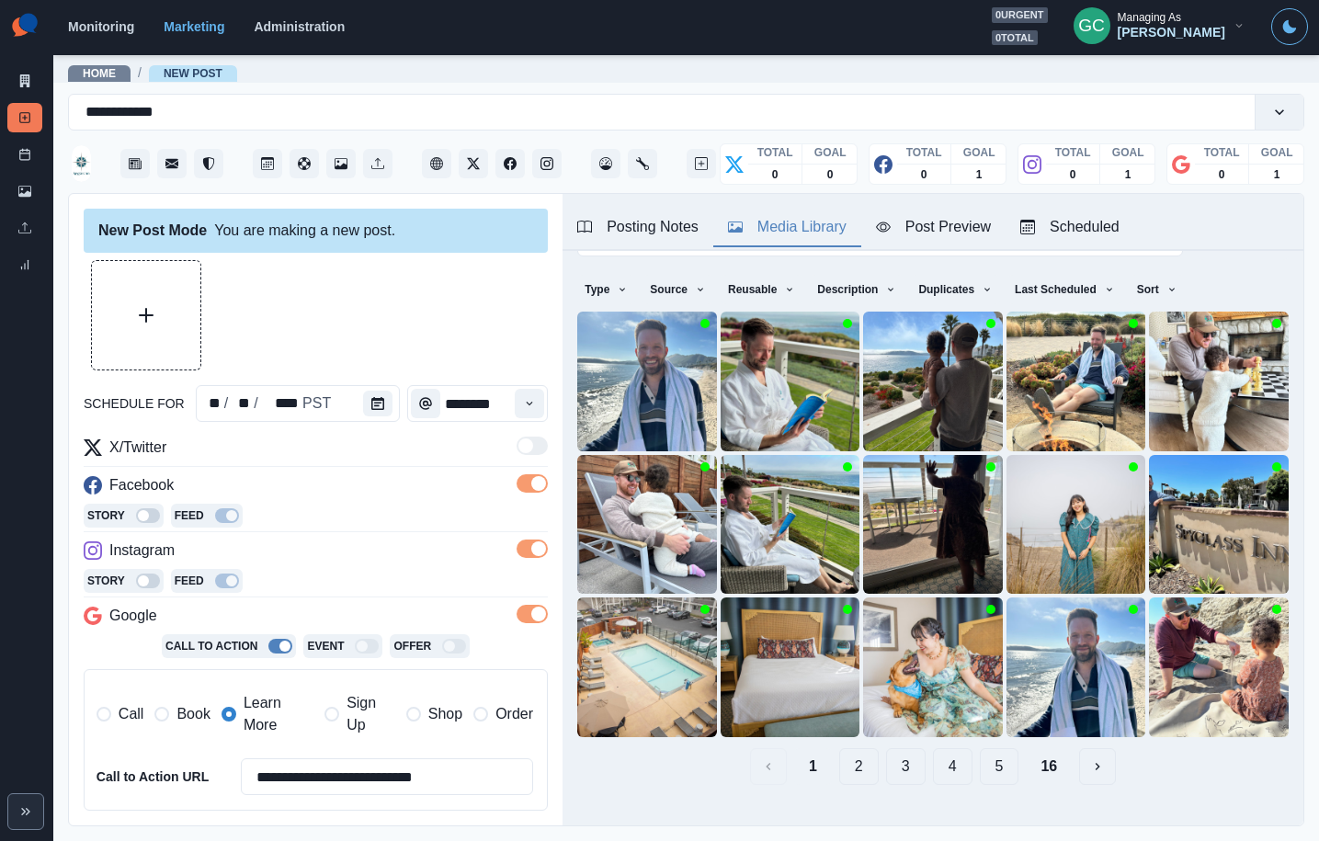
scroll to position [73, 0]
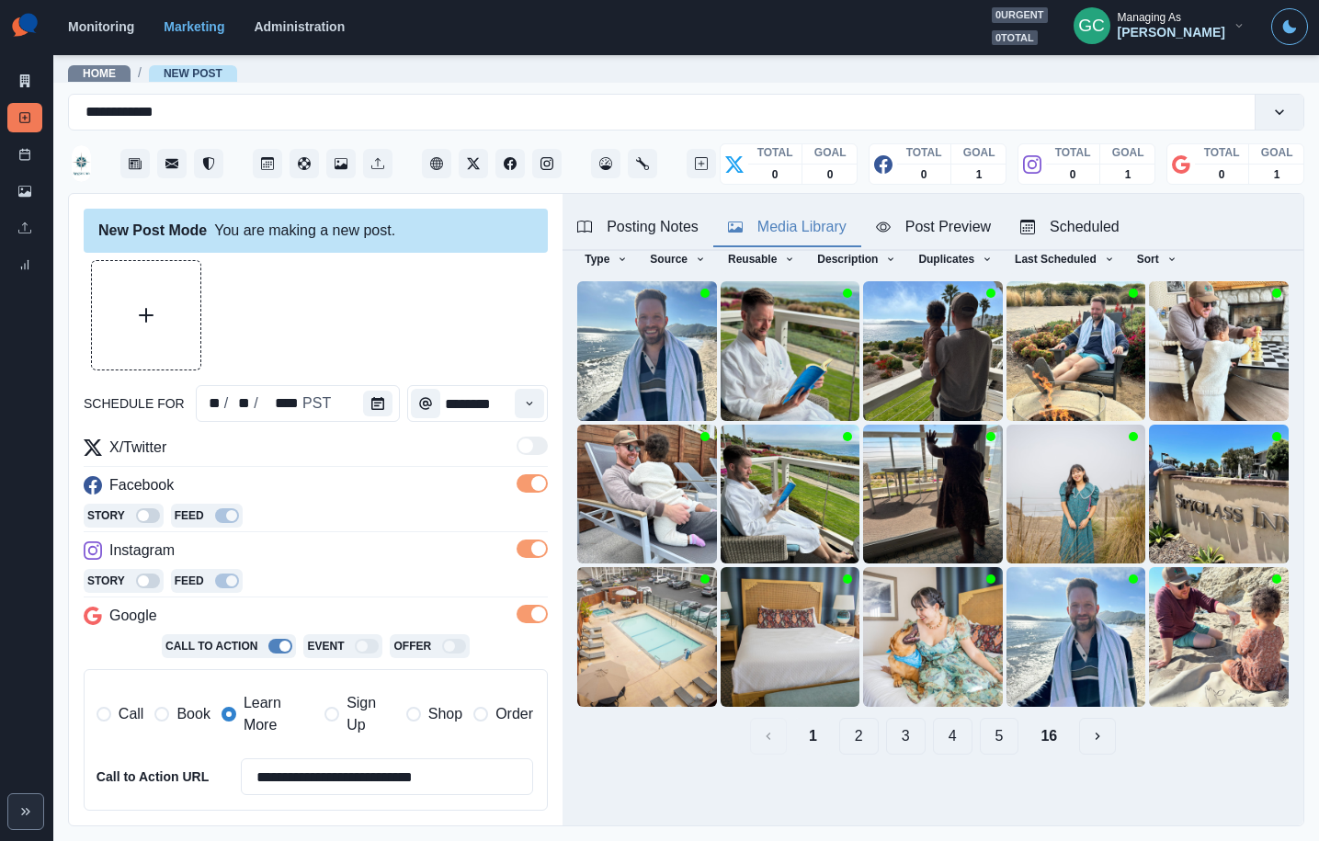
click at [997, 741] on button "5" at bounding box center [1000, 736] width 40 height 37
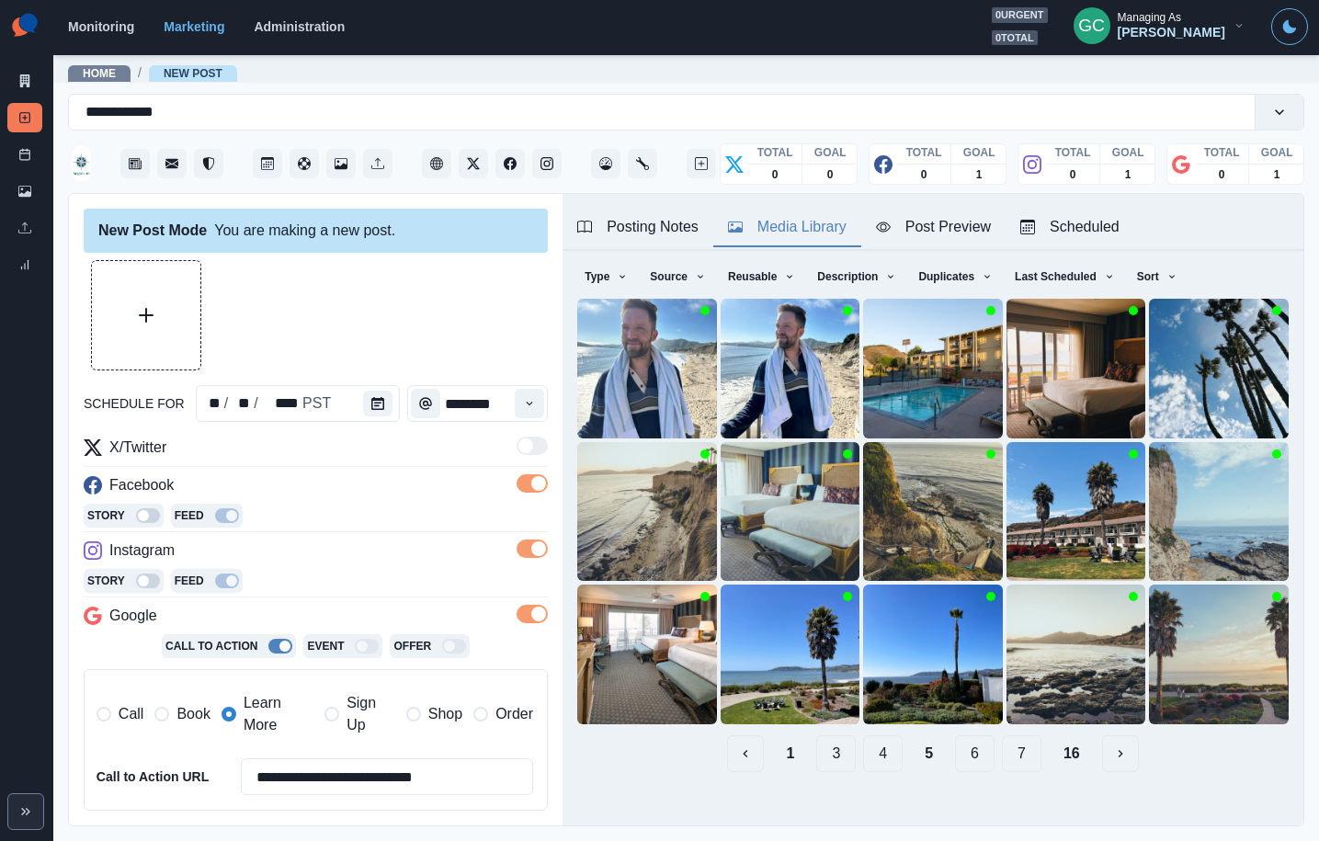
scroll to position [57, 0]
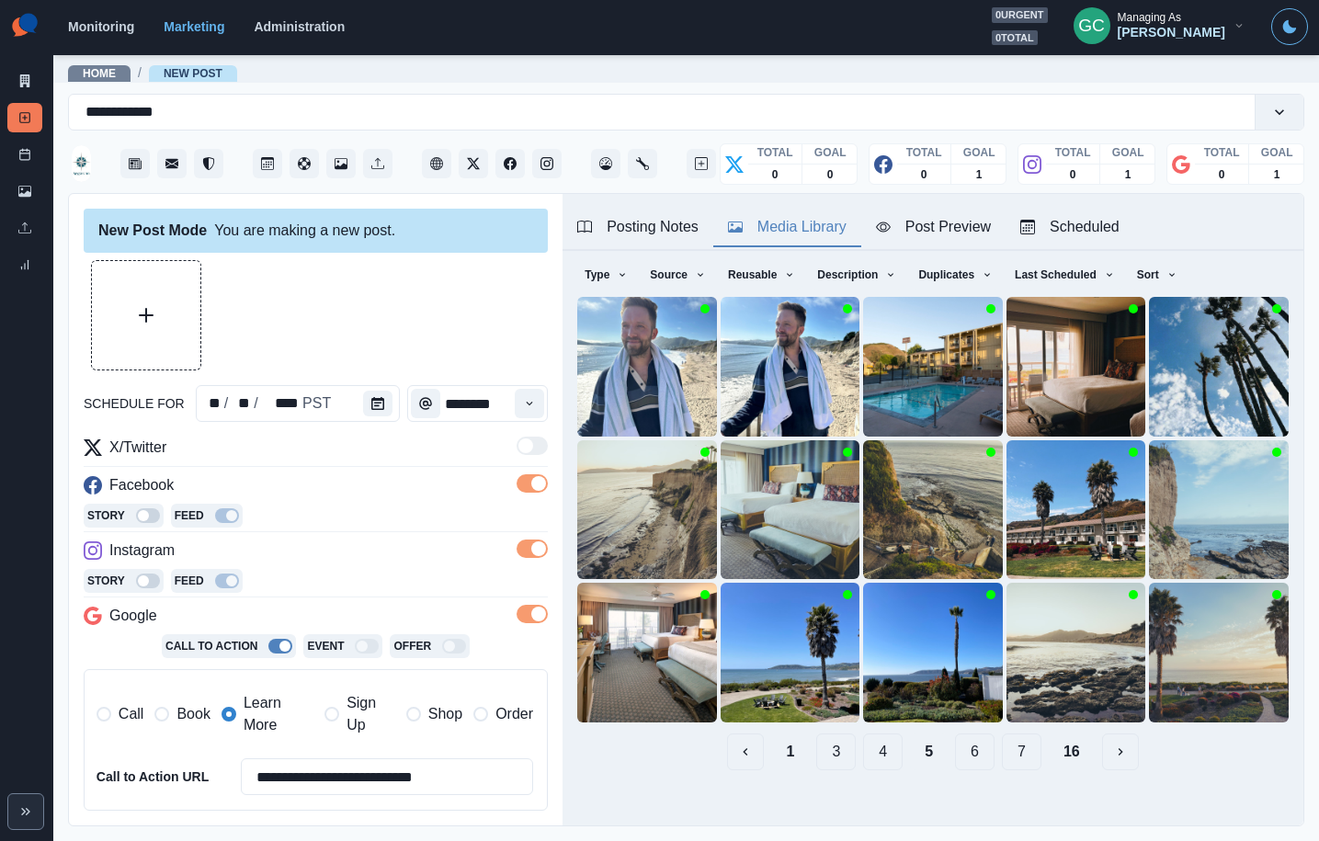
click at [882, 757] on button "4" at bounding box center [883, 752] width 40 height 37
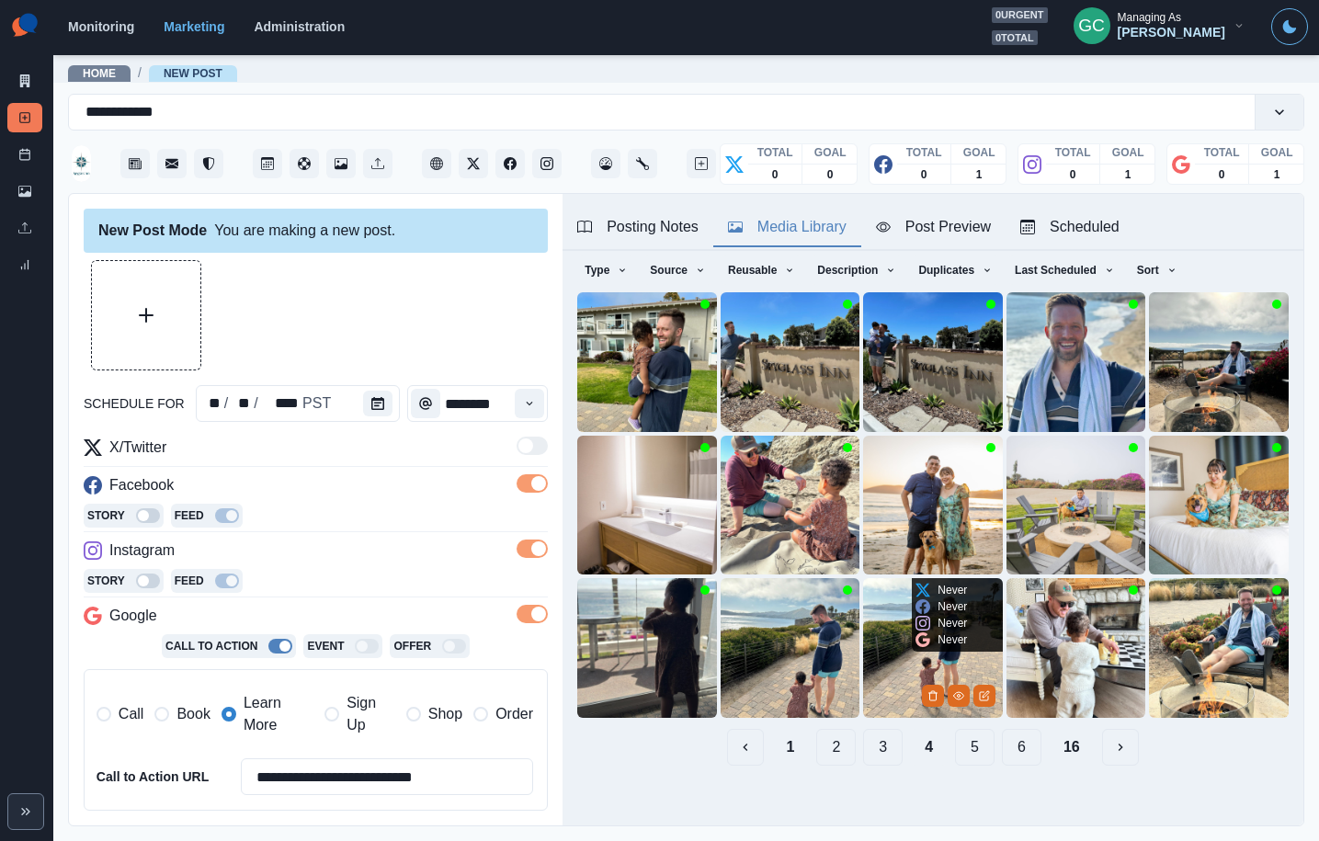
scroll to position [73, 0]
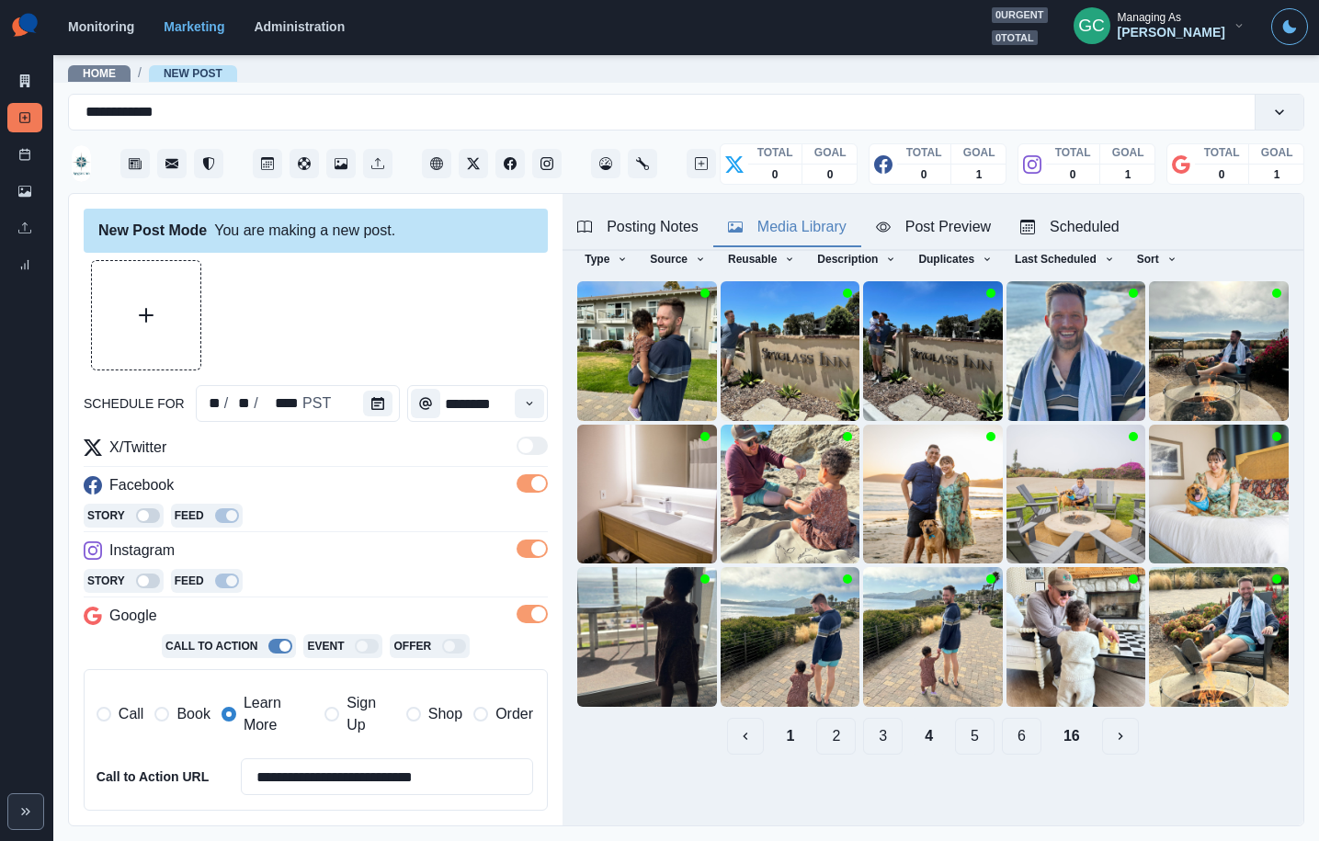
click at [875, 741] on button "3" at bounding box center [883, 736] width 40 height 37
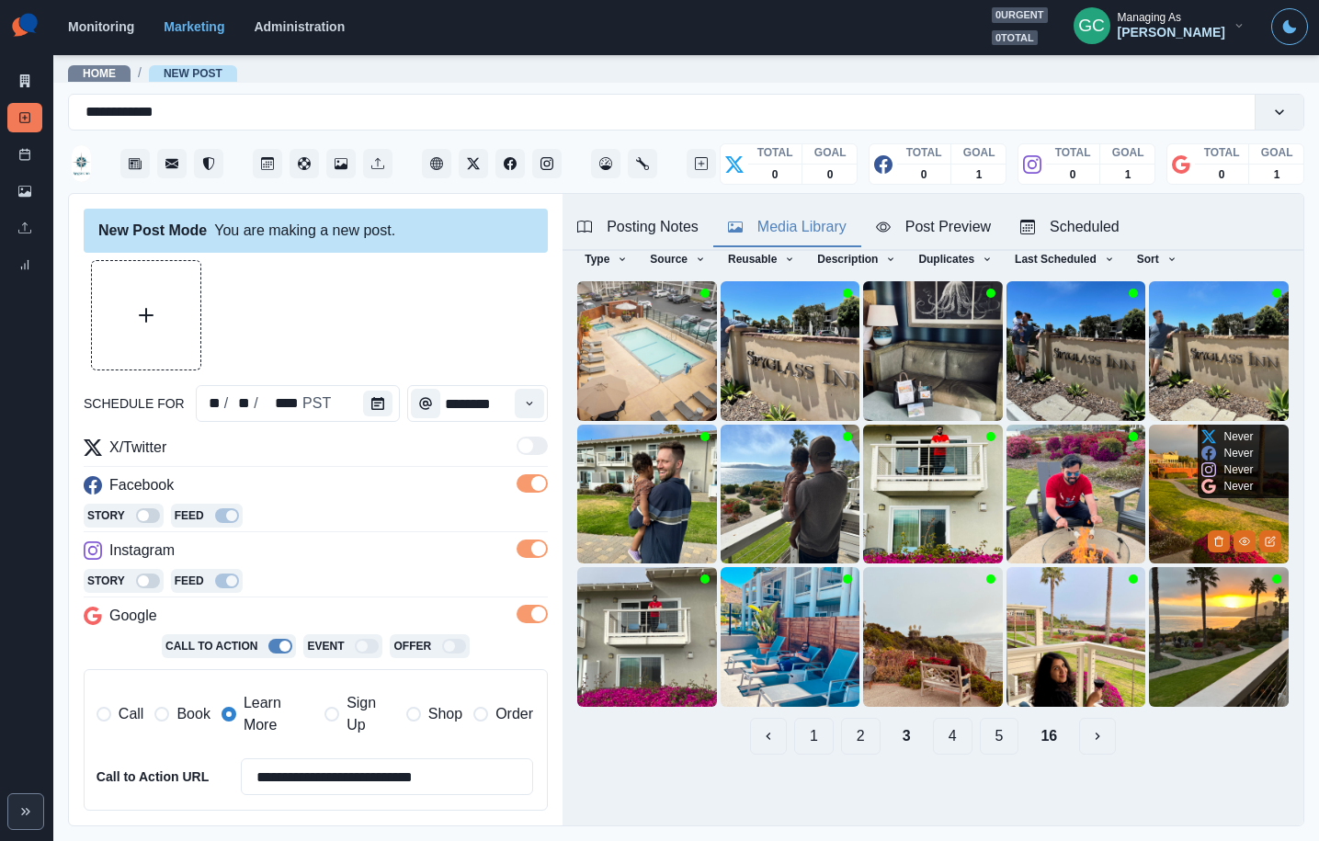
click at [1253, 502] on img at bounding box center [1219, 495] width 140 height 140
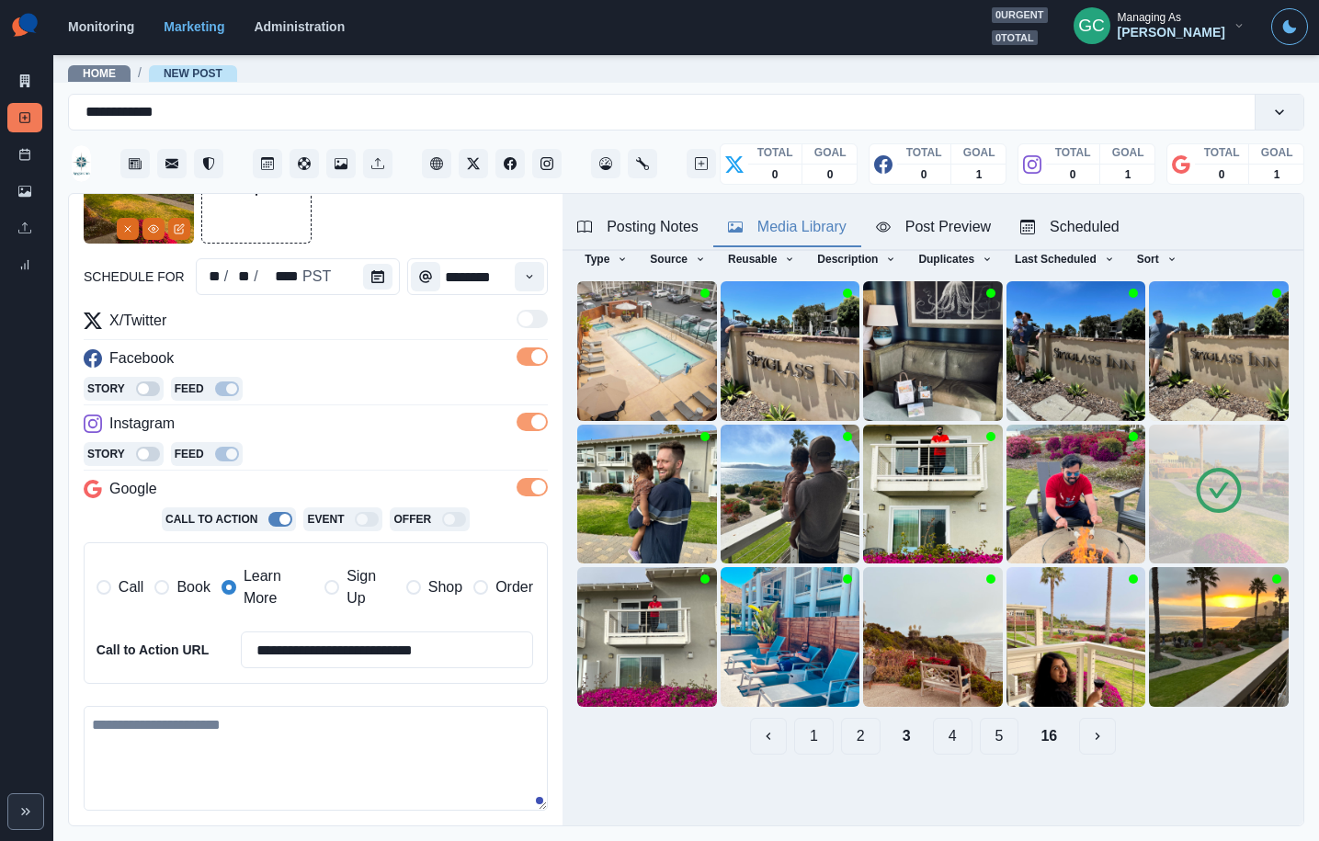
scroll to position [134, 0]
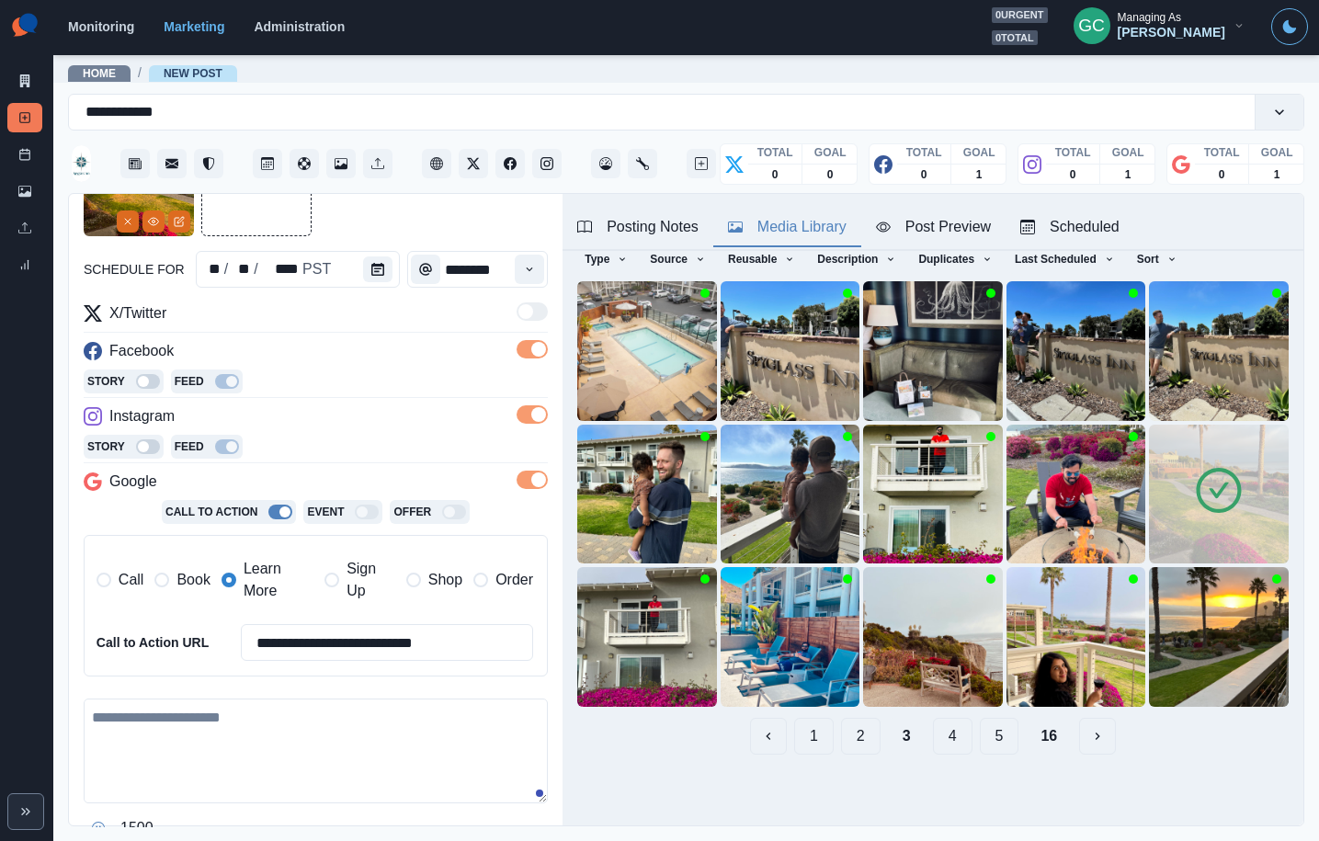
click at [315, 713] on textarea at bounding box center [316, 751] width 464 height 105
type textarea "*"
paste textarea "**********"
click at [154, 229] on button "View Media" at bounding box center [153, 222] width 22 height 22
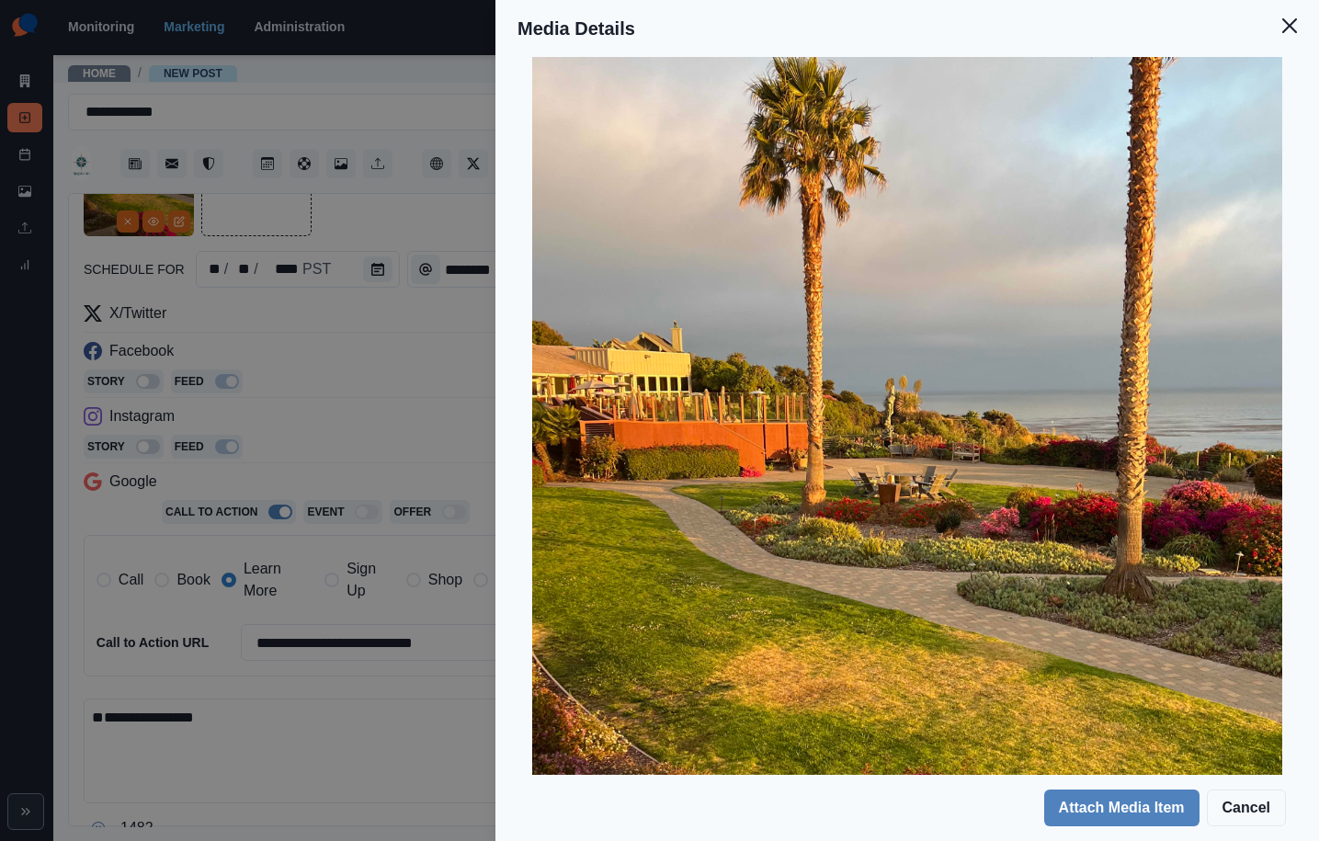
scroll to position [228, 0]
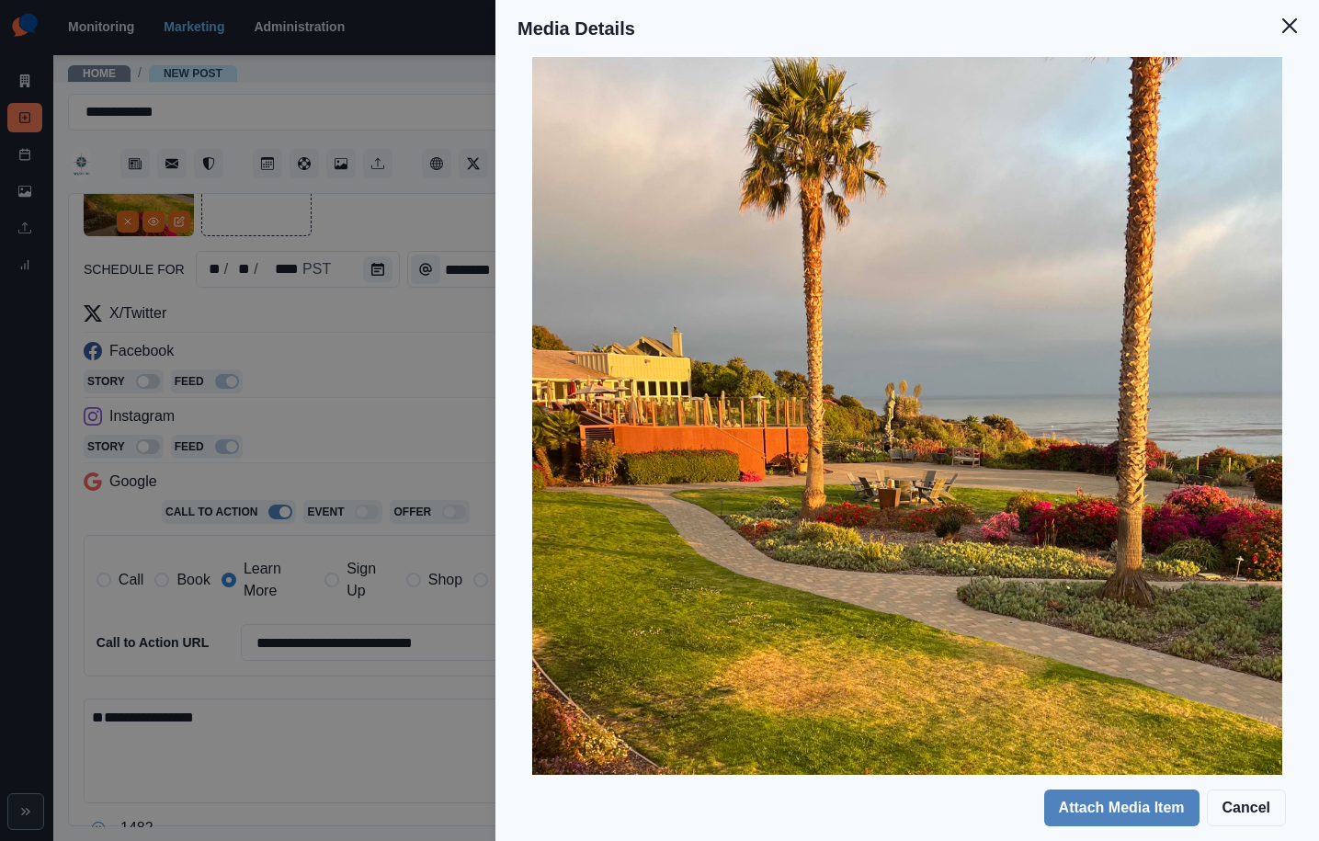
click at [429, 202] on div "Media Details Preview Details Our Description Ronil Sawant 3 Reusable Yes Tags …" at bounding box center [659, 420] width 1319 height 841
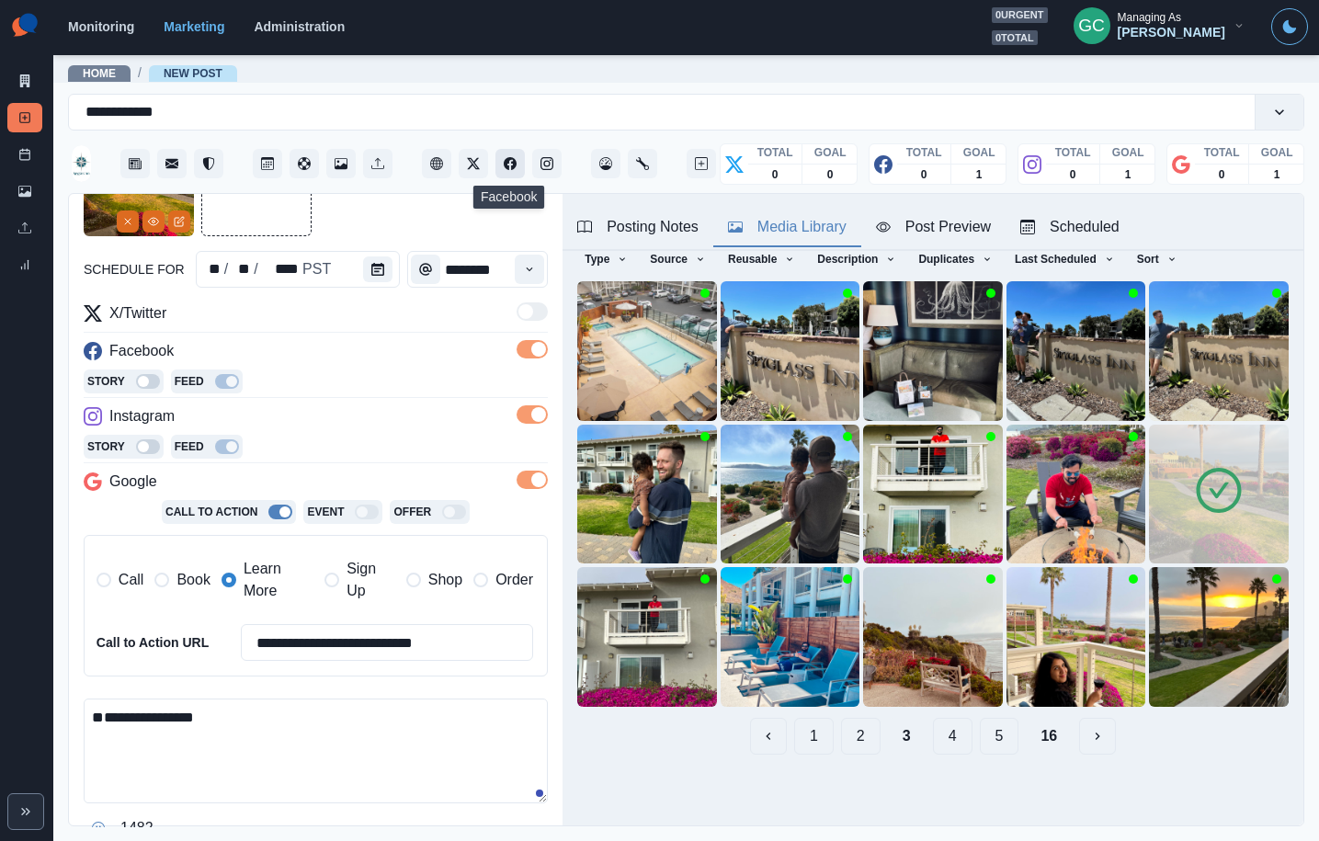
click at [507, 168] on icon "Facebook" at bounding box center [510, 163] width 13 height 13
click at [248, 720] on textarea "**********" at bounding box center [316, 751] width 464 height 105
paste textarea "**********"
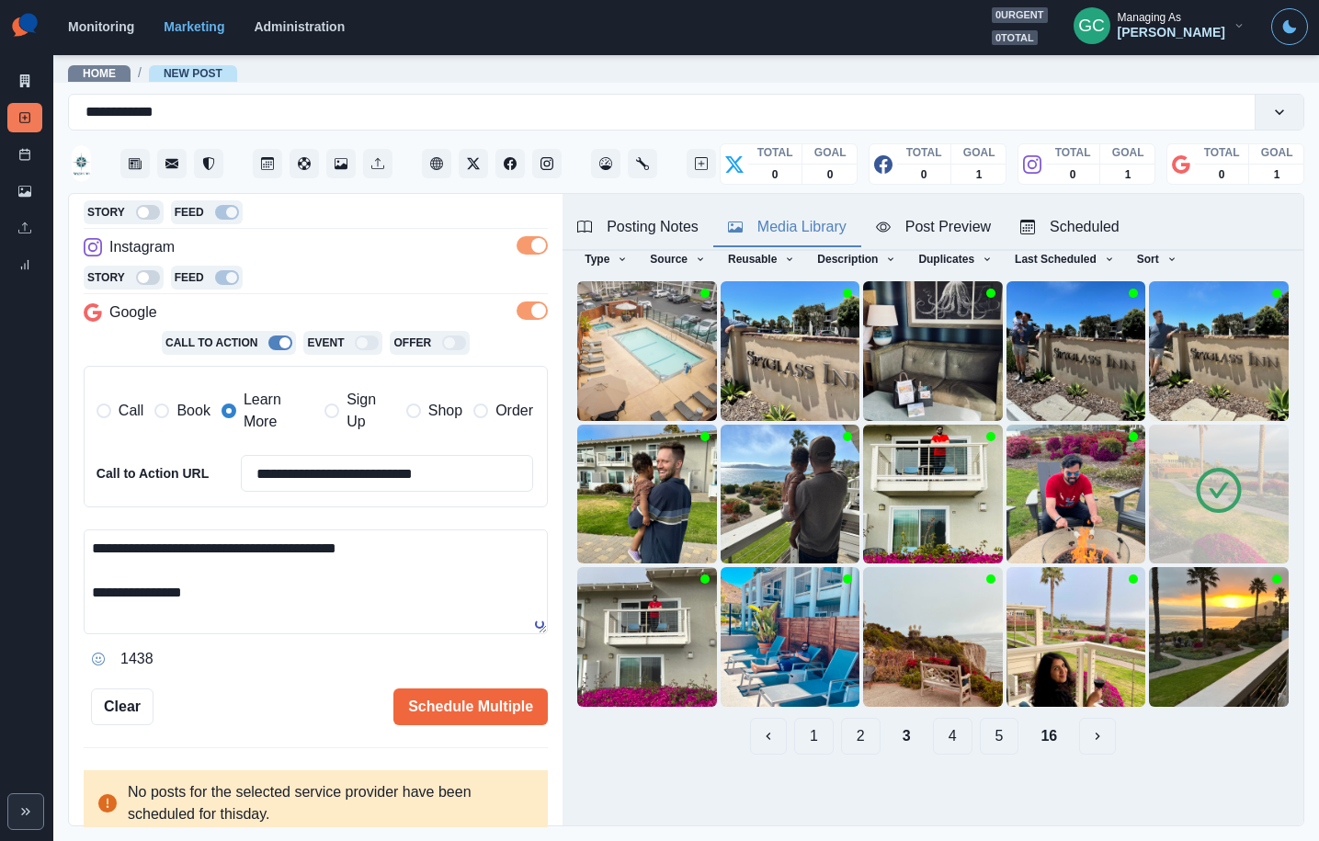
scroll to position [317, 0]
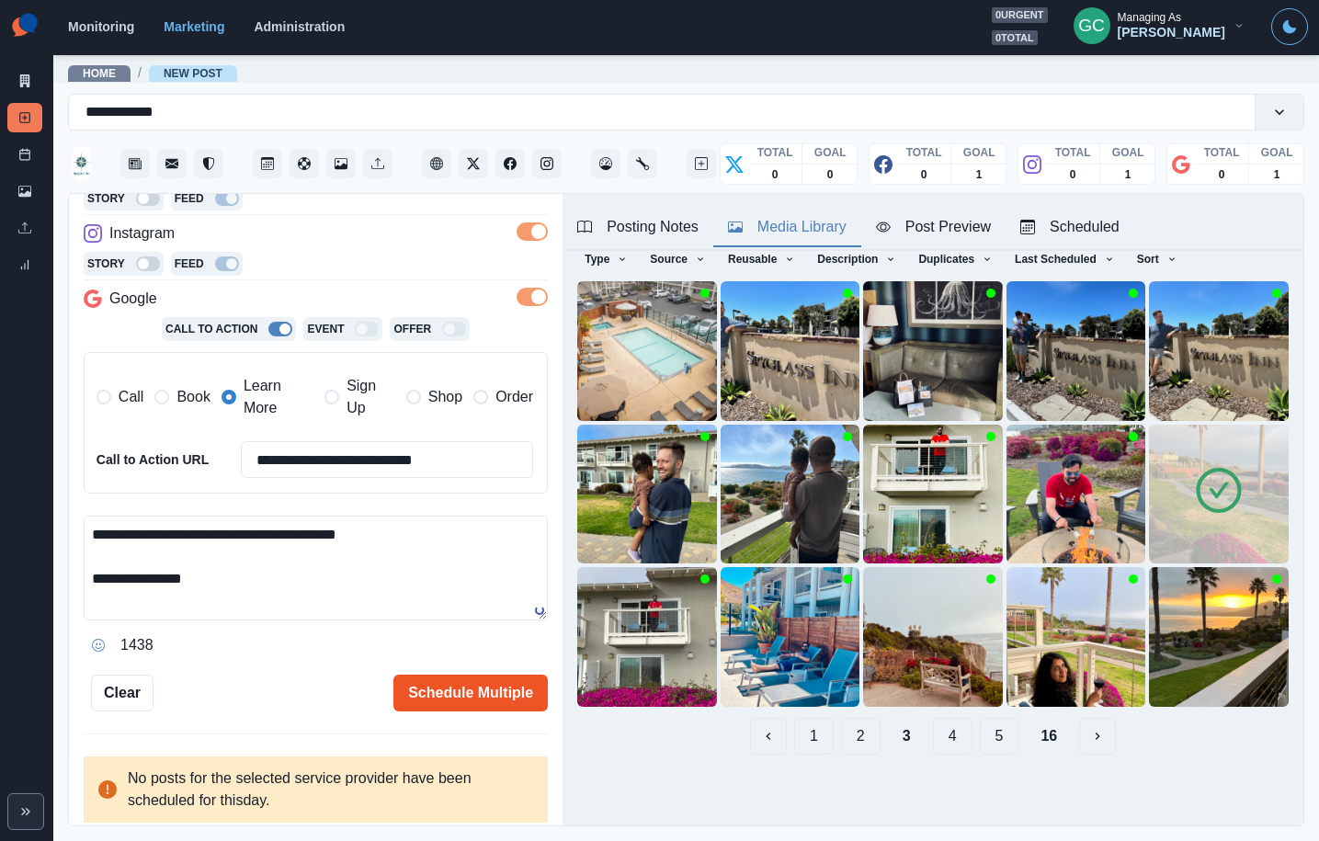
type textarea "**********"
click at [453, 702] on button "Schedule Multiple" at bounding box center [470, 693] width 154 height 37
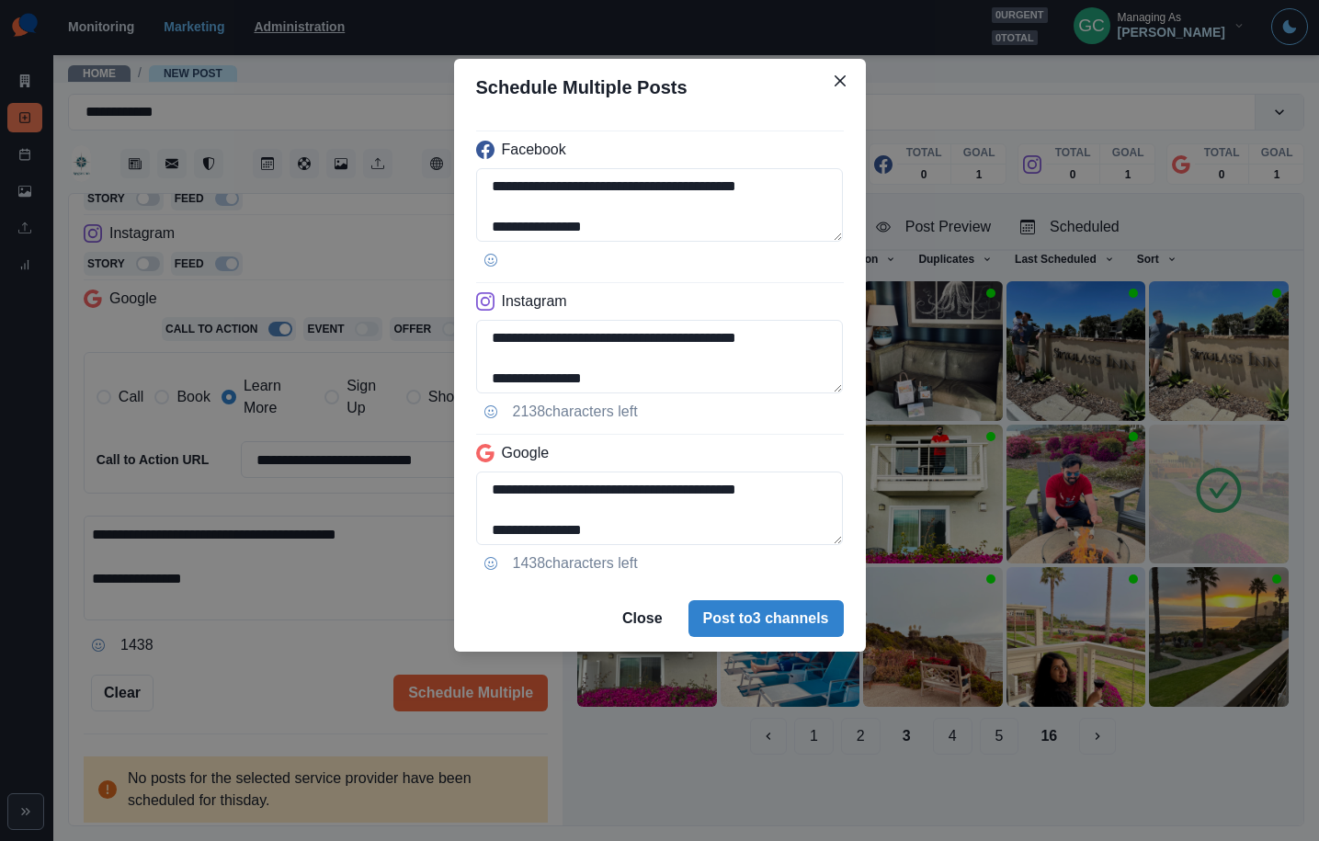
drag, startPoint x: 767, startPoint y: 621, endPoint x: 317, endPoint y: 26, distance: 745.5
click at [768, 621] on button "Post to 3 channels" at bounding box center [766, 618] width 155 height 37
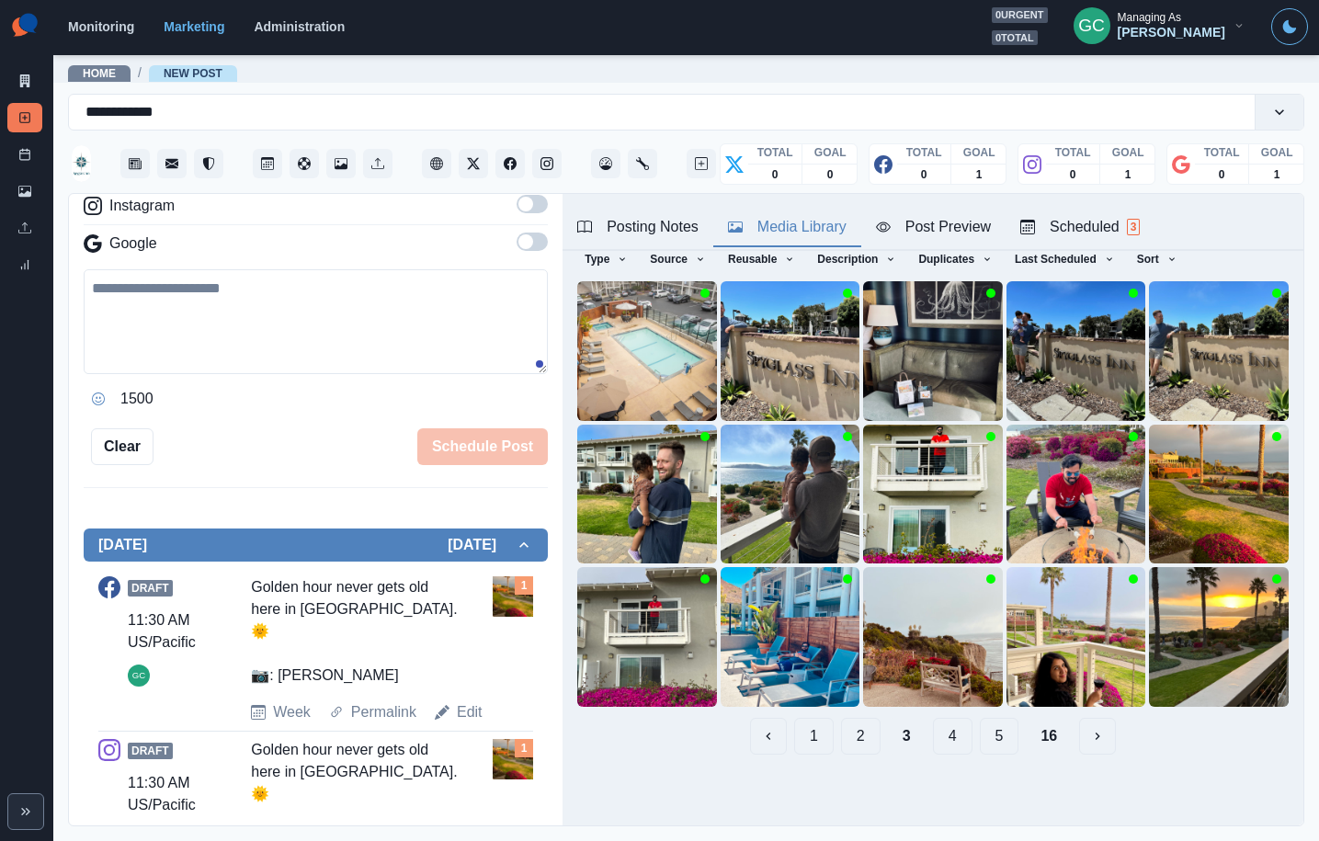
click at [1088, 227] on div "Scheduled 3" at bounding box center [1080, 227] width 120 height 22
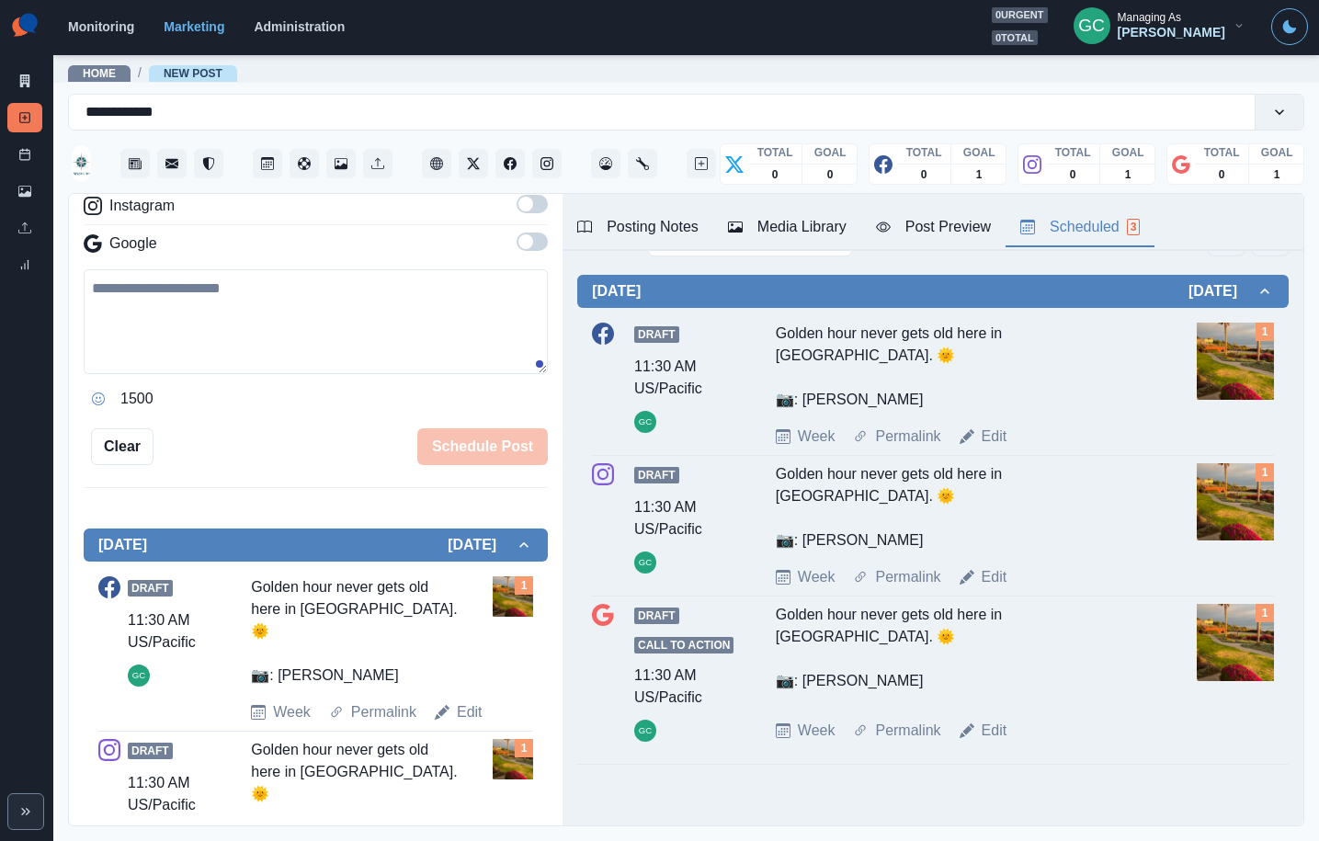
click at [1229, 358] on img at bounding box center [1235, 361] width 77 height 77
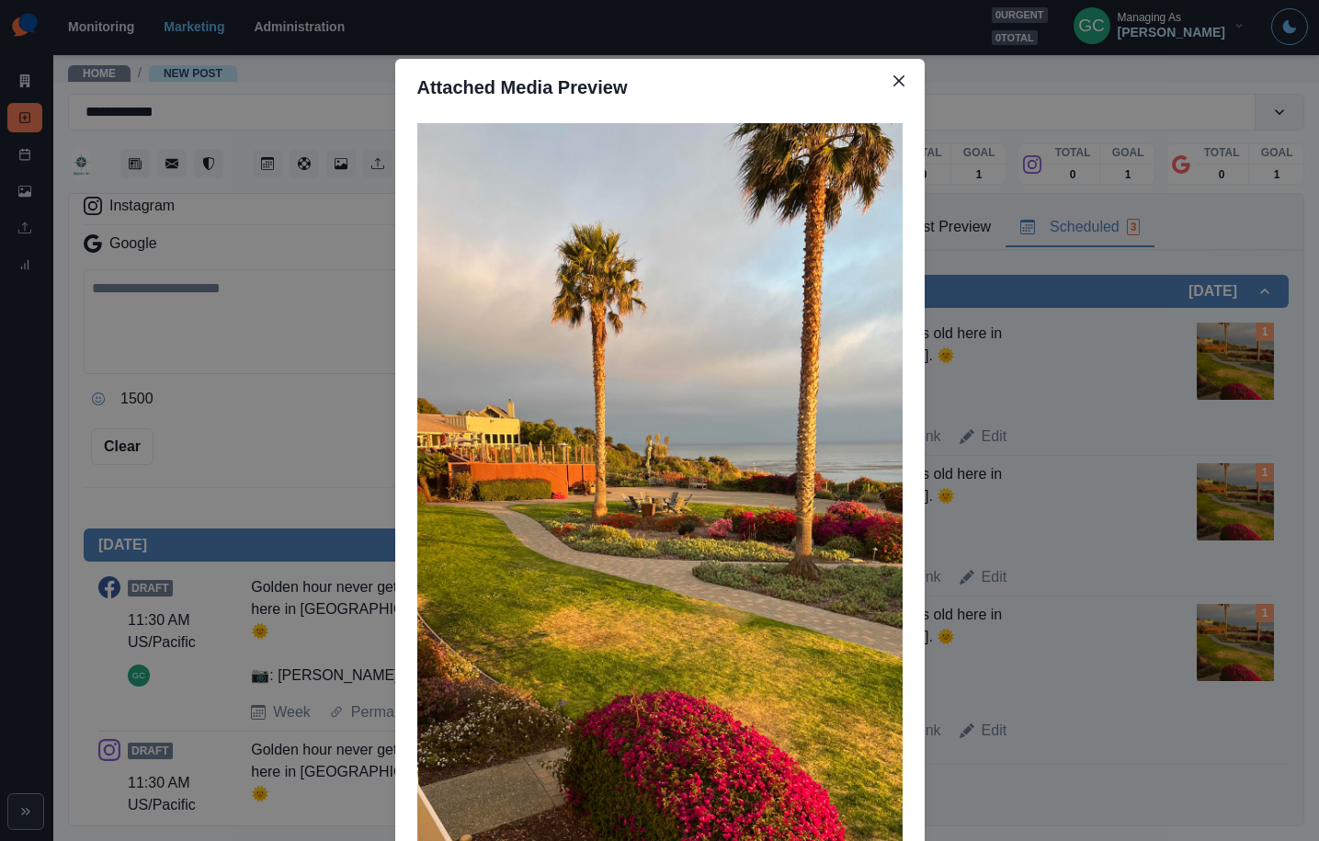
click at [1170, 370] on div "Attached Media Preview" at bounding box center [659, 420] width 1319 height 841
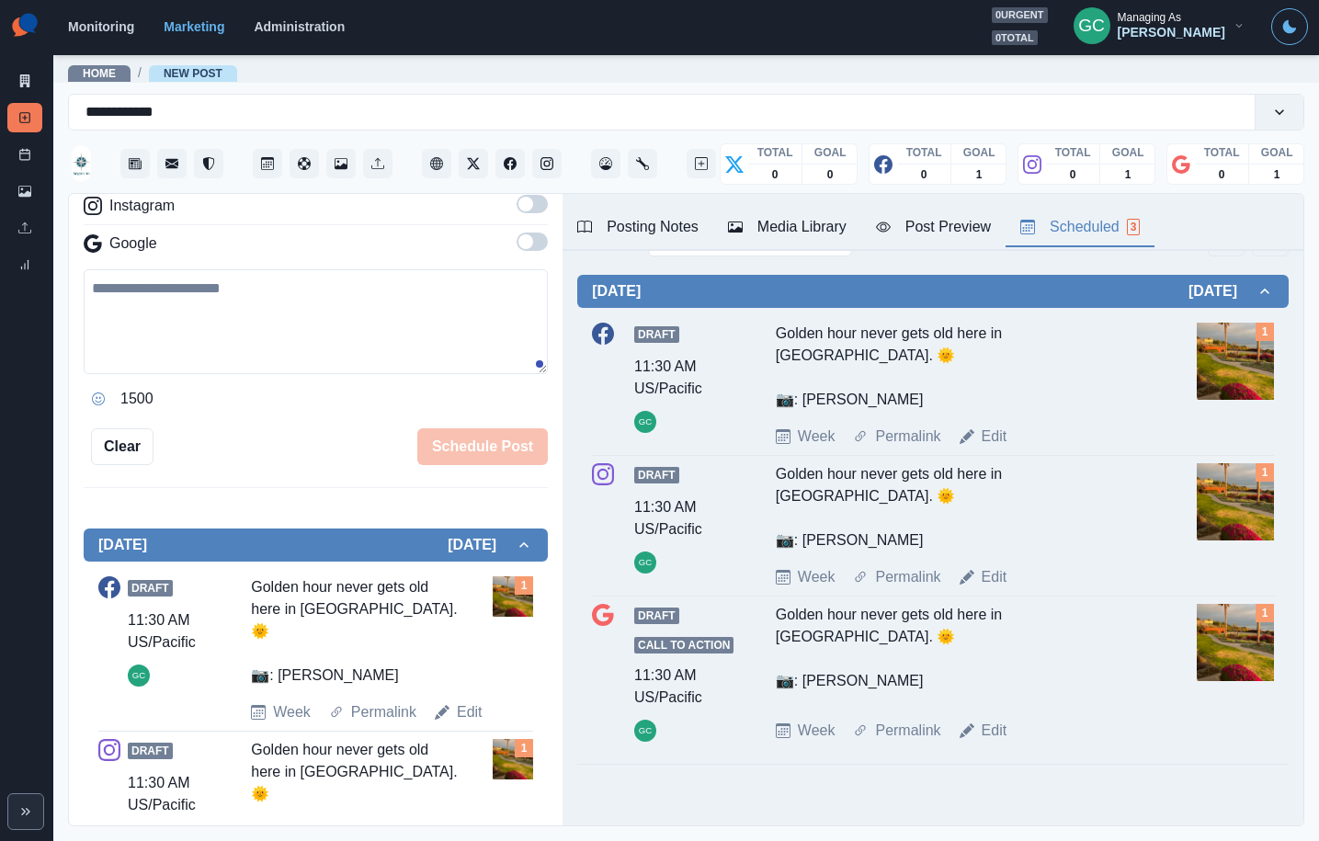
scroll to position [0, 0]
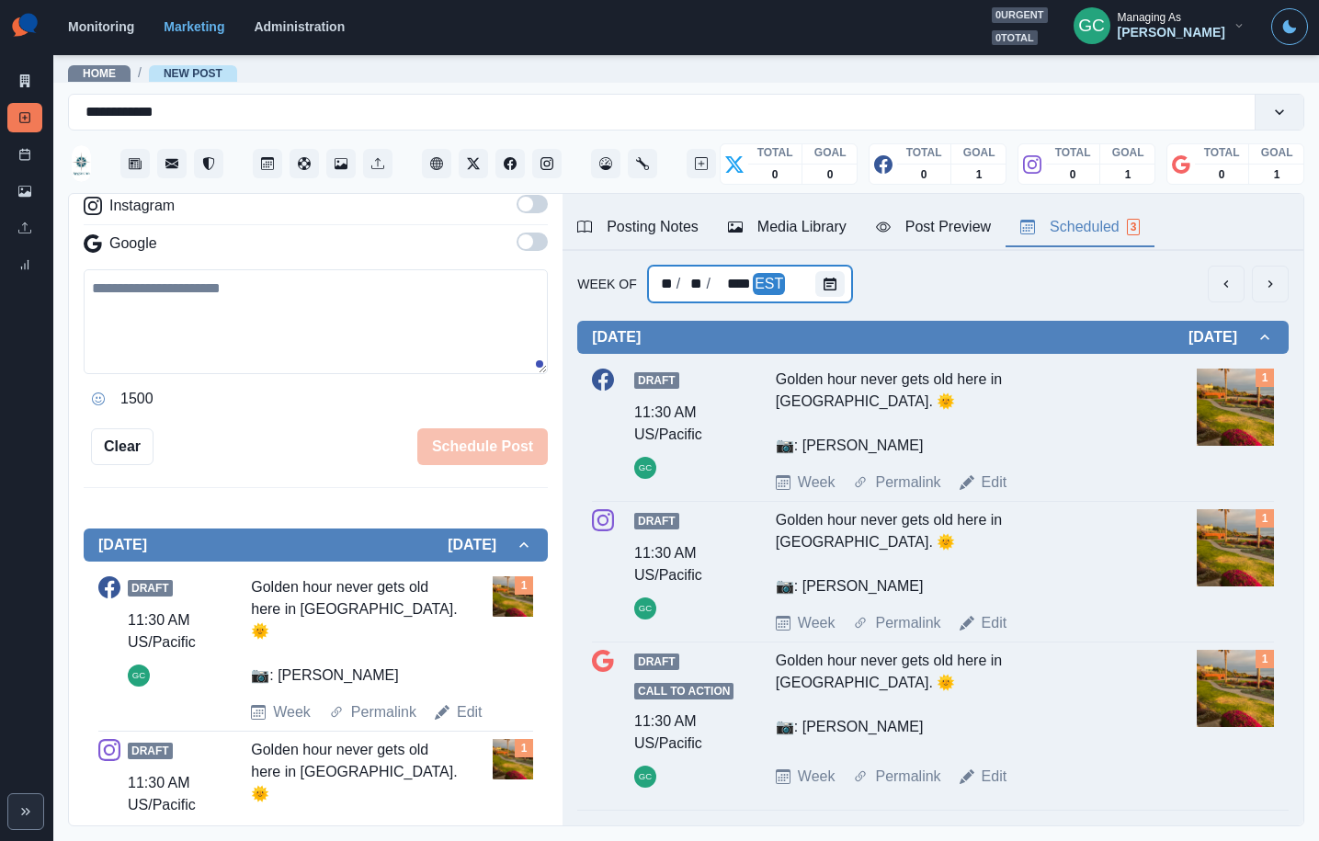
click at [804, 273] on div "** / ** / **** EST" at bounding box center [750, 284] width 205 height 37
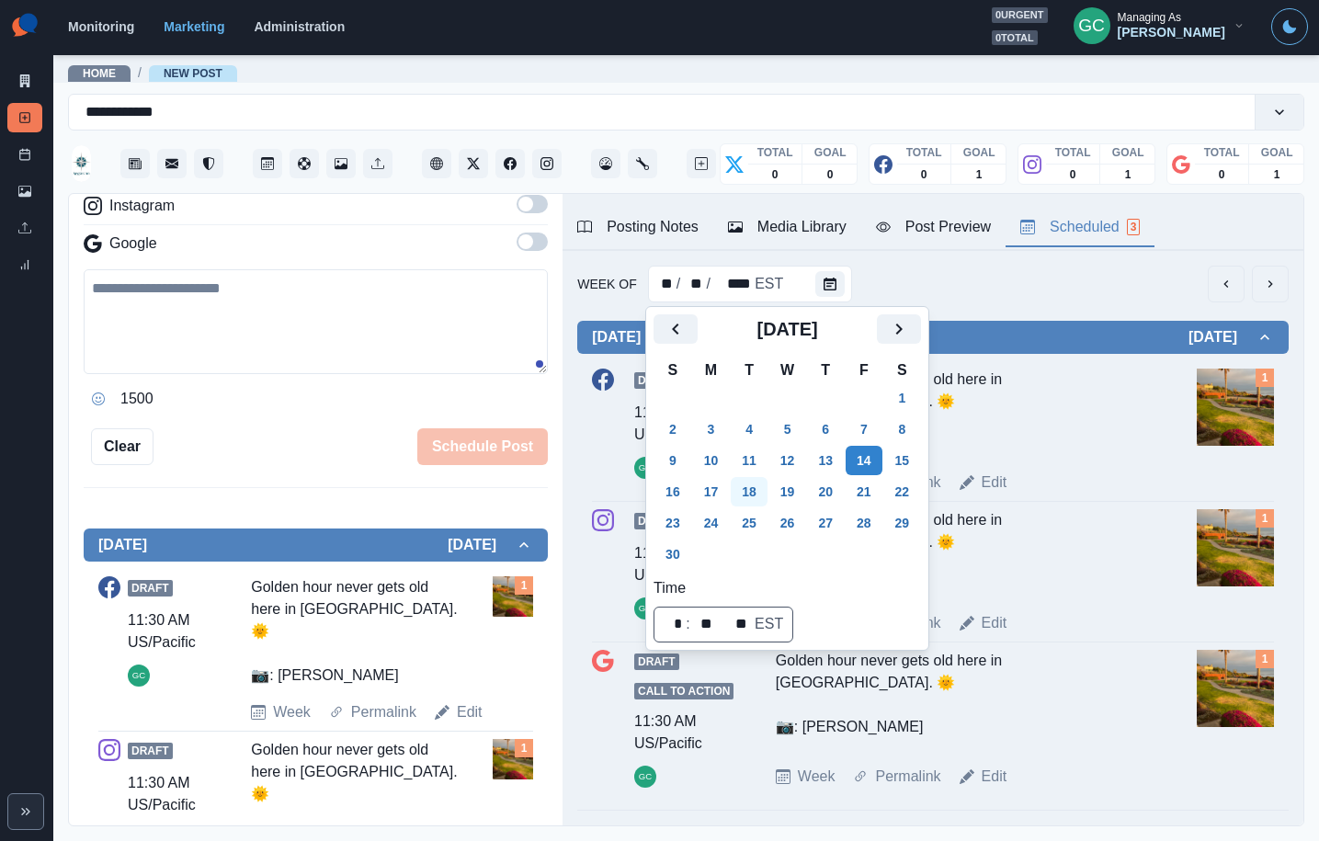
click at [768, 492] on button "18" at bounding box center [749, 491] width 37 height 29
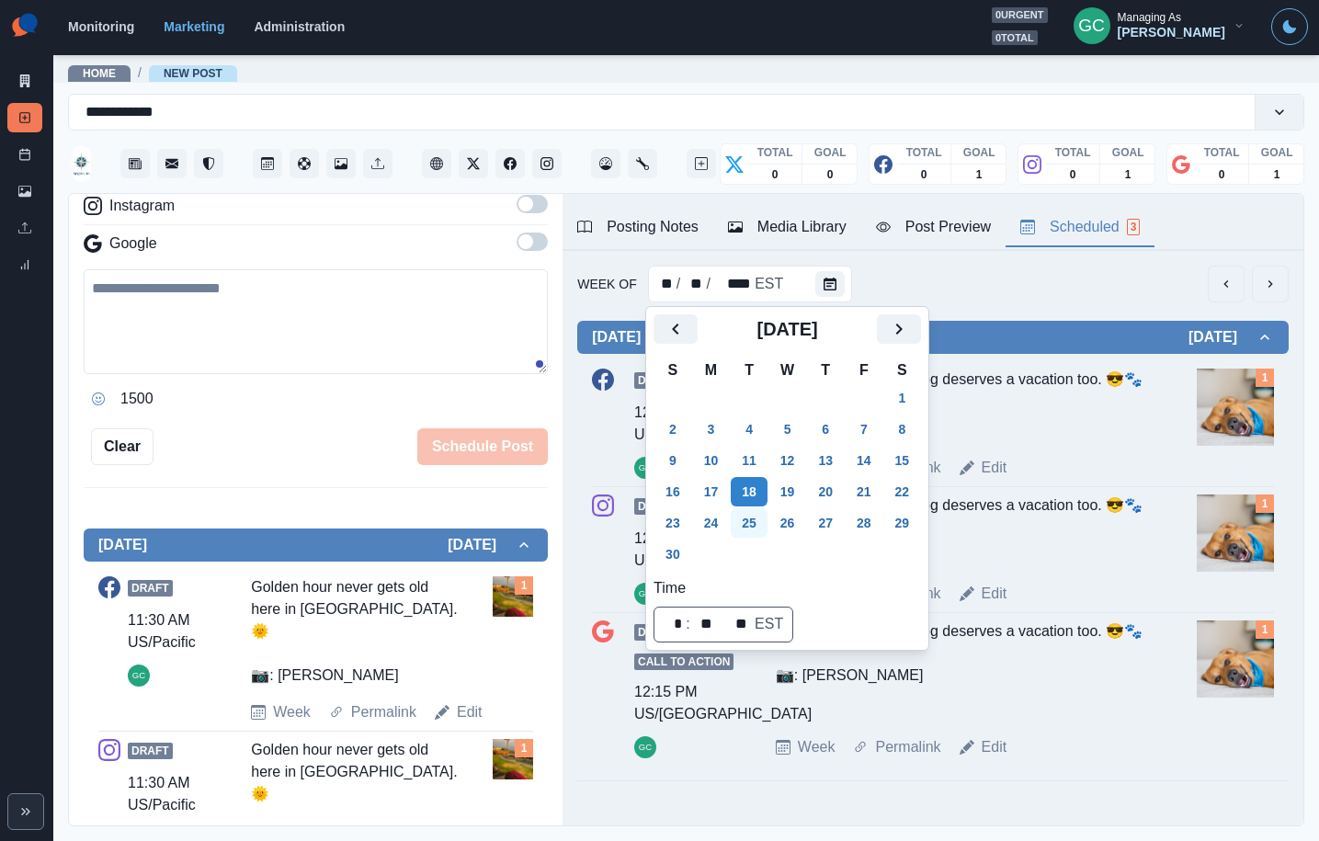
click at [754, 518] on button "25" at bounding box center [749, 522] width 37 height 29
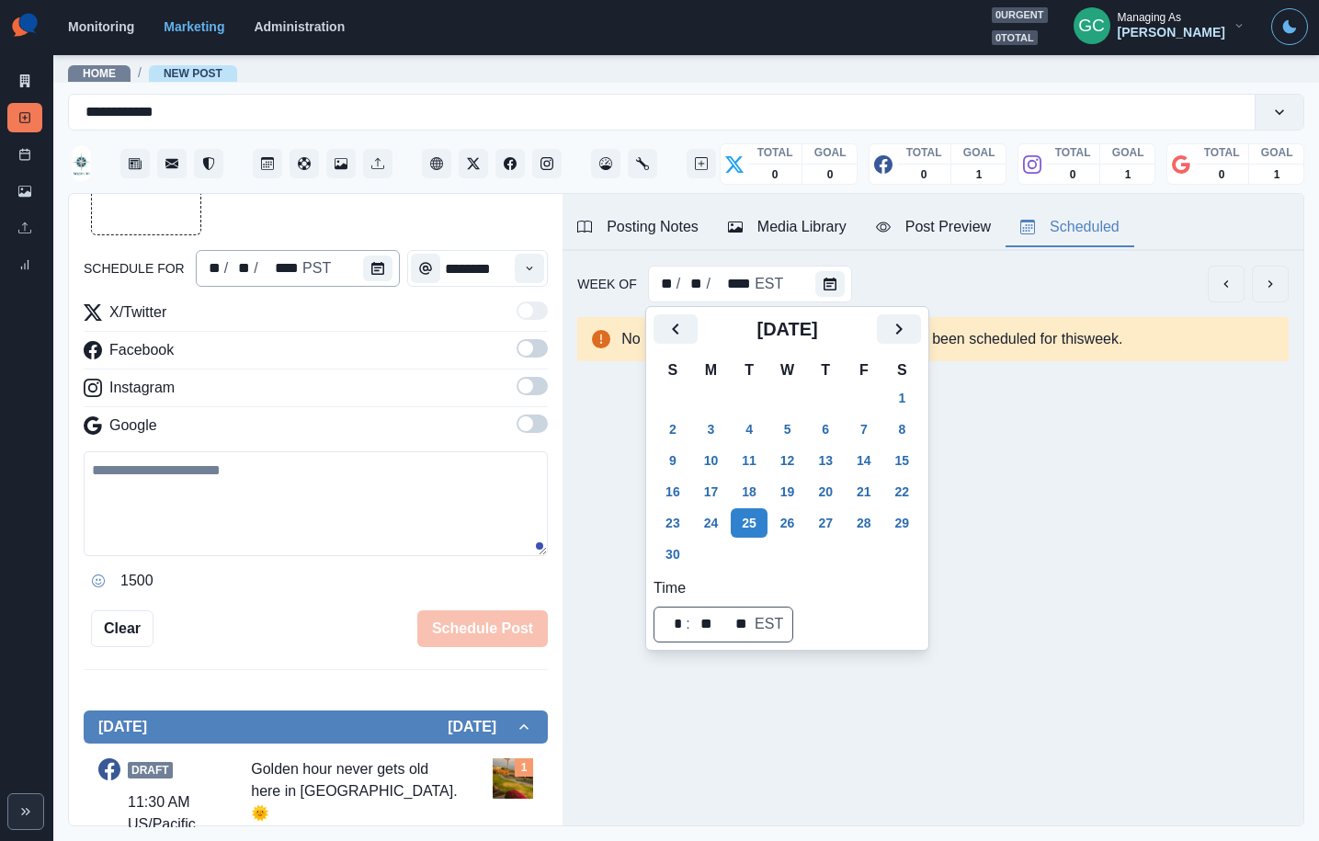
scroll to position [119, 0]
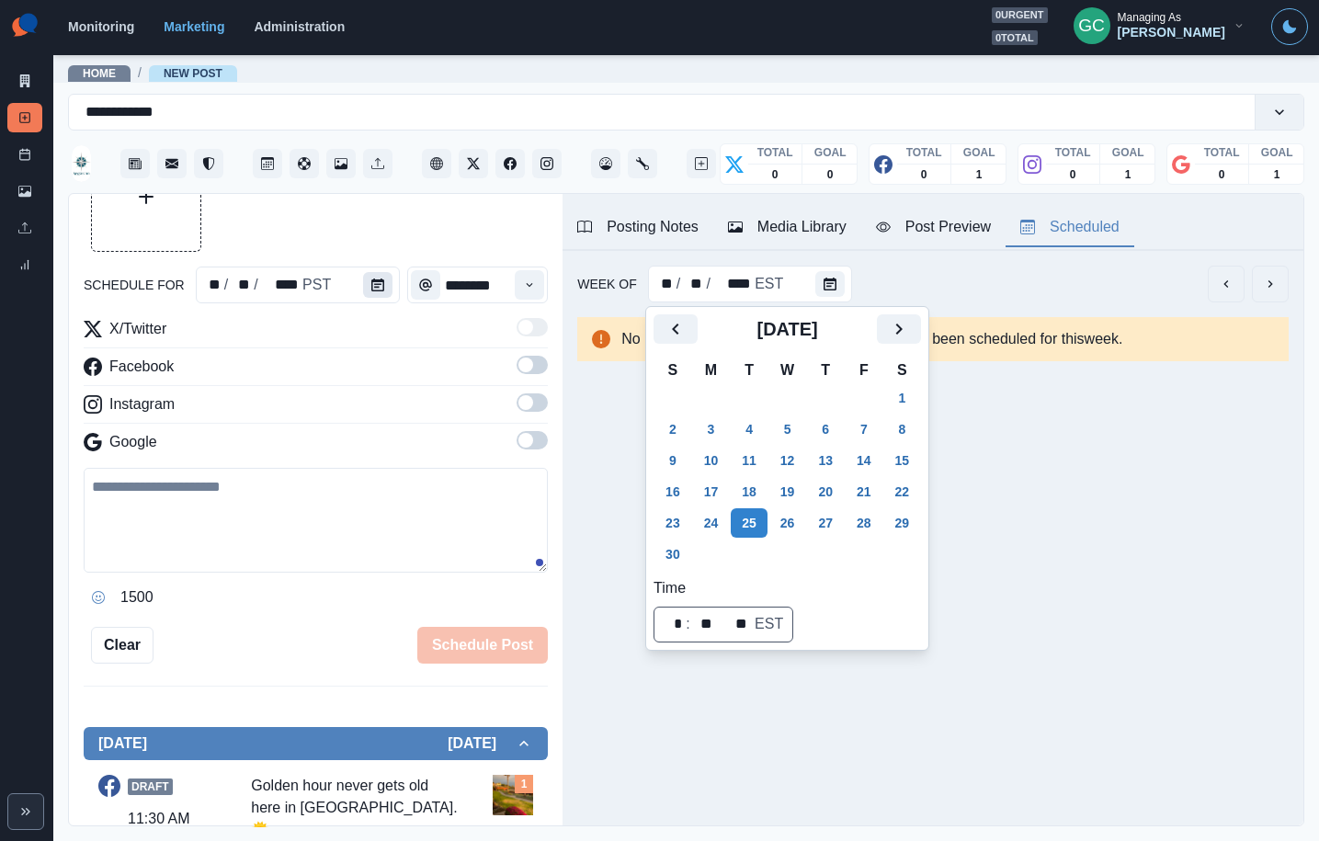
click at [358, 279] on div "** / ** / **** PST" at bounding box center [298, 285] width 205 height 37
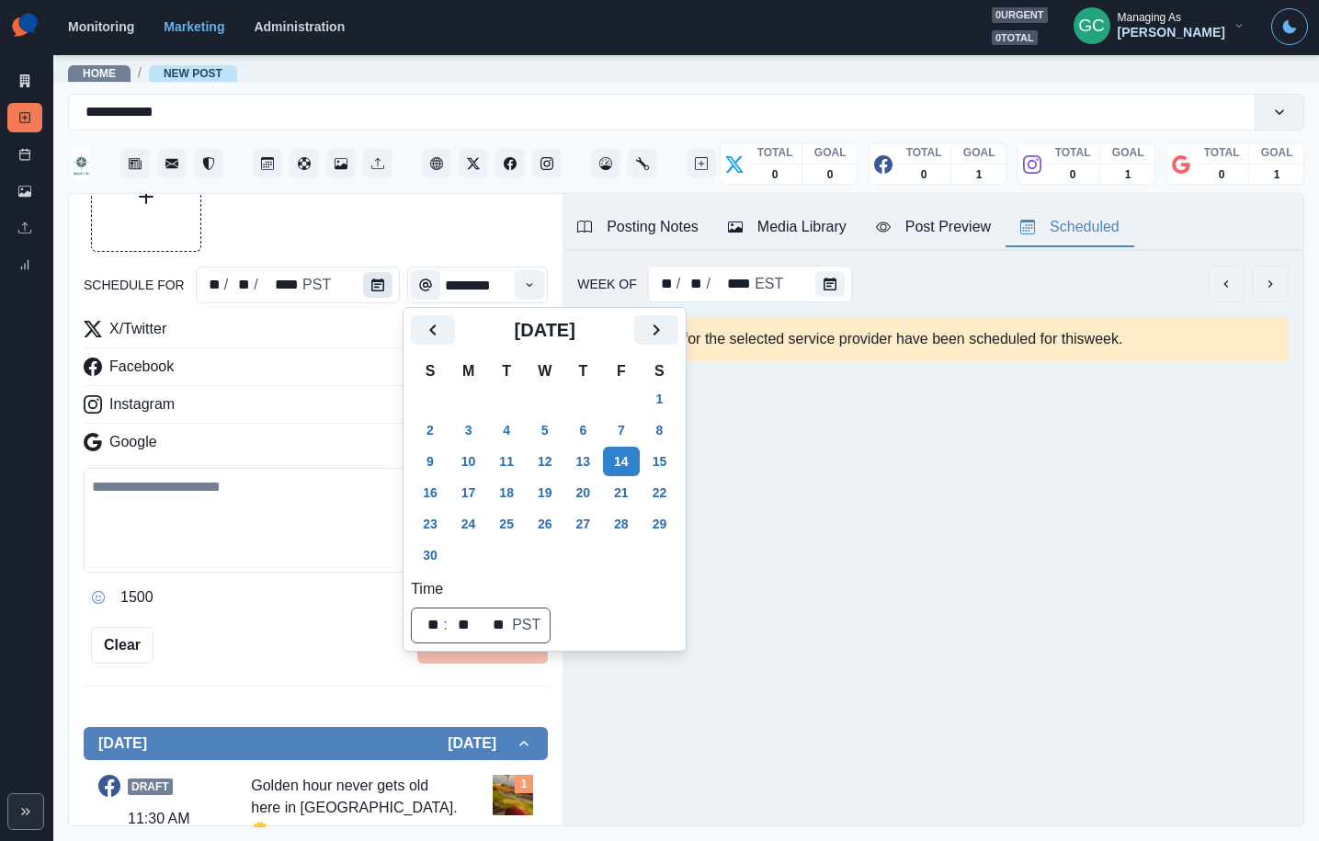
click at [365, 285] on button "Calendar" at bounding box center [377, 285] width 29 height 26
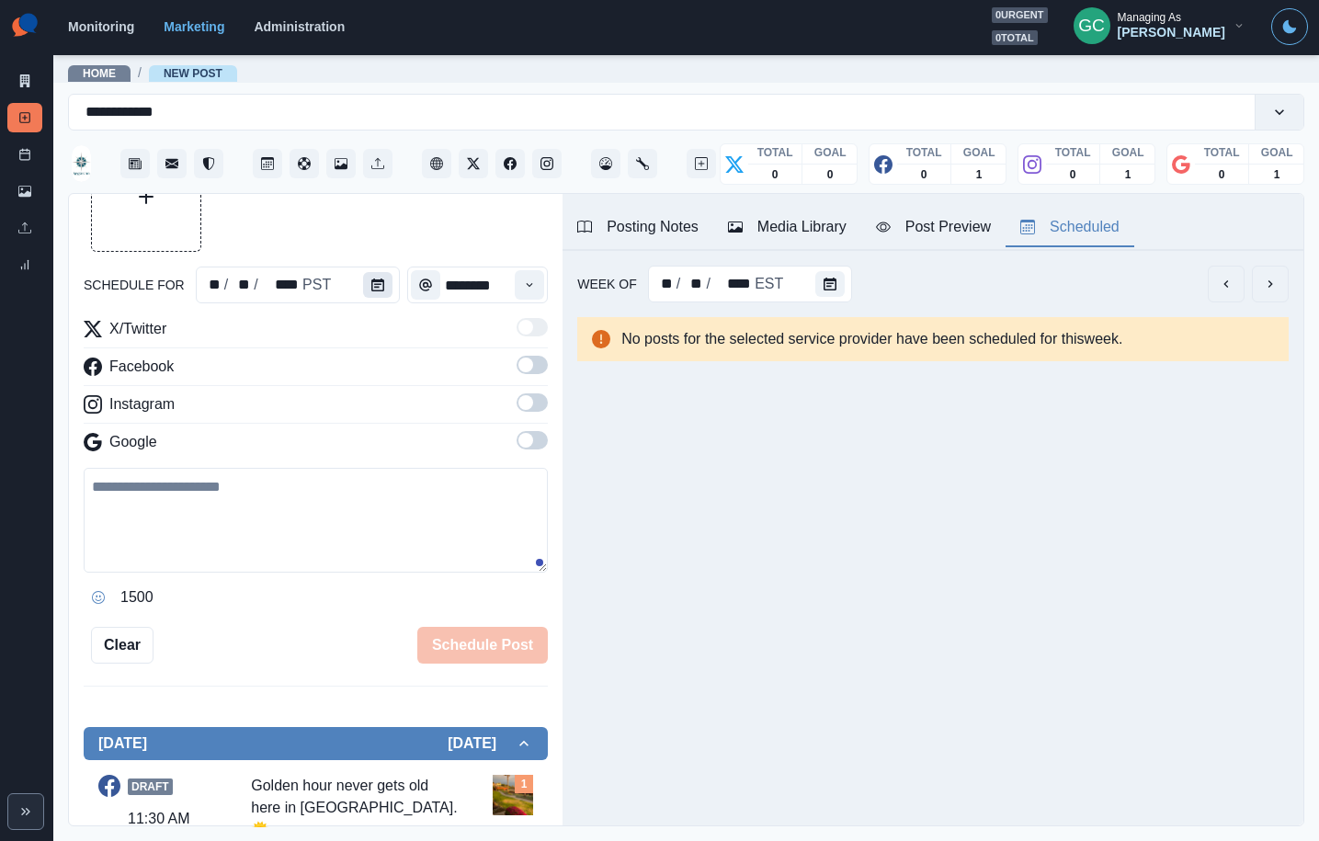
click at [371, 290] on icon "Calendar" at bounding box center [377, 285] width 13 height 13
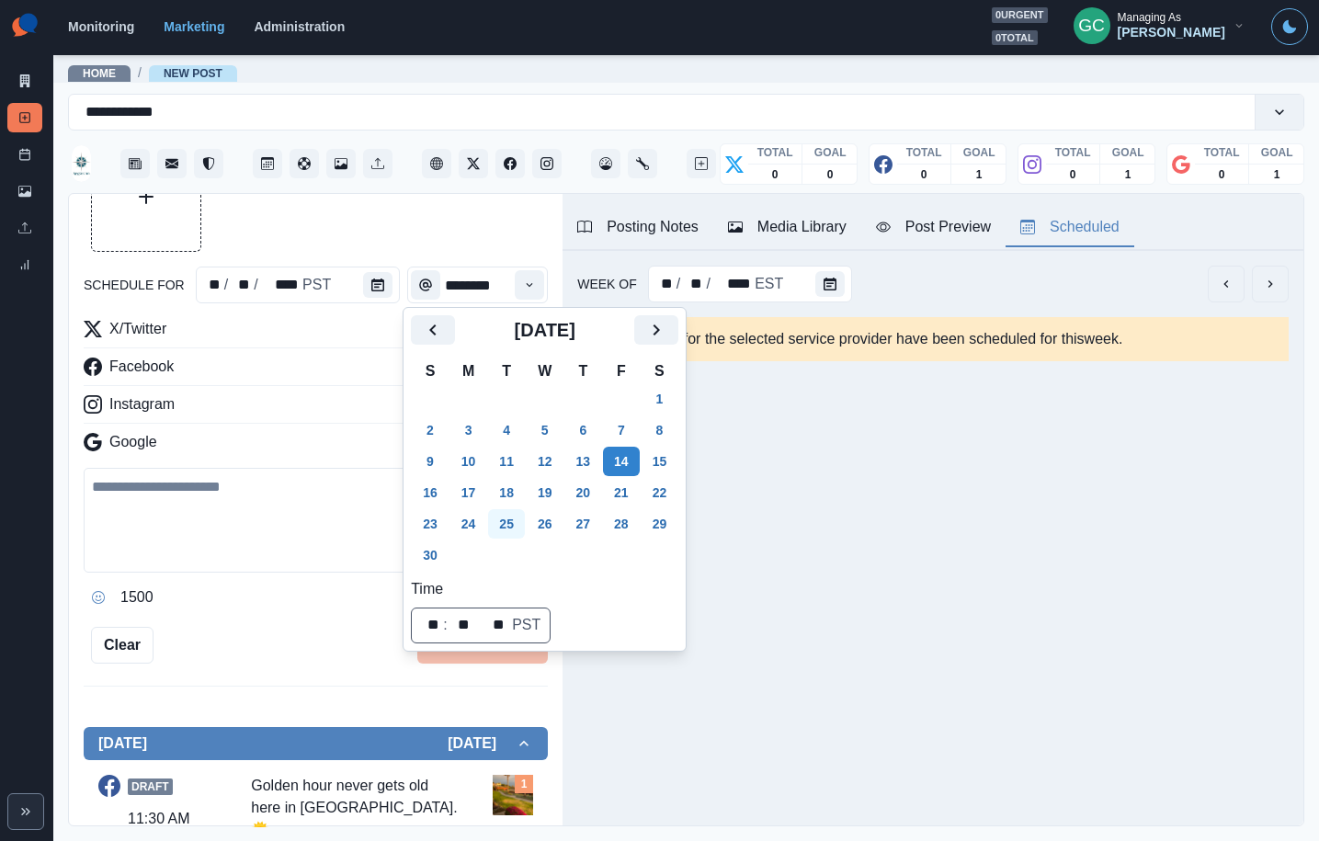
click at [506, 523] on button "25" at bounding box center [506, 523] width 37 height 29
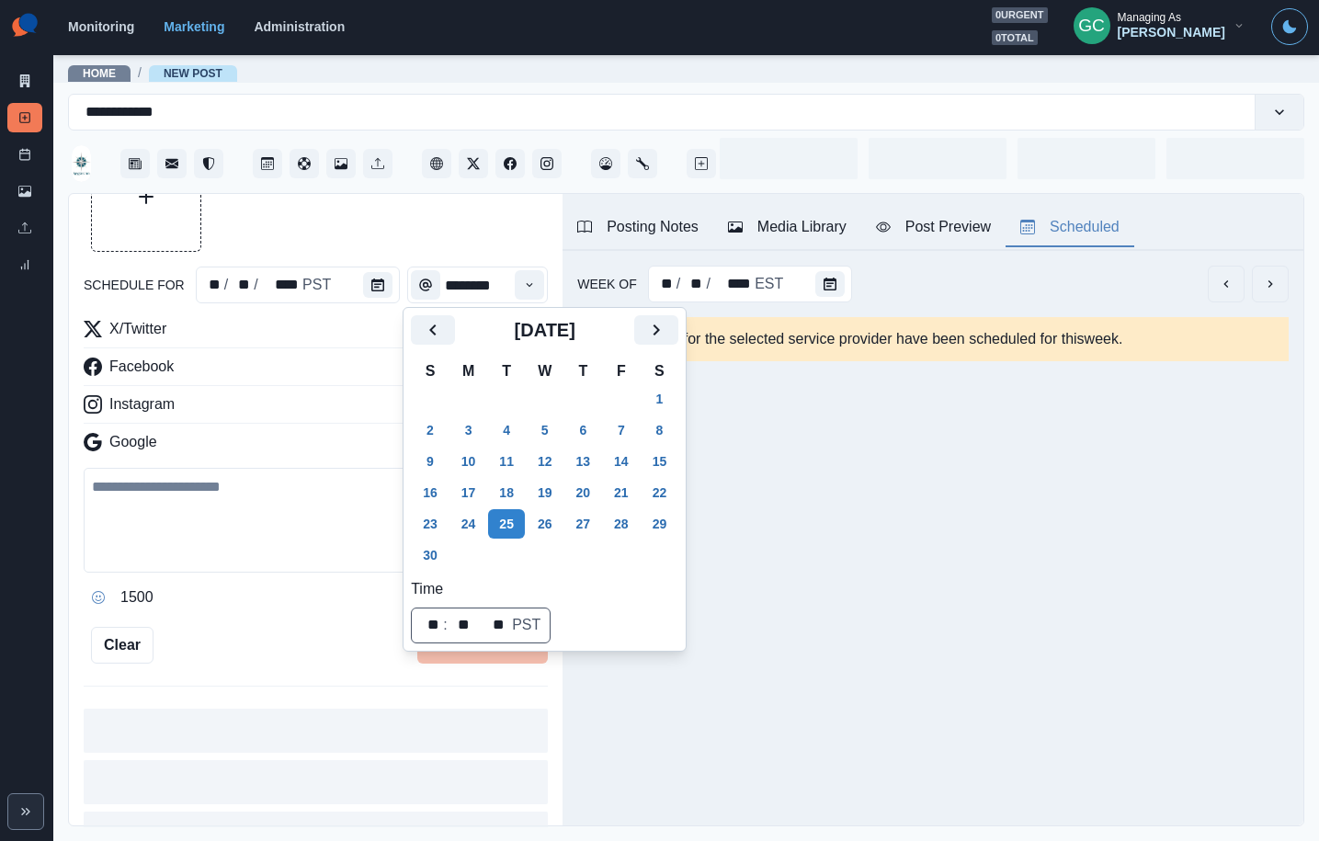
scroll to position [80, 0]
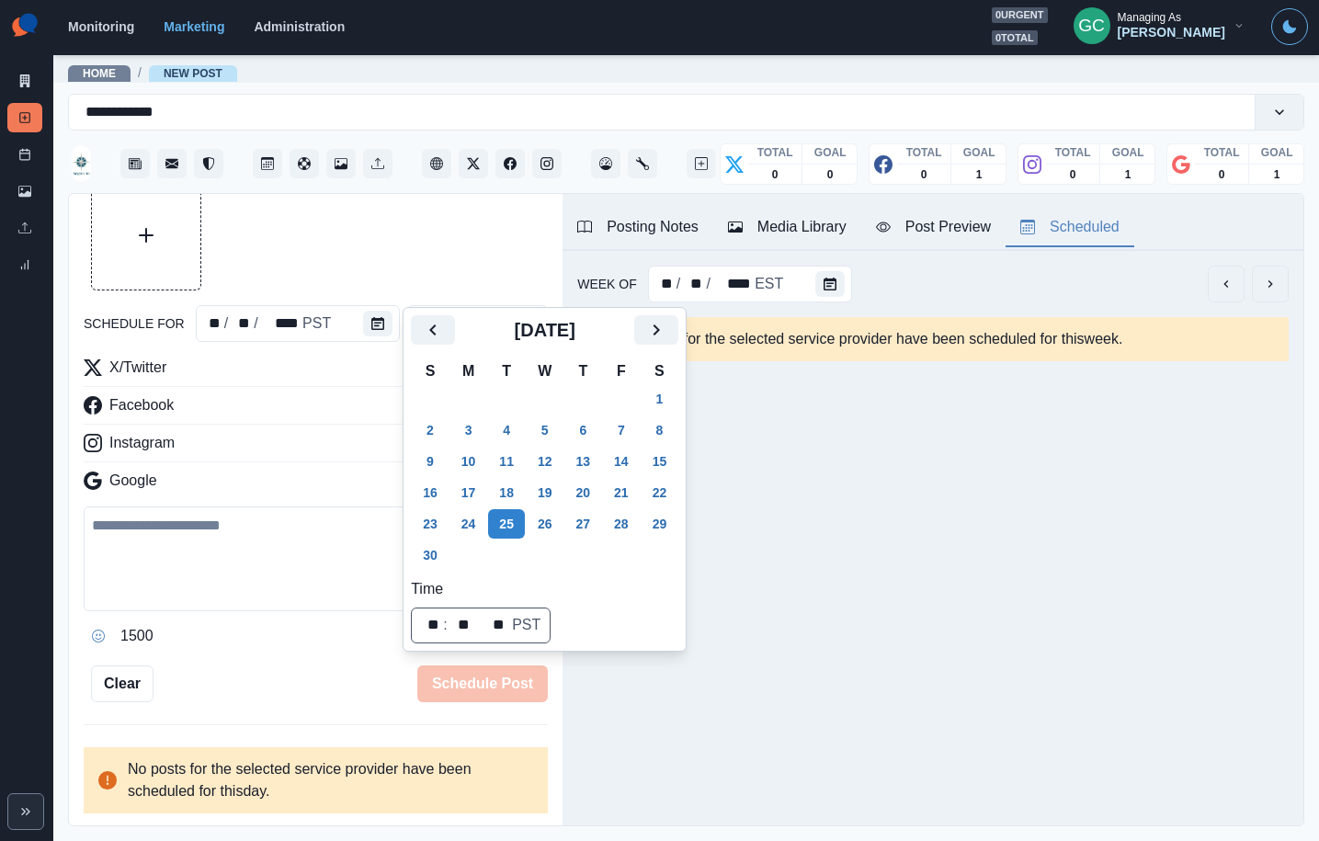
click at [523, 283] on div at bounding box center [316, 235] width 464 height 110
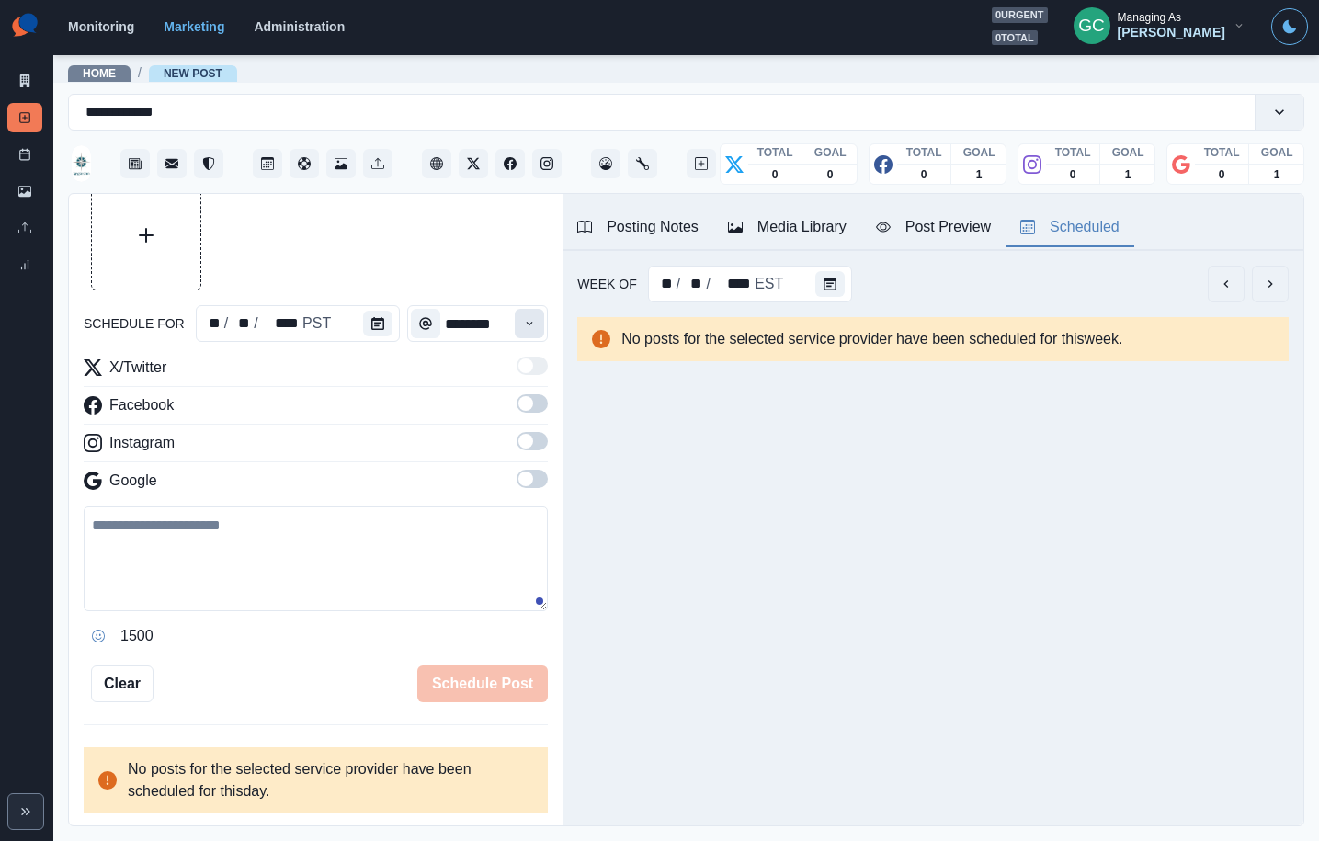
click at [527, 319] on icon "Time" at bounding box center [529, 323] width 13 height 13
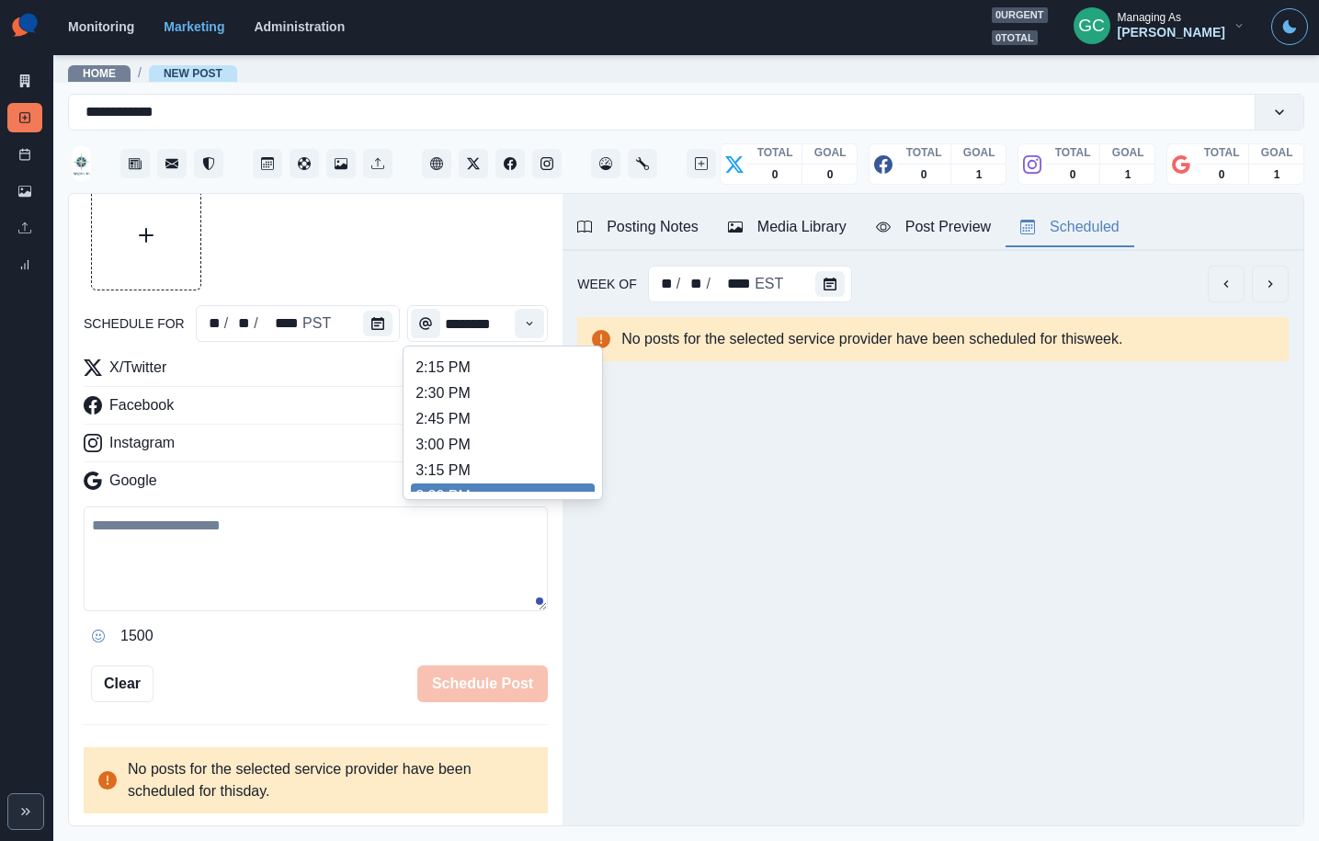
scroll to position [631, 0]
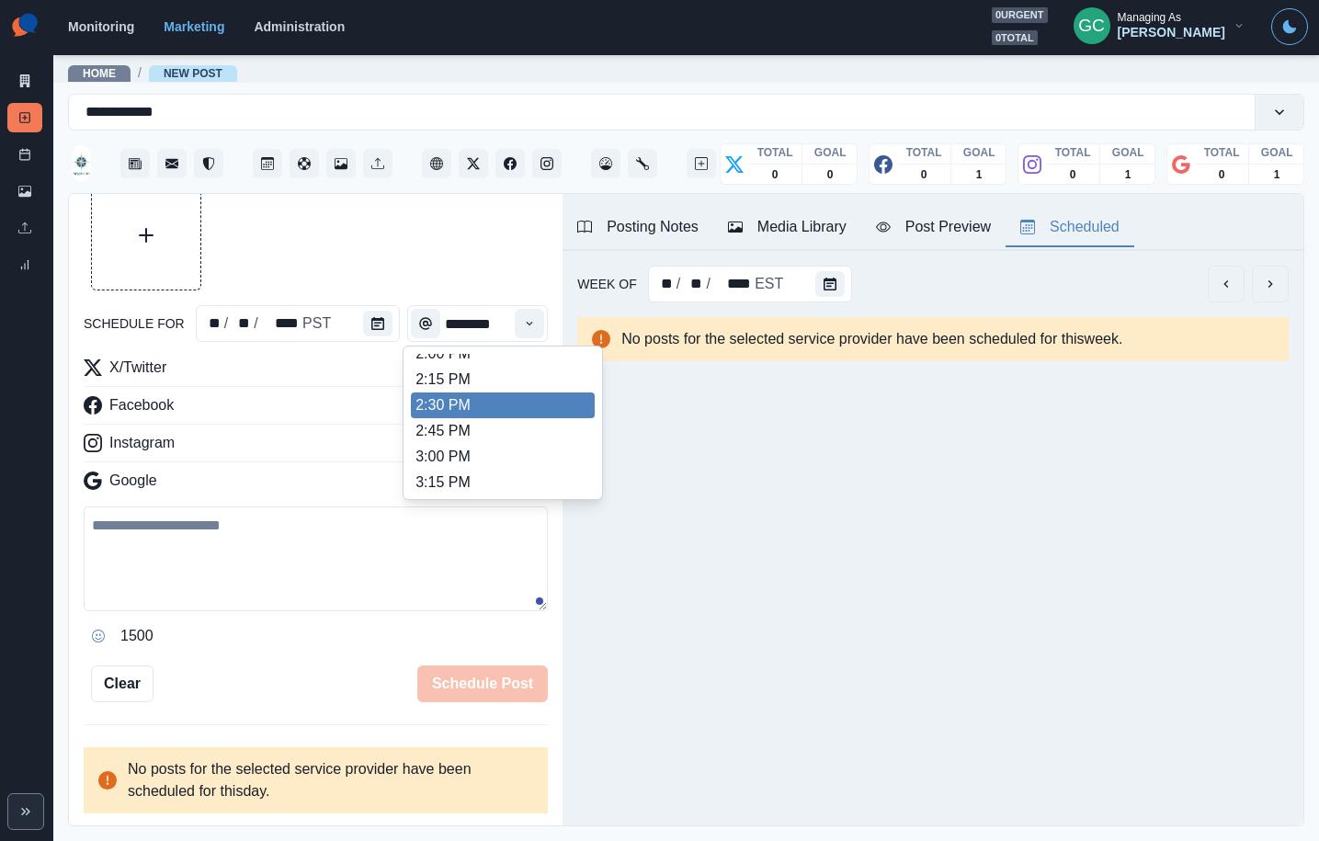
click at [509, 399] on li "2:30 PM" at bounding box center [503, 406] width 184 height 26
type input "*******"
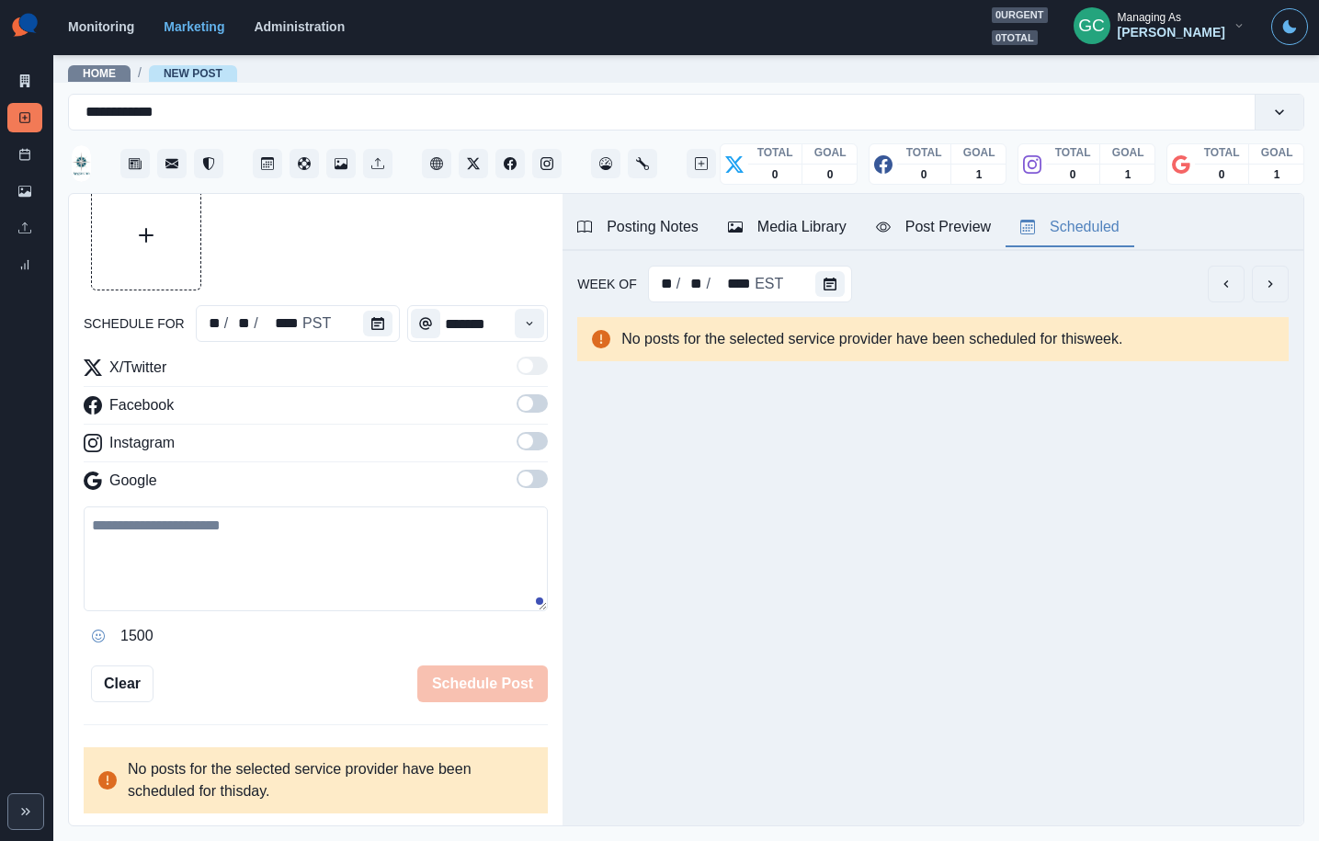
drag, startPoint x: 527, startPoint y: 486, endPoint x: 529, endPoint y: 455, distance: 31.3
click at [528, 484] on span at bounding box center [532, 479] width 31 height 18
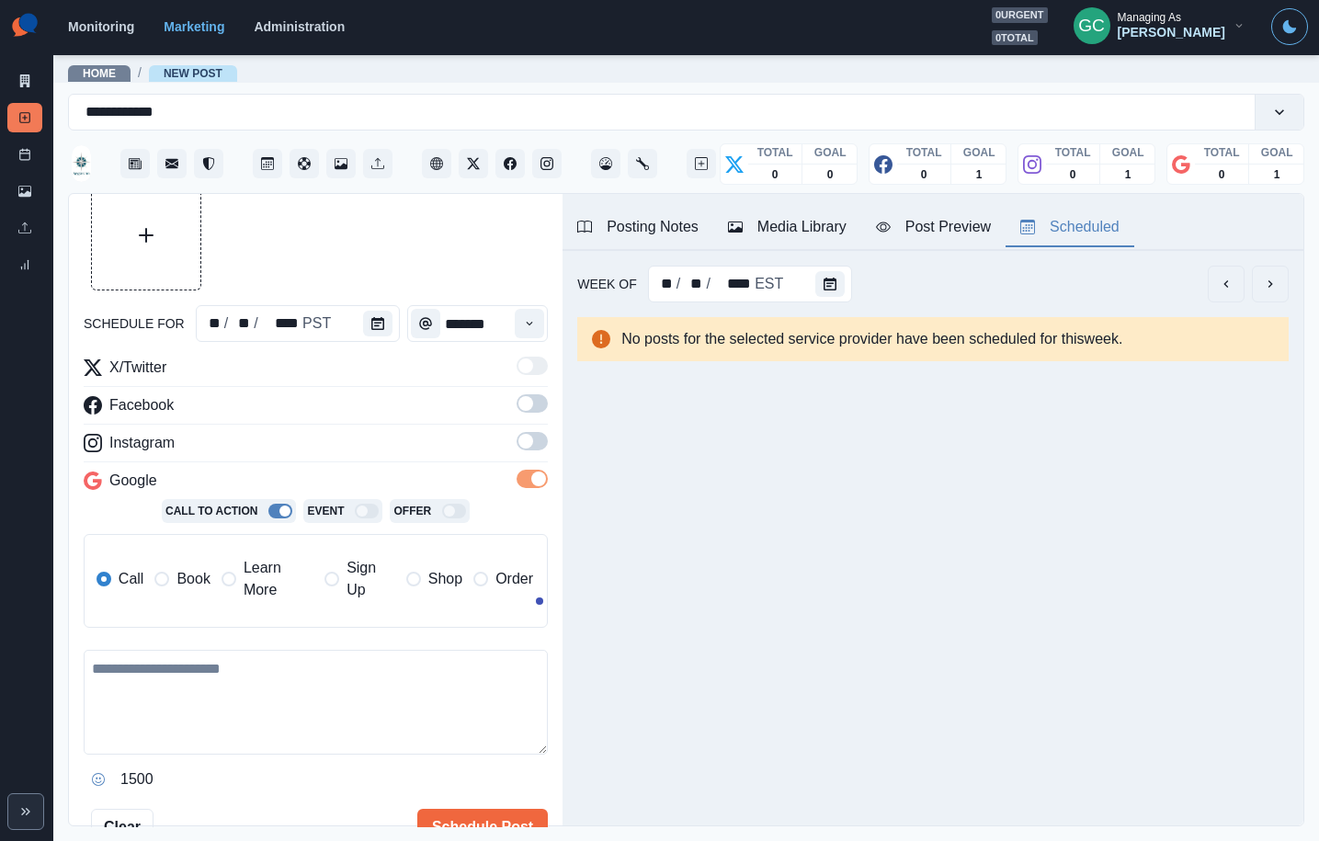
drag, startPoint x: 529, startPoint y: 442, endPoint x: 529, endPoint y: 411, distance: 31.3
click at [529, 441] on span at bounding box center [525, 441] width 15 height 15
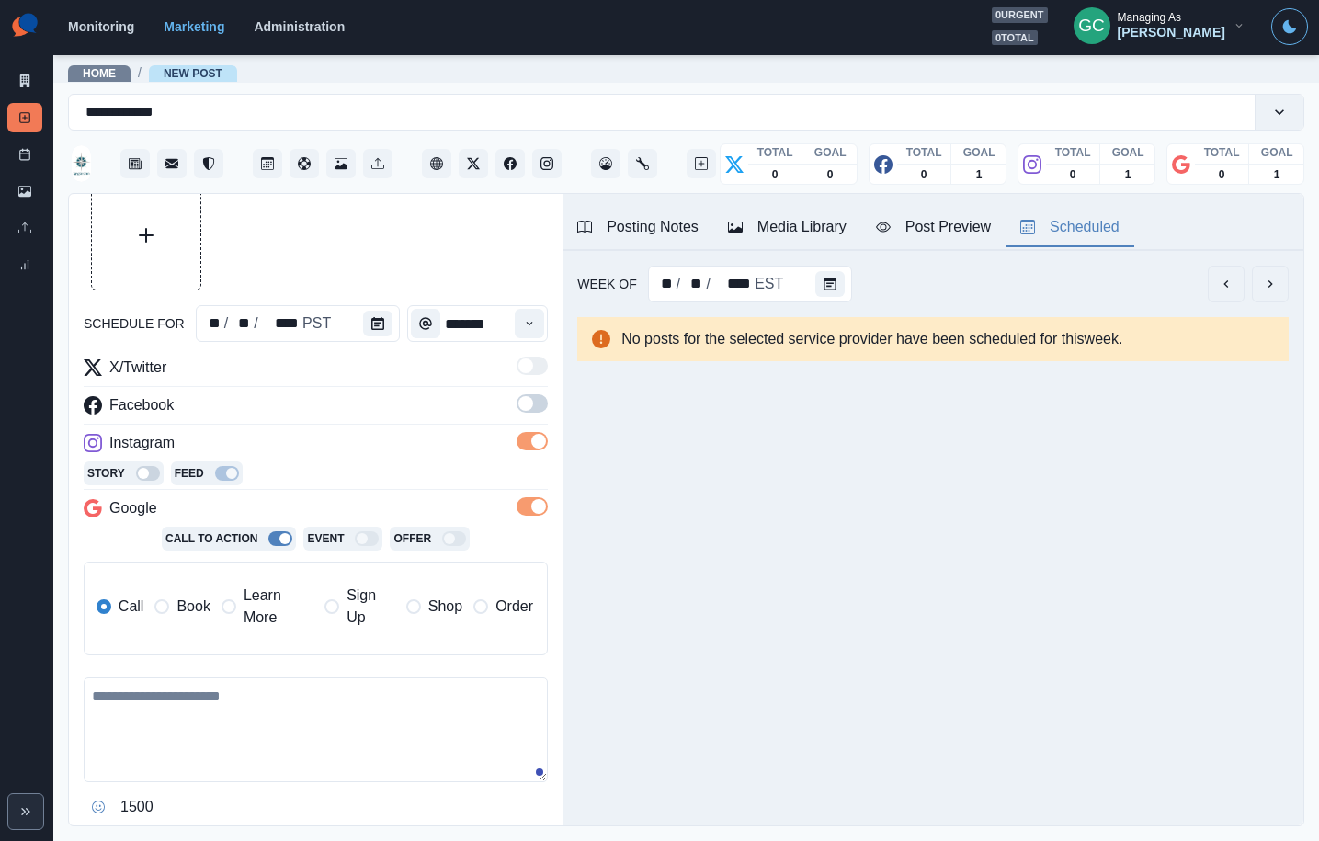
click at [529, 411] on span at bounding box center [532, 403] width 31 height 18
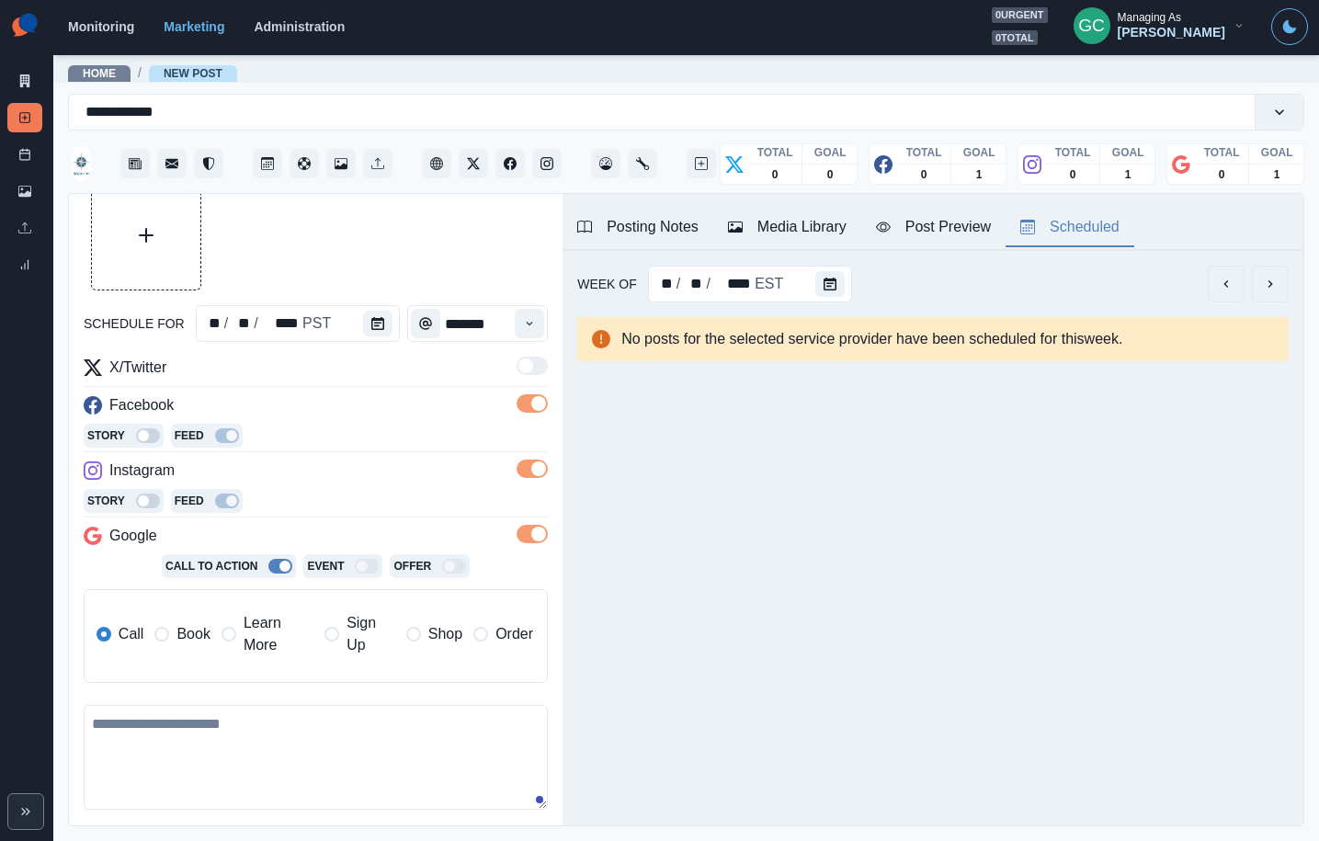
drag, startPoint x: 270, startPoint y: 626, endPoint x: 433, endPoint y: 260, distance: 400.4
click at [270, 626] on span "Learn More" at bounding box center [279, 634] width 70 height 44
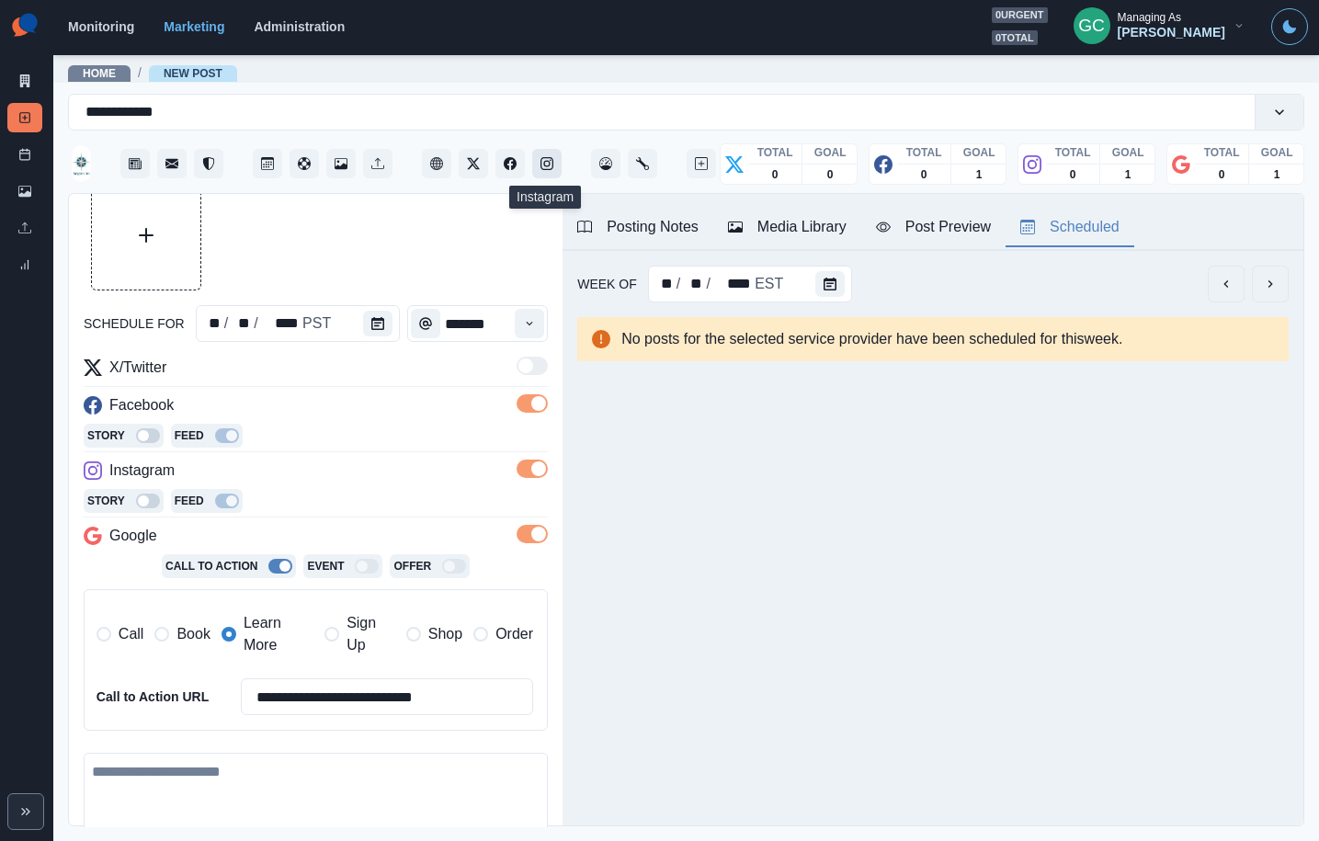
click at [549, 161] on icon "Instagram" at bounding box center [547, 163] width 13 height 13
click at [540, 158] on button "Instagram" at bounding box center [546, 163] width 29 height 29
click at [825, 233] on div "Media Library" at bounding box center [787, 227] width 119 height 22
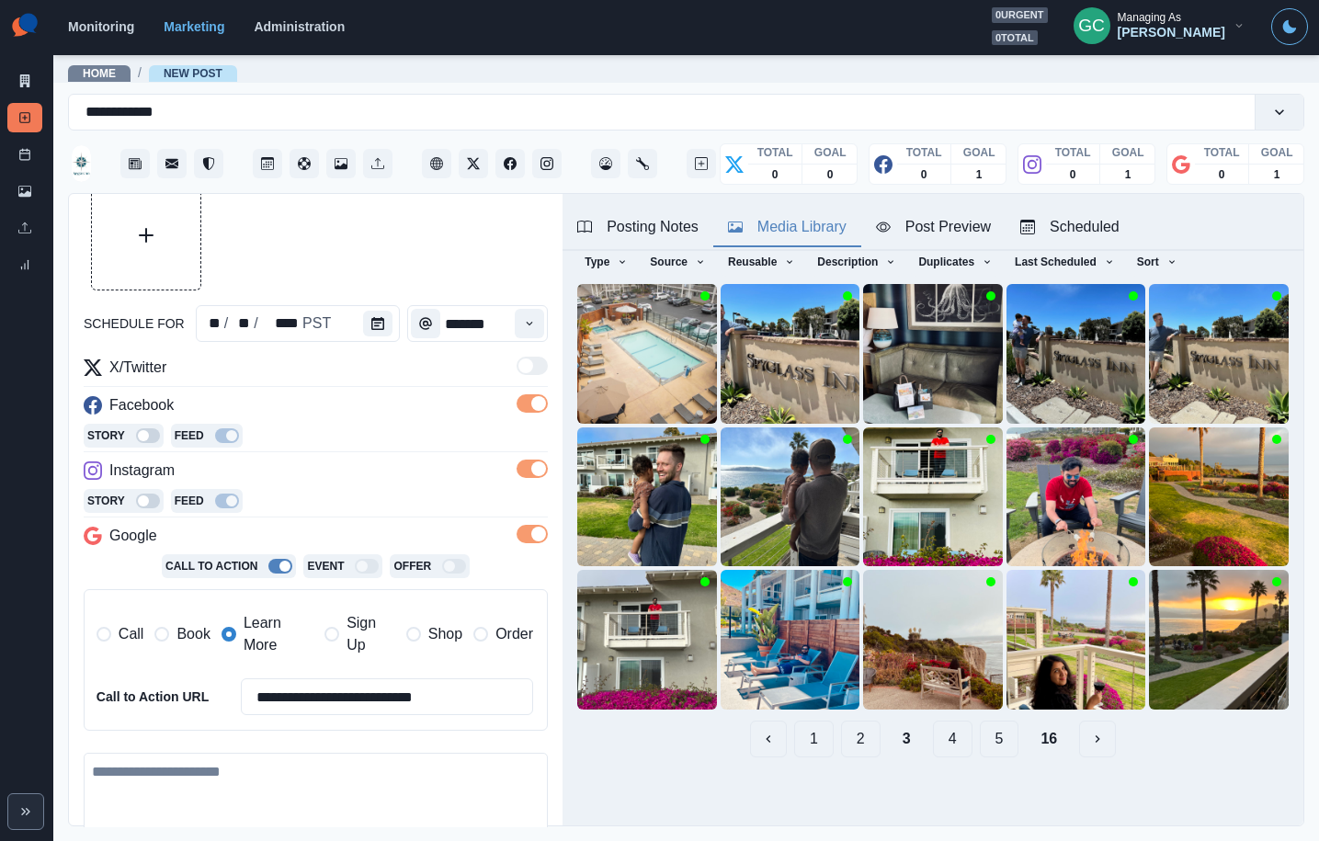
scroll to position [73, 0]
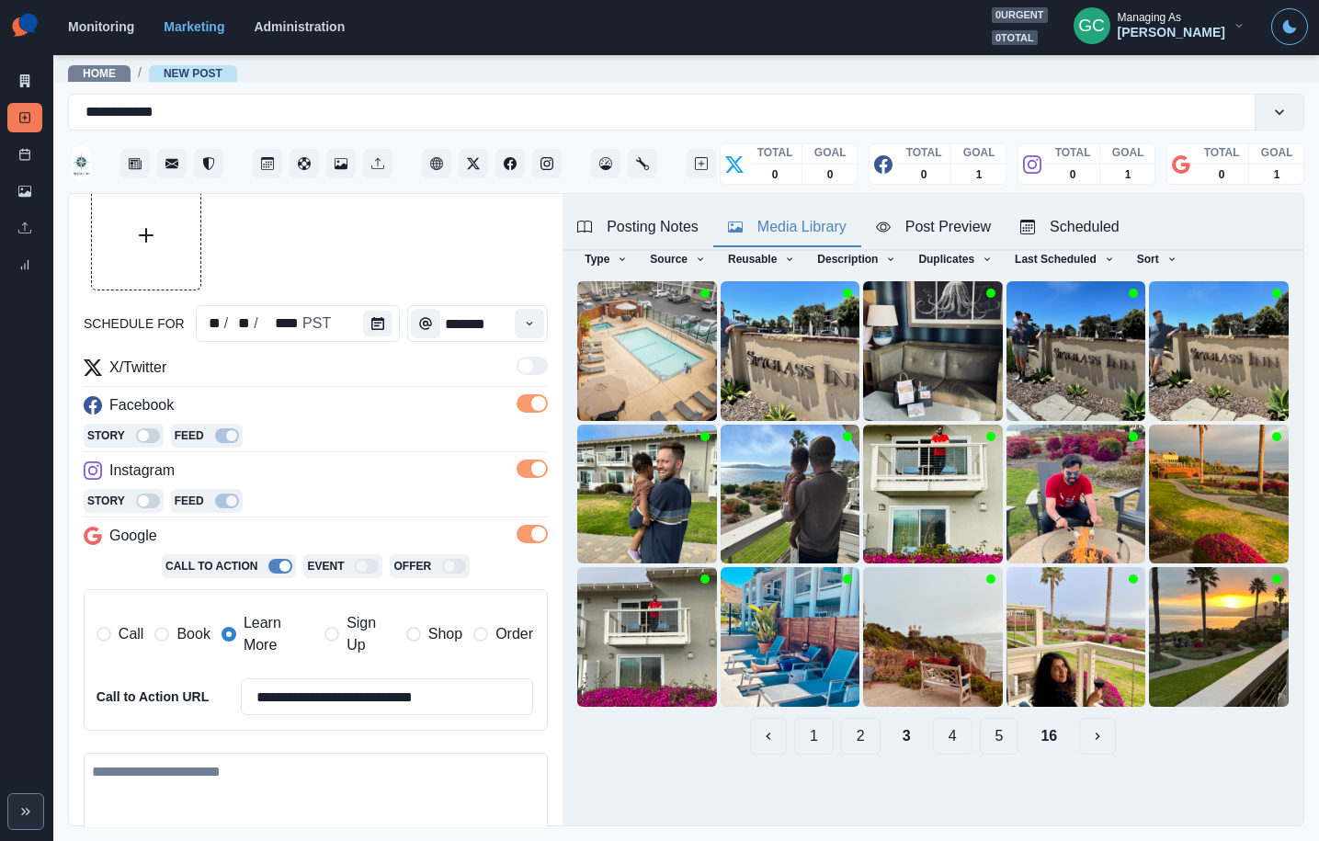
click at [1013, 738] on button "5" at bounding box center [1000, 736] width 40 height 37
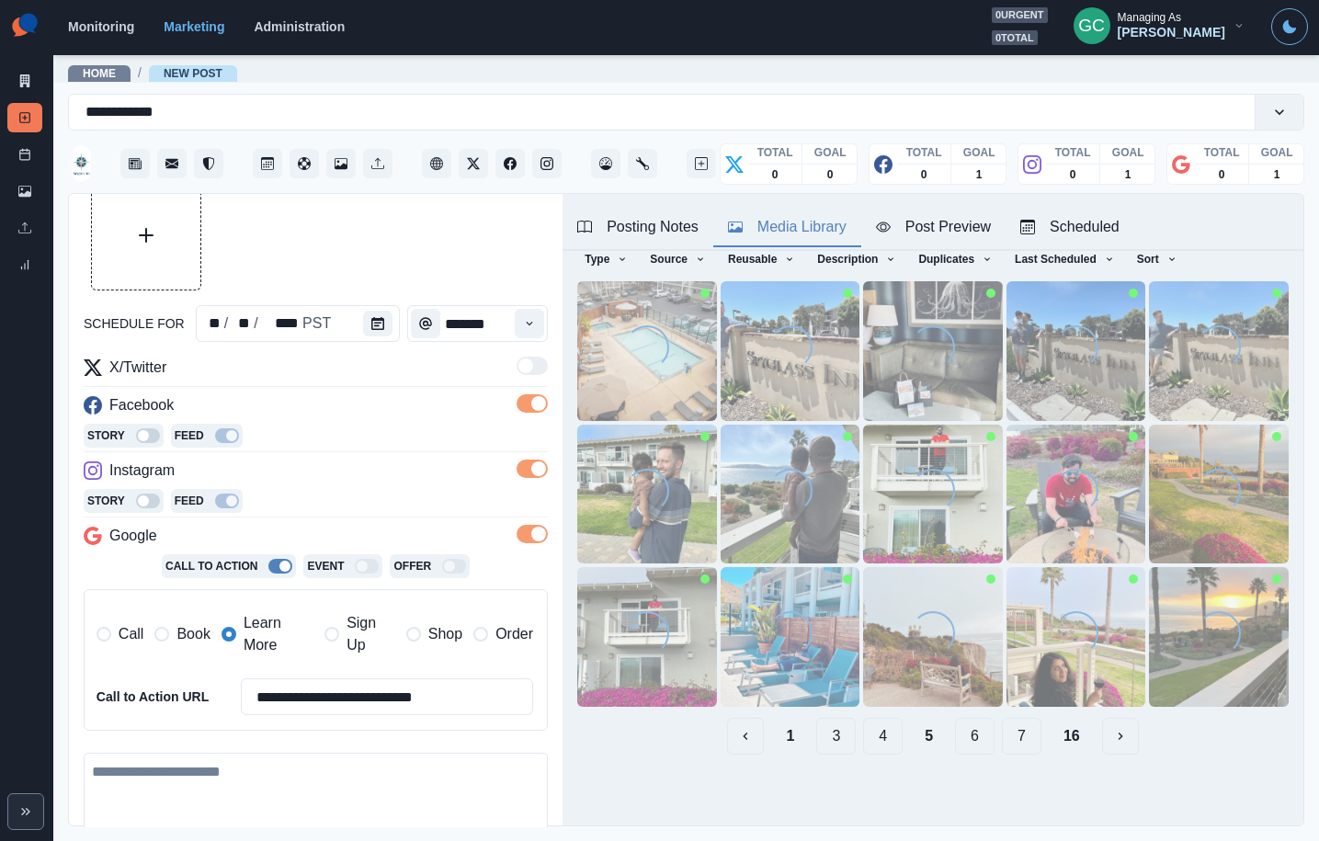
scroll to position [0, 0]
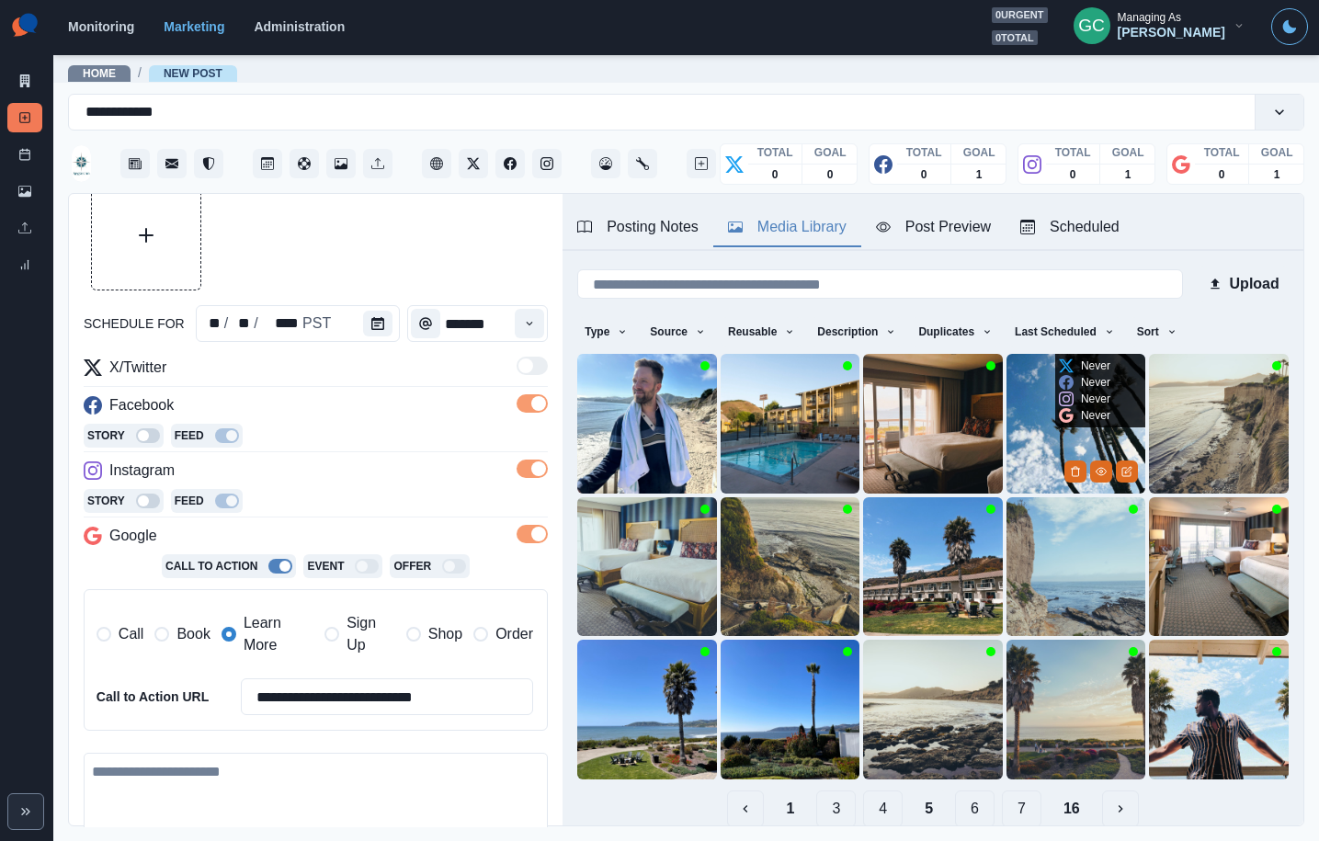
click at [1089, 469] on div at bounding box center [1102, 471] width 74 height 23
click at [1100, 473] on icon "View Media" at bounding box center [1101, 471] width 11 height 11
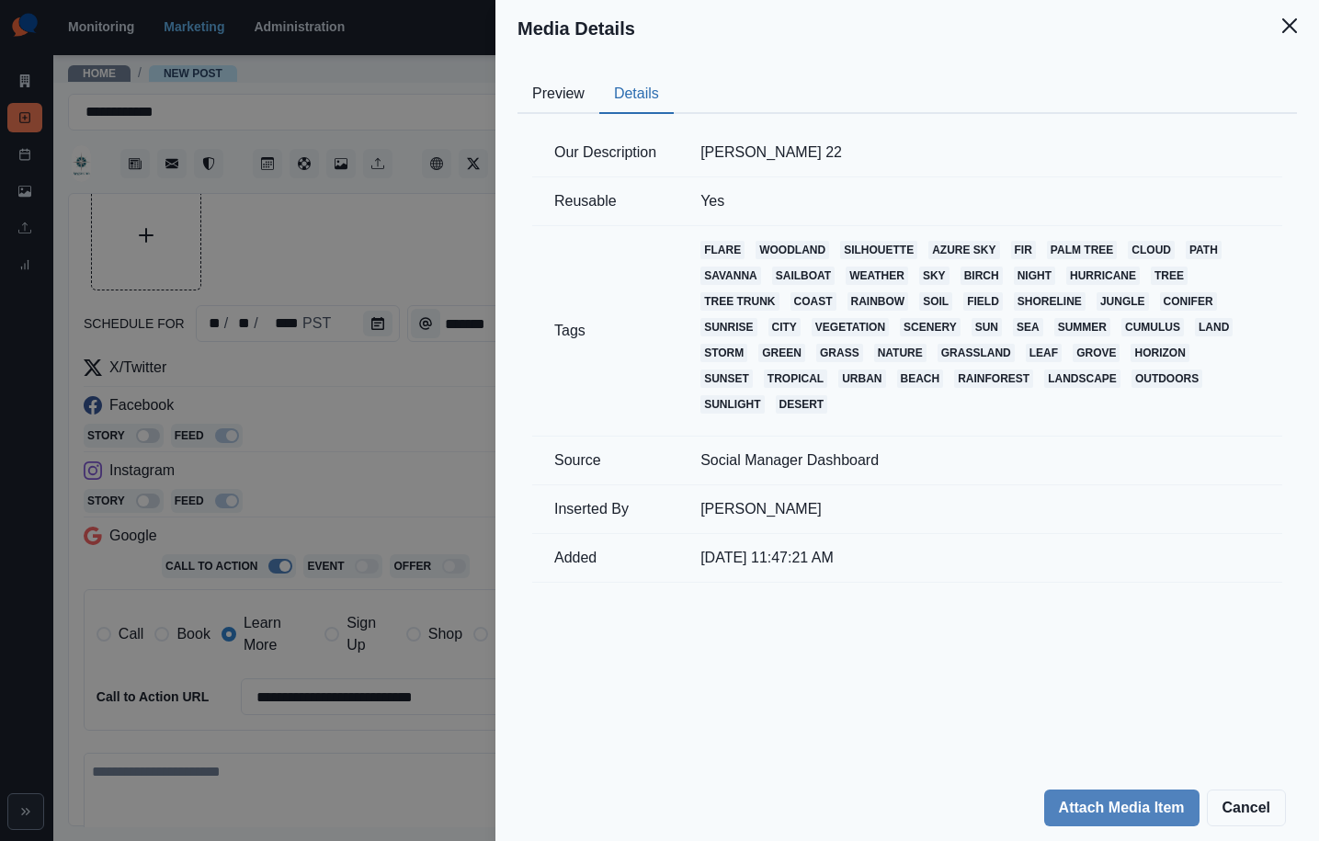
click at [656, 92] on button "Details" at bounding box center [636, 94] width 74 height 39
drag, startPoint x: 735, startPoint y: 150, endPoint x: 808, endPoint y: 151, distance: 72.6
click at [808, 151] on td "Lauren Desberg 22" at bounding box center [980, 153] width 604 height 49
copy td "Lauren Desberg"
click at [417, 235] on div "Media Details Preview Details Our Description Lauren Desberg 22 Reusable Yes Ta…" at bounding box center [659, 420] width 1319 height 841
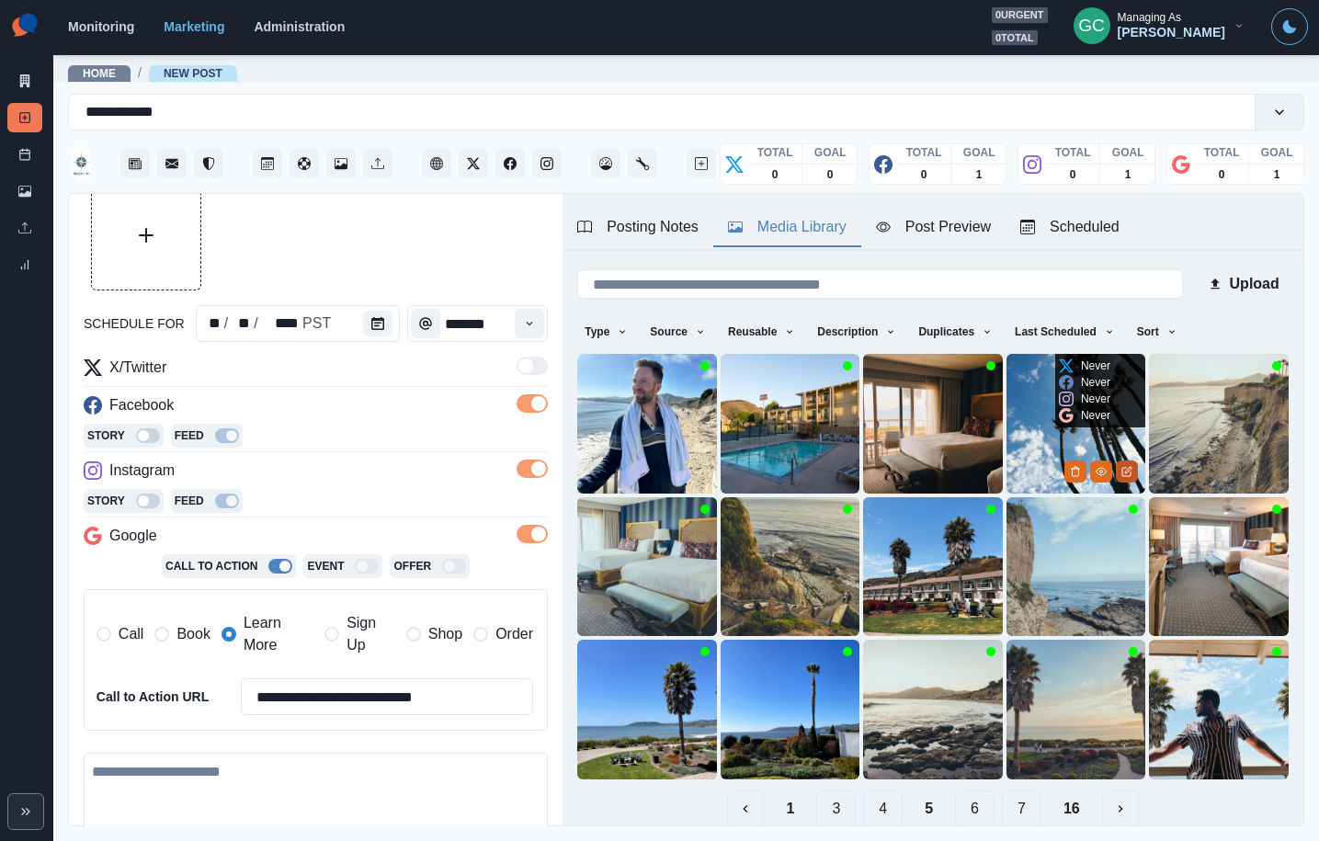
click at [1124, 473] on icon "Edit Media" at bounding box center [1127, 471] width 11 height 11
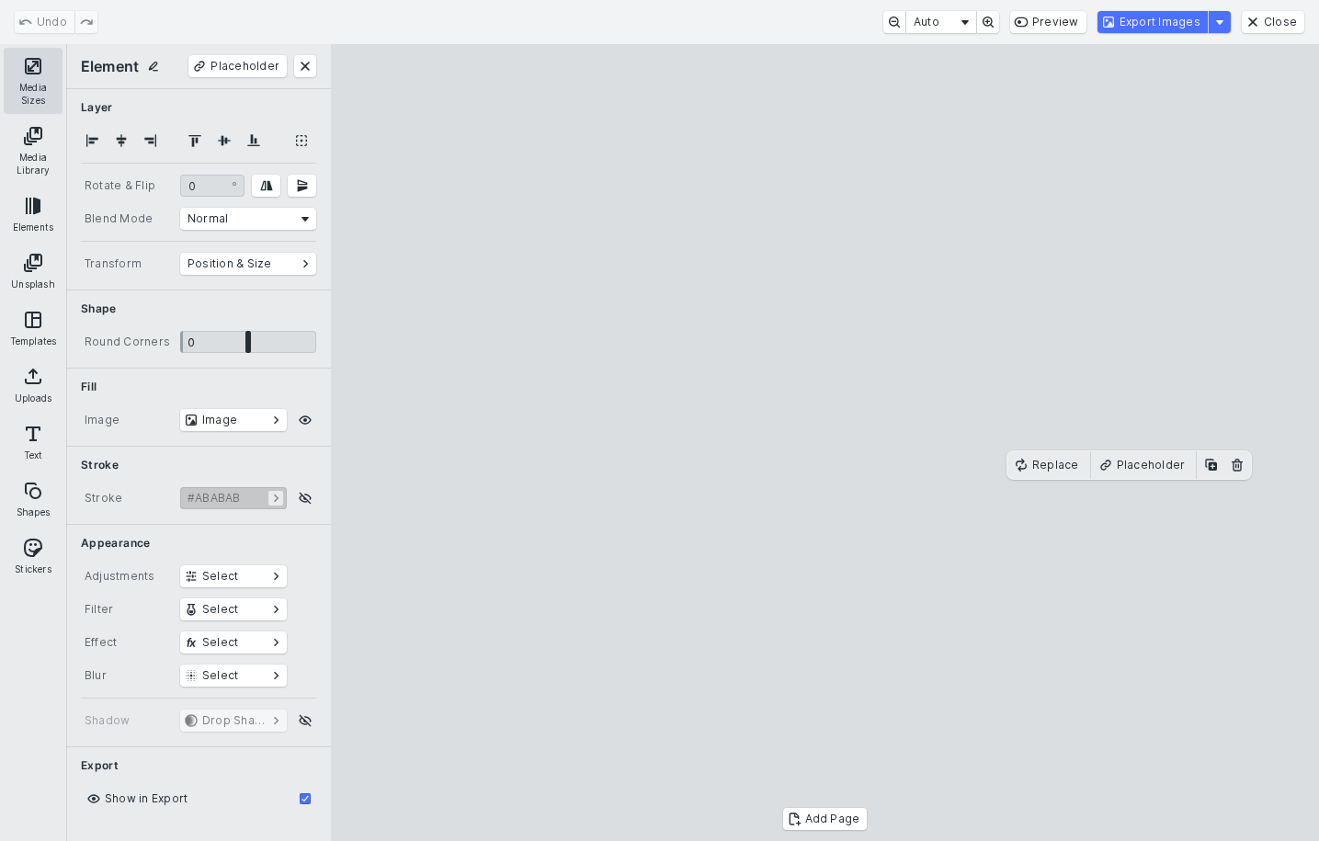
click at [28, 98] on button "Media Sizes" at bounding box center [33, 81] width 59 height 66
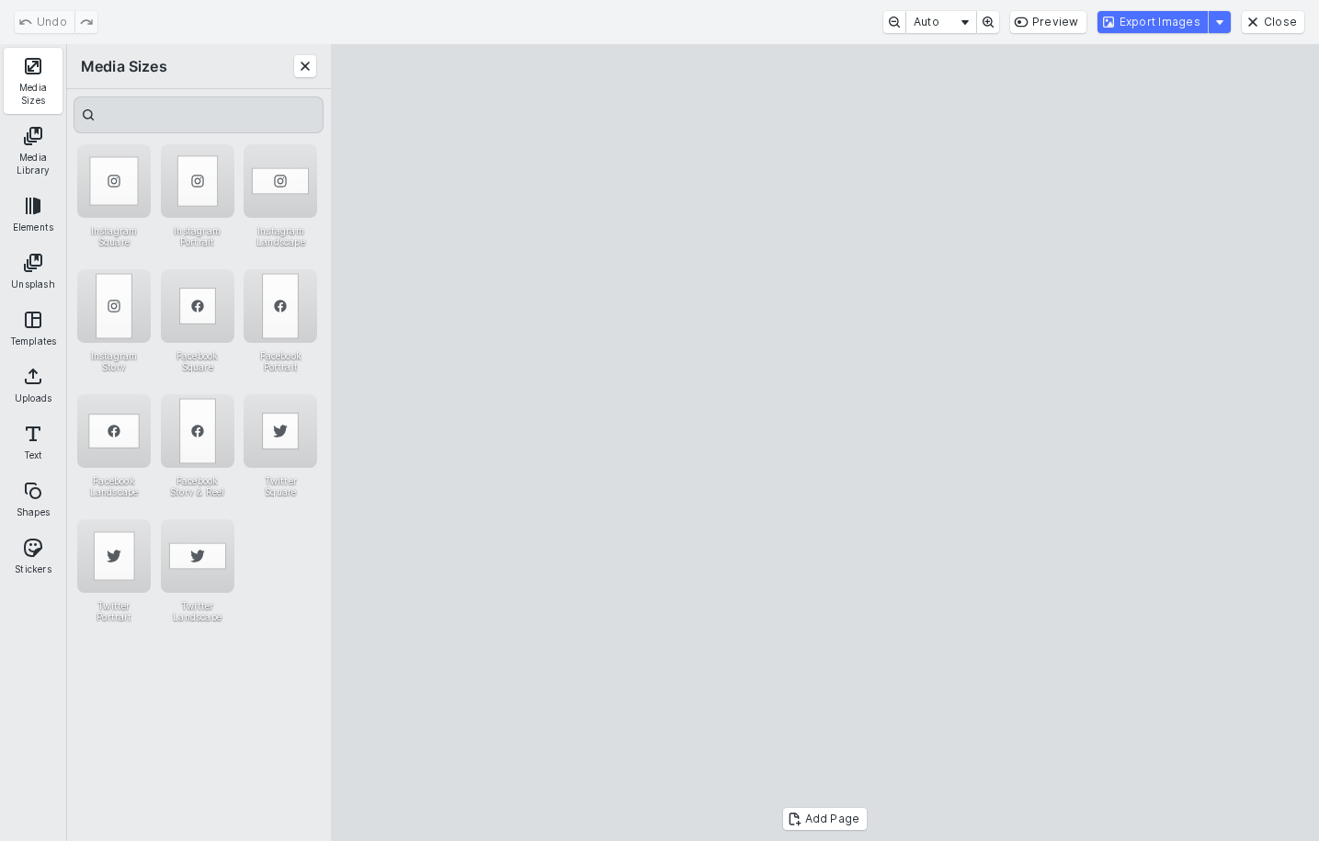
click at [826, 443] on cesdk-canvas "Editor canvas" at bounding box center [826, 443] width 0 height 0
drag, startPoint x: 824, startPoint y: 177, endPoint x: 830, endPoint y: 159, distance: 19.5
click at [826, 443] on cesdk-canvas "Editor canvas" at bounding box center [826, 443] width 0 height 0
click at [1158, 18] on button "Export Images" at bounding box center [1153, 22] width 110 height 22
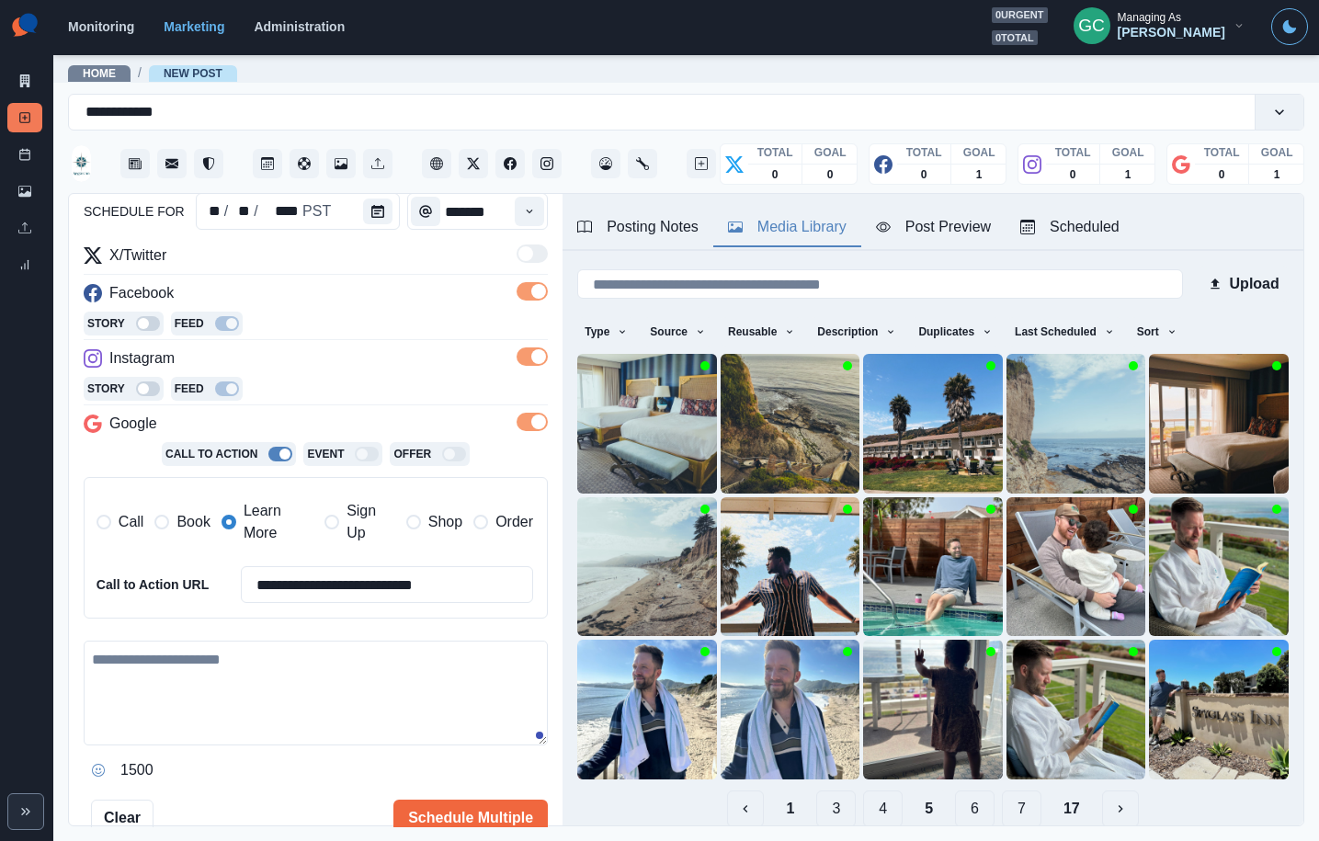
scroll to position [232, 0]
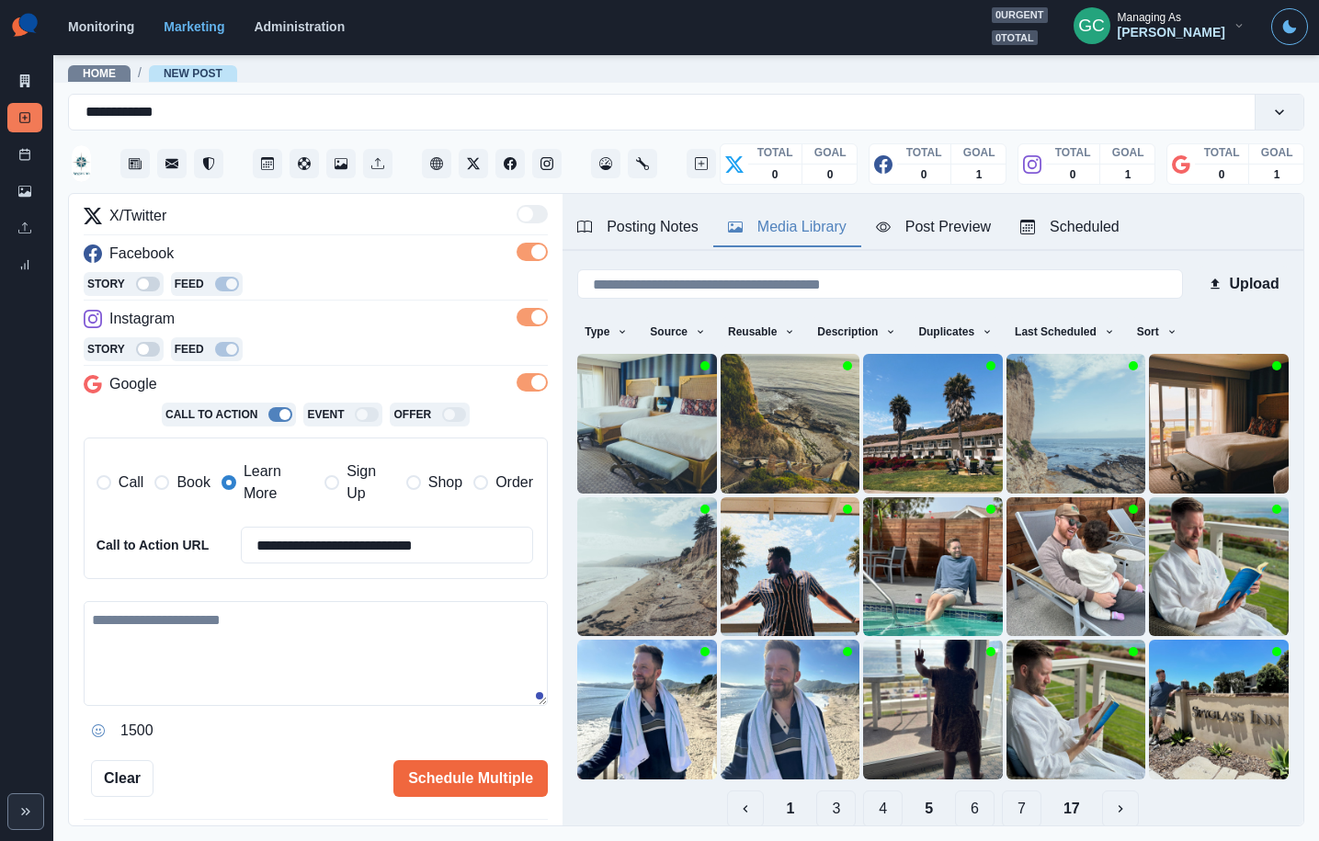
click at [285, 642] on textarea at bounding box center [316, 653] width 464 height 105
paste textarea "**********"
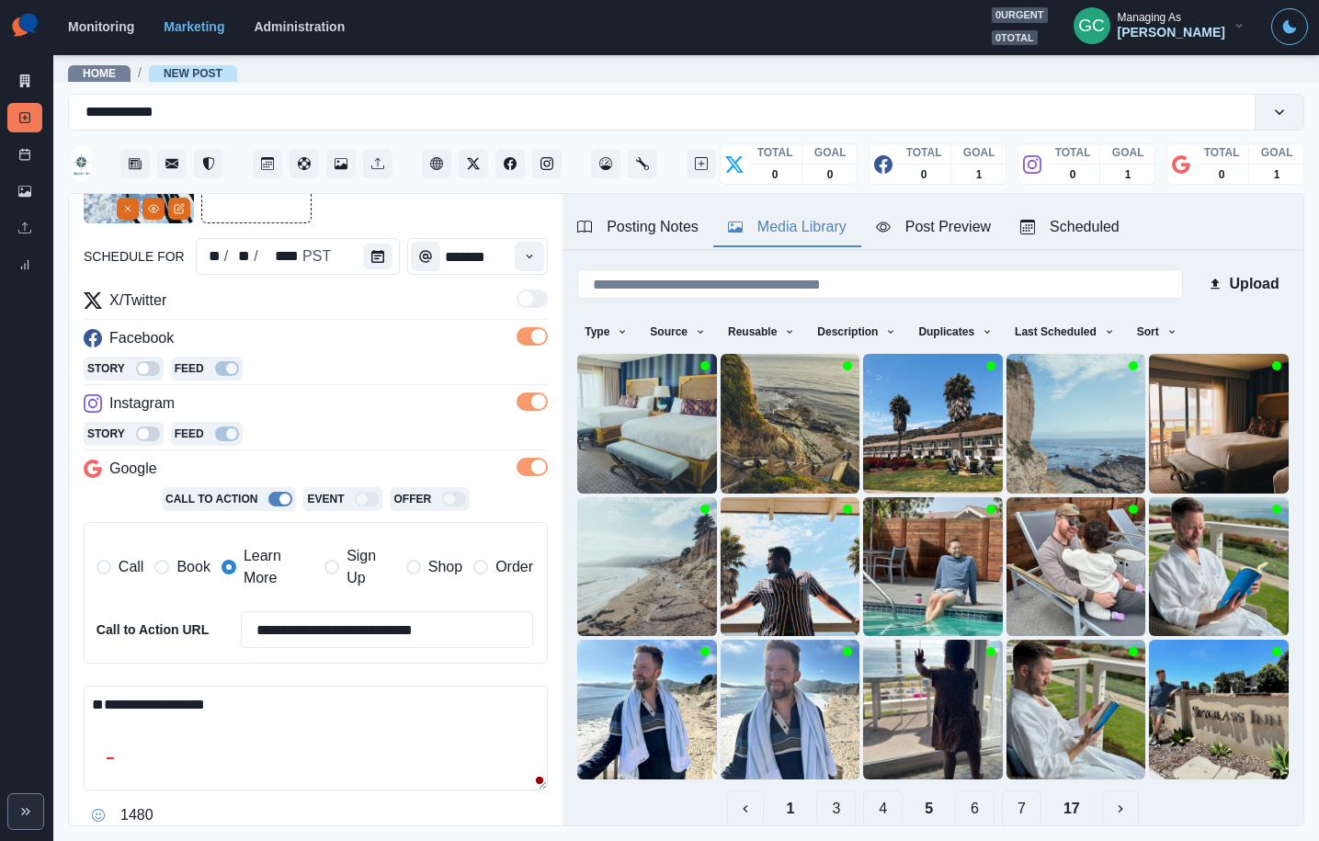
scroll to position [0, 0]
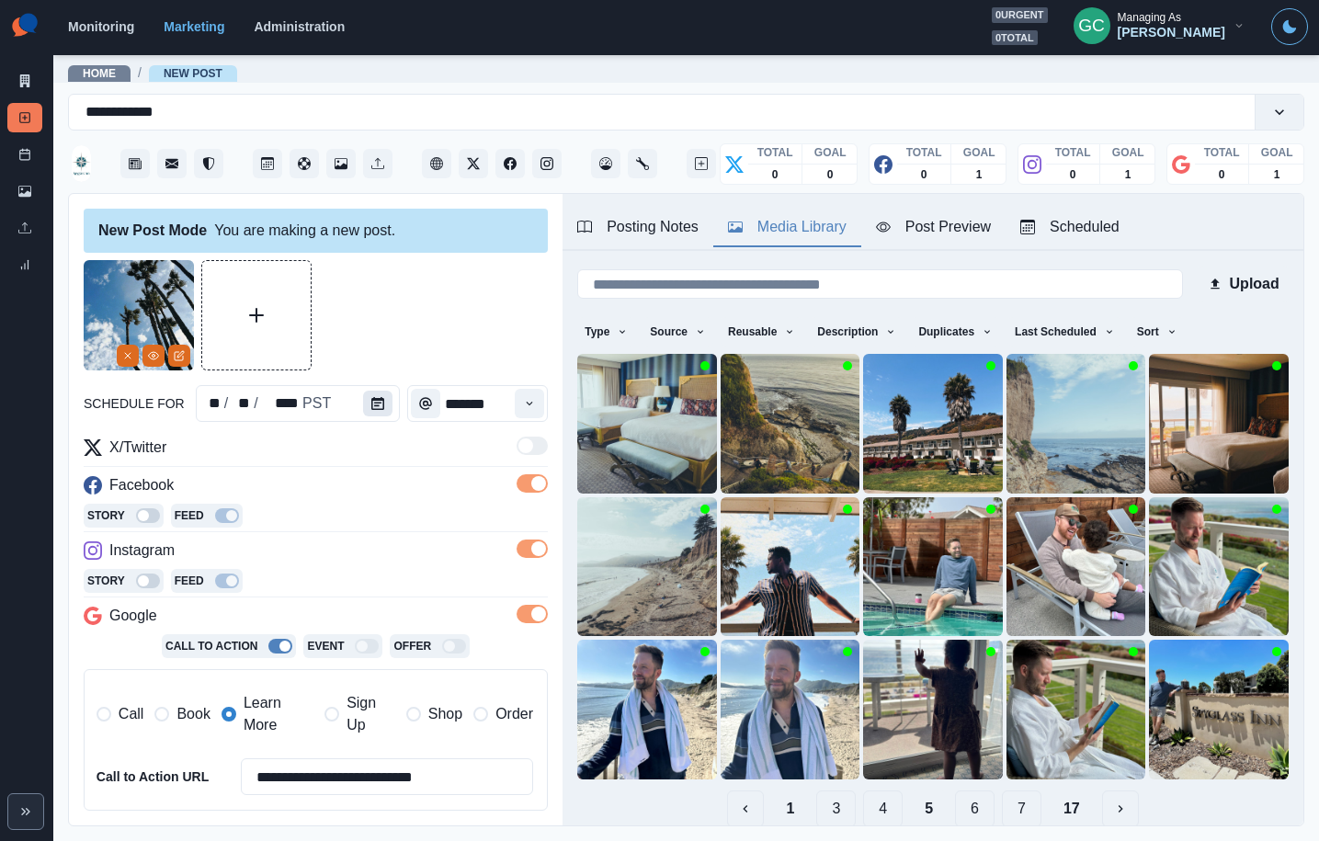
click at [378, 411] on button "Calendar" at bounding box center [377, 404] width 29 height 26
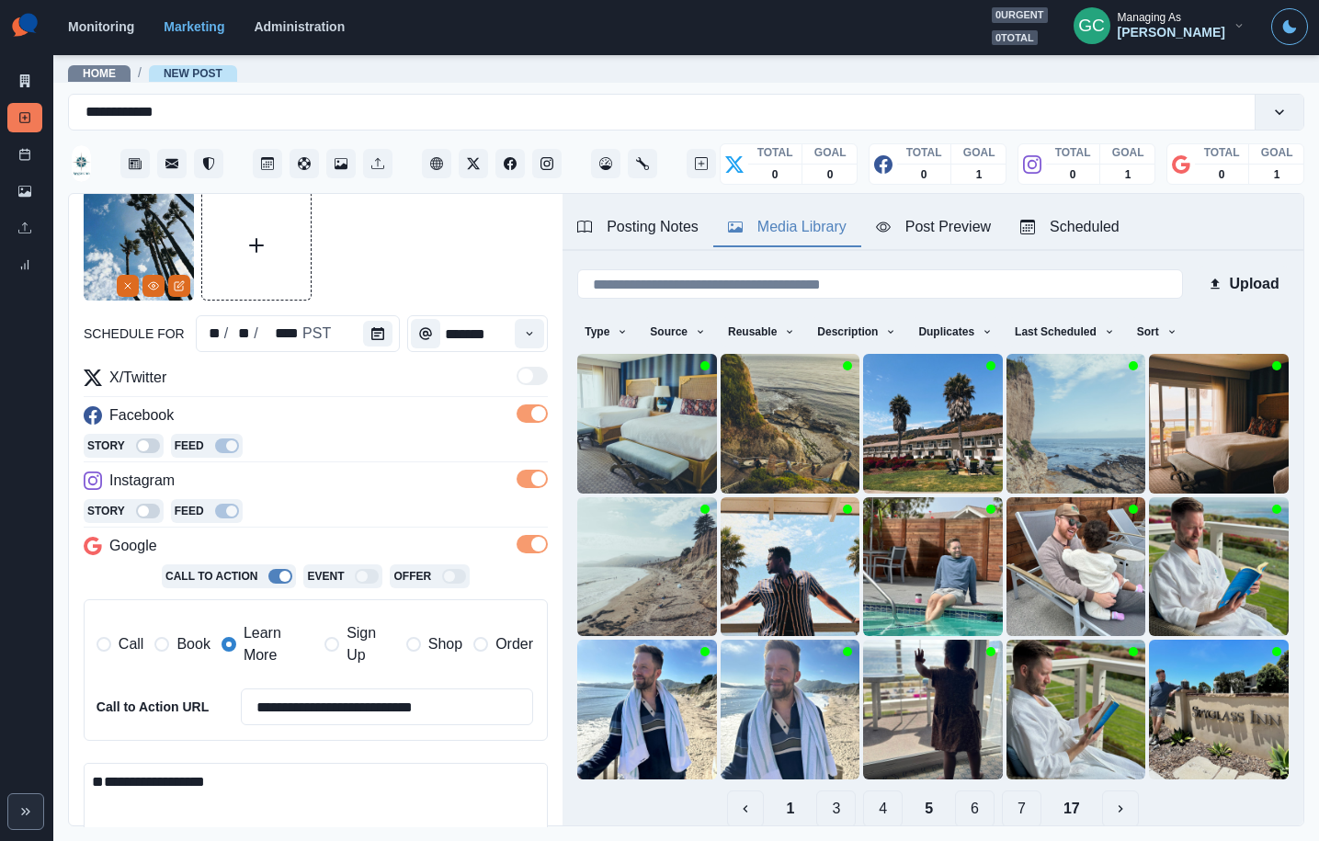
scroll to position [230, 0]
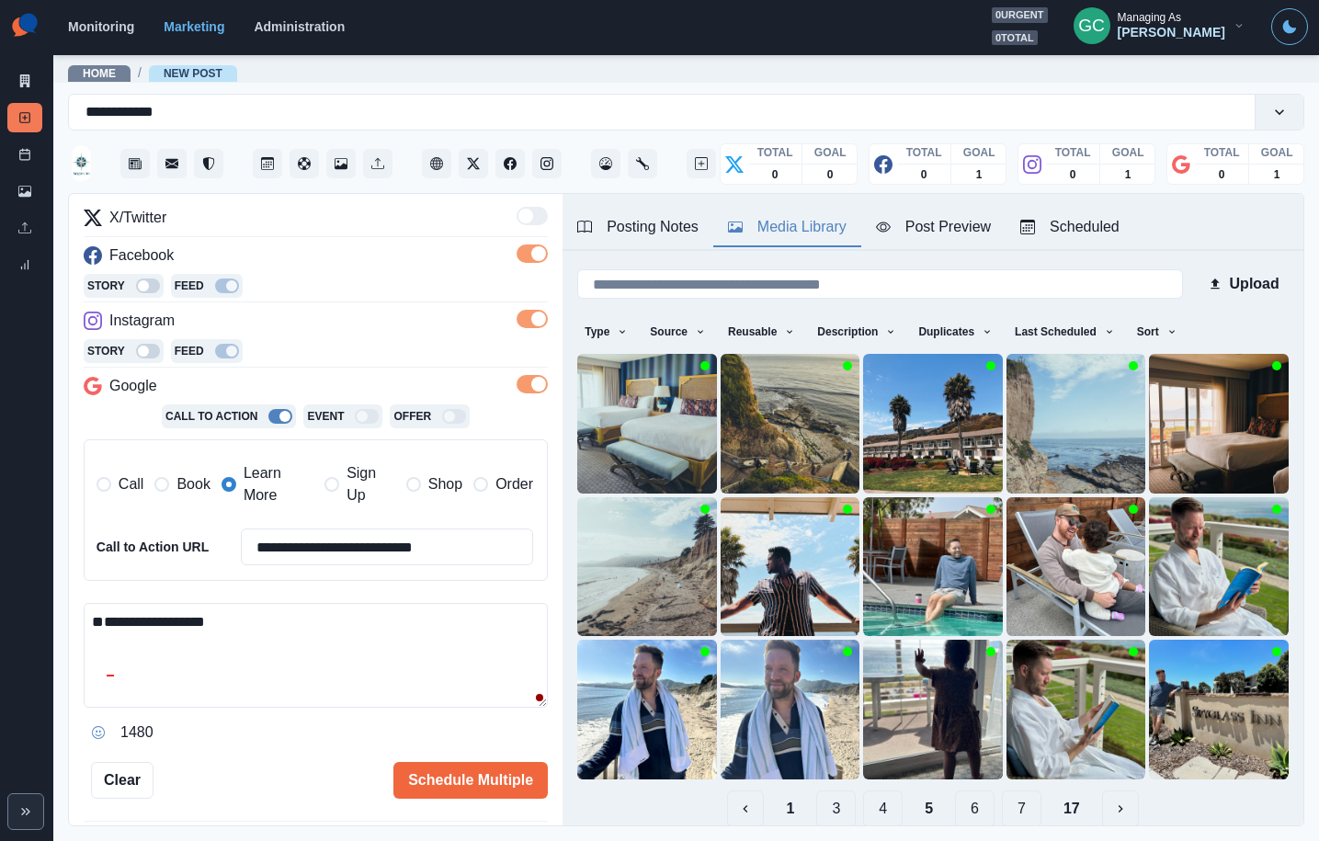
click at [260, 618] on textarea "**********" at bounding box center [316, 655] width 464 height 105
paste textarea "**********"
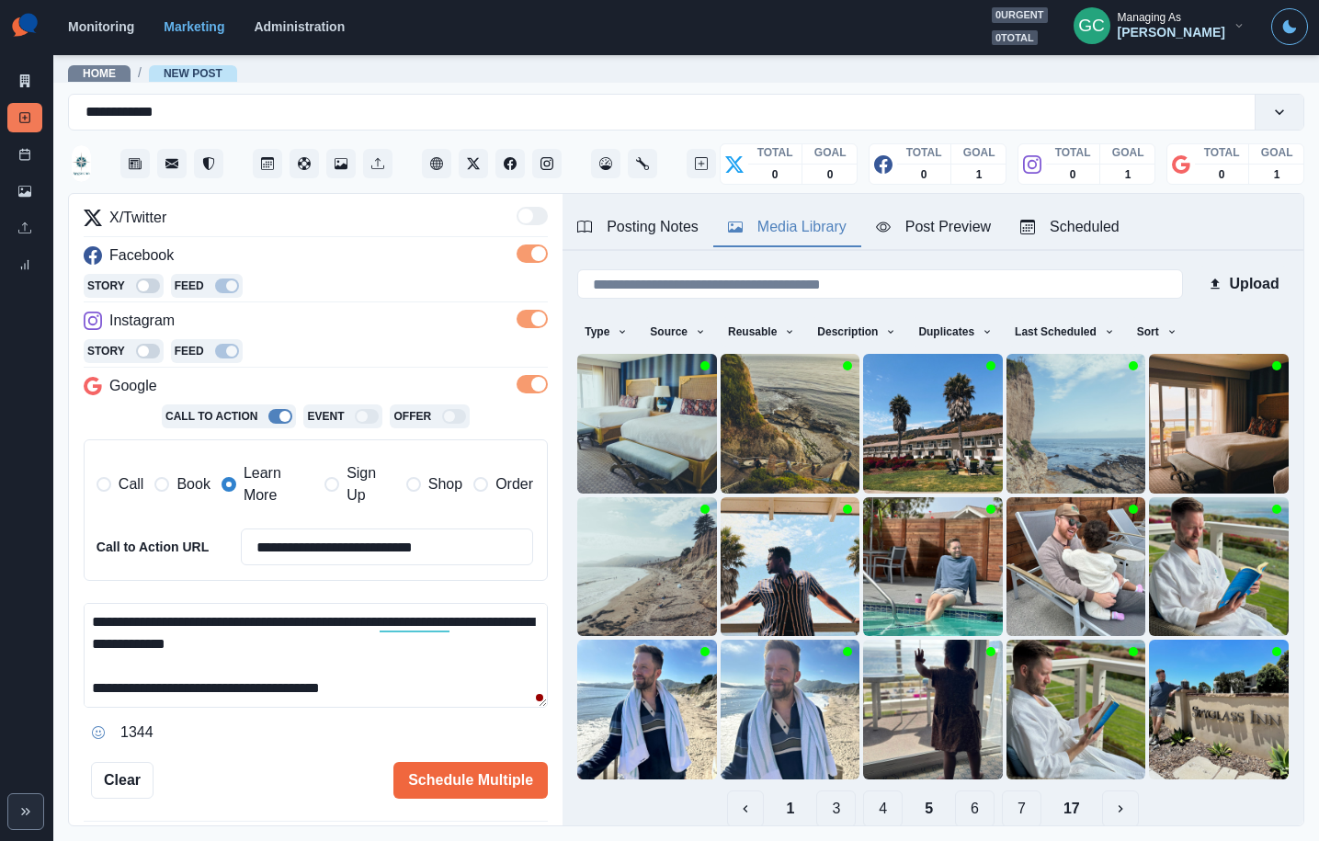
click at [322, 613] on textarea "**********" at bounding box center [316, 655] width 464 height 105
drag, startPoint x: 317, startPoint y: 635, endPoint x: 0, endPoint y: 576, distance: 322.6
click at [0, 576] on div "**********" at bounding box center [659, 420] width 1319 height 841
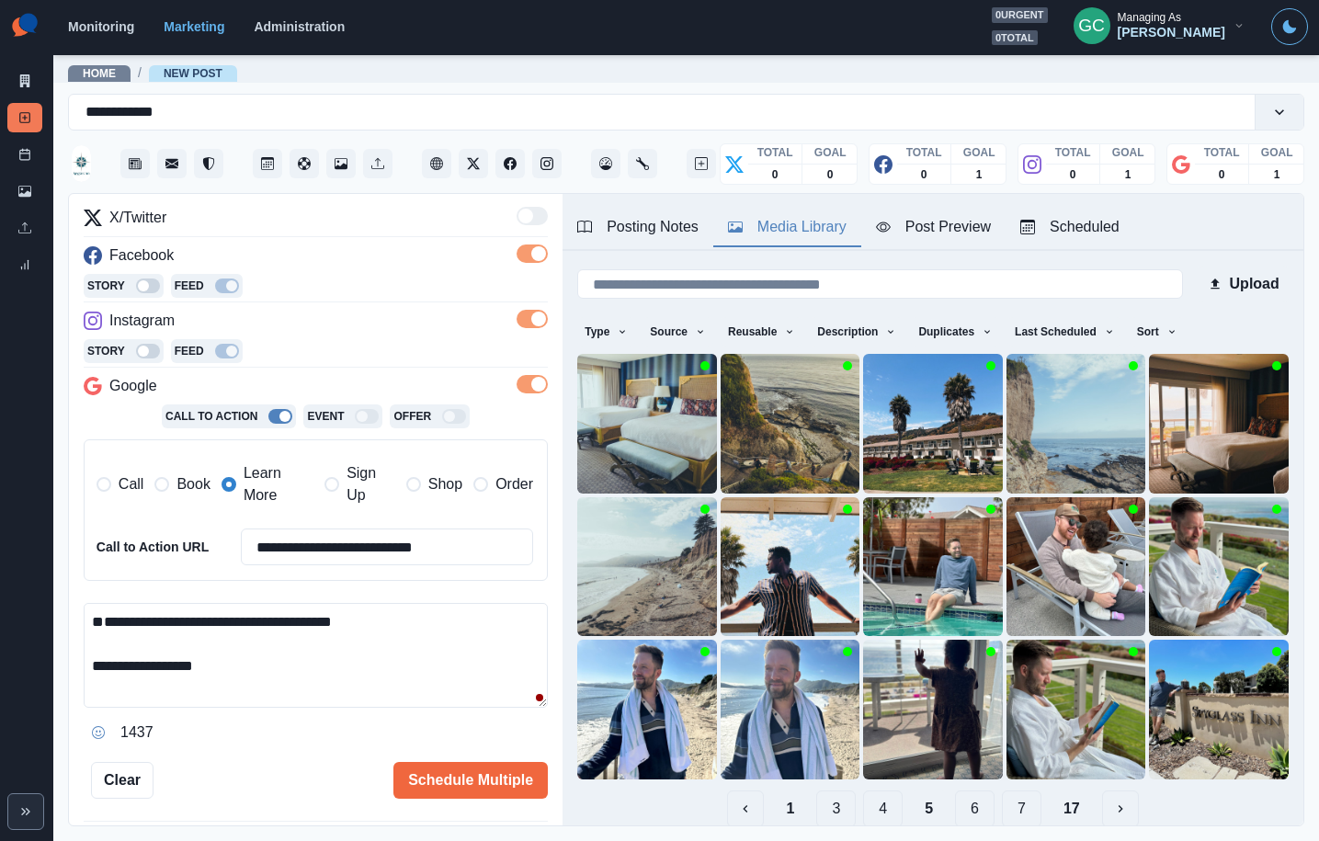
paste textarea "**********"
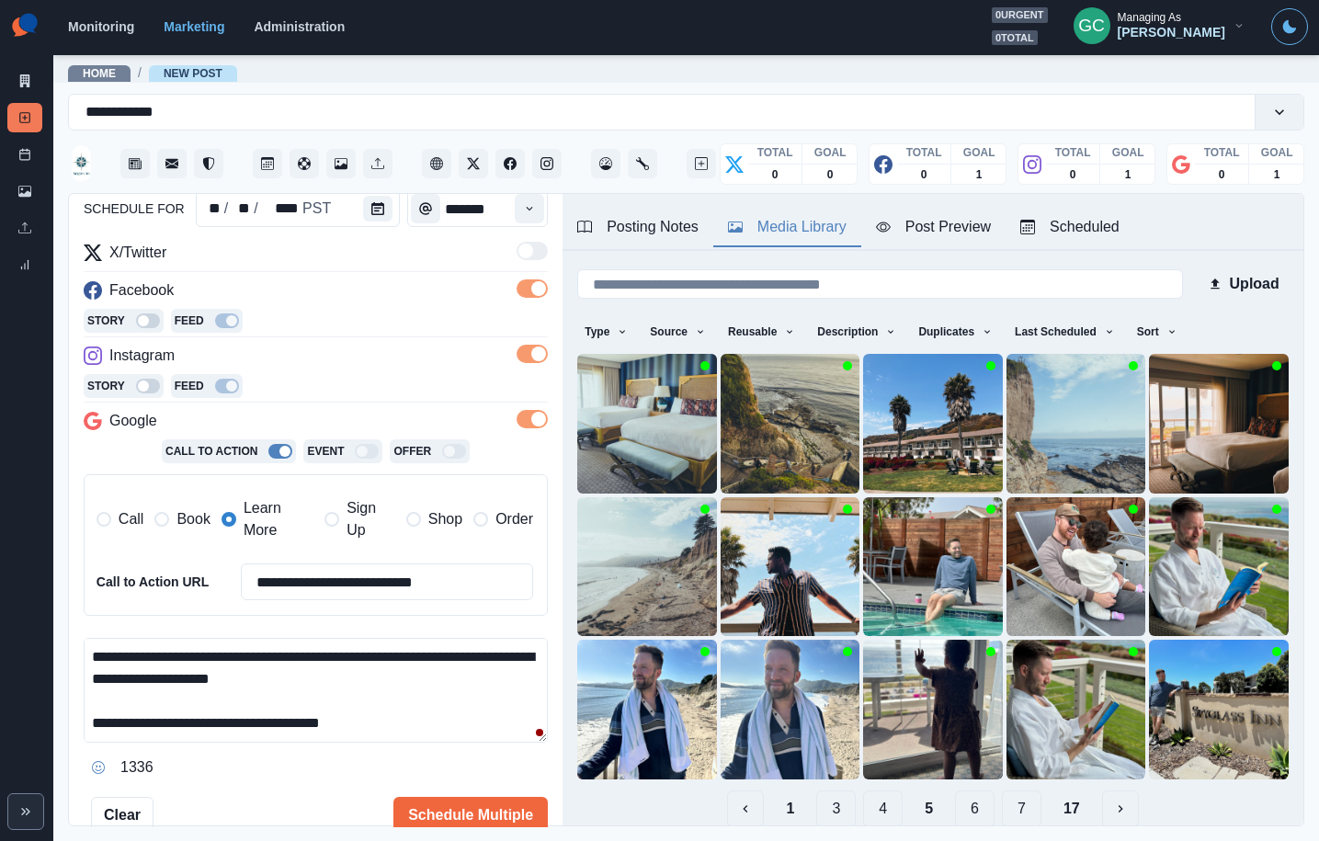
scroll to position [326, 0]
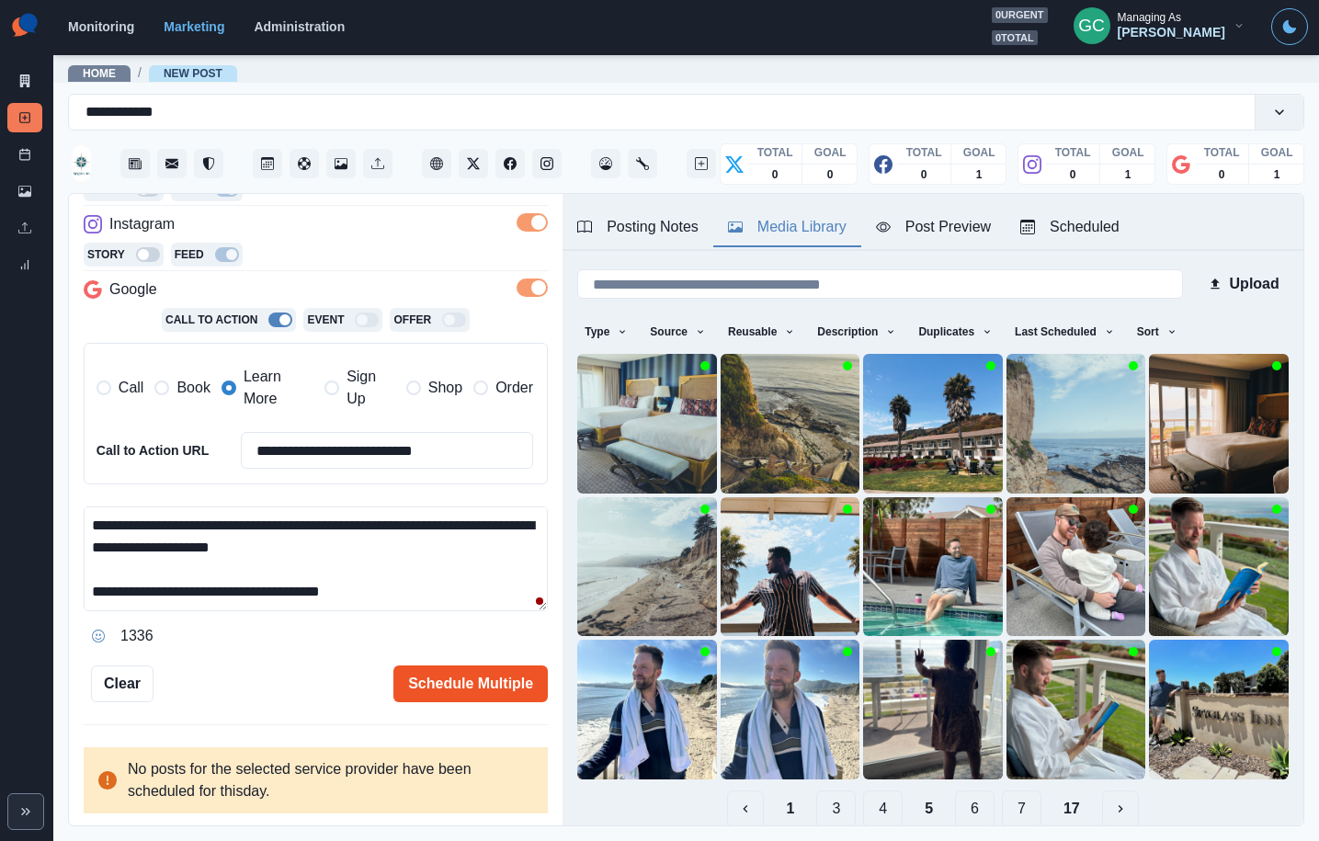
type textarea "**********"
click at [512, 678] on button "Schedule Multiple" at bounding box center [470, 684] width 154 height 37
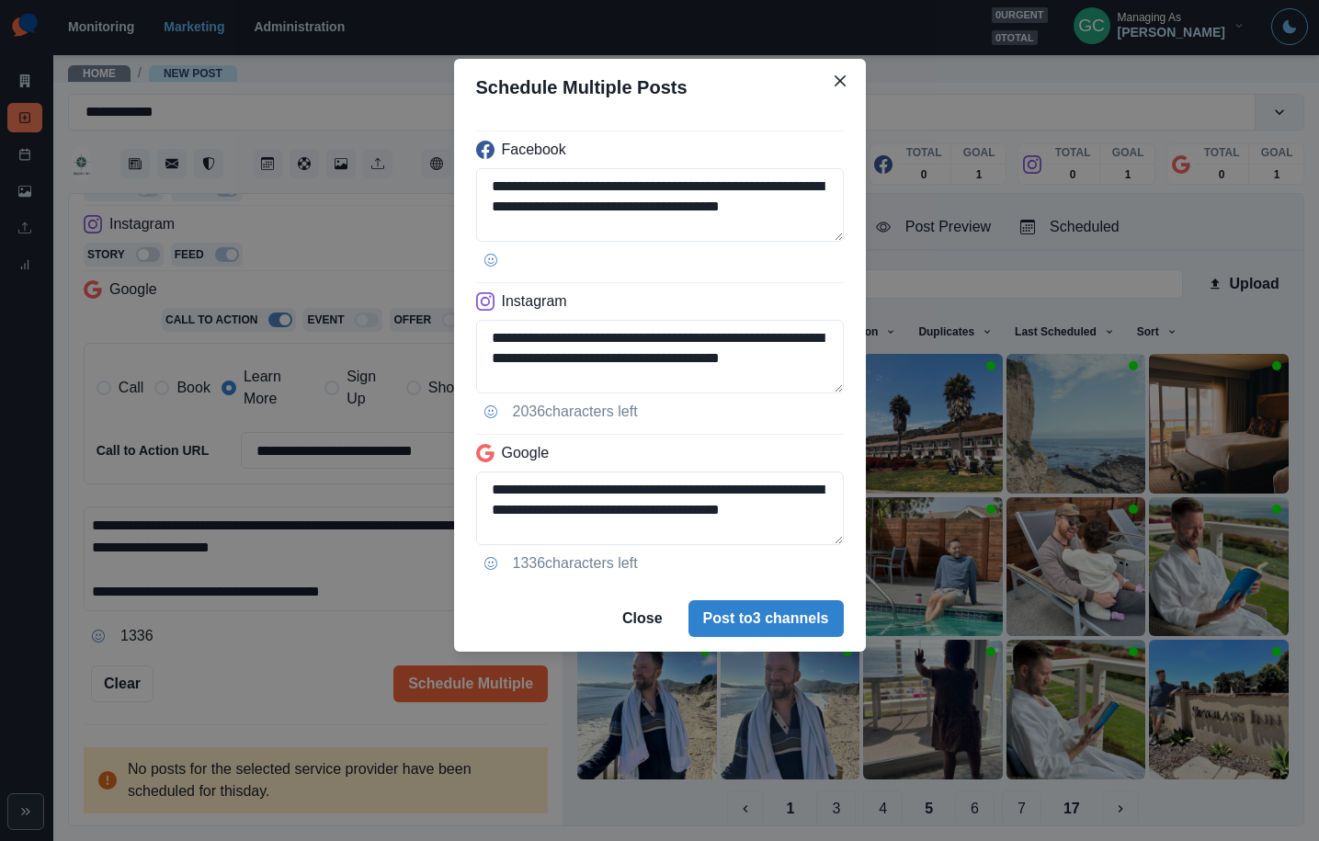
drag, startPoint x: 774, startPoint y: 623, endPoint x: 833, endPoint y: 621, distance: 58.9
click at [775, 623] on button "Post to 3 channels" at bounding box center [766, 618] width 155 height 37
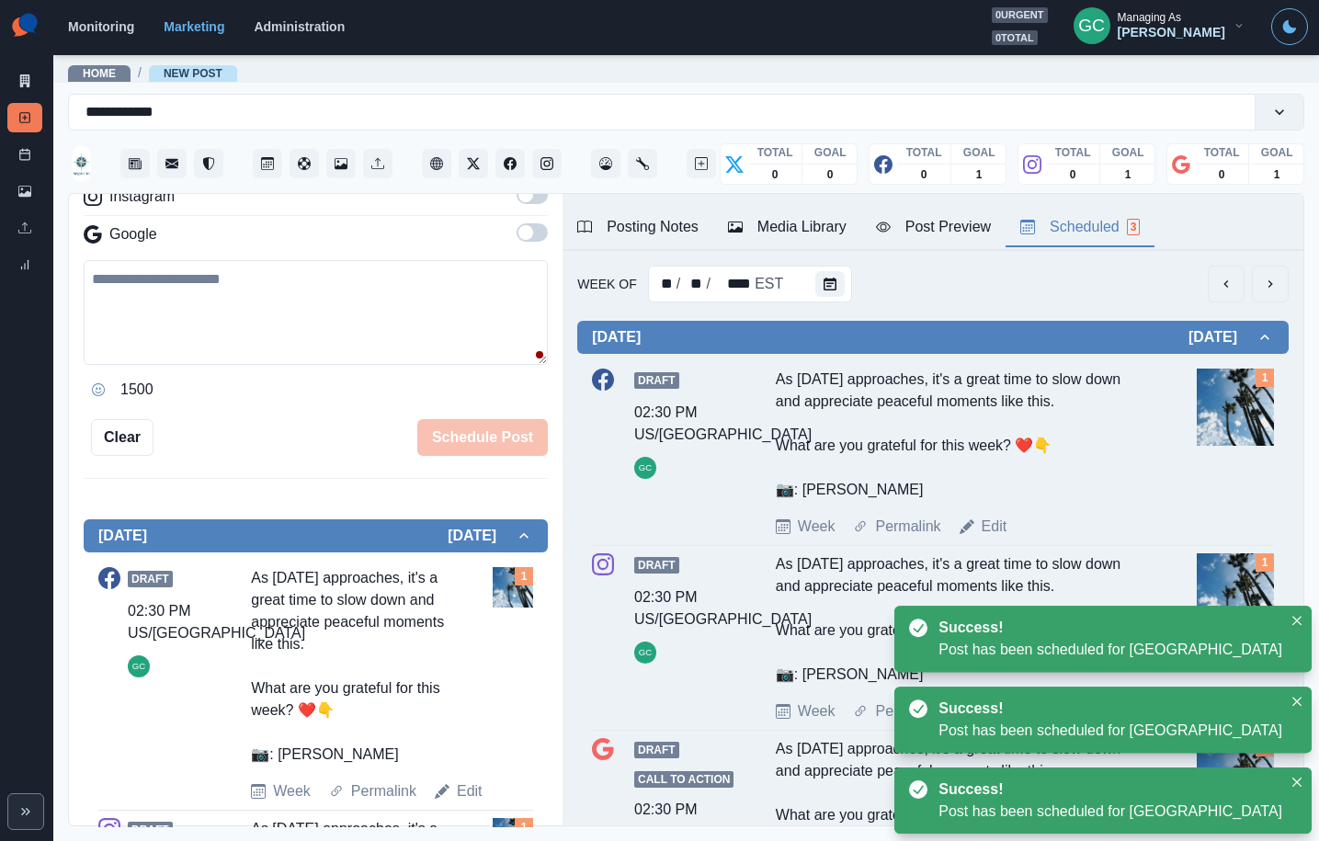
click at [1097, 211] on button "Scheduled 3" at bounding box center [1080, 228] width 149 height 39
click at [1257, 381] on div "1" at bounding box center [1265, 378] width 18 height 18
click at [1235, 399] on img at bounding box center [1235, 407] width 77 height 77
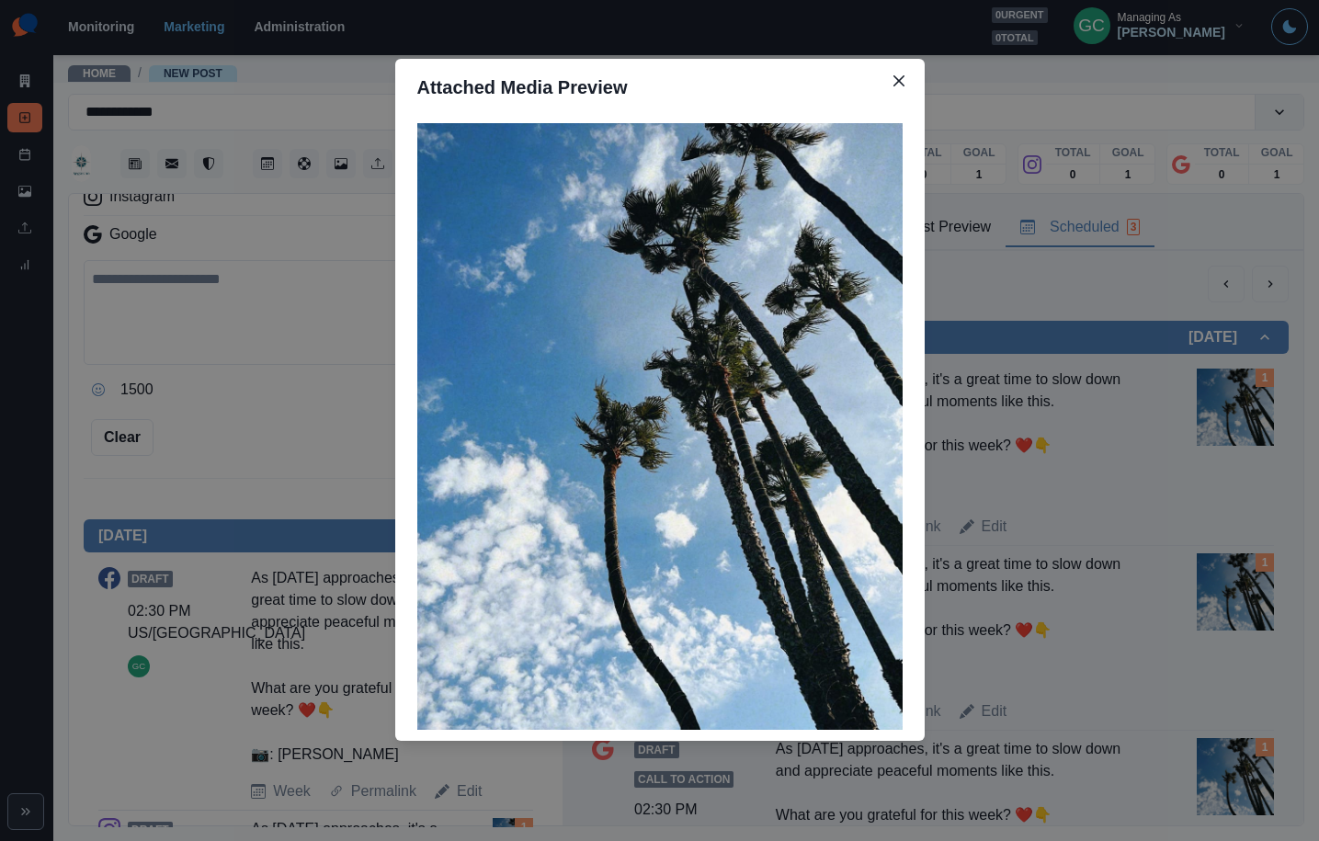
click at [1018, 267] on div "Attached Media Preview" at bounding box center [659, 420] width 1319 height 841
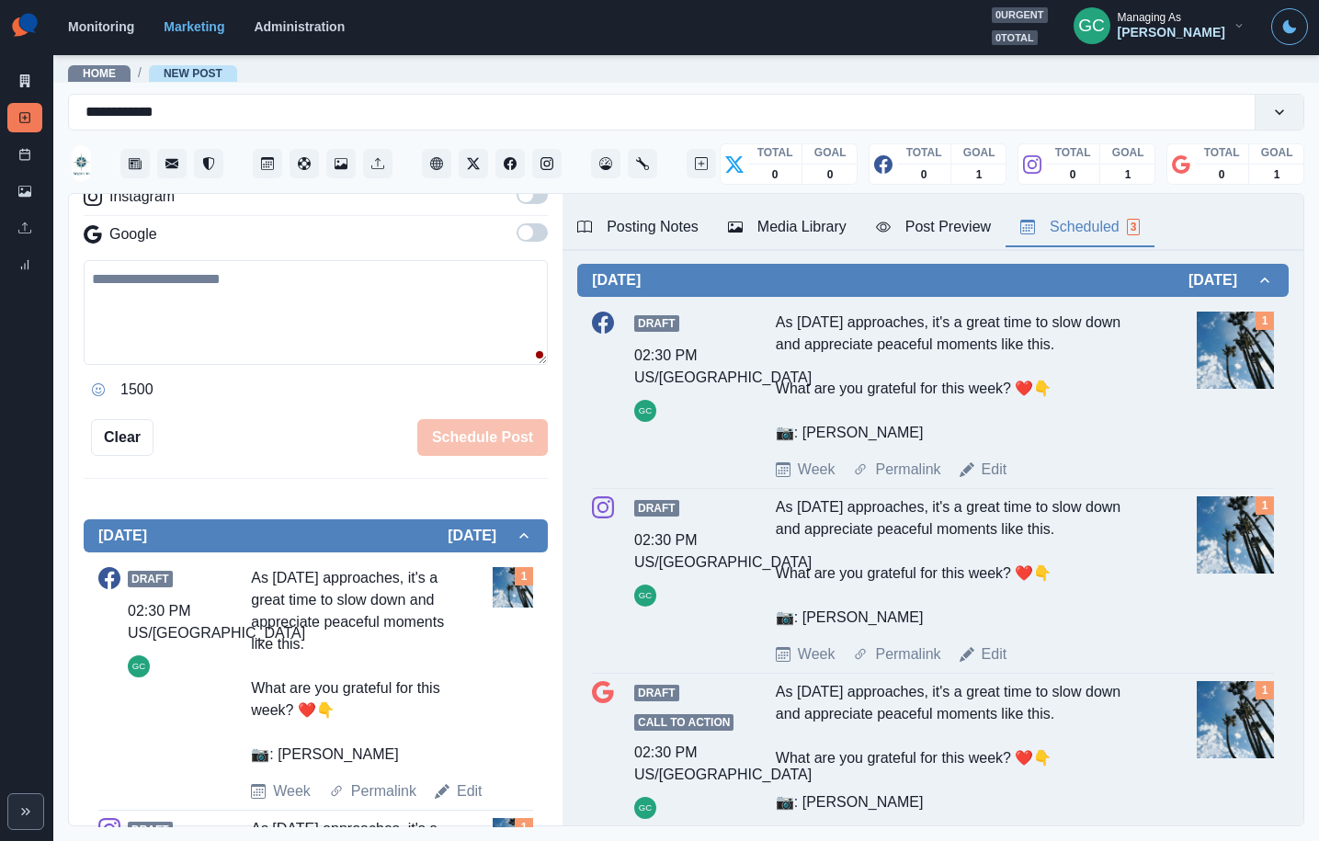
scroll to position [0, 0]
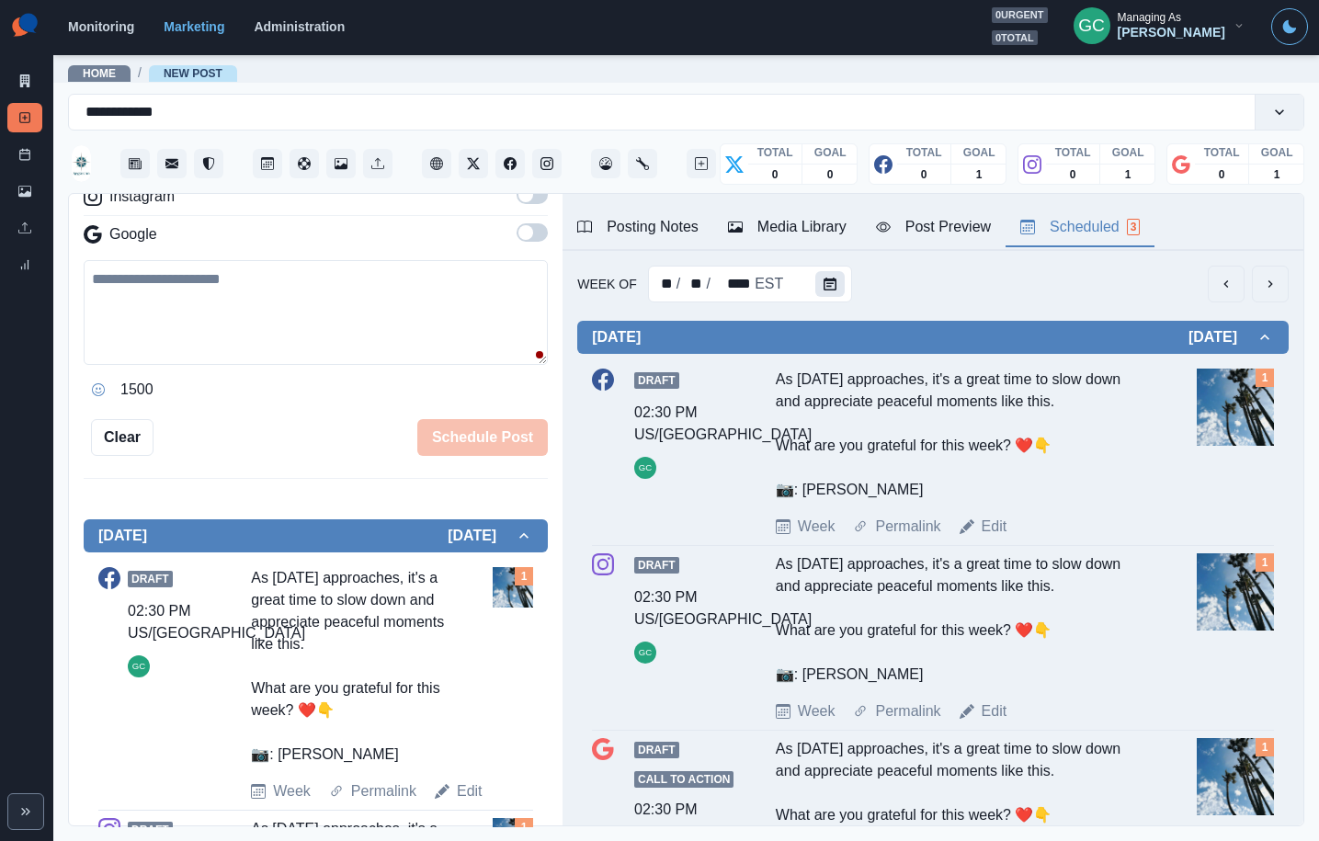
click at [836, 280] on button "Calendar" at bounding box center [829, 284] width 29 height 26
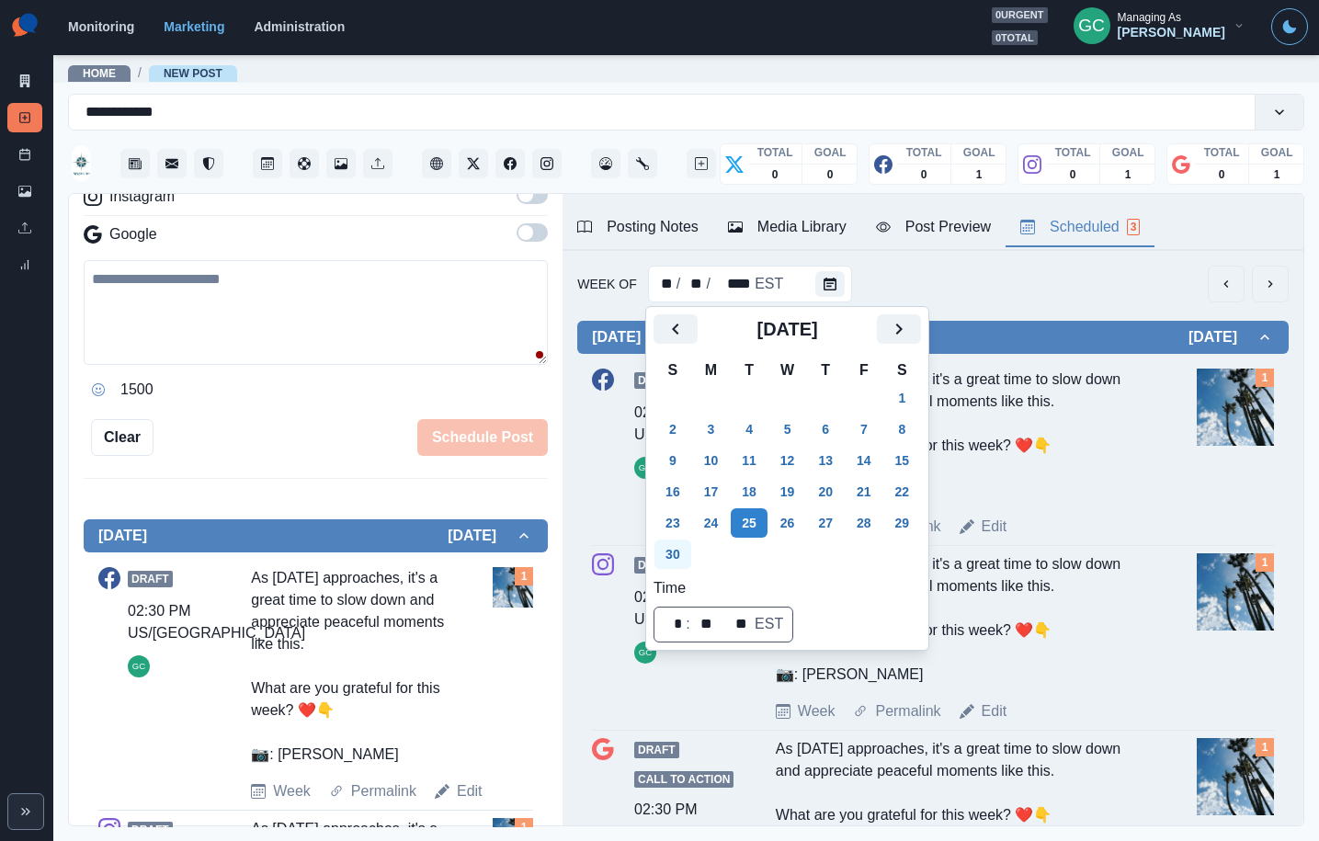
click at [669, 568] on button "30" at bounding box center [673, 554] width 37 height 29
click at [921, 331] on button "Next" at bounding box center [899, 328] width 44 height 29
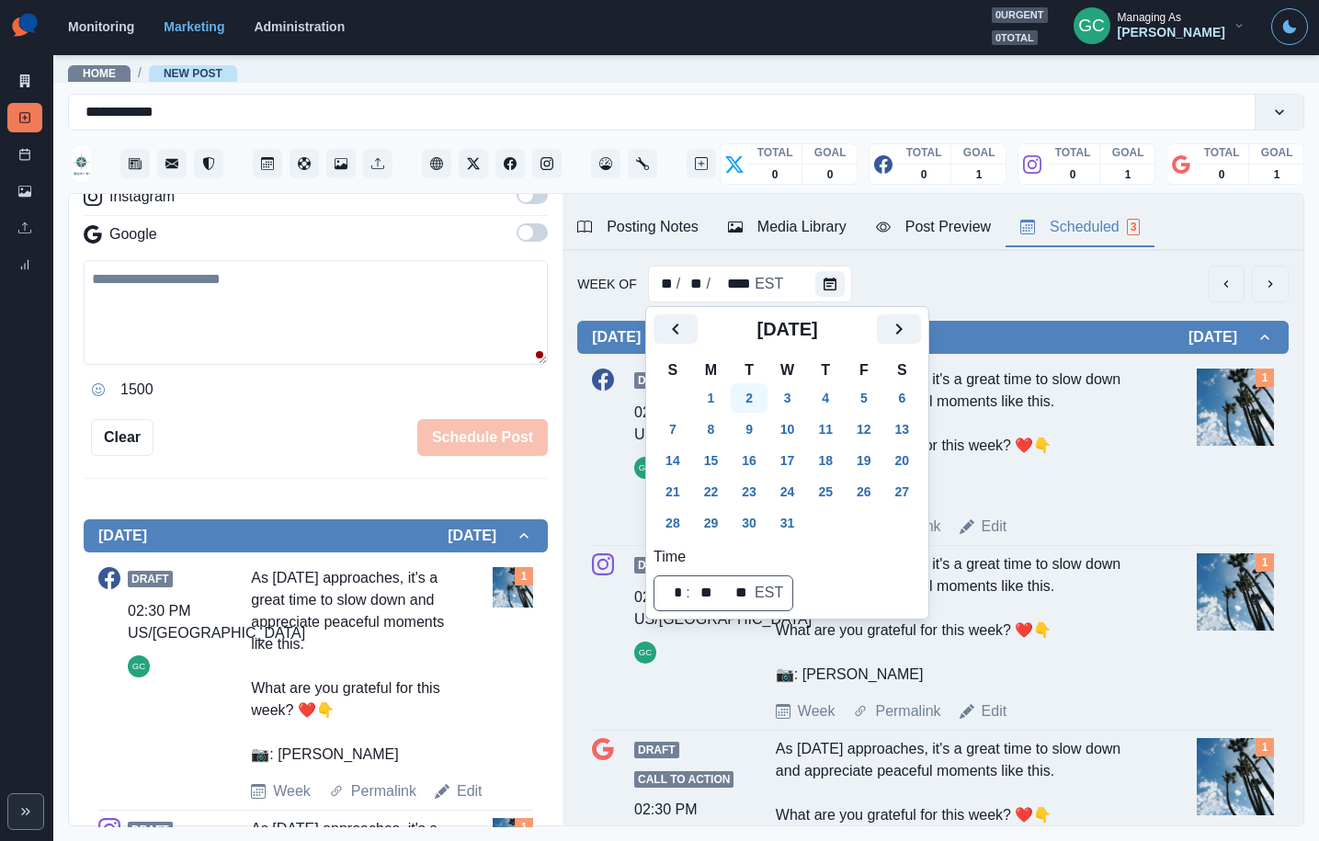
click at [763, 402] on button "2" at bounding box center [749, 397] width 37 height 29
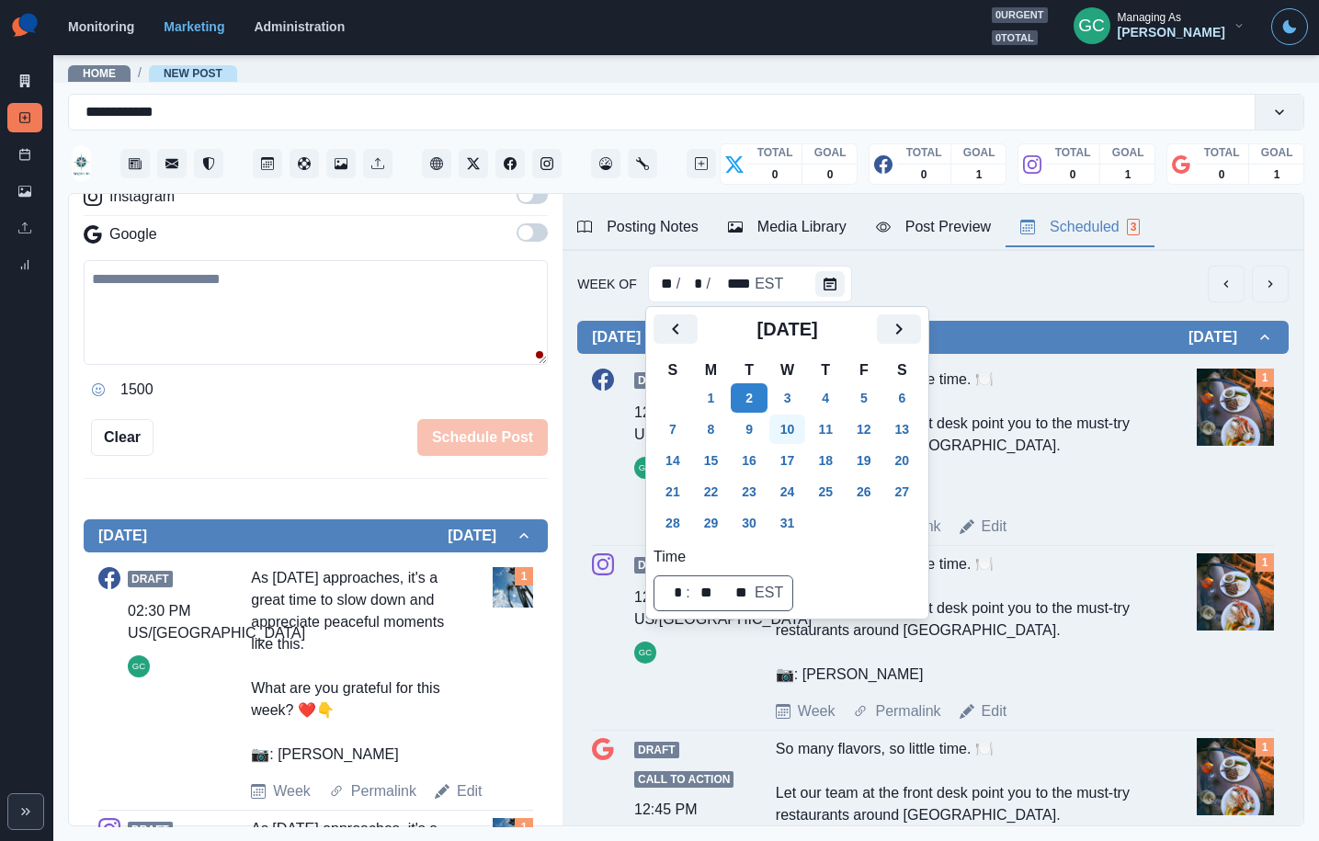
click at [783, 428] on button "10" at bounding box center [787, 429] width 37 height 29
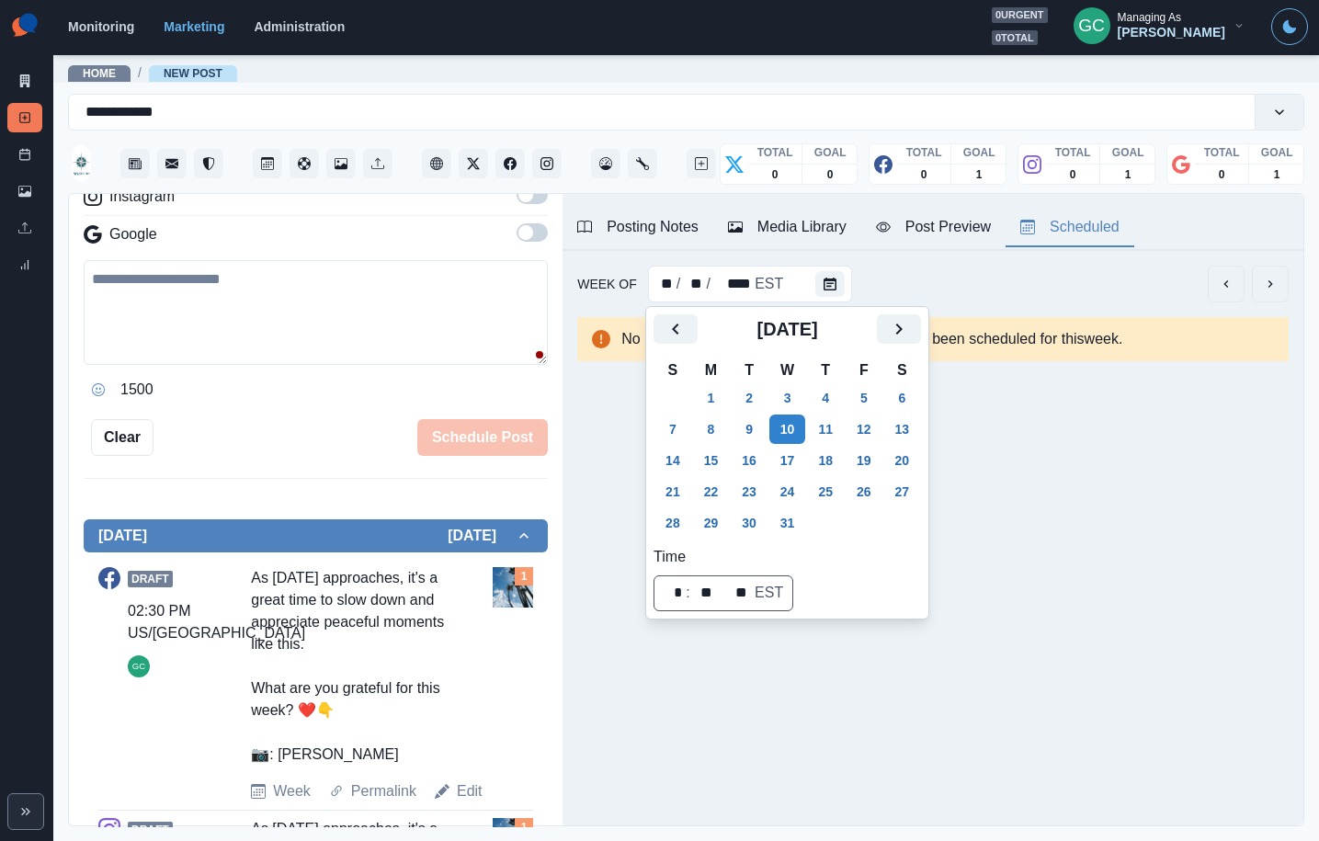
click at [328, 273] on textarea at bounding box center [316, 312] width 464 height 105
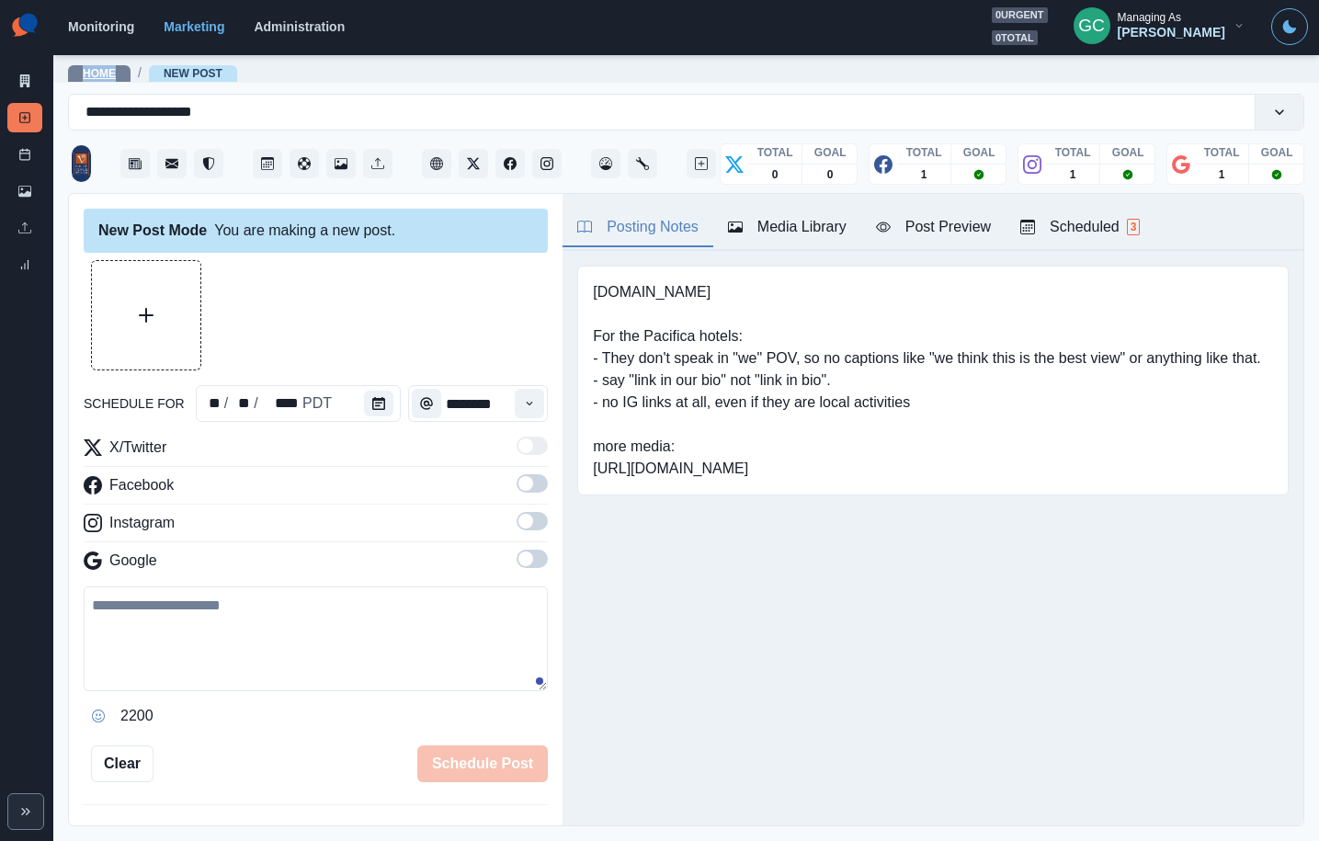
click at [91, 74] on link "Home" at bounding box center [99, 73] width 33 height 13
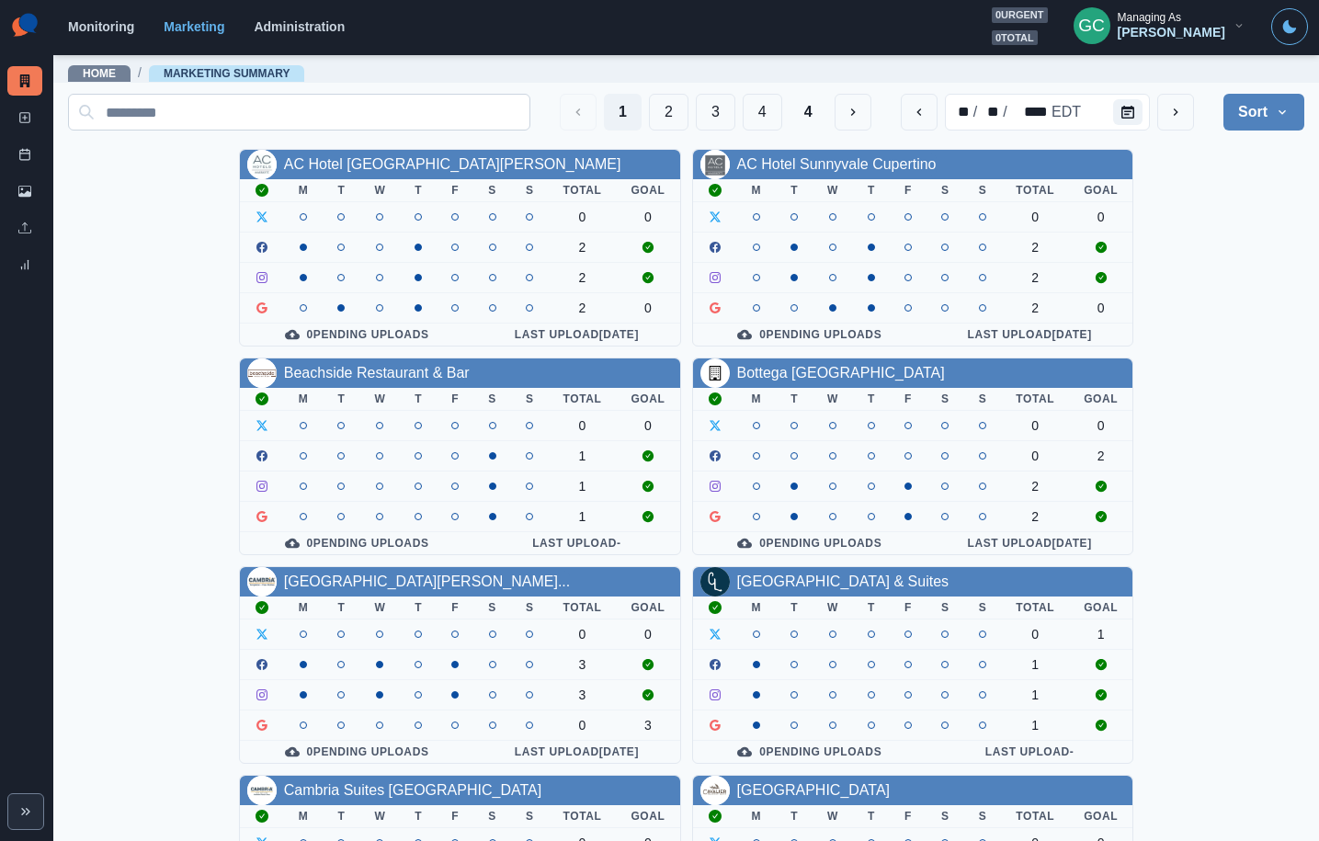
click at [210, 103] on input at bounding box center [299, 112] width 462 height 37
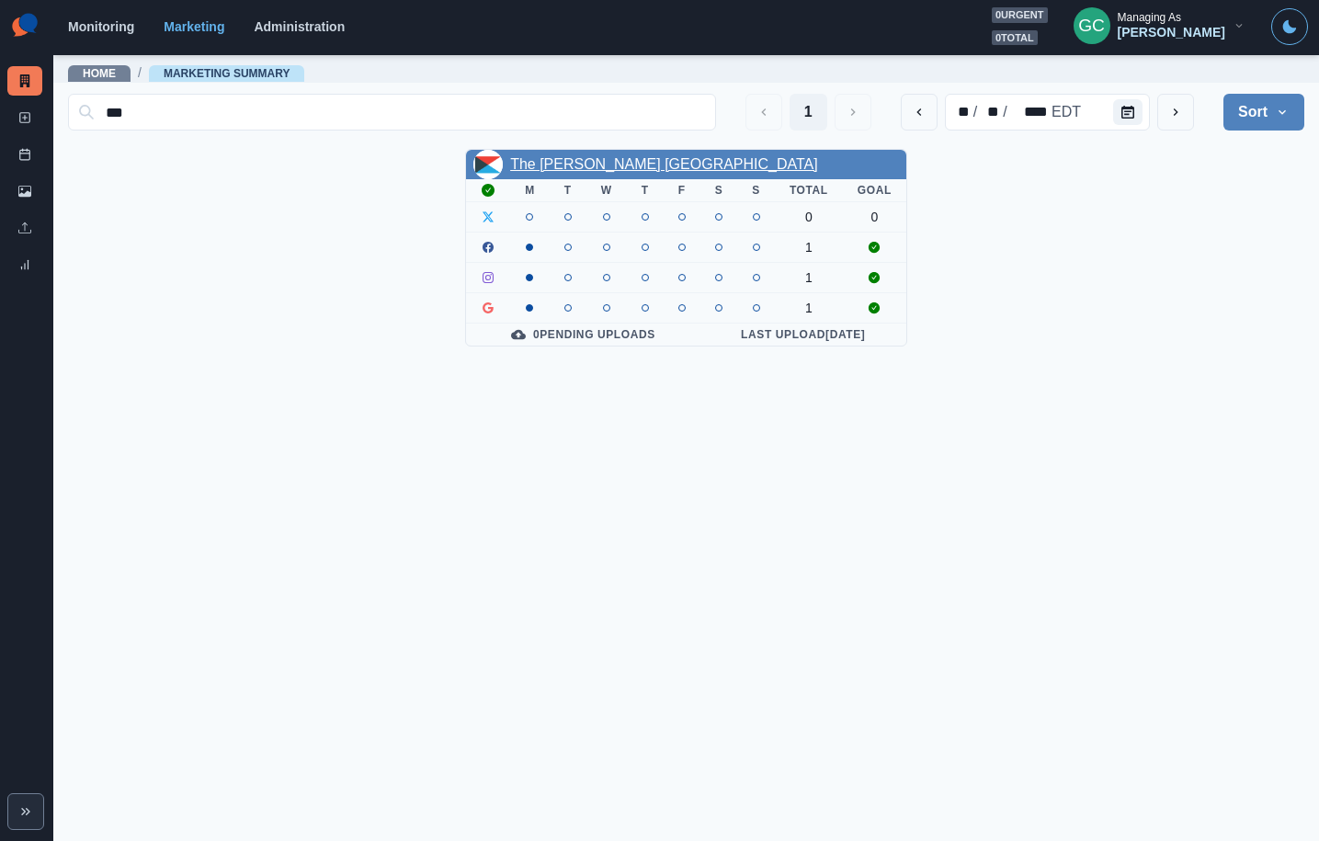
type input "***"
click at [580, 159] on link "The [PERSON_NAME] [GEOGRAPHIC_DATA]" at bounding box center [664, 164] width 308 height 16
